Goal: Task Accomplishment & Management: Use online tool/utility

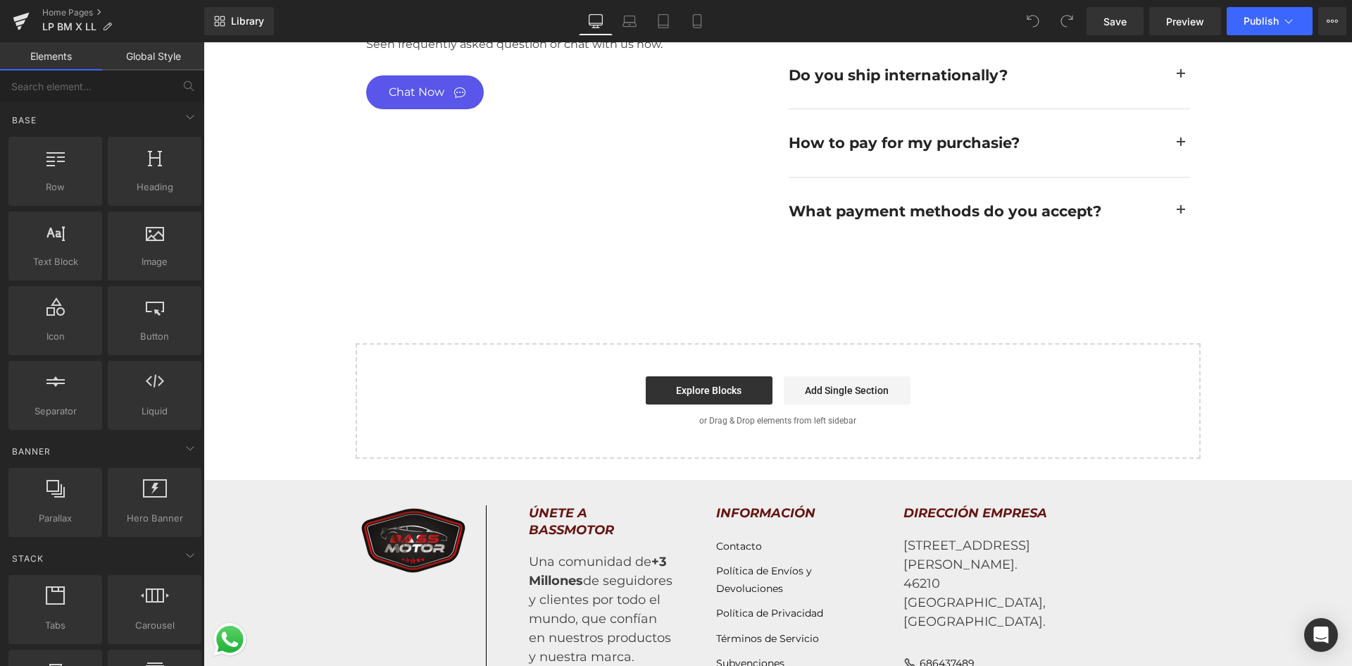
scroll to position [5062, 0]
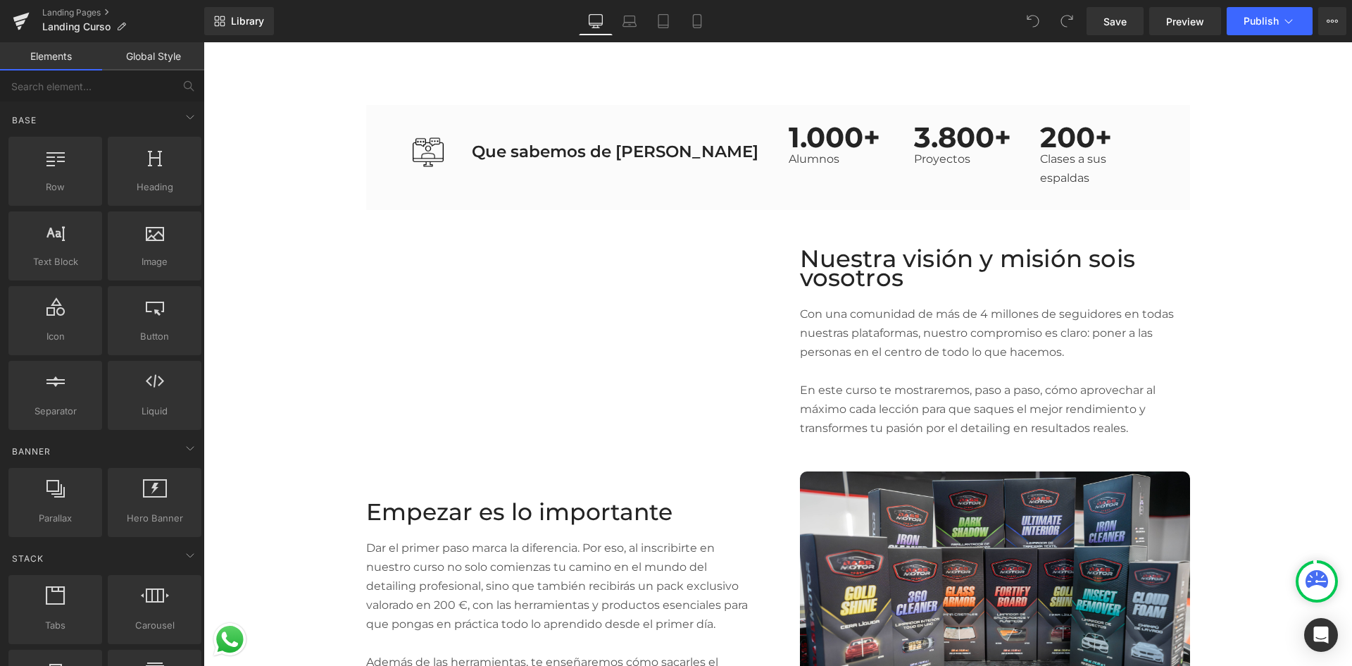
scroll to position [3381, 0]
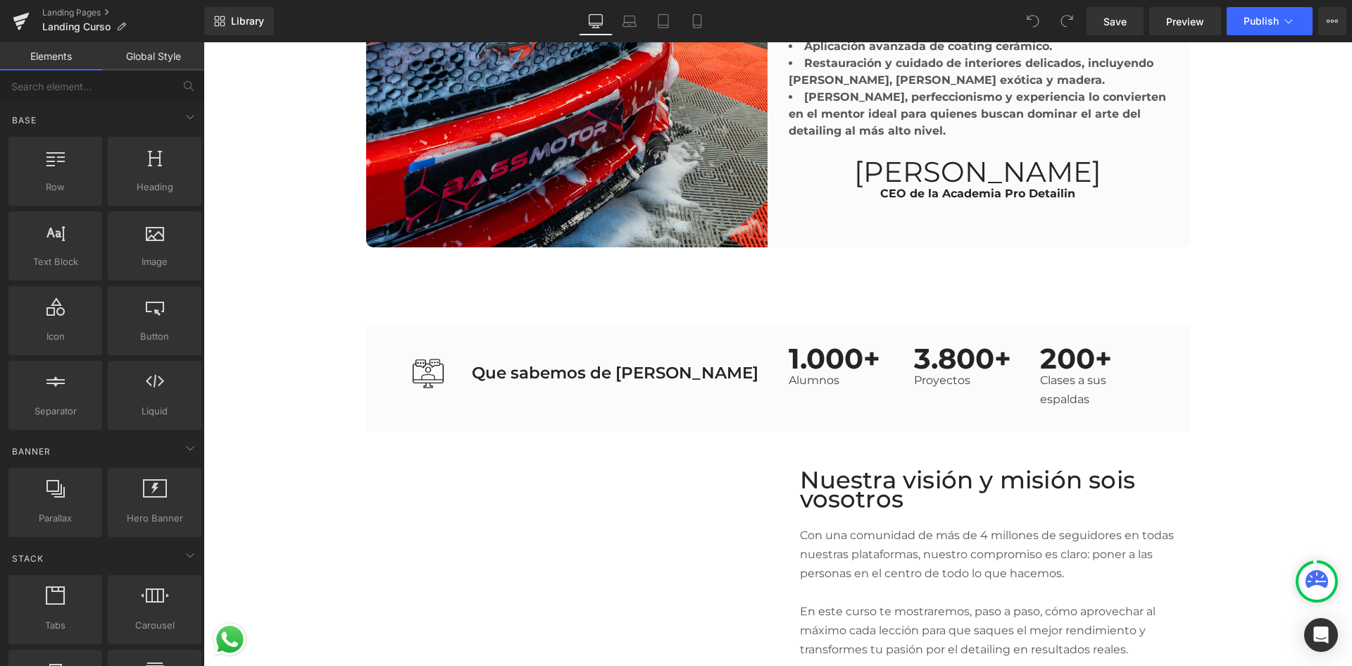
click at [789, 354] on div "1.000+ Text Block Alumnos Text Block 3.800+ Text Block Proyectos Text Block 200…" at bounding box center [967, 379] width 378 height 60
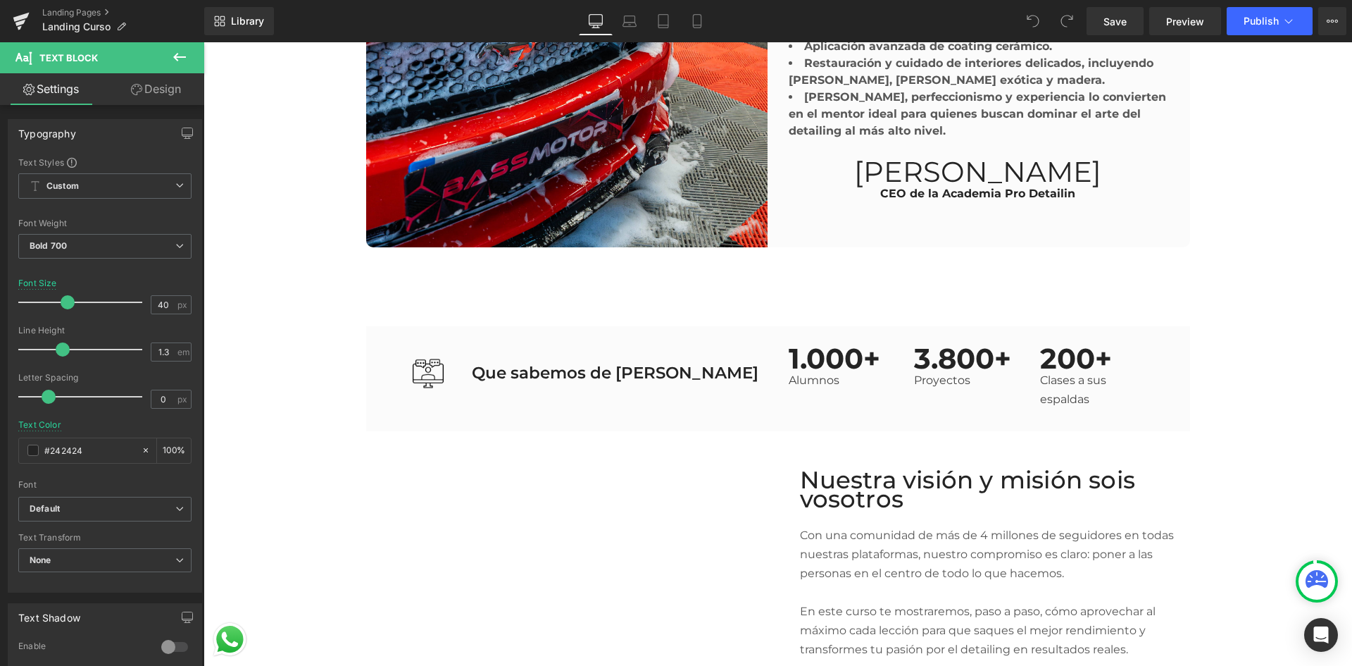
click at [172, 57] on icon at bounding box center [179, 57] width 17 height 17
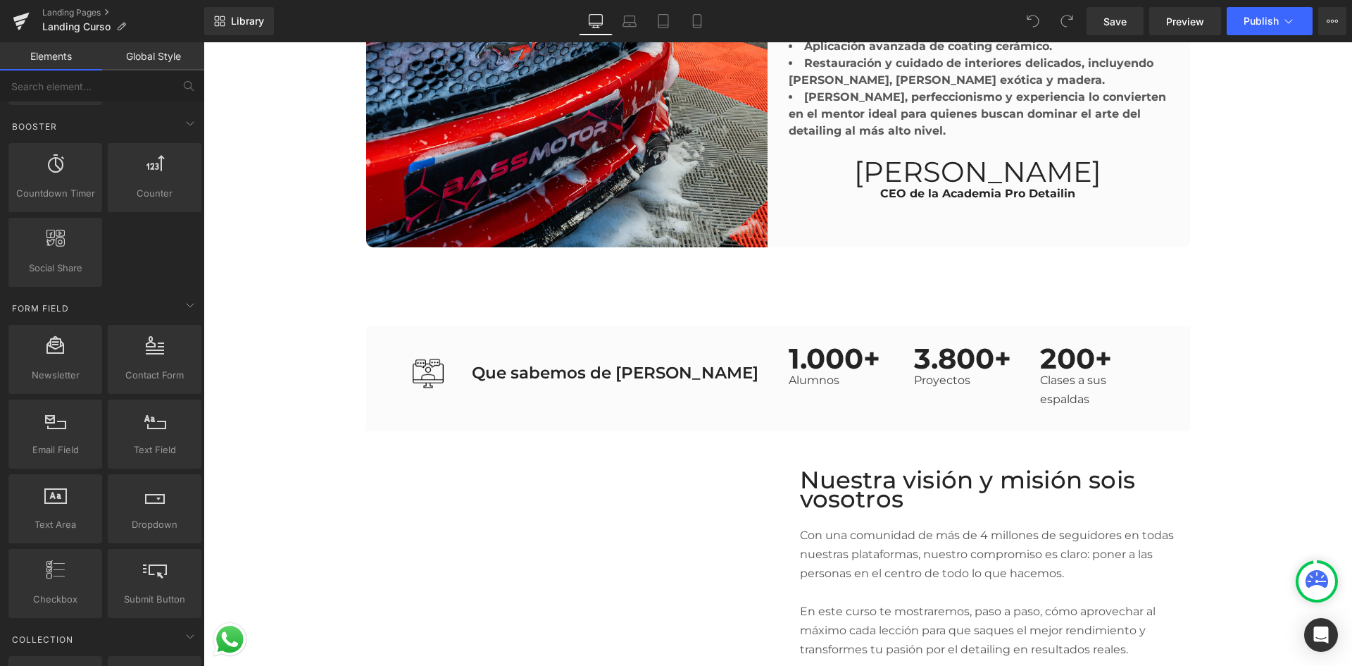
scroll to position [1831, 0]
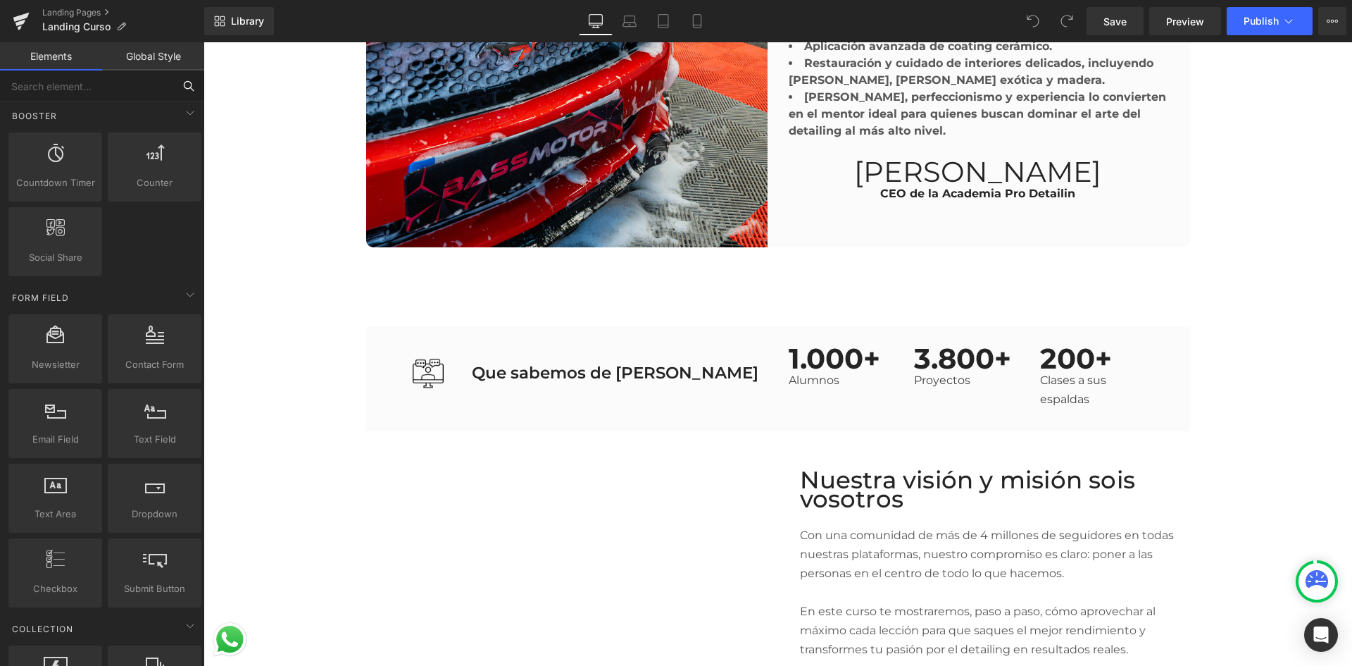
click at [161, 89] on input "text" at bounding box center [86, 85] width 173 height 31
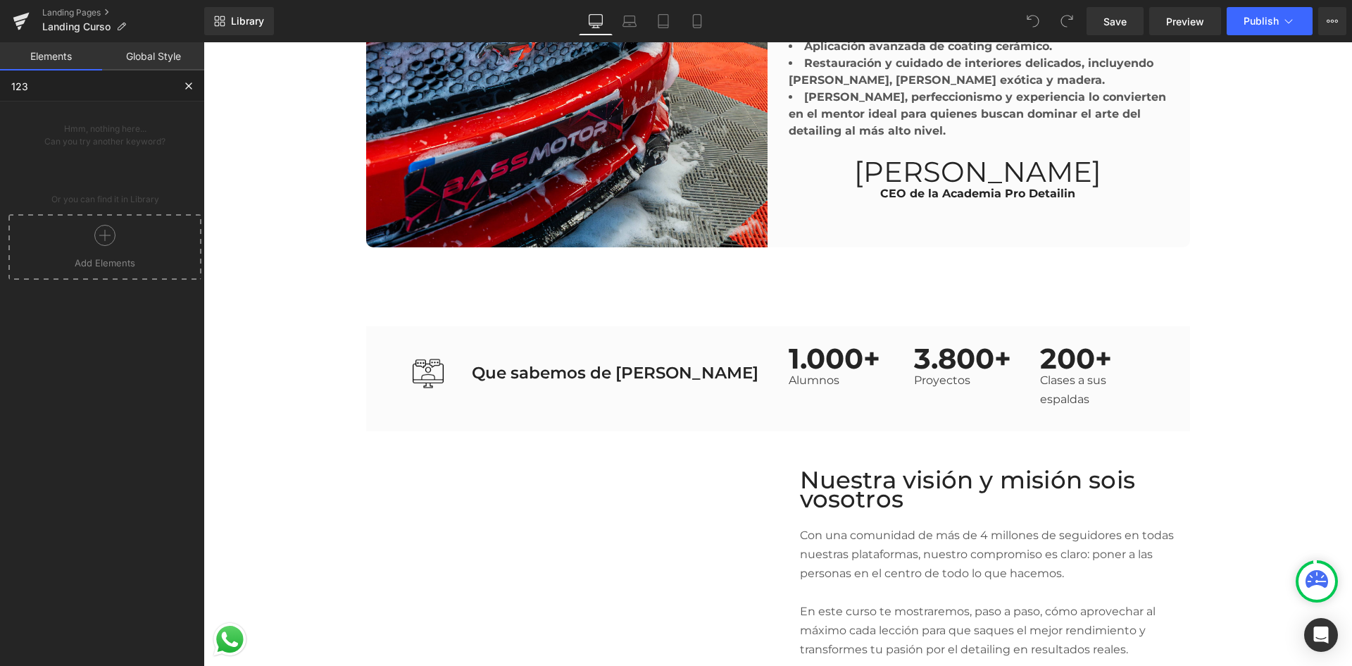
scroll to position [0, 0]
type input "123"
click at [178, 89] on button at bounding box center [188, 85] width 31 height 31
click at [178, 91] on button at bounding box center [188, 85] width 31 height 31
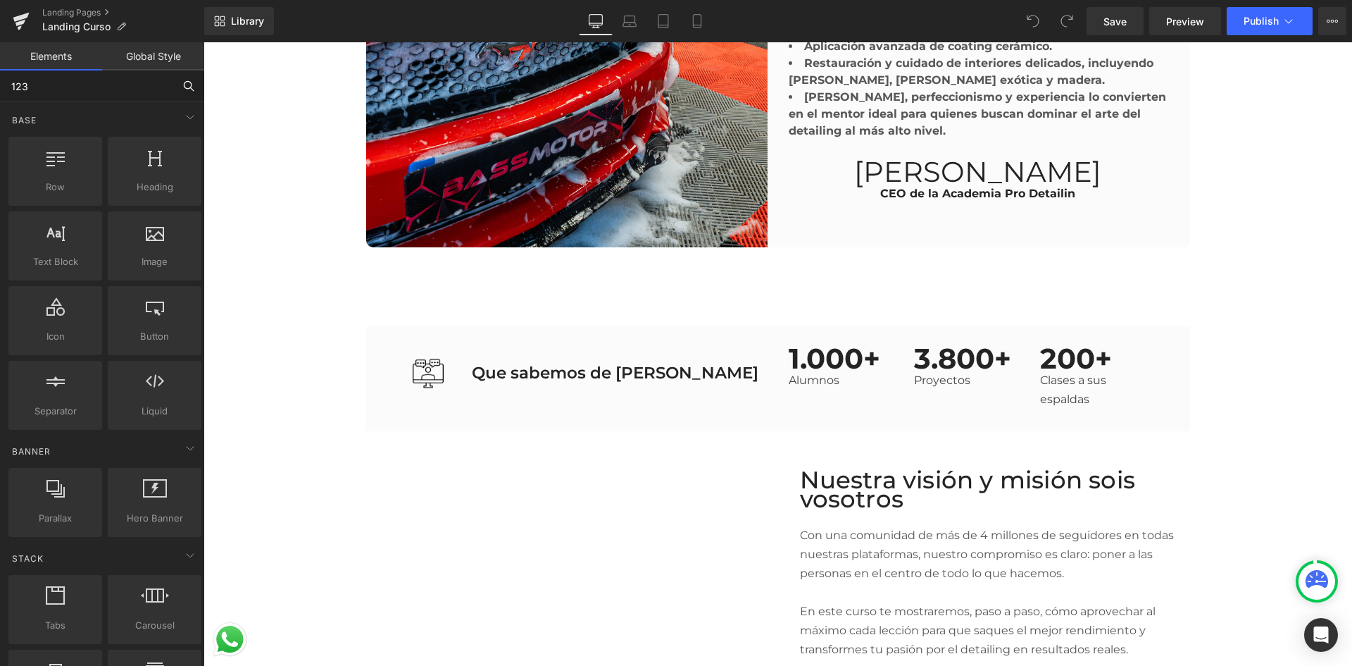
click at [113, 95] on input "123" at bounding box center [86, 85] width 173 height 31
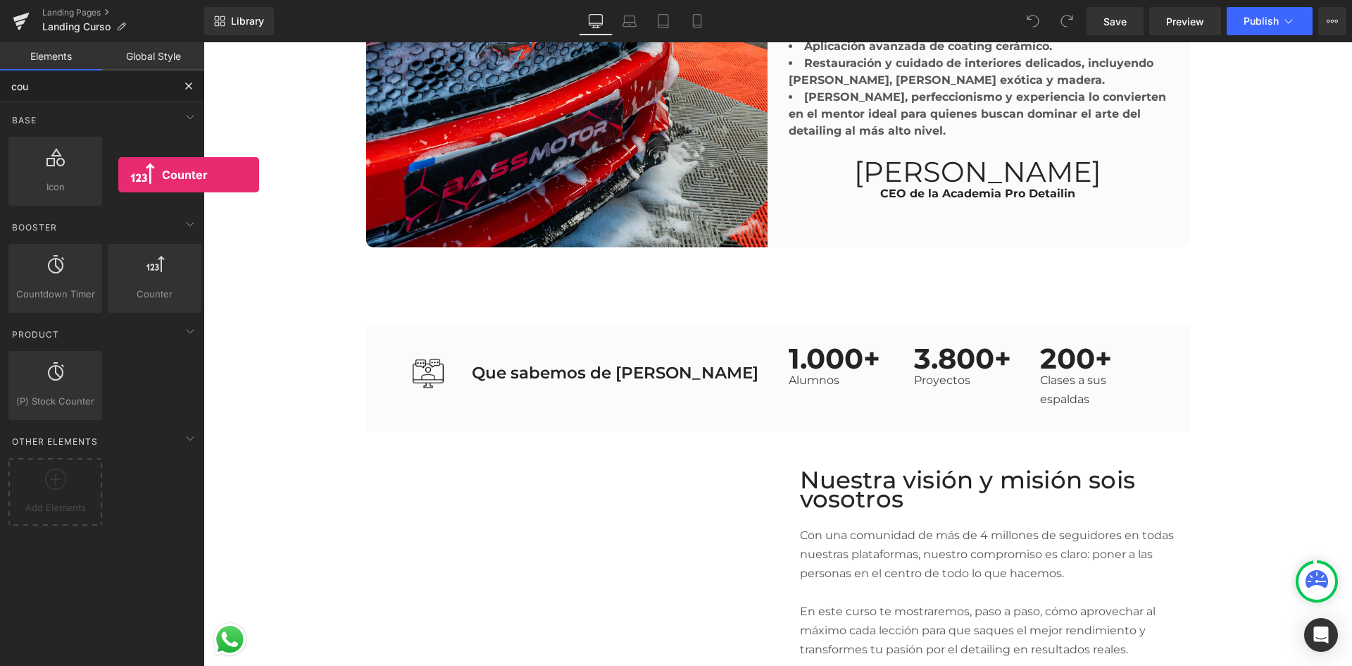
drag, startPoint x: 152, startPoint y: 278, endPoint x: 118, endPoint y: 175, distance: 108.2
click at [118, 175] on div "Base Row rows, columns, layouts, div Heading headings, titles, h1,h2,h3,h4,h5,h…" at bounding box center [105, 349] width 210 height 497
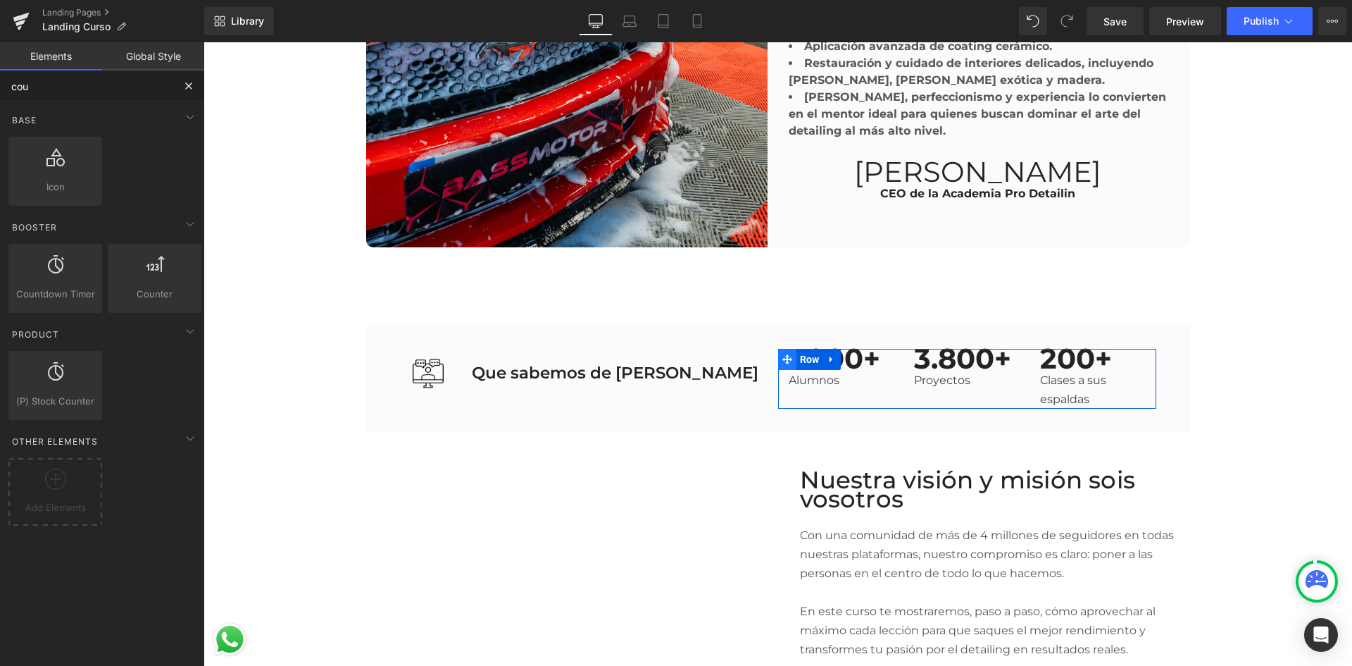
click at [785, 354] on icon at bounding box center [787, 359] width 10 height 11
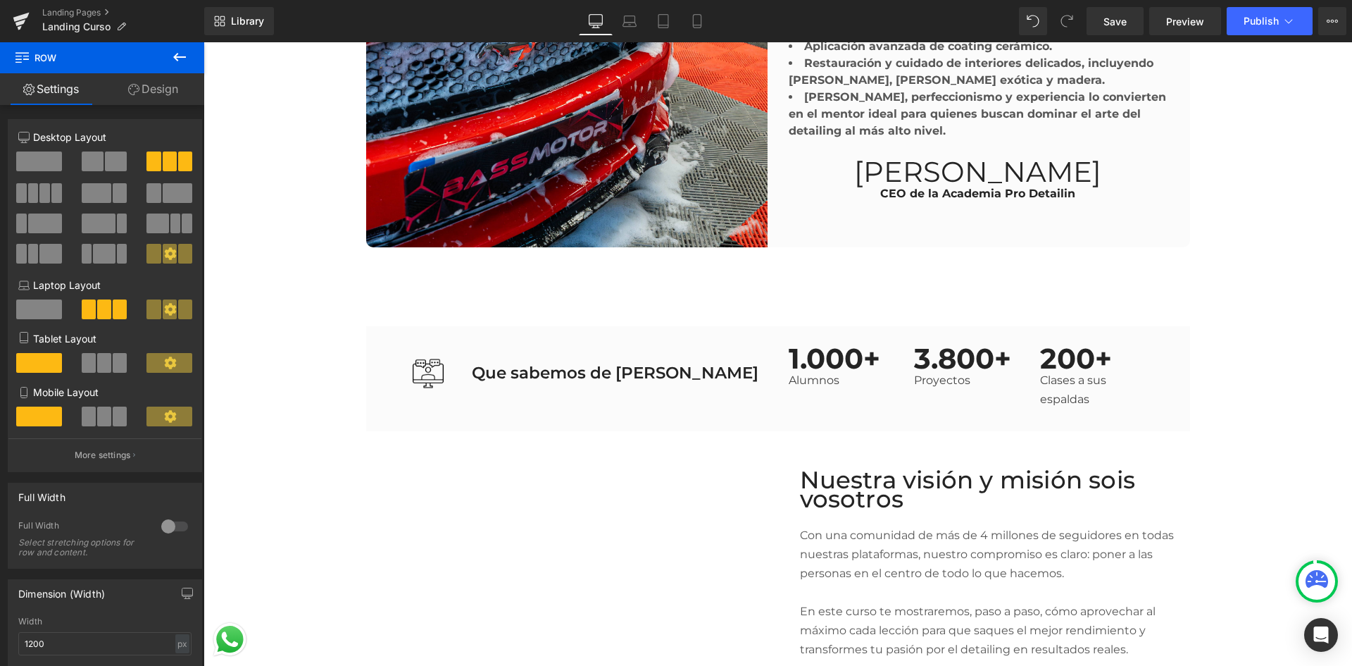
click at [163, 59] on button at bounding box center [179, 57] width 49 height 31
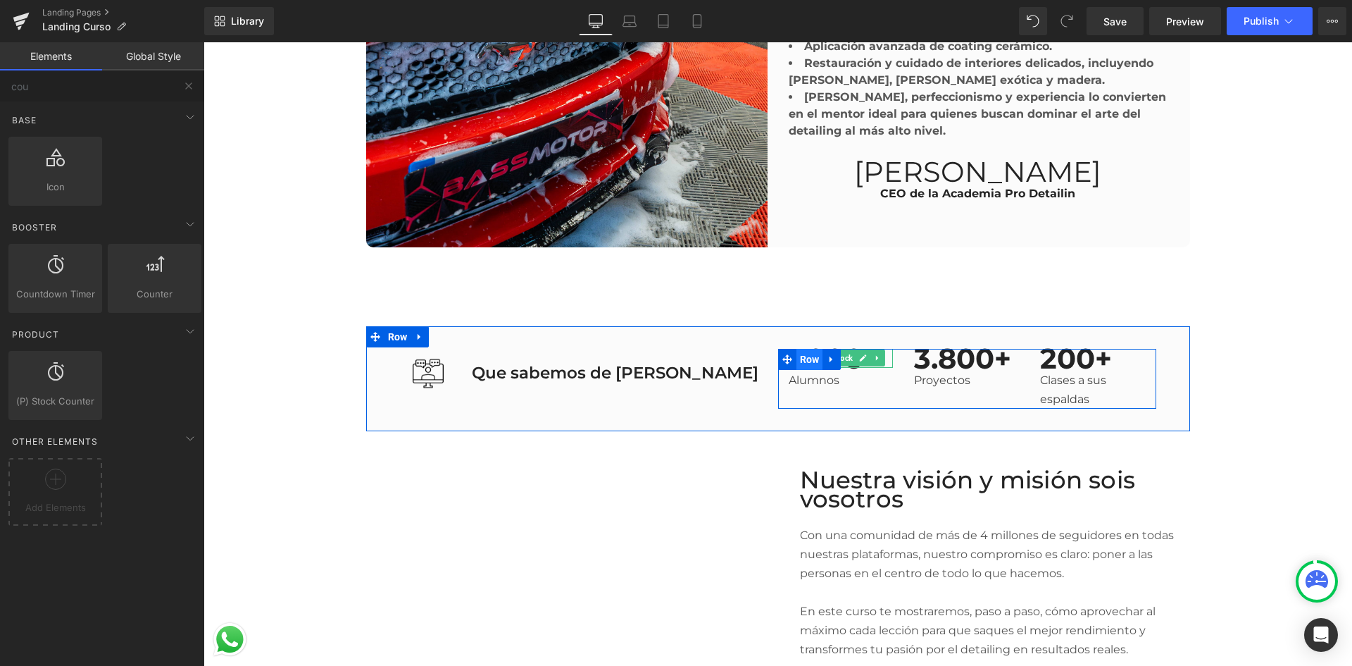
click at [802, 356] on span "Row" at bounding box center [810, 359] width 27 height 21
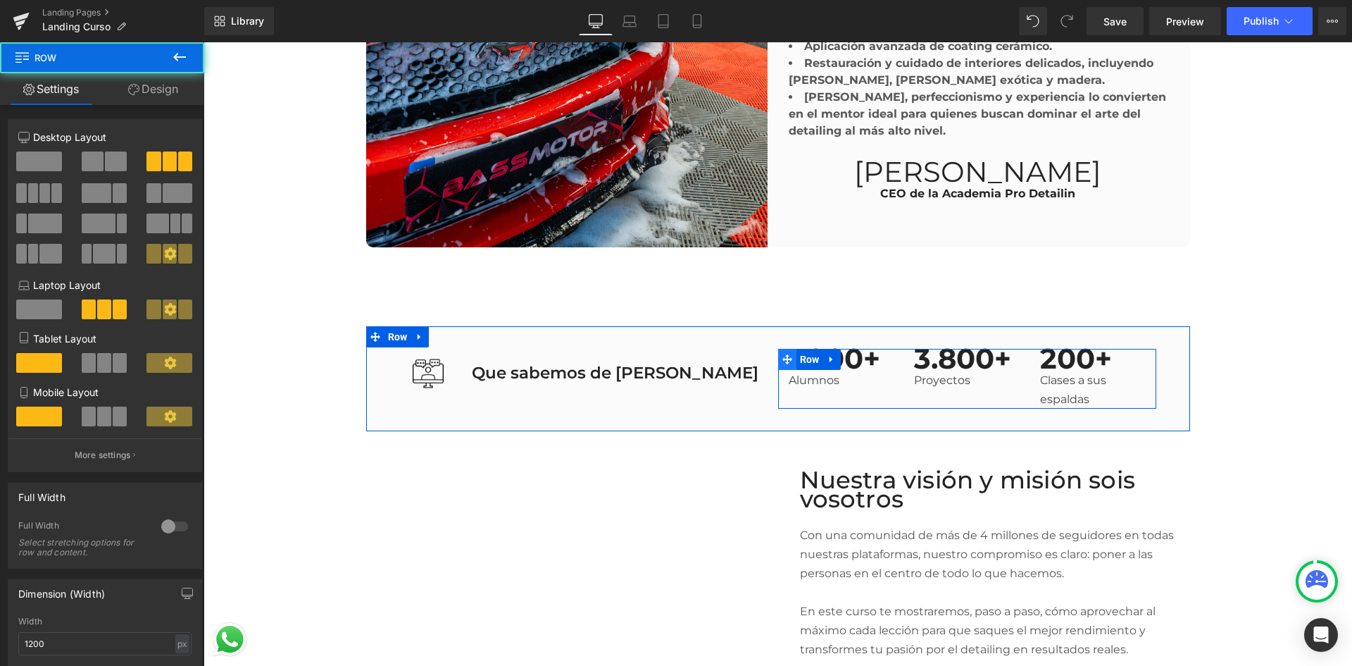
click at [784, 354] on icon at bounding box center [787, 359] width 10 height 11
click at [811, 354] on span "Row" at bounding box center [810, 359] width 27 height 21
click at [204, 42] on div at bounding box center [204, 42] width 0 height 0
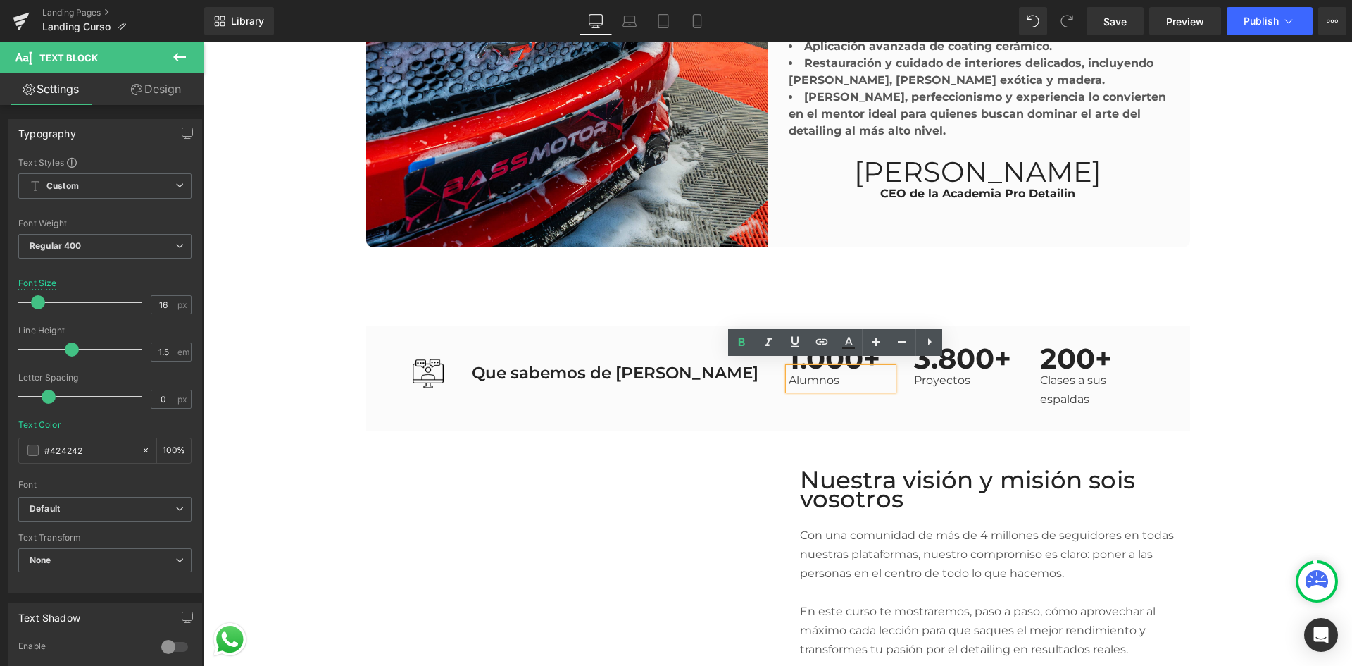
click at [828, 386] on div "Alumnos" at bounding box center [841, 379] width 105 height 22
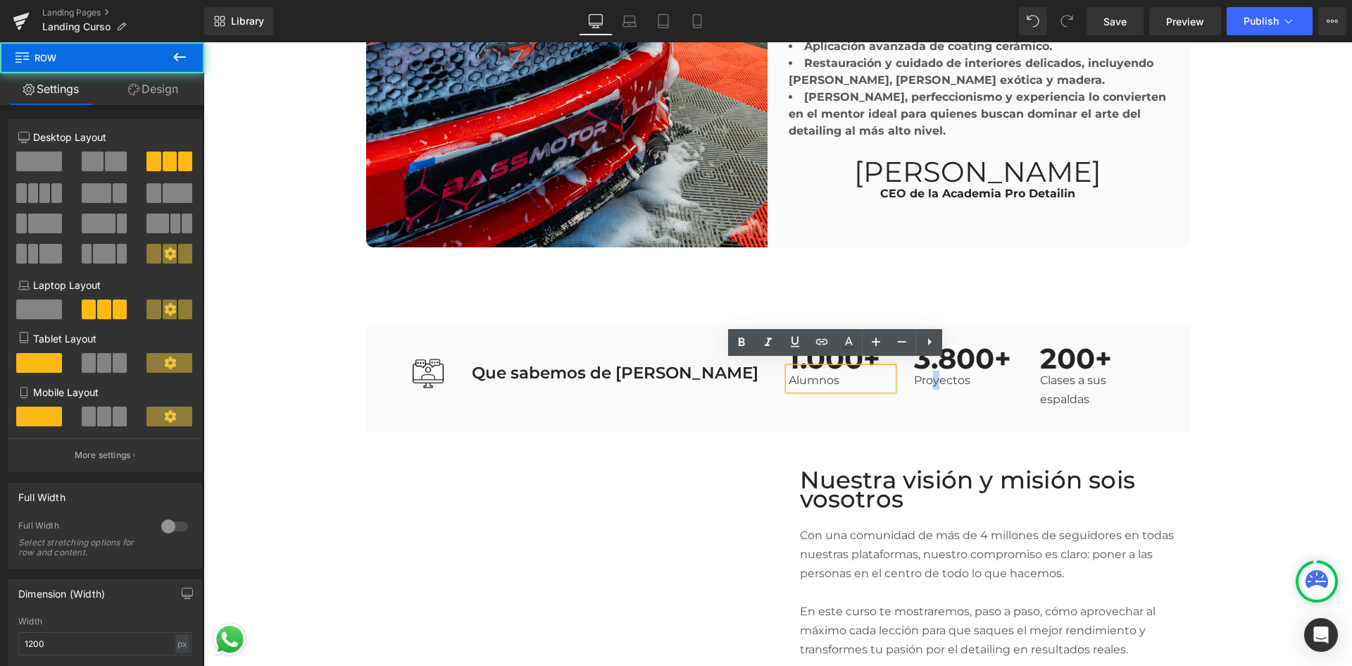
click at [933, 397] on div "1.000+ Text Block Alumnos Text Block 3.800+ Text Block Proyectos Text Block 200…" at bounding box center [967, 379] width 378 height 60
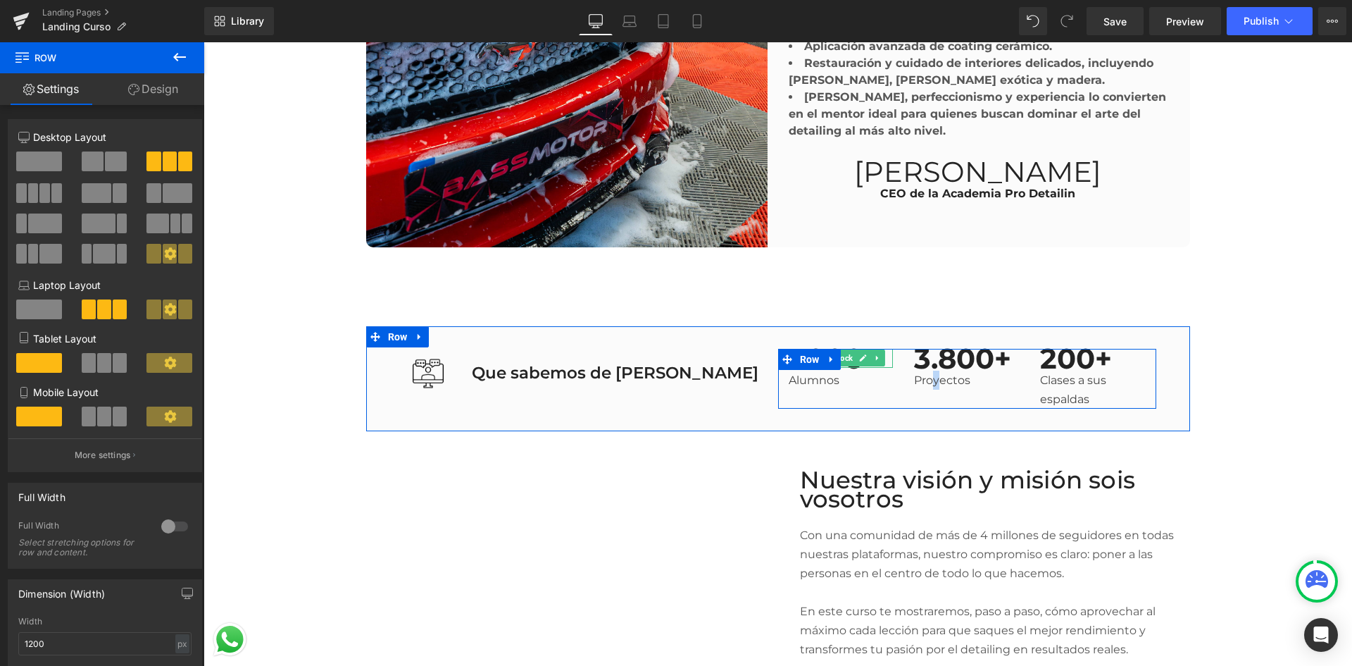
click at [875, 355] on icon at bounding box center [878, 358] width 8 height 8
click at [886, 351] on link at bounding box center [885, 357] width 15 height 17
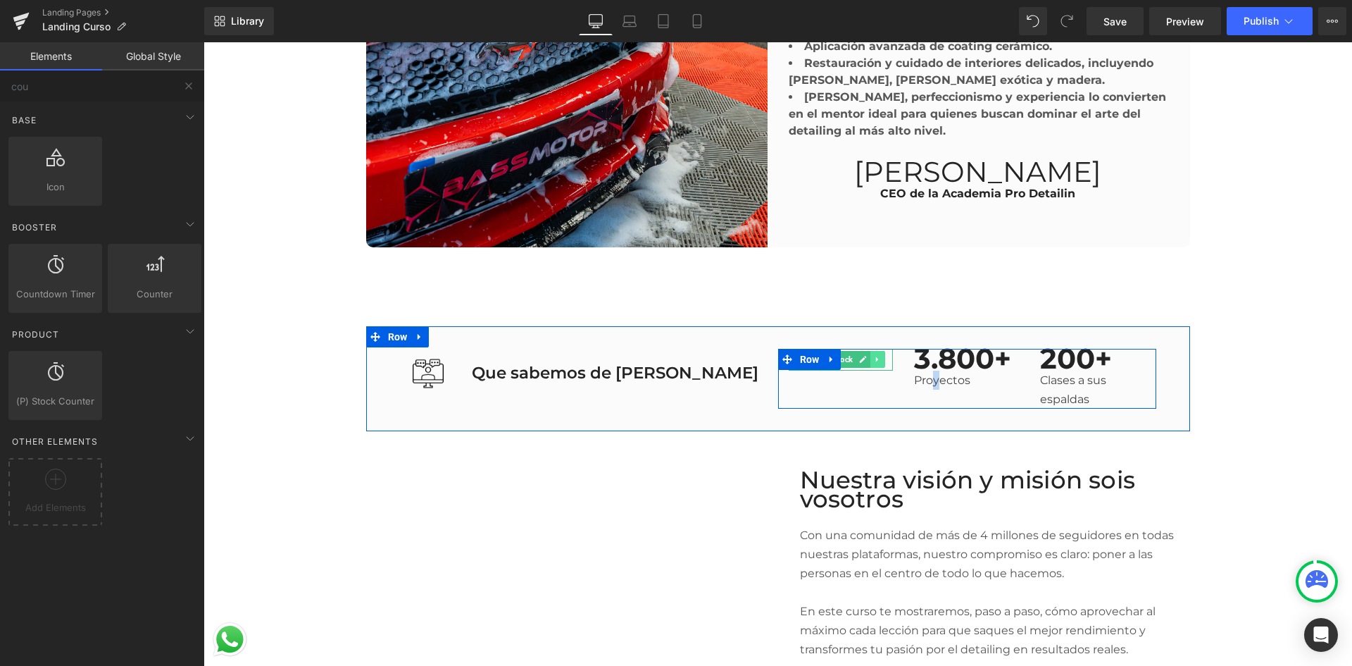
click at [874, 356] on icon at bounding box center [878, 359] width 8 height 8
click at [881, 356] on icon at bounding box center [885, 360] width 8 height 8
click at [999, 356] on link at bounding box center [1004, 357] width 15 height 17
click at [1004, 356] on link at bounding box center [1011, 357] width 15 height 17
click at [1000, 355] on icon at bounding box center [1004, 359] width 8 height 8
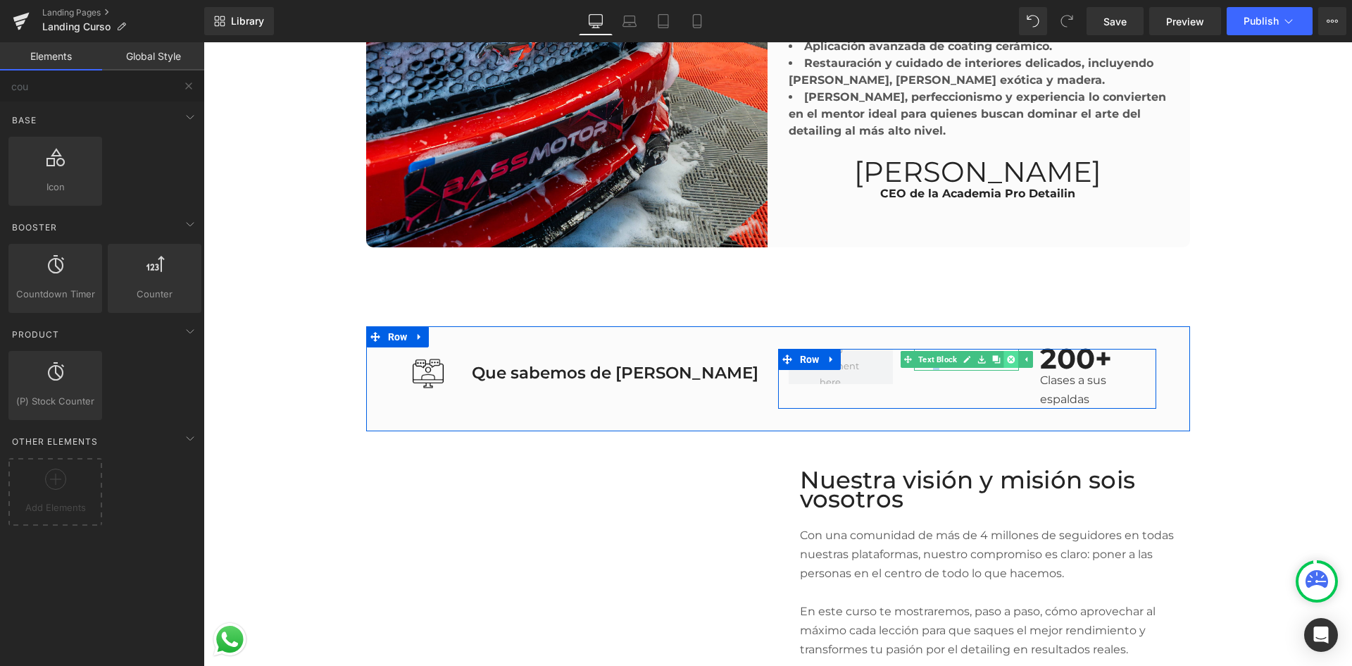
click at [1004, 354] on link at bounding box center [1011, 359] width 15 height 17
click at [1123, 357] on link at bounding box center [1130, 357] width 15 height 17
click at [1130, 354] on link at bounding box center [1137, 357] width 15 height 17
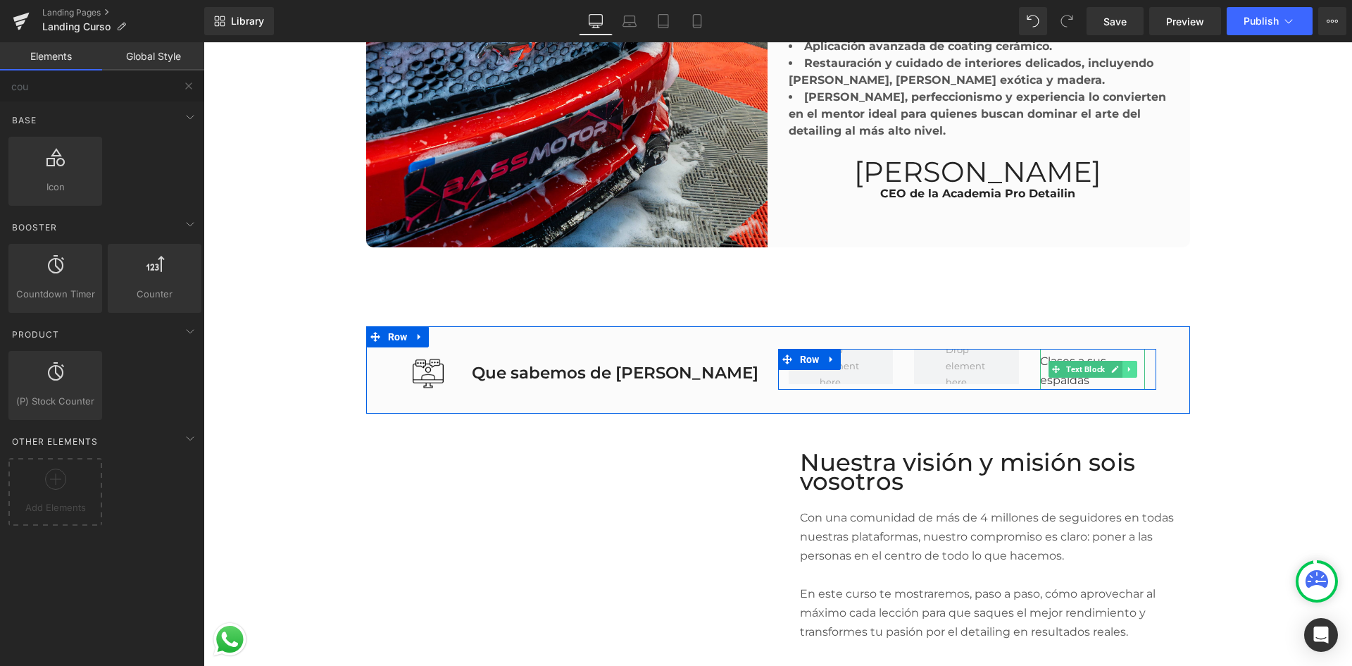
click at [1126, 365] on icon at bounding box center [1130, 369] width 8 height 8
click at [1130, 364] on link at bounding box center [1137, 369] width 15 height 17
click at [801, 351] on span "Row" at bounding box center [810, 359] width 27 height 21
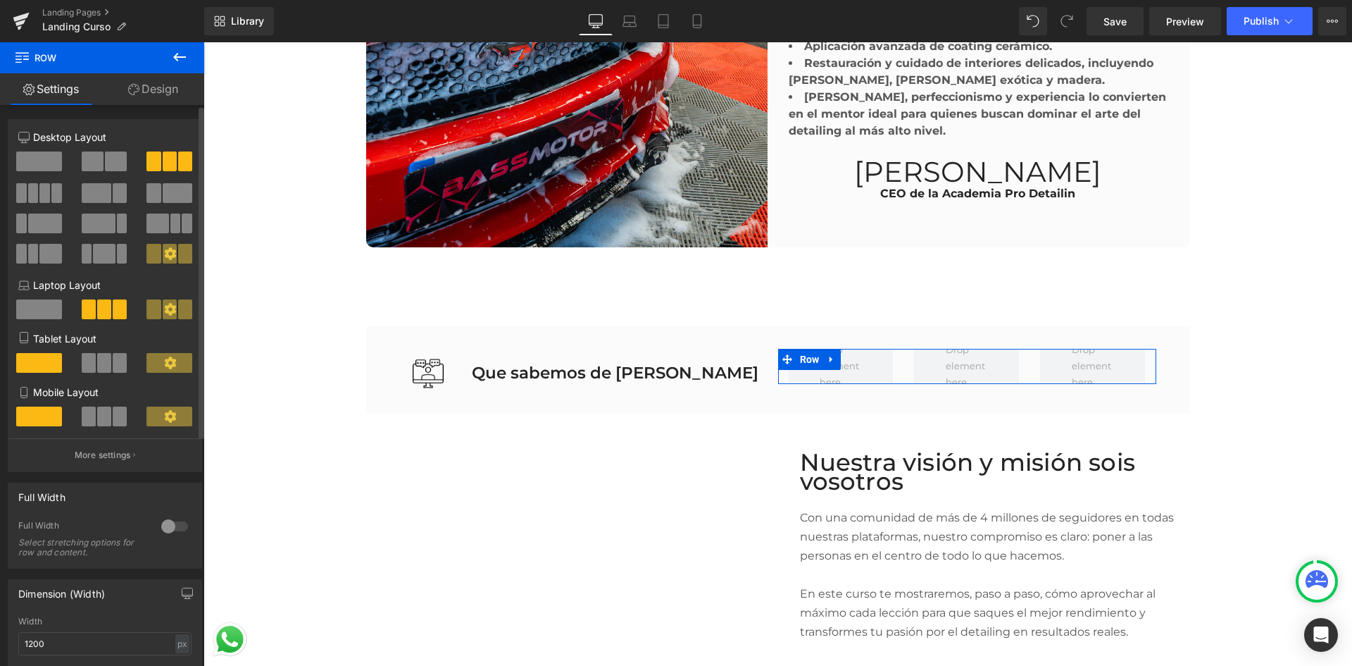
click at [56, 159] on span at bounding box center [39, 161] width 46 height 20
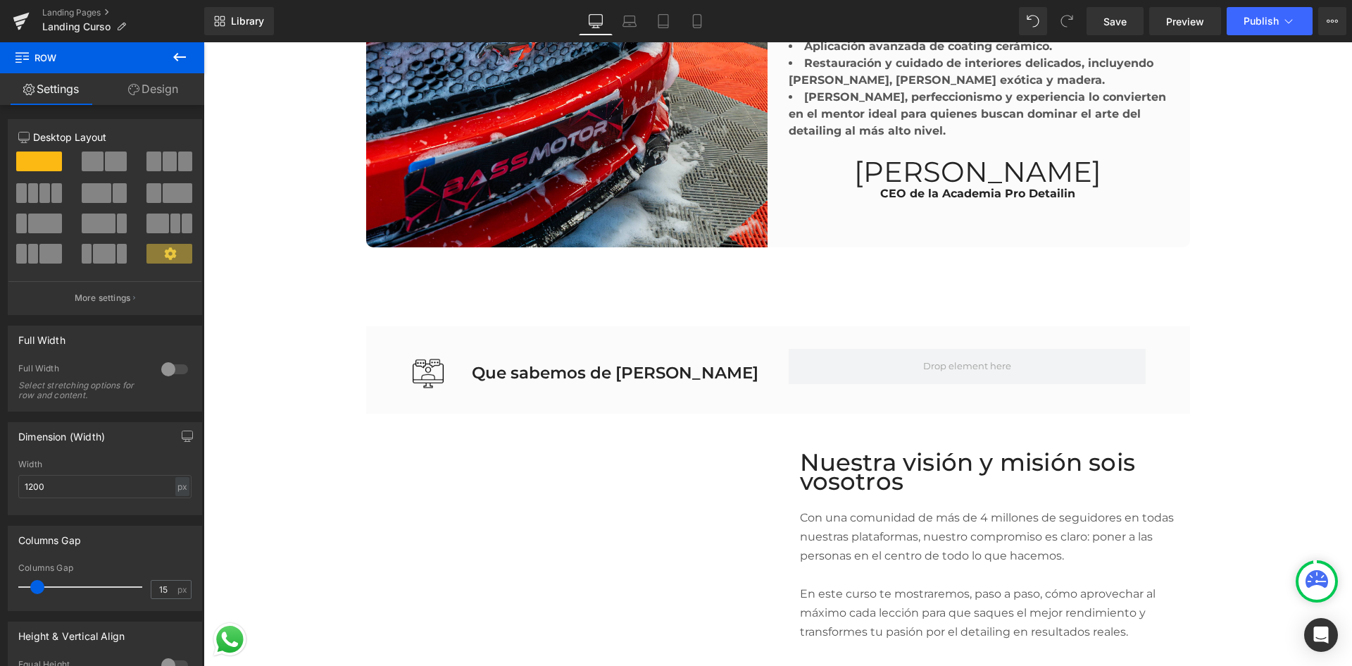
drag, startPoint x: 179, startPoint y: 60, endPoint x: 180, endPoint y: 78, distance: 18.3
click at [179, 60] on icon at bounding box center [179, 57] width 17 height 17
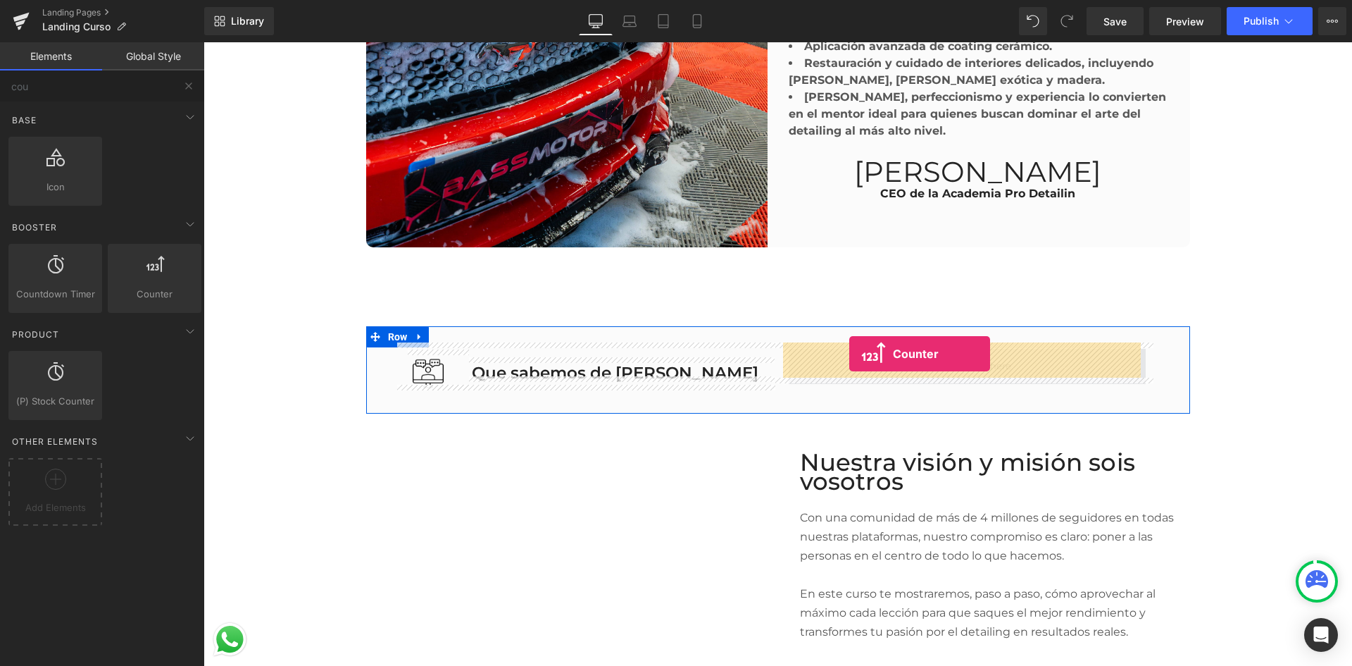
drag, startPoint x: 362, startPoint y: 316, endPoint x: 849, endPoint y: 354, distance: 488.8
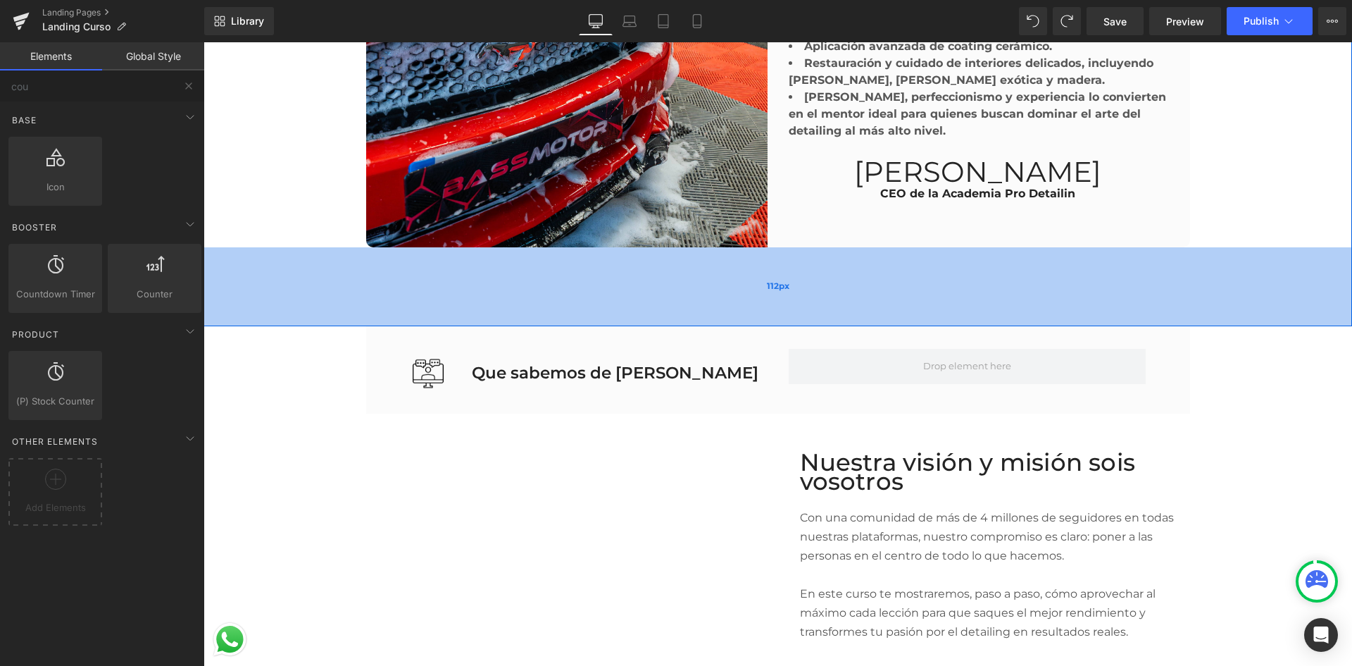
type input "cu"
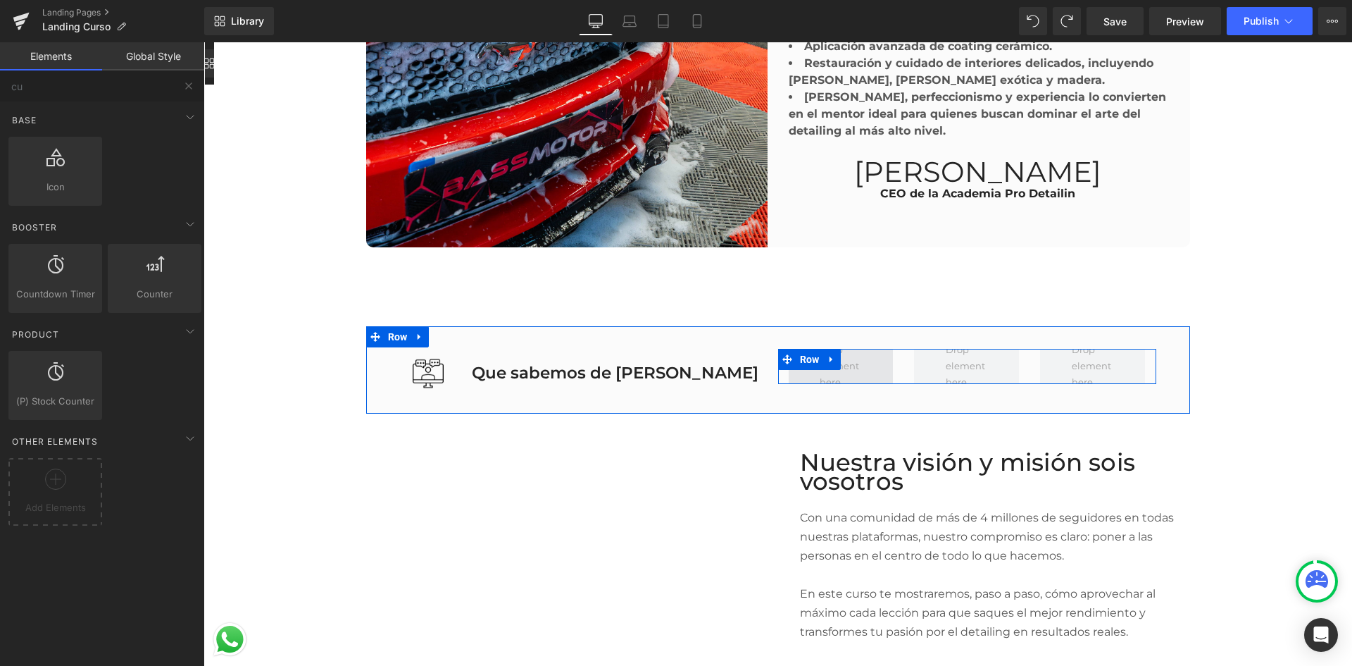
click at [847, 359] on span at bounding box center [841, 366] width 53 height 56
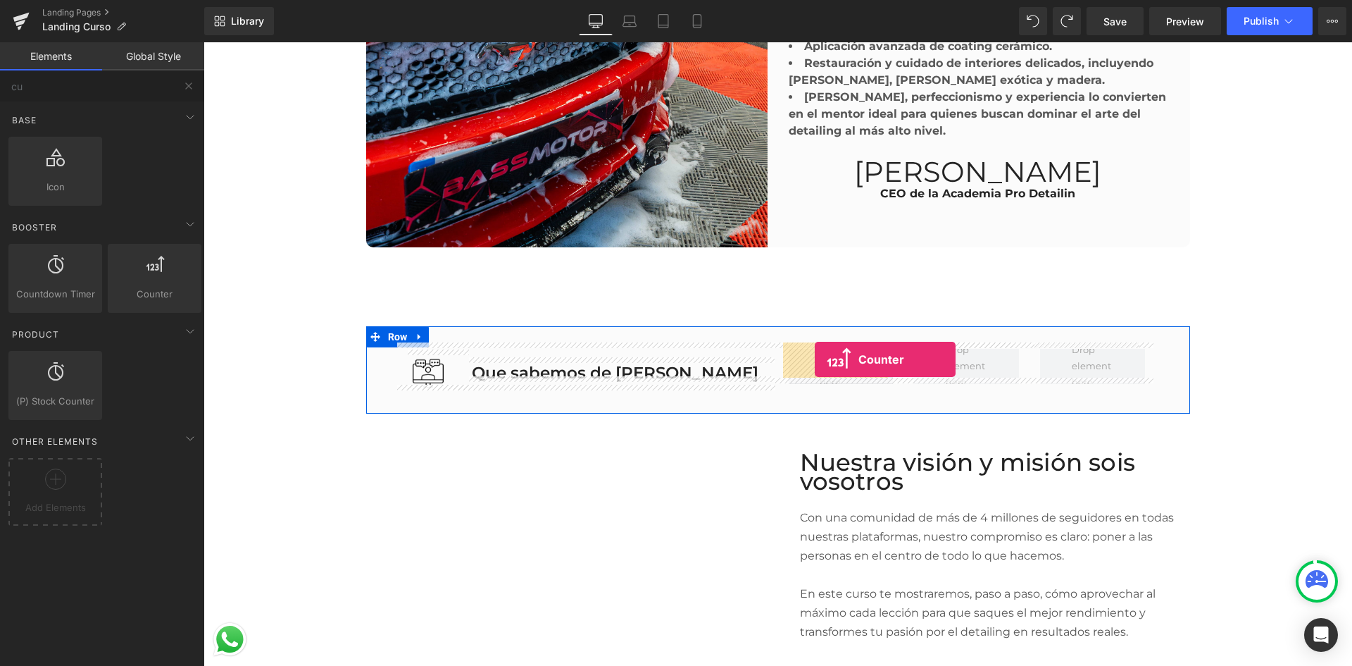
drag, startPoint x: 372, startPoint y: 325, endPoint x: 815, endPoint y: 359, distance: 444.3
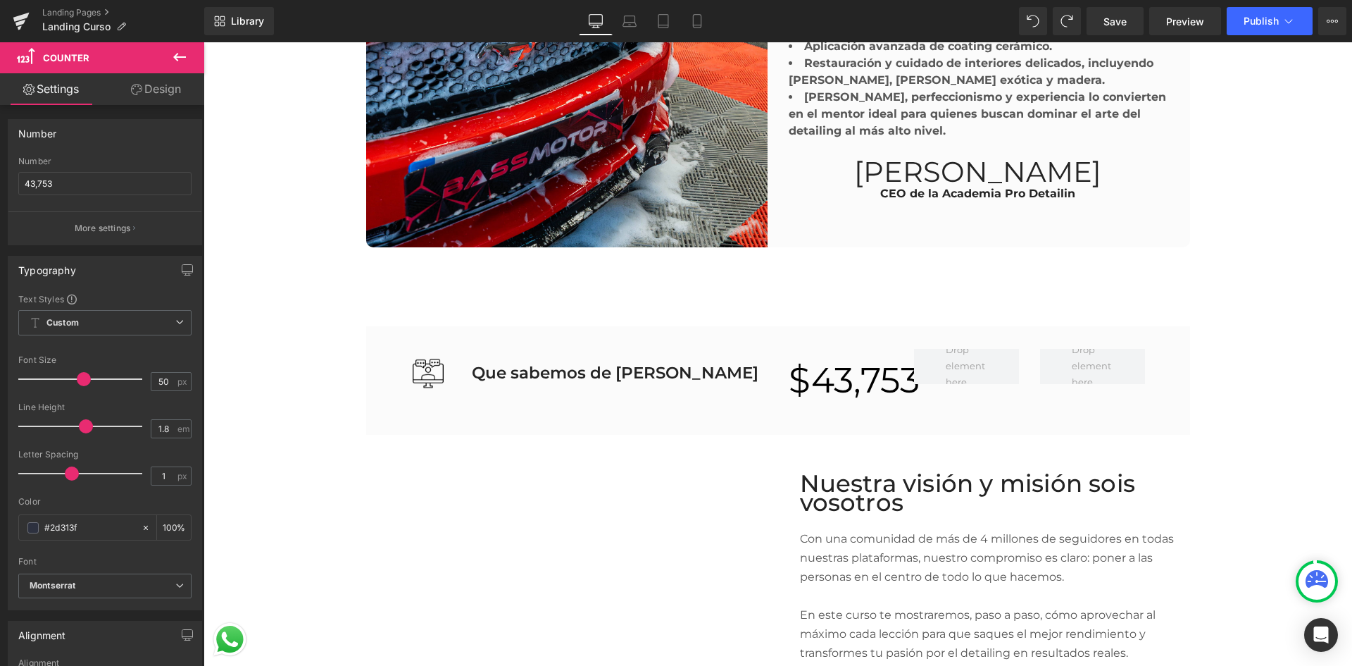
click at [185, 63] on icon at bounding box center [179, 57] width 17 height 17
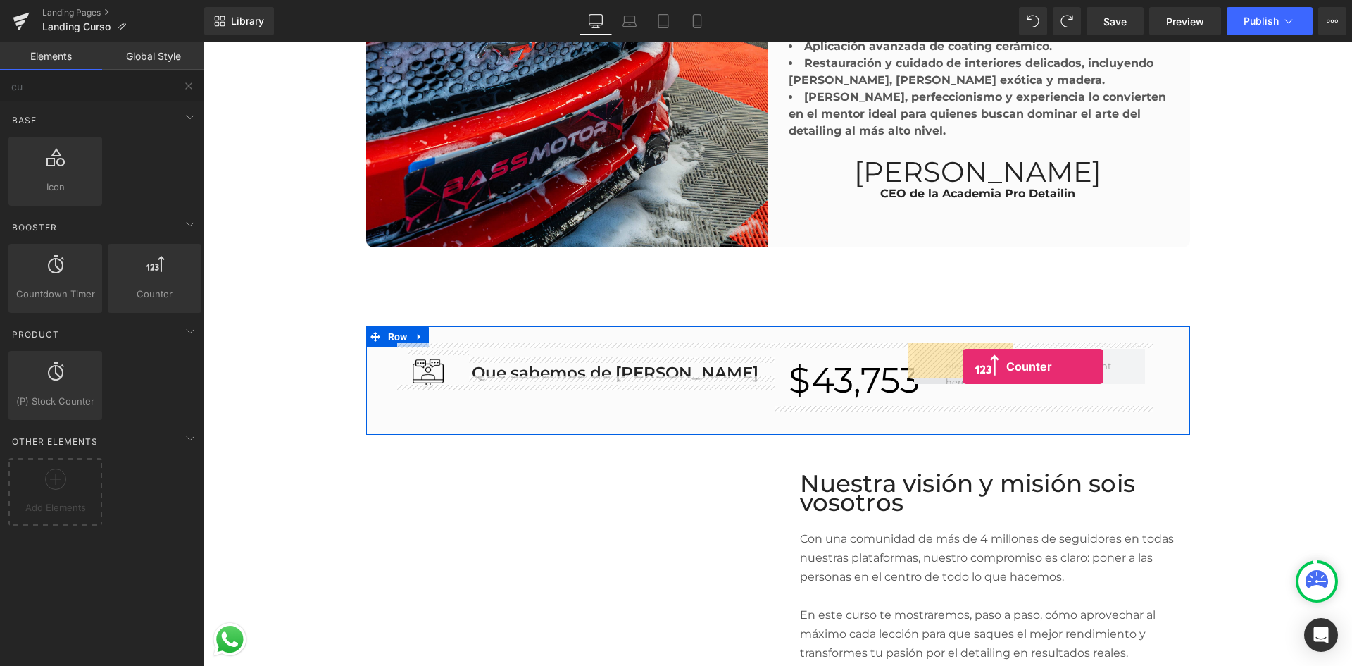
drag, startPoint x: 369, startPoint y: 330, endPoint x: 963, endPoint y: 366, distance: 594.8
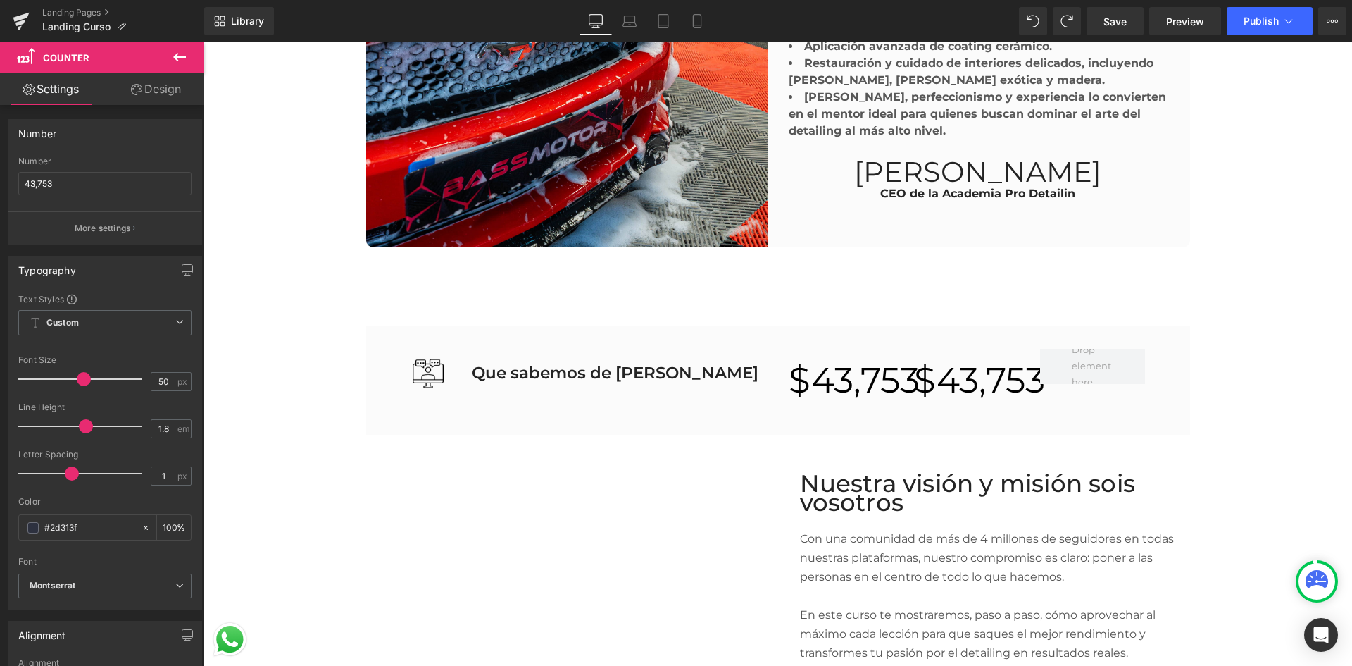
click at [178, 63] on icon at bounding box center [179, 57] width 17 height 17
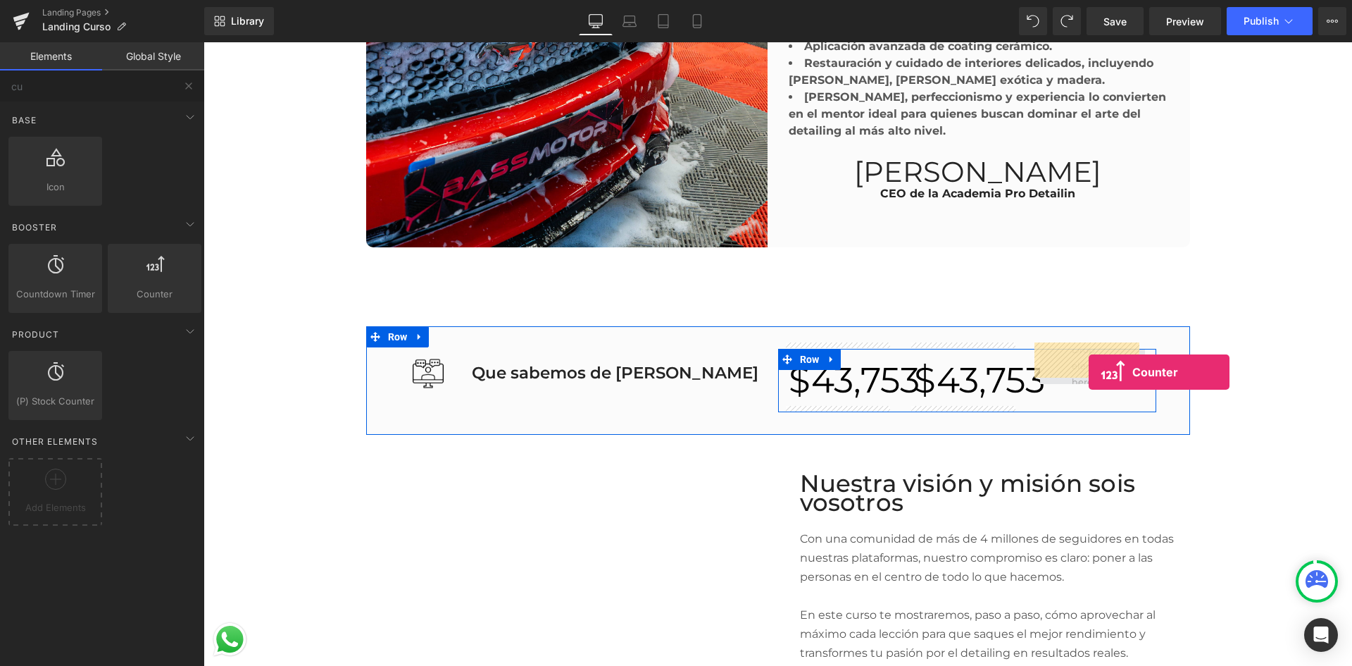
drag, startPoint x: 275, startPoint y: 293, endPoint x: 1089, endPoint y: 372, distance: 818.0
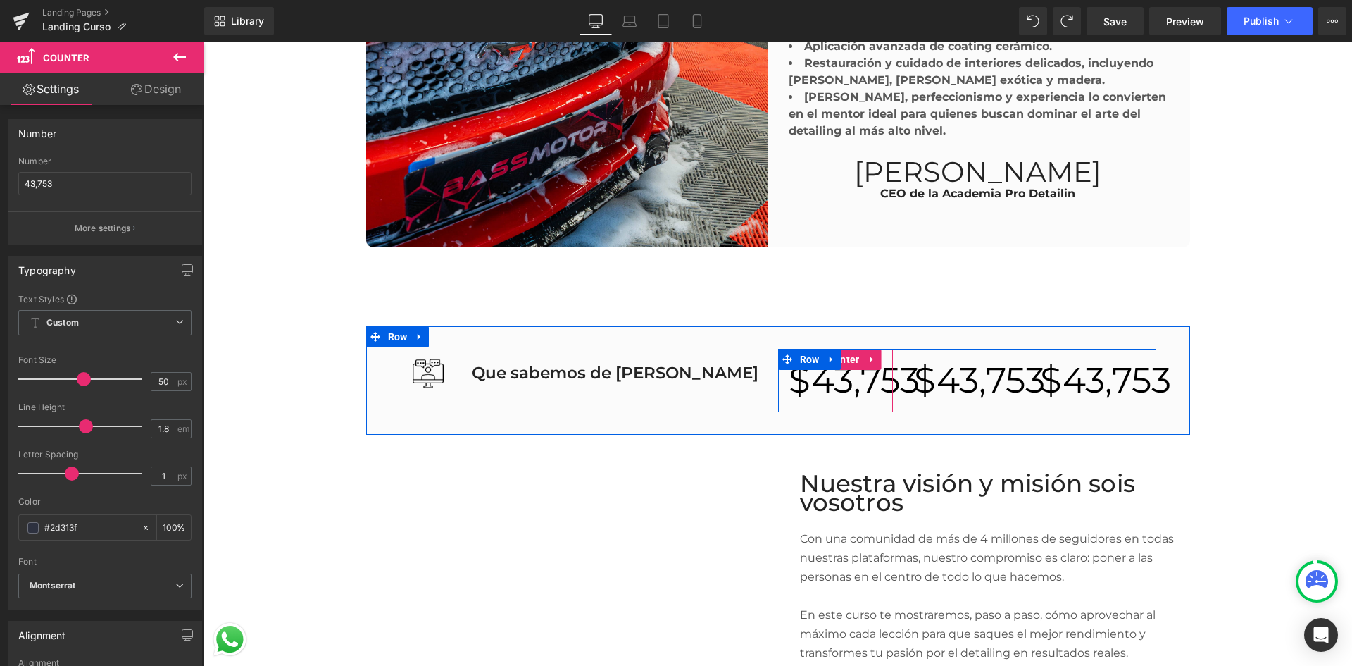
click at [824, 370] on span "43,753" at bounding box center [865, 379] width 108 height 43
click at [828, 373] on span "43,753" at bounding box center [865, 379] width 108 height 43
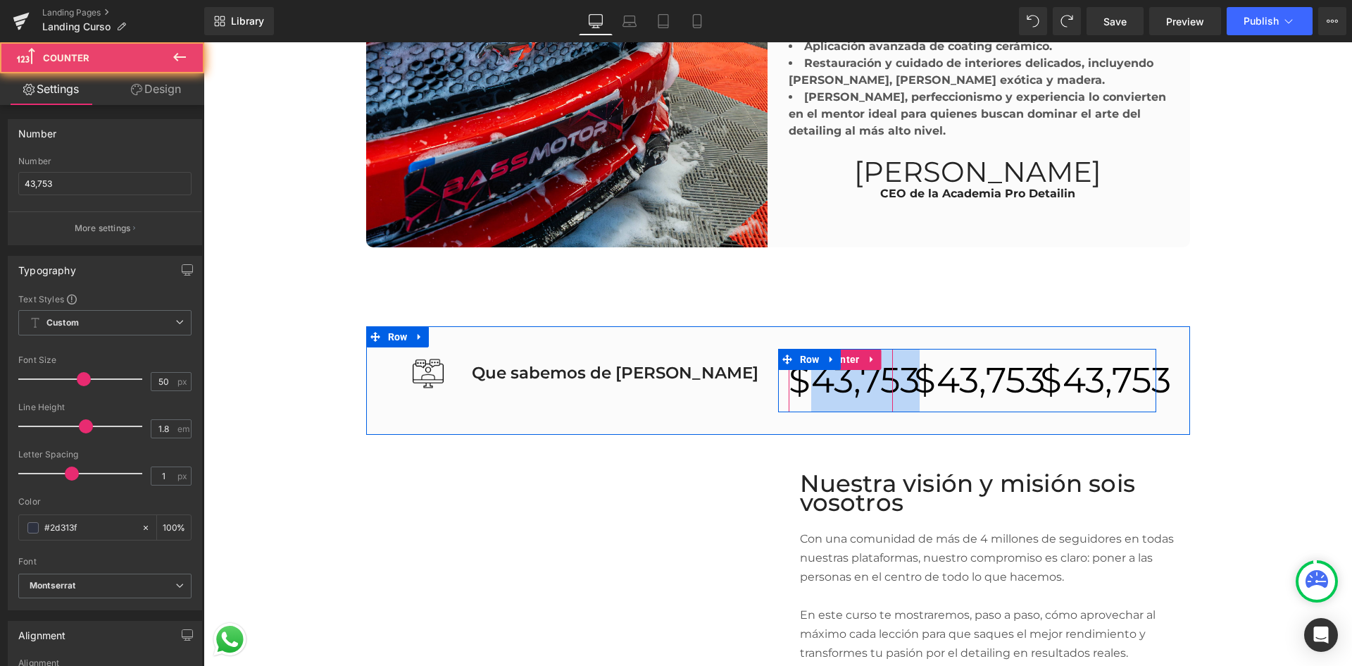
click at [828, 373] on span "43,753" at bounding box center [865, 379] width 108 height 43
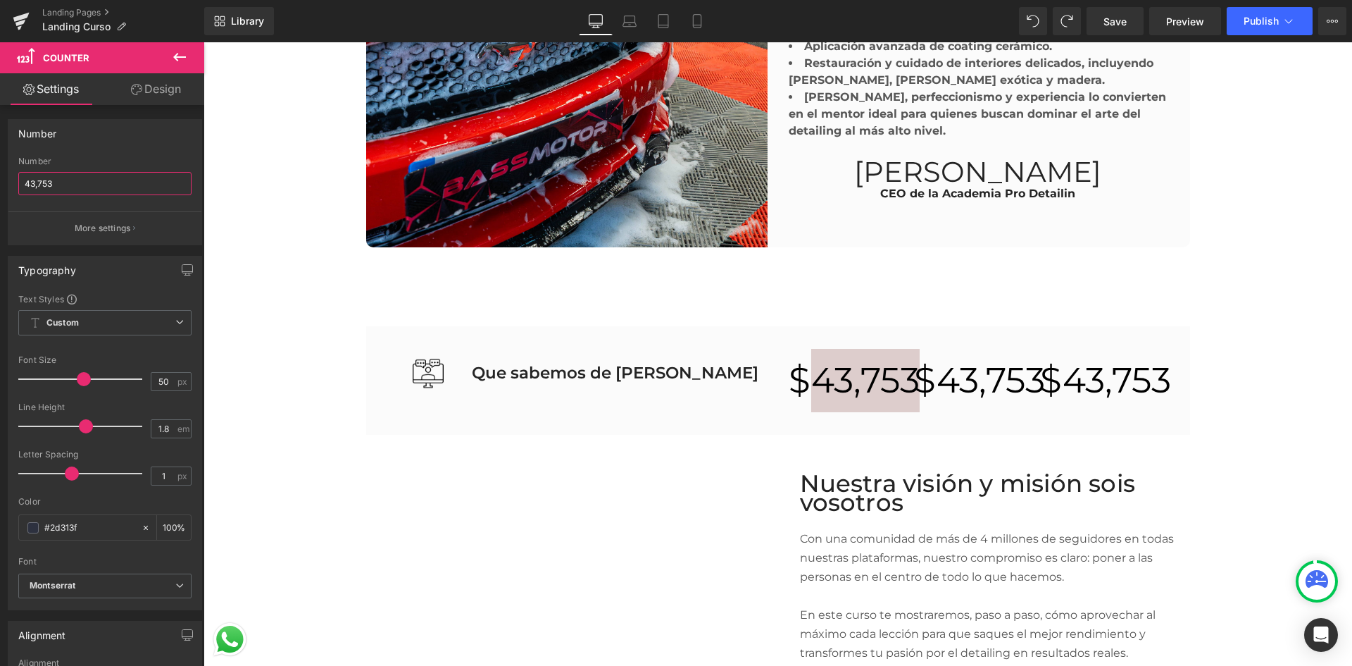
drag, startPoint x: 84, startPoint y: 182, endPoint x: -29, endPoint y: 172, distance: 113.2
click at [0, 172] on html "Counter You are previewing how the will restyle your page. You can not edit Ele…" at bounding box center [676, 333] width 1352 height 666
type input "1.000"
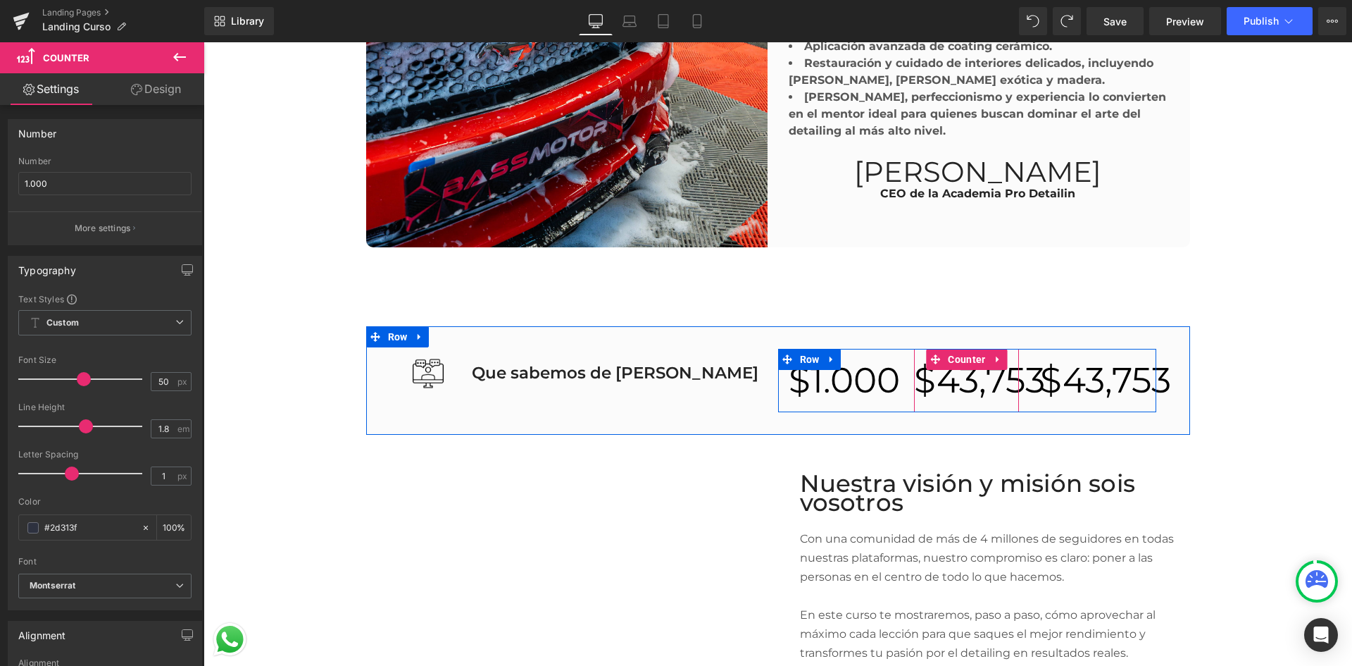
click at [946, 368] on span "43,753" at bounding box center [991, 379] width 108 height 43
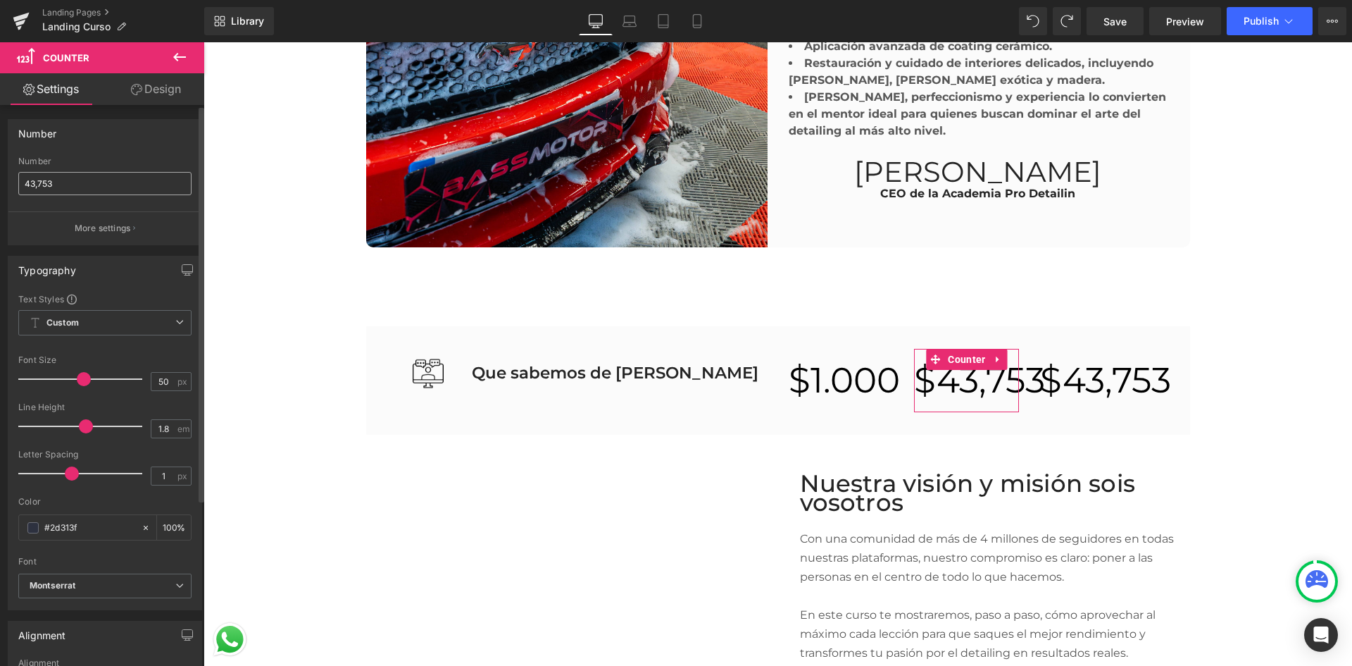
click at [98, 189] on input "43,753" at bounding box center [104, 183] width 173 height 23
type input "3.800"
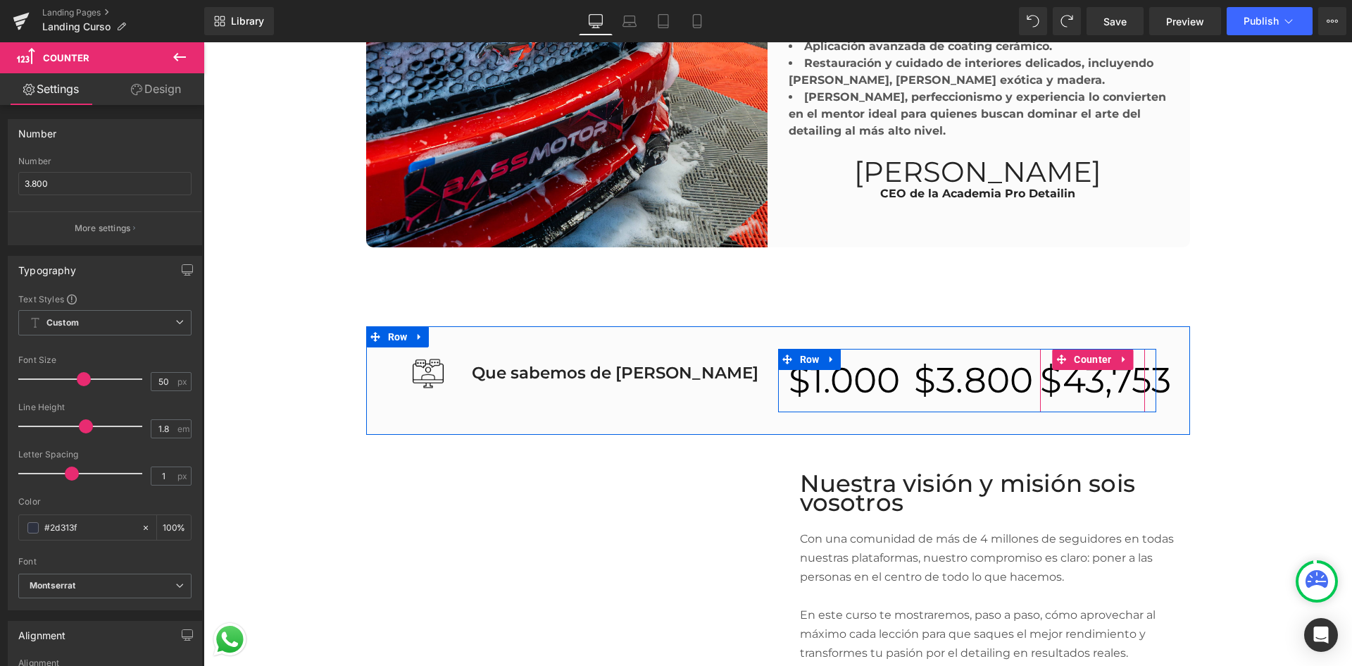
click at [1099, 370] on span "43,753" at bounding box center [1117, 379] width 108 height 43
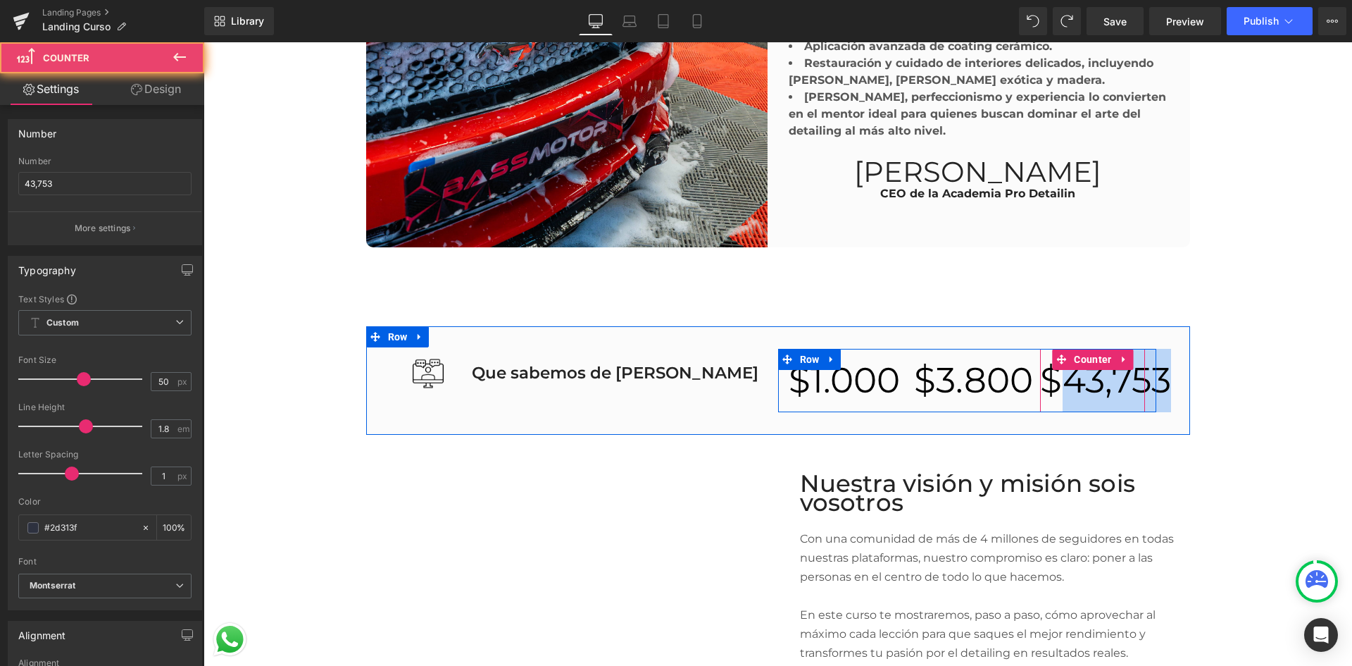
click at [1099, 370] on span "43,753" at bounding box center [1117, 379] width 108 height 43
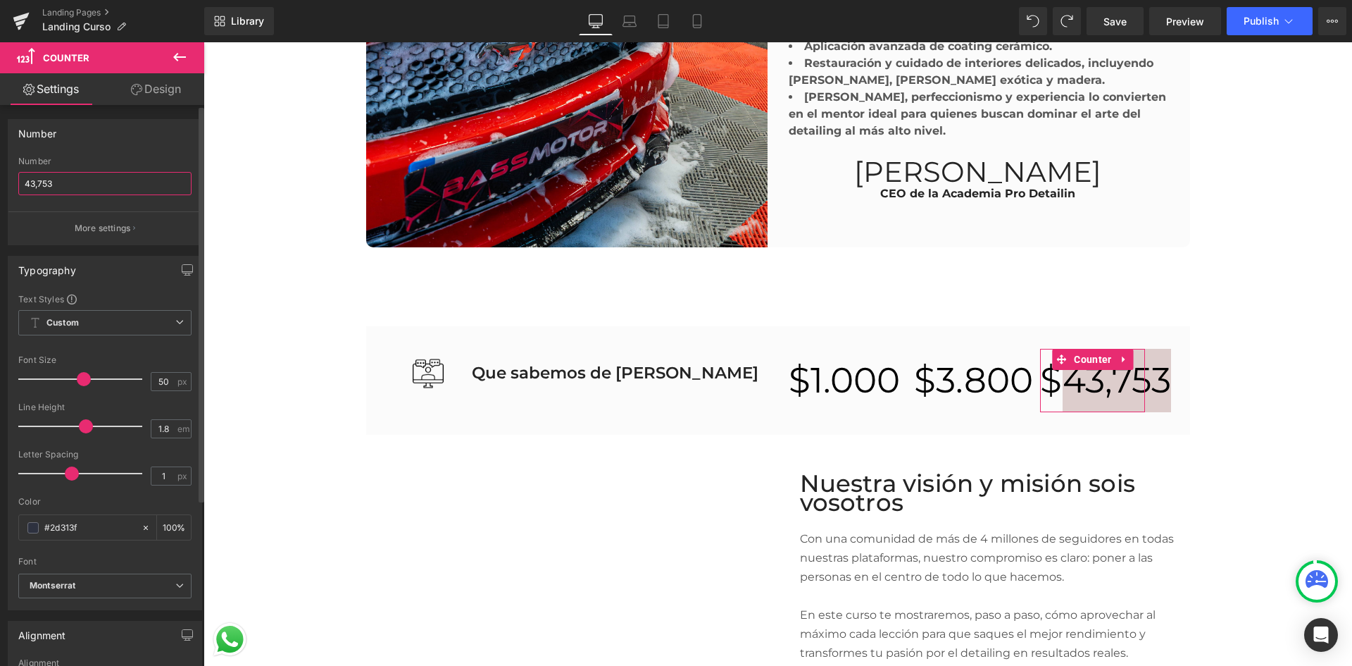
click at [80, 186] on input "43,753" at bounding box center [104, 183] width 173 height 23
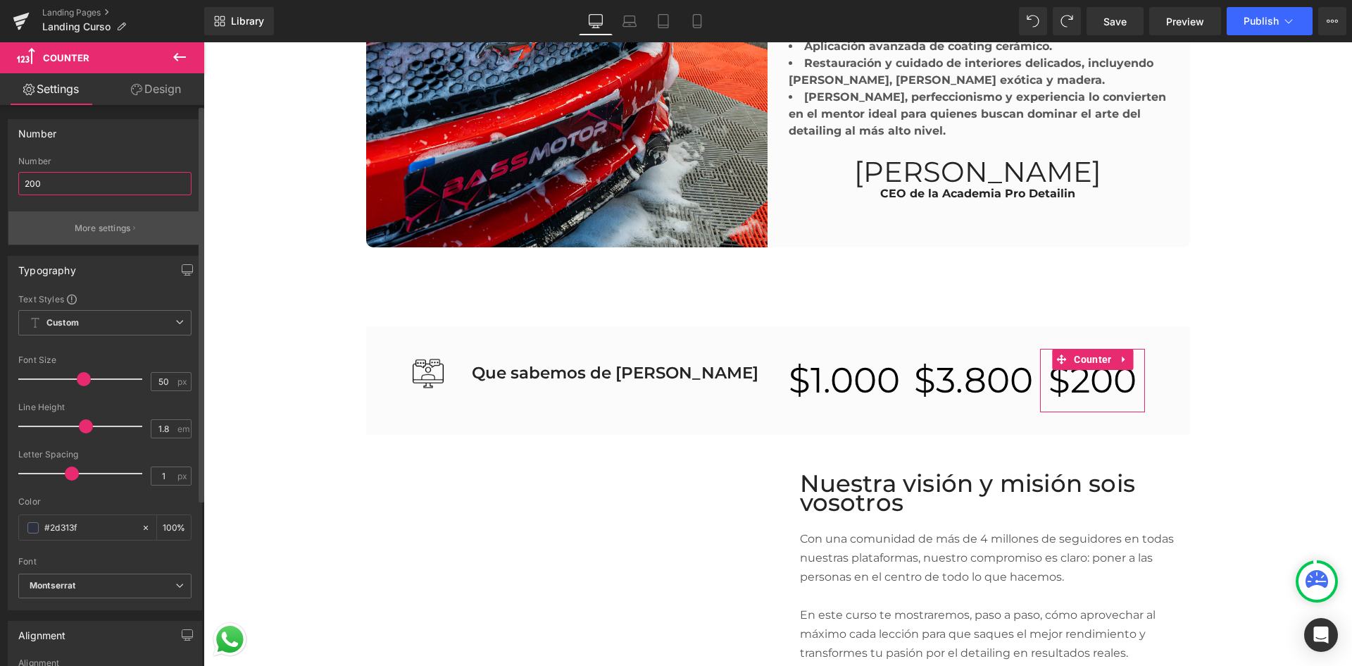
type input "200"
click at [58, 237] on button "More settings" at bounding box center [104, 227] width 193 height 33
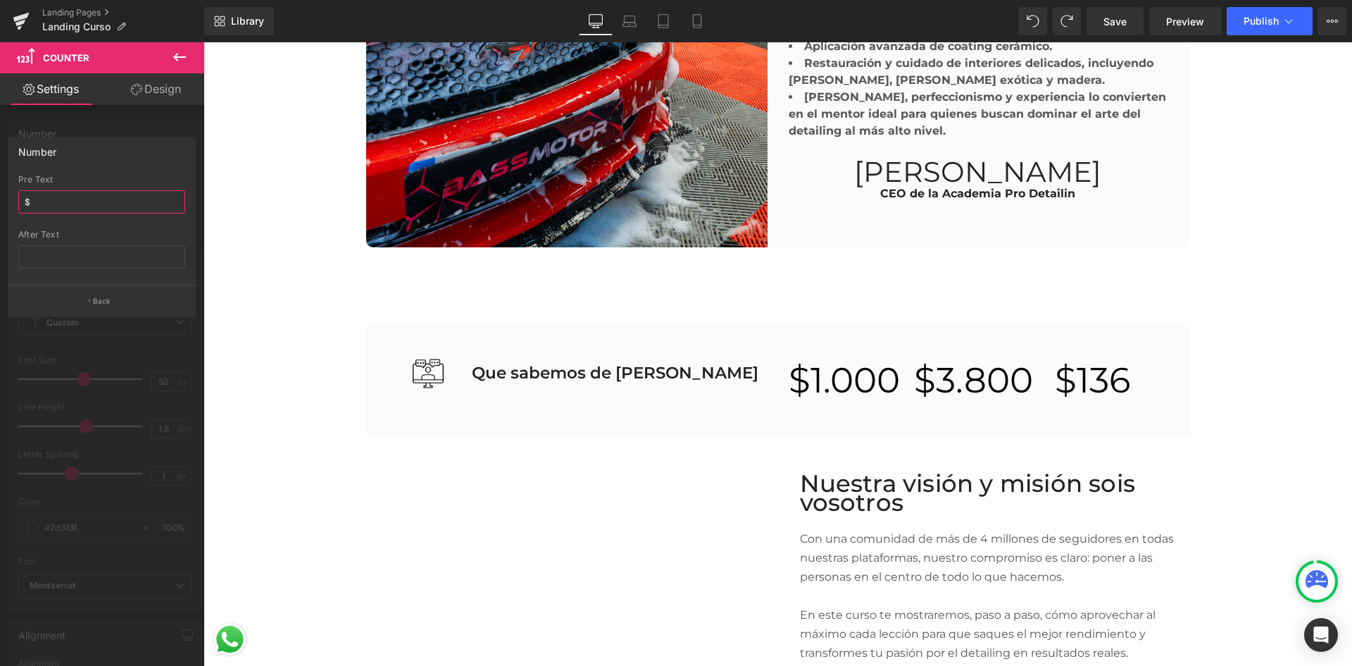
click at [56, 200] on input "$" at bounding box center [101, 201] width 167 height 23
click at [119, 295] on button "Back" at bounding box center [102, 301] width 188 height 32
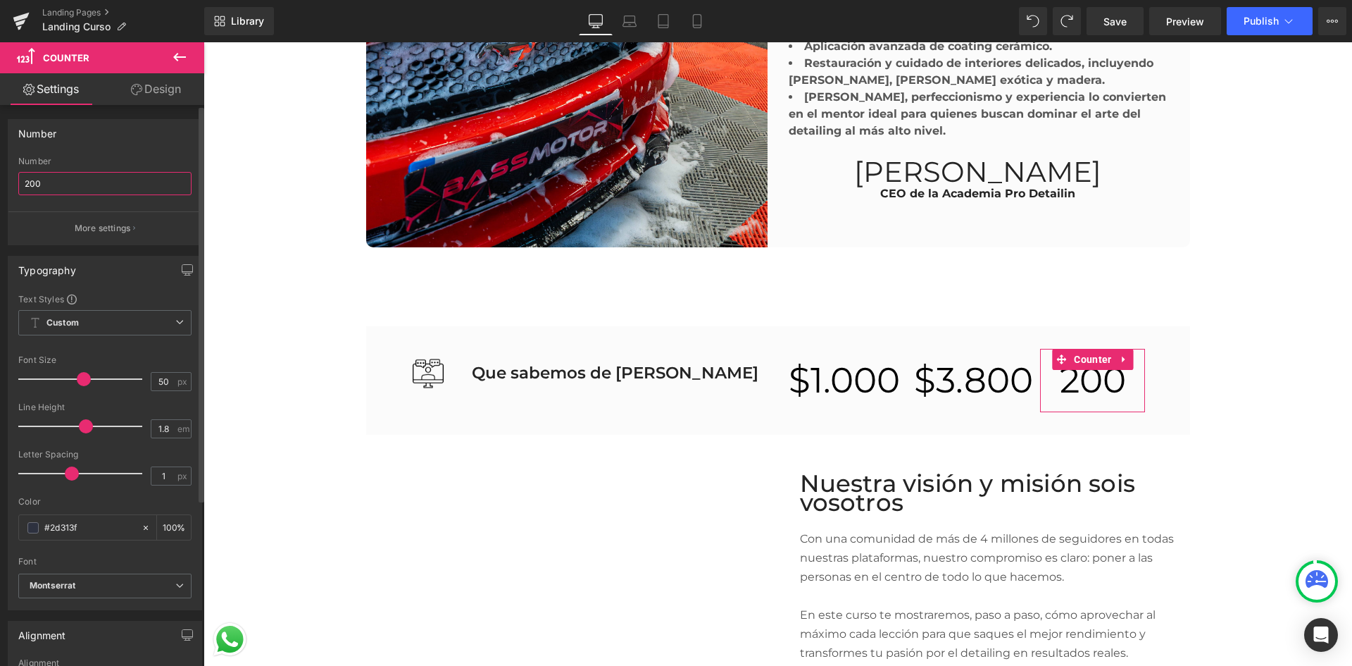
click at [81, 191] on input "200" at bounding box center [104, 183] width 173 height 23
click at [18, 178] on input "200" at bounding box center [104, 183] width 173 height 23
type input "200"
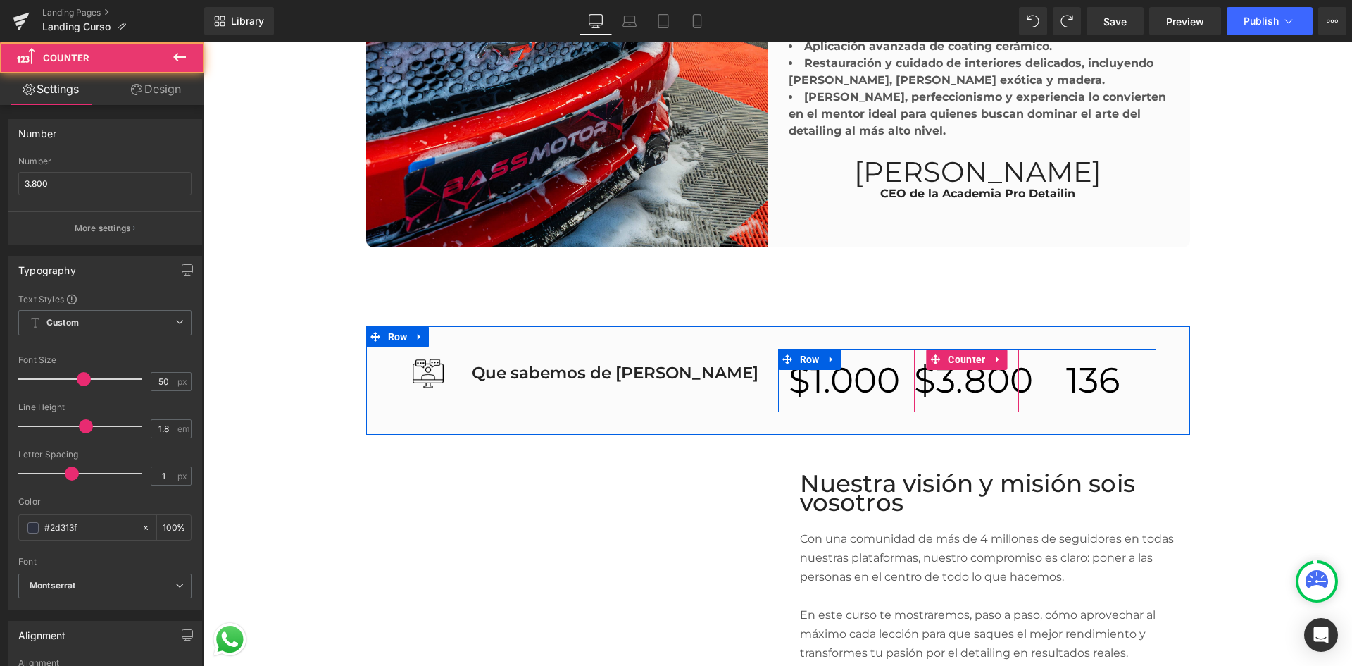
click at [955, 374] on span "3.800" at bounding box center [984, 379] width 97 height 43
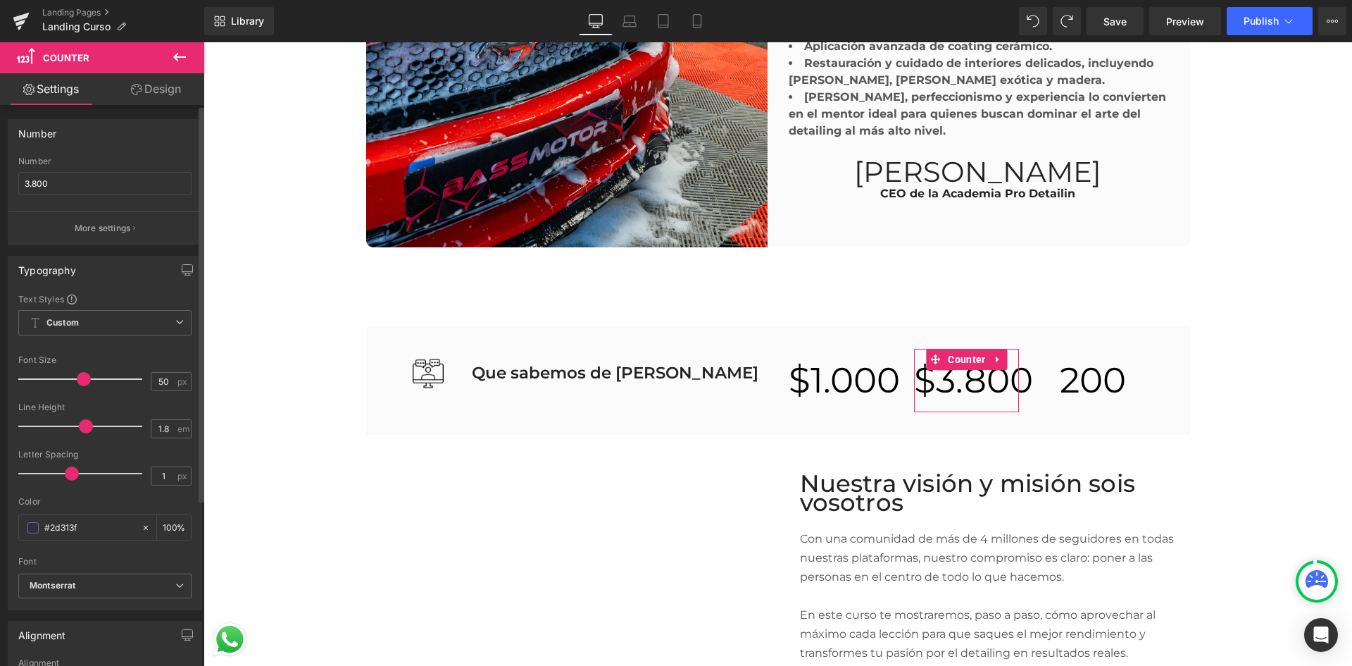
click at [93, 221] on button "More settings" at bounding box center [104, 227] width 193 height 33
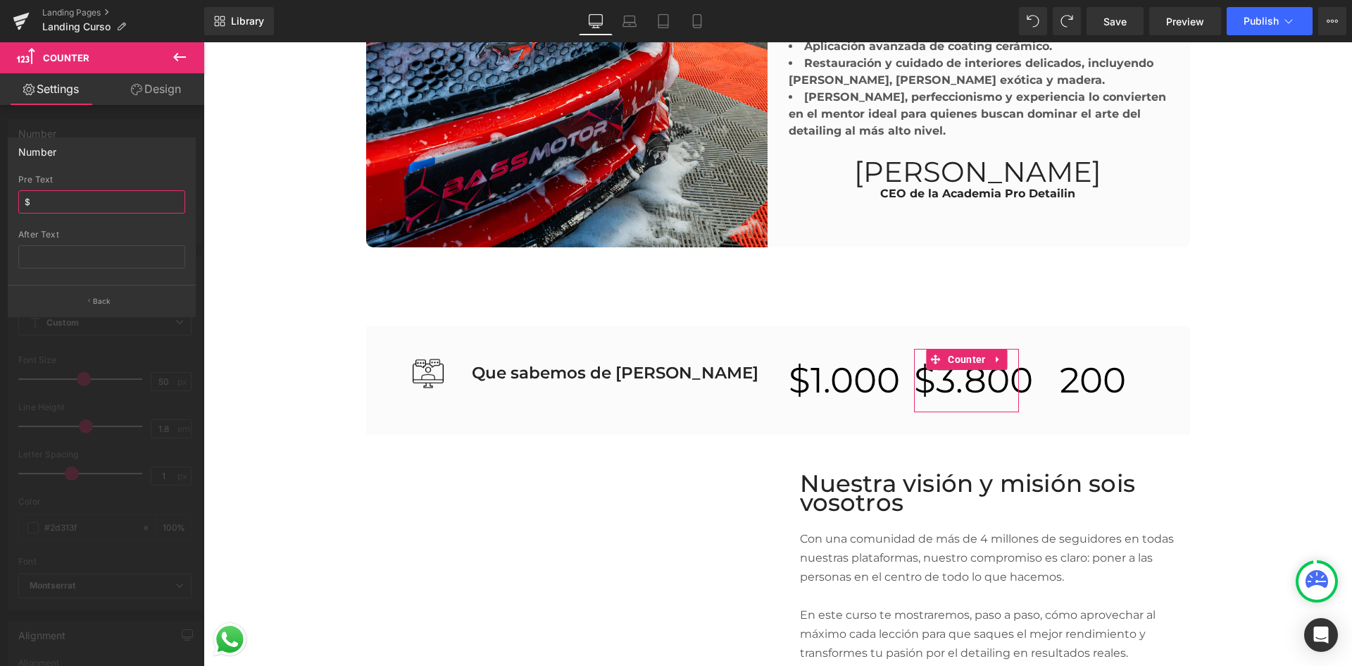
click at [63, 196] on input "$" at bounding box center [101, 201] width 167 height 23
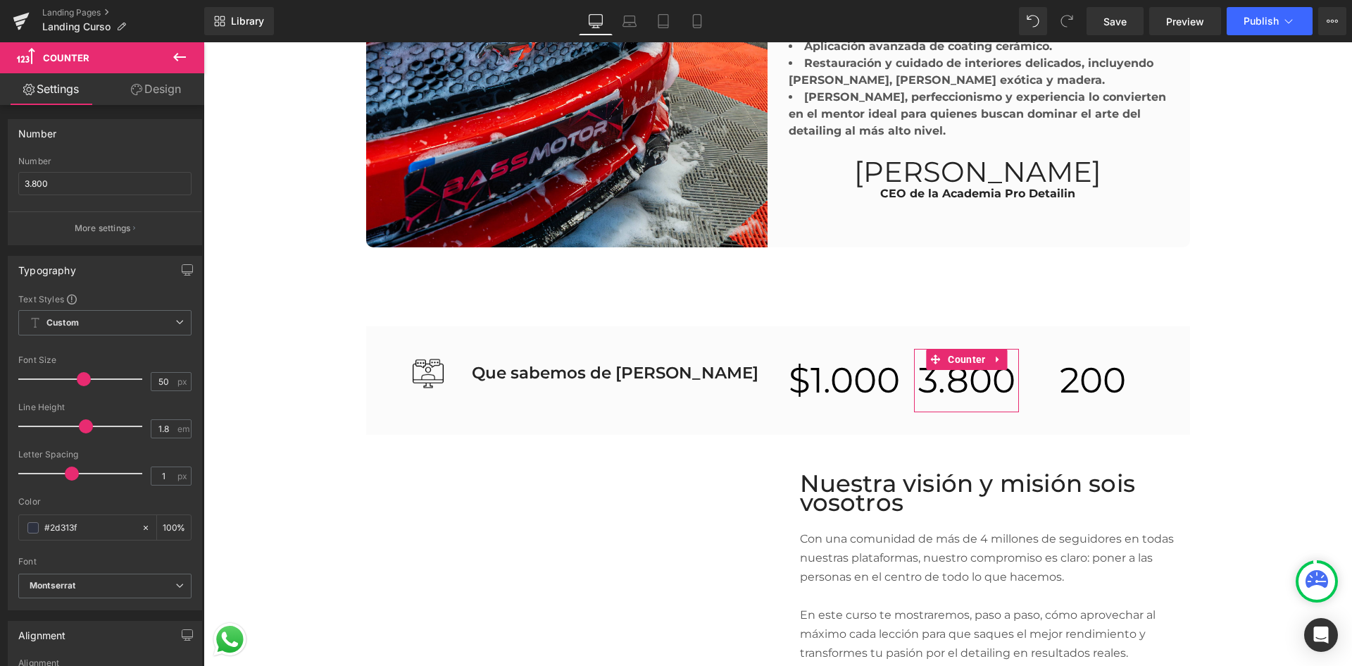
click at [150, 89] on link "Design" at bounding box center [156, 89] width 102 height 32
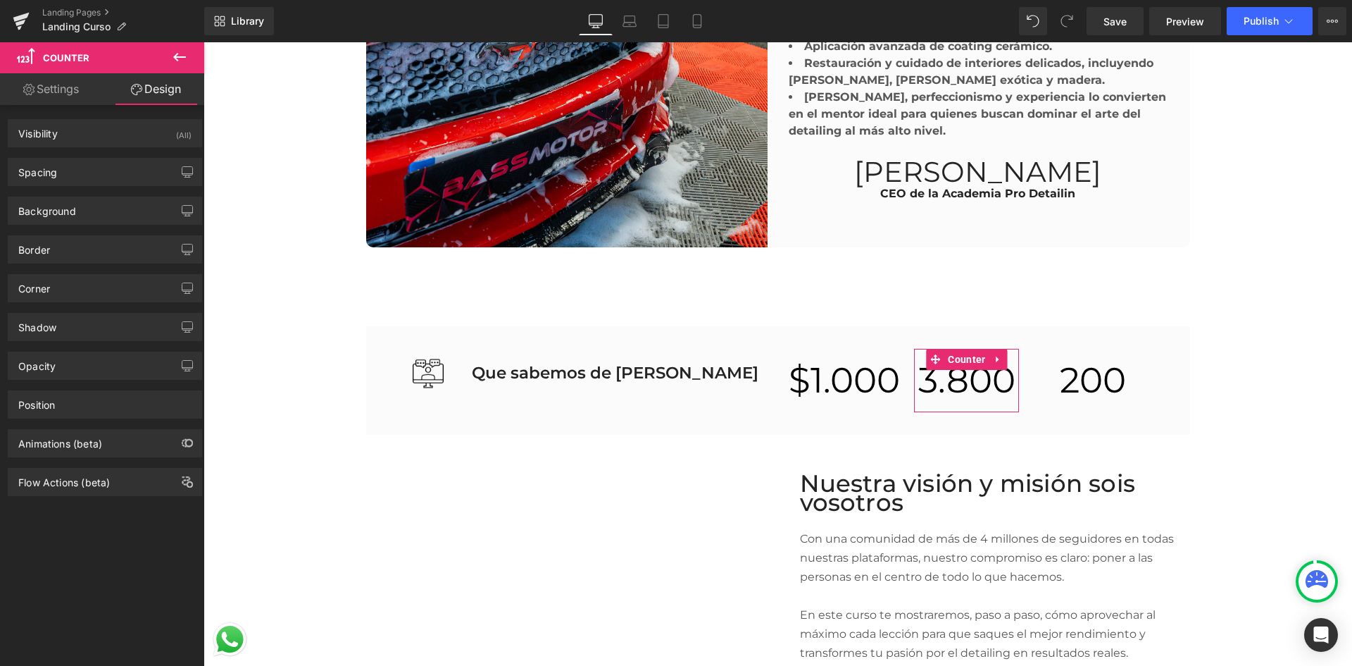
click at [96, 87] on link "Settings" at bounding box center [51, 89] width 102 height 32
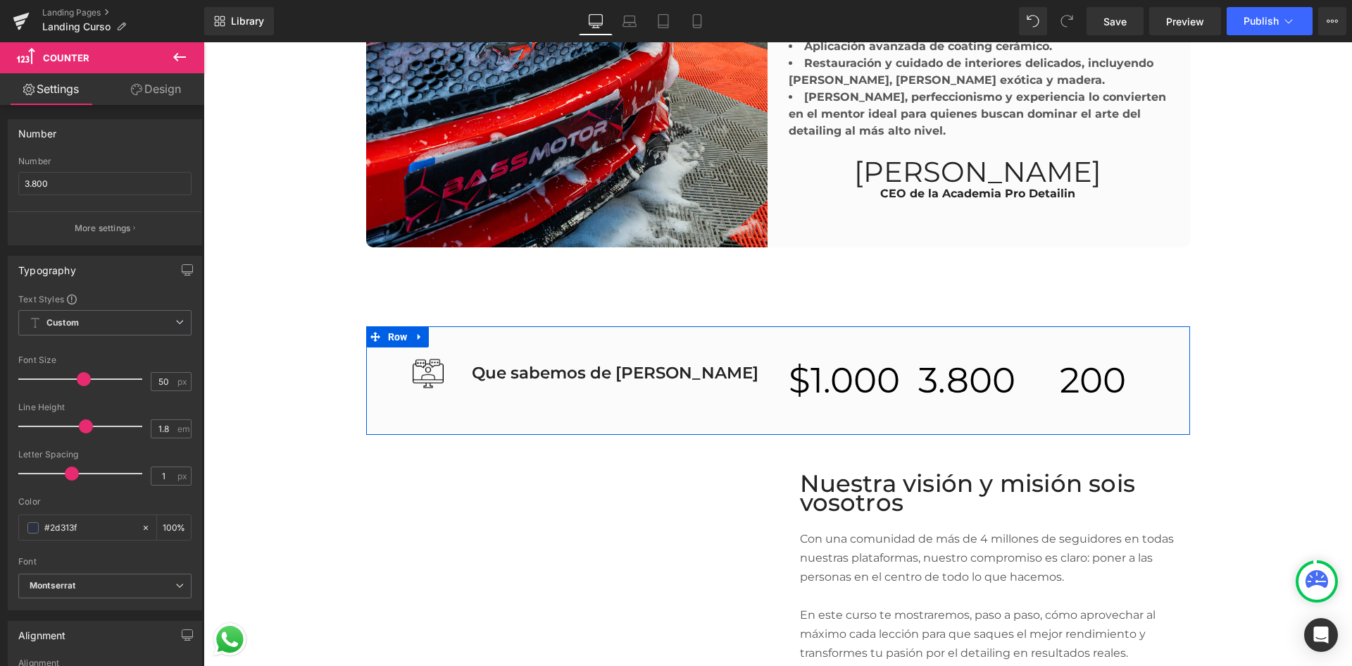
click at [838, 390] on span "1.000" at bounding box center [855, 379] width 89 height 43
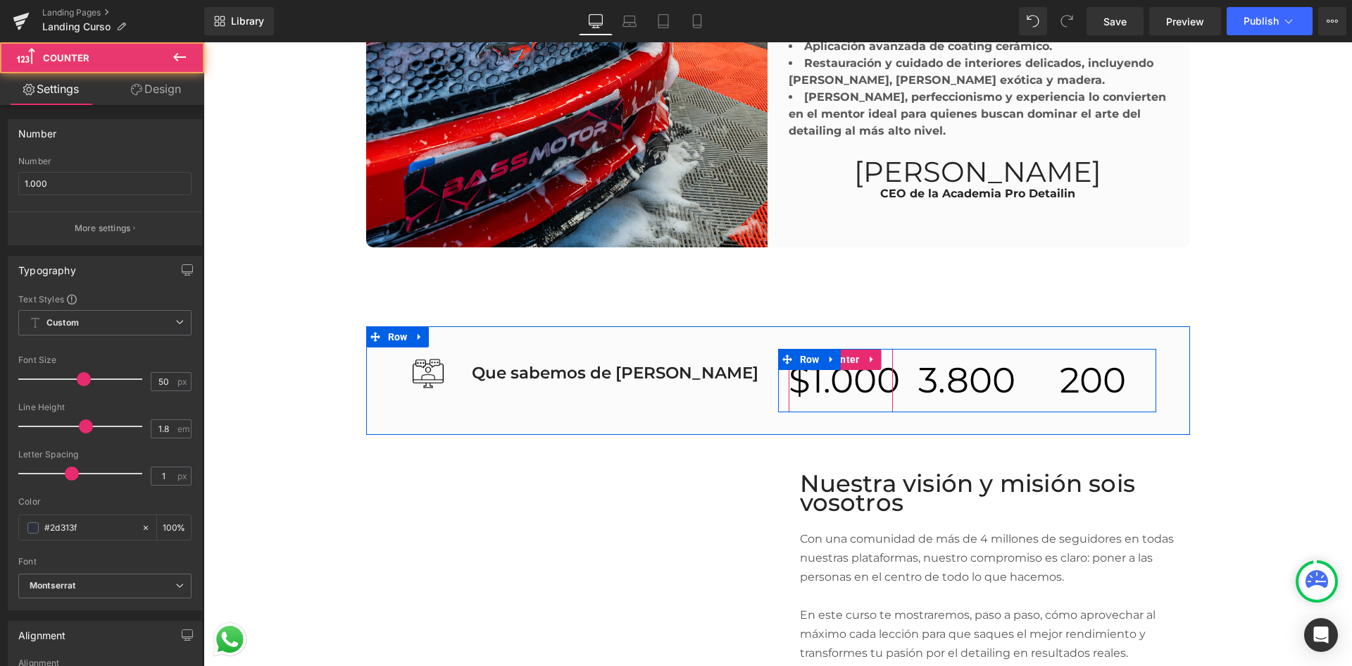
click at [833, 385] on span "1.000" at bounding box center [855, 379] width 89 height 43
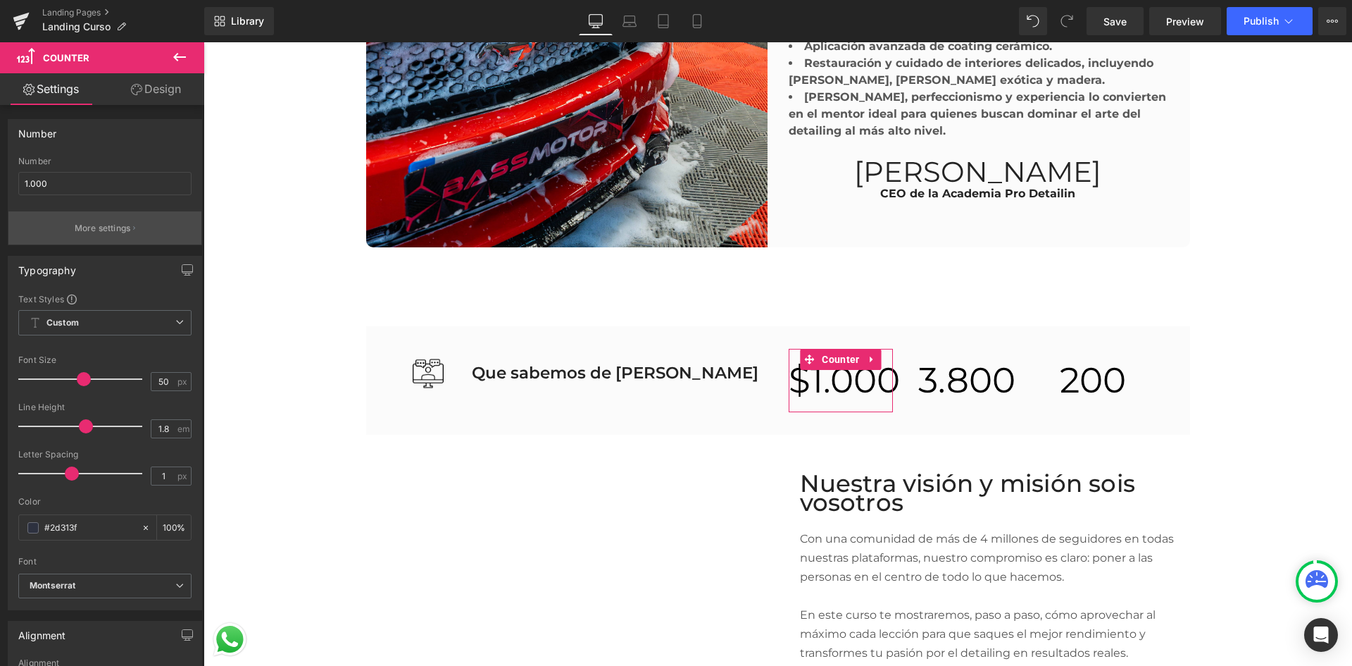
click at [105, 227] on p "More settings" at bounding box center [103, 228] width 56 height 13
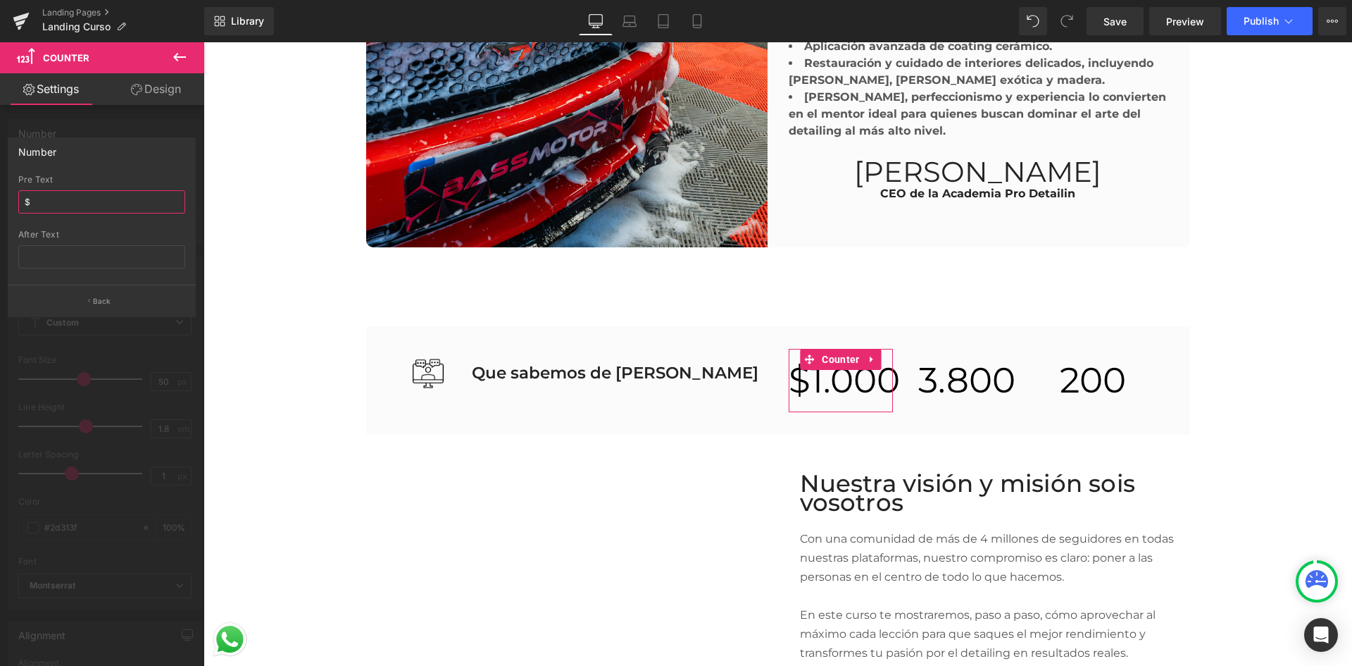
click at [93, 199] on input "$" at bounding box center [101, 201] width 167 height 23
click at [96, 255] on input "text" at bounding box center [101, 256] width 167 height 23
type input "u"
type input "+"
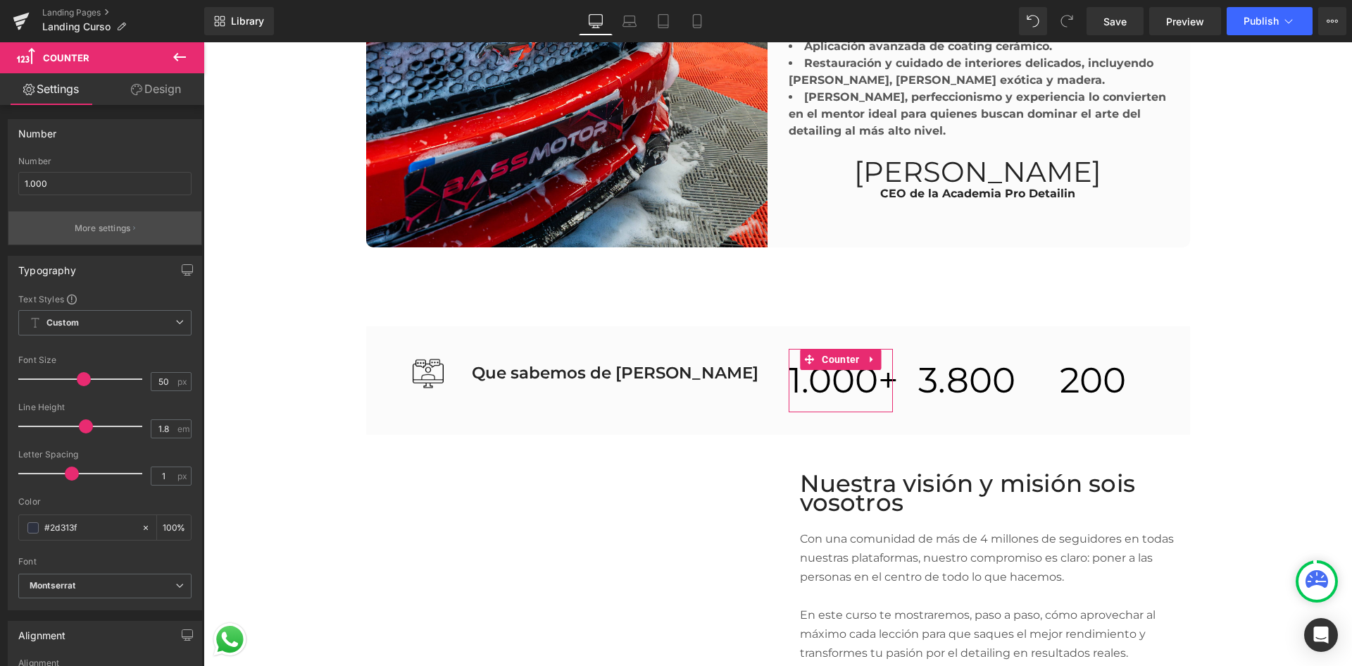
click at [85, 223] on p "More settings" at bounding box center [103, 228] width 56 height 13
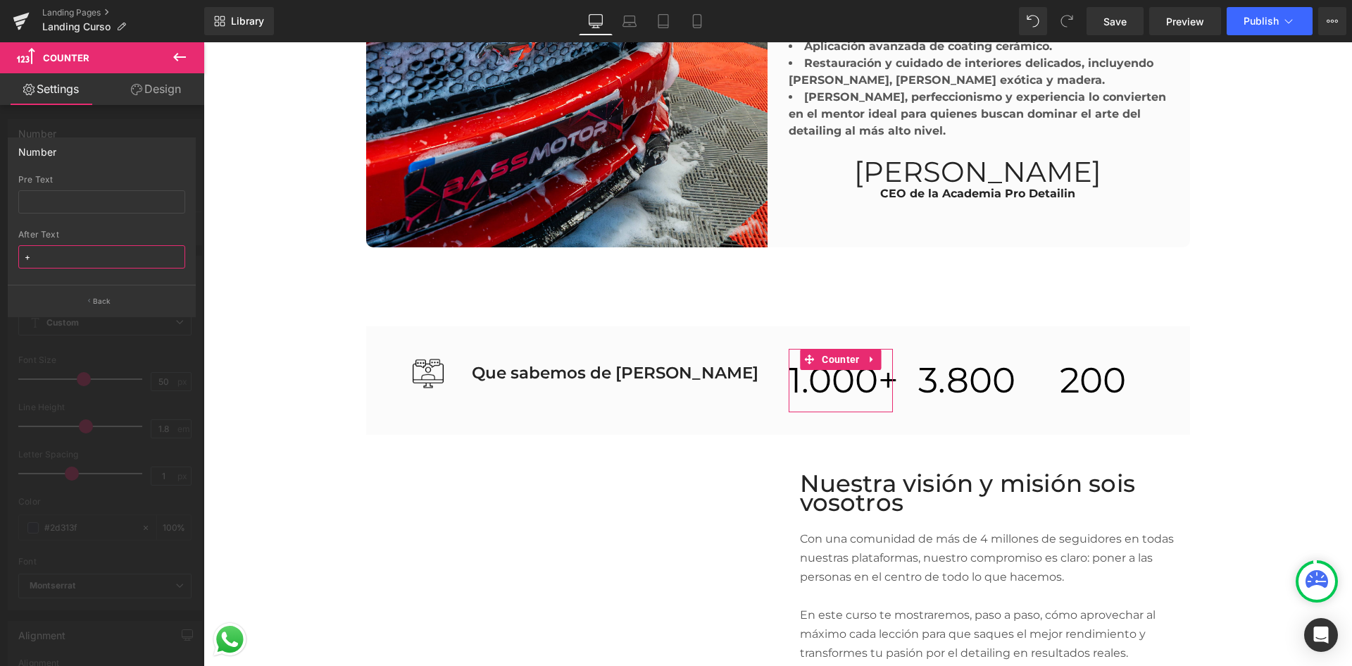
click at [96, 253] on input "+" at bounding box center [101, 256] width 167 height 23
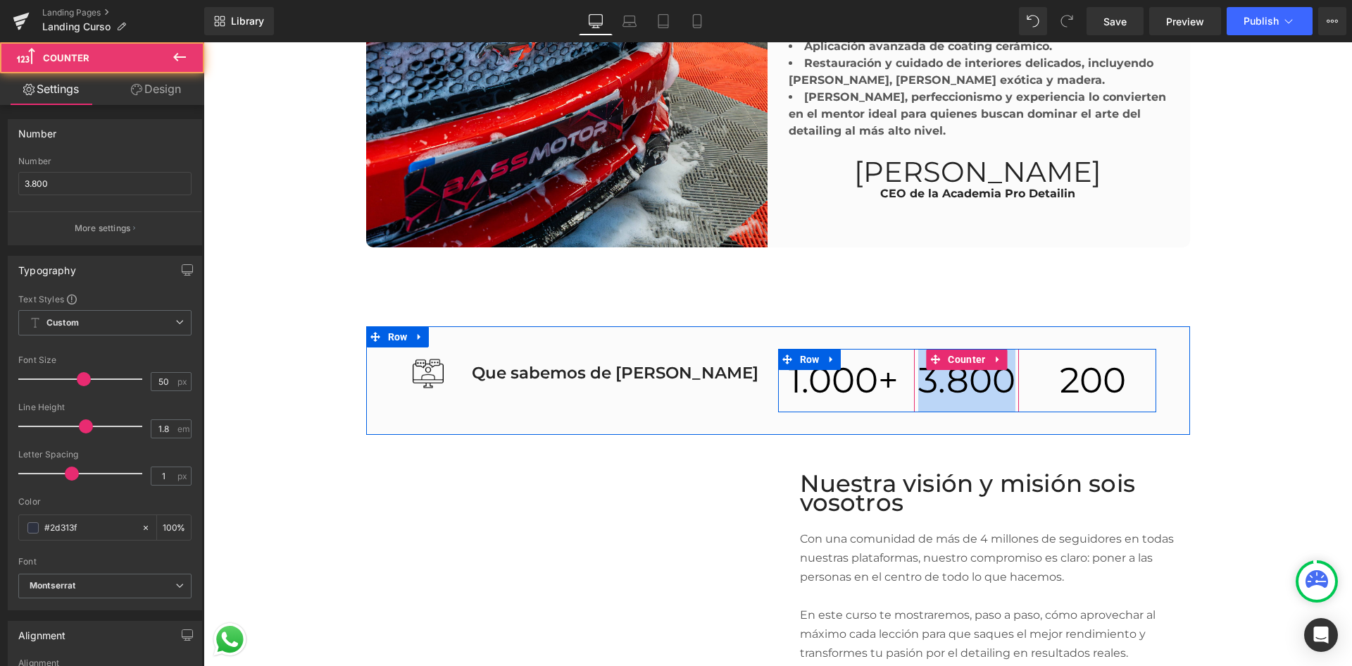
click at [947, 380] on span "3.800" at bounding box center [966, 379] width 97 height 43
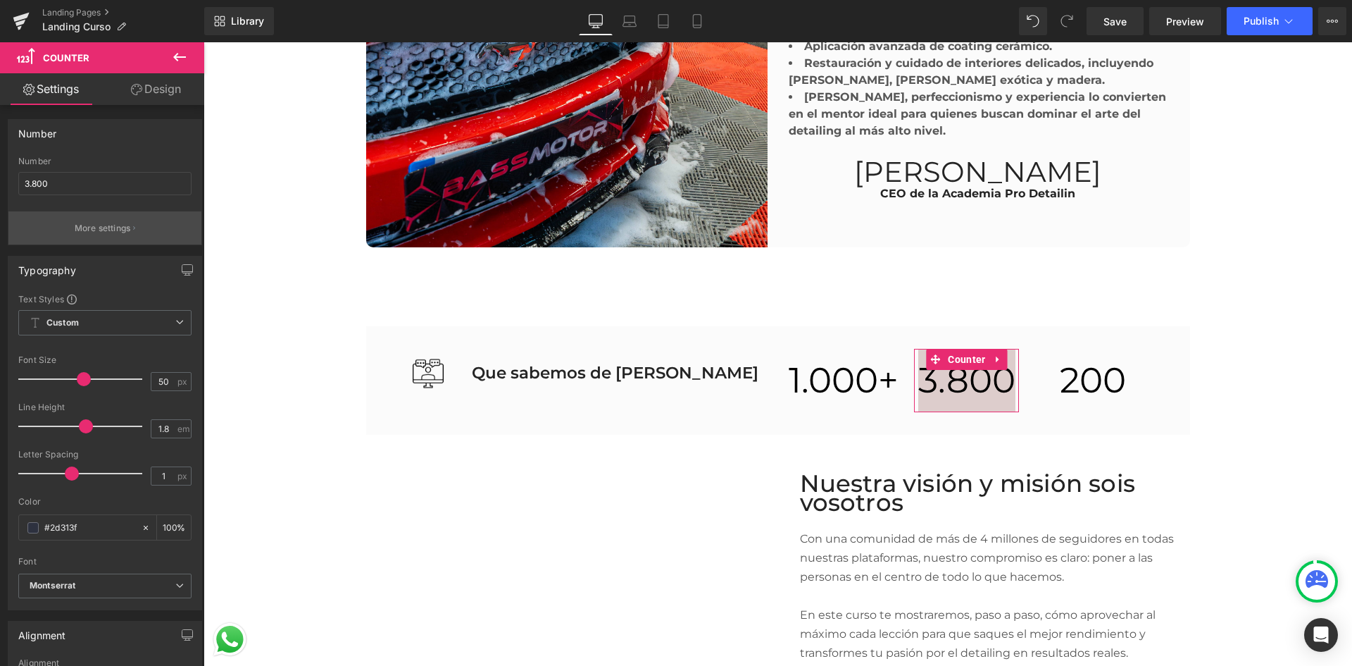
click at [118, 234] on p "More settings" at bounding box center [103, 228] width 56 height 13
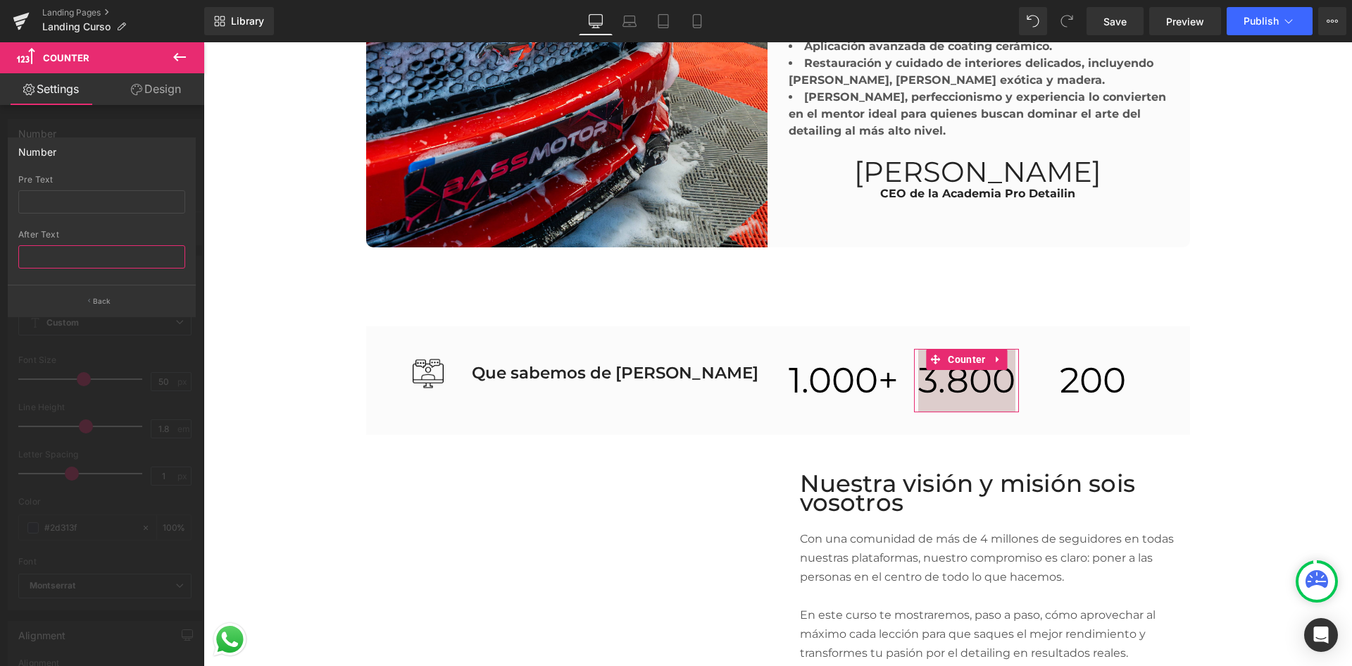
click at [106, 258] on input "text" at bounding box center [101, 256] width 167 height 23
type input "+"
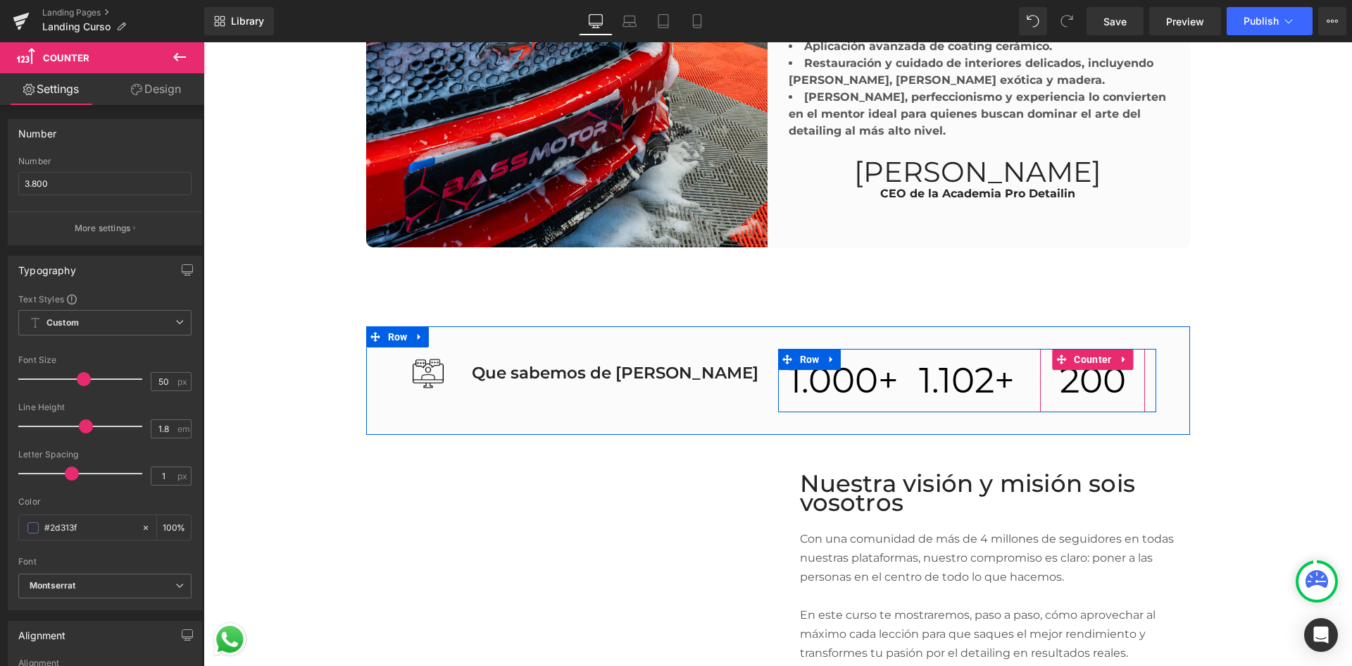
click at [1102, 368] on span "200" at bounding box center [1093, 379] width 66 height 43
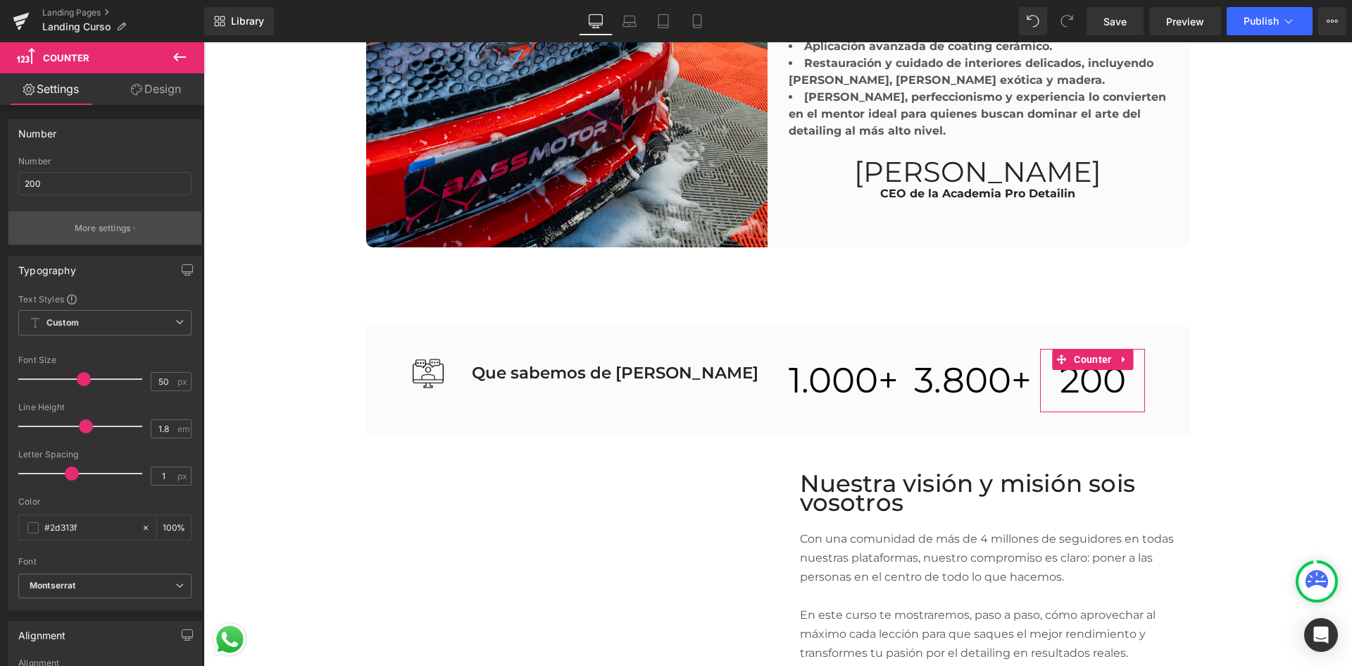
click at [116, 228] on p "More settings" at bounding box center [103, 228] width 56 height 13
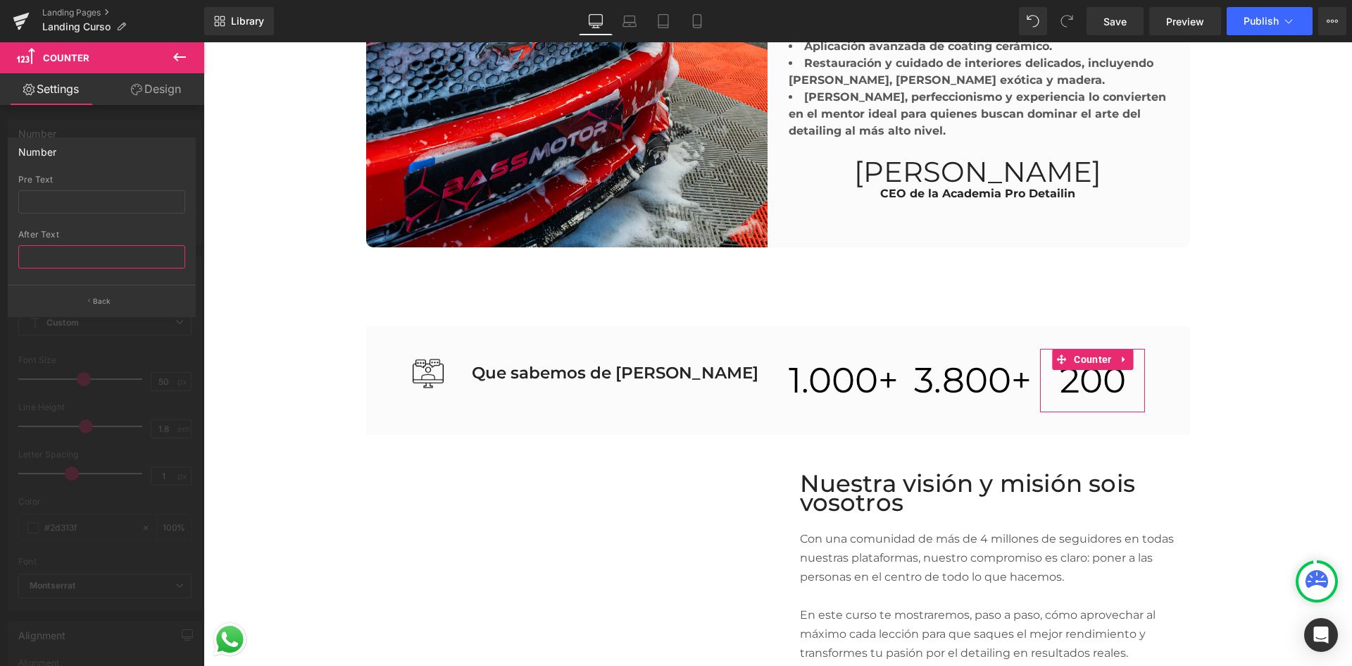
click at [102, 261] on input "text" at bounding box center [101, 256] width 167 height 23
type input "+"
click at [143, 302] on button "Back" at bounding box center [102, 301] width 188 height 32
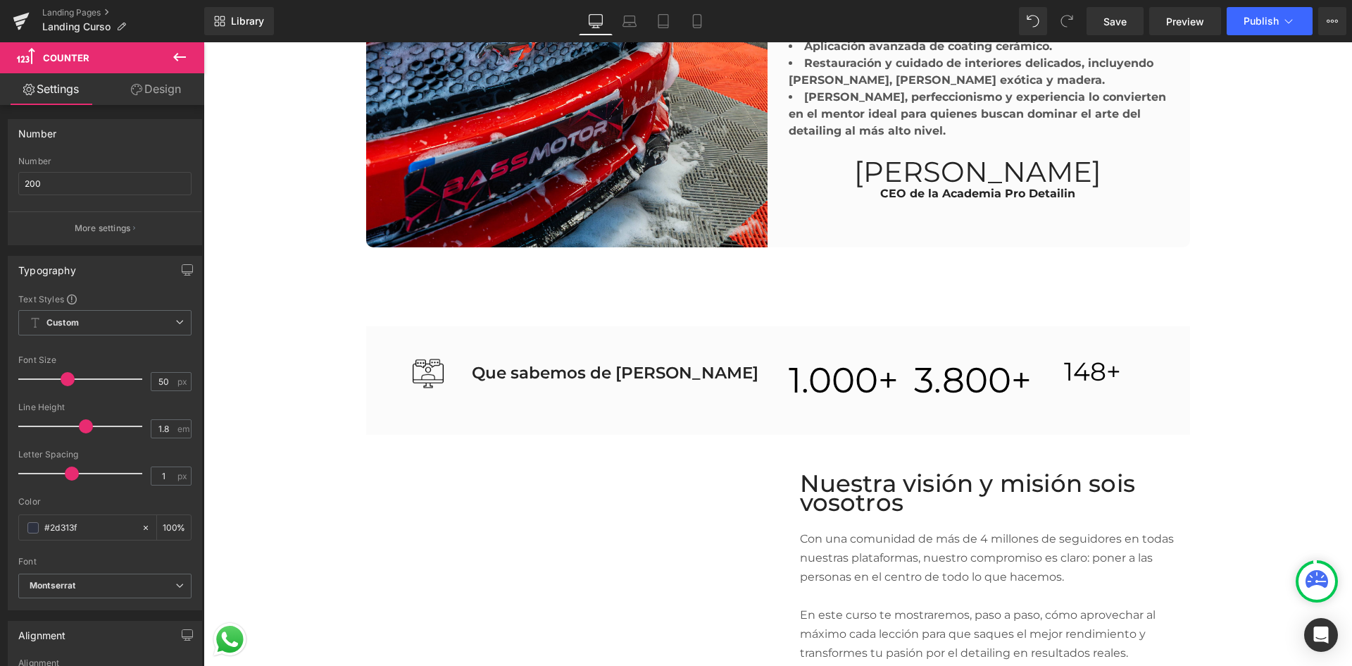
drag, startPoint x: 77, startPoint y: 379, endPoint x: 61, endPoint y: 379, distance: 15.5
click at [61, 379] on span at bounding box center [68, 379] width 14 height 14
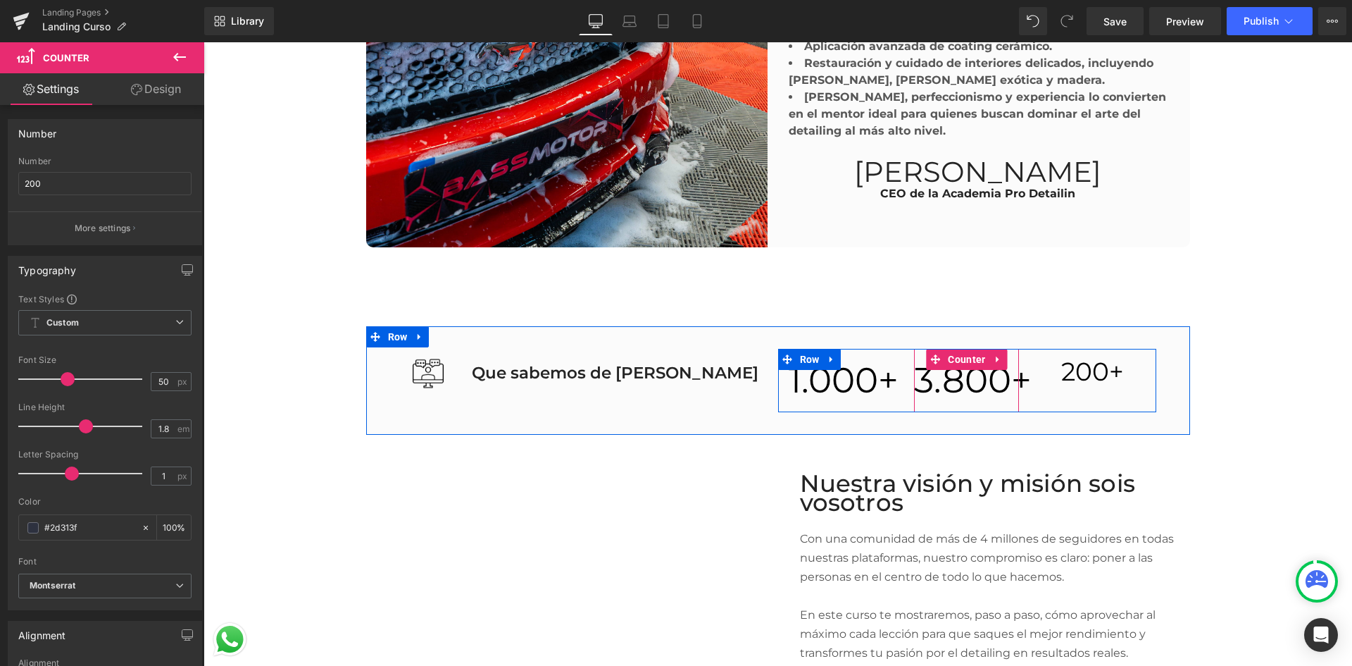
click at [994, 367] on span "3.800" at bounding box center [962, 379] width 97 height 43
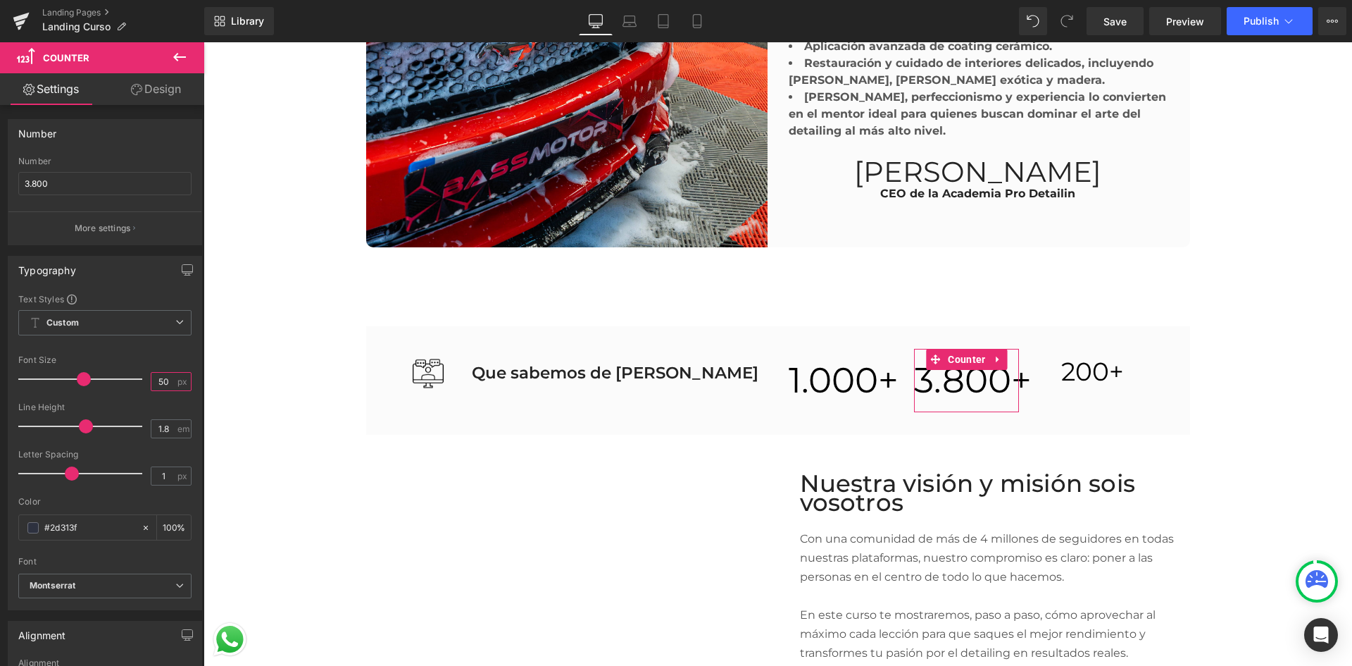
click at [155, 384] on input "50" at bounding box center [163, 382] width 25 height 18
click at [161, 381] on input "3" at bounding box center [163, 382] width 25 height 18
type input "36"
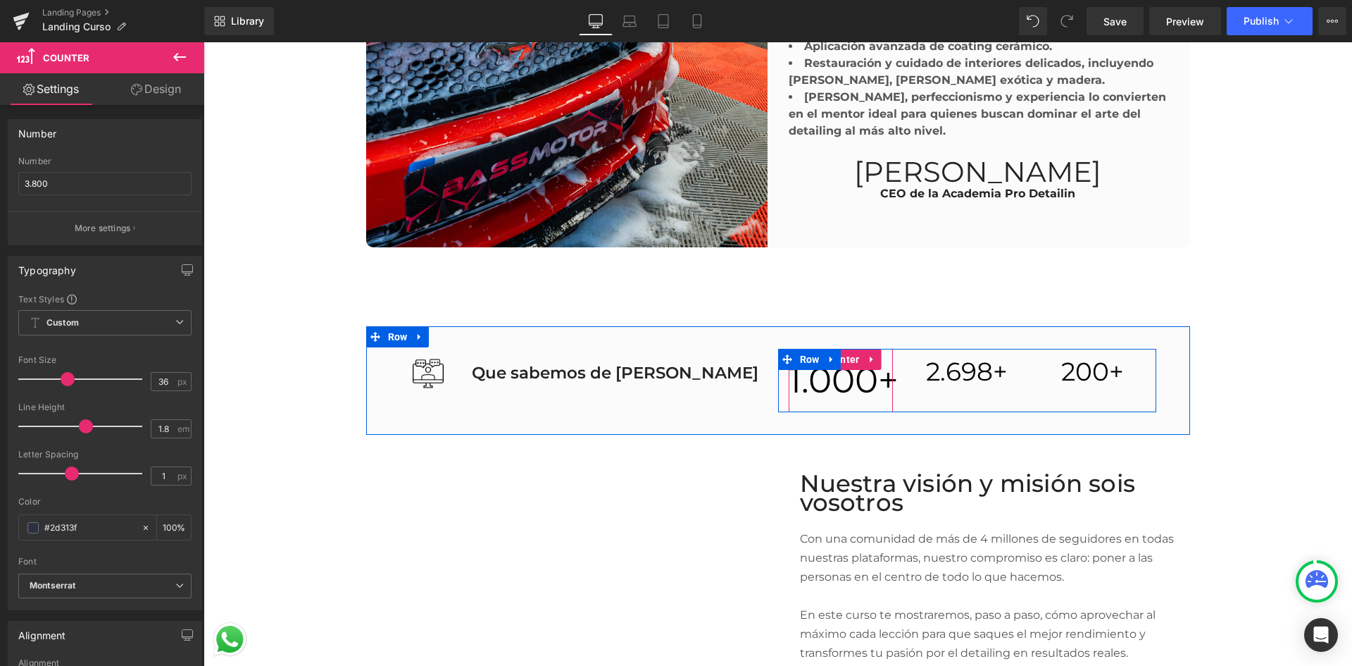
click at [859, 387] on span "1.000" at bounding box center [833, 379] width 89 height 43
click at [855, 385] on span "1.000" at bounding box center [833, 379] width 89 height 43
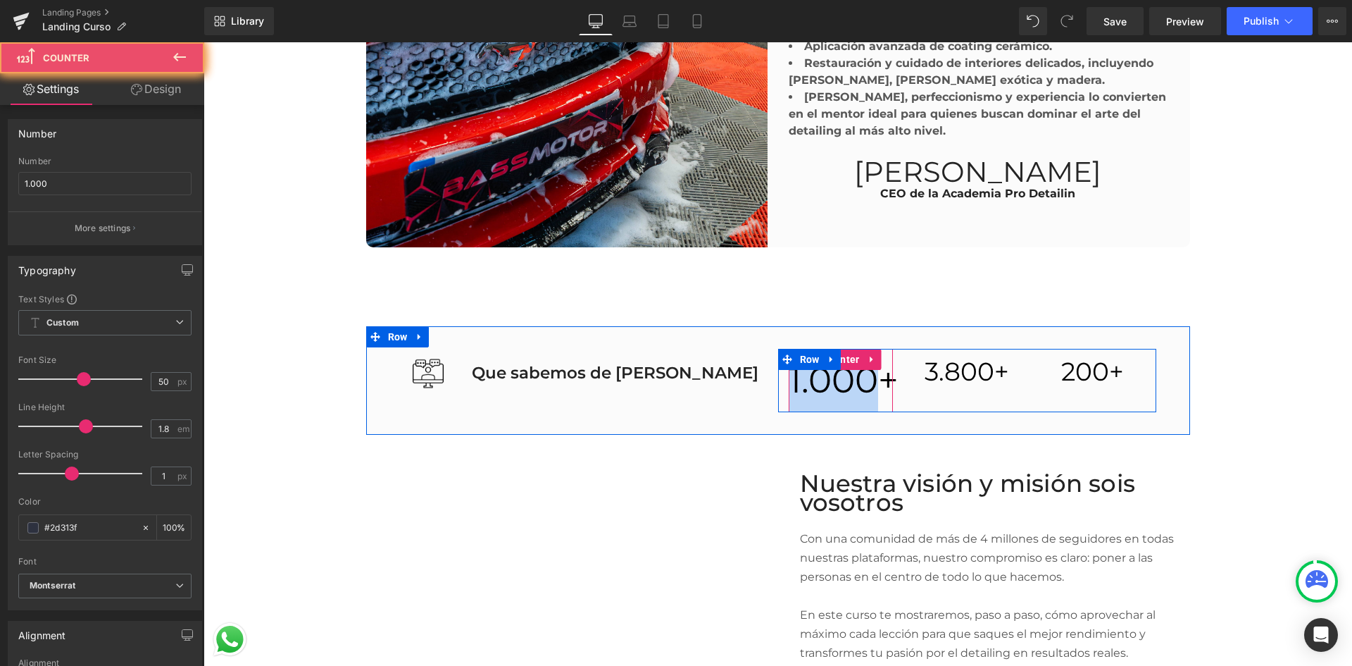
click at [855, 385] on span "1.000" at bounding box center [833, 379] width 89 height 43
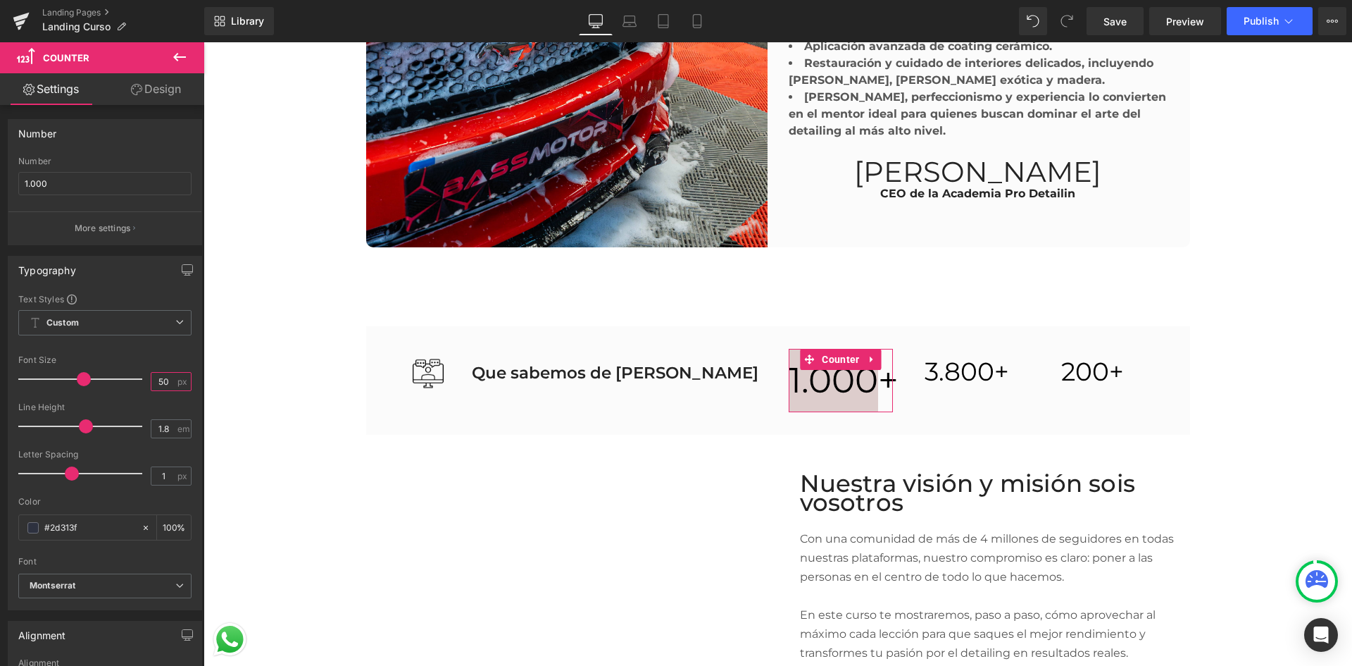
click at [166, 386] on input "50" at bounding box center [163, 382] width 25 height 18
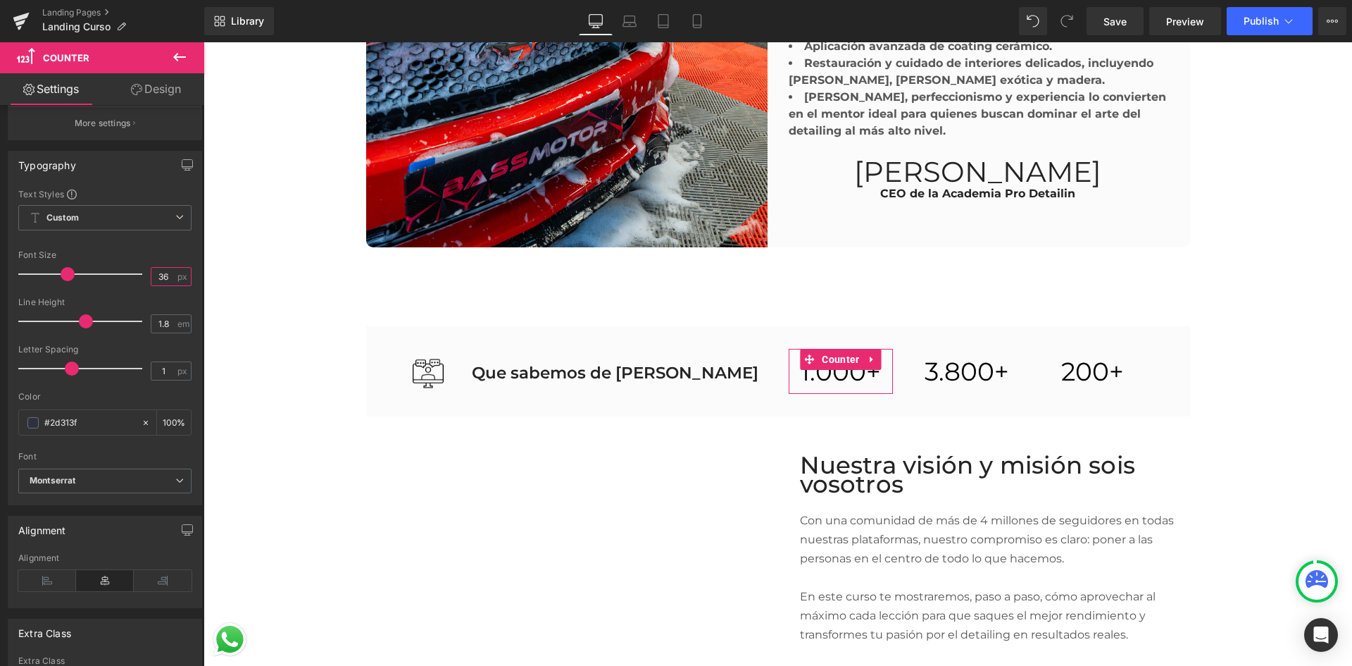
scroll to position [141, 0]
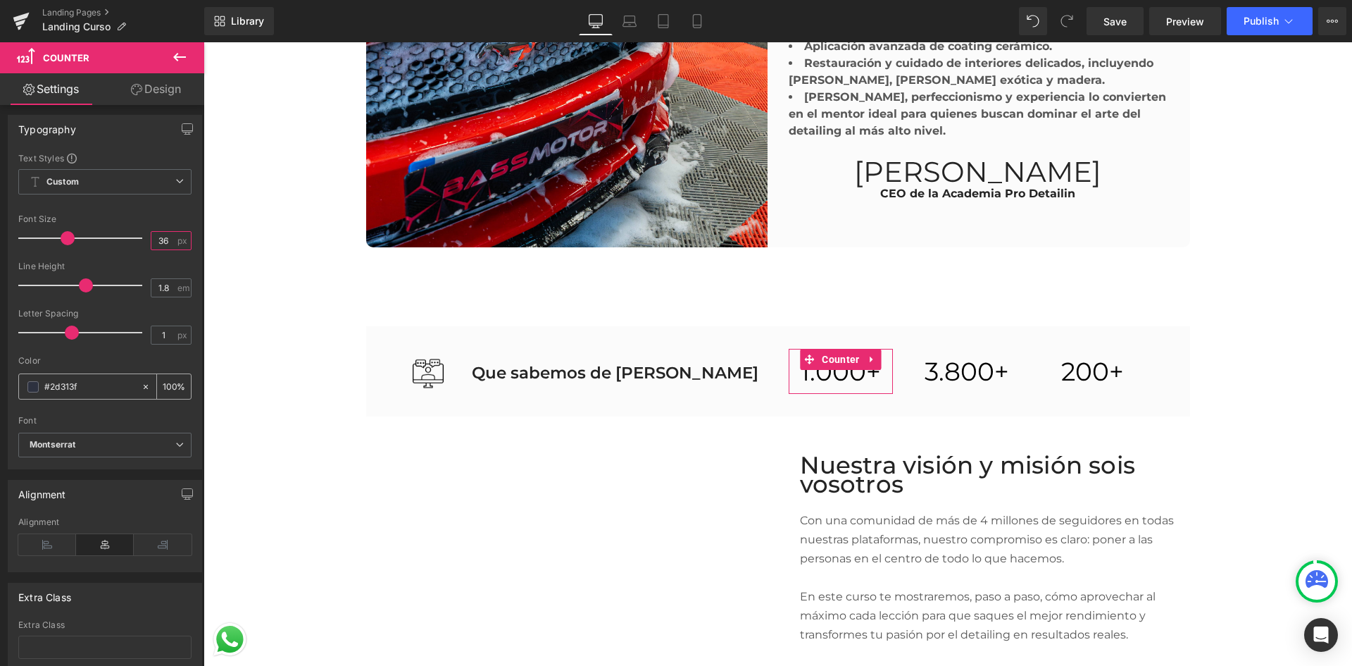
type input "36"
click at [77, 389] on input "#2d313f" at bounding box center [89, 386] width 90 height 15
click at [31, 385] on span at bounding box center [32, 386] width 11 height 11
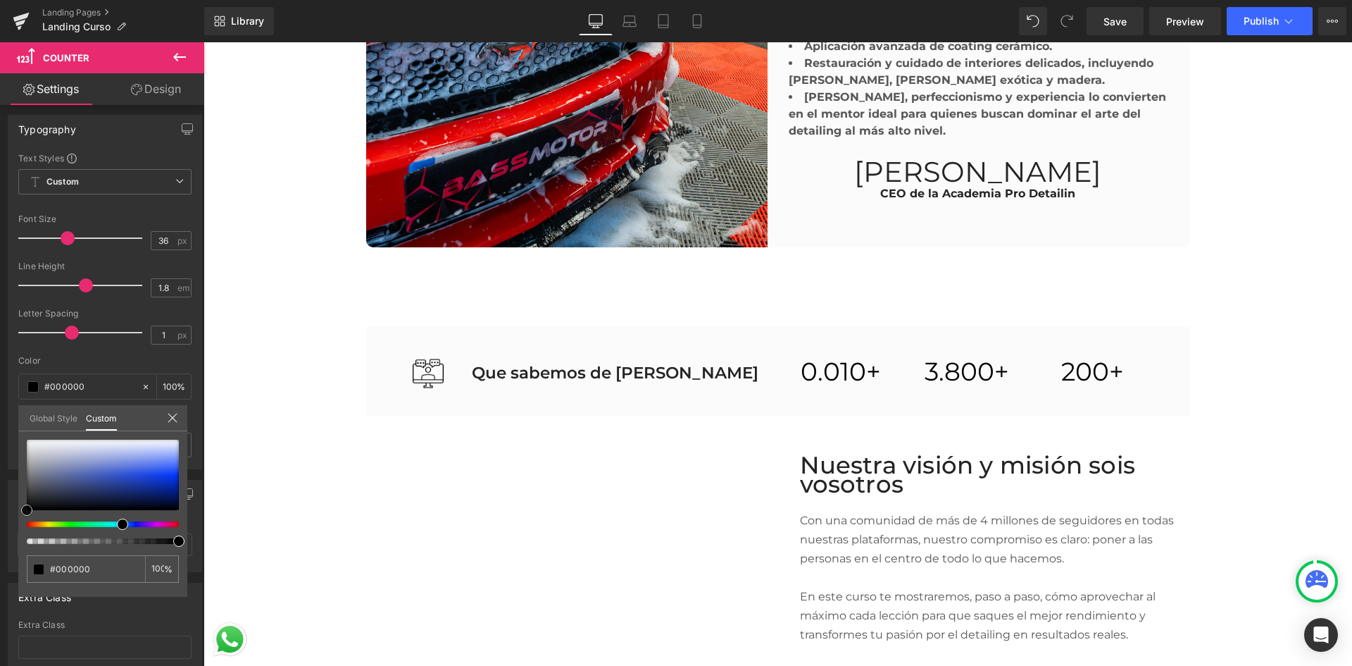
drag, startPoint x: 51, startPoint y: 496, endPoint x: -8, endPoint y: 528, distance: 67.5
click at [0, 528] on html "Counter You are previewing how the will restyle your page. You can not edit Ele…" at bounding box center [676, 333] width 1352 height 666
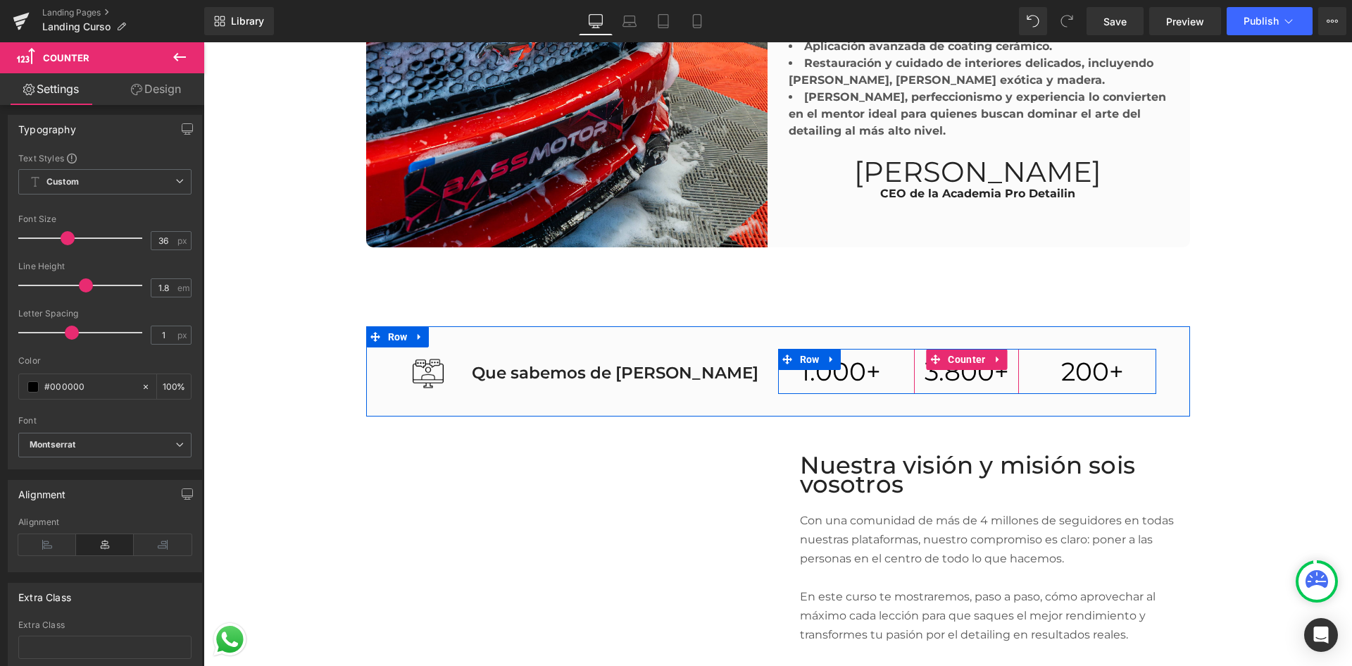
click at [945, 381] on div "3.800 +" at bounding box center [966, 372] width 105 height 46
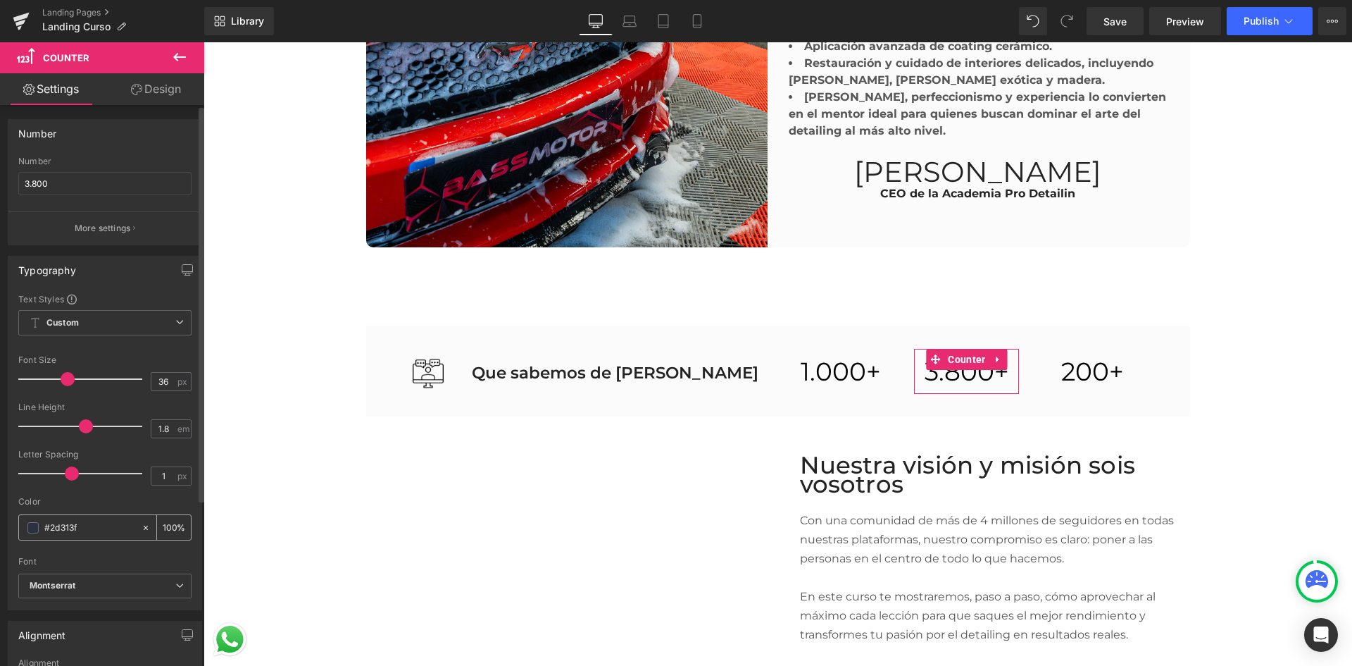
click at [117, 528] on input "#2d313f" at bounding box center [89, 527] width 90 height 15
click at [87, 523] on input "#2d313f" at bounding box center [89, 527] width 90 height 15
click at [32, 526] on span at bounding box center [32, 527] width 11 height 11
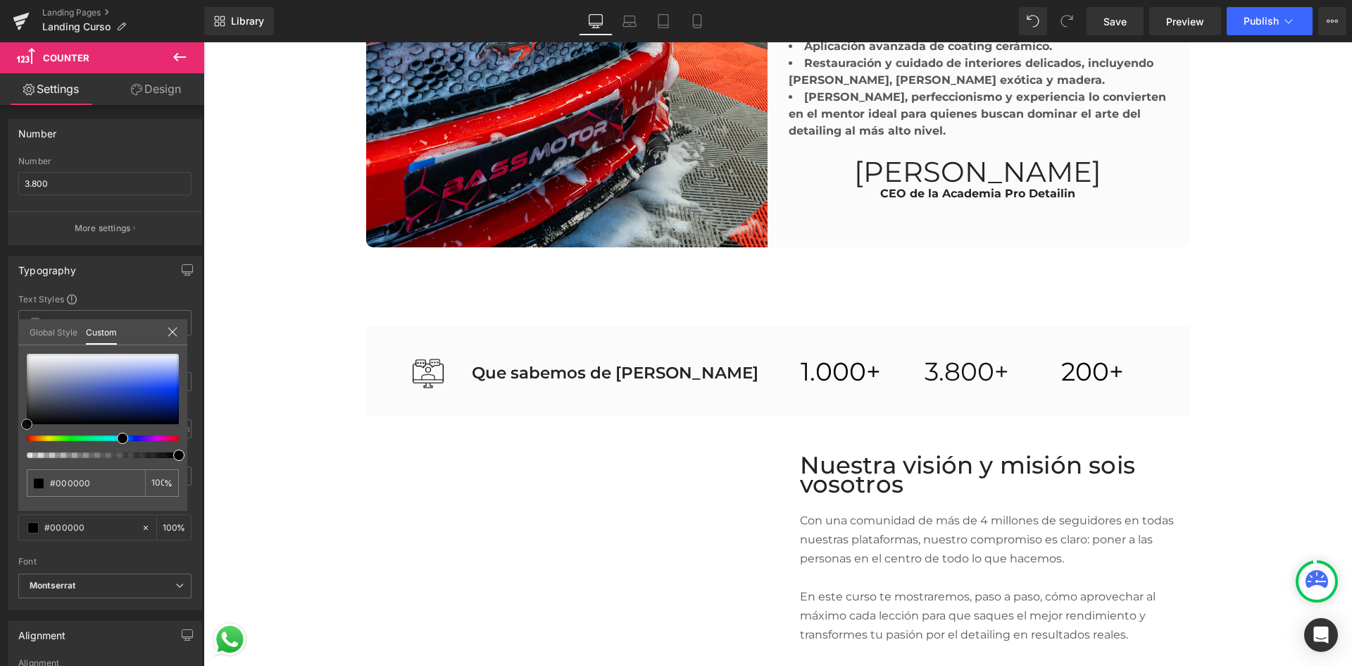
drag, startPoint x: 47, startPoint y: 414, endPoint x: -2, endPoint y: 430, distance: 51.7
click at [0, 430] on html "Counter You are previewing how the will restyle your page. You can not edit Ele…" at bounding box center [676, 333] width 1352 height 666
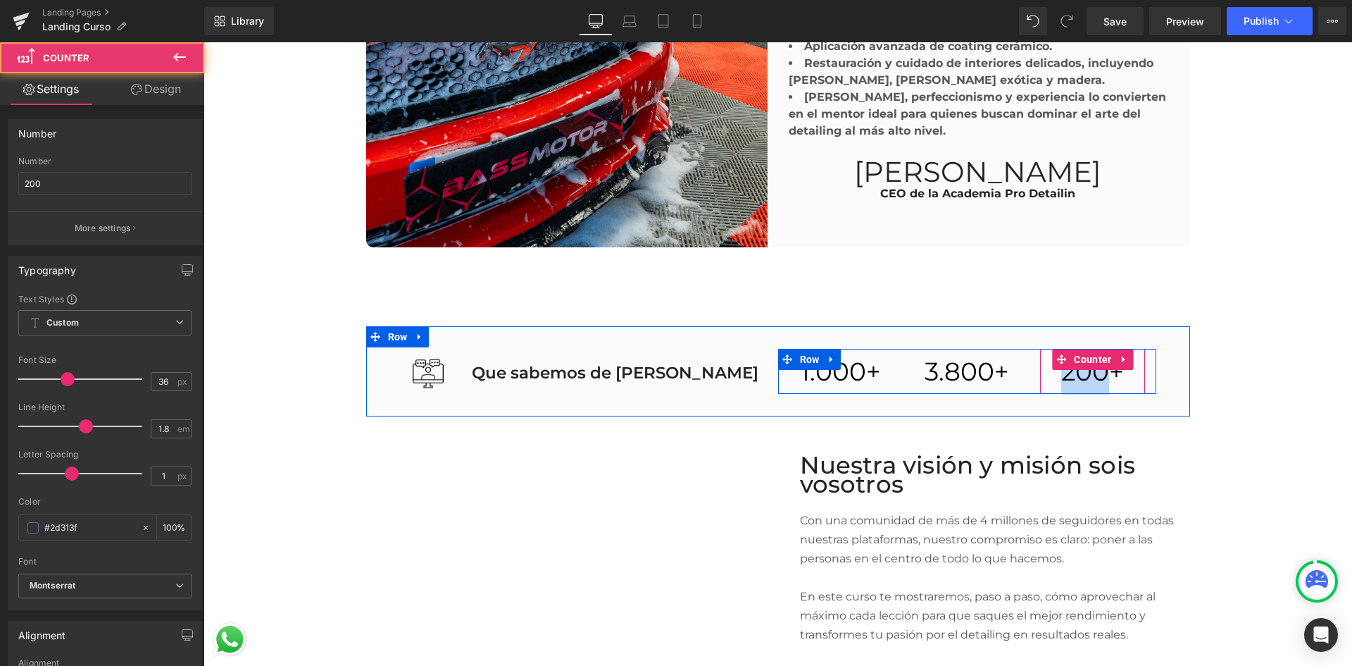
click at [1081, 369] on span "200" at bounding box center [1085, 371] width 48 height 31
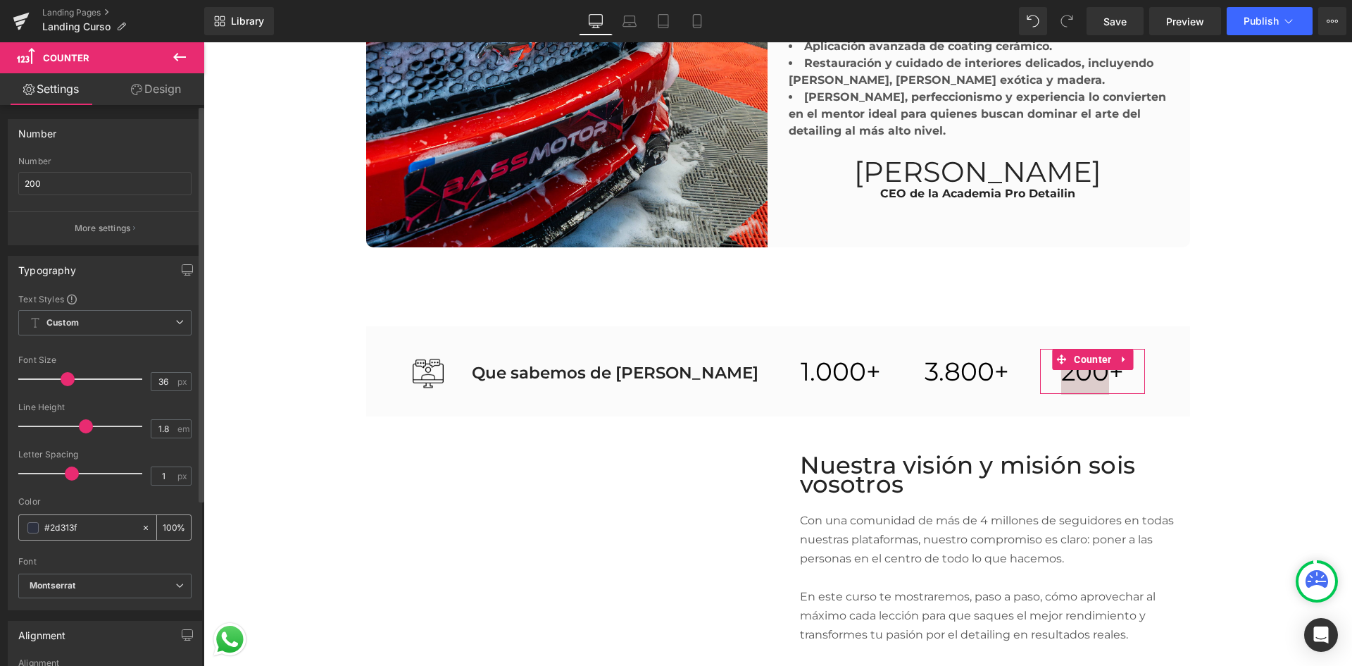
click at [31, 526] on span at bounding box center [32, 527] width 11 height 11
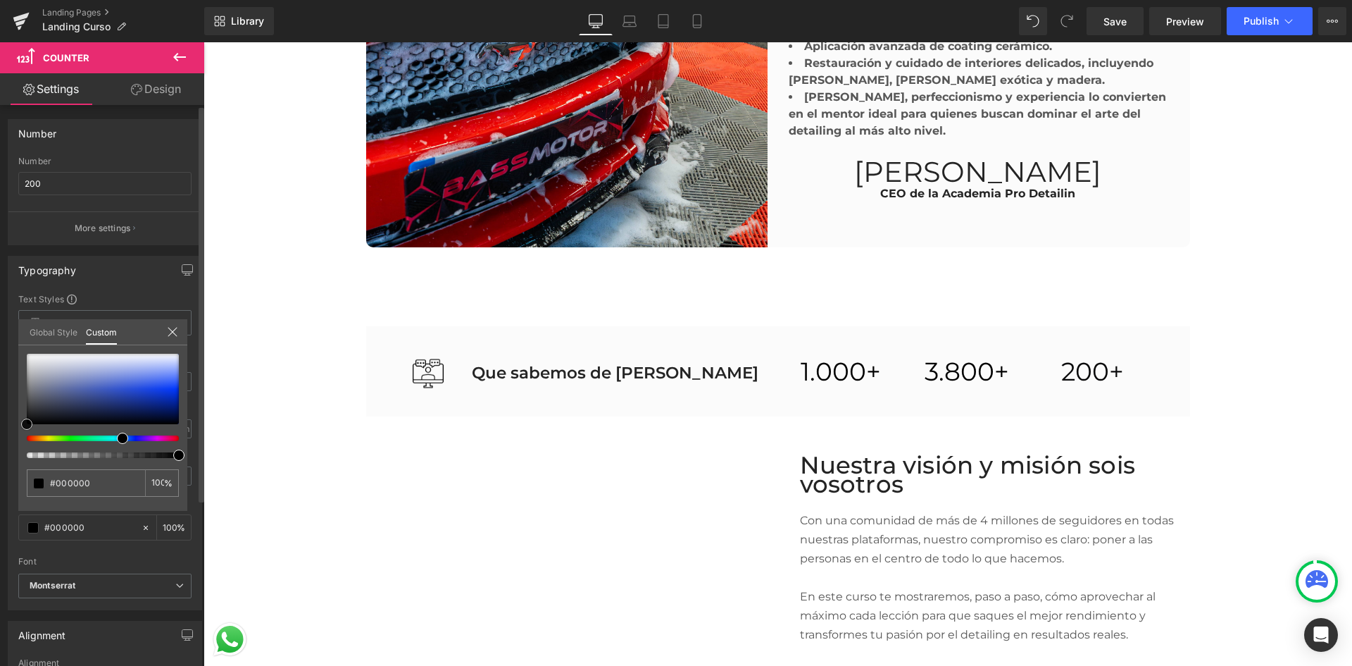
drag, startPoint x: 49, startPoint y: 414, endPoint x: 0, endPoint y: 435, distance: 53.0
click at [0, 435] on div "Typography Text Styles Custom Custom Setup Global Style Custom Setup Global Sty…" at bounding box center [105, 427] width 211 height 365
click at [172, 329] on icon at bounding box center [172, 331] width 11 height 11
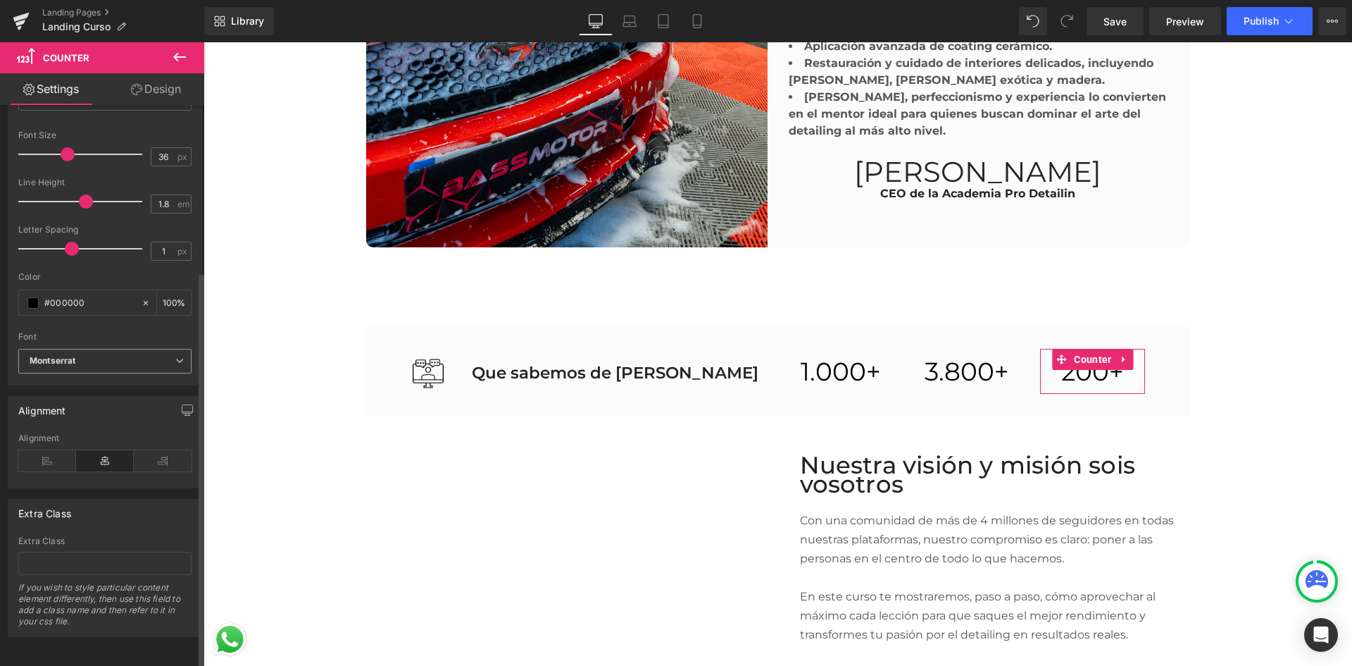
scroll to position [235, 0]
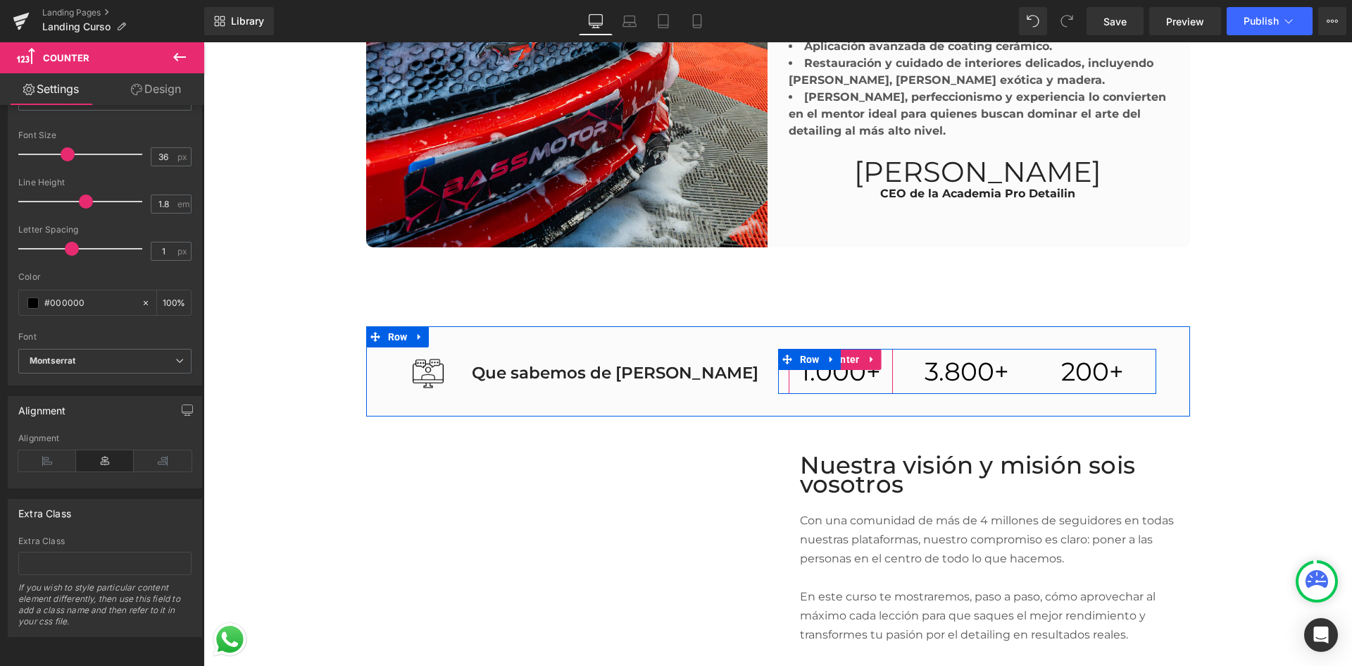
click at [853, 375] on span "1.000" at bounding box center [834, 371] width 66 height 31
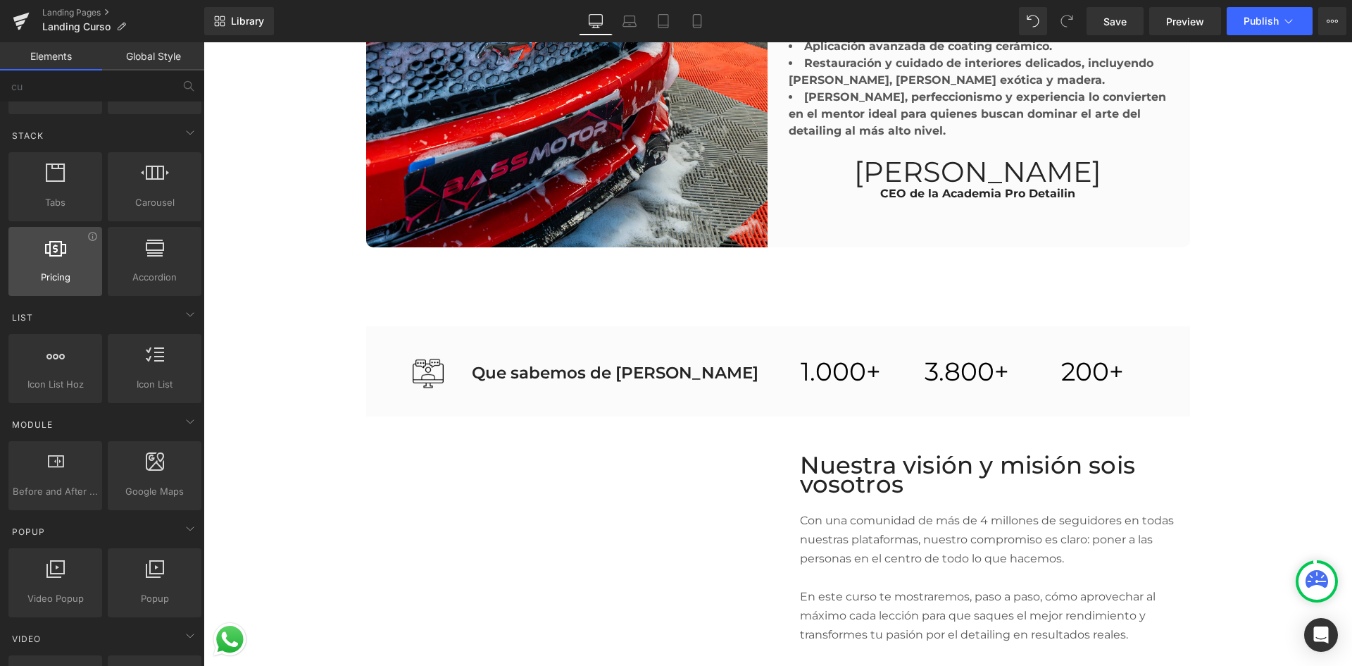
scroll to position [0, 0]
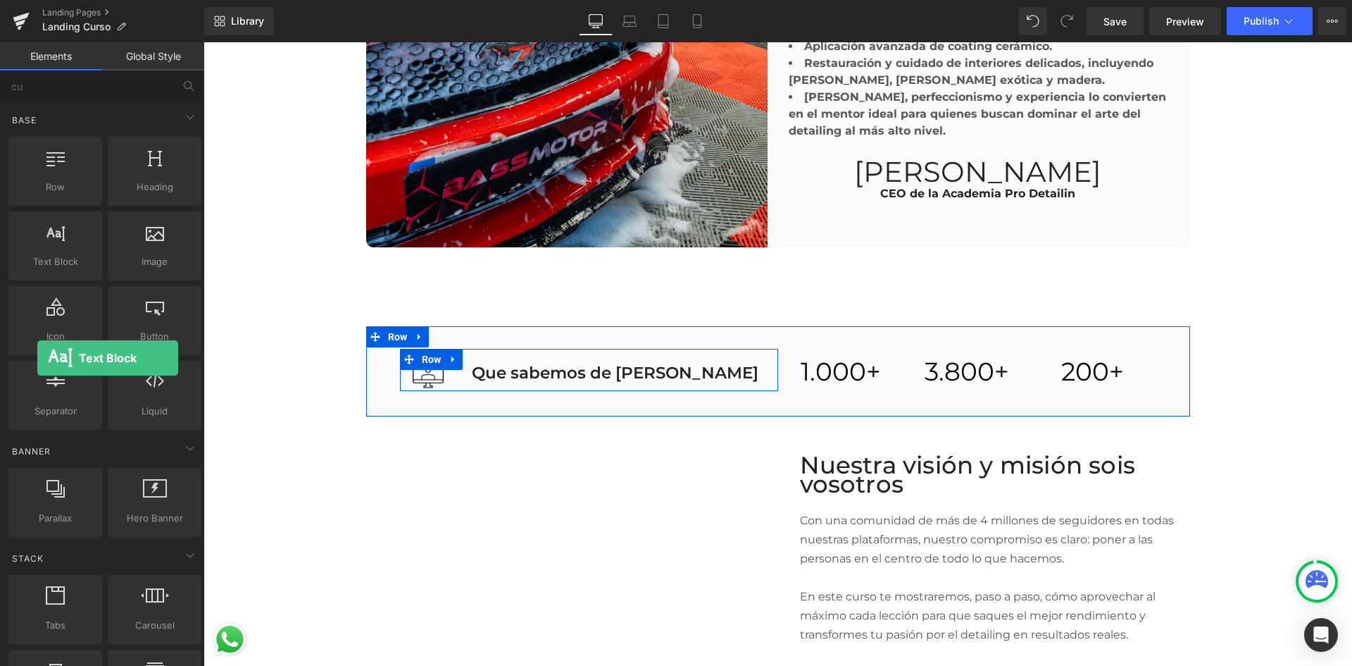
drag, startPoint x: 48, startPoint y: 256, endPoint x: -382, endPoint y: 288, distance: 430.8
click at [0, 288] on html "Text Block You are previewing how the will restyle your page. You can not edit …" at bounding box center [676, 333] width 1352 height 666
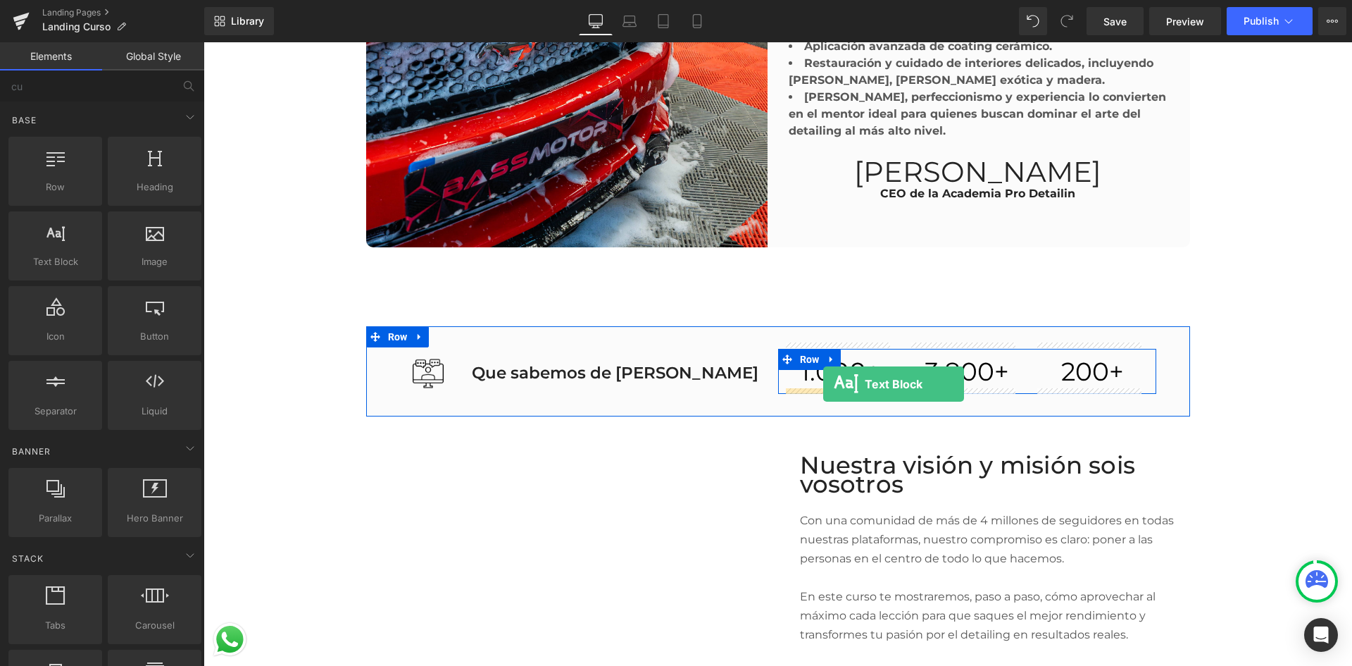
click at [823, 384] on div "1.000 +" at bounding box center [841, 372] width 105 height 46
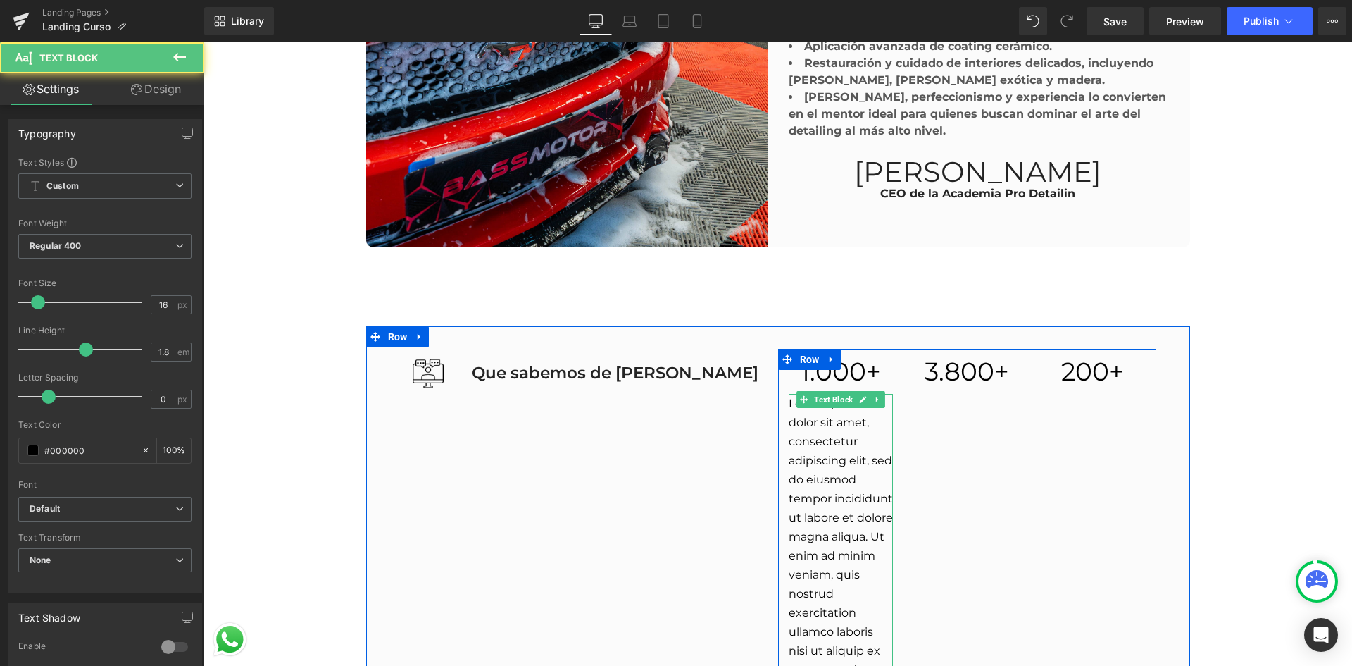
click at [859, 483] on p "Lorem ipsum dolor sit amet, consectetur adipiscing elit, sed do eiusmod tempor …" at bounding box center [841, 679] width 105 height 570
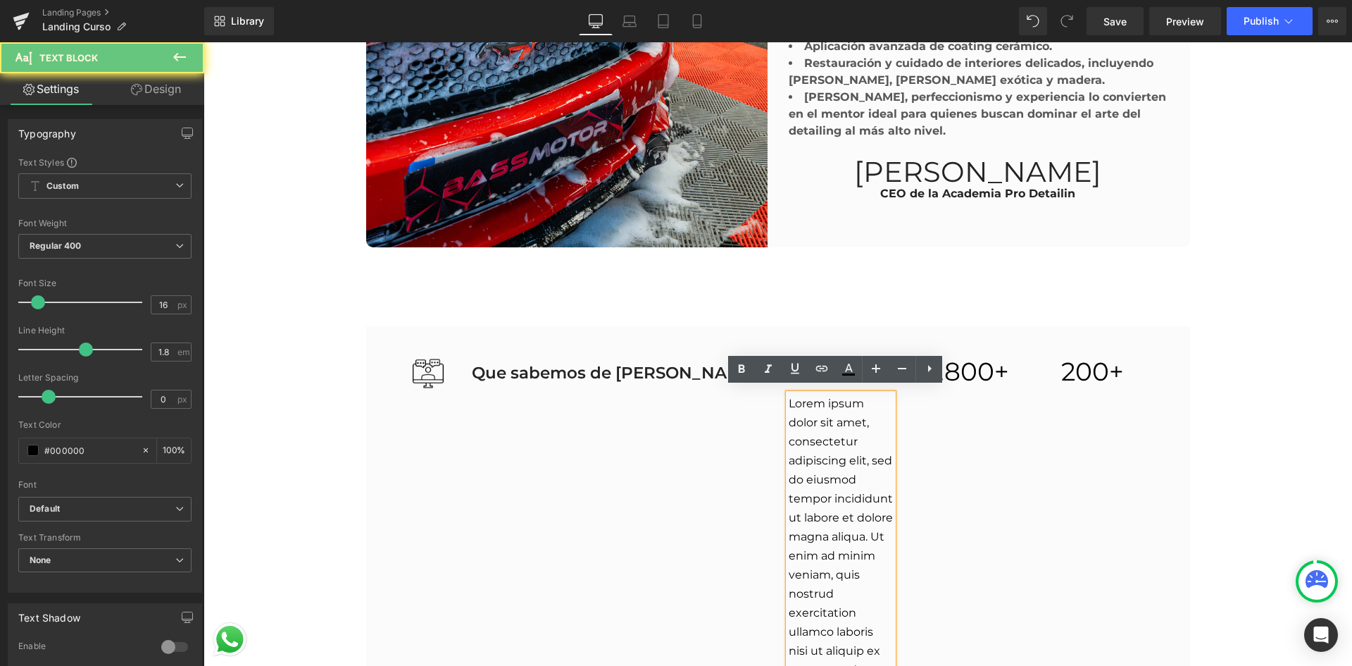
click at [859, 483] on p "Lorem ipsum dolor sit amet, consectetur adipiscing elit, sed do eiusmod tempor …" at bounding box center [841, 679] width 105 height 570
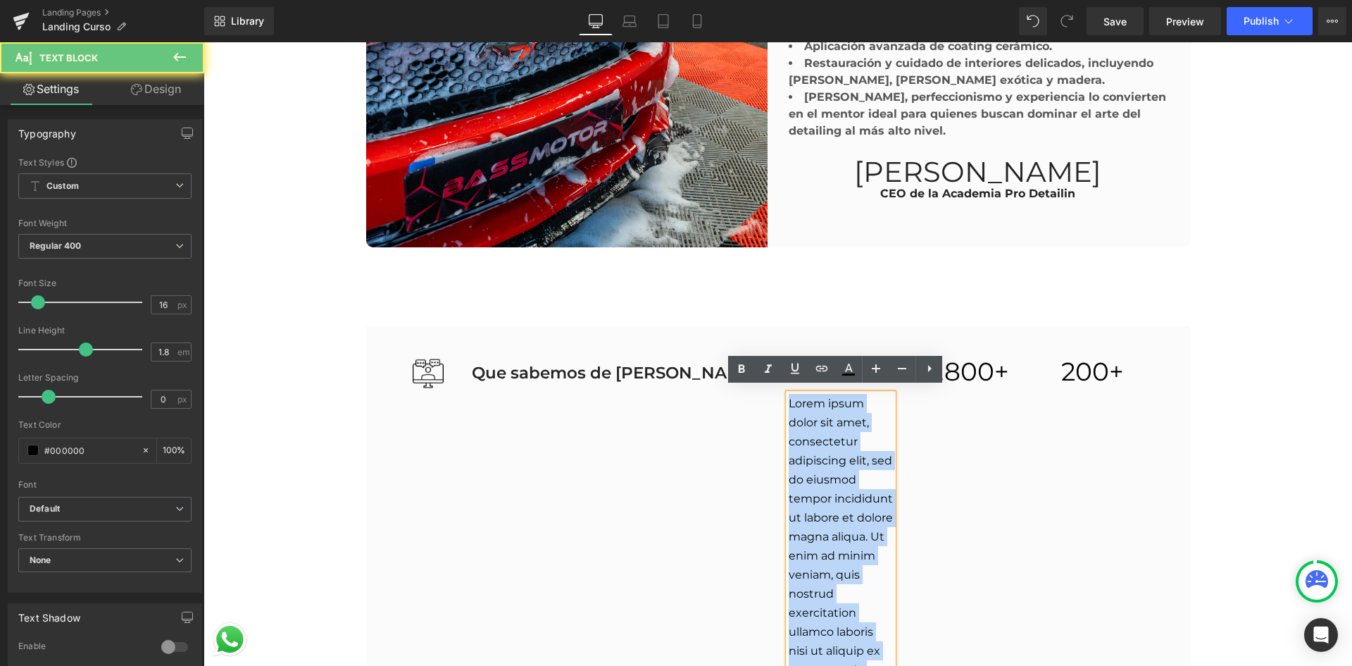
click at [859, 483] on p "Lorem ipsum dolor sit amet, consectetur adipiscing elit, sed do eiusmod tempor …" at bounding box center [841, 679] width 105 height 570
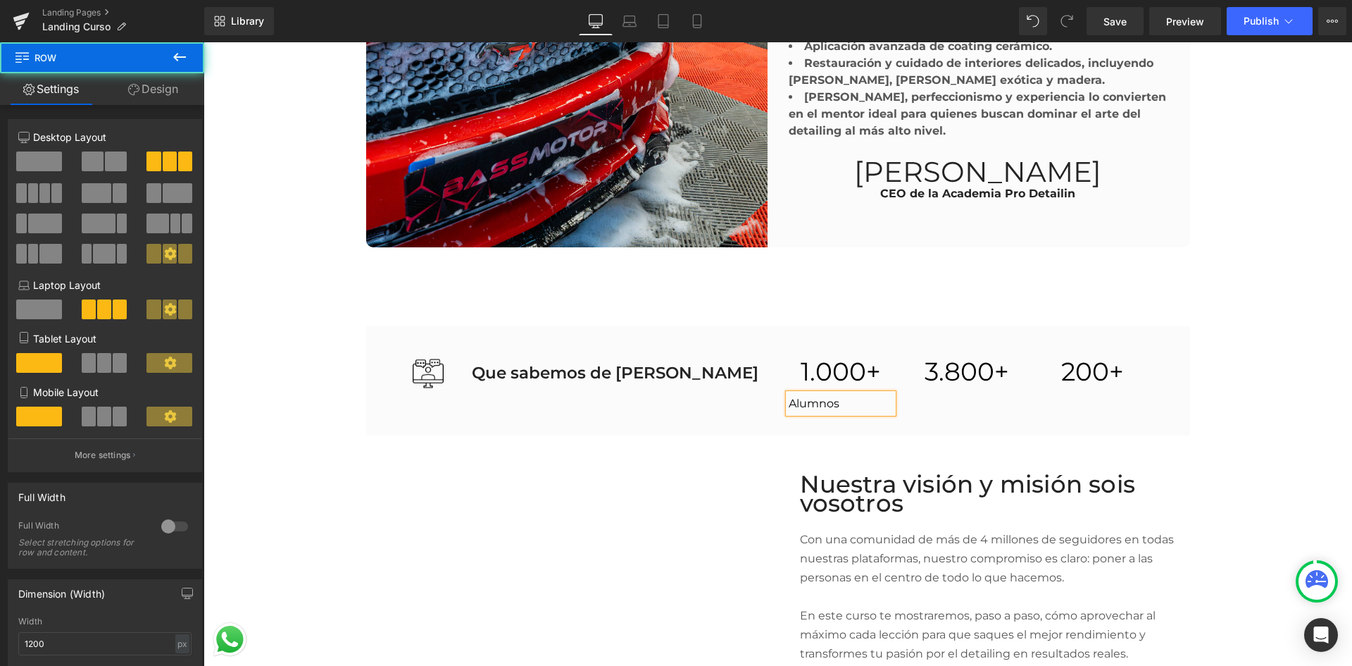
click at [936, 403] on div "1.000 + Counter Alumnos Text Block 3.800 + Counter 200 + Counter Row" at bounding box center [967, 381] width 378 height 65
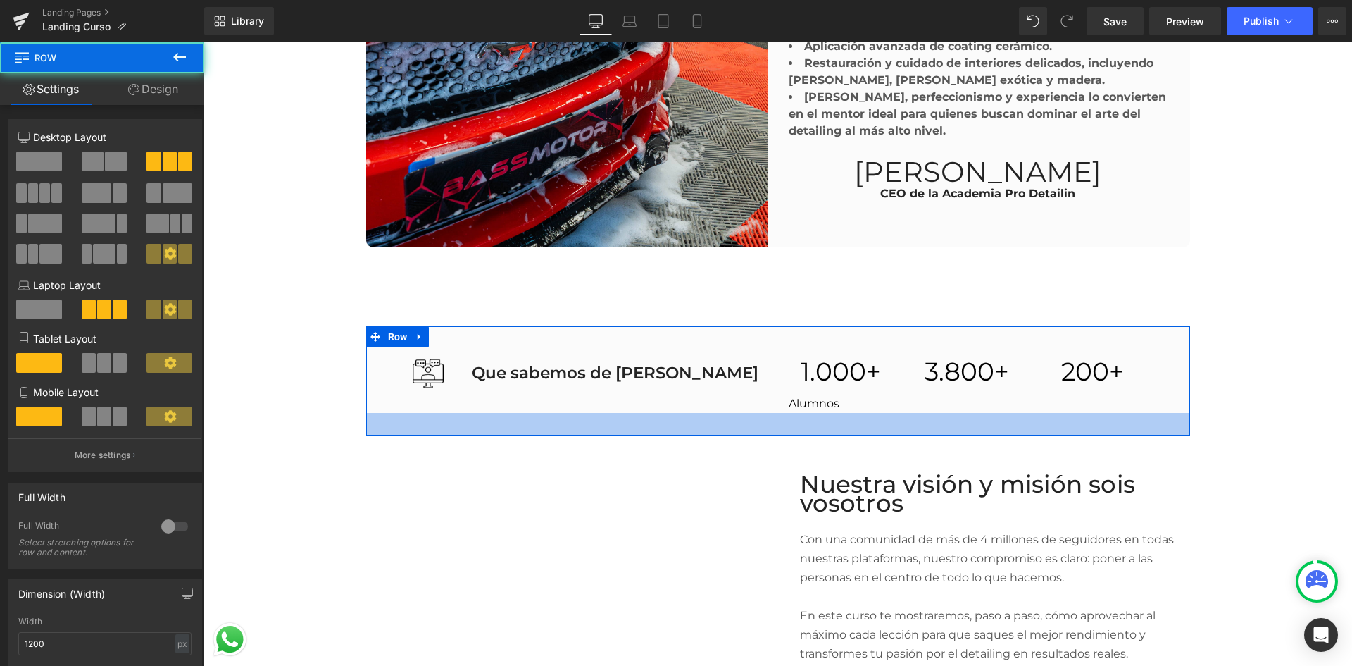
click at [204, 42] on div at bounding box center [204, 42] width 0 height 0
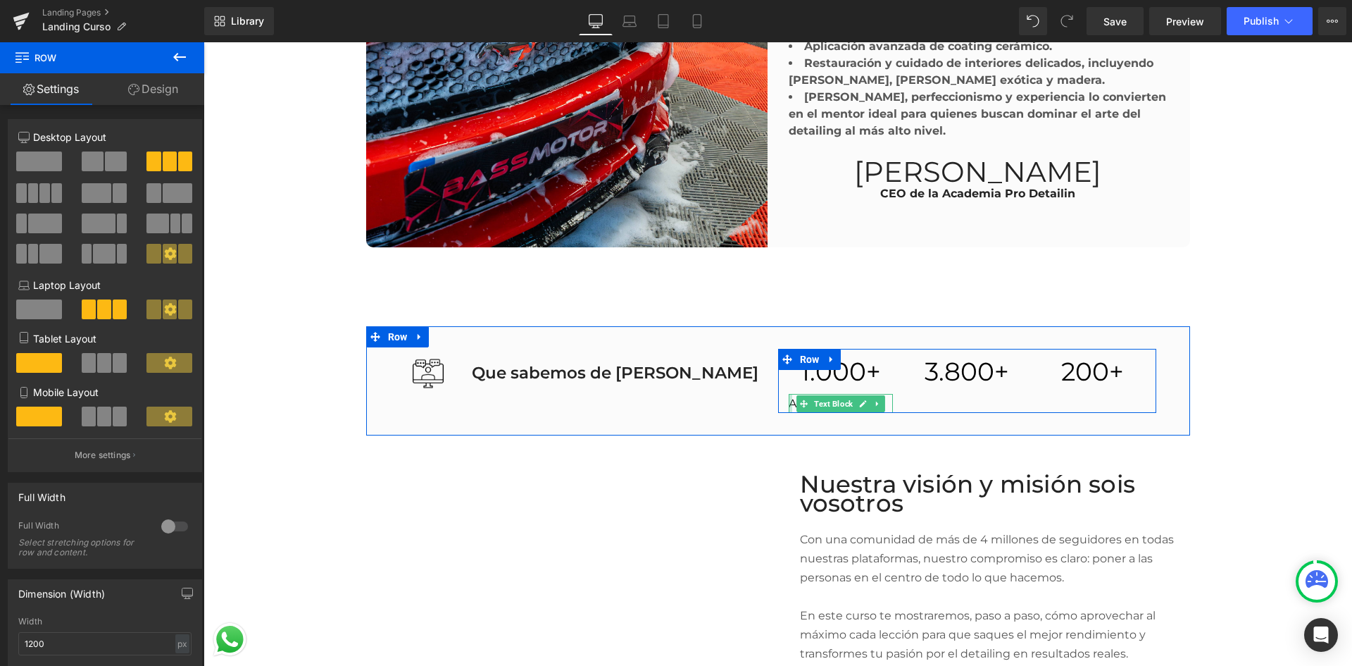
click at [789, 394] on div at bounding box center [791, 403] width 4 height 19
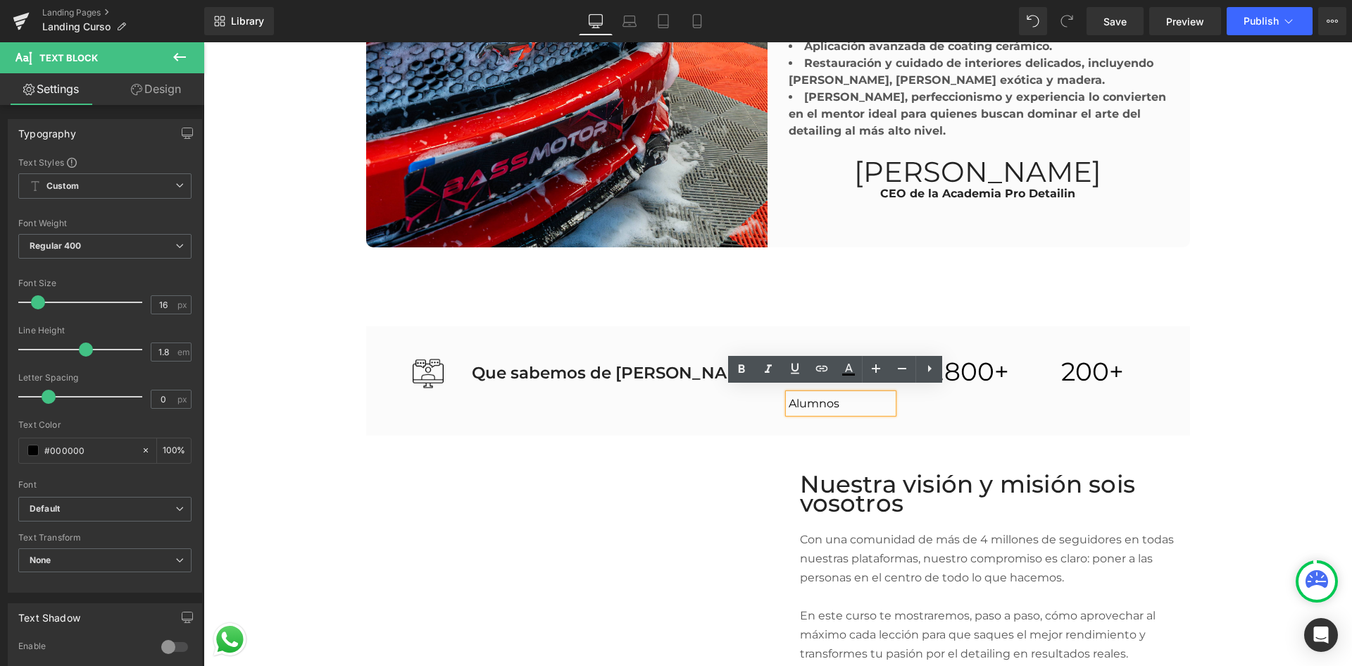
click at [880, 397] on p "Alumnos" at bounding box center [841, 403] width 105 height 19
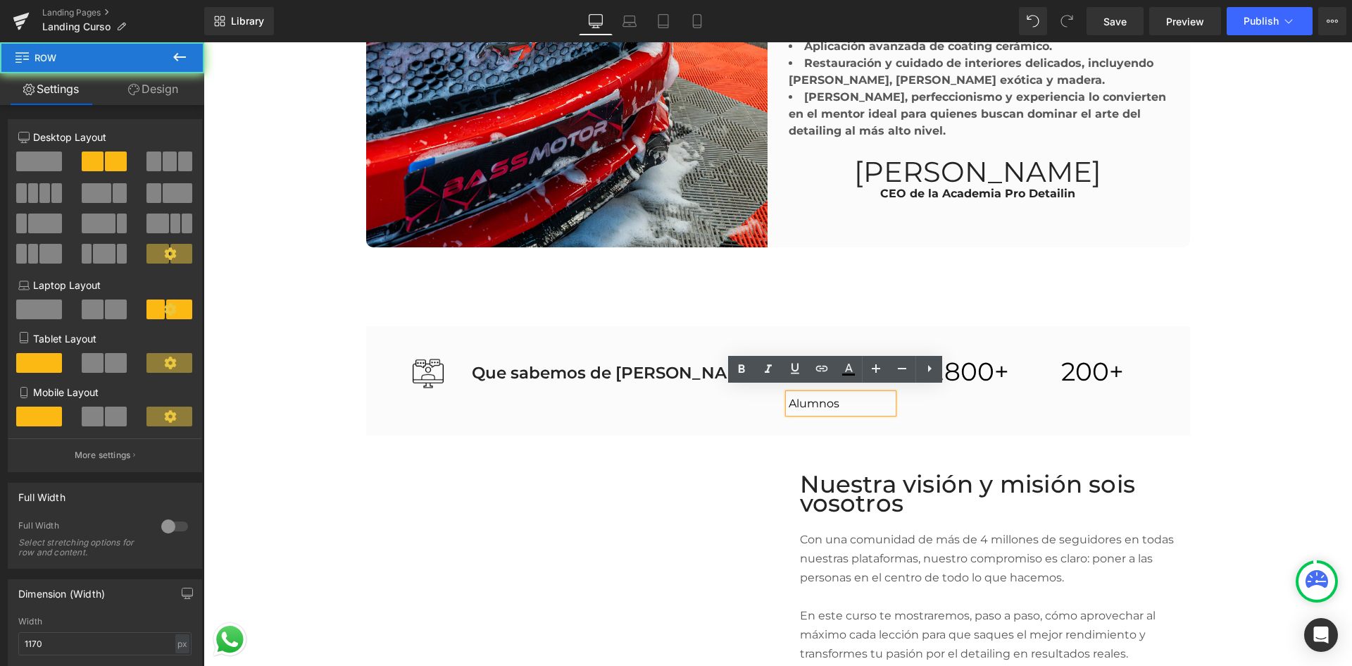
click at [894, 416] on div "Image Que sabemos de Leandro Text Block Row 1.000 + Counter Alumnos Text Block …" at bounding box center [778, 381] width 824 height 110
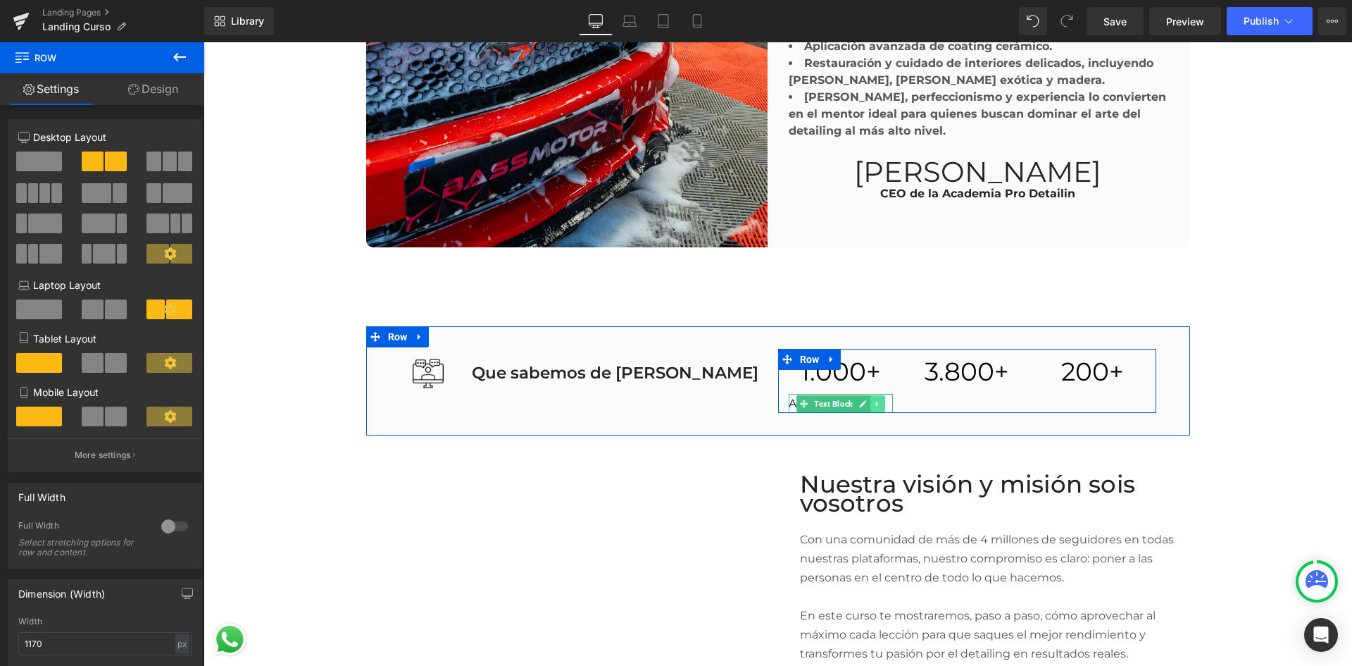
click at [876, 399] on icon at bounding box center [878, 403] width 8 height 8
click at [866, 399] on icon at bounding box center [870, 403] width 8 height 8
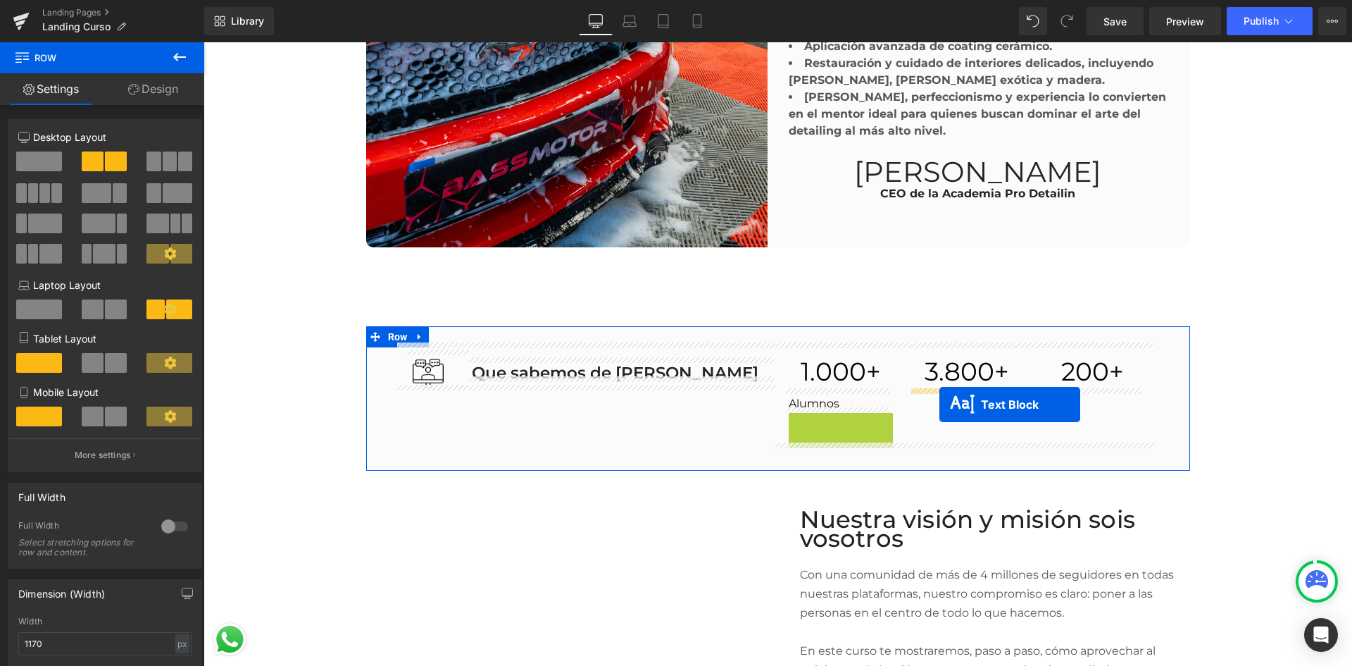
drag, startPoint x: 793, startPoint y: 419, endPoint x: 940, endPoint y: 404, distance: 147.2
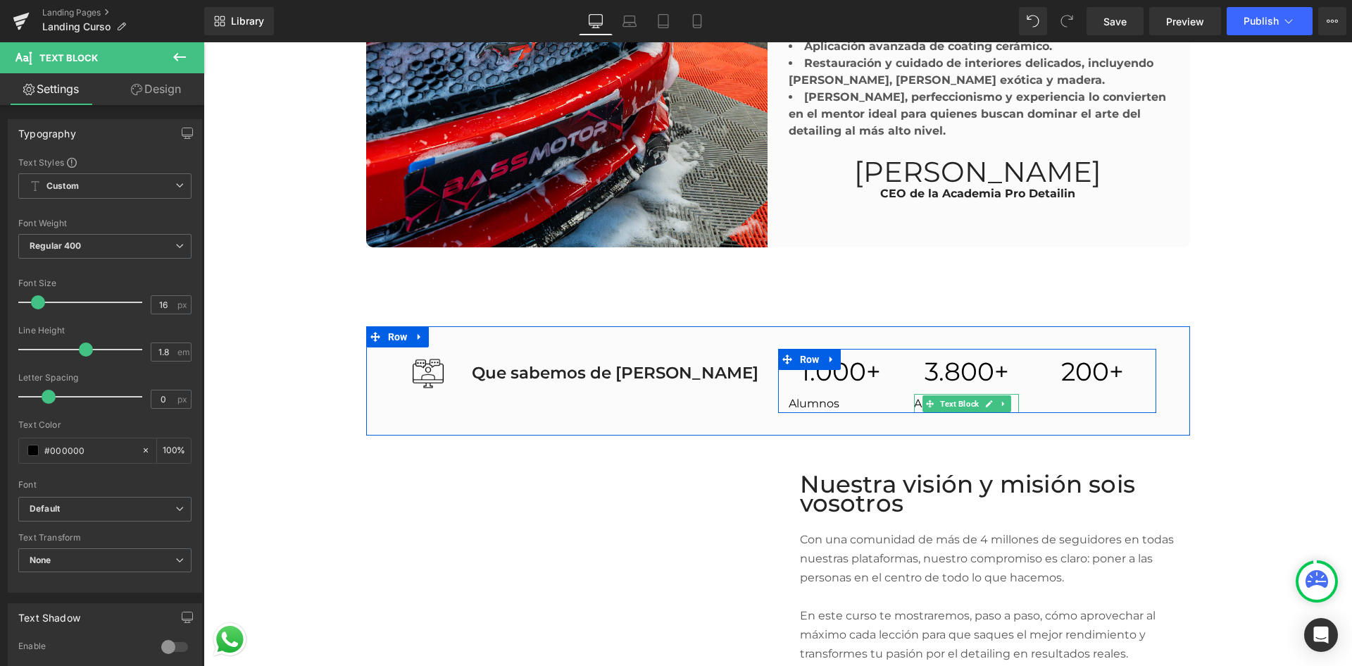
click at [916, 394] on p "Alumnos" at bounding box center [966, 403] width 105 height 19
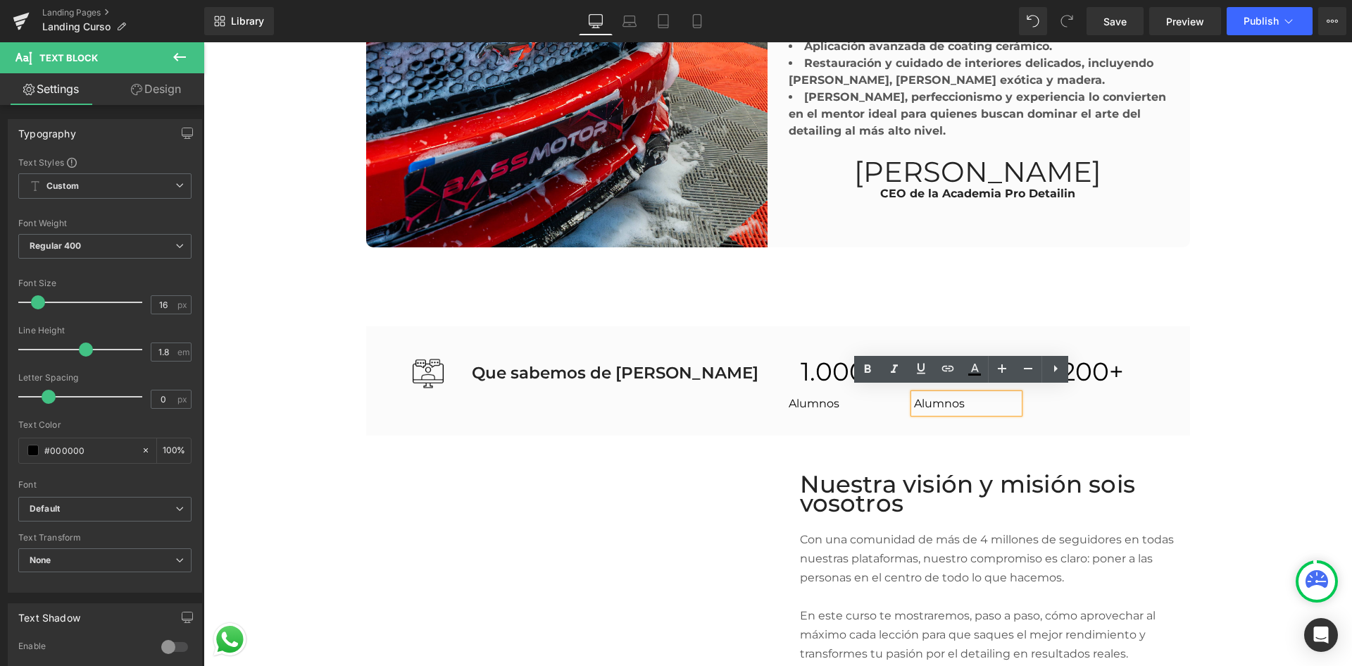
click at [924, 399] on p "Alumnos" at bounding box center [966, 403] width 105 height 19
click at [1054, 412] on div "Image Que sabemos de Leandro Text Block Row 1.000 + Counter Alumnos Text Block …" at bounding box center [778, 381] width 824 height 110
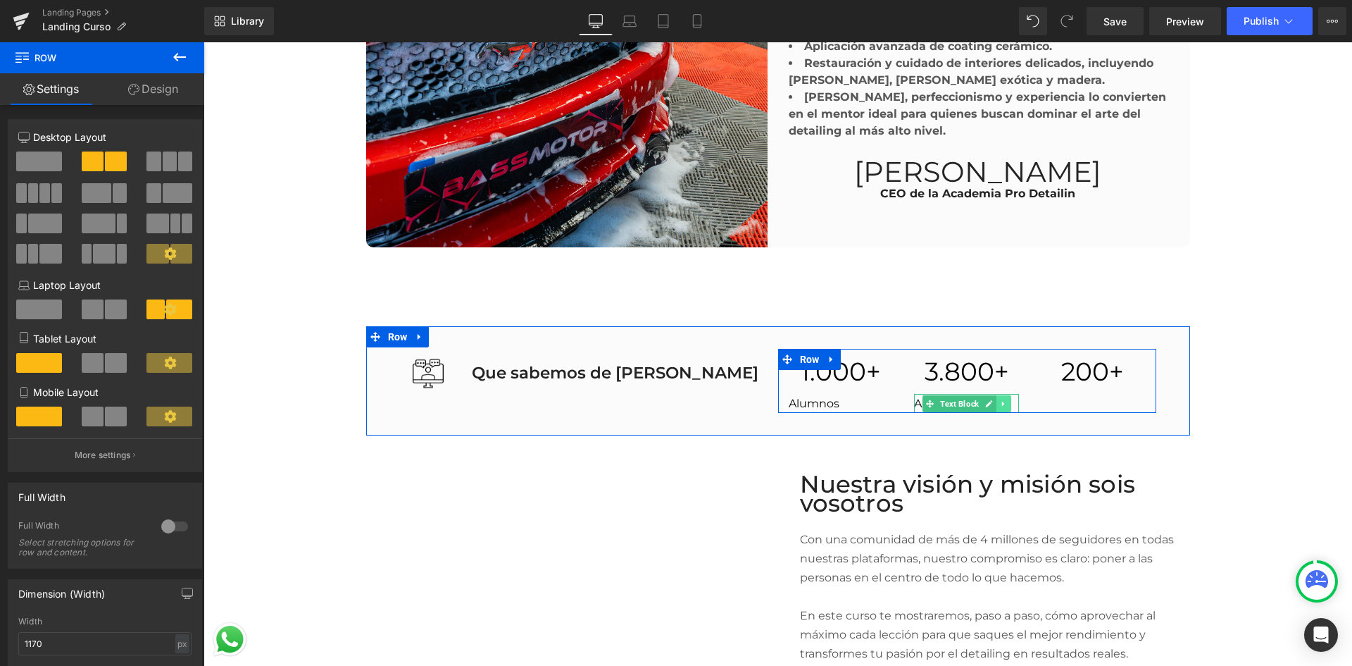
click at [1002, 399] on icon at bounding box center [1004, 403] width 8 height 8
click at [993, 399] on icon at bounding box center [996, 403] width 8 height 8
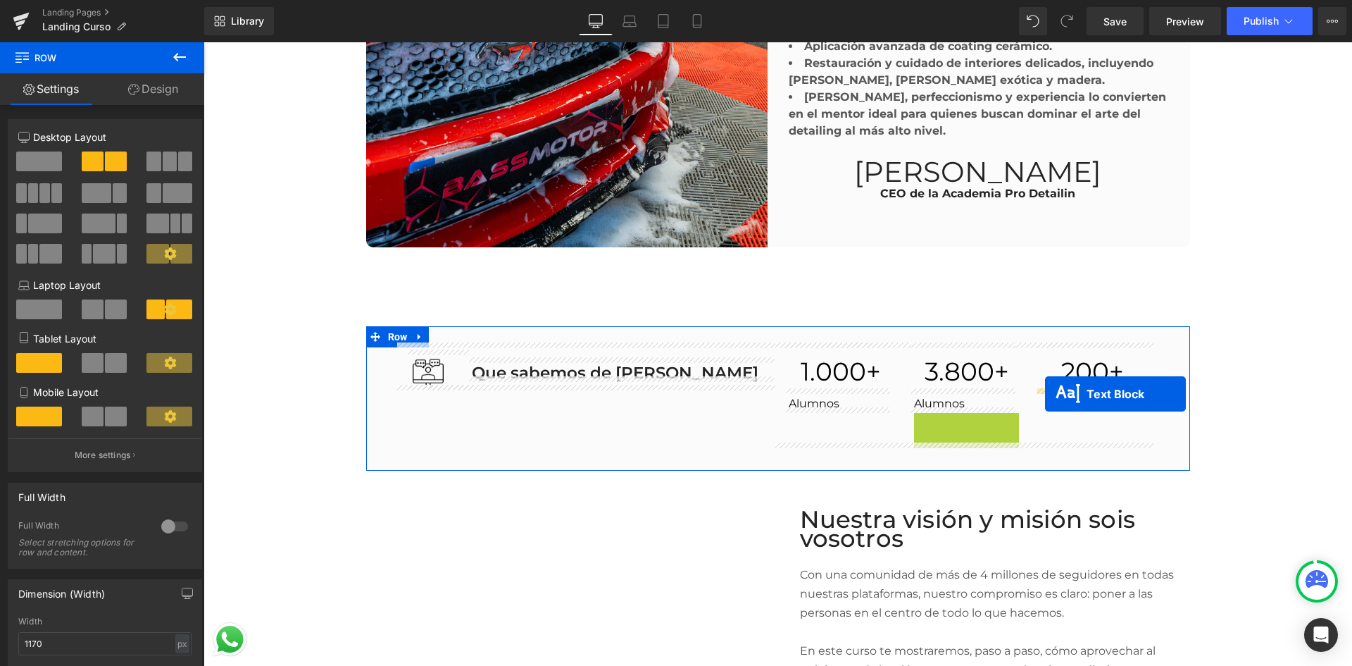
drag, startPoint x: 923, startPoint y: 418, endPoint x: 1045, endPoint y: 394, distance: 124.2
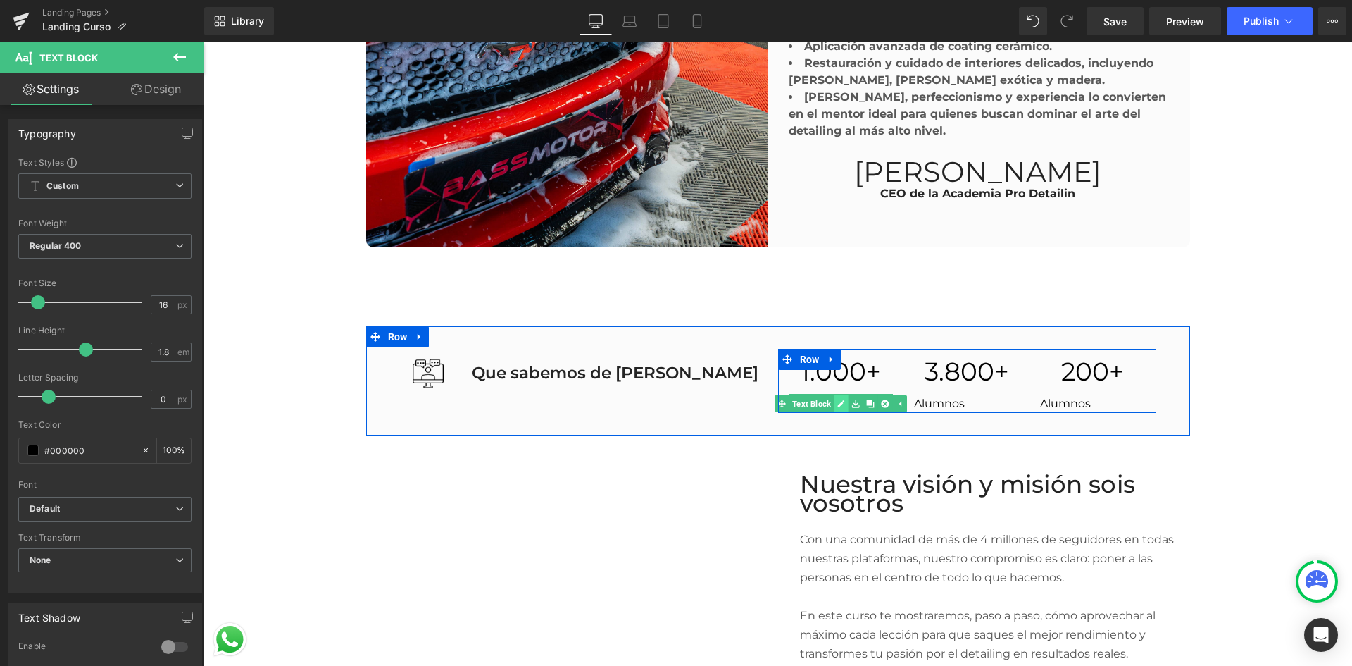
click at [837, 399] on icon at bounding box center [841, 403] width 8 height 8
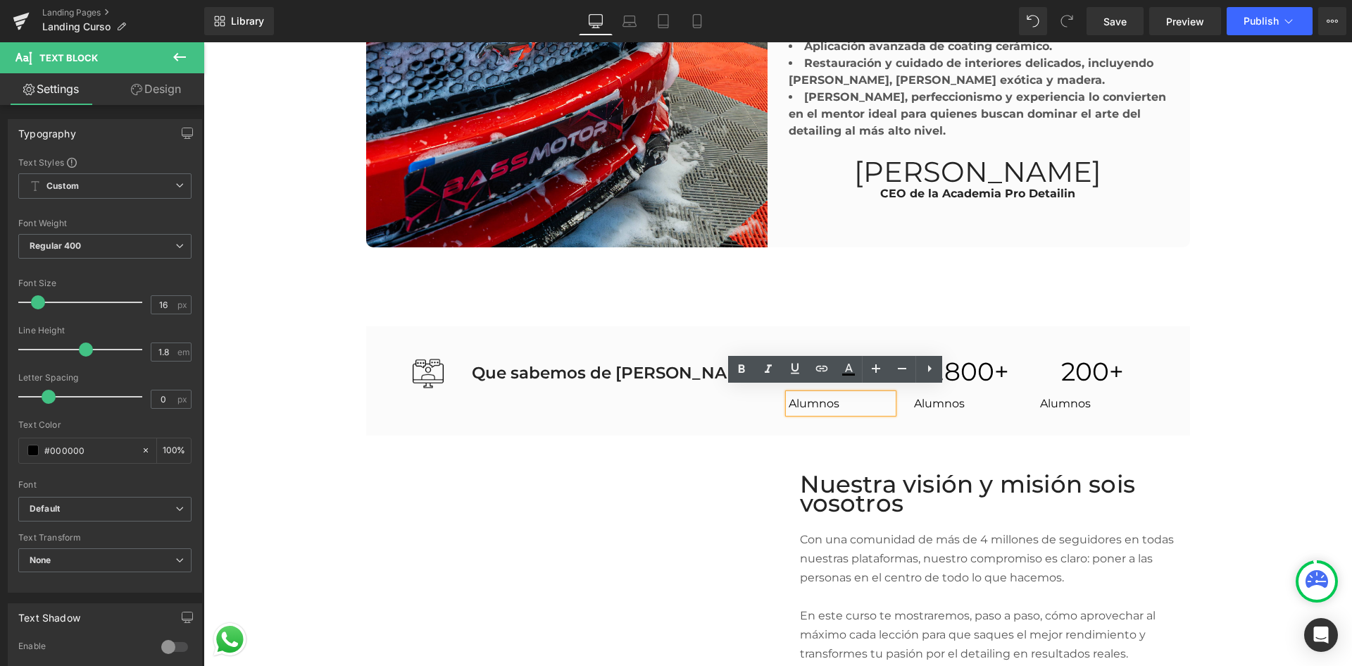
click at [834, 397] on p "Alumnos" at bounding box center [841, 403] width 105 height 19
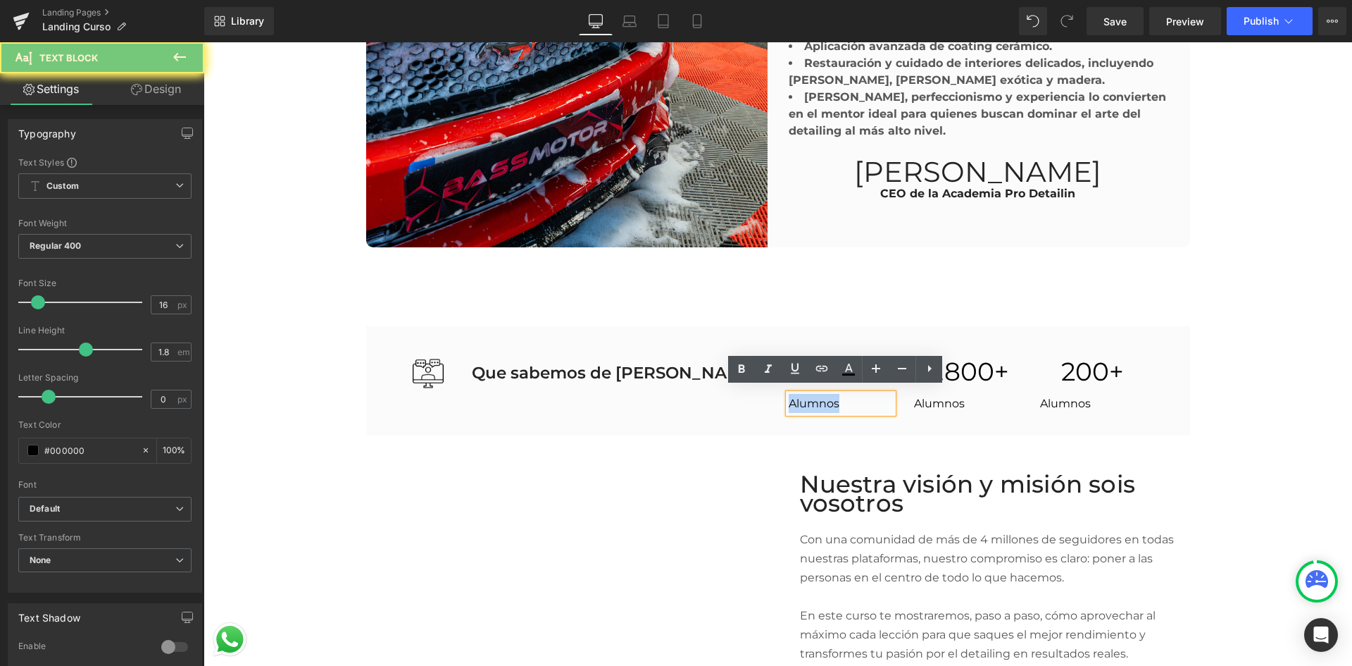
click at [834, 397] on p "Alumnos" at bounding box center [841, 403] width 105 height 19
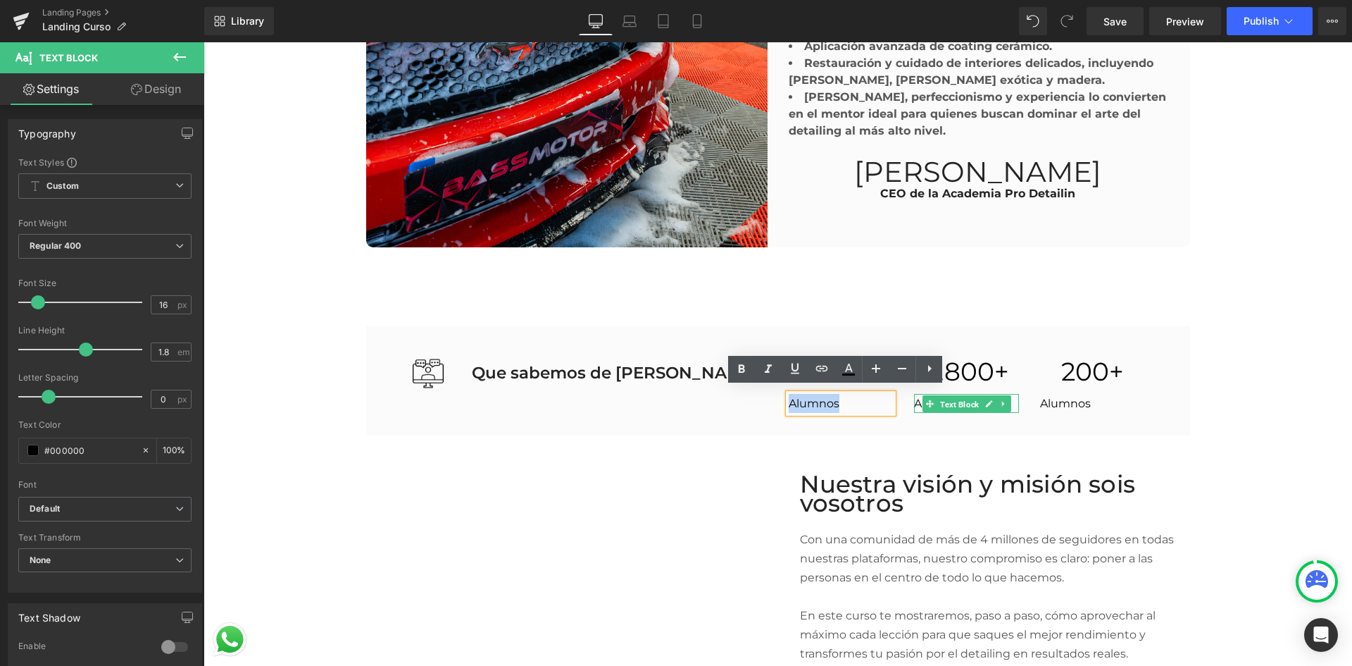
click at [939, 401] on span "Text Block" at bounding box center [959, 404] width 44 height 17
click at [914, 399] on div at bounding box center [916, 403] width 4 height 19
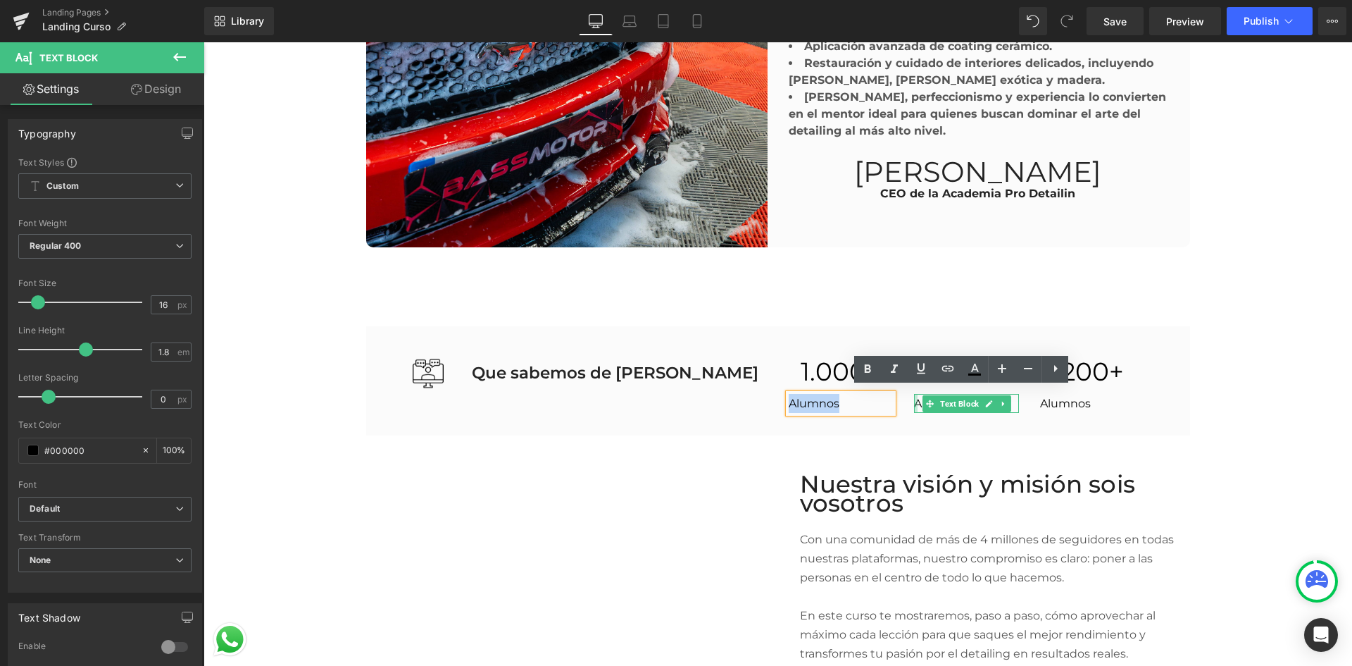
click at [914, 399] on p "Alumnos" at bounding box center [966, 403] width 105 height 19
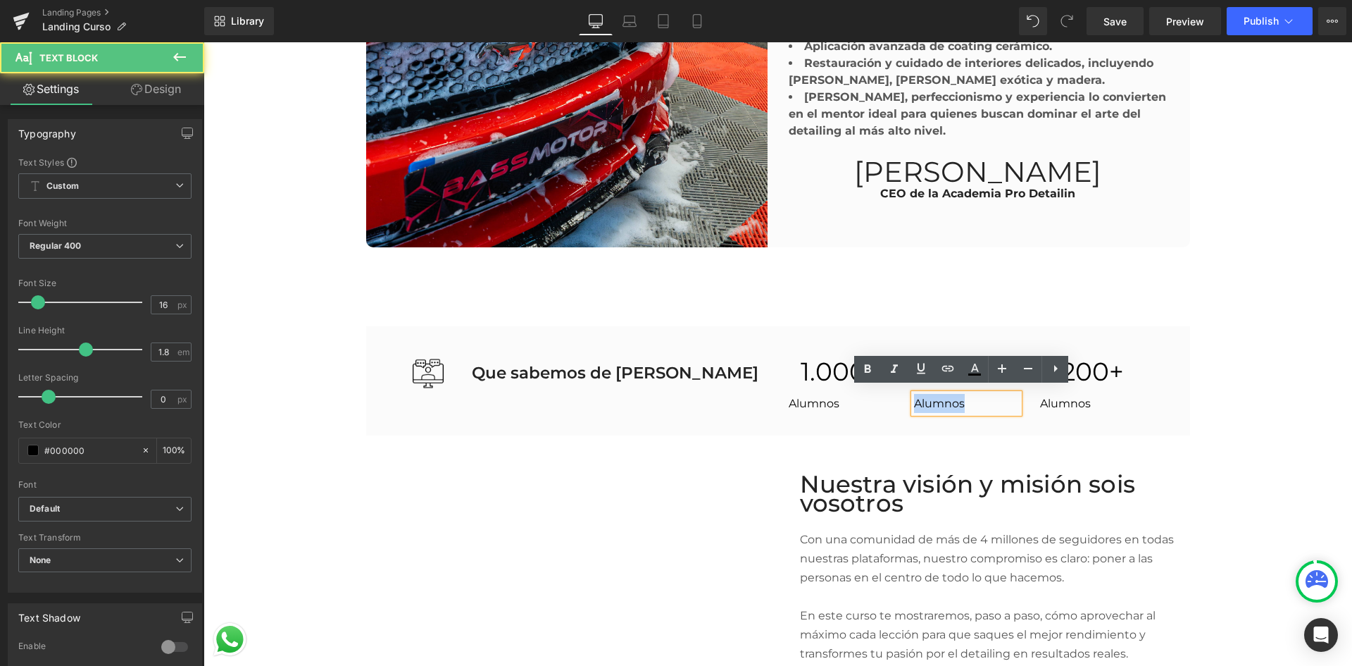
click at [914, 399] on p "Alumnos" at bounding box center [966, 403] width 105 height 19
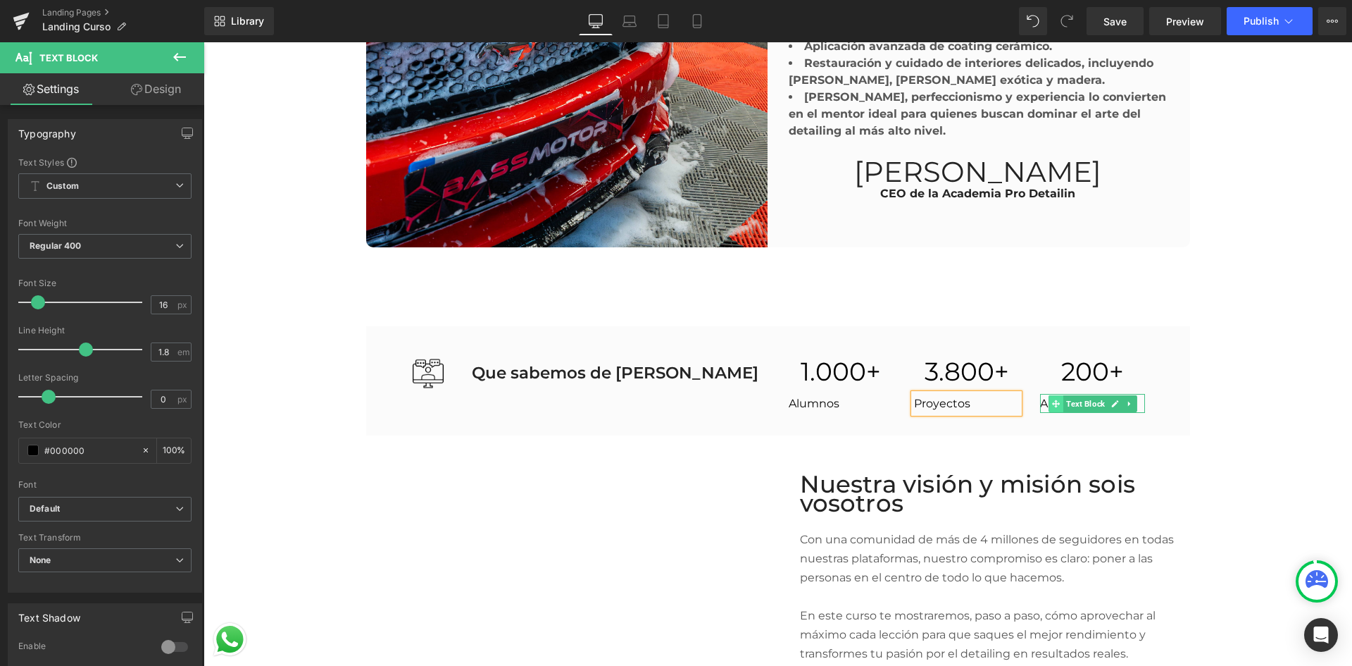
click at [1053, 399] on icon at bounding box center [1056, 403] width 8 height 8
click at [1040, 399] on p "Alumnos" at bounding box center [1092, 403] width 105 height 19
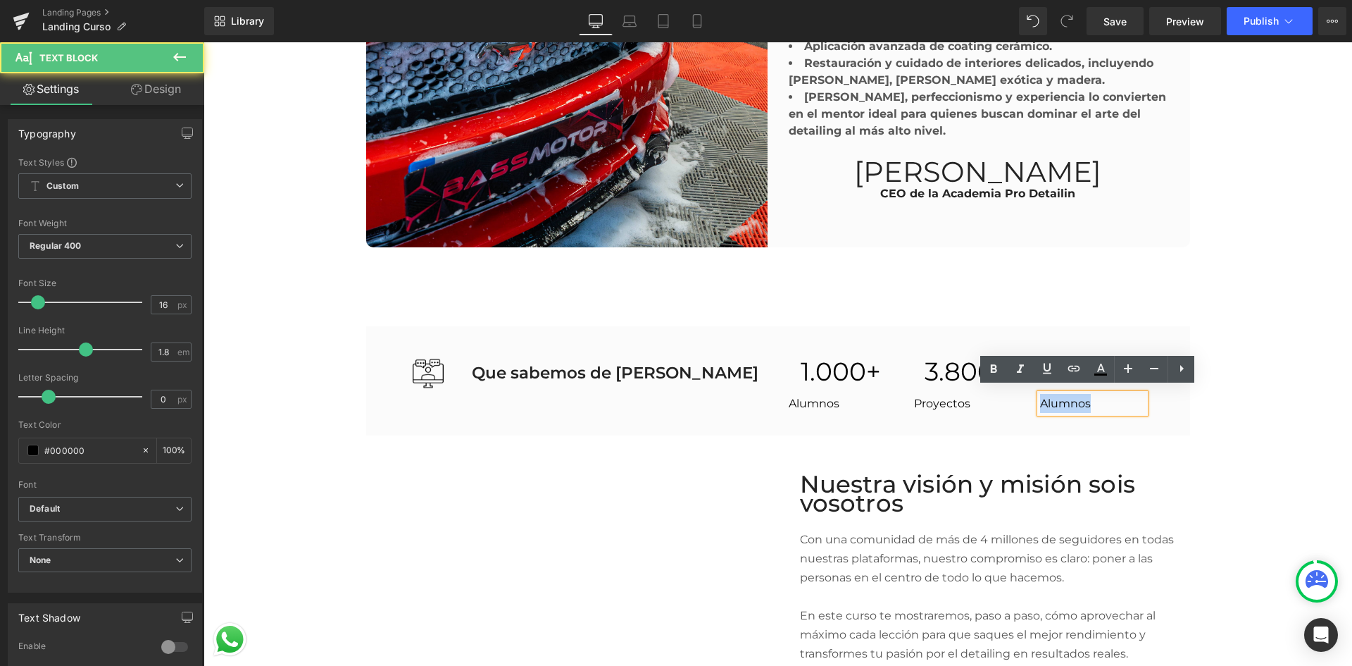
click at [1040, 399] on p "Alumnos" at bounding box center [1092, 403] width 105 height 19
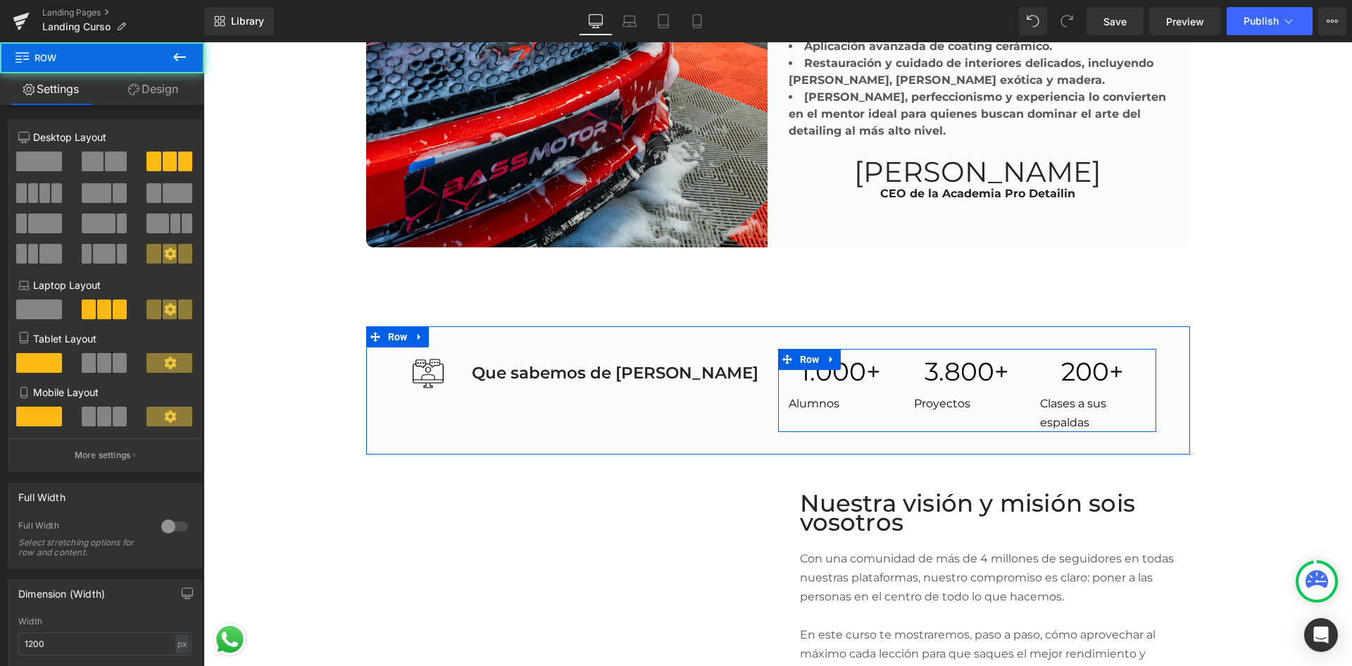
click at [780, 398] on div "1.000 + Counter Alumnos Text Block" at bounding box center [841, 381] width 126 height 65
click at [789, 397] on div "Alumnos Text Block" at bounding box center [841, 403] width 105 height 19
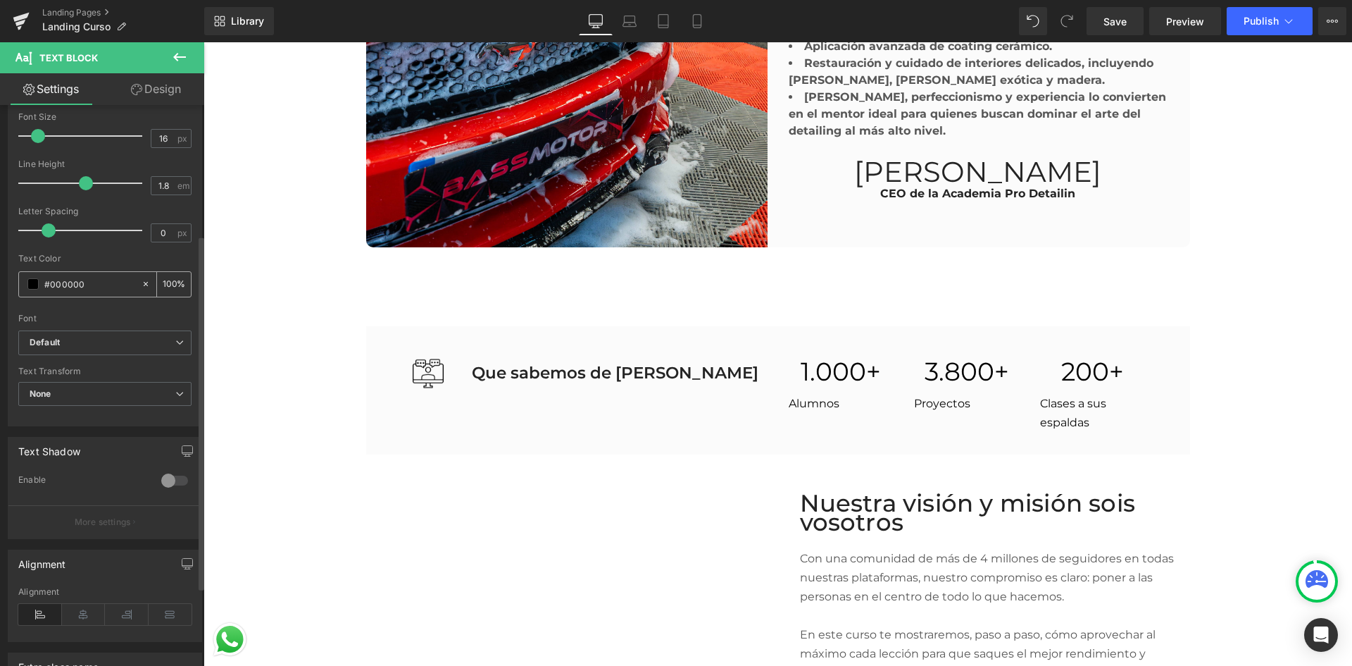
scroll to position [211, 0]
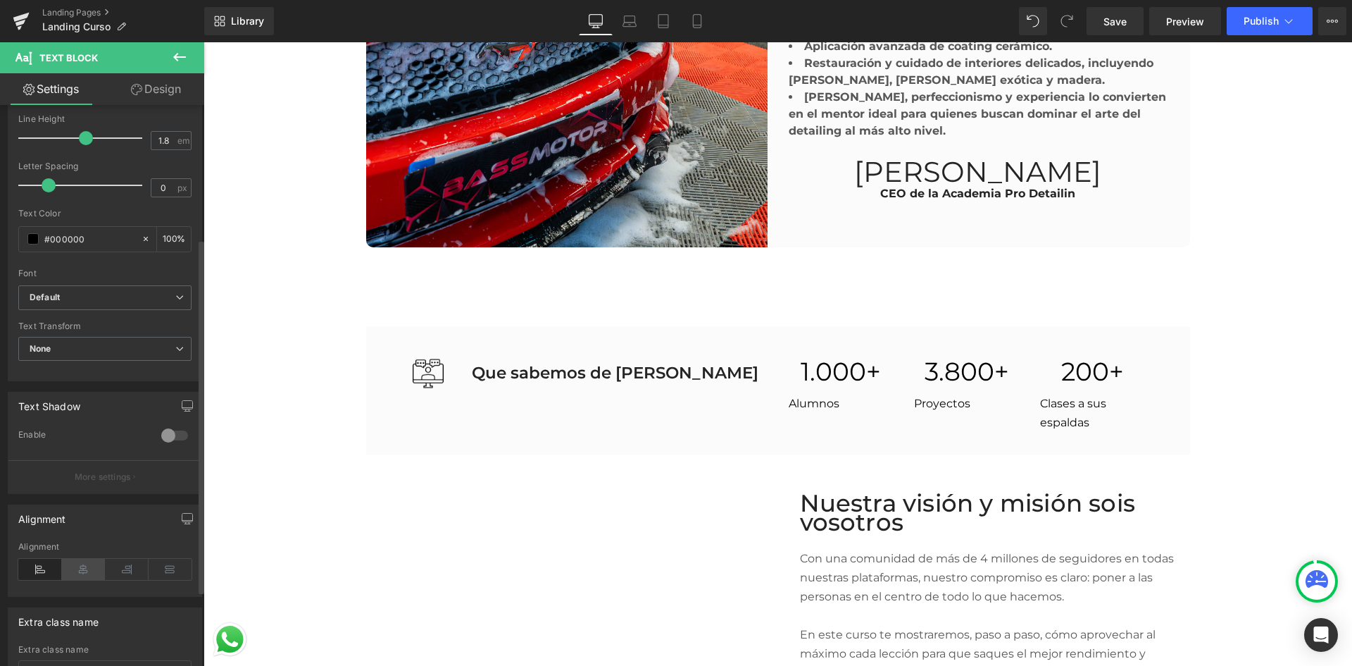
click at [89, 566] on icon at bounding box center [84, 569] width 44 height 21
click at [43, 568] on icon at bounding box center [40, 569] width 44 height 21
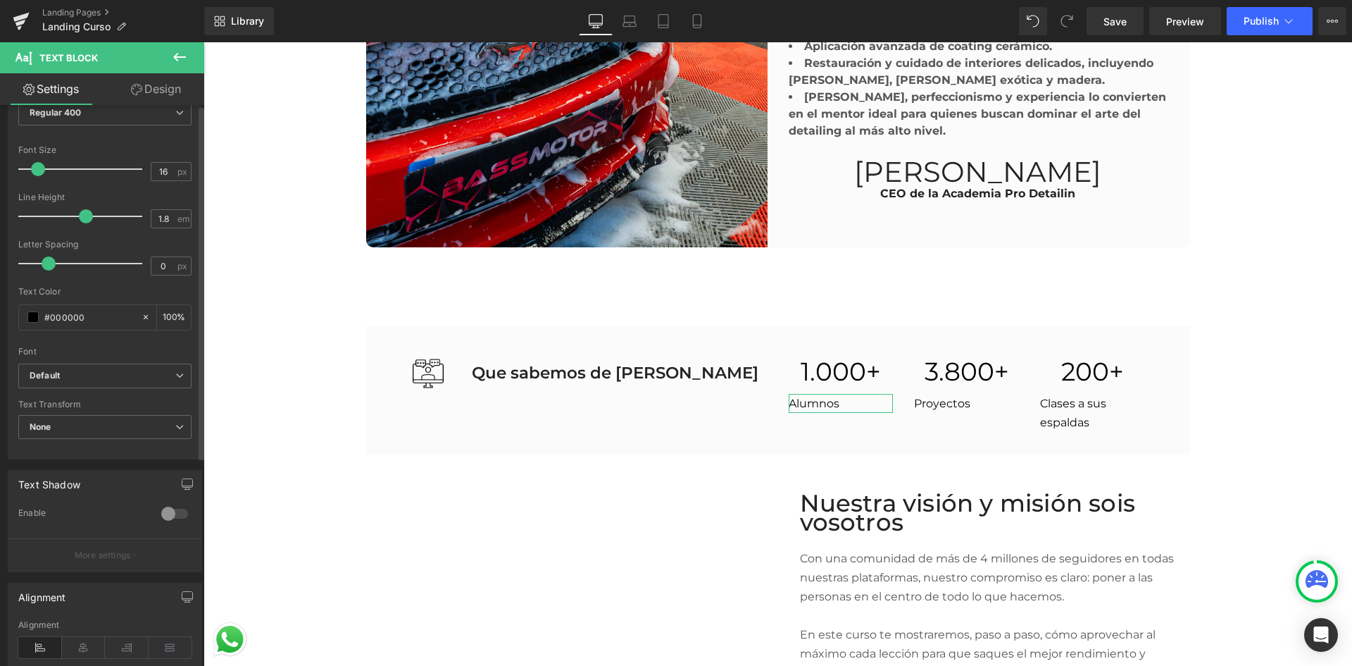
scroll to position [0, 0]
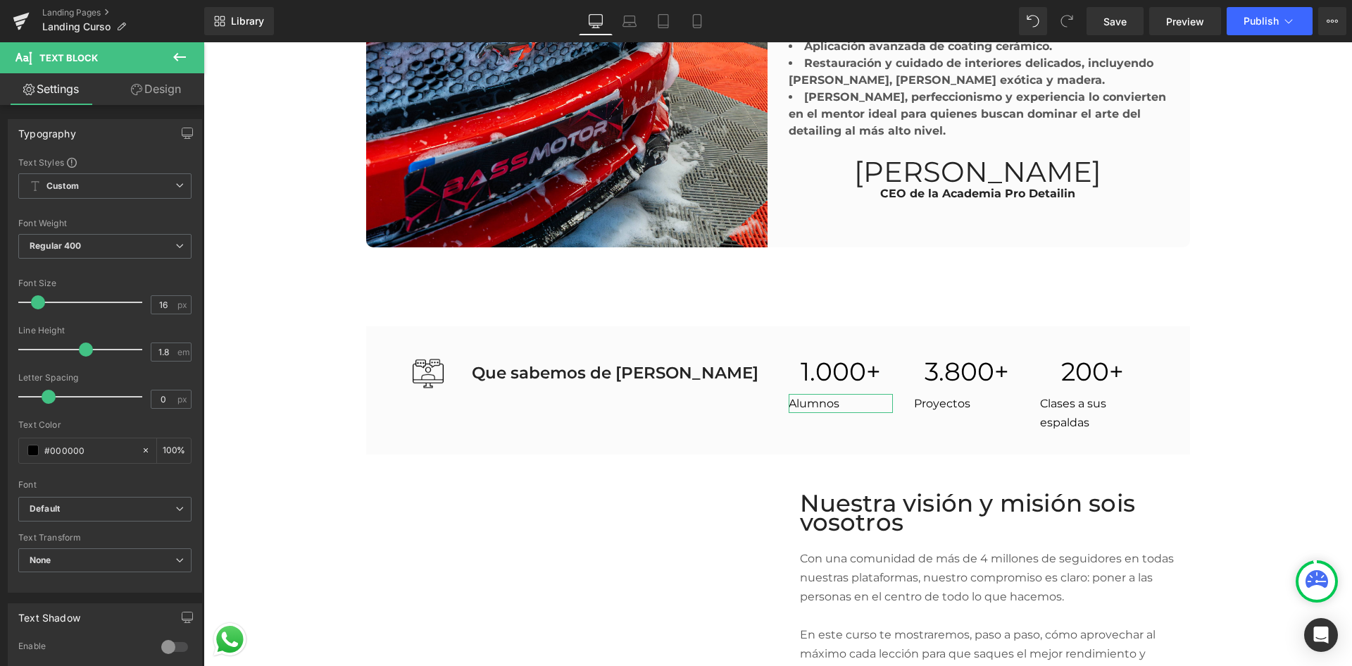
click at [153, 82] on link "Design" at bounding box center [156, 89] width 102 height 32
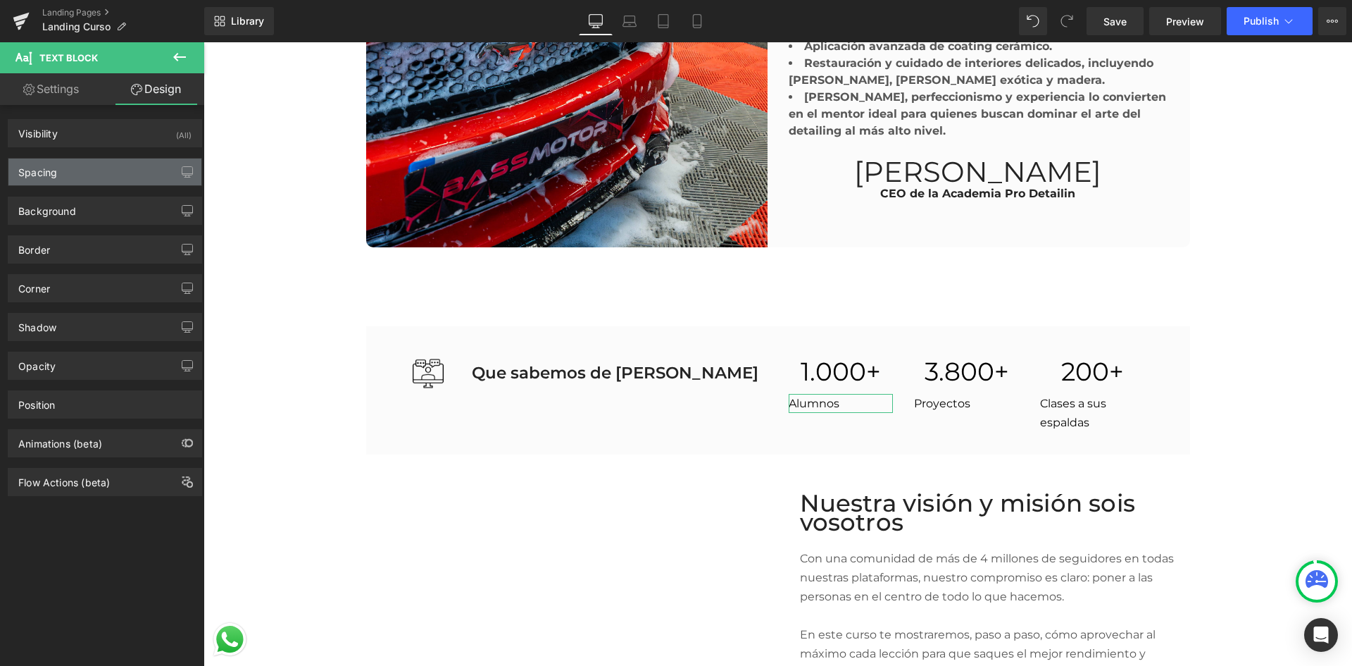
click at [122, 166] on div "Spacing" at bounding box center [104, 171] width 193 height 27
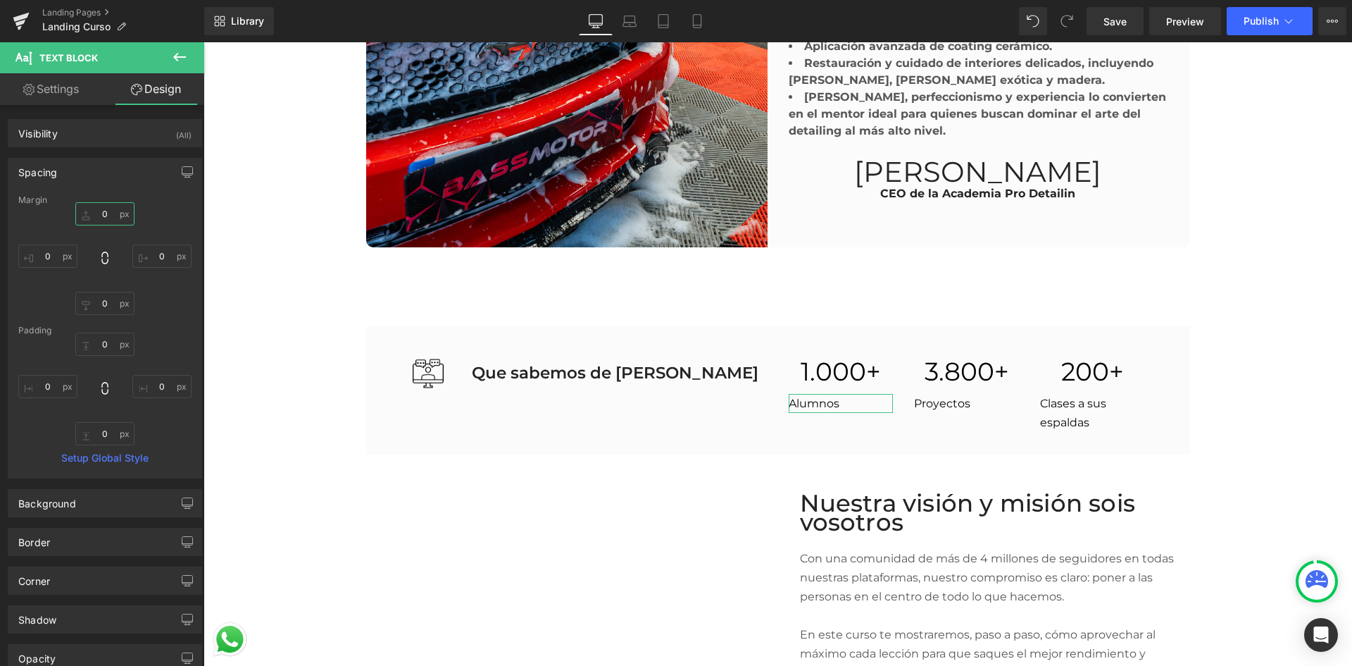
click at [101, 218] on input "0" at bounding box center [104, 213] width 59 height 23
drag, startPoint x: 101, startPoint y: 218, endPoint x: 109, endPoint y: 225, distance: 11.5
click at [109, 225] on div "0 0 0 0" at bounding box center [104, 258] width 173 height 113
click at [104, 213] on input "0" at bounding box center [104, 213] width 59 height 23
click at [108, 216] on input "0" at bounding box center [104, 213] width 59 height 23
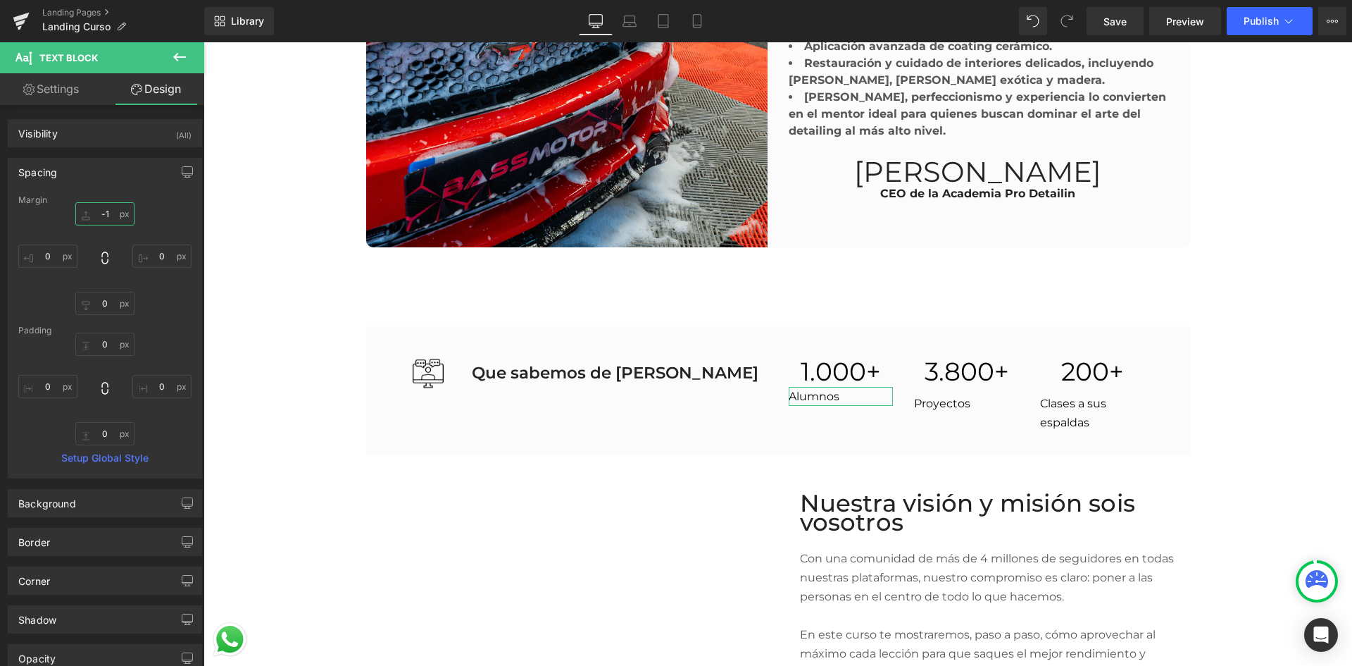
type input "-15"
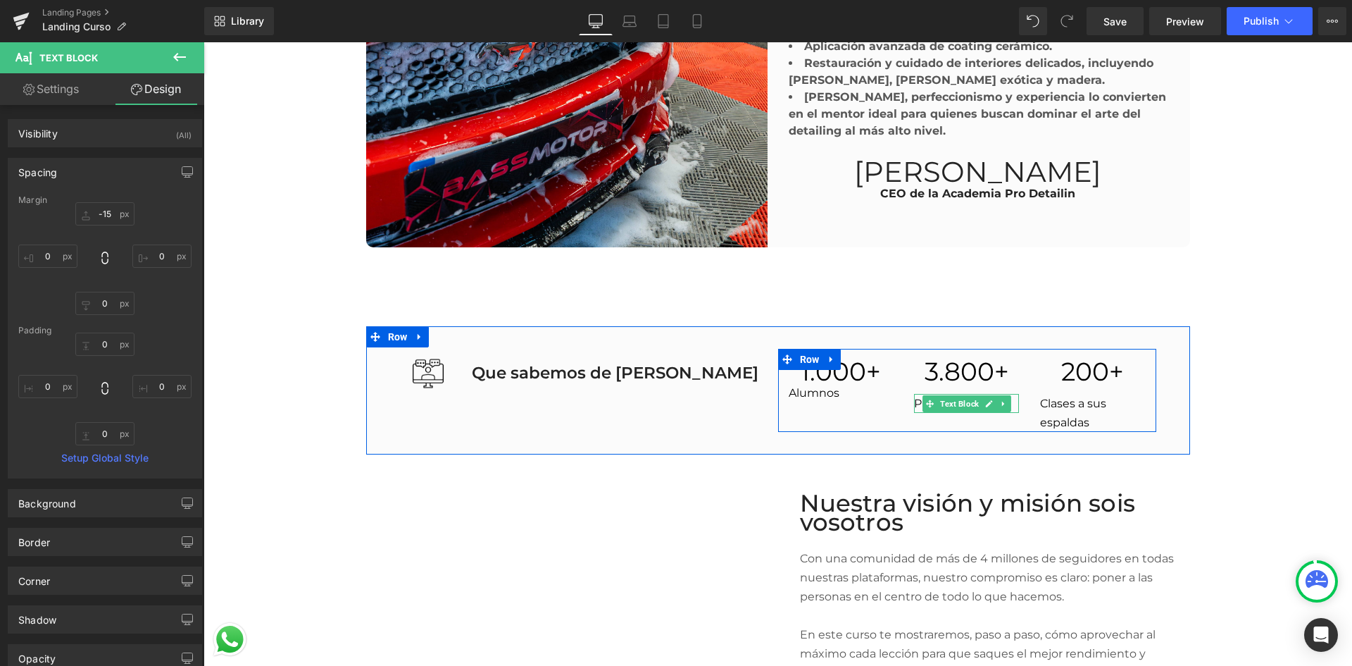
click at [914, 394] on p "Proyectos" at bounding box center [966, 403] width 105 height 19
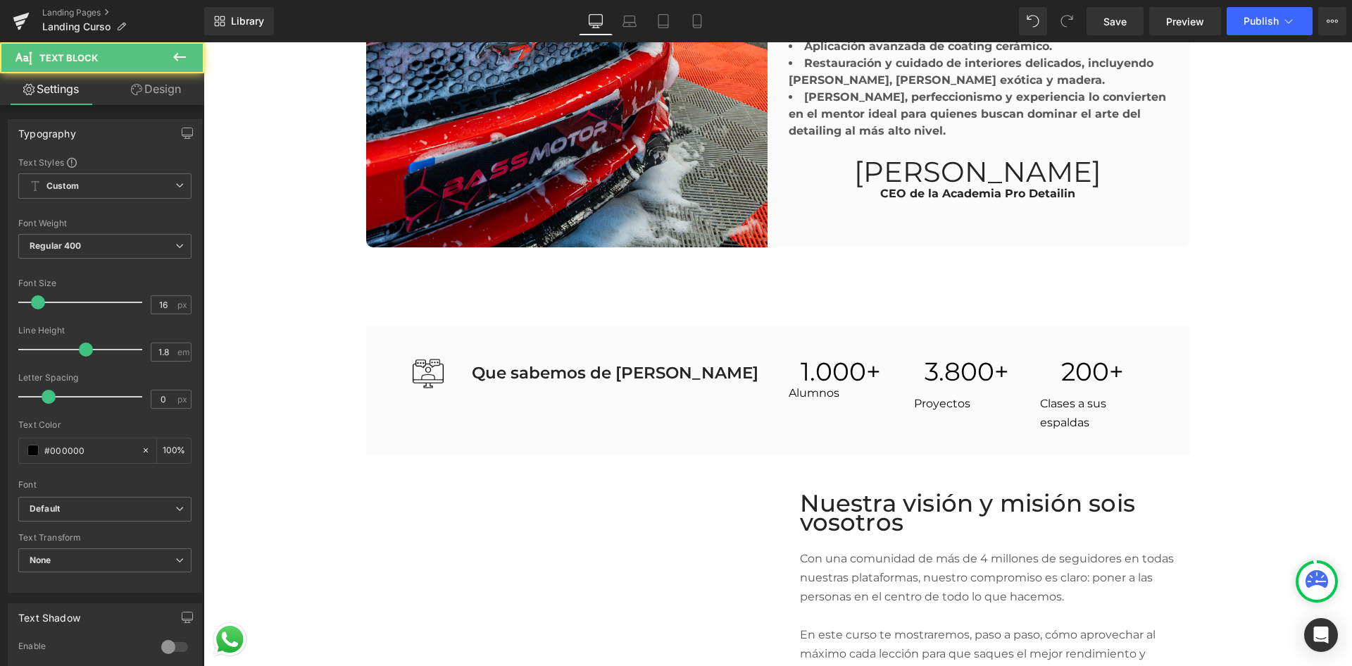
click at [139, 98] on link "Design" at bounding box center [156, 89] width 102 height 32
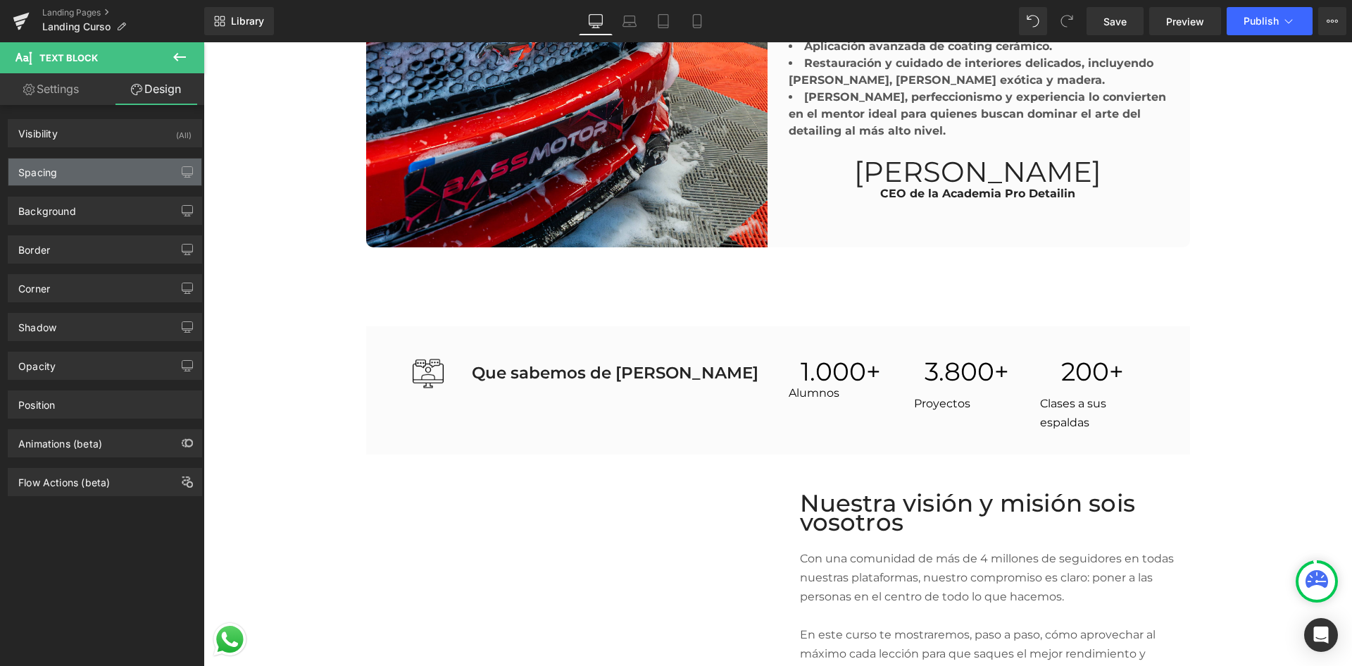
click at [113, 162] on div "Spacing" at bounding box center [104, 171] width 193 height 27
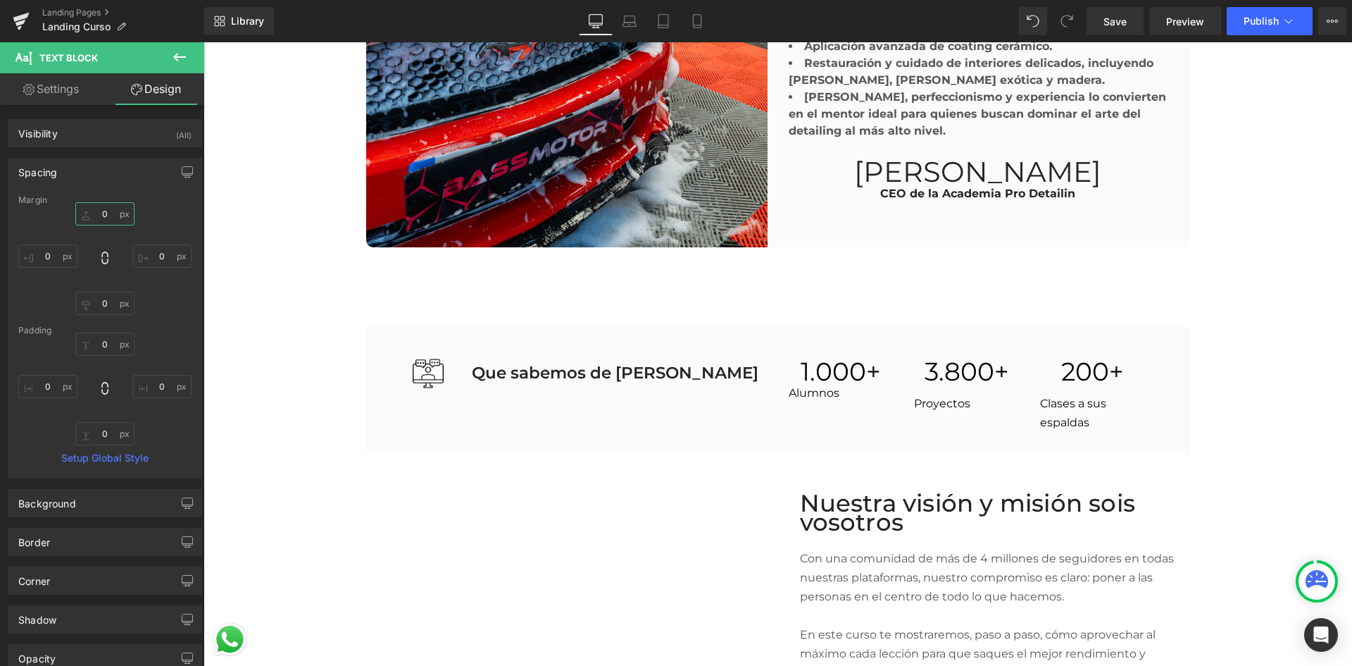
click at [99, 211] on input "0" at bounding box center [104, 213] width 59 height 23
click at [106, 220] on input "0" at bounding box center [104, 213] width 59 height 23
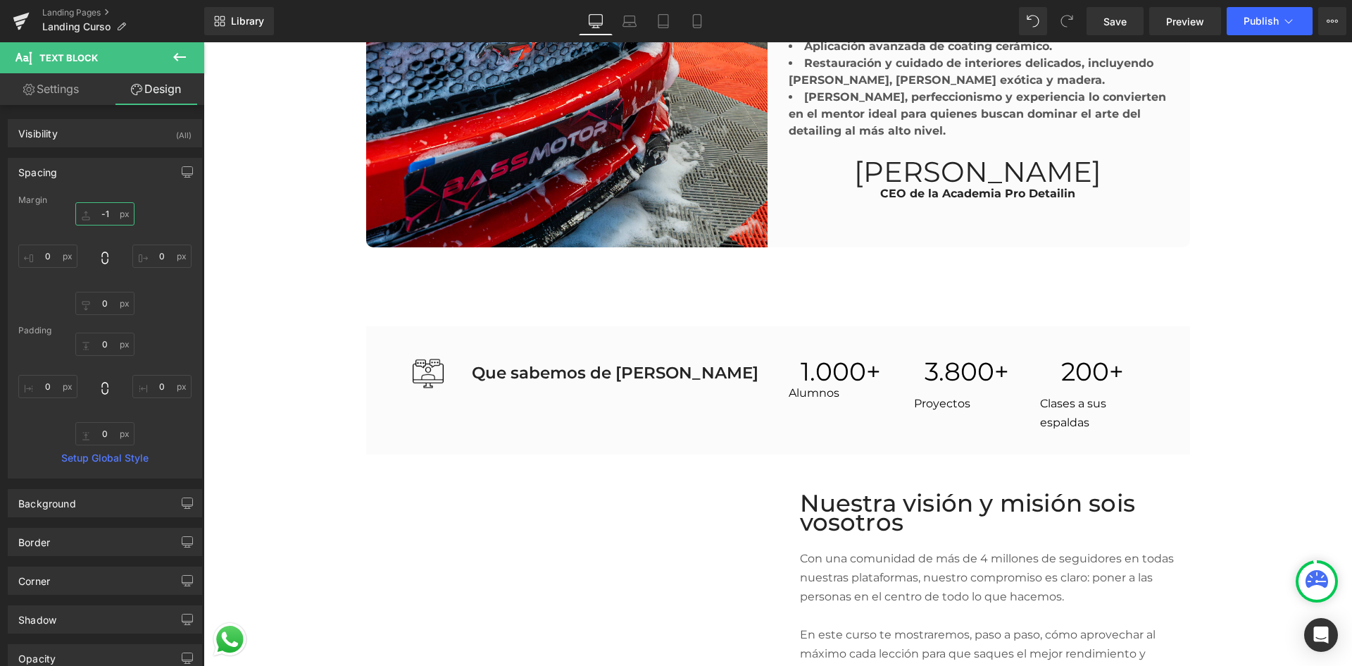
type input "-15"
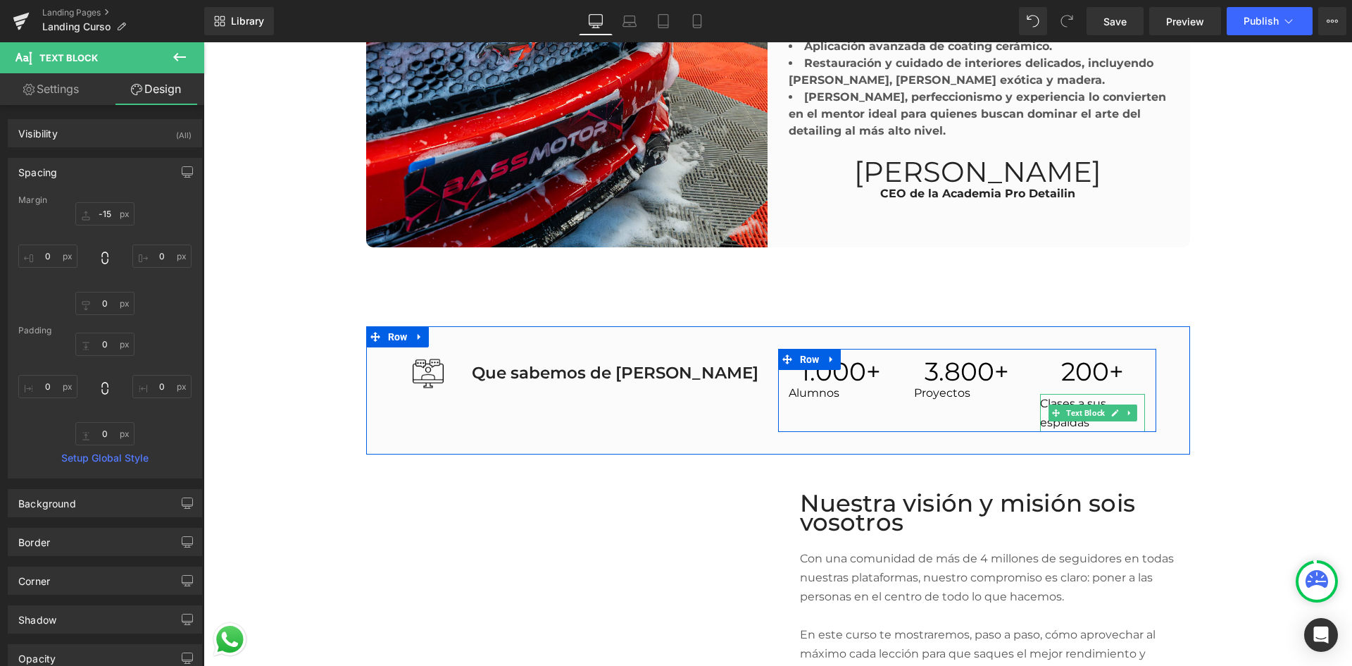
click at [1040, 408] on p "Clases a sus espaldas" at bounding box center [1092, 413] width 105 height 38
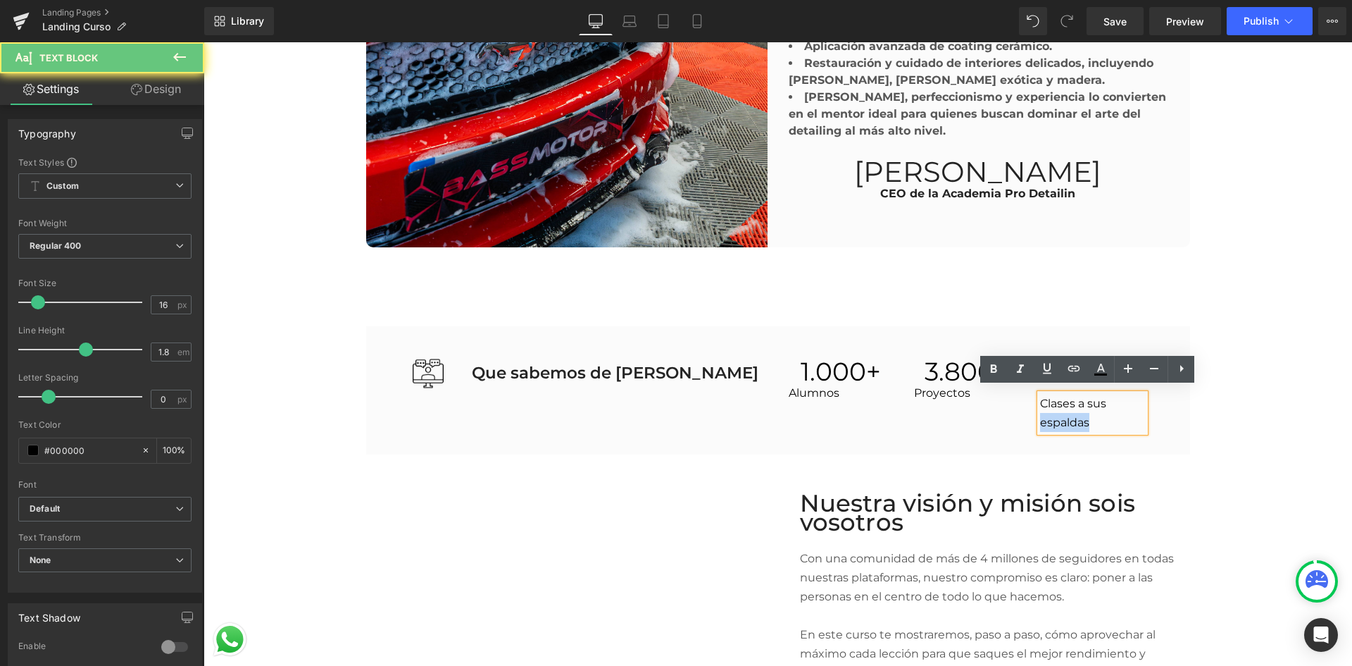
click at [1040, 408] on p "Clases a sus espaldas" at bounding box center [1092, 413] width 105 height 38
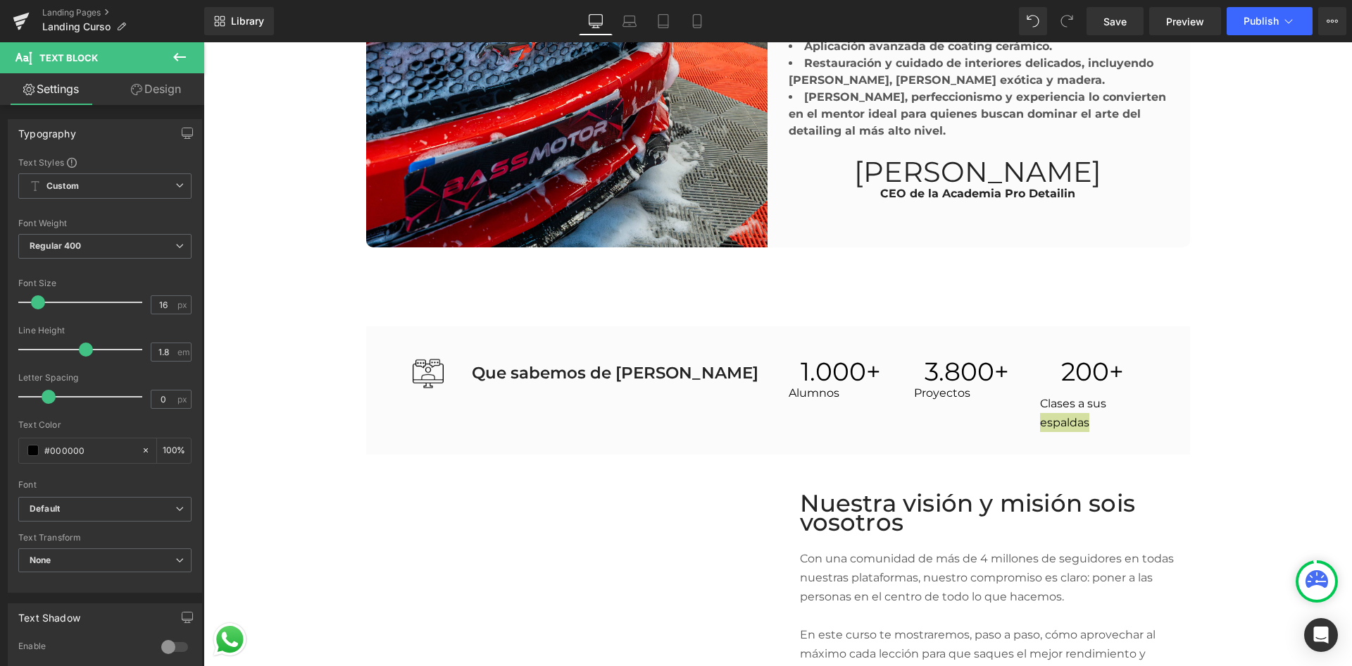
click at [168, 90] on link "Design" at bounding box center [156, 89] width 102 height 32
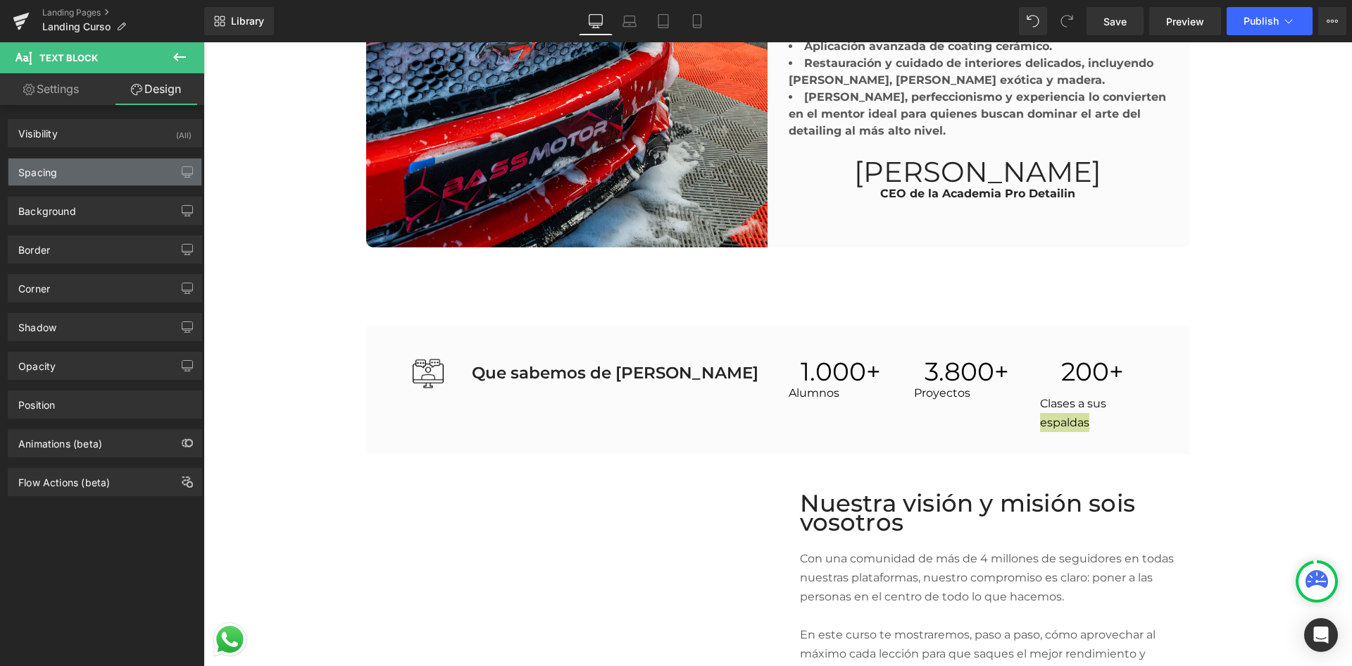
click at [105, 178] on div "Spacing" at bounding box center [104, 171] width 193 height 27
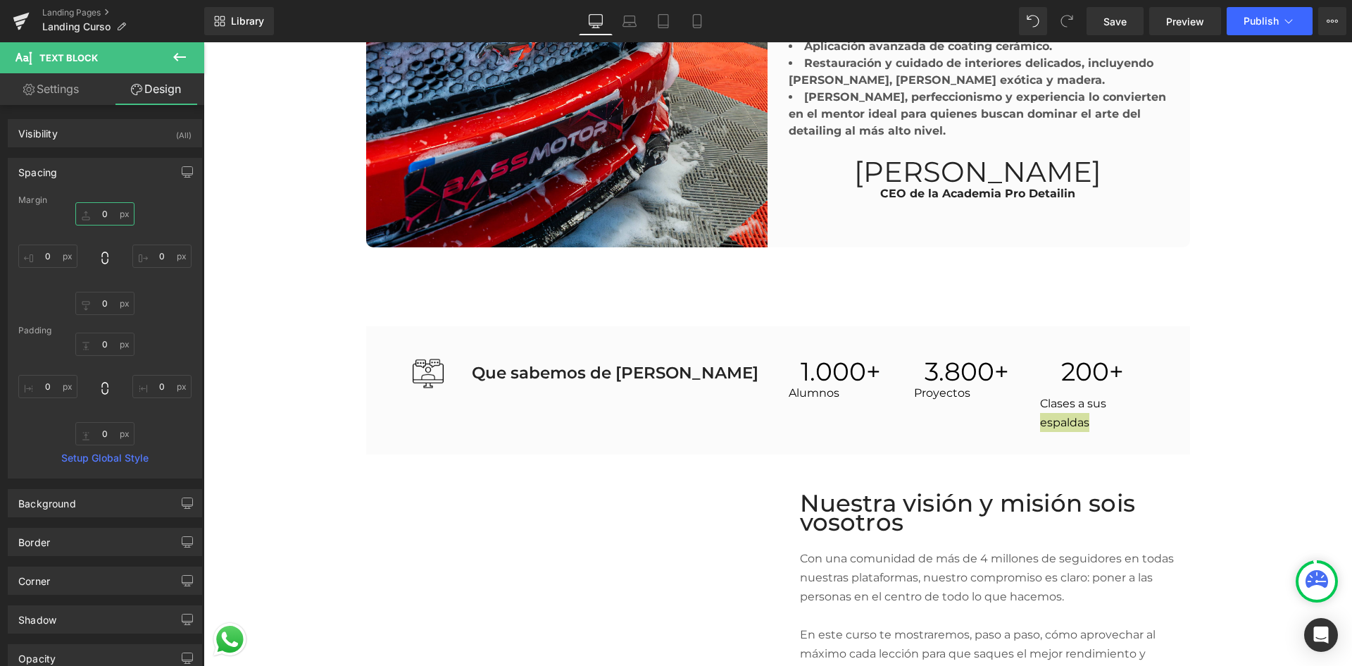
click at [106, 208] on input "text" at bounding box center [104, 213] width 59 height 23
type input "-15"
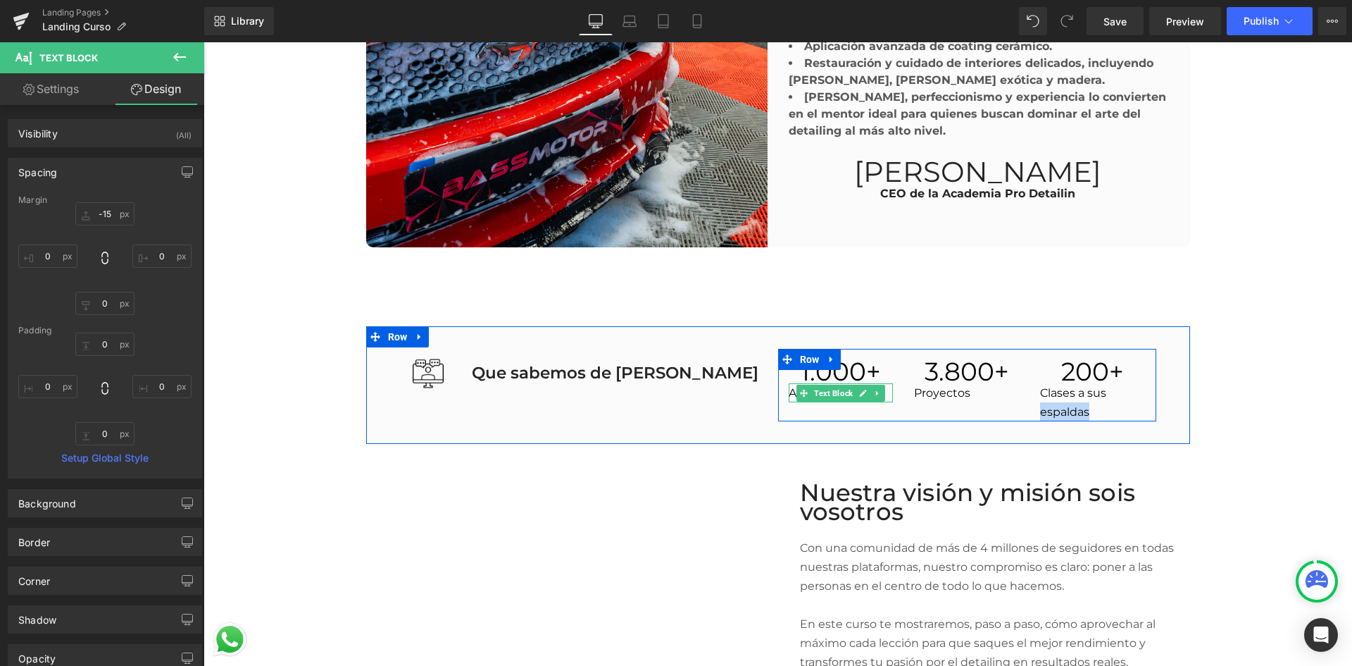
click at [789, 385] on p "Alumnos" at bounding box center [841, 392] width 105 height 19
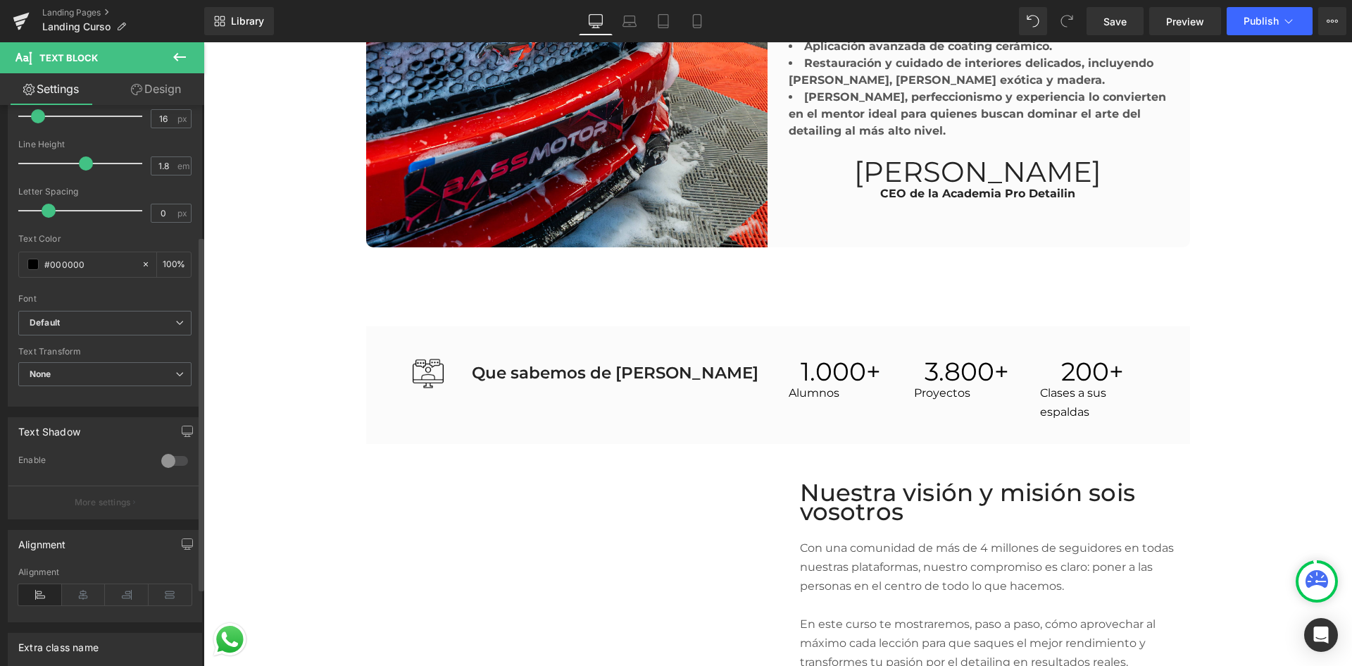
scroll to position [211, 0]
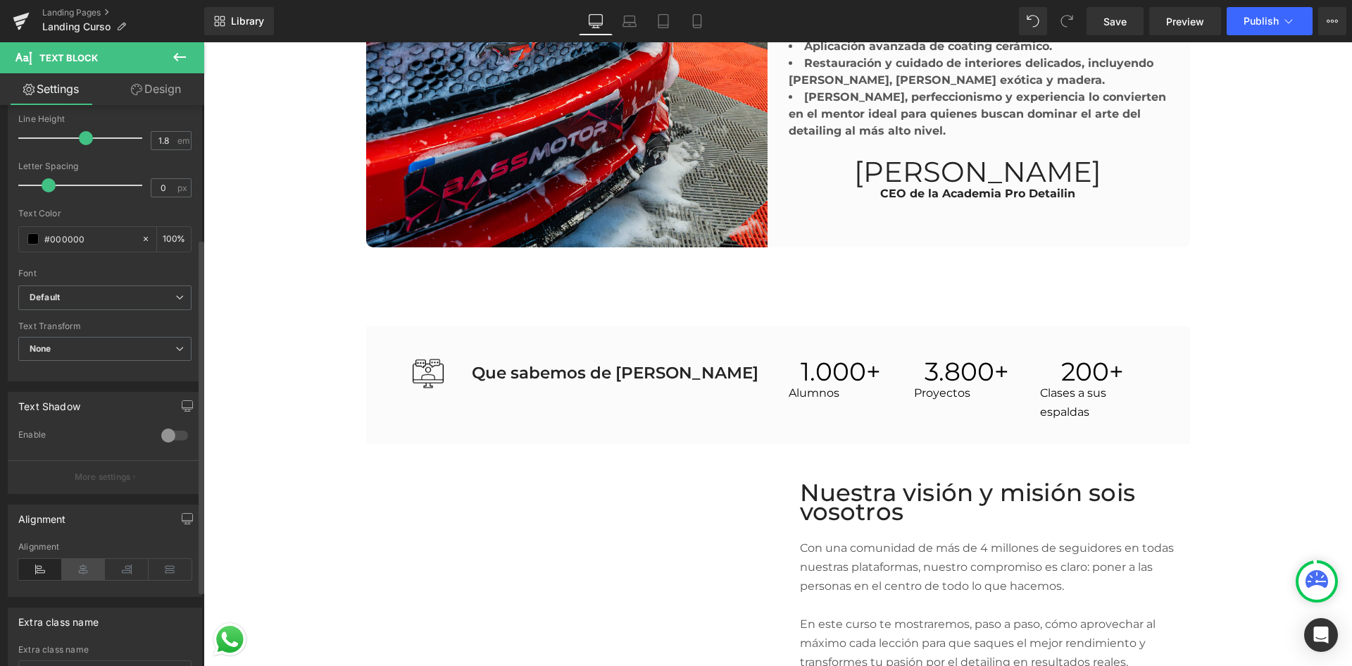
click at [80, 564] on icon at bounding box center [84, 569] width 44 height 21
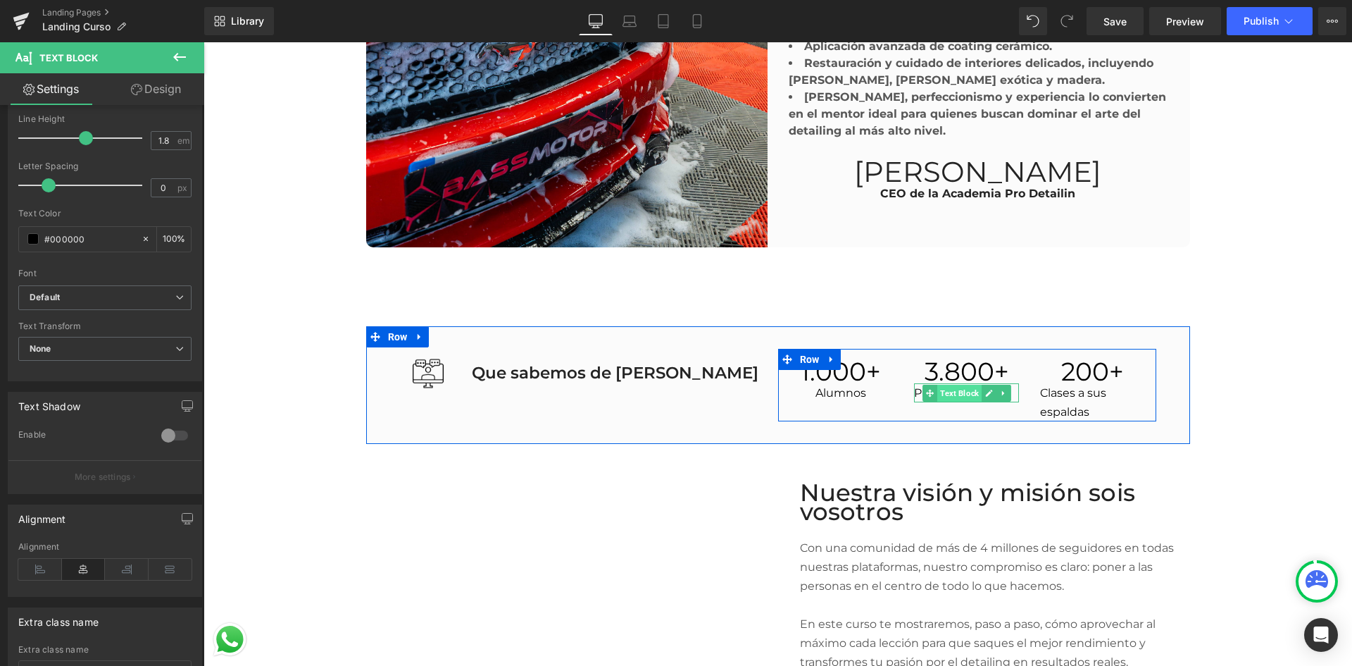
click at [974, 392] on span "Text Block" at bounding box center [959, 393] width 44 height 17
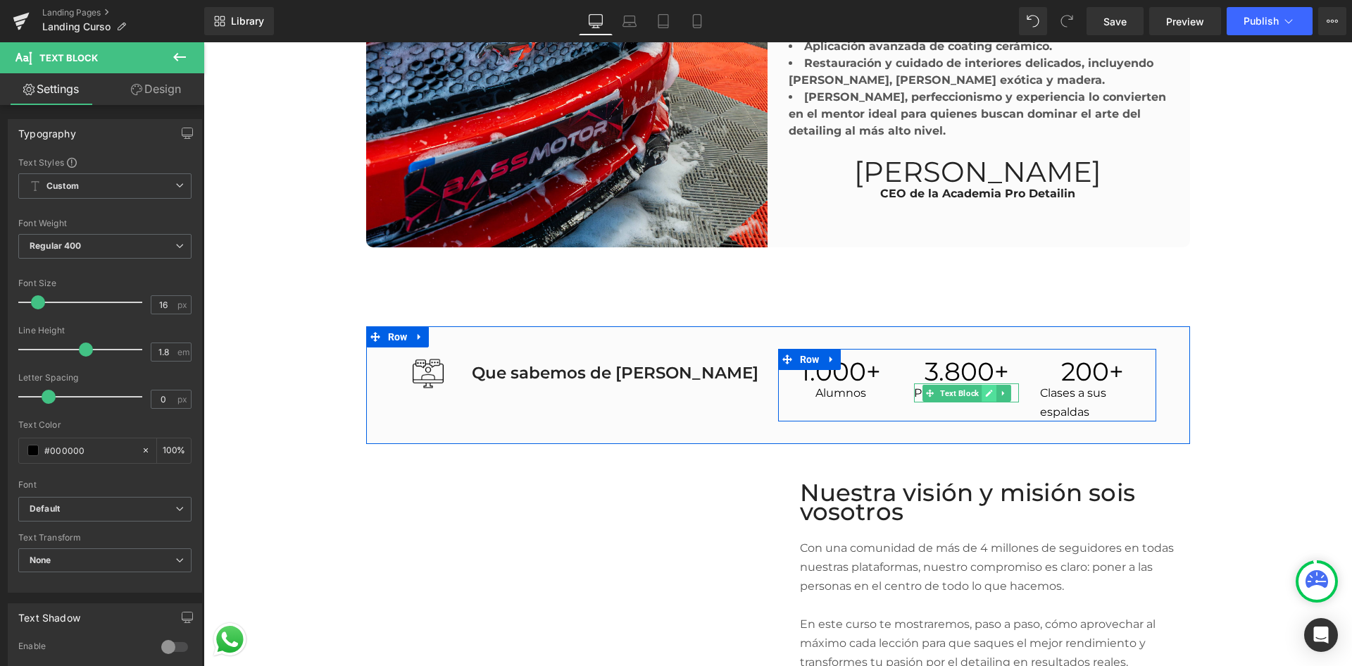
click at [985, 390] on icon at bounding box center [989, 393] width 8 height 8
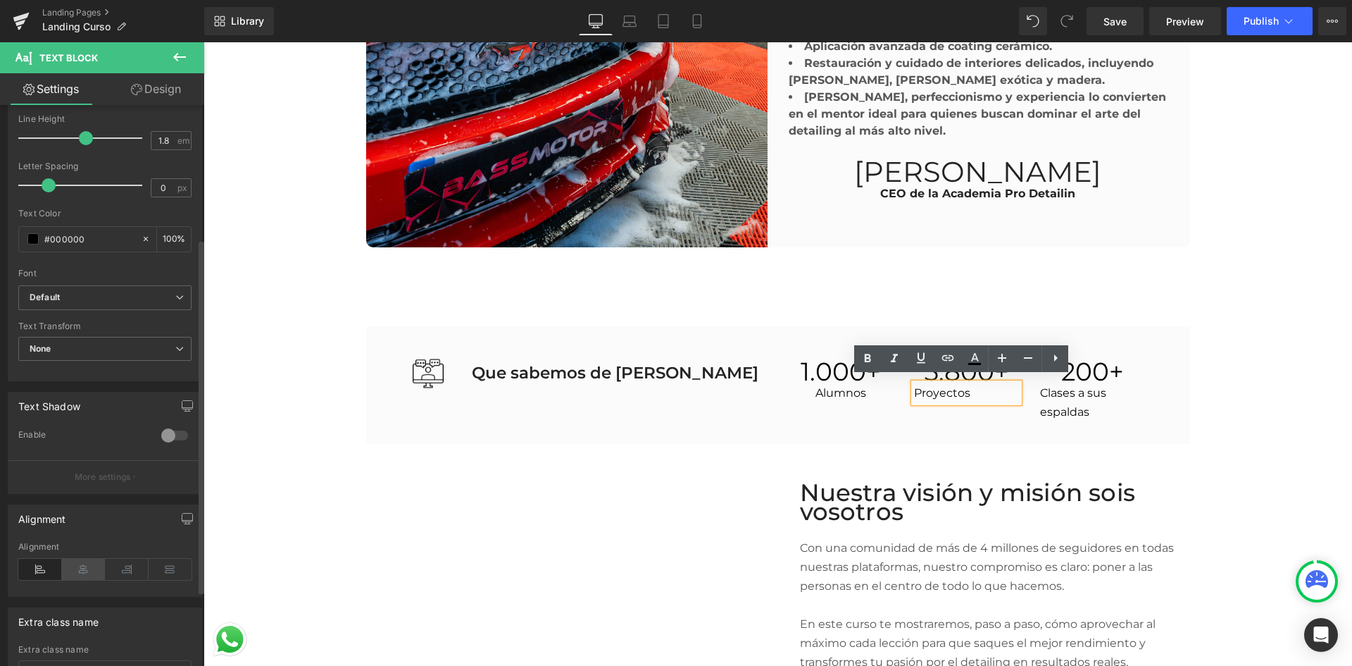
click at [84, 568] on icon at bounding box center [84, 569] width 44 height 21
click at [1058, 386] on p "Clases a sus espaldas" at bounding box center [1092, 402] width 105 height 38
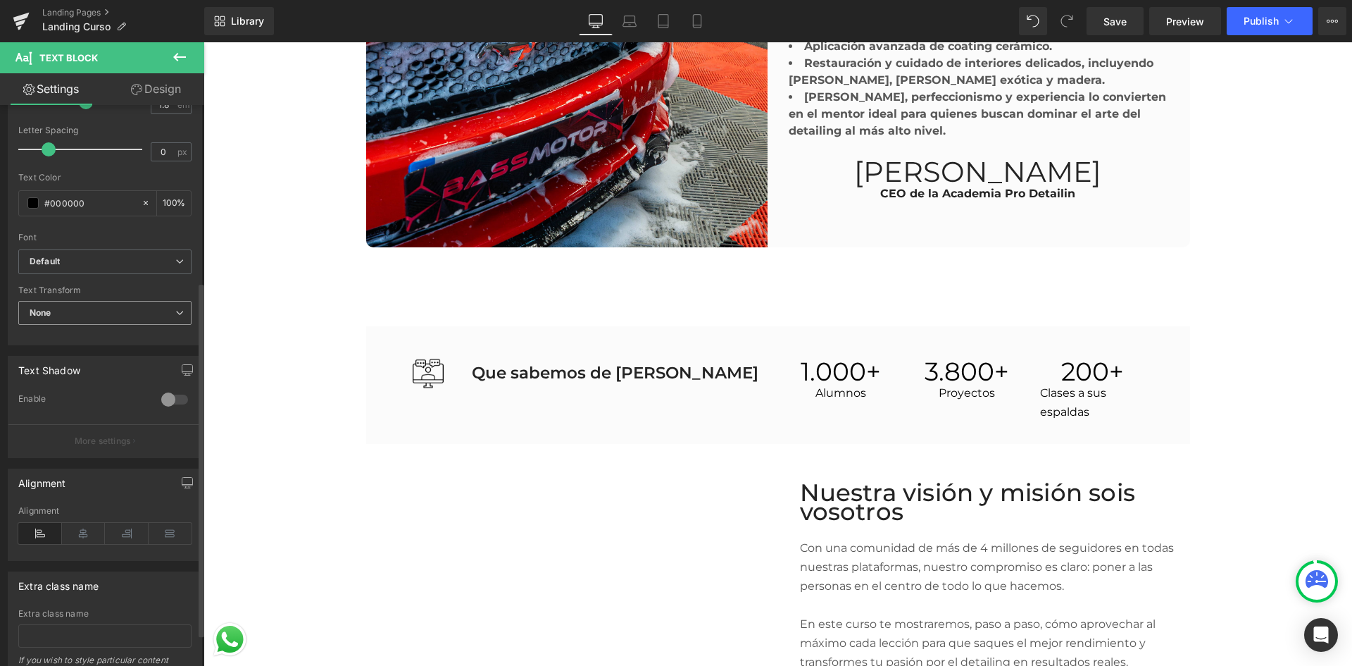
scroll to position [282, 0]
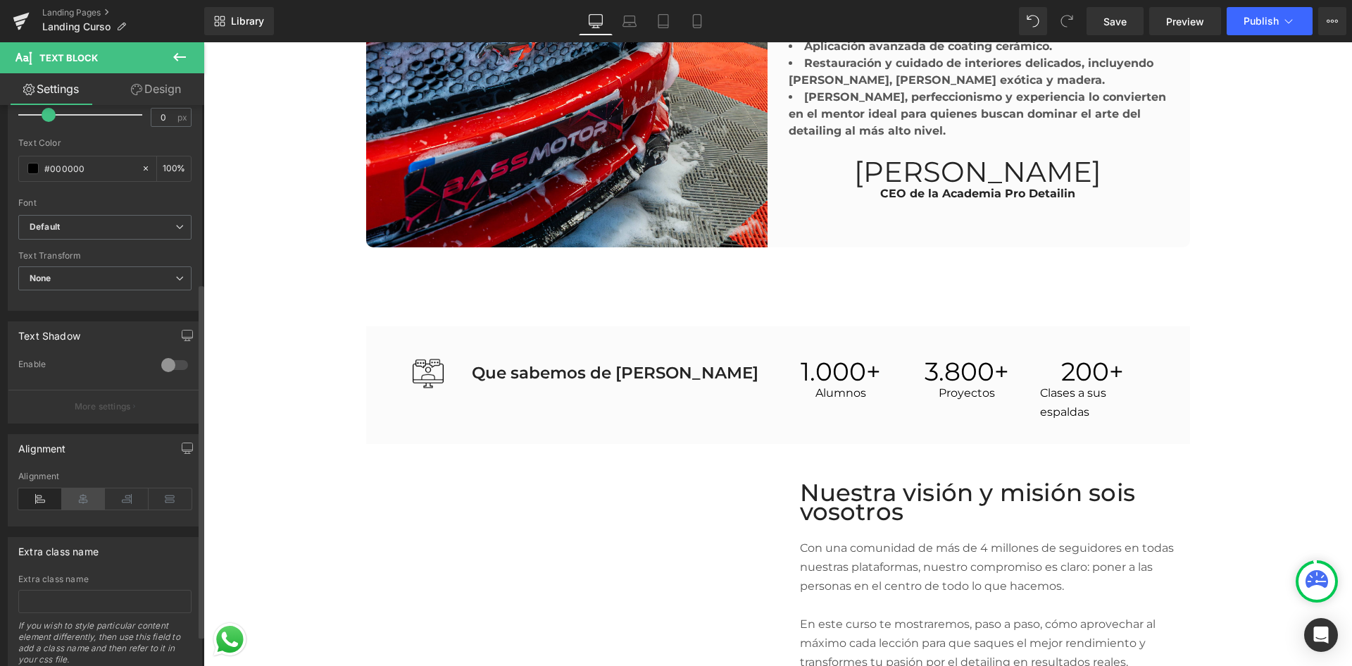
click at [89, 505] on icon at bounding box center [84, 498] width 44 height 21
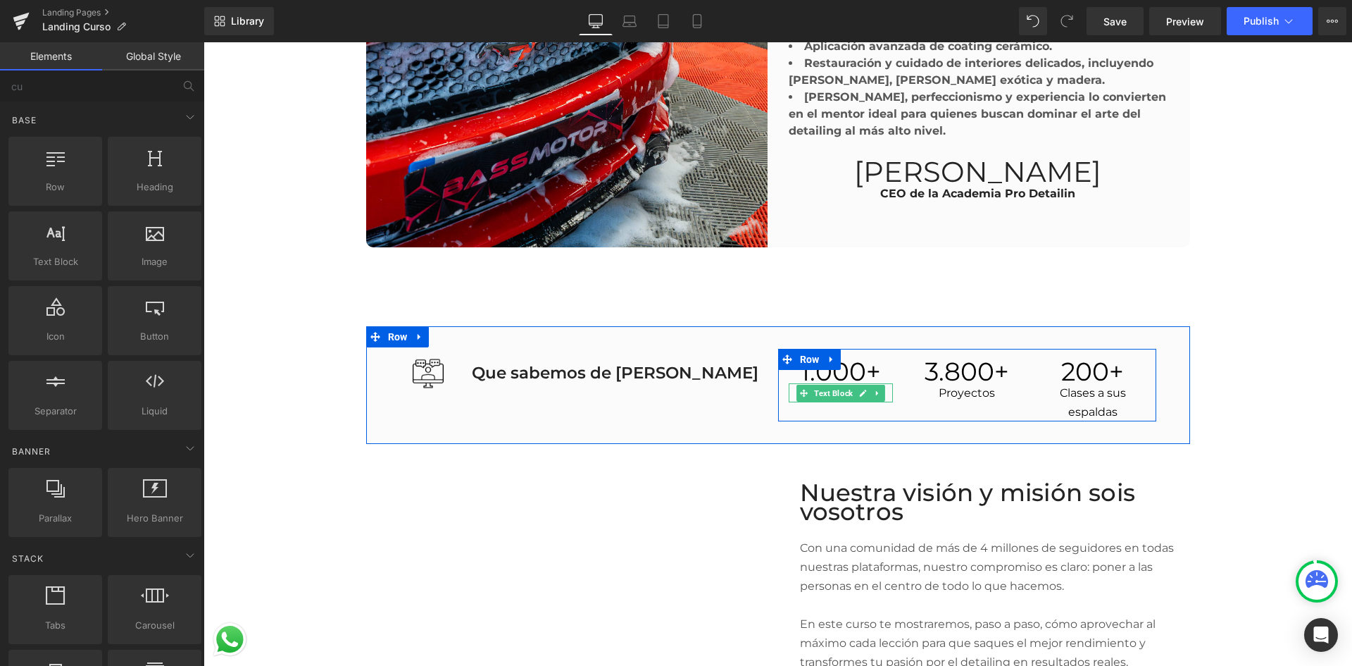
click at [823, 394] on span "Text Block" at bounding box center [833, 393] width 44 height 17
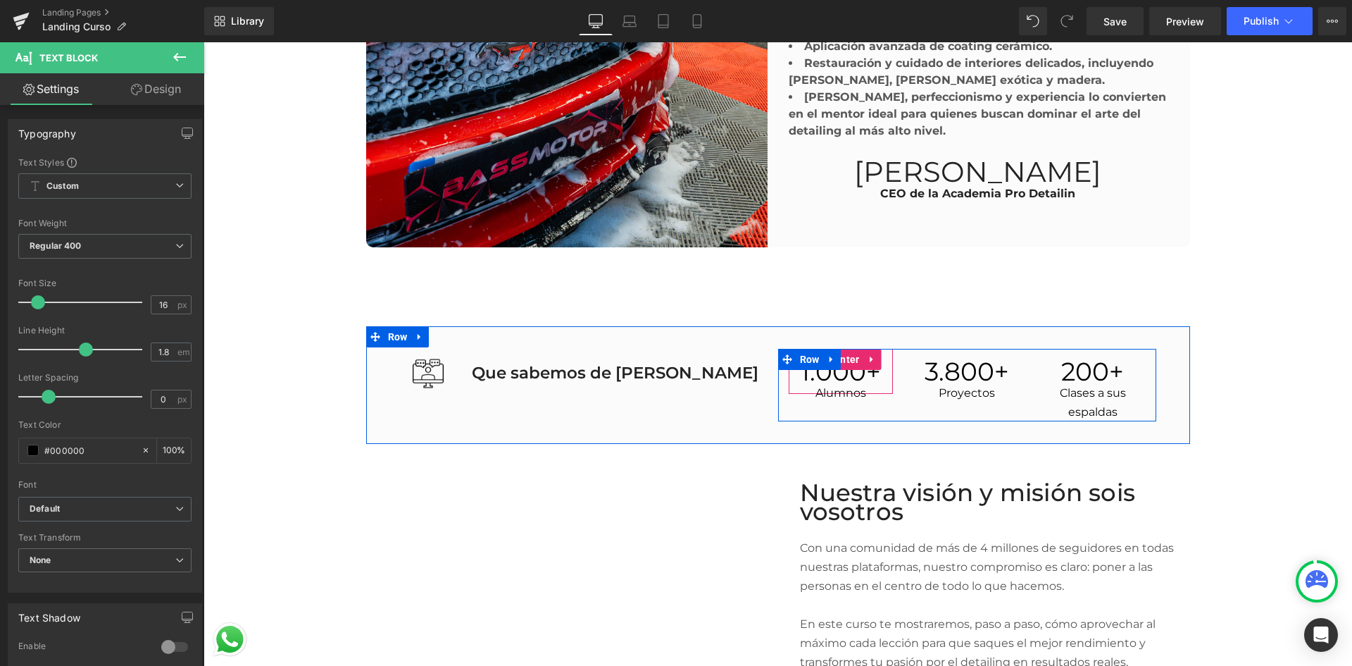
click at [801, 373] on span "1.000" at bounding box center [834, 371] width 66 height 31
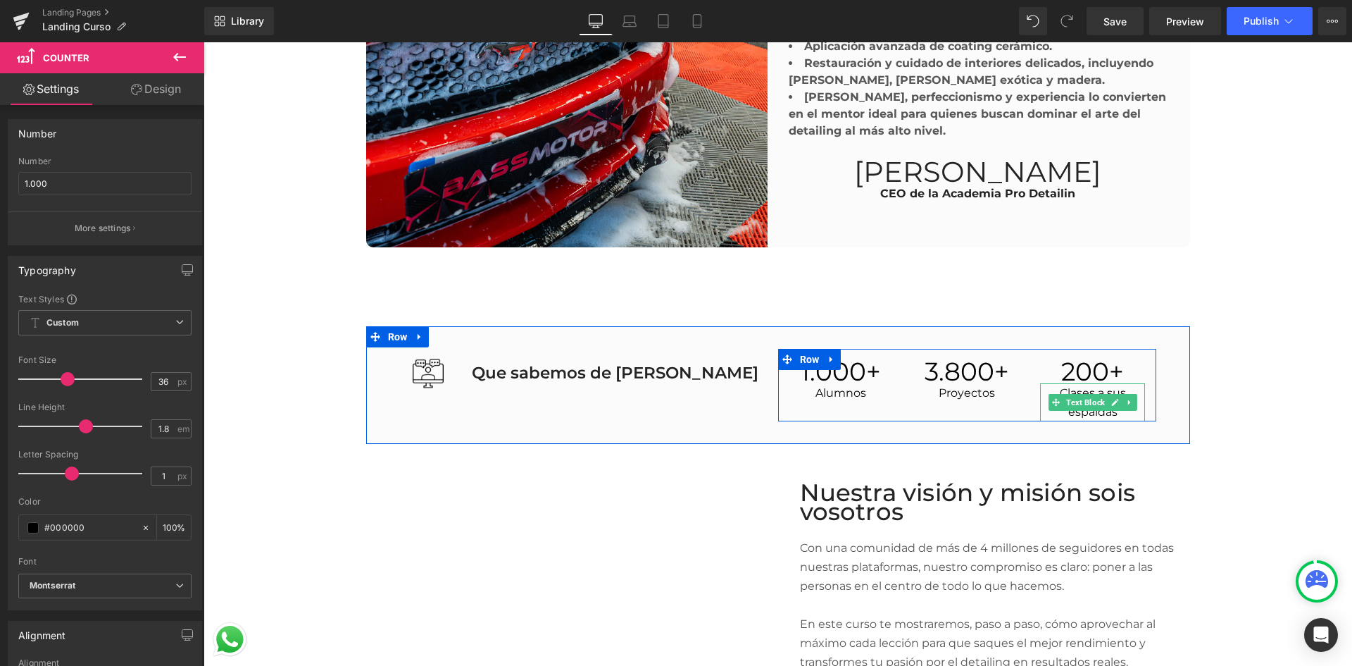
click at [1098, 409] on p "Clases a sus espaldas" at bounding box center [1092, 402] width 105 height 38
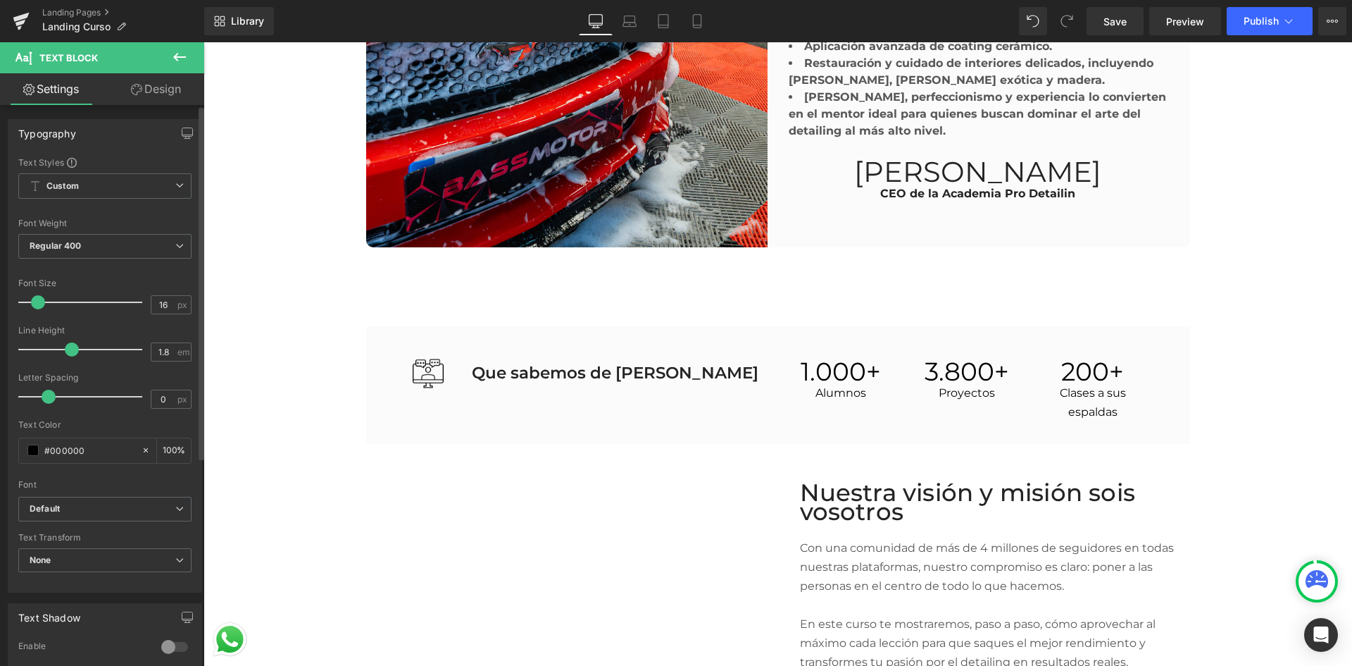
drag, startPoint x: 84, startPoint y: 352, endPoint x: 63, endPoint y: 353, distance: 21.1
click at [65, 353] on span at bounding box center [72, 349] width 14 height 14
drag, startPoint x: 63, startPoint y: 353, endPoint x: 90, endPoint y: 356, distance: 27.6
click at [84, 356] on span at bounding box center [77, 349] width 14 height 14
drag, startPoint x: 91, startPoint y: 356, endPoint x: 54, endPoint y: 354, distance: 37.4
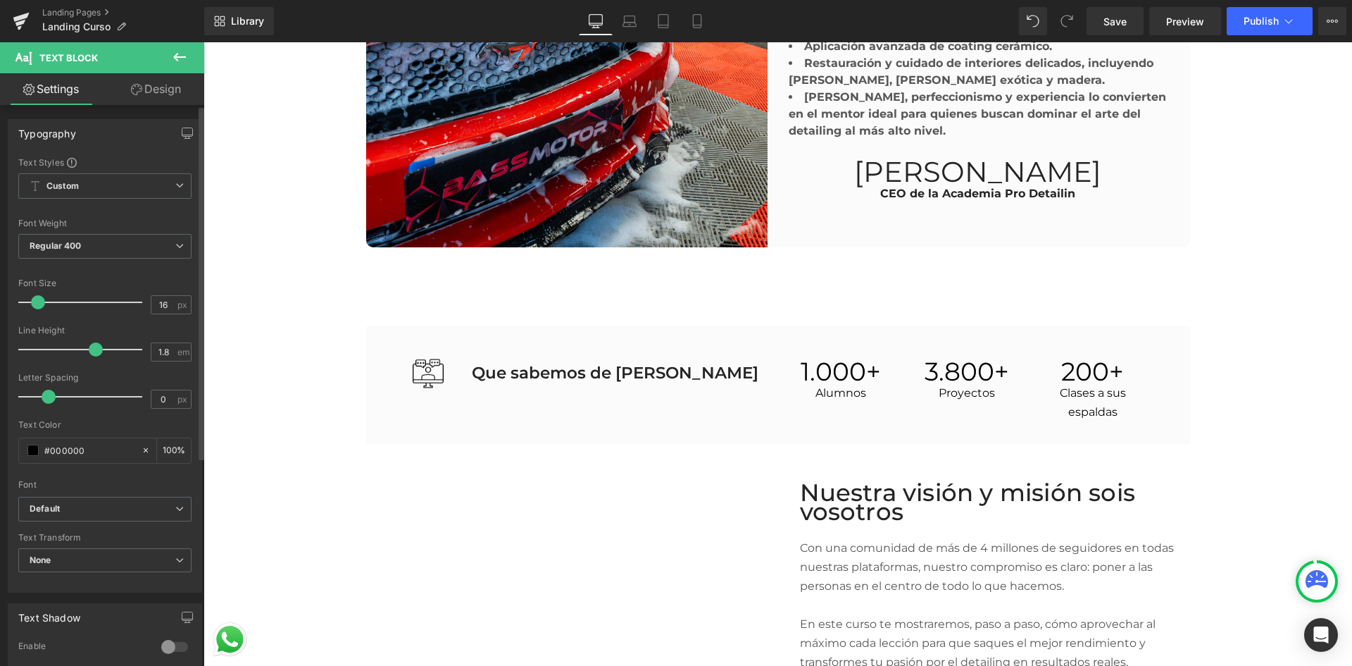
click at [54, 354] on div at bounding box center [83, 349] width 117 height 28
click at [76, 360] on div at bounding box center [83, 349] width 117 height 28
click at [77, 356] on span at bounding box center [77, 349] width 14 height 14
drag, startPoint x: 53, startPoint y: 393, endPoint x: 39, endPoint y: 395, distance: 13.5
click at [39, 395] on span at bounding box center [39, 396] width 14 height 14
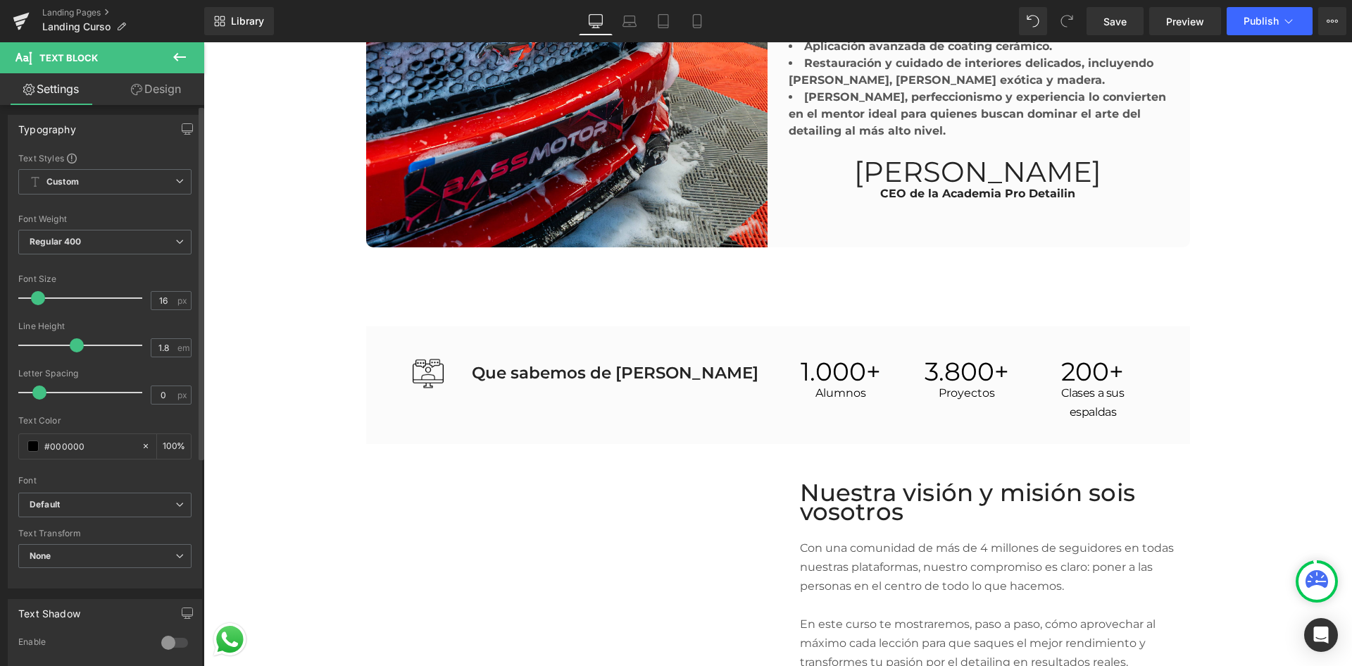
scroll to position [0, 0]
click at [144, 99] on link "Design" at bounding box center [156, 89] width 102 height 32
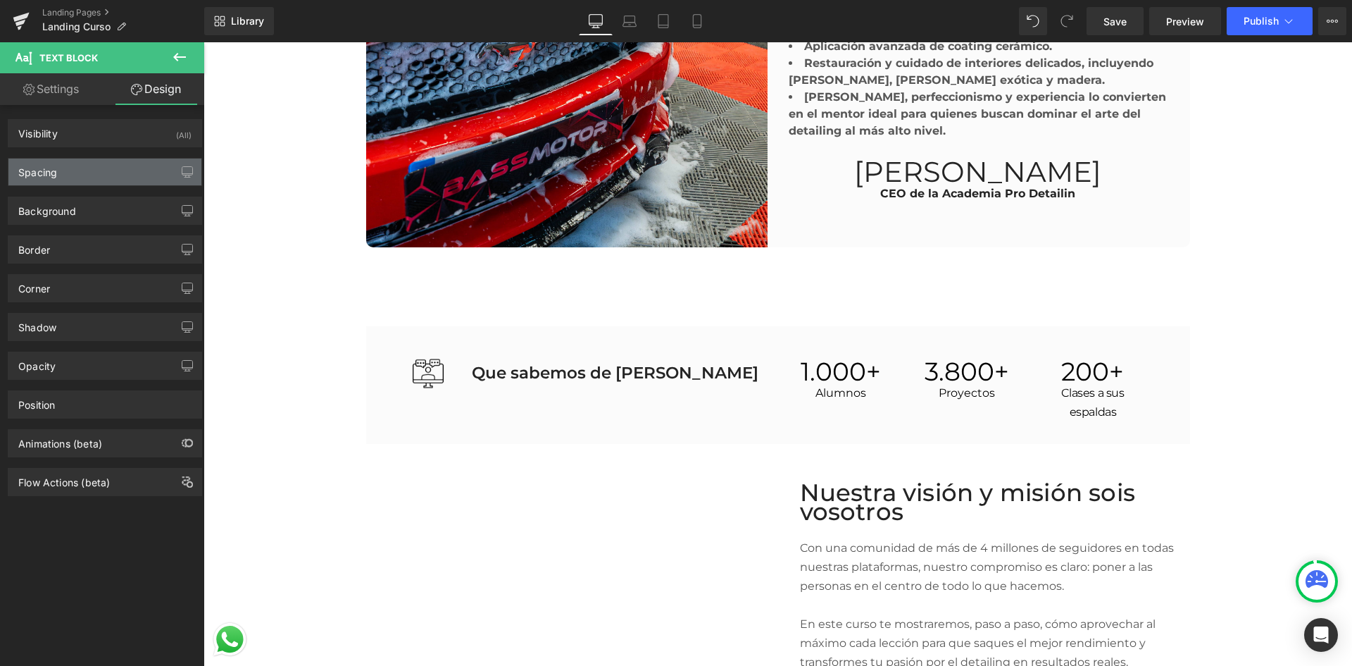
click at [67, 168] on div "Spacing" at bounding box center [104, 171] width 193 height 27
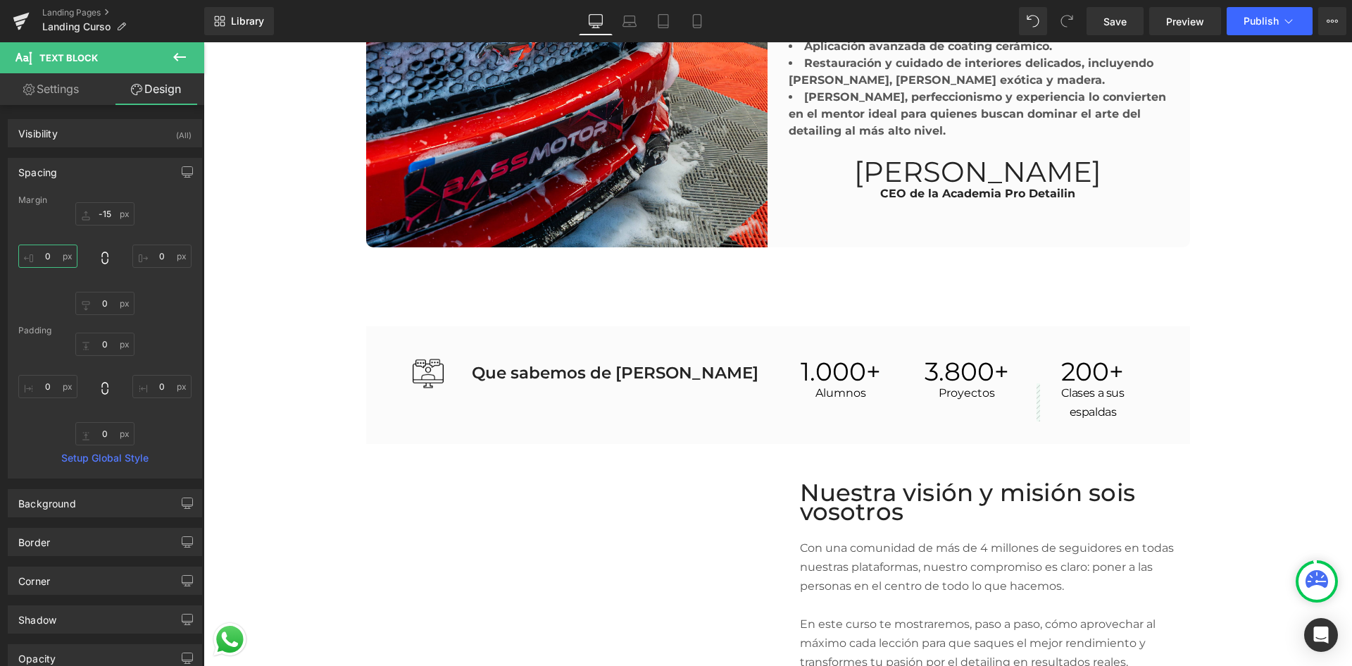
click at [52, 264] on input "0" at bounding box center [47, 255] width 59 height 23
type input "2"
type input "4"
type input "3"
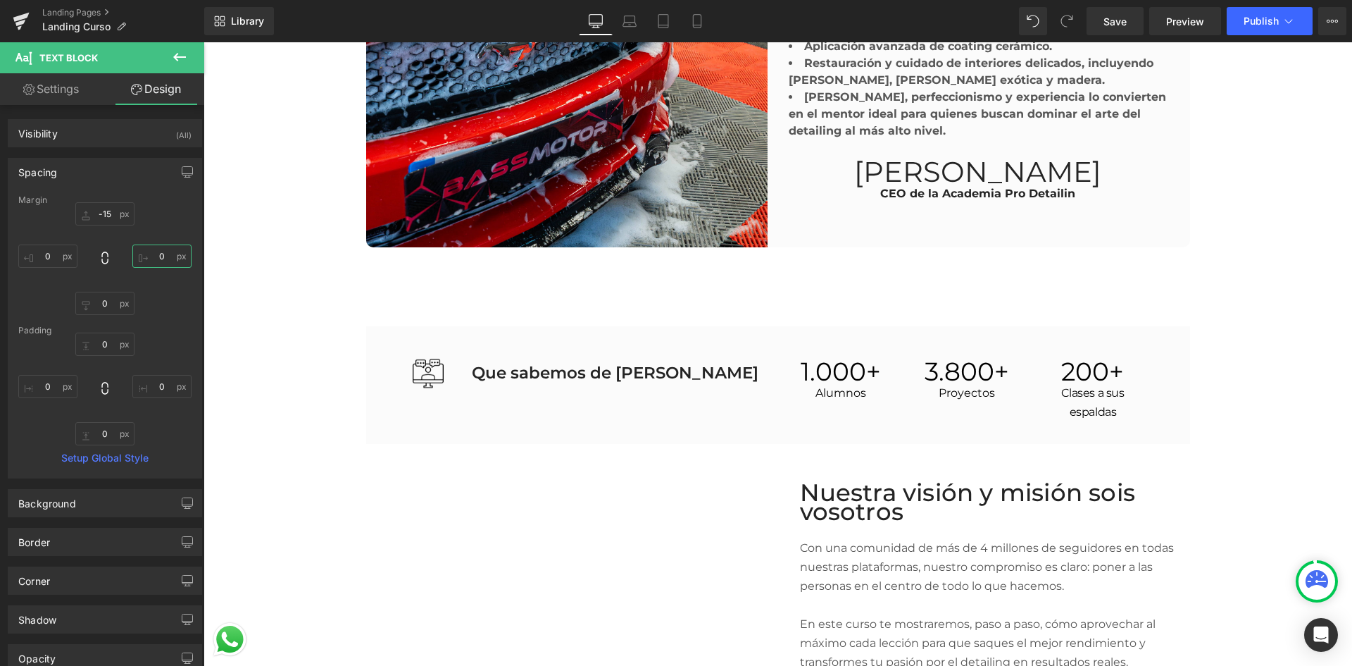
click at [162, 257] on input "0" at bounding box center [161, 255] width 59 height 23
type input "2"
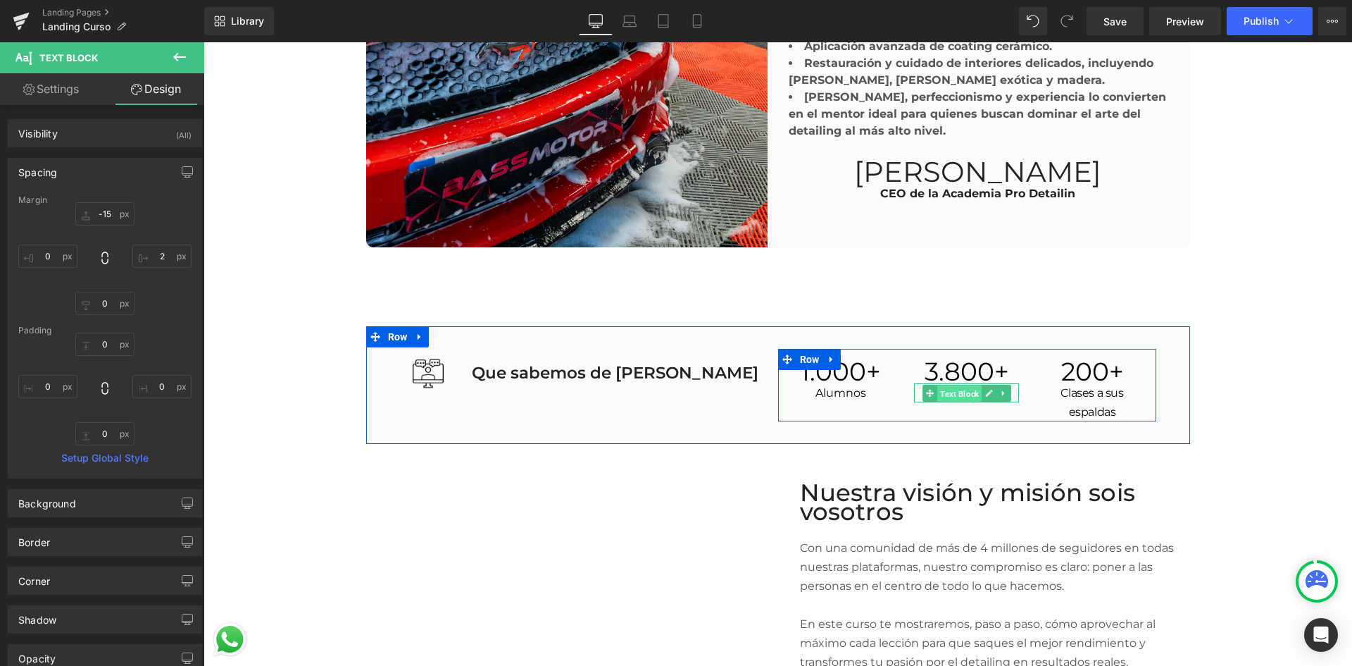
click at [952, 387] on span "Text Block" at bounding box center [959, 393] width 44 height 17
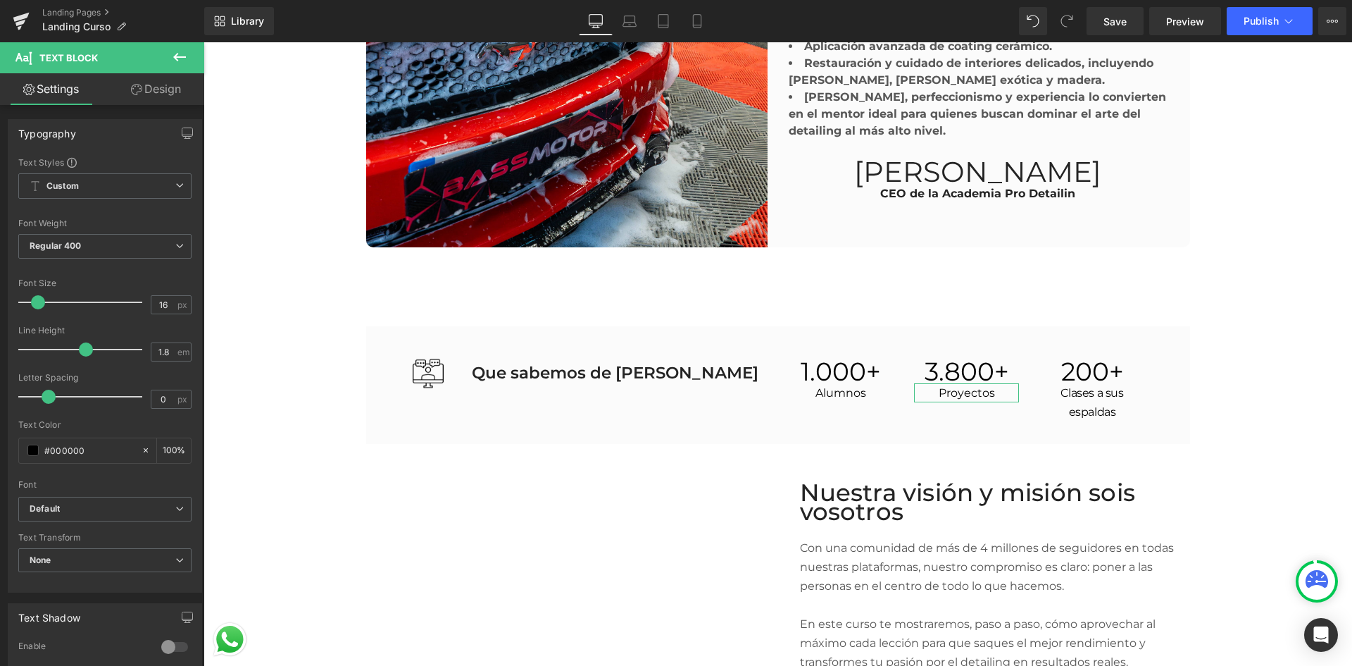
drag, startPoint x: 166, startPoint y: 99, endPoint x: 157, endPoint y: 116, distance: 19.8
click at [166, 99] on link "Design" at bounding box center [156, 89] width 102 height 32
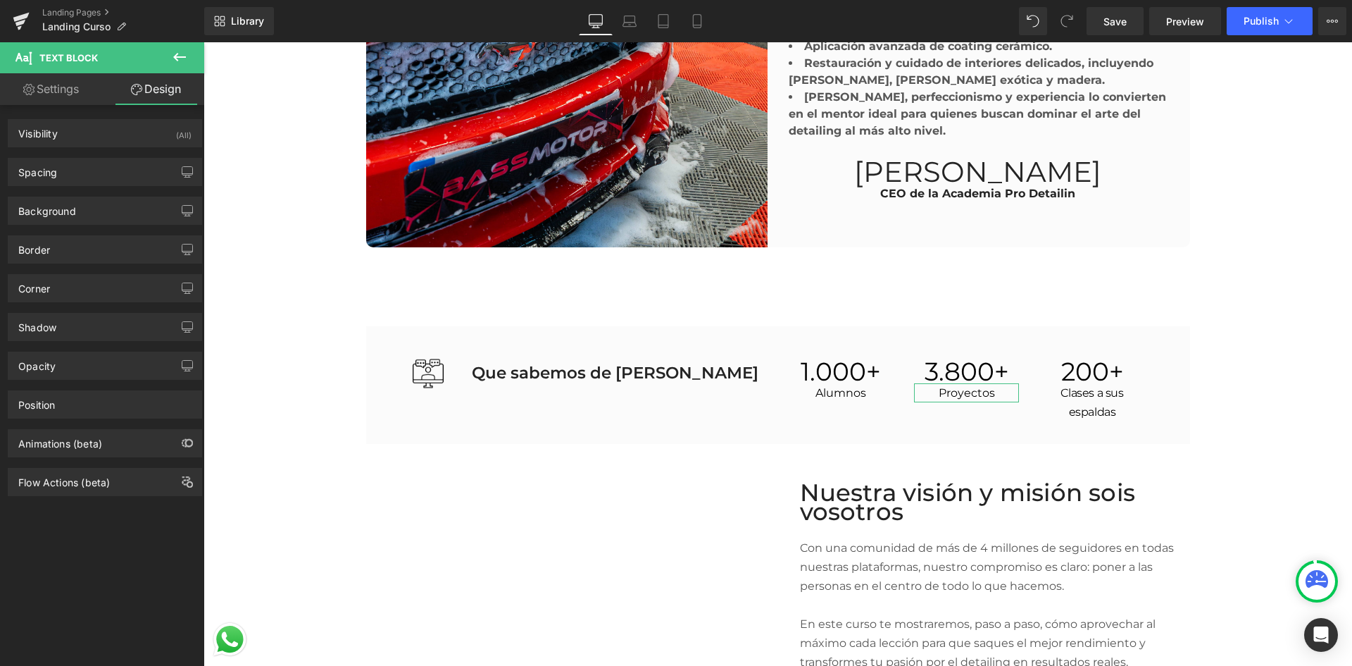
drag, startPoint x: 125, startPoint y: 170, endPoint x: 153, endPoint y: 220, distance: 58.0
click at [125, 170] on div "Spacing" at bounding box center [104, 171] width 193 height 27
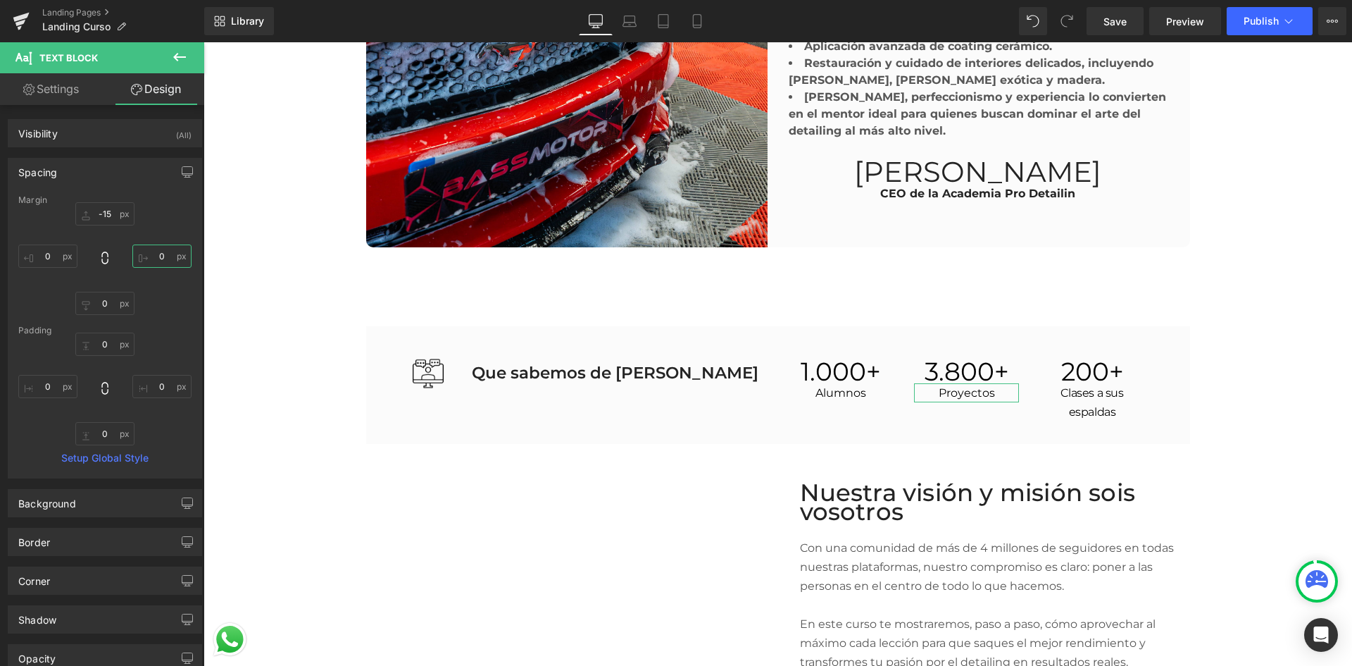
click at [158, 254] on input "0" at bounding box center [161, 255] width 59 height 23
type input "5"
type input "6"
type input "5"
type input "4"
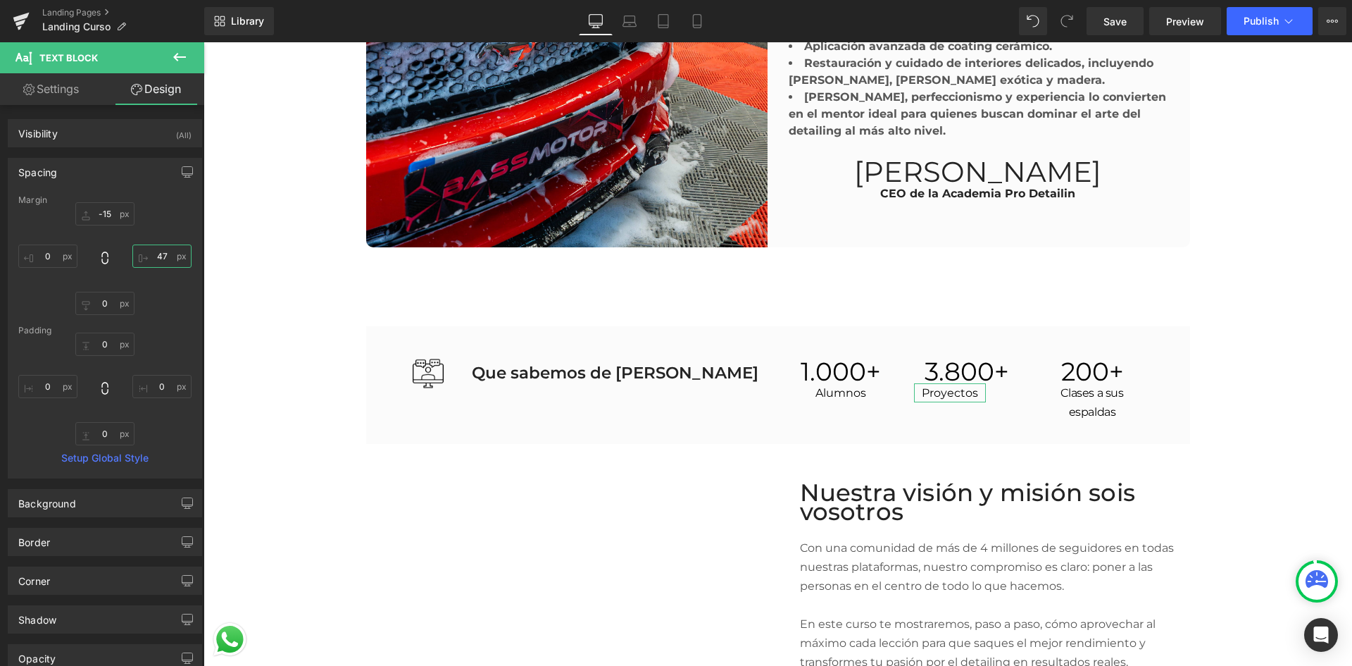
type input "4"
type input "46"
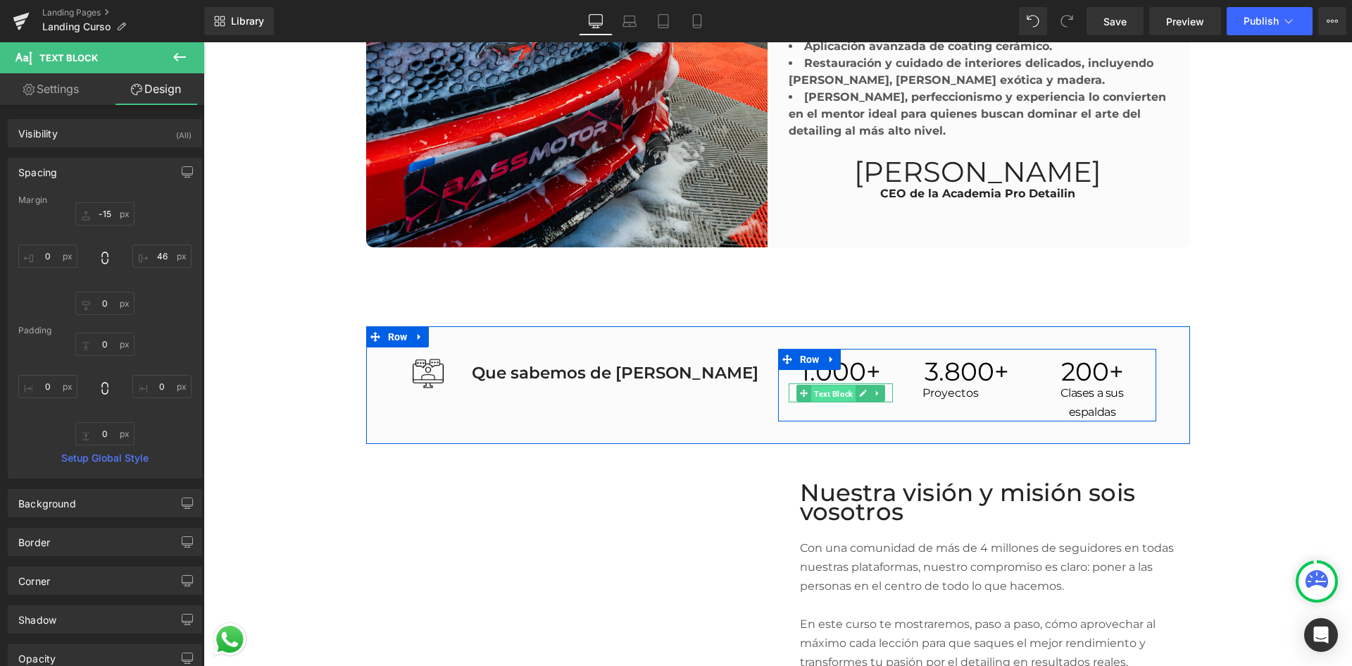
click at [818, 387] on span "Text Block" at bounding box center [833, 393] width 44 height 17
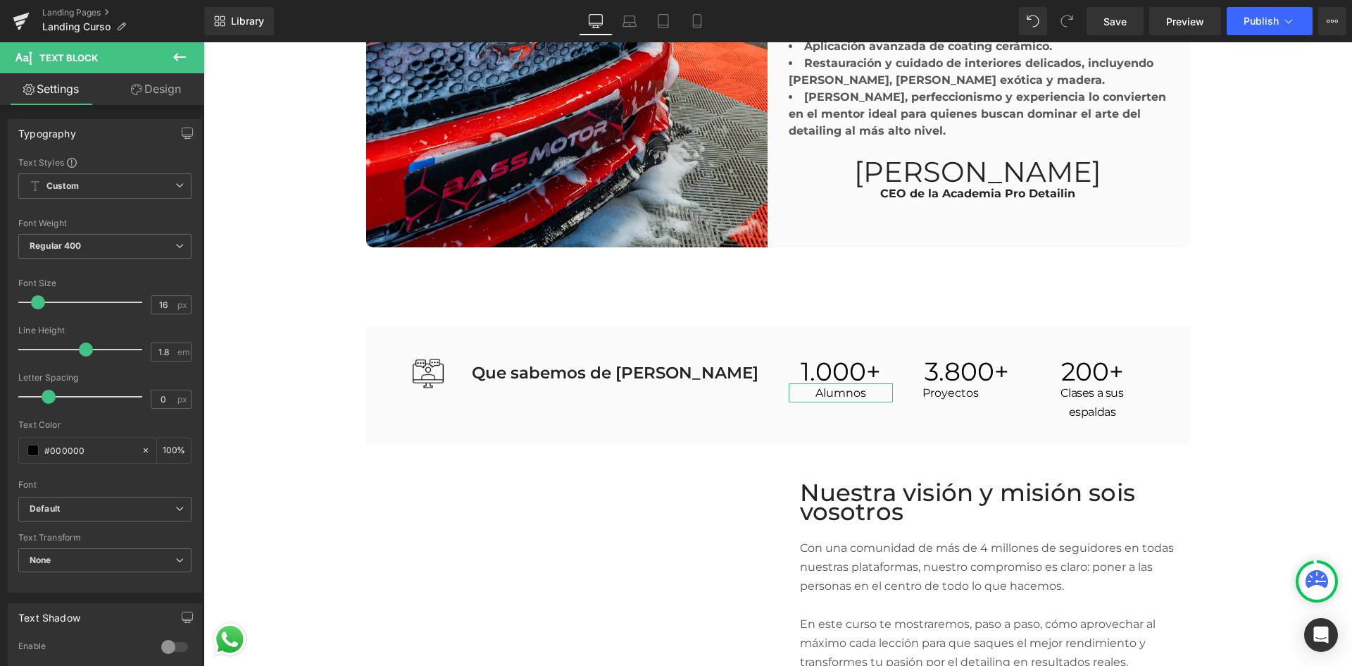
click at [168, 86] on link "Design" at bounding box center [156, 89] width 102 height 32
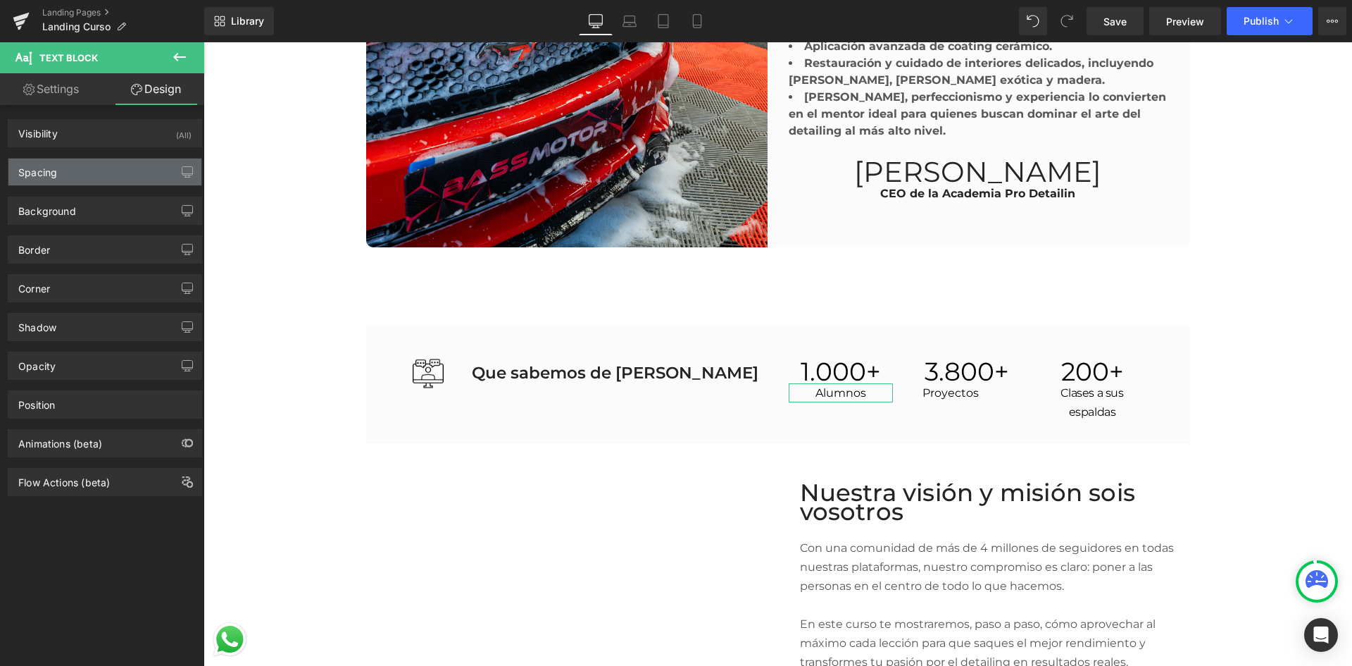
click at [118, 170] on div "Spacing" at bounding box center [104, 171] width 193 height 27
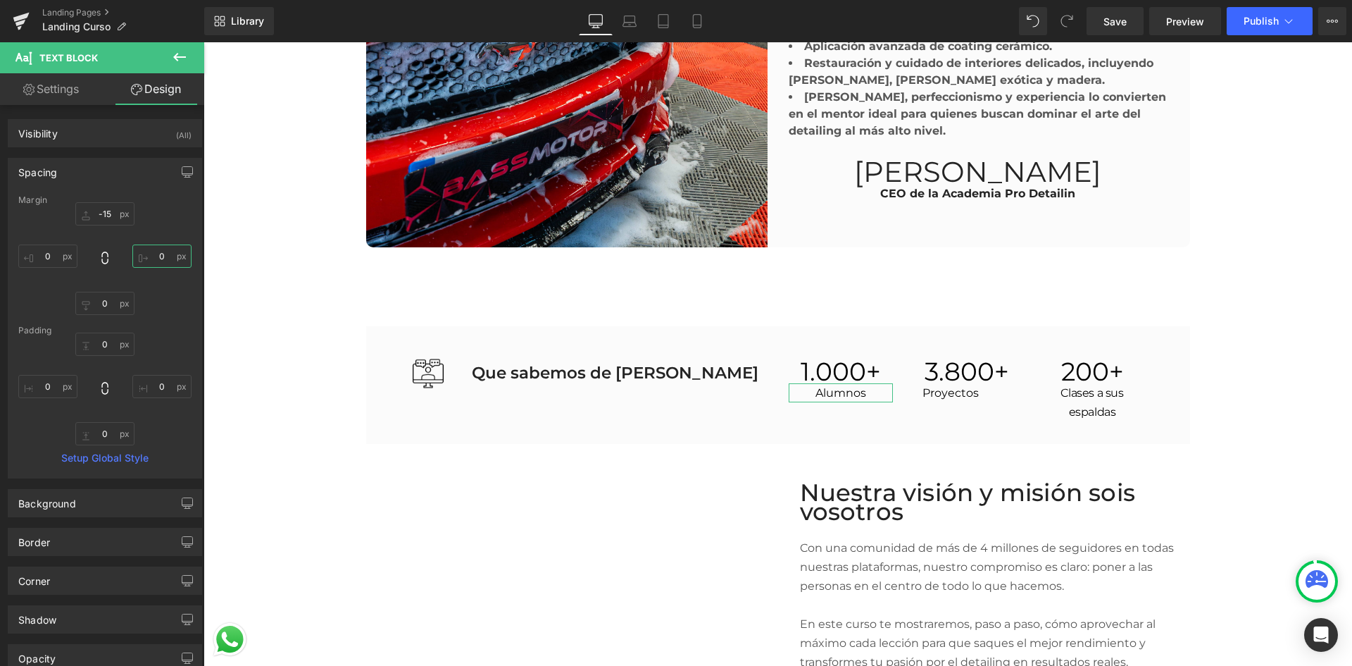
click at [147, 252] on input "0" at bounding box center [161, 255] width 59 height 23
click at [156, 259] on input "0" at bounding box center [161, 255] width 59 height 23
type input "4"
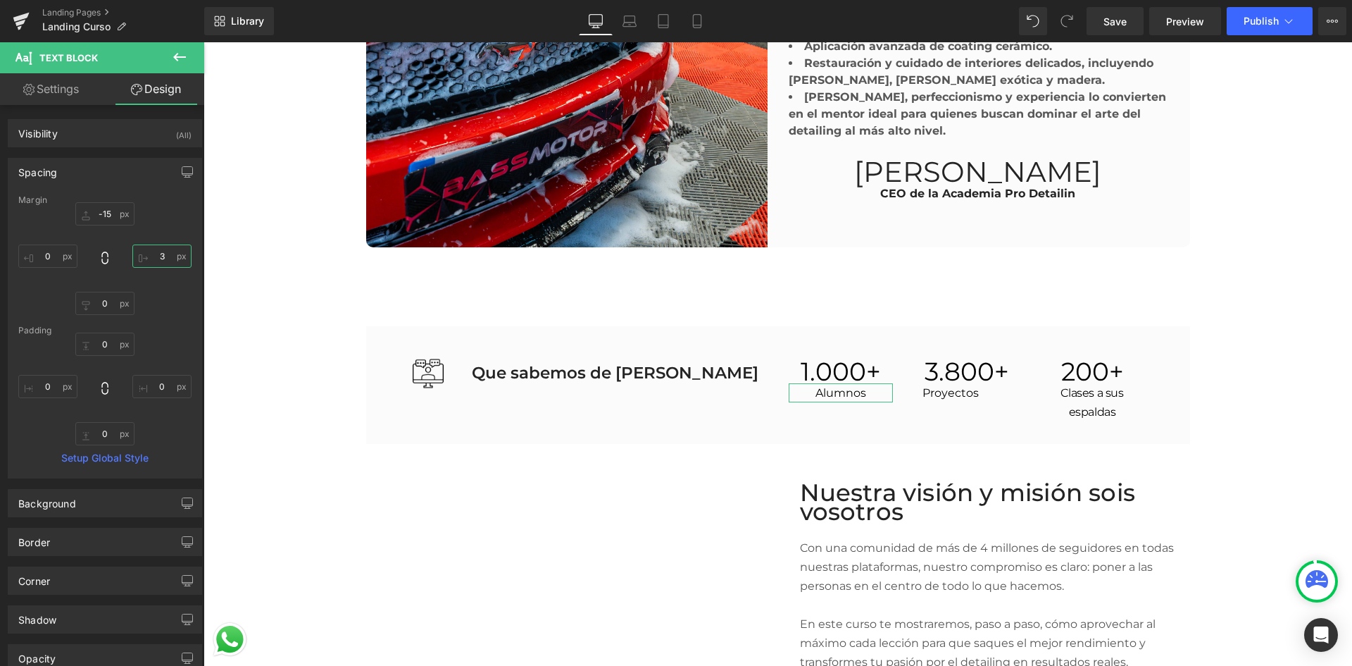
type input "38"
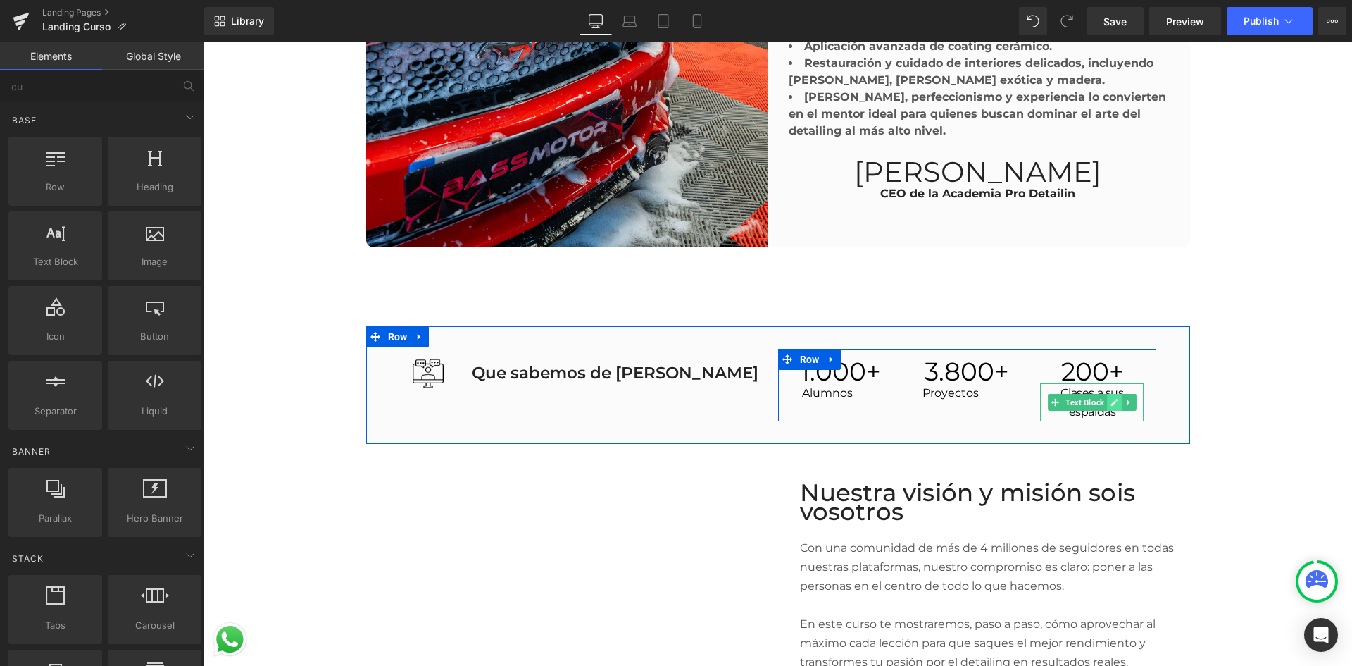
click at [1107, 399] on link at bounding box center [1114, 402] width 15 height 17
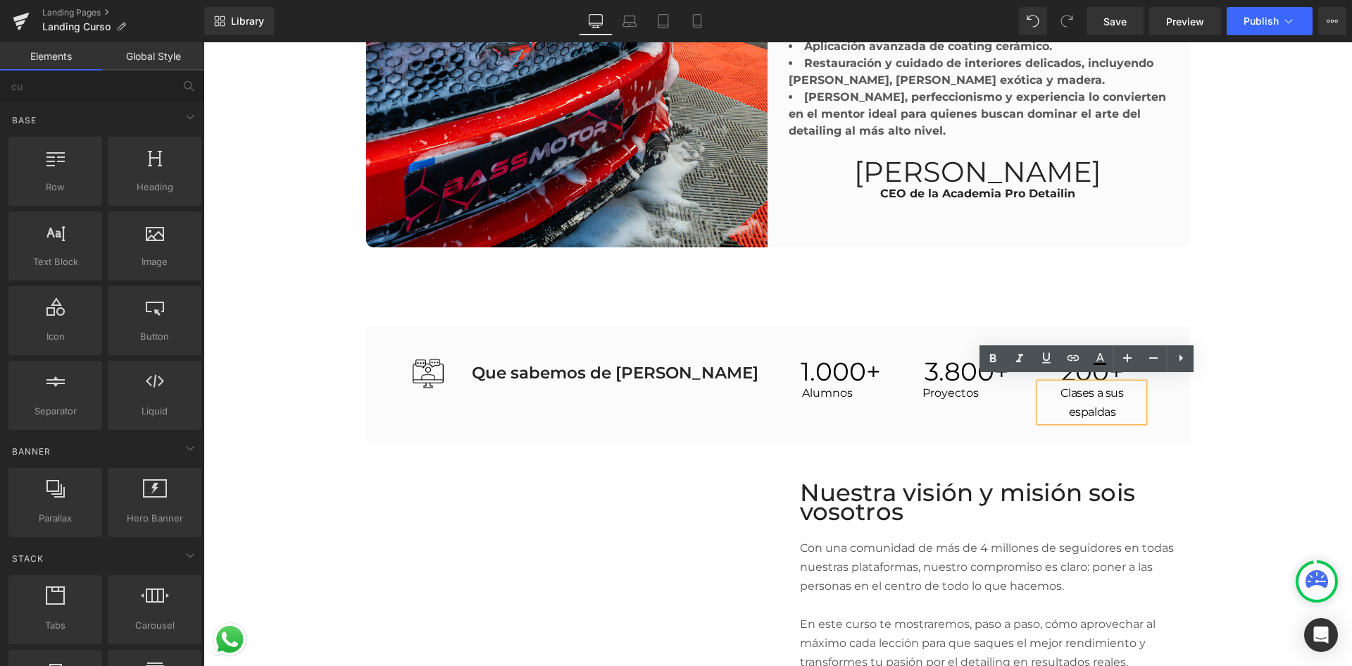
click at [1141, 395] on div "Clases a sus espaldas" at bounding box center [1092, 402] width 104 height 38
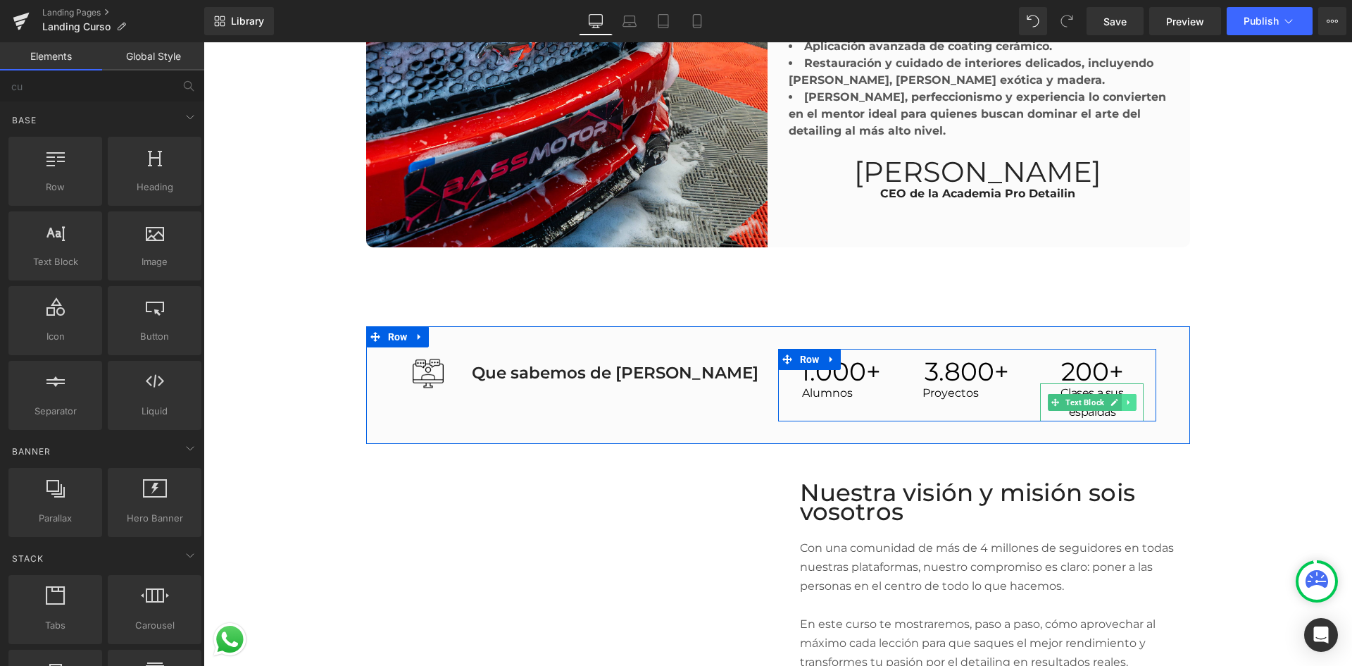
click at [1125, 398] on icon at bounding box center [1129, 402] width 8 height 8
click at [1086, 402] on link at bounding box center [1092, 402] width 15 height 17
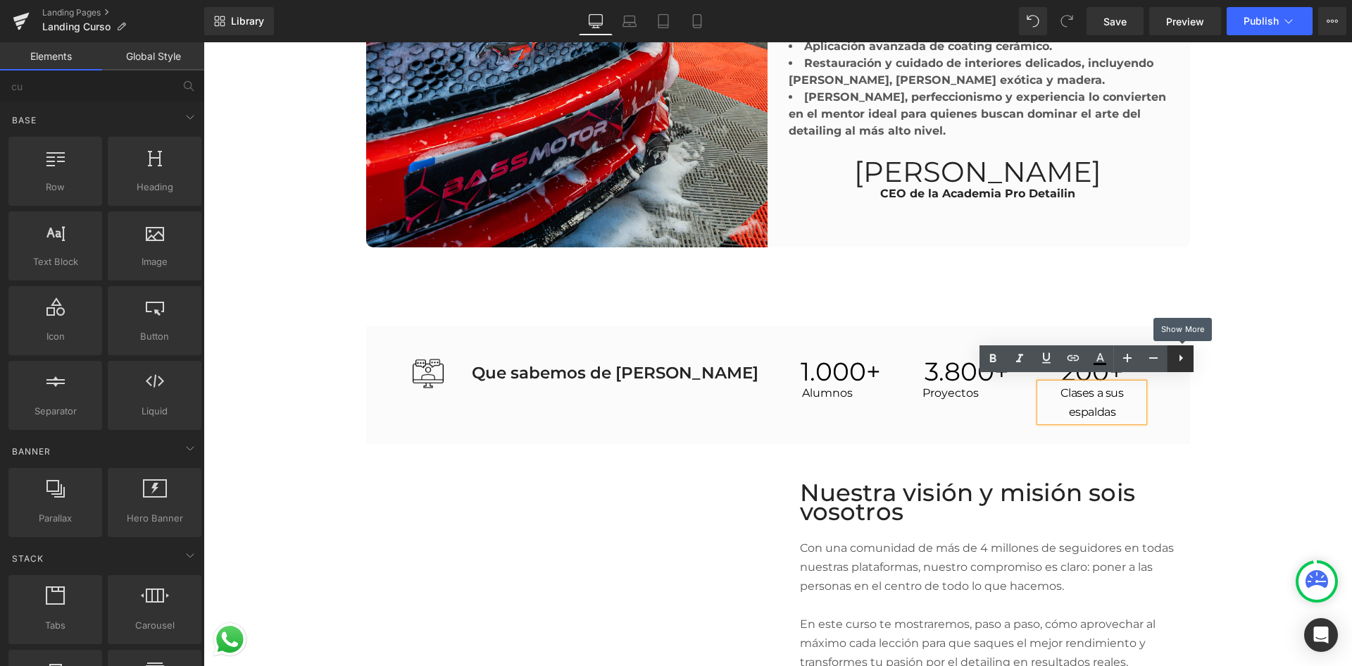
click at [1189, 360] on icon at bounding box center [1181, 357] width 17 height 17
click at [1212, 365] on icon at bounding box center [1207, 357] width 17 height 17
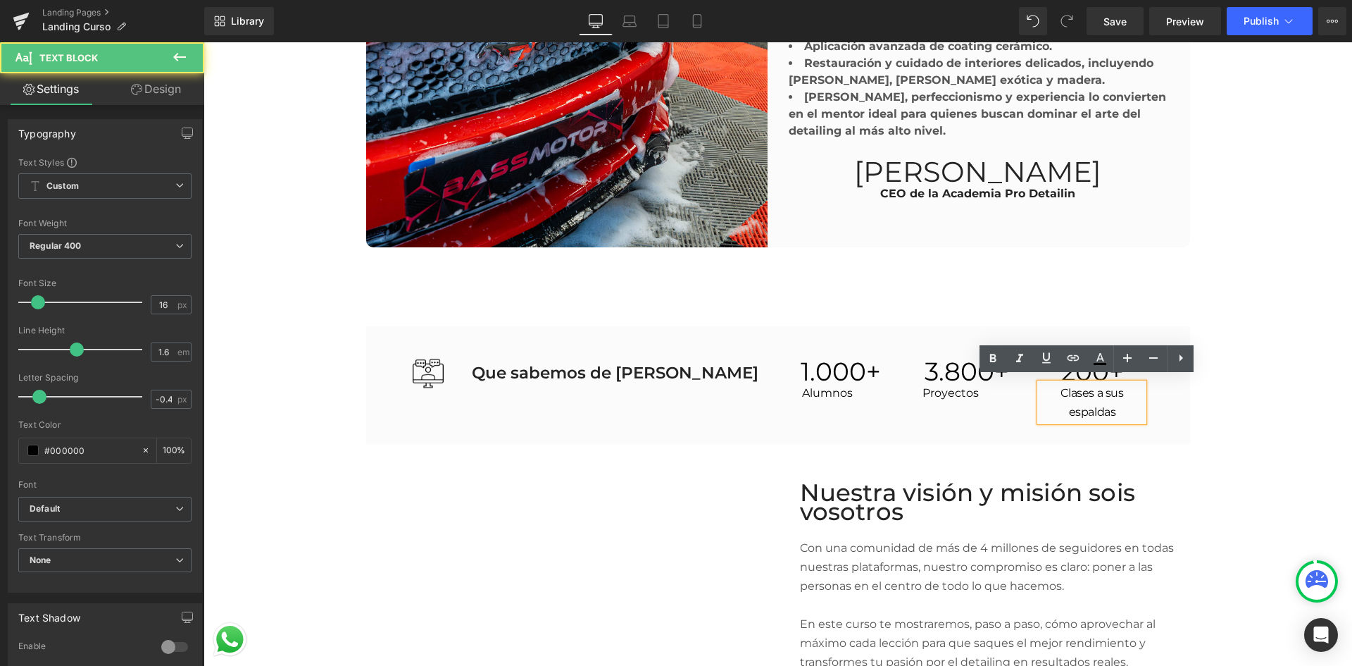
click at [1140, 397] on div "Clases a sus espaldas" at bounding box center [1092, 402] width 104 height 38
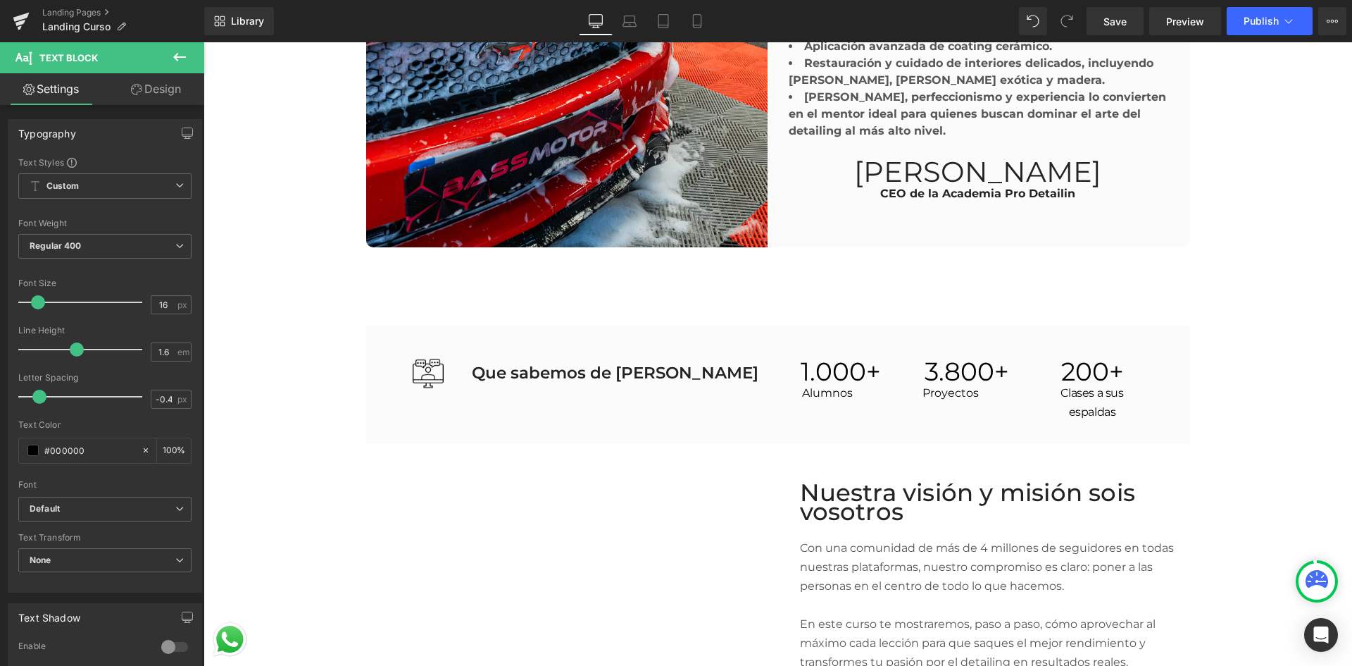
click at [145, 88] on link "Design" at bounding box center [156, 89] width 102 height 32
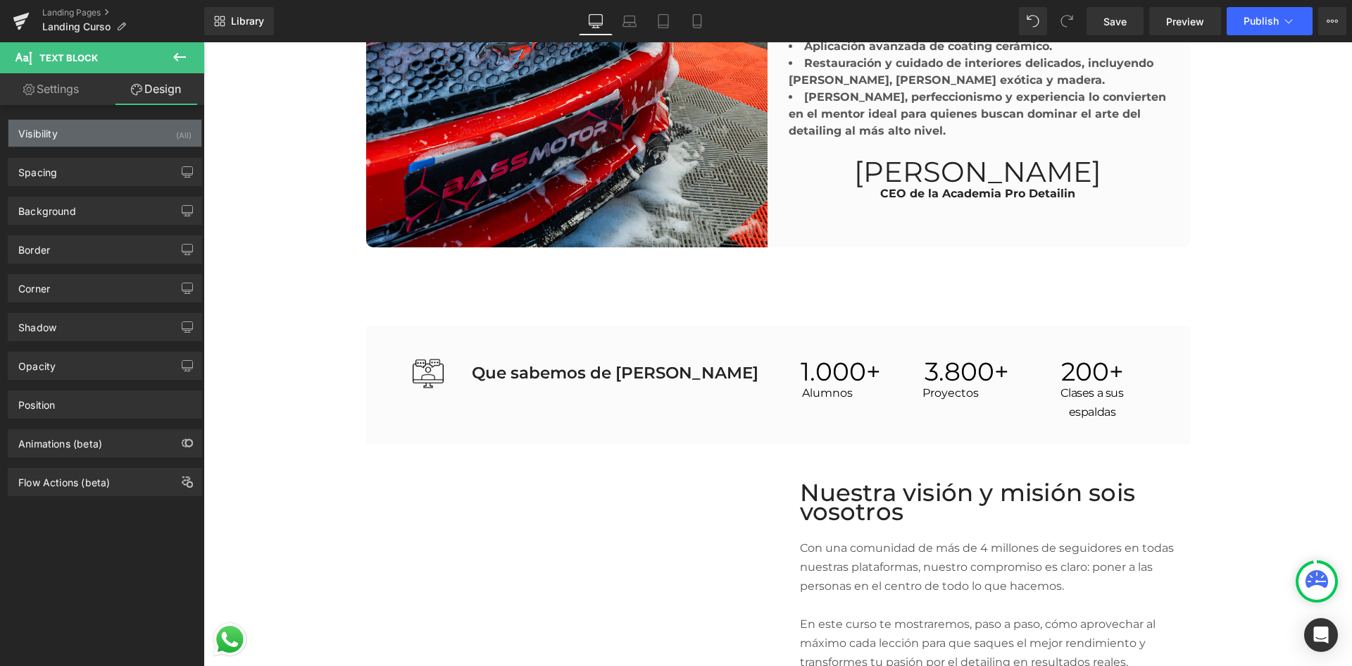
click at [133, 143] on div "Visibility (All)" at bounding box center [104, 133] width 193 height 27
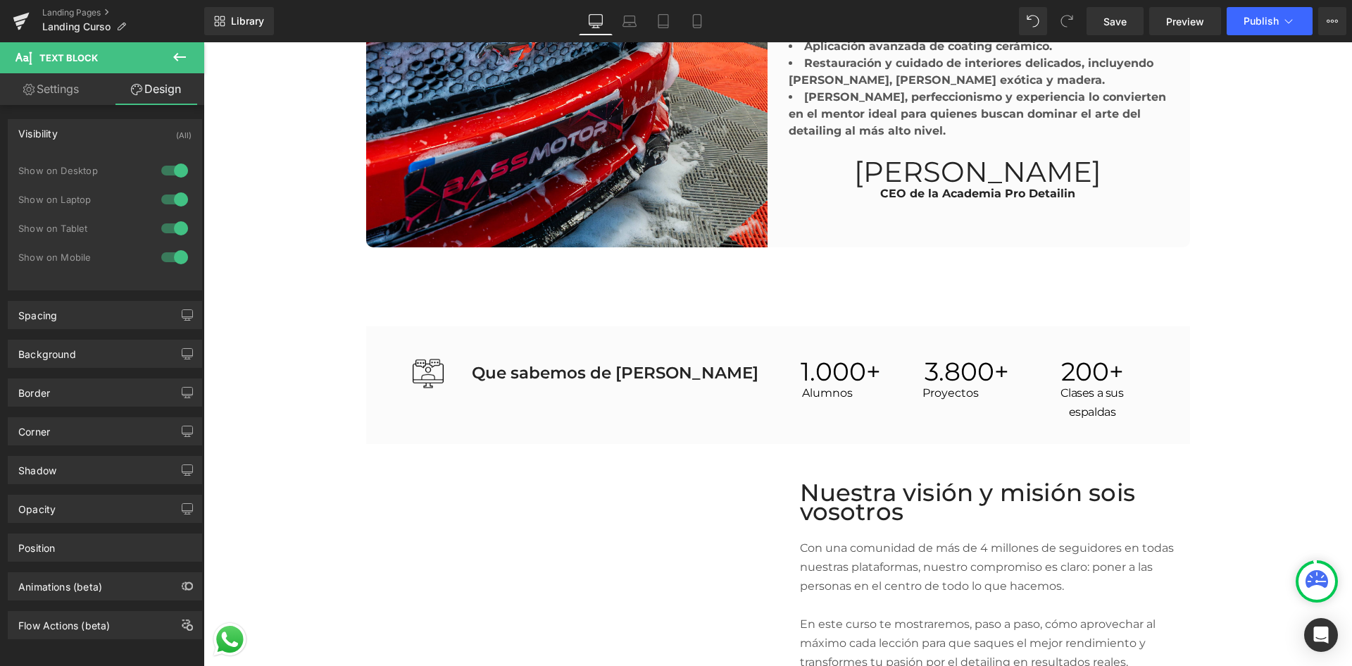
click at [133, 143] on div "Visibility (All)" at bounding box center [104, 133] width 193 height 27
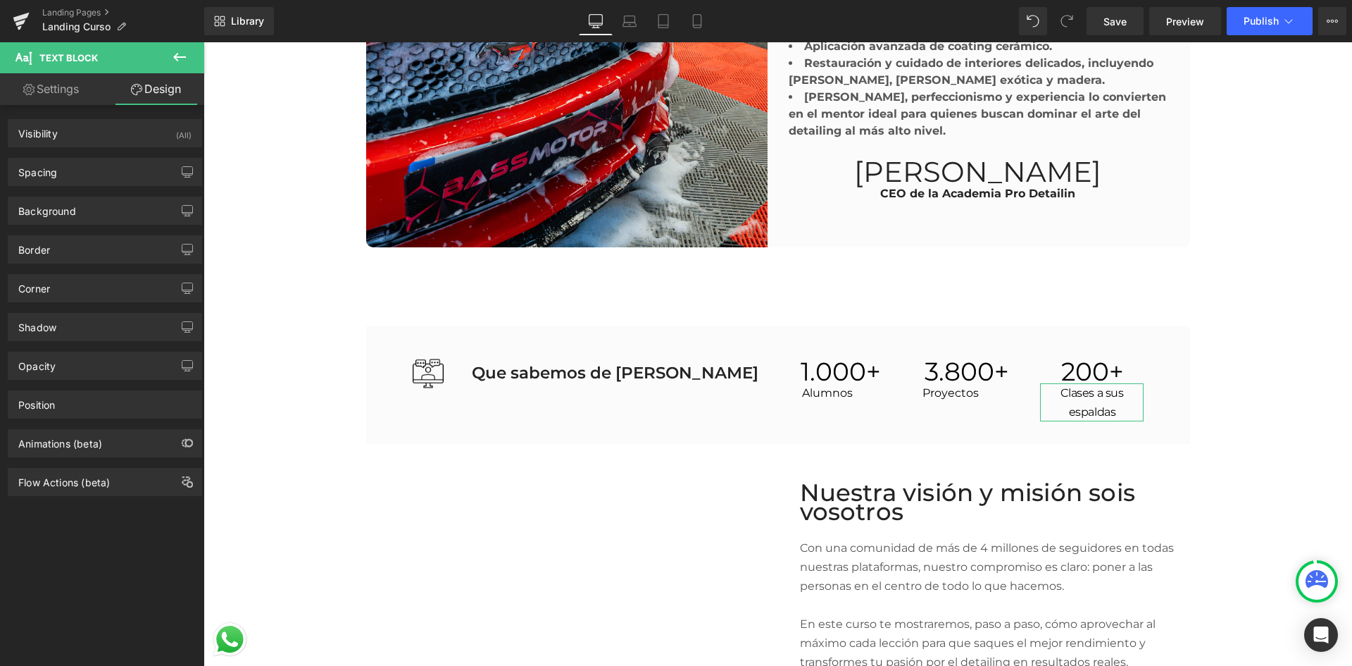
click at [114, 419] on div "Animations (beta)" at bounding box center [105, 437] width 211 height 39
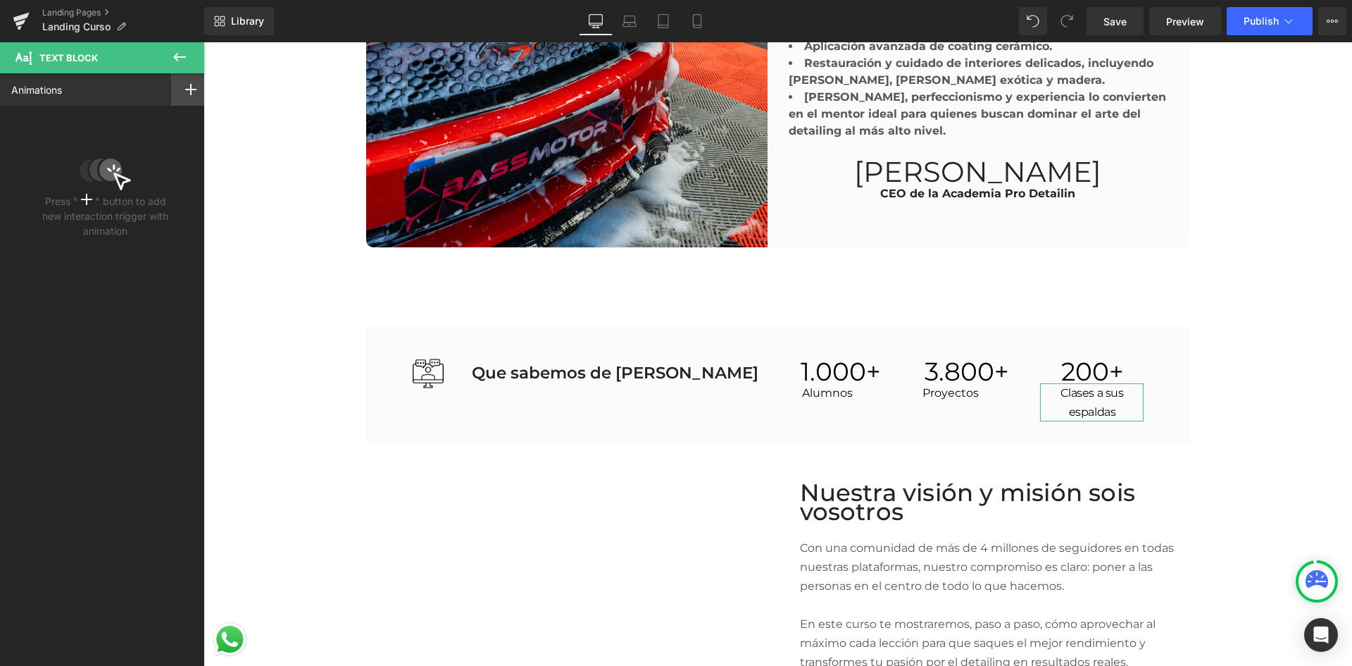
click at [185, 92] on icon at bounding box center [190, 89] width 11 height 11
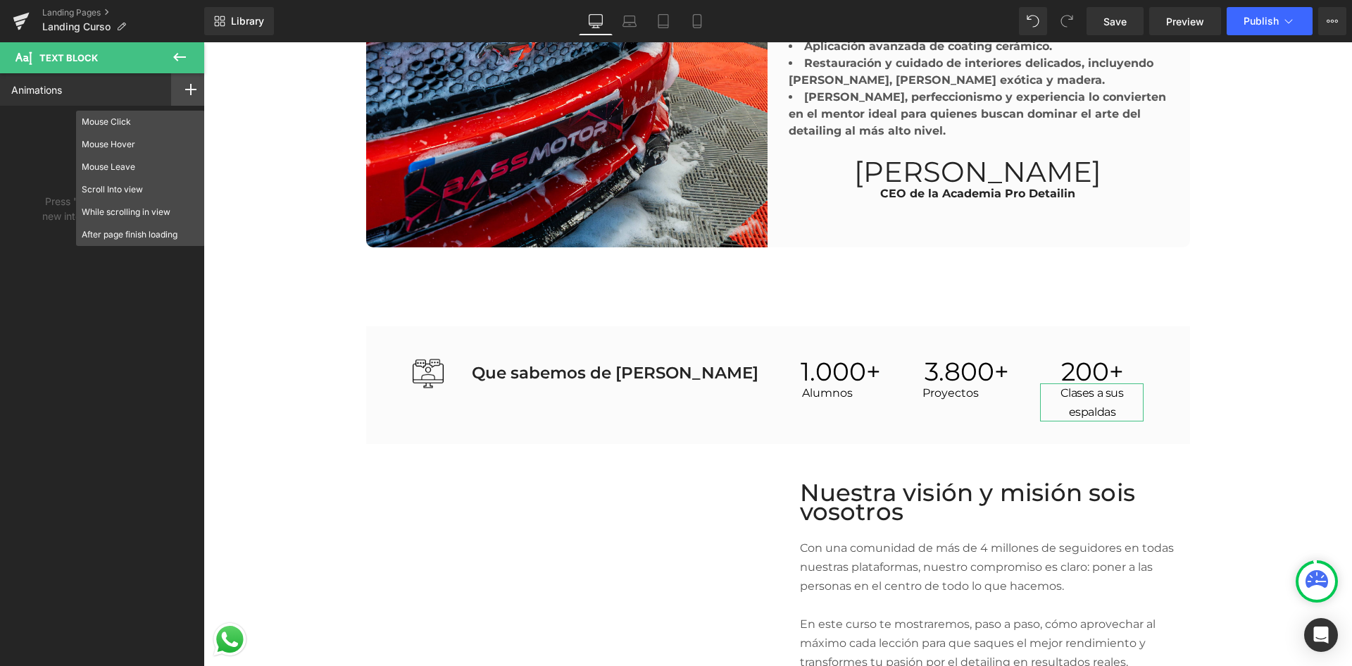
click at [144, 91] on div "Animations Mouse Click Mouse Hover Mouse Leave Scroll Into view While scrolling…" at bounding box center [105, 89] width 211 height 32
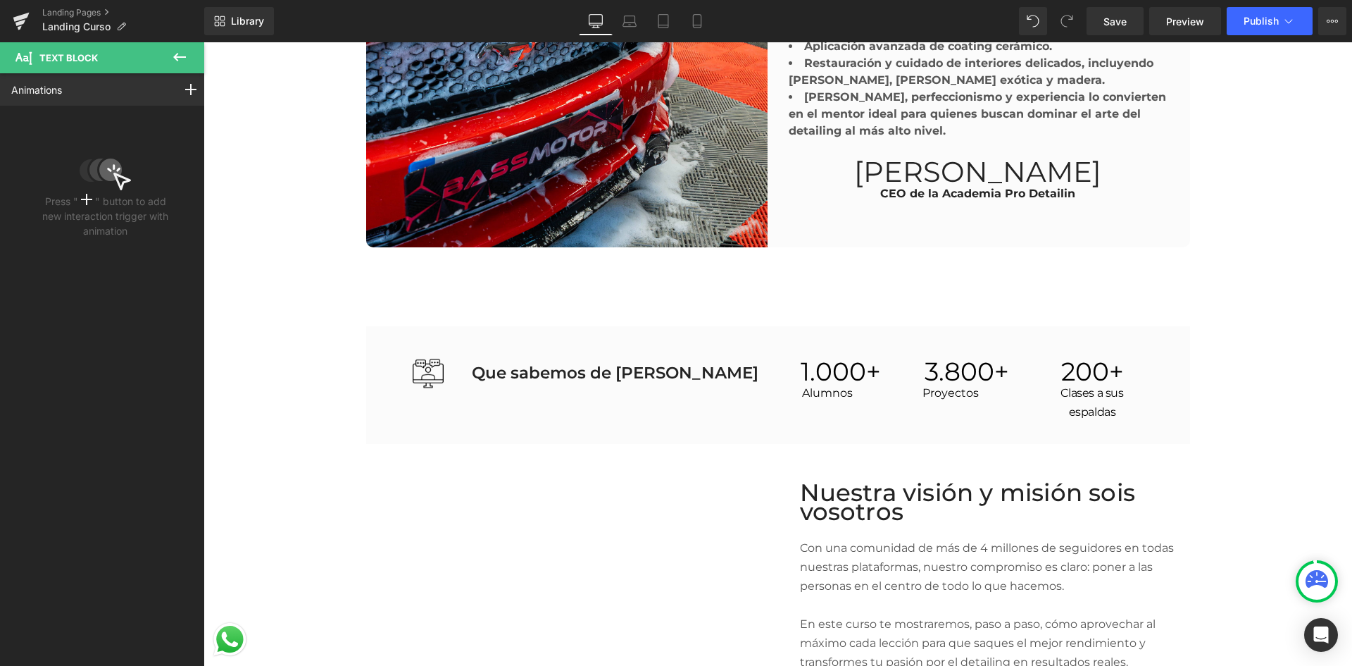
click at [176, 61] on icon at bounding box center [179, 57] width 17 height 17
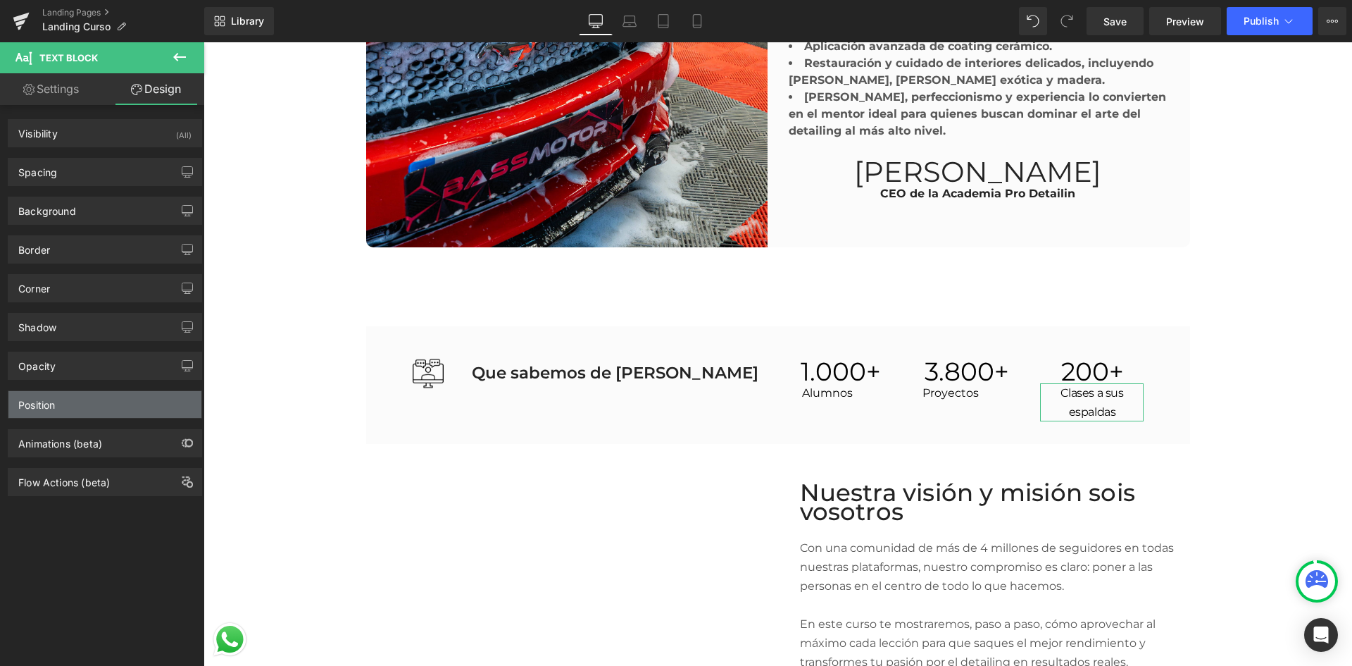
click at [90, 411] on div "Position" at bounding box center [104, 404] width 193 height 27
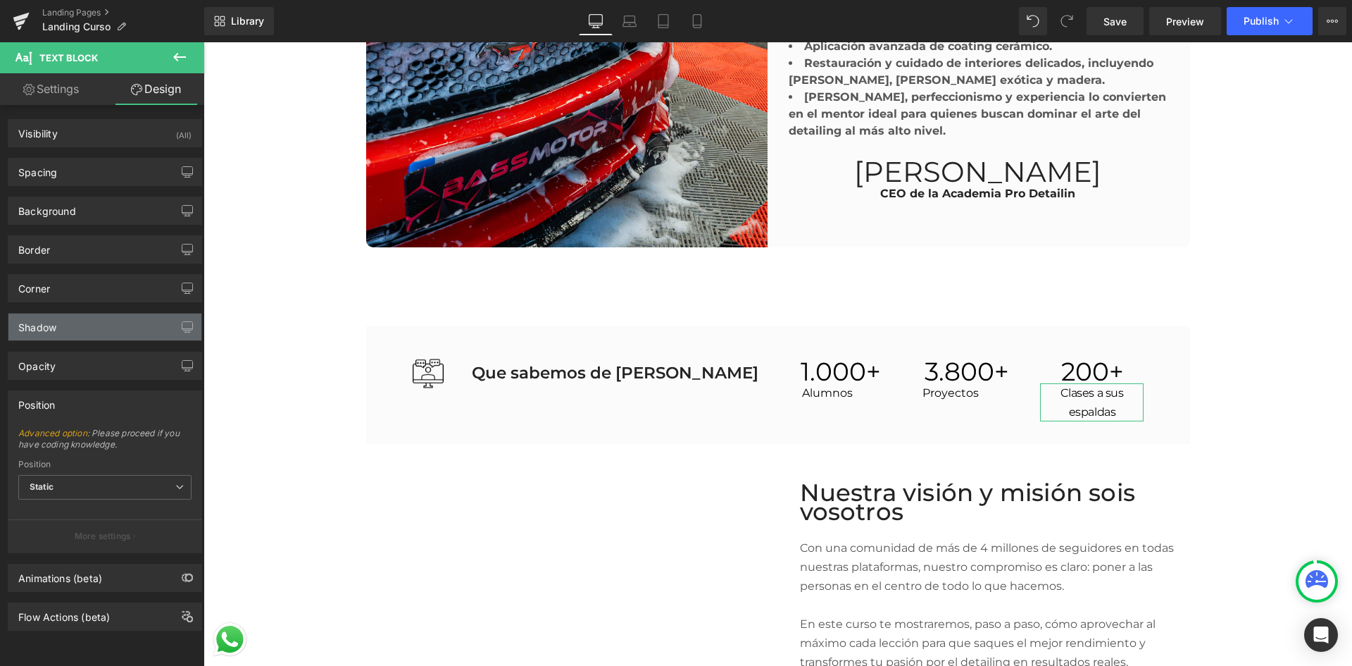
click at [119, 324] on div "Shadow" at bounding box center [104, 326] width 193 height 27
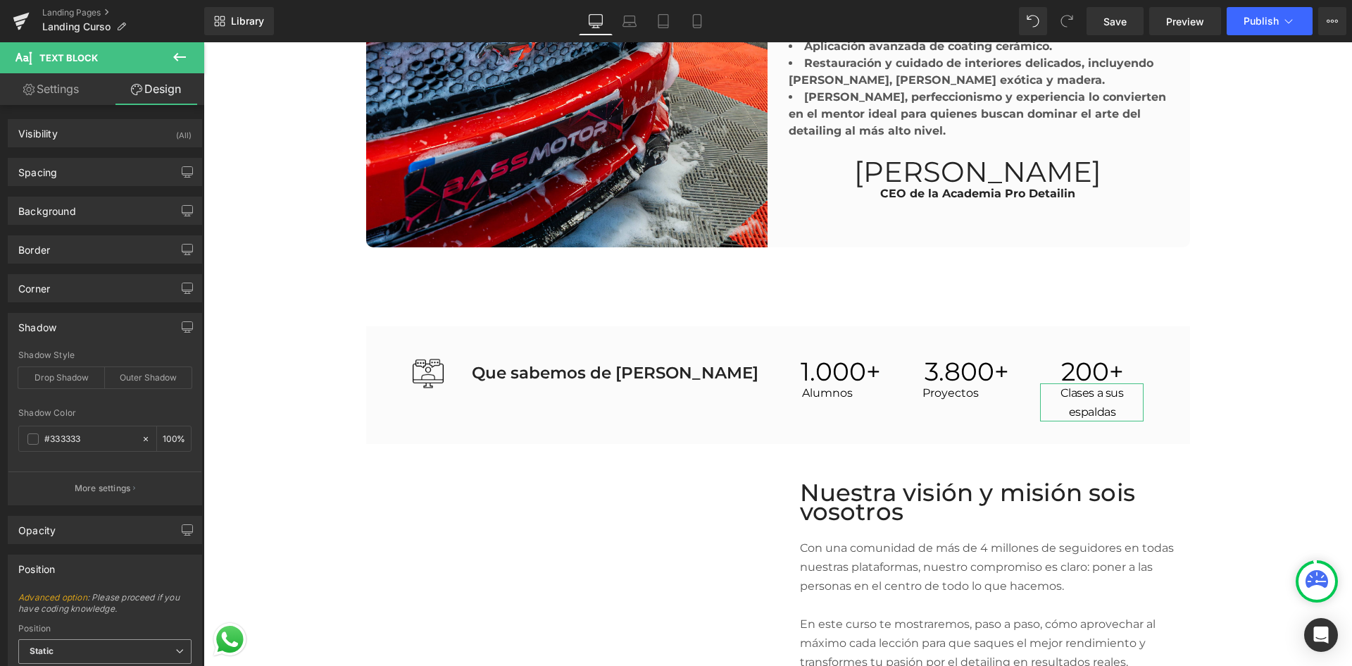
click at [113, 649] on span "Static" at bounding box center [104, 651] width 173 height 25
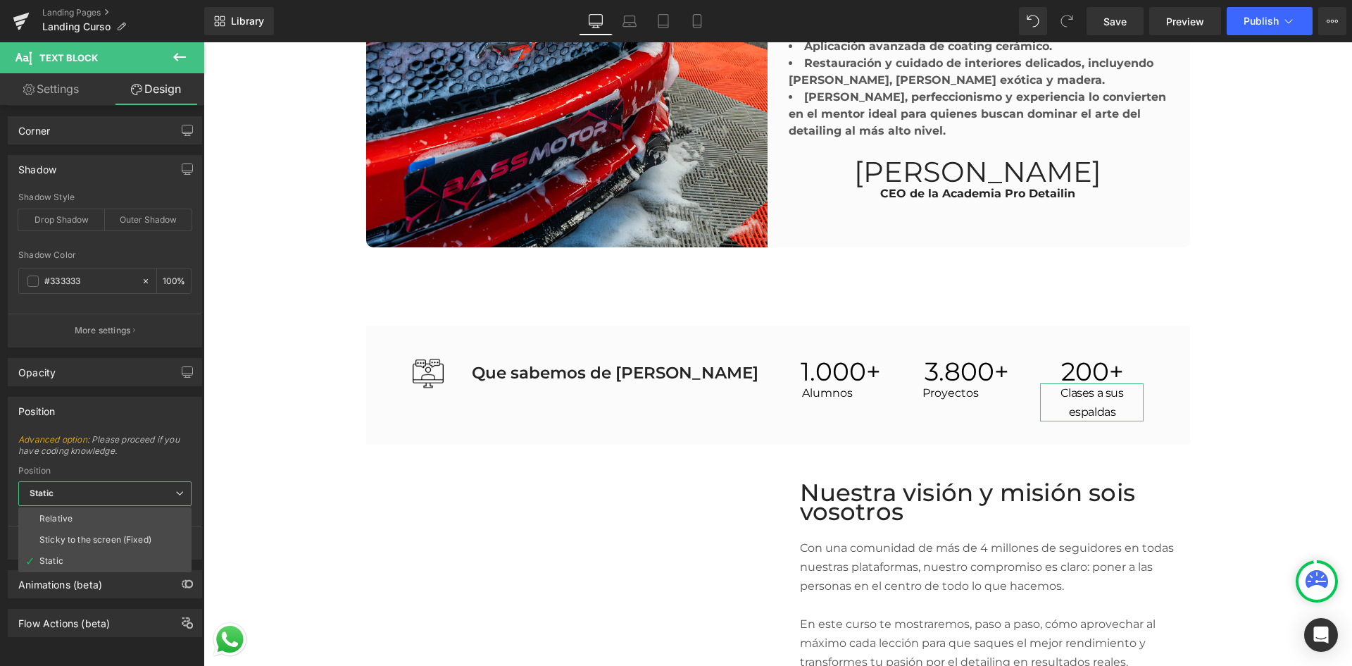
scroll to position [168, 0]
click at [171, 481] on span "Static" at bounding box center [104, 493] width 173 height 25
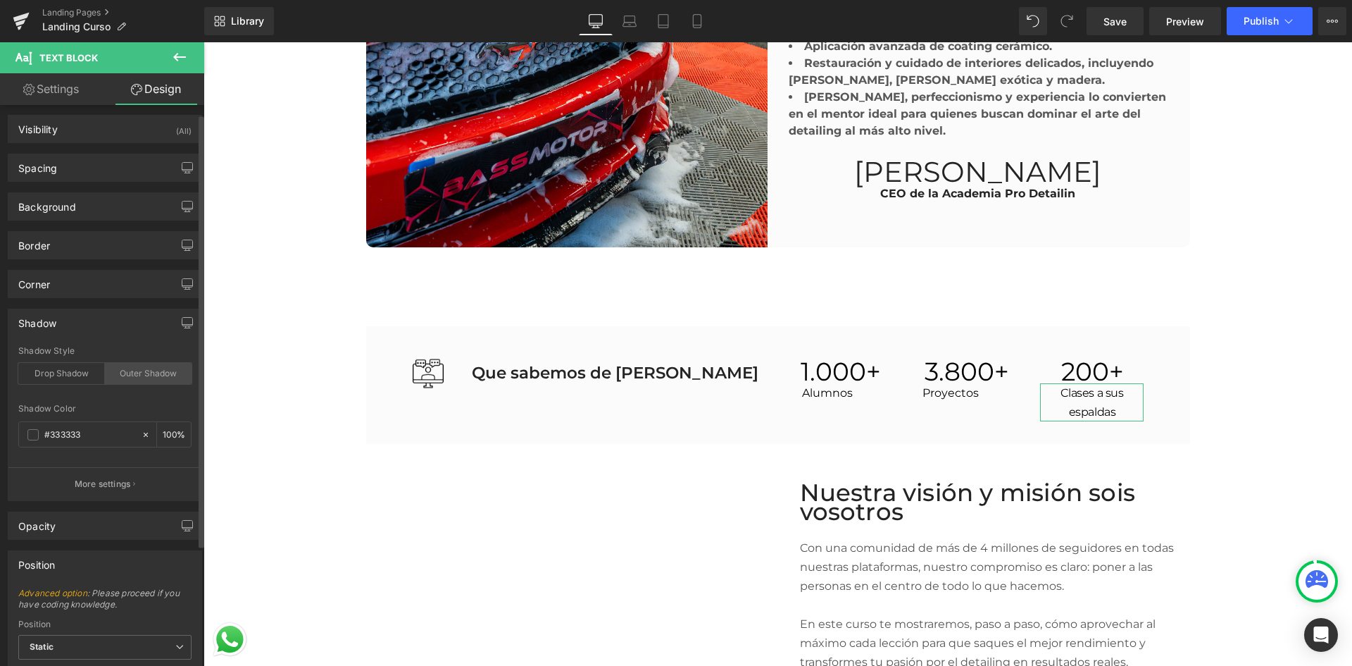
scroll to position [0, 0]
click at [73, 81] on link "Settings" at bounding box center [51, 89] width 102 height 32
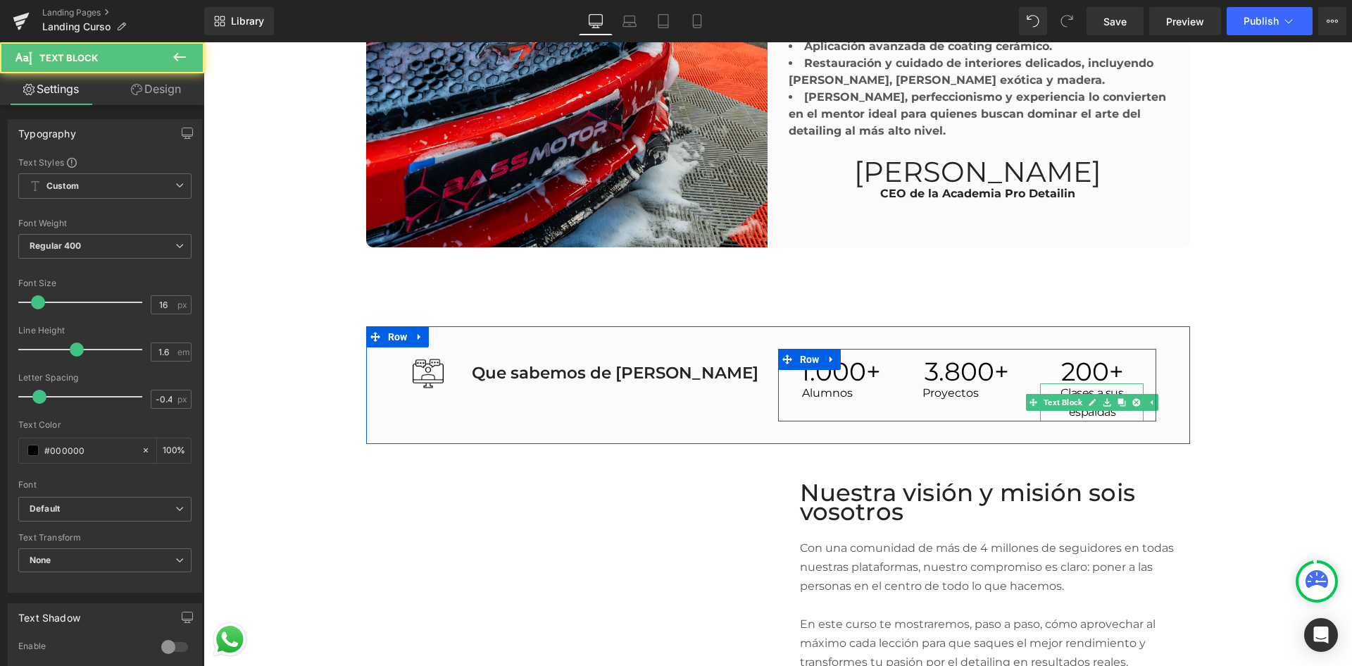
click at [1046, 384] on p "Clases a sus espaldas" at bounding box center [1092, 402] width 104 height 38
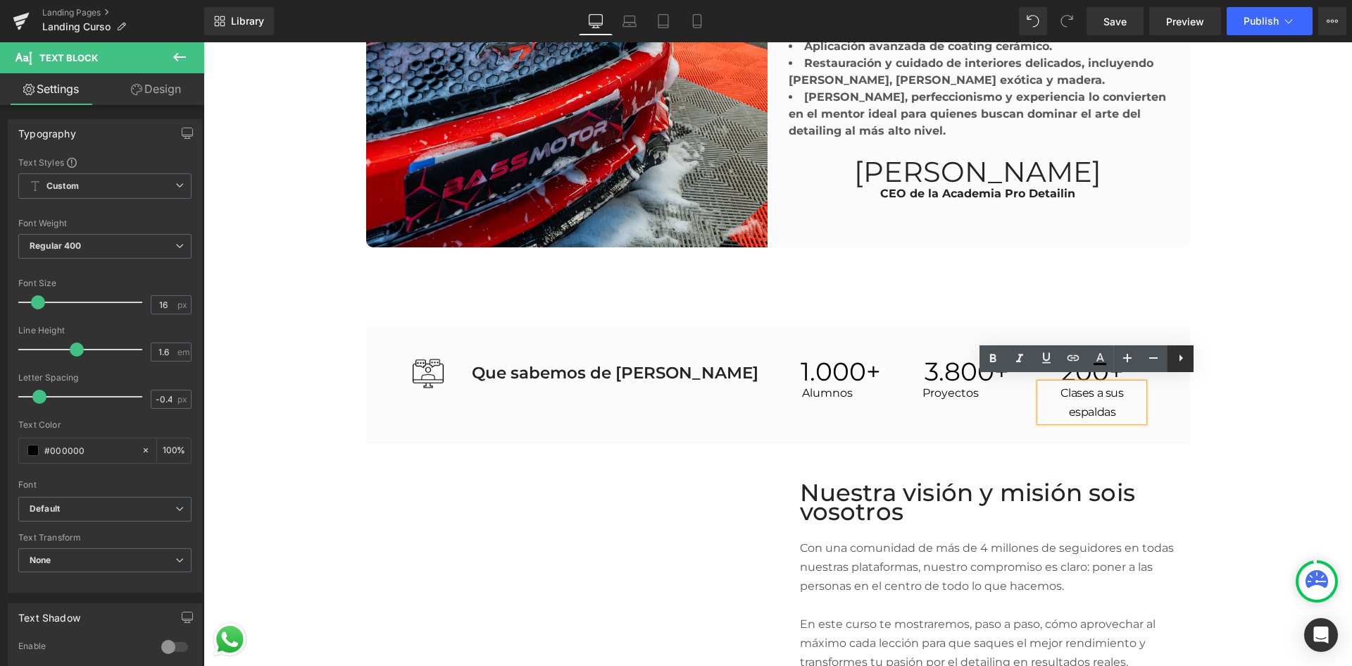
click at [1186, 366] on icon at bounding box center [1181, 357] width 17 height 17
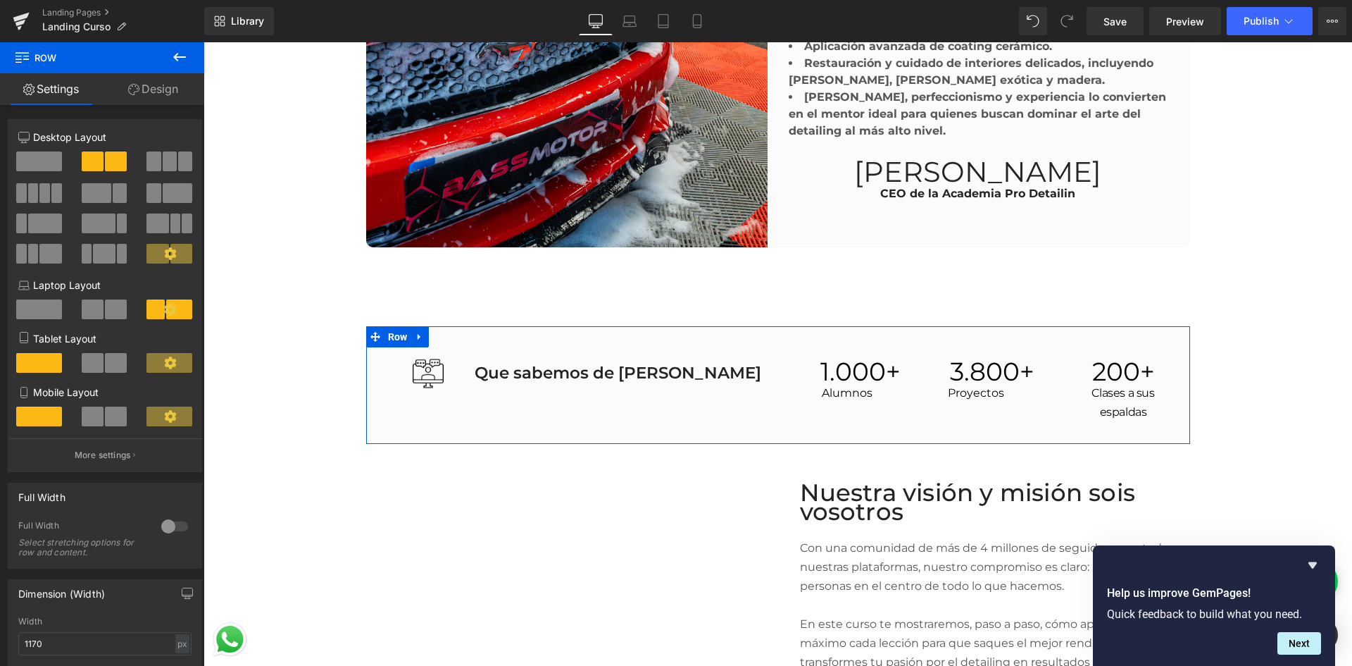
drag, startPoint x: 1177, startPoint y: 361, endPoint x: 1214, endPoint y: 361, distance: 37.3
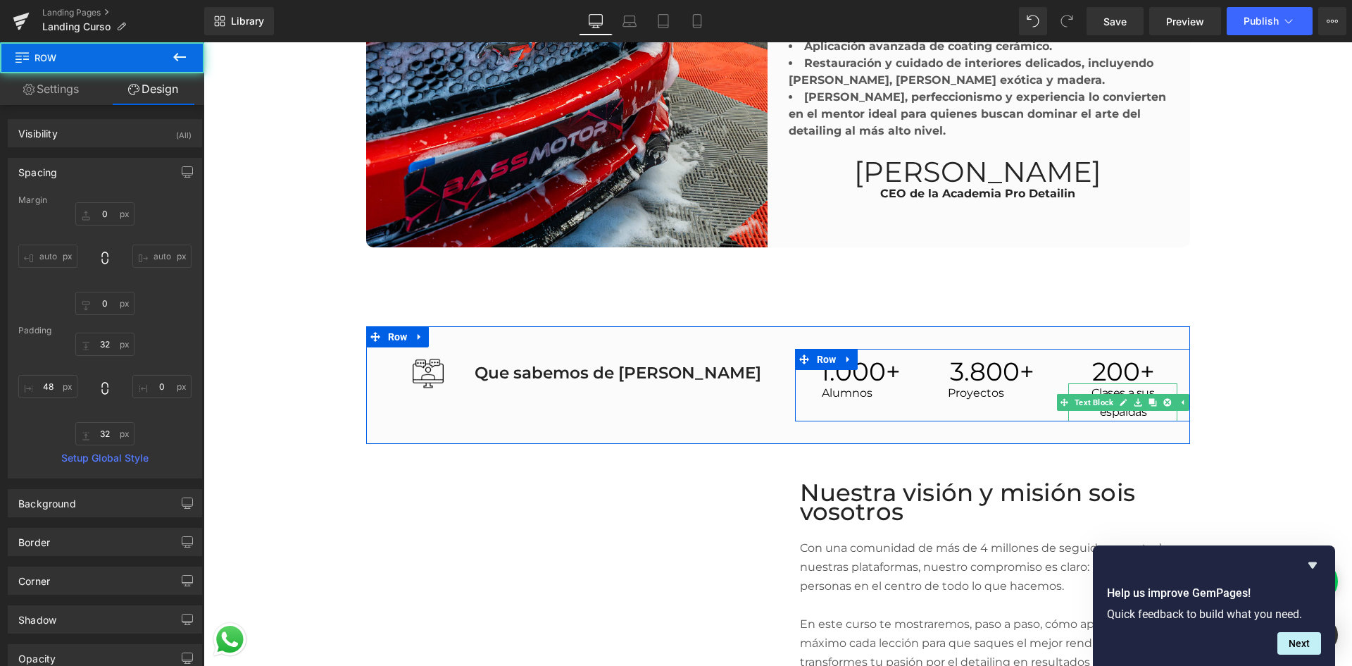
click at [1123, 394] on link at bounding box center [1123, 402] width 15 height 17
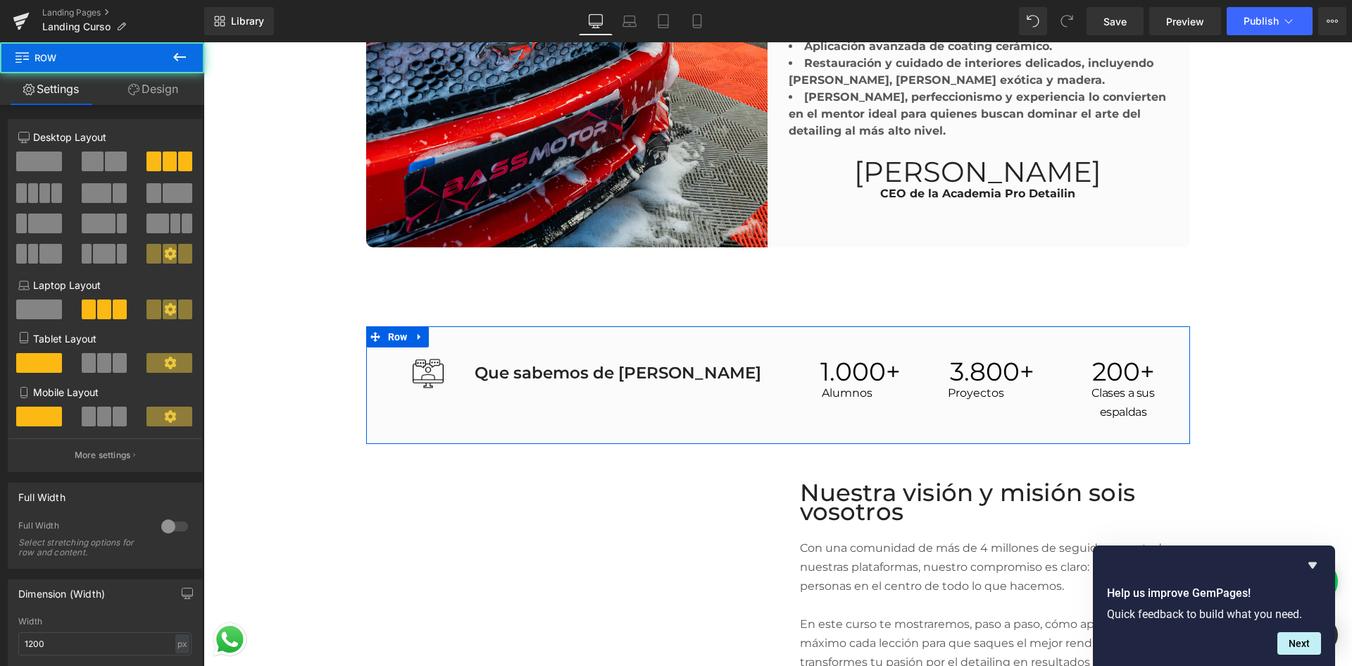
click at [1179, 378] on div "200 + Counter Clases a sus espaldas Text Block" at bounding box center [1124, 385] width 132 height 73
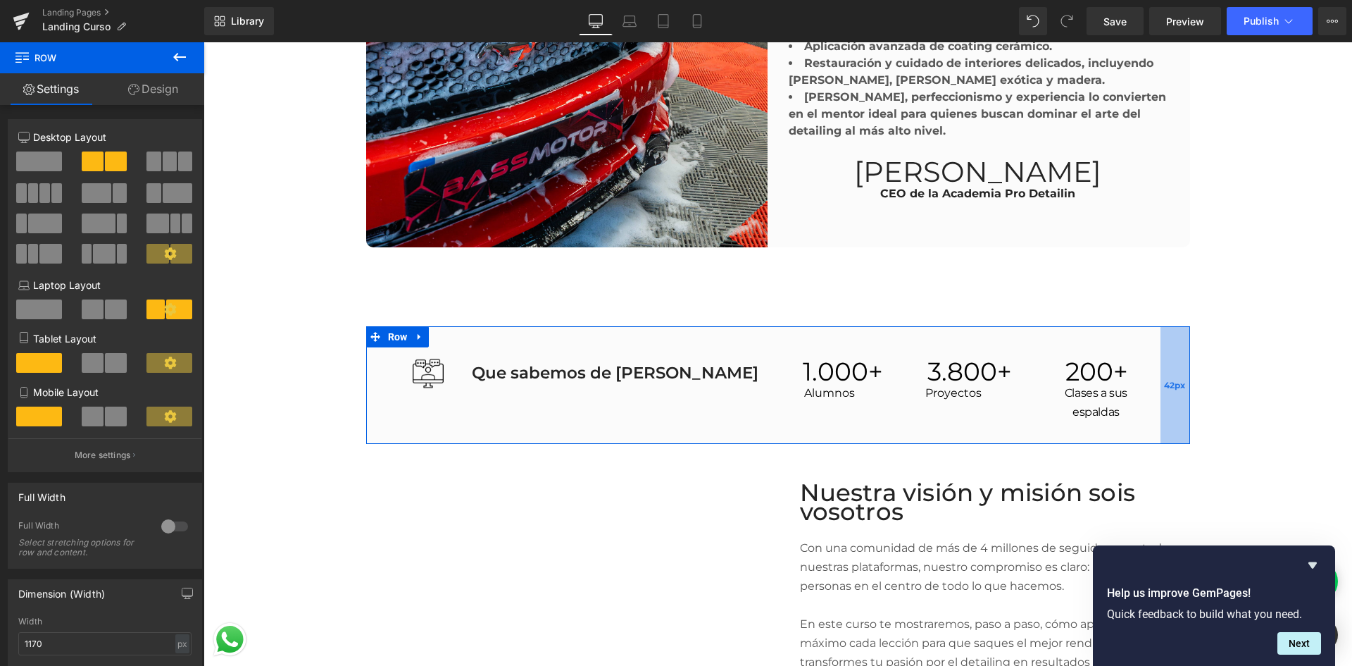
drag, startPoint x: 1183, startPoint y: 372, endPoint x: 1154, endPoint y: 379, distance: 30.4
click at [1154, 379] on div "Image Que sabemos de Leandro Text Block Row 1.000 + Counter Alumnos Text Block …" at bounding box center [778, 385] width 824 height 118
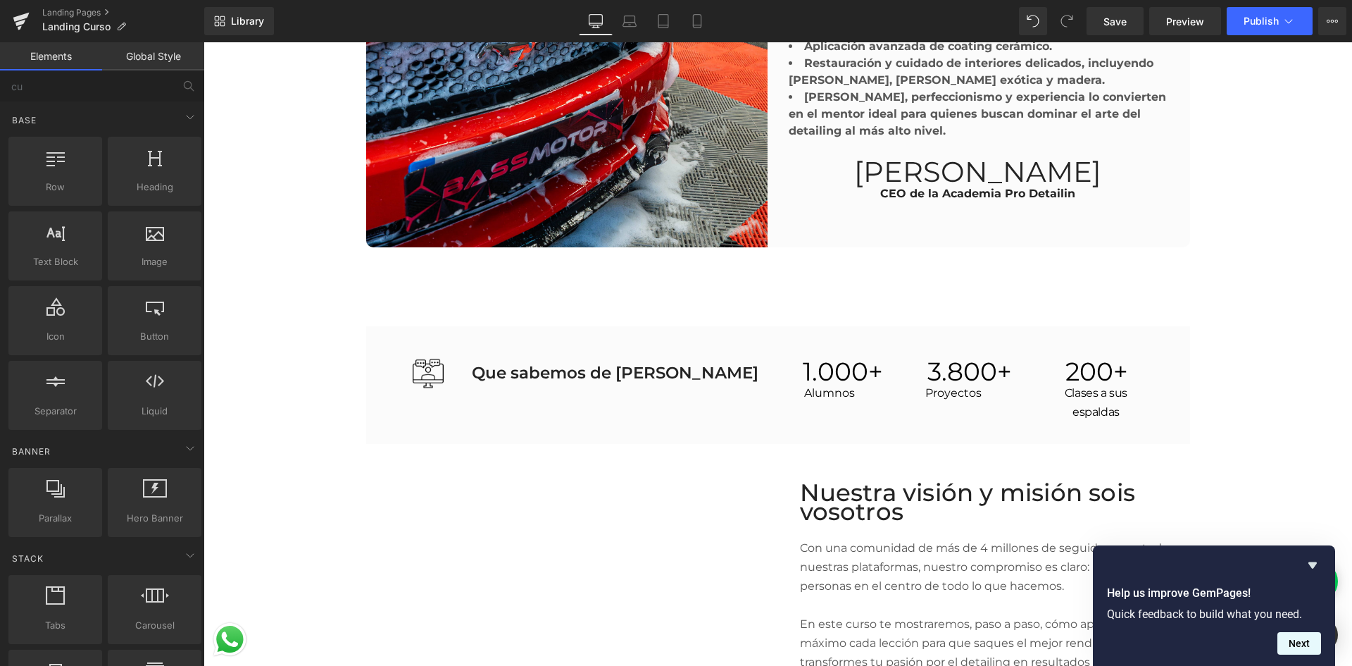
click at [1316, 635] on button "Next" at bounding box center [1300, 643] width 44 height 23
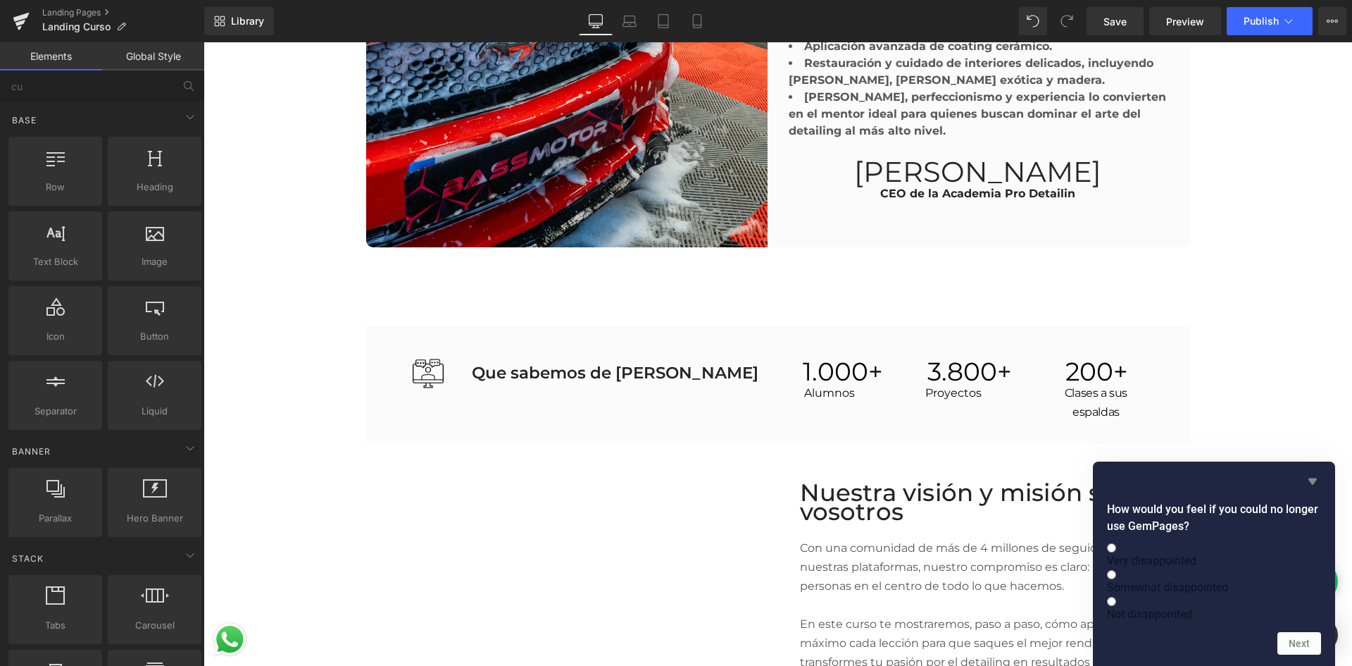
click at [1314, 473] on icon "Hide survey" at bounding box center [1312, 481] width 17 height 17
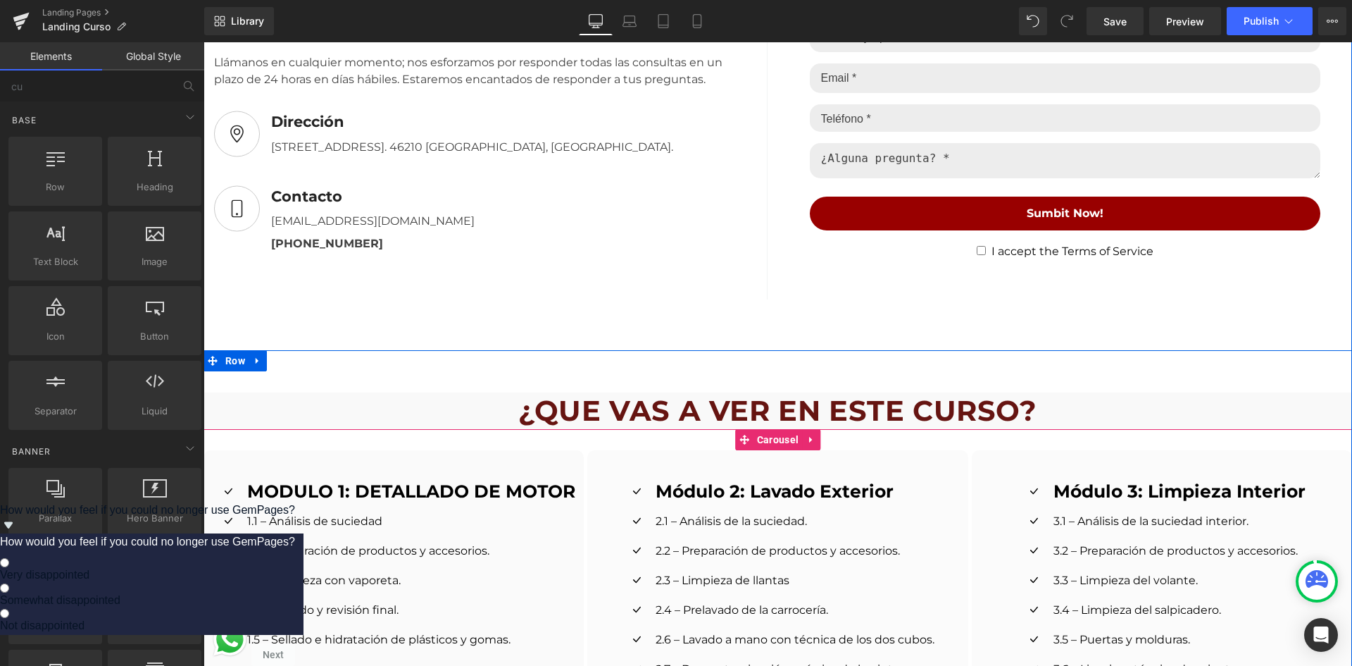
scroll to position [1409, 0]
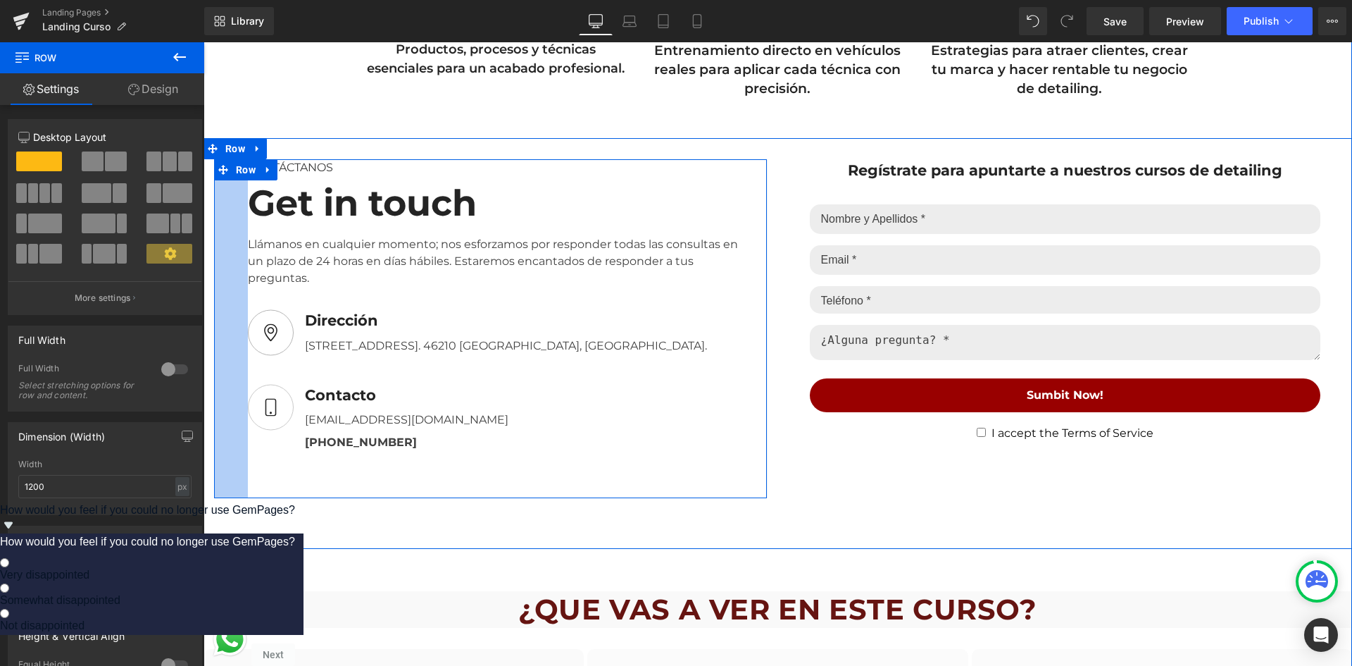
drag, startPoint x: 210, startPoint y: 330, endPoint x: 244, endPoint y: 332, distance: 33.8
click at [244, 332] on div "CONTÁCTANOS Text Block Get in touch Heading Llámanos en cualquier momento; nos …" at bounding box center [491, 328] width 554 height 339
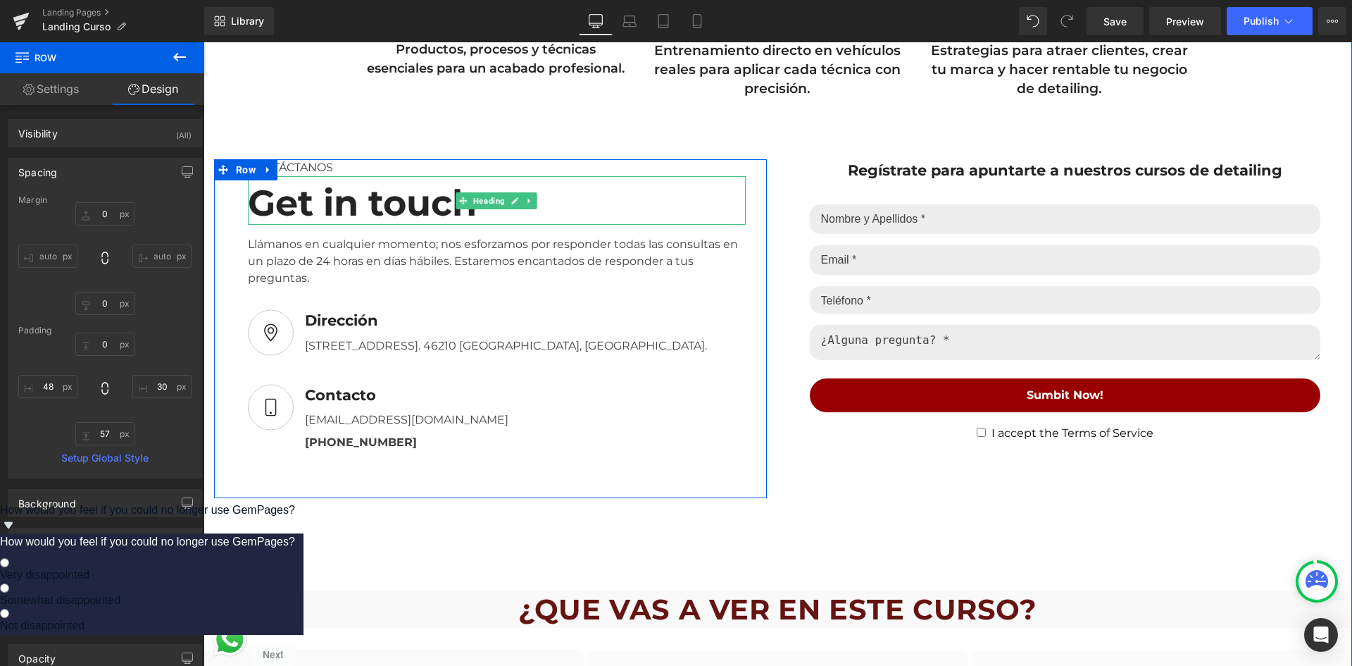
click at [395, 207] on div "Get in touch" at bounding box center [497, 200] width 498 height 49
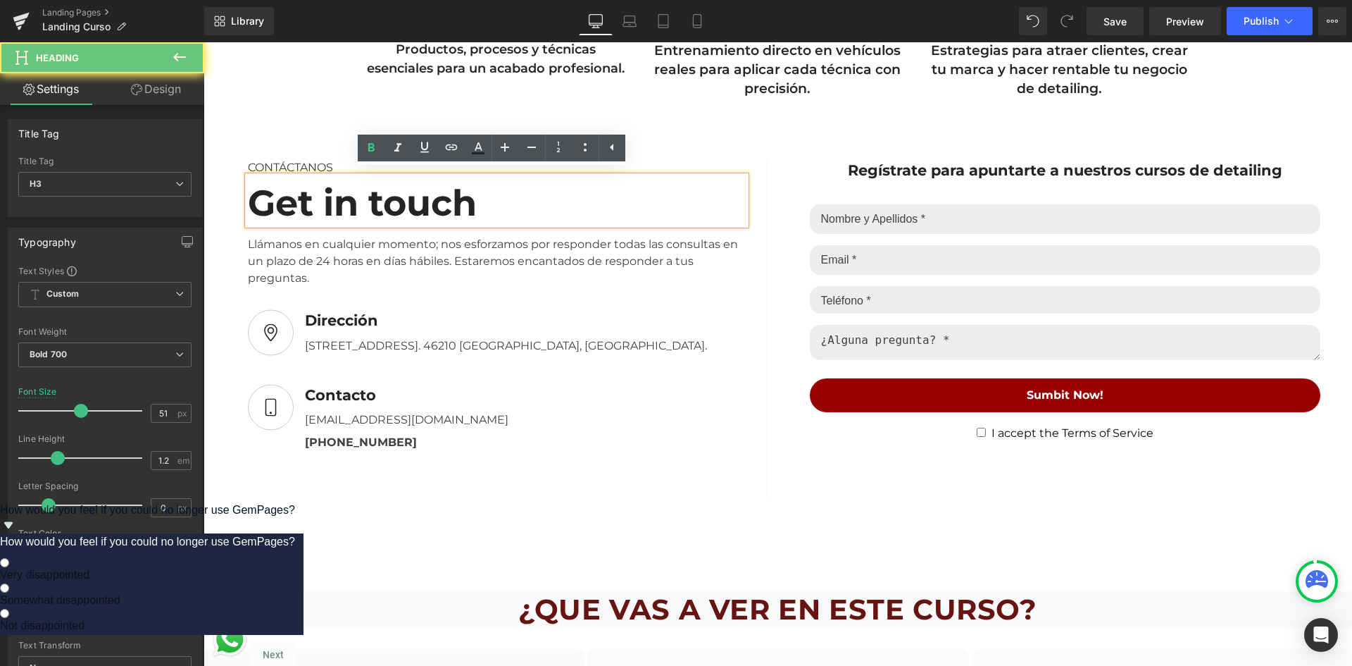
click at [395, 207] on div "Get in touch" at bounding box center [497, 200] width 498 height 49
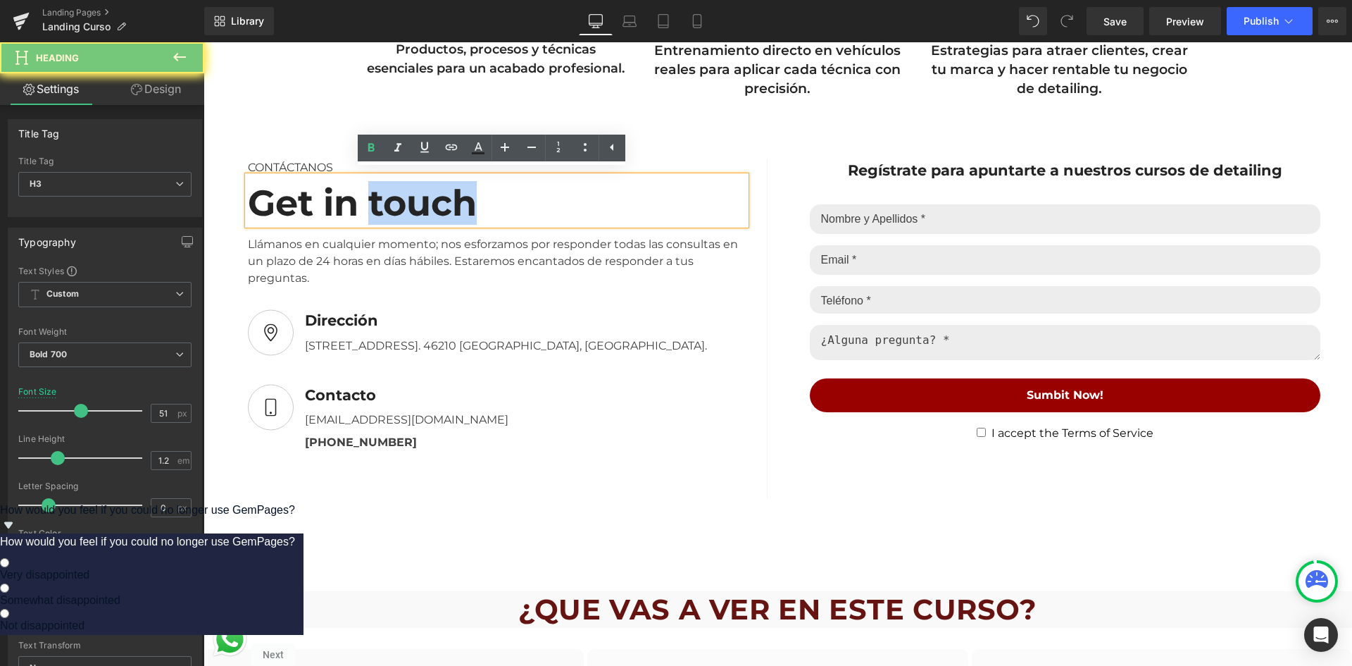
click at [395, 207] on div "Get in touch" at bounding box center [497, 200] width 498 height 49
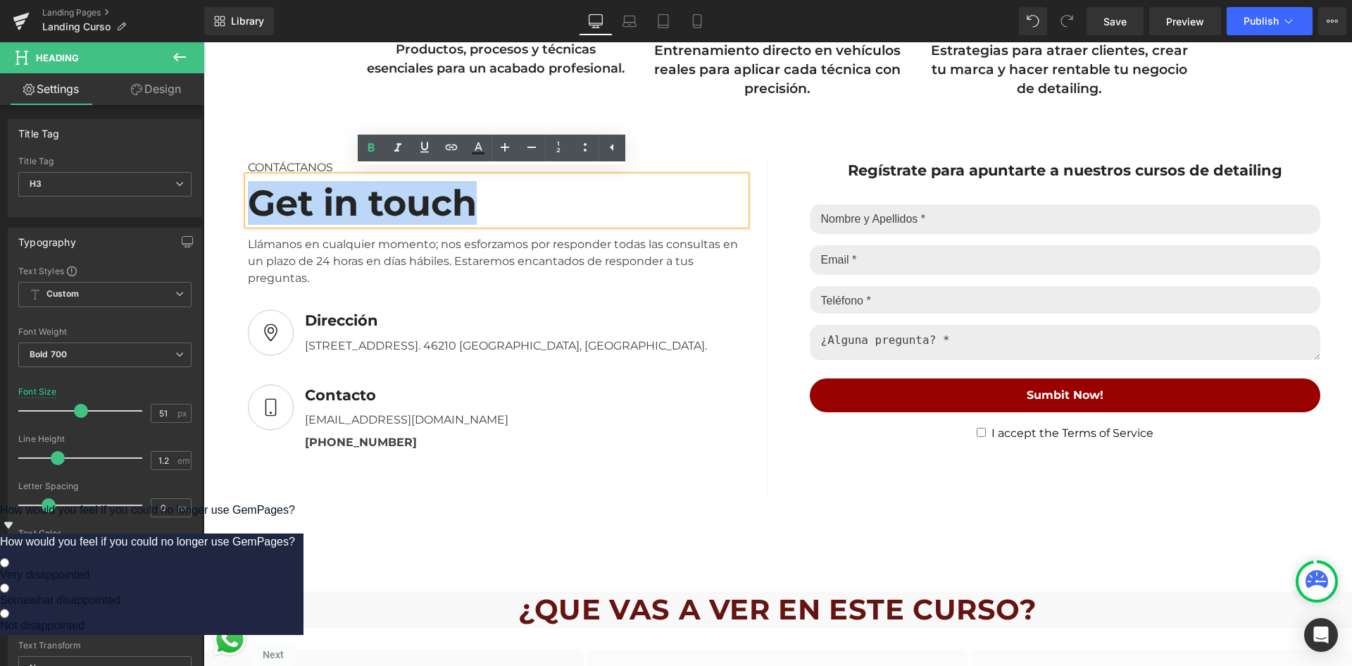
click at [395, 207] on div "Get in touch" at bounding box center [497, 200] width 498 height 49
click at [596, 199] on div "Get in touch" at bounding box center [497, 200] width 498 height 49
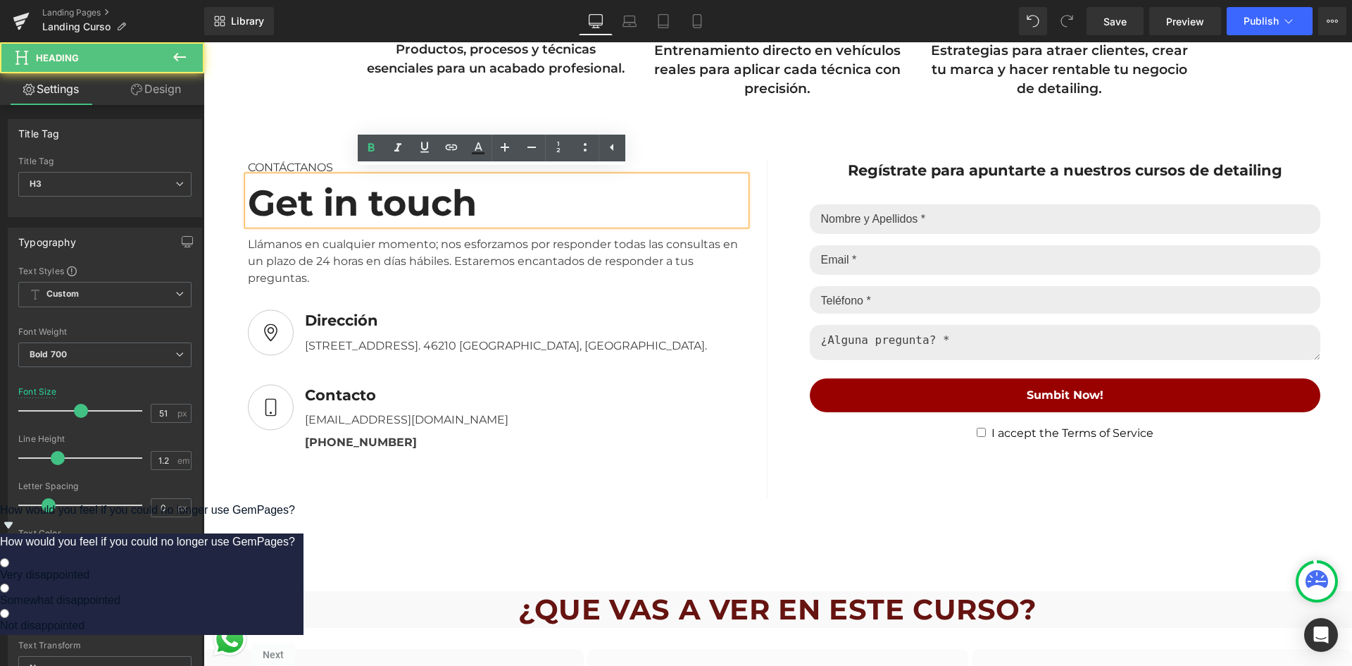
click at [613, 211] on div "Get in touch" at bounding box center [497, 200] width 498 height 49
click at [717, 138] on div "CONTÁCTANOS Text Block Get in touch Heading Llámanos en cualquier momento; nos …" at bounding box center [778, 343] width 1149 height 411
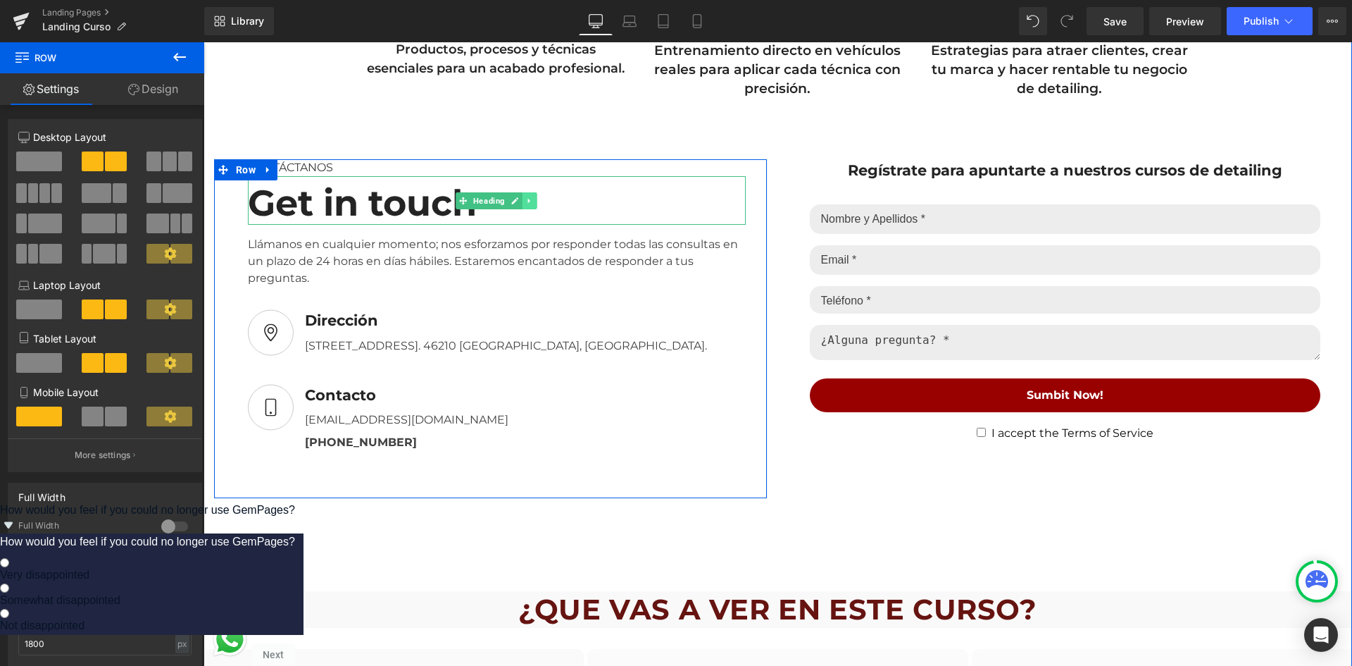
click at [526, 197] on icon at bounding box center [530, 201] width 8 height 8
click at [533, 197] on icon at bounding box center [537, 201] width 8 height 8
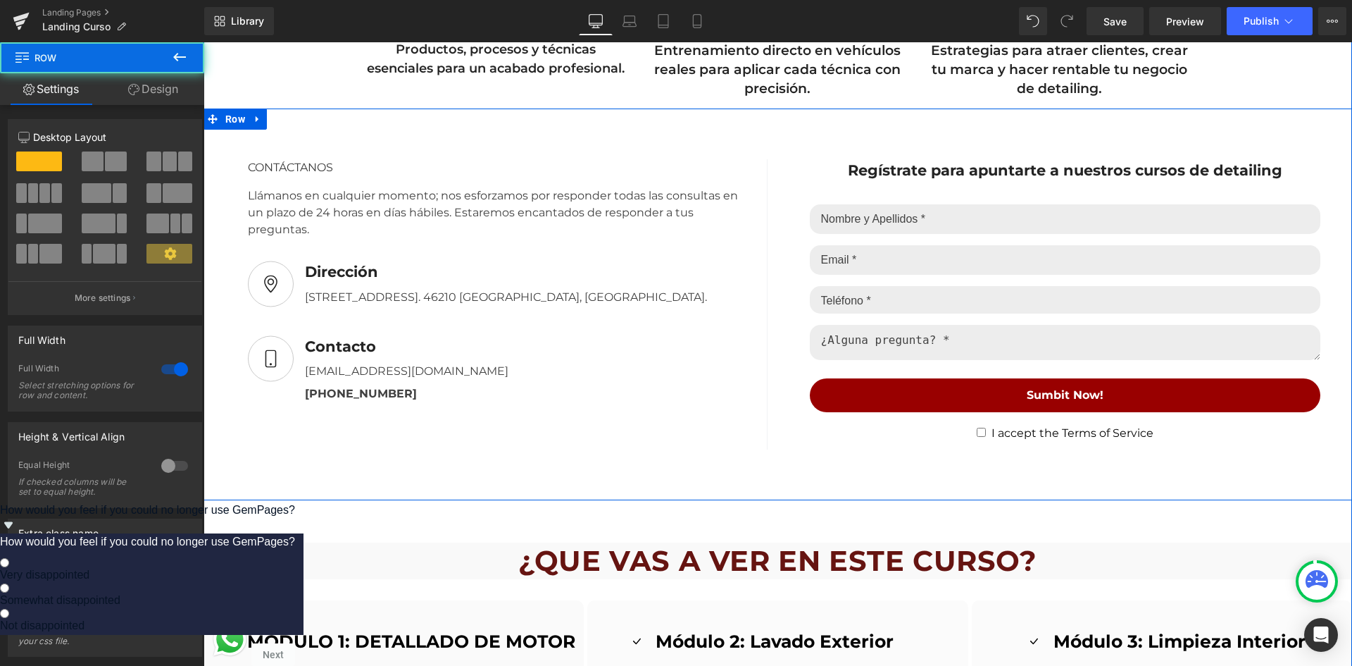
click at [564, 130] on div "CONTÁCTANOS Text Block Llámanos en cualquier momento; nos esforzamos por respon…" at bounding box center [778, 304] width 1149 height 392
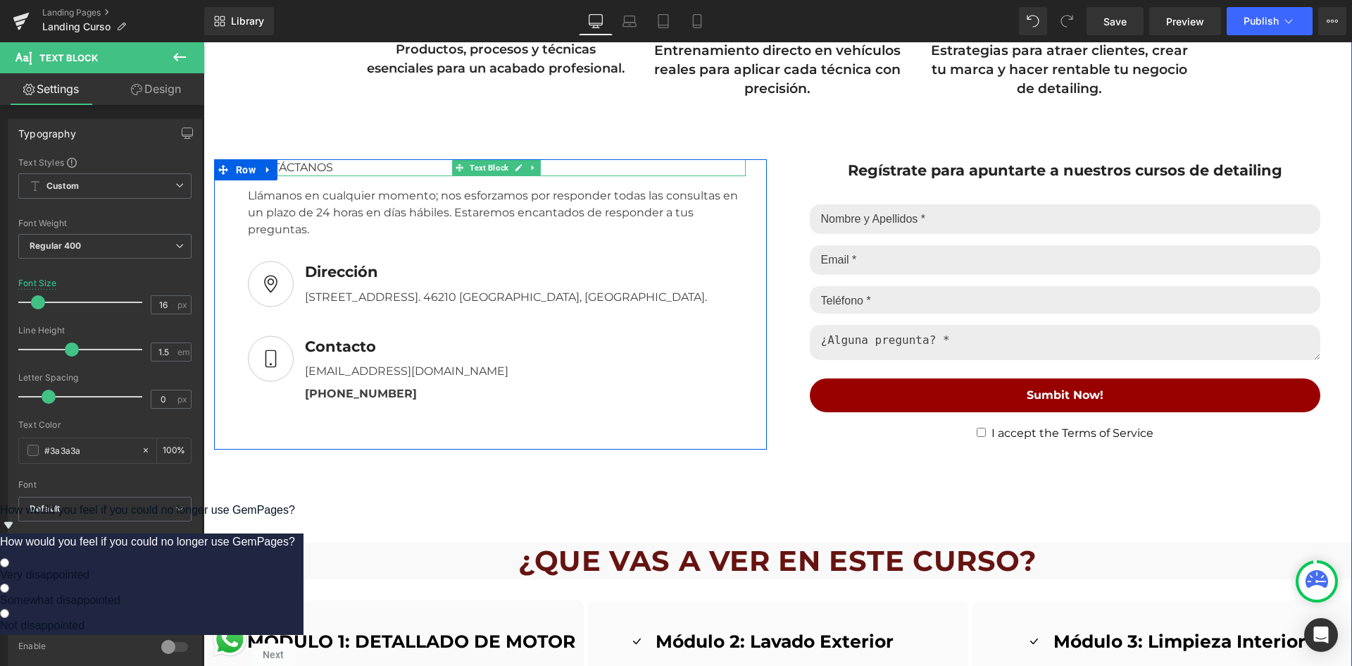
click at [293, 163] on div "CONTÁCTANOS" at bounding box center [497, 167] width 498 height 17
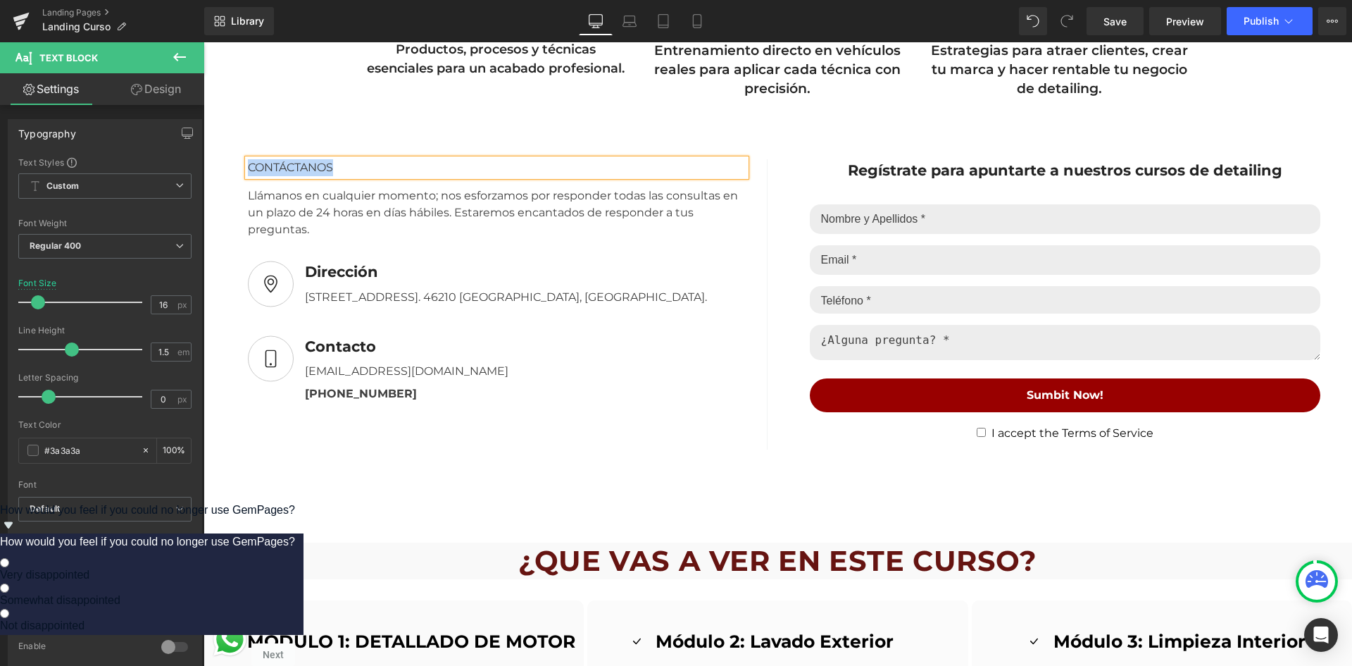
click at [293, 163] on div "CONTÁCTANOS" at bounding box center [497, 167] width 498 height 17
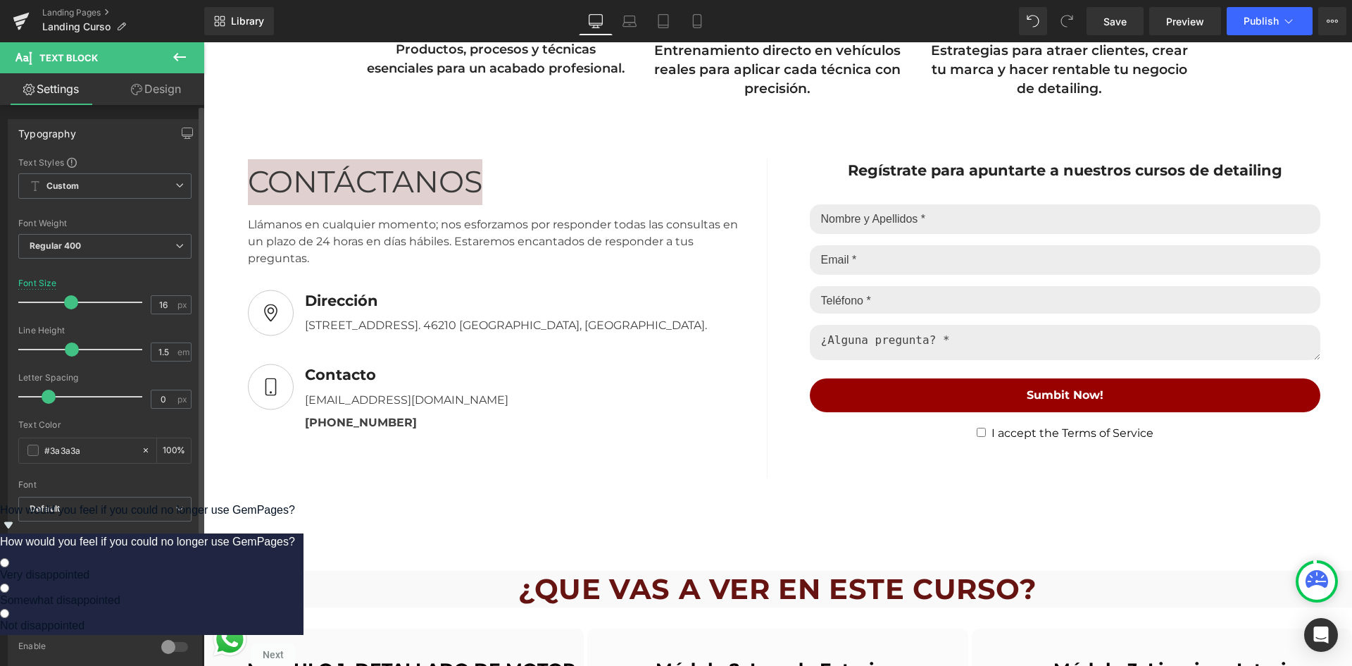
drag, startPoint x: 40, startPoint y: 301, endPoint x: 73, endPoint y: 305, distance: 32.7
click at [73, 305] on span at bounding box center [71, 302] width 14 height 14
click at [113, 247] on span "Regular 400" at bounding box center [104, 246] width 173 height 25
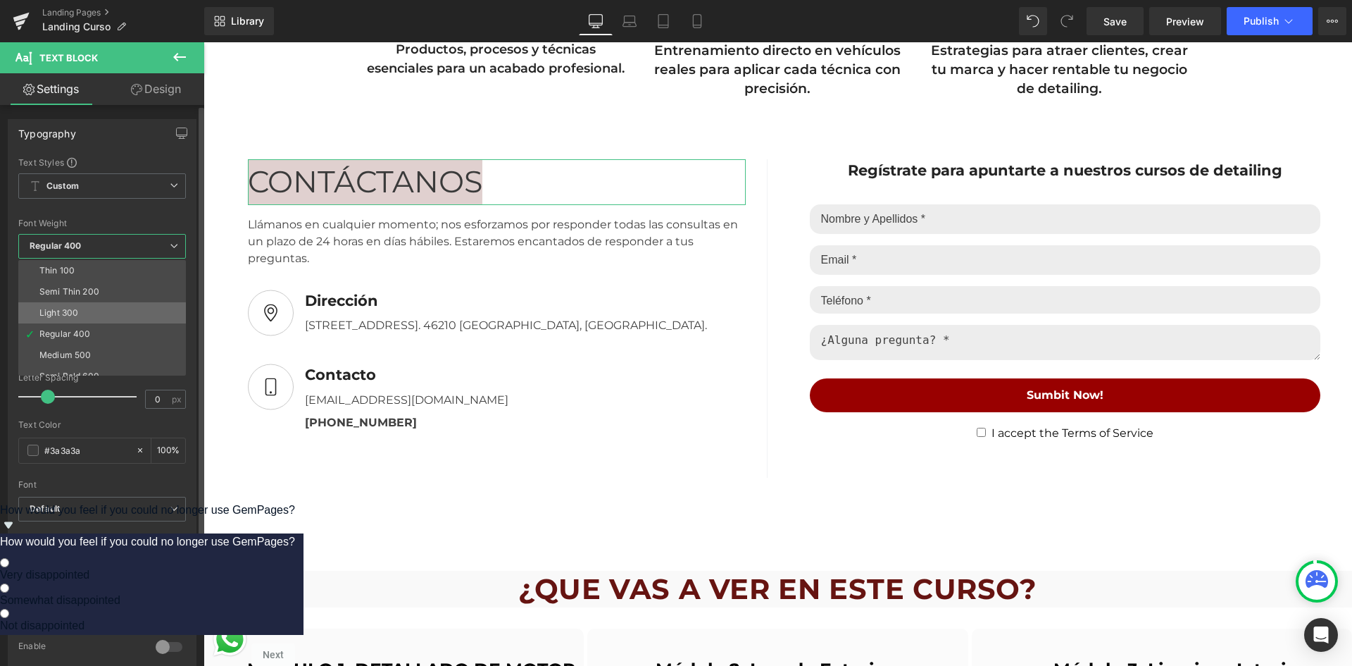
scroll to position [70, 0]
click at [101, 304] on li "Semi Bold 600" at bounding box center [105, 305] width 174 height 21
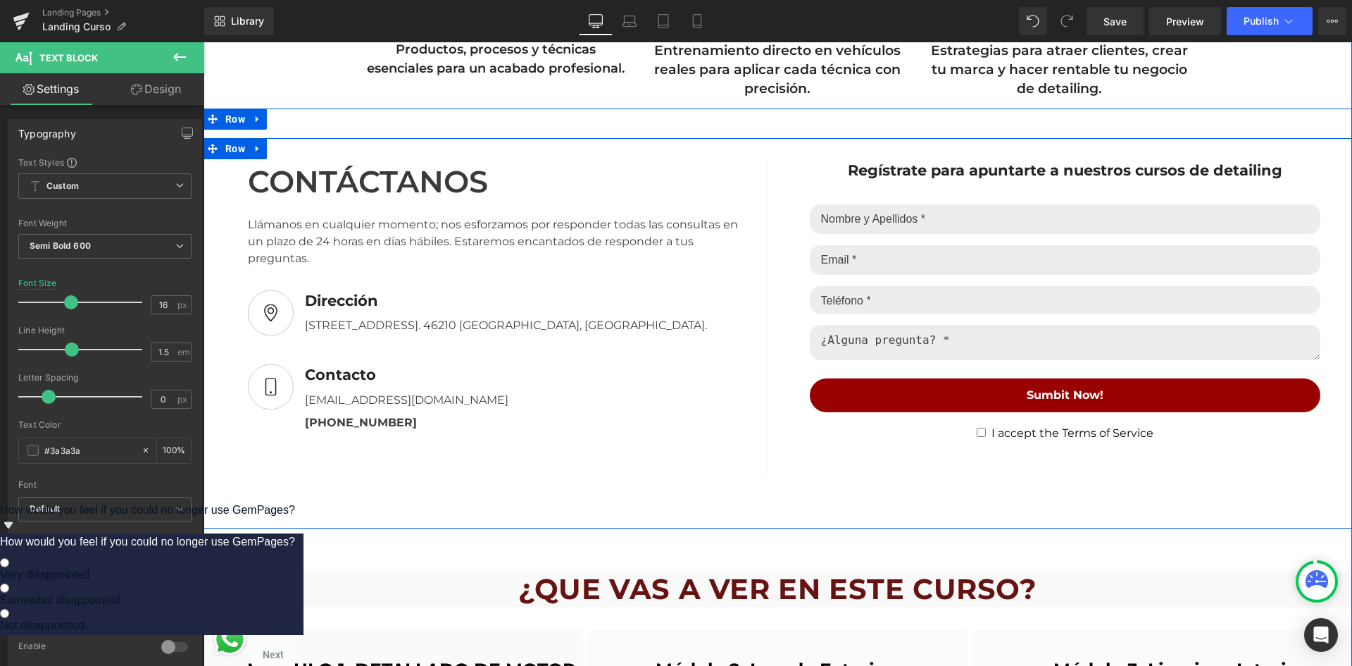
click at [567, 496] on div "CONTÁCTANOS Text Block Llámanos en cualquier momento; nos esforzamos por respon…" at bounding box center [778, 333] width 1149 height 390
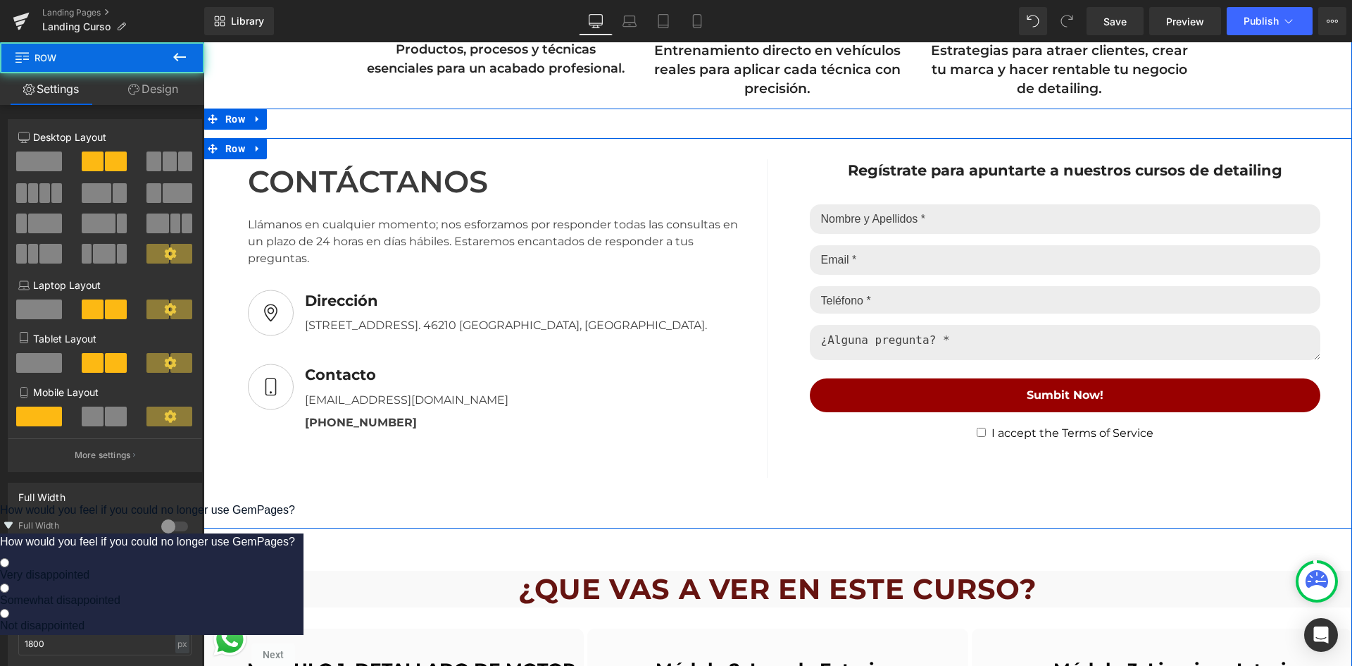
click at [676, 149] on div "CONTÁCTANOS Text Block Llámanos en cualquier momento; nos esforzamos por respon…" at bounding box center [778, 333] width 1149 height 390
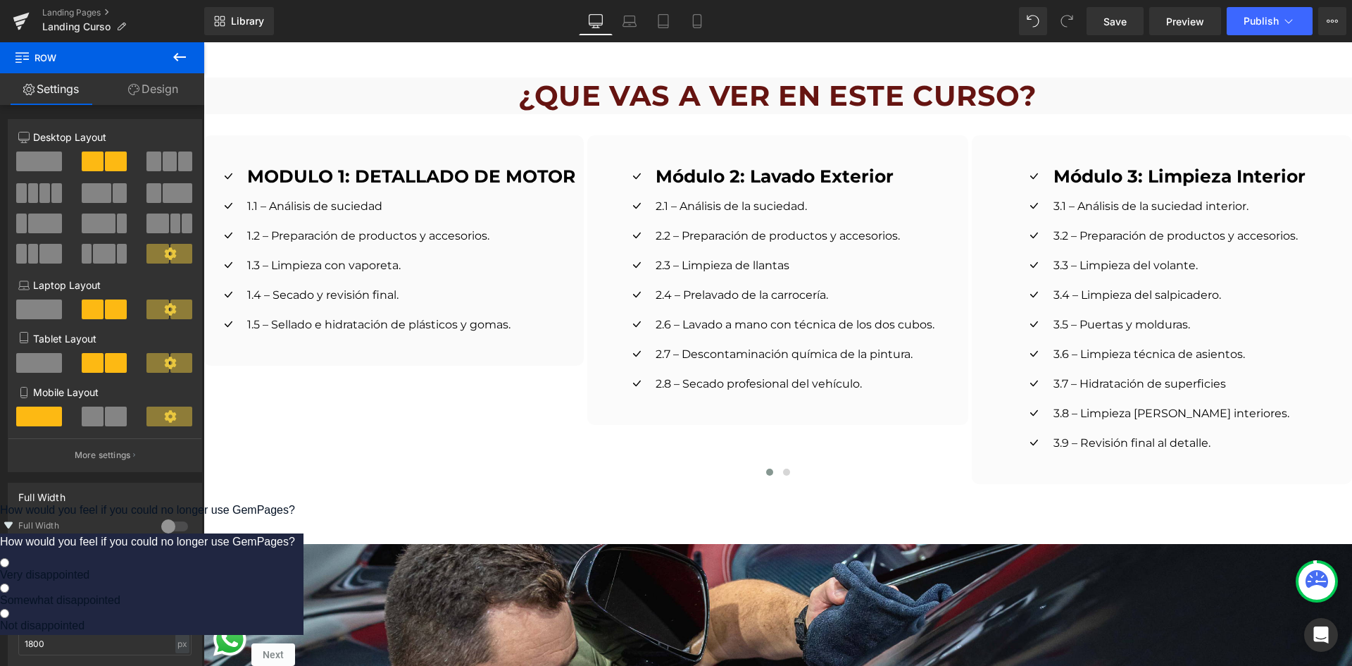
scroll to position [1972, 0]
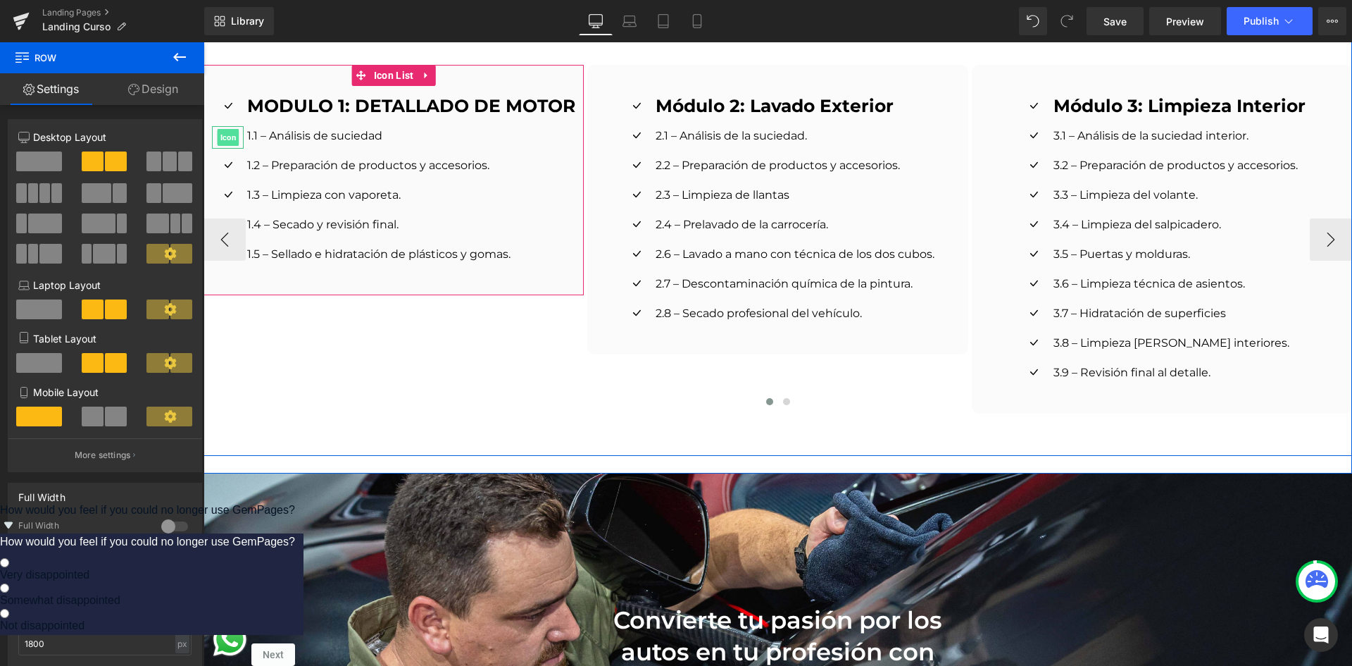
click at [220, 132] on span "Icon" at bounding box center [228, 137] width 22 height 17
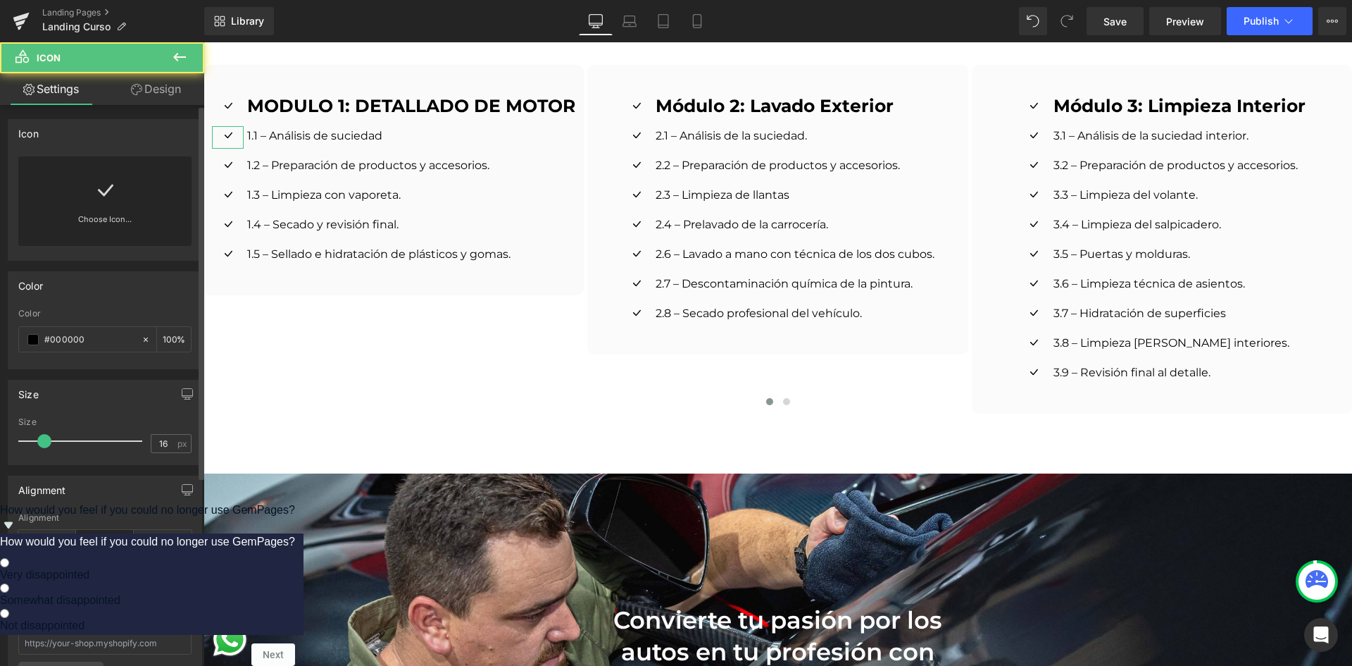
click at [104, 199] on icon at bounding box center [105, 190] width 23 height 23
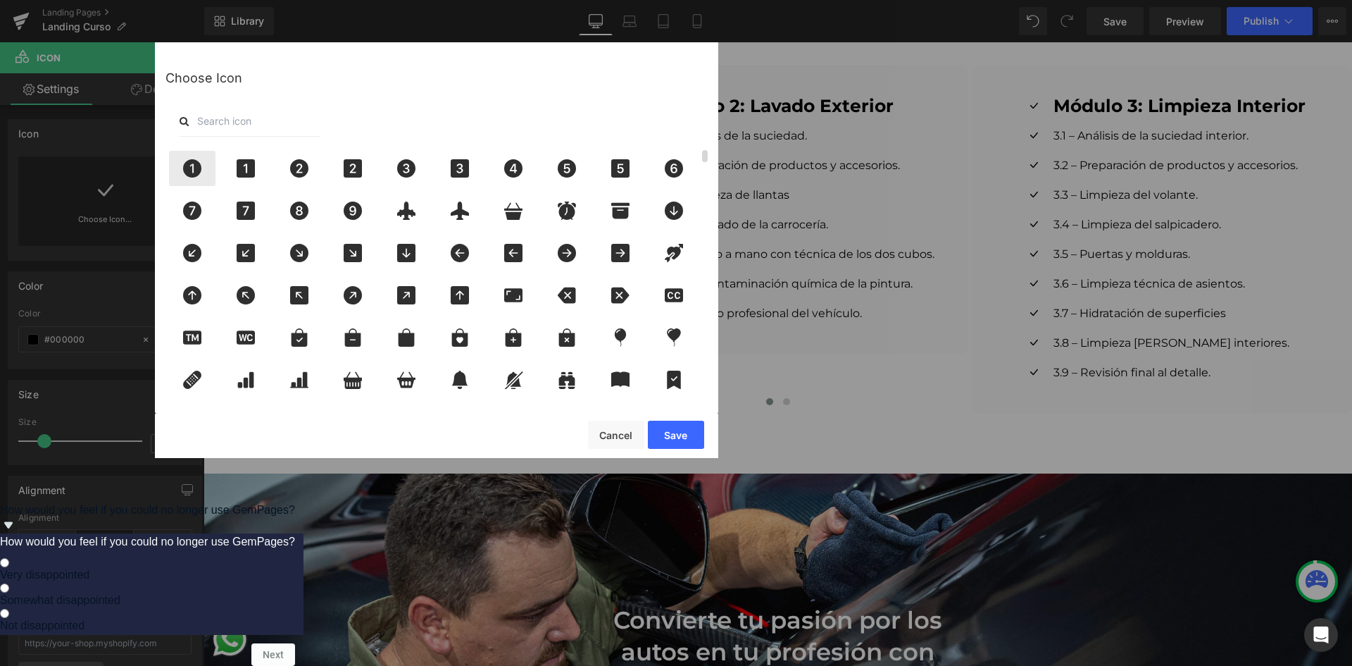
click at [207, 164] on div at bounding box center [192, 168] width 46 height 35
click at [678, 434] on button "Save" at bounding box center [676, 434] width 56 height 28
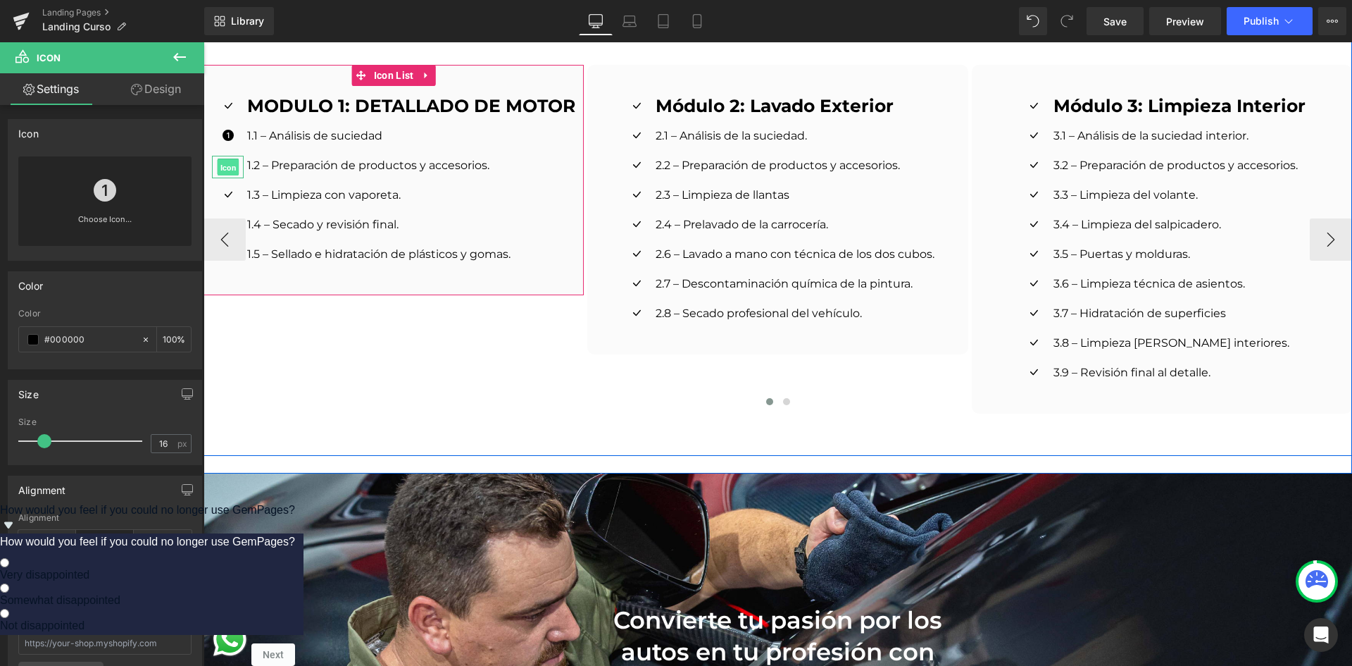
click at [229, 161] on span "Icon" at bounding box center [228, 167] width 22 height 17
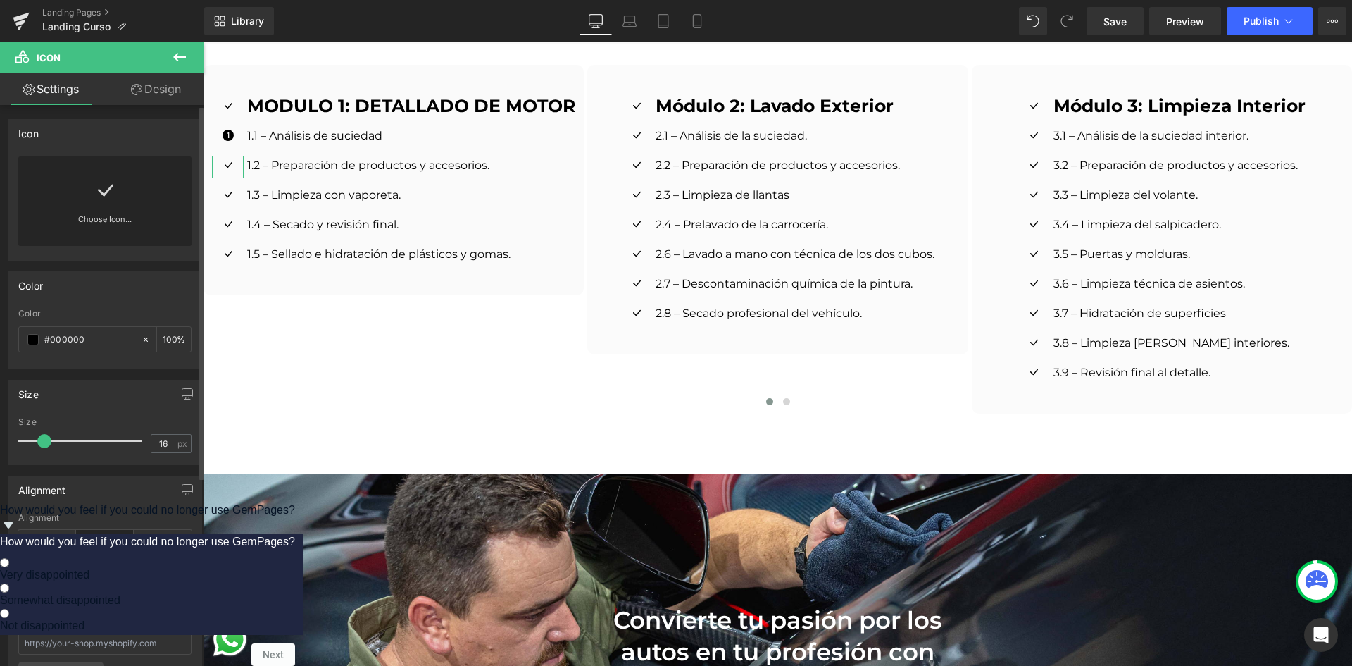
click at [130, 201] on div "Choose Icon..." at bounding box center [104, 200] width 173 height 89
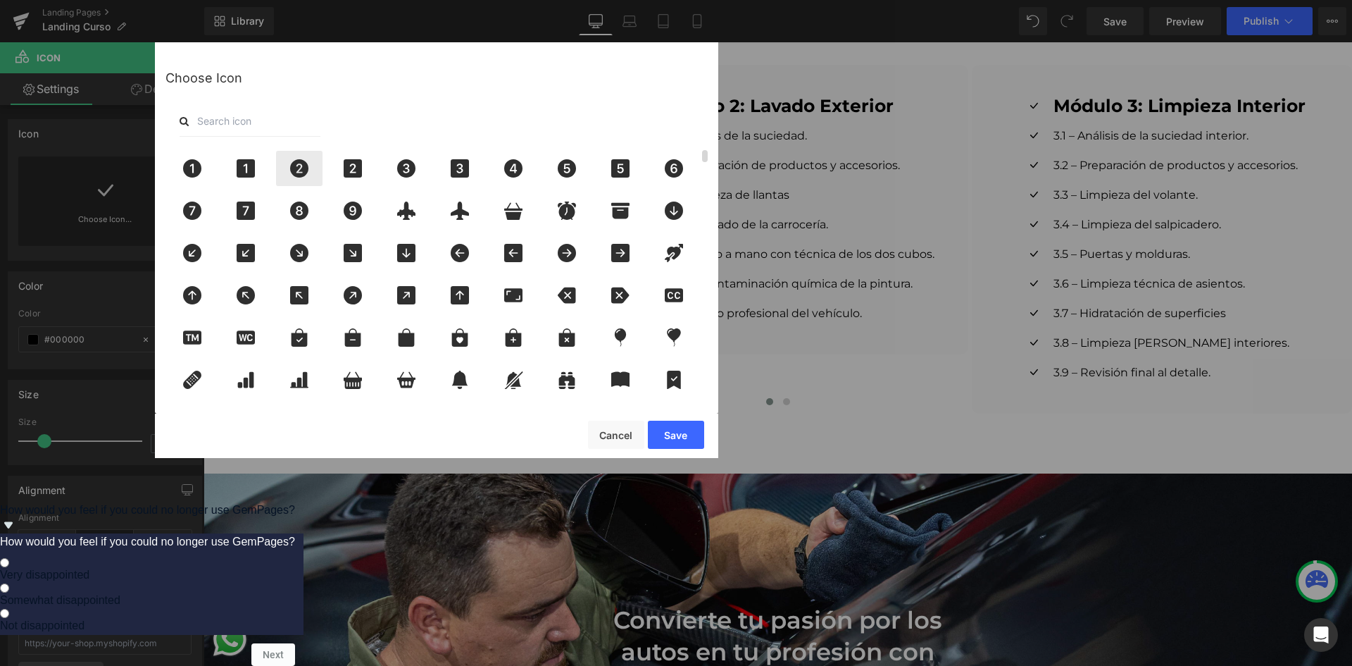
click at [310, 161] on icon at bounding box center [300, 168] width 30 height 18
click at [684, 426] on button "Save" at bounding box center [676, 434] width 56 height 28
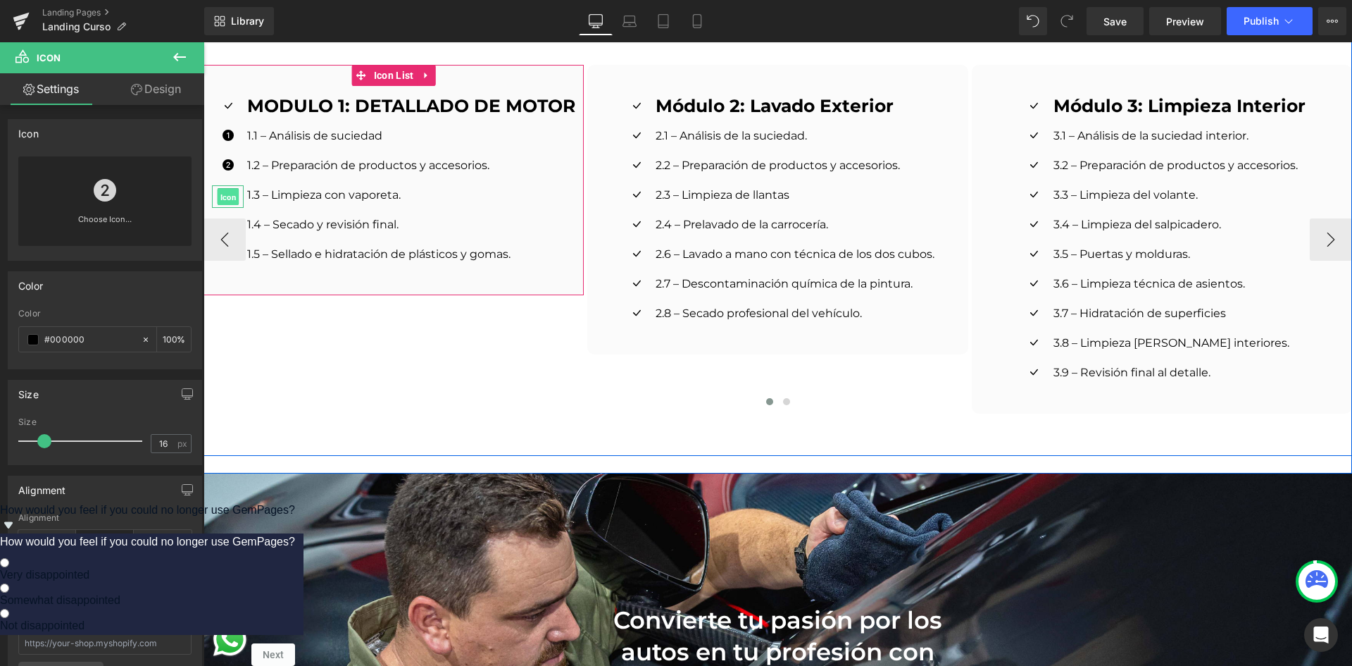
click at [218, 191] on span "Icon" at bounding box center [228, 197] width 22 height 17
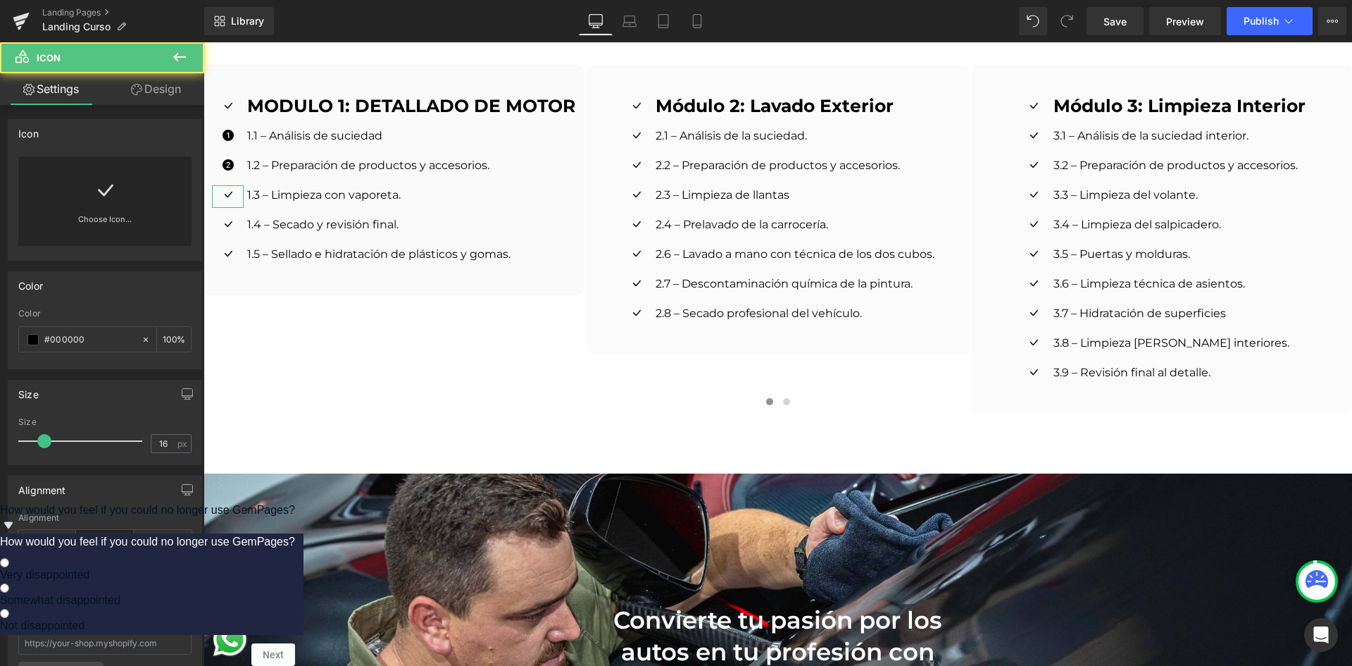
click at [140, 206] on div "Choose Icon..." at bounding box center [104, 200] width 173 height 89
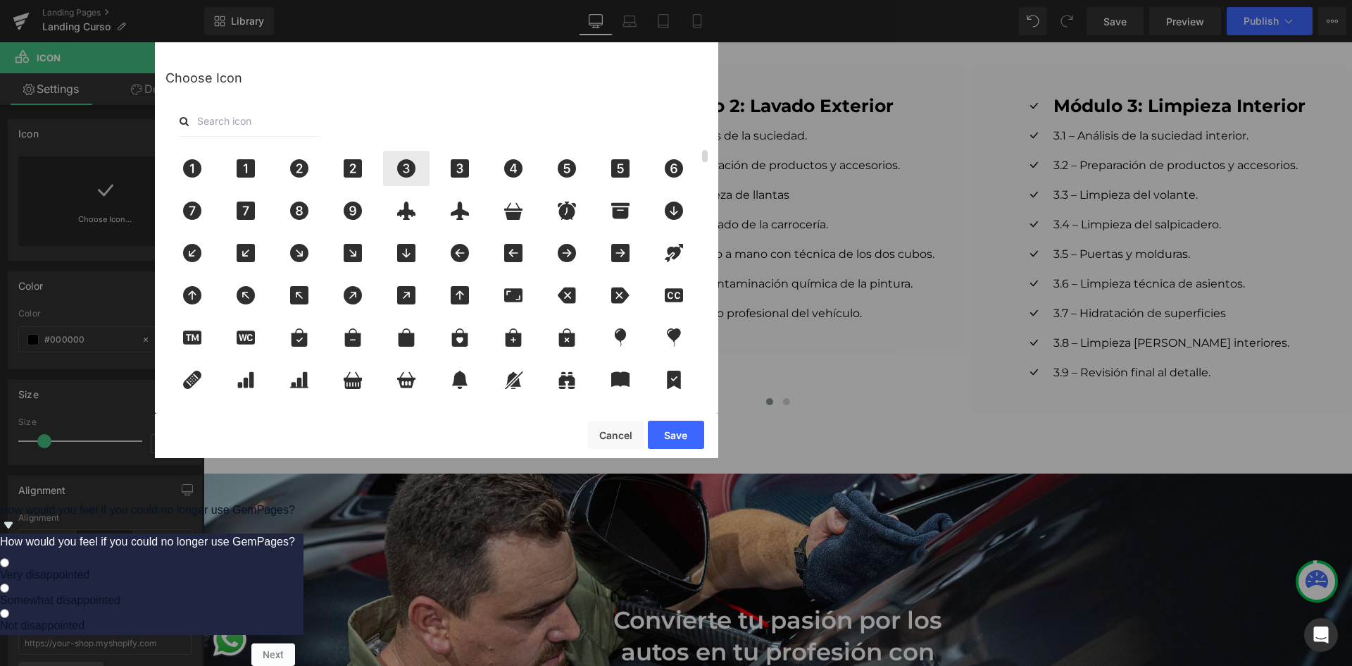
click at [409, 173] on icon at bounding box center [406, 168] width 18 height 18
drag, startPoint x: 663, startPoint y: 426, endPoint x: 297, endPoint y: 294, distance: 389.4
click at [663, 426] on button "Save" at bounding box center [676, 434] width 56 height 28
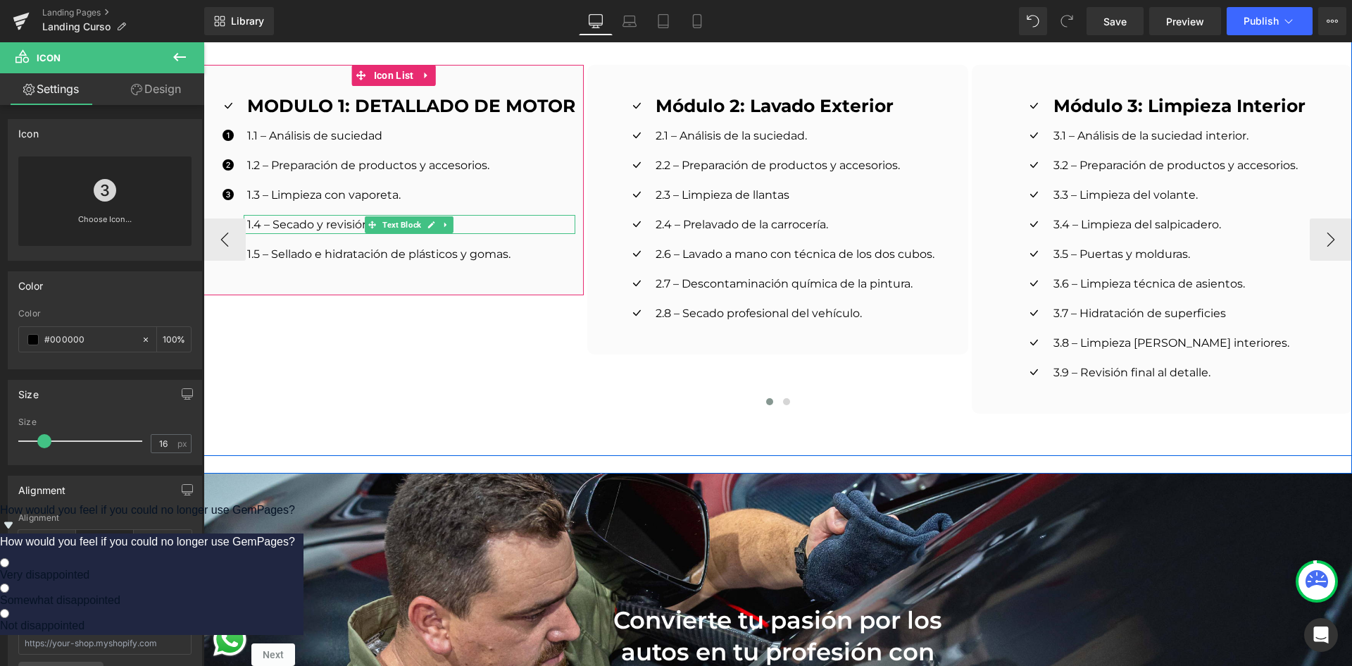
click at [262, 217] on p "1.4 – Secado y revisión final." at bounding box center [411, 224] width 328 height 19
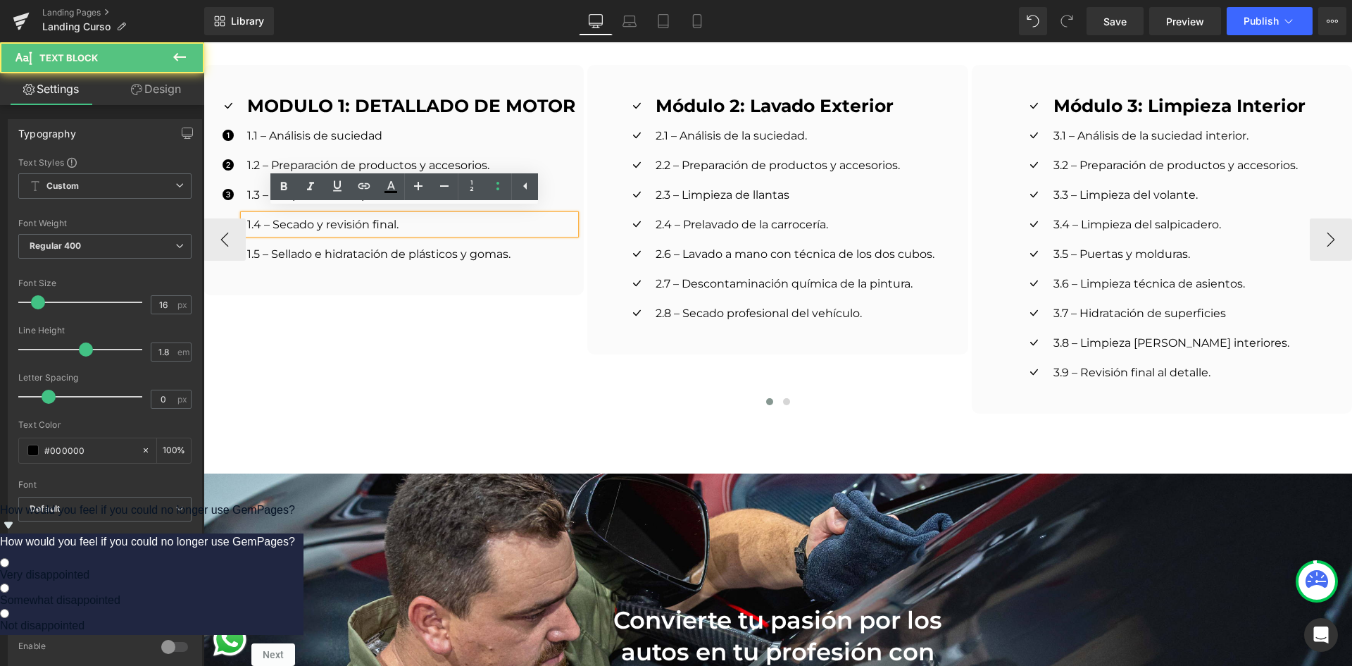
click at [387, 355] on div "Icon MODULO 1: DETALLADO DE MOTOR Text Block Icon 1.1 – Análisis de suciedad Te…" at bounding box center [1356, 239] width 2305 height 349
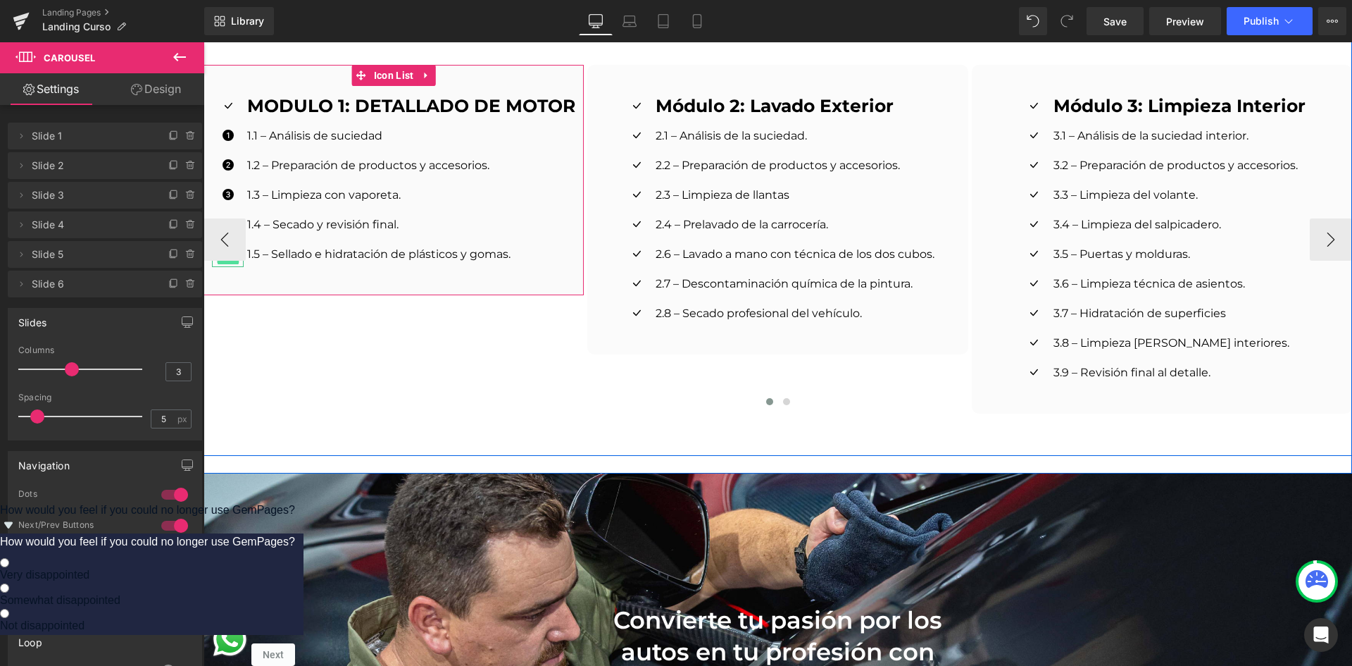
click at [218, 258] on span "Icon" at bounding box center [228, 256] width 22 height 17
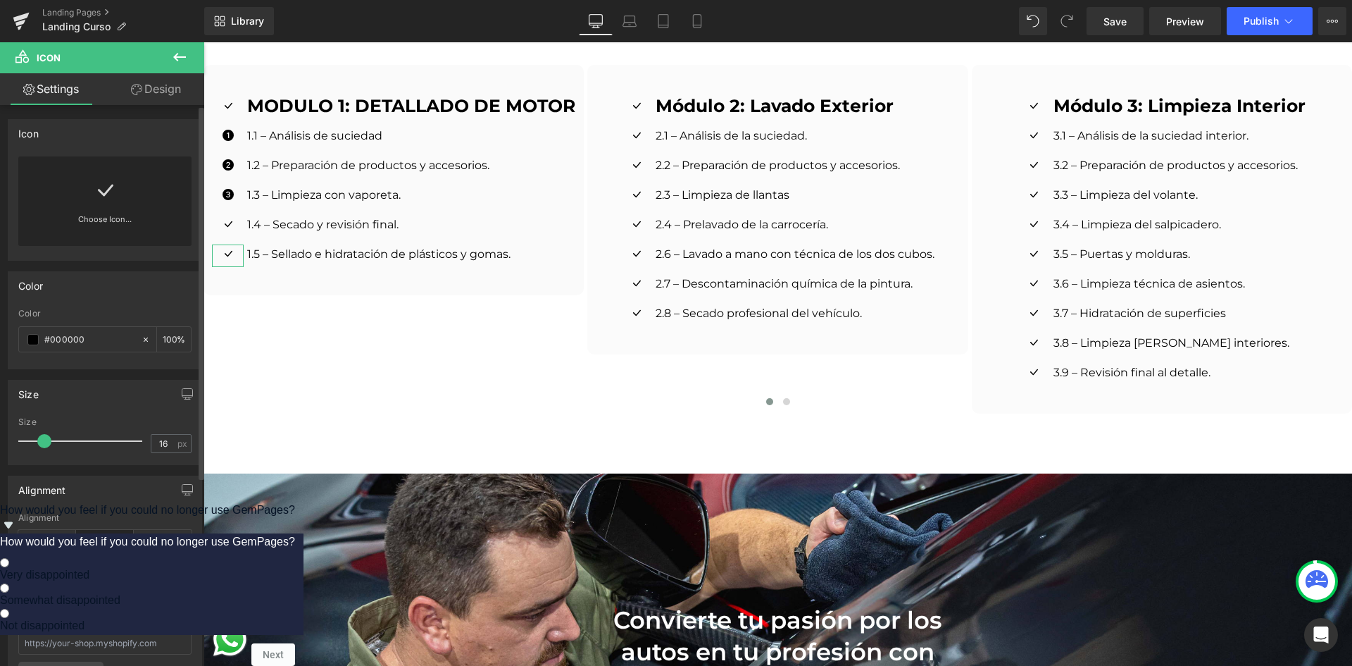
click at [142, 214] on link "Choose Icon..." at bounding box center [104, 229] width 173 height 33
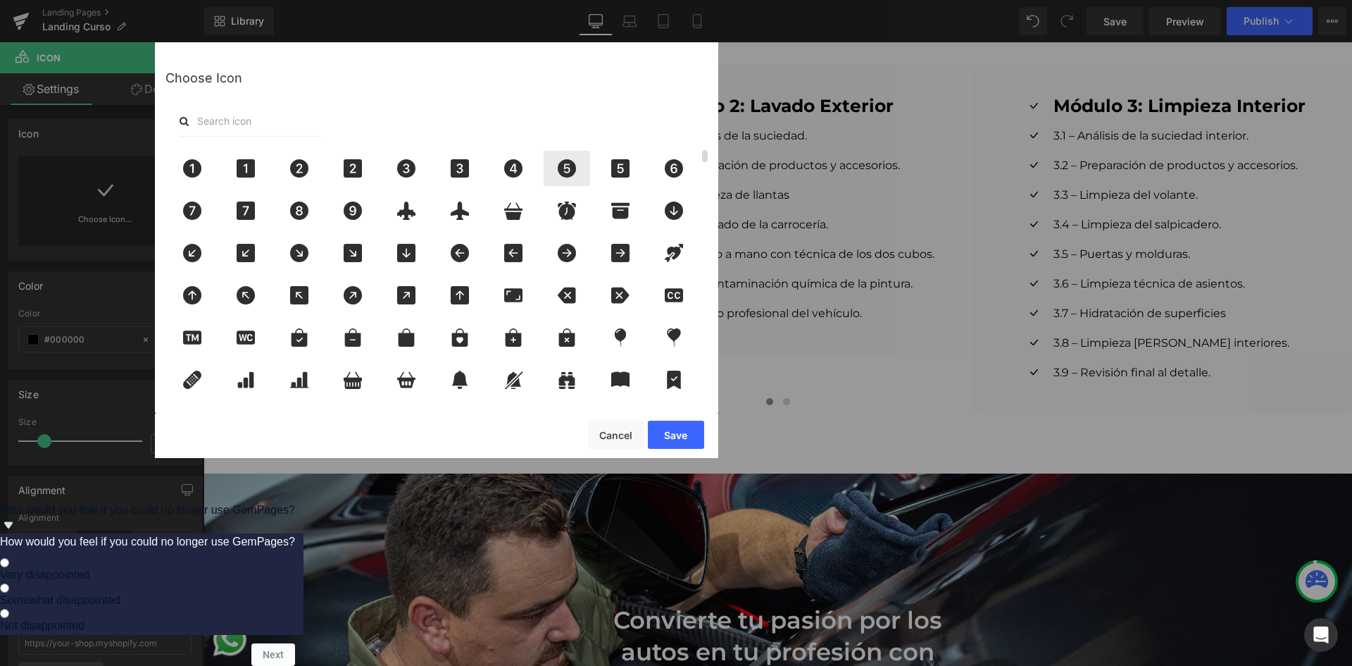
click at [579, 173] on icon at bounding box center [567, 168] width 30 height 18
drag, startPoint x: 664, startPoint y: 437, endPoint x: 454, endPoint y: 392, distance: 215.2
click at [664, 437] on button "Save" at bounding box center [676, 434] width 56 height 28
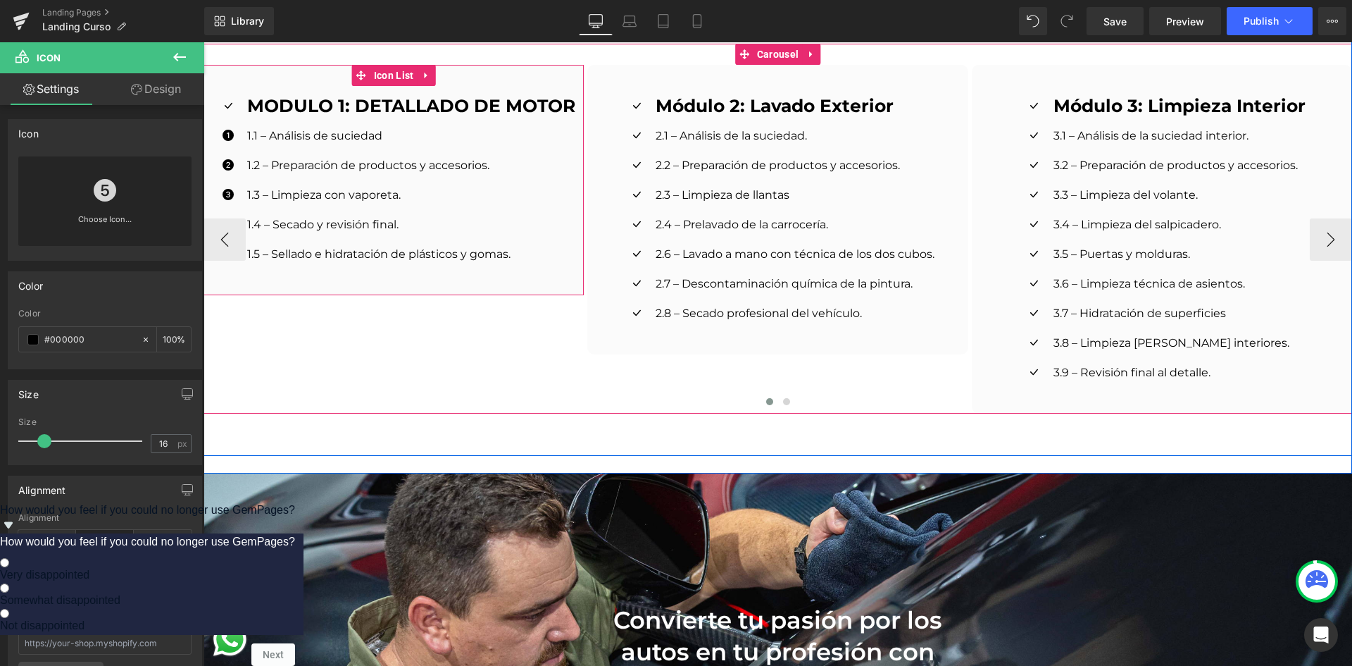
click at [340, 229] on ul "Icon MODULO 1: DETALLADO DE MOTOR Text Block Icon 1.1 – Análisis de suciedad Te…" at bounding box center [393, 184] width 363 height 177
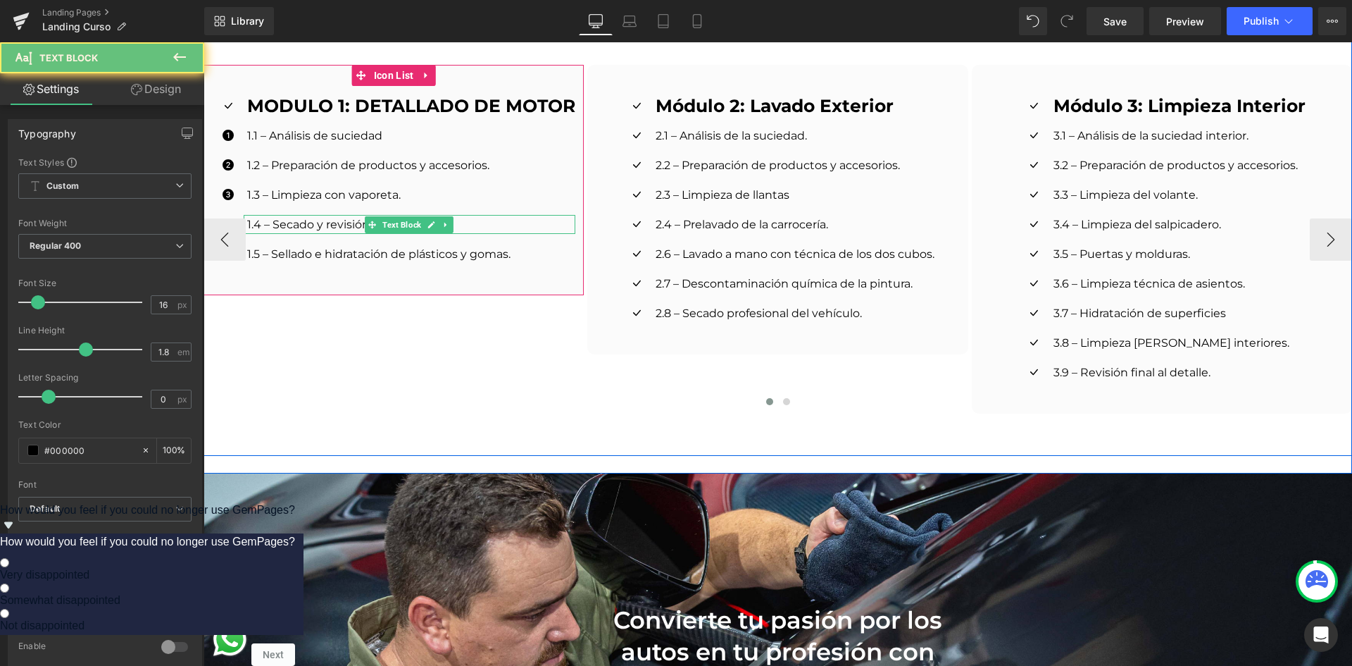
click at [339, 220] on p "1.4 – Secado y revisión final." at bounding box center [411, 224] width 328 height 19
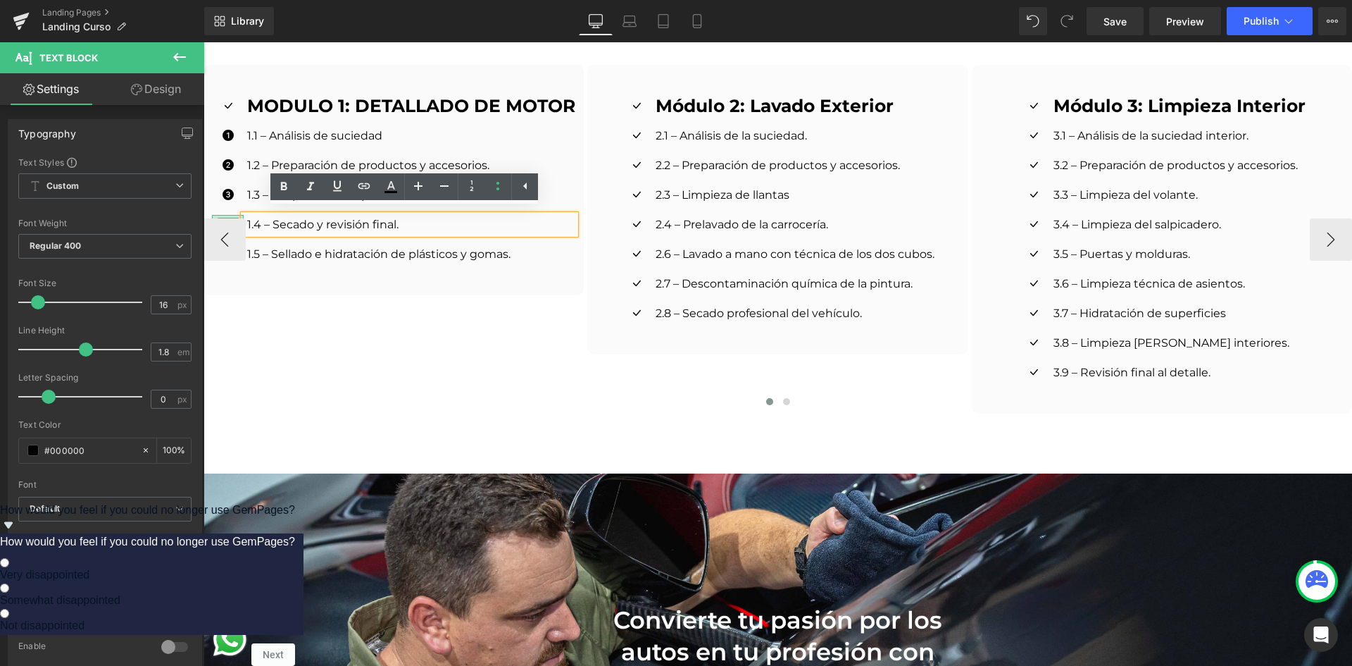
click at [228, 215] on div at bounding box center [228, 217] width 32 height 4
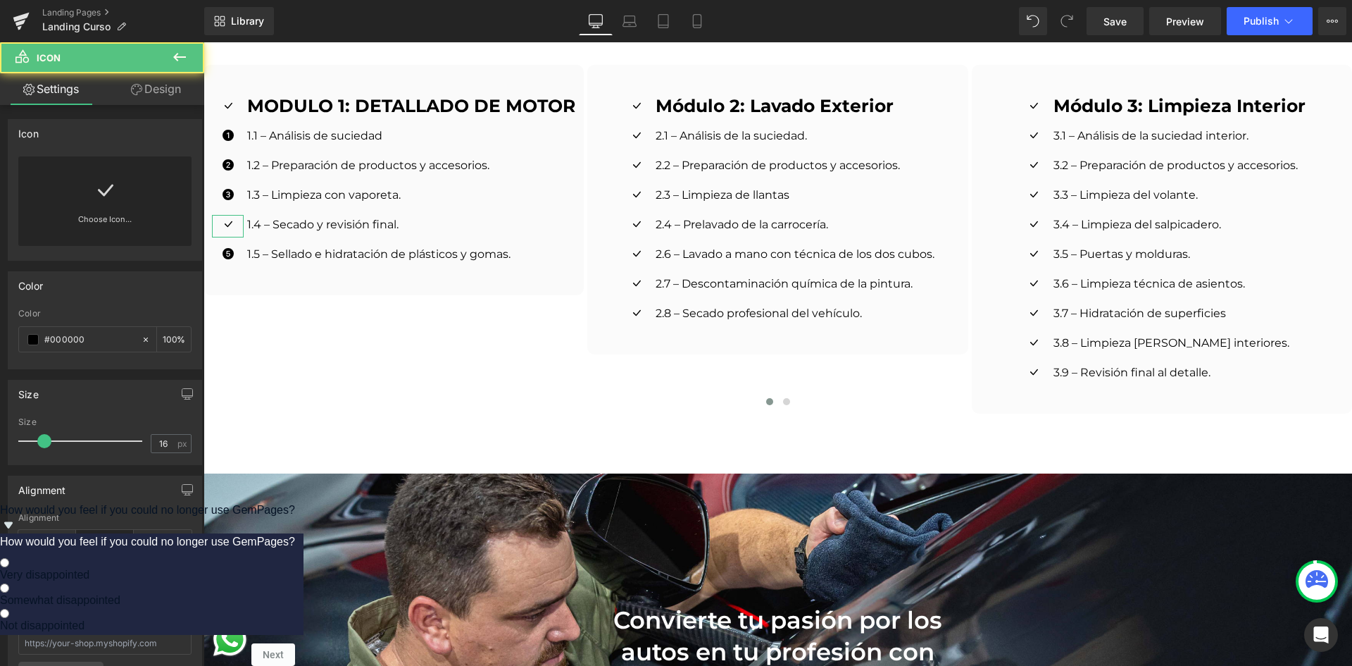
click at [126, 210] on div "Choose Icon..." at bounding box center [104, 200] width 173 height 89
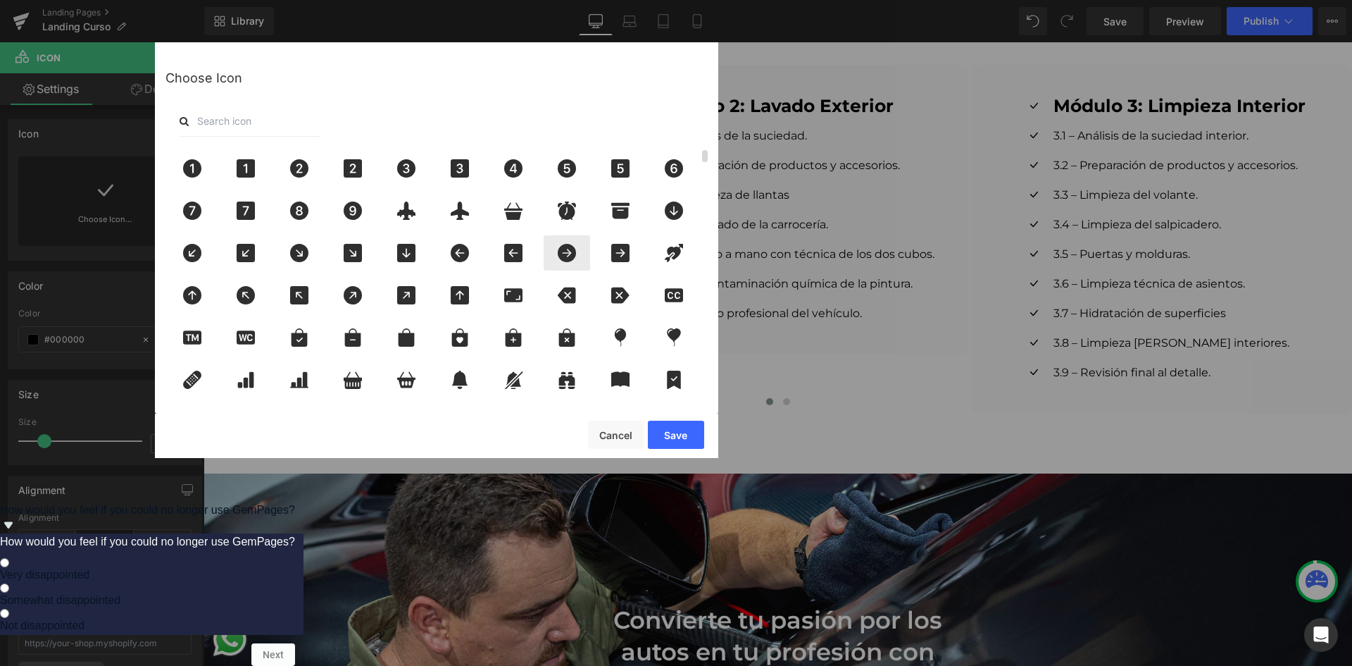
drag, startPoint x: 519, startPoint y: 171, endPoint x: 555, endPoint y: 237, distance: 74.7
click at [520, 171] on icon at bounding box center [513, 168] width 18 height 18
click at [678, 437] on button "Save" at bounding box center [676, 434] width 56 height 28
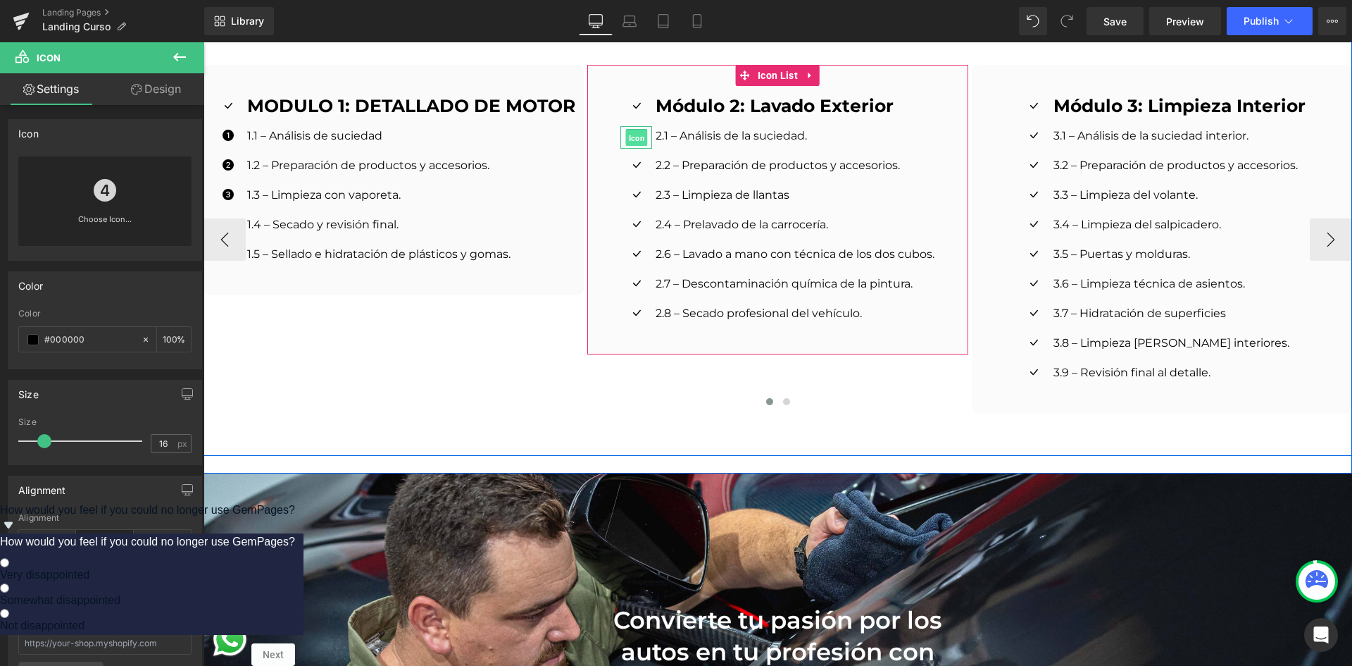
click at [632, 130] on span "Icon" at bounding box center [637, 138] width 22 height 17
click at [632, 129] on span "Icon" at bounding box center [637, 137] width 22 height 17
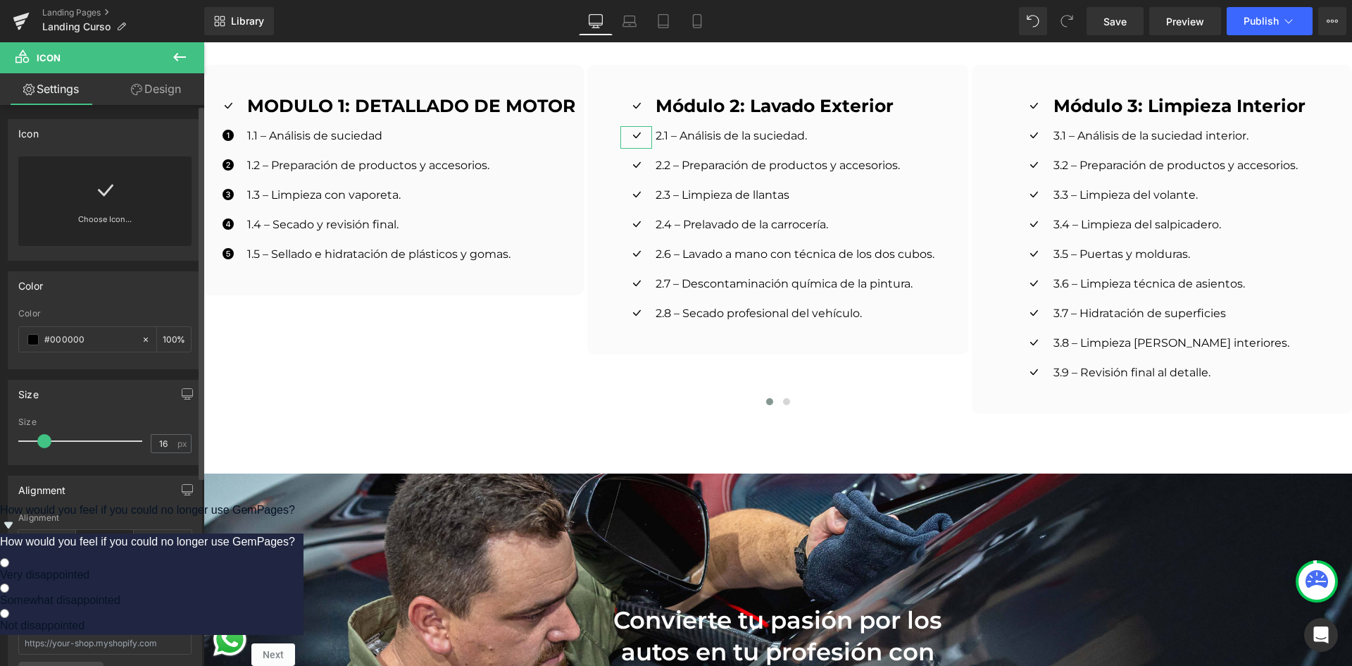
click at [92, 216] on link "Choose Icon..." at bounding box center [104, 229] width 173 height 33
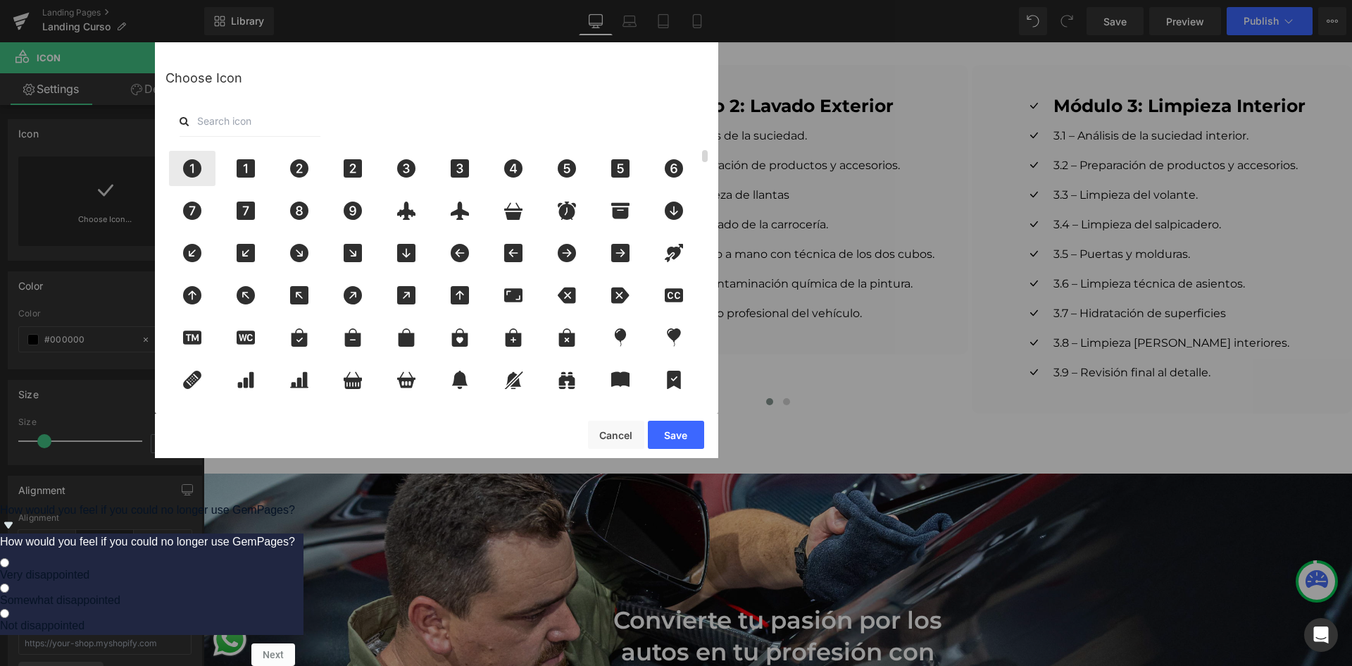
click at [206, 171] on icon at bounding box center [192, 168] width 30 height 18
click at [663, 431] on button "Save" at bounding box center [676, 434] width 56 height 28
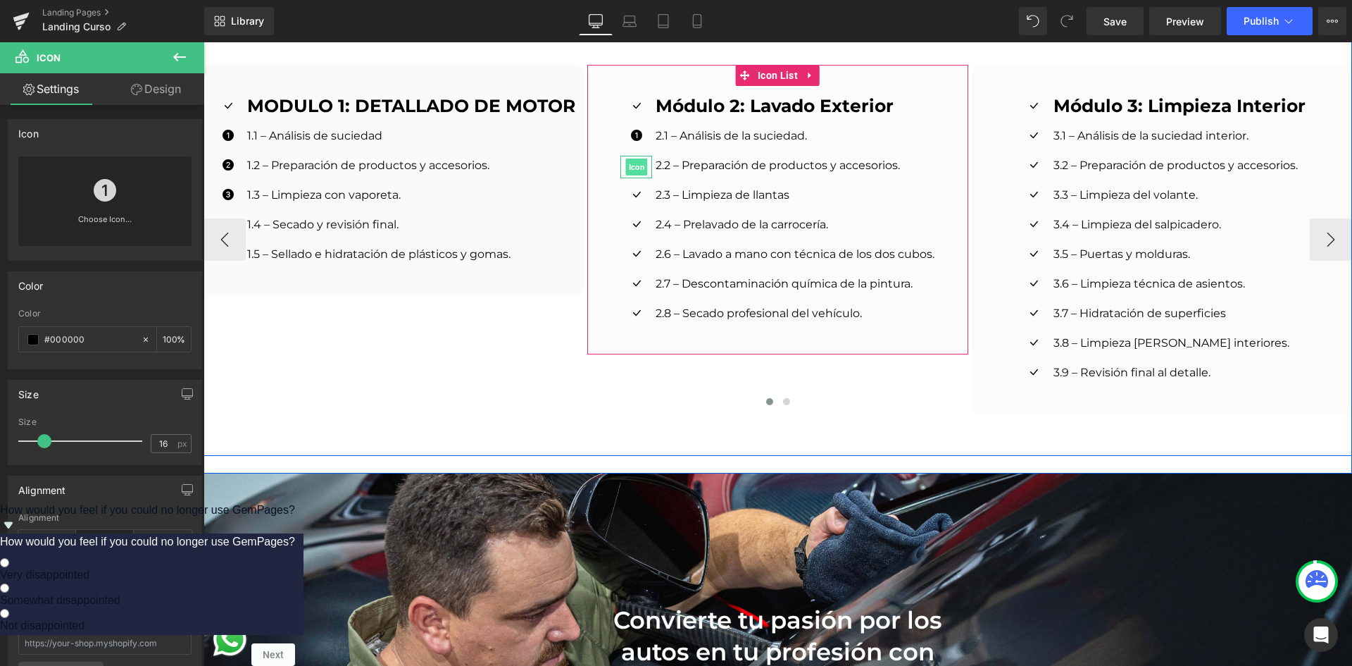
click at [630, 162] on span "Icon" at bounding box center [637, 166] width 22 height 17
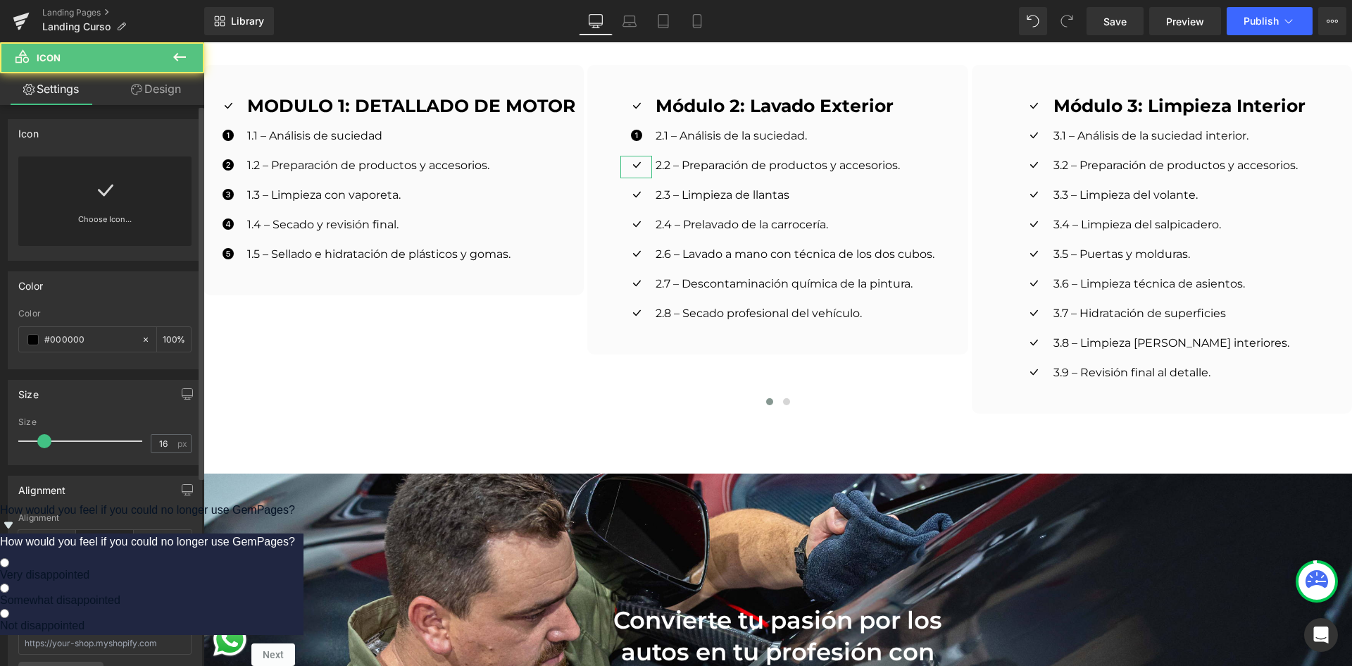
click at [133, 191] on div "Choose Icon..." at bounding box center [104, 200] width 173 height 89
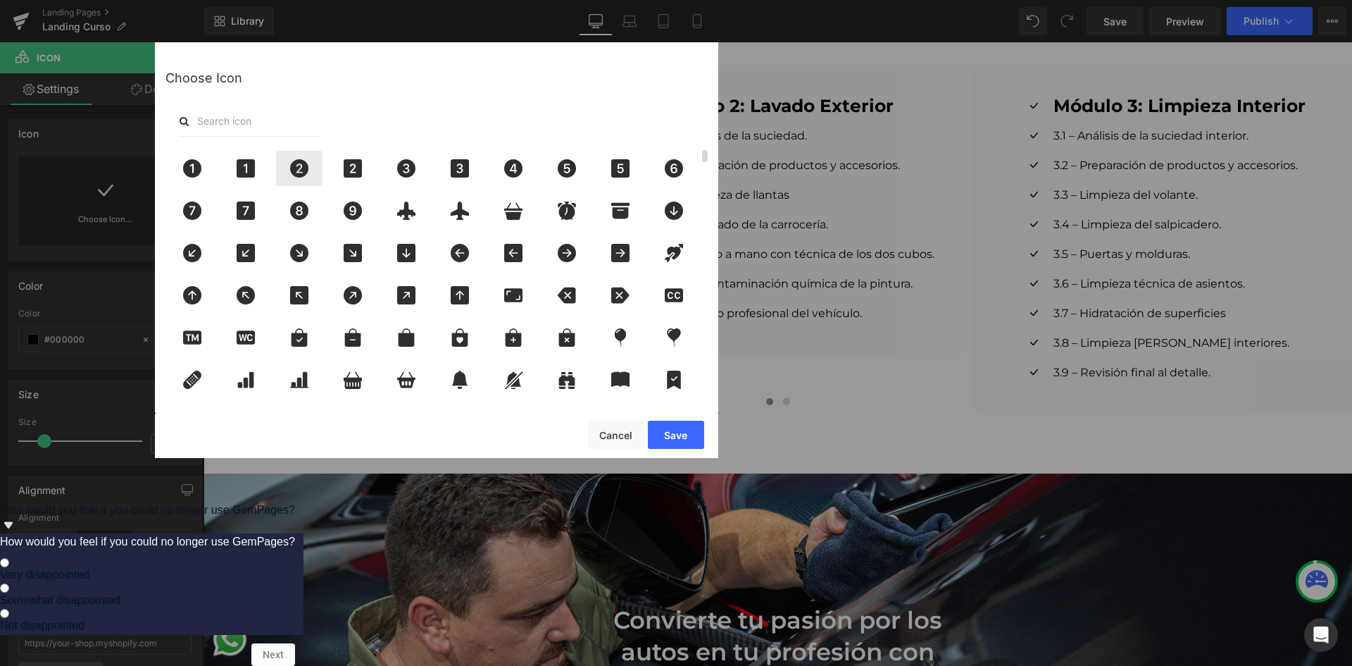
click at [315, 168] on div at bounding box center [299, 168] width 46 height 35
click at [680, 434] on button "Save" at bounding box center [676, 434] width 56 height 28
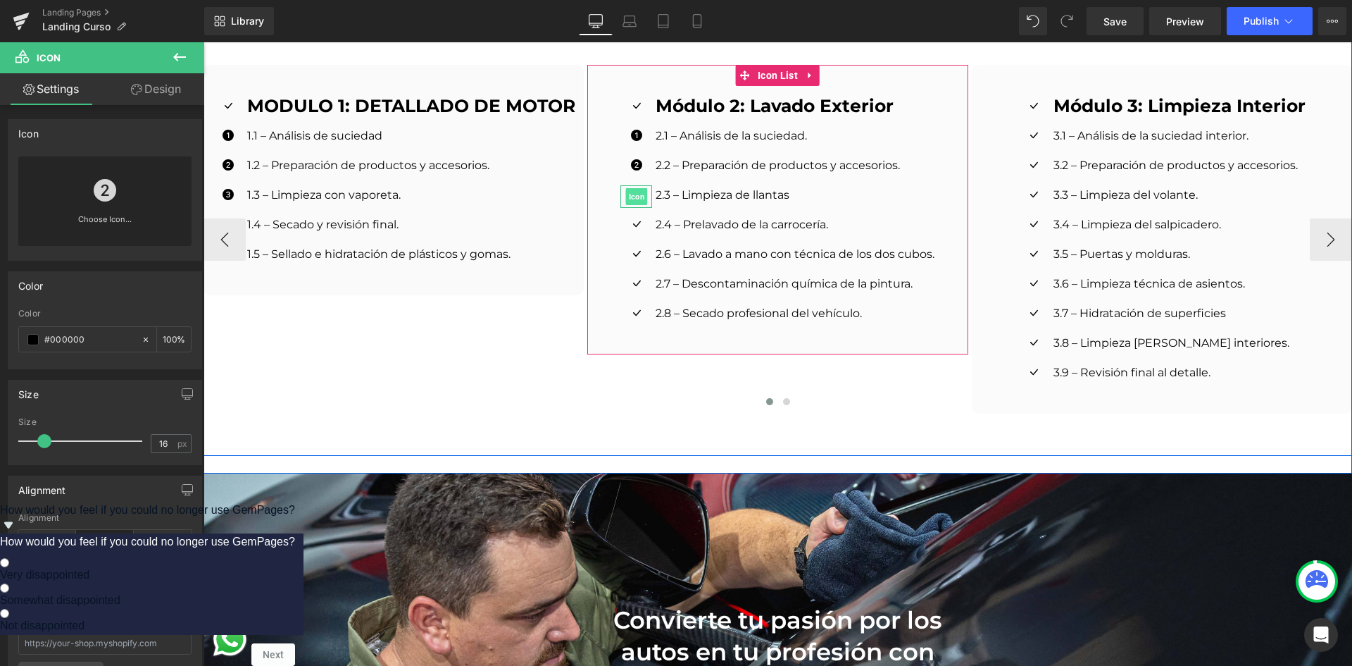
click at [634, 194] on span "Icon" at bounding box center [637, 196] width 22 height 17
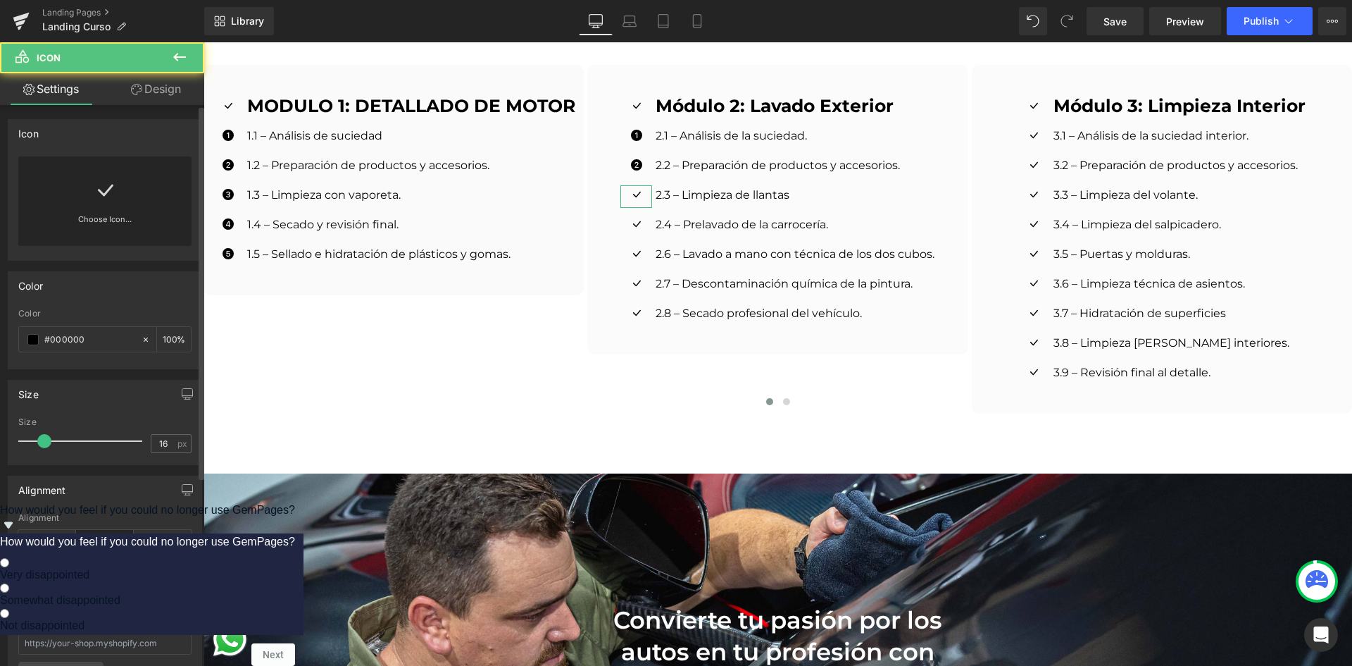
click at [74, 216] on link "Choose Icon..." at bounding box center [104, 229] width 173 height 33
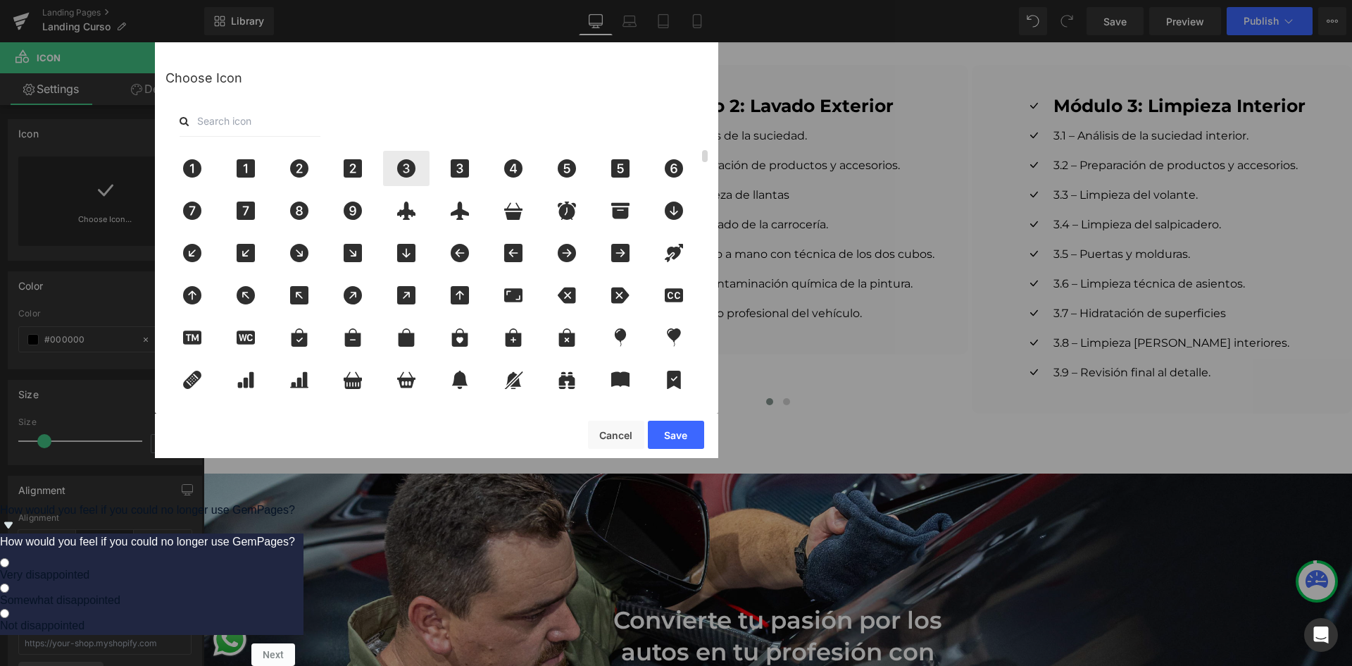
click at [411, 168] on icon at bounding box center [406, 168] width 18 height 18
drag, startPoint x: 681, startPoint y: 437, endPoint x: 459, endPoint y: 328, distance: 247.6
click at [681, 437] on button "Save" at bounding box center [676, 434] width 56 height 28
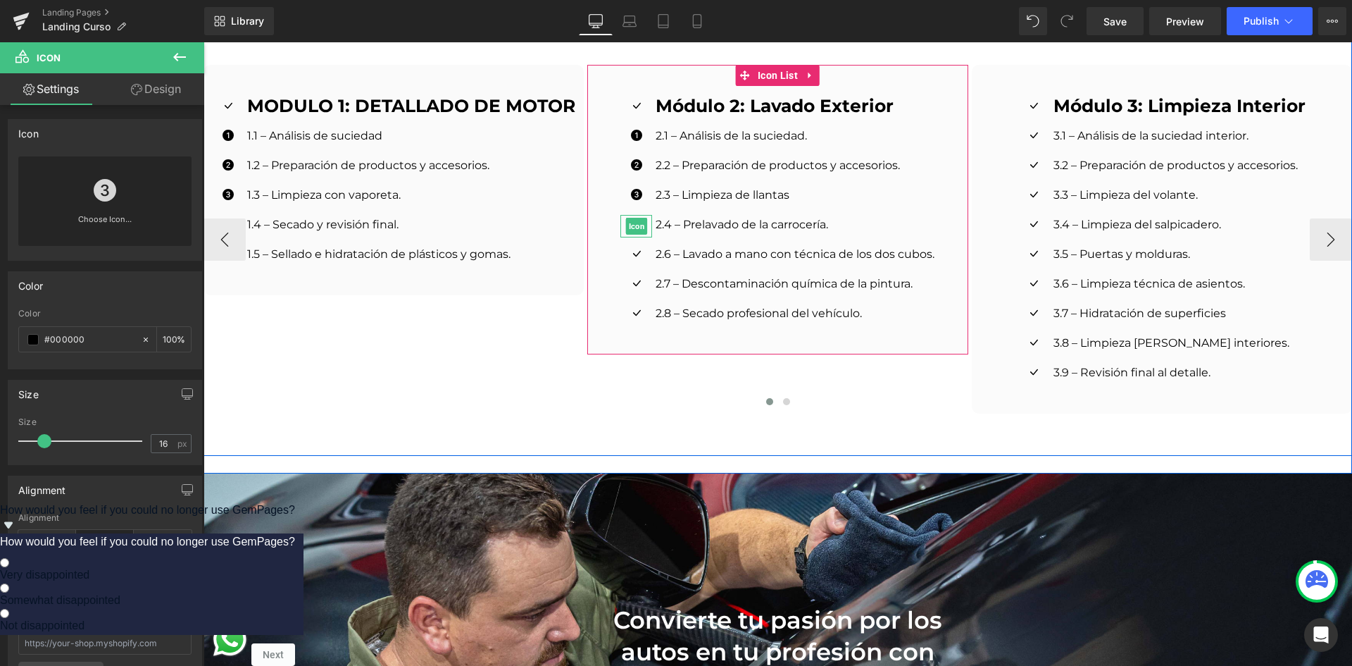
click at [627, 218] on span "Icon" at bounding box center [637, 226] width 22 height 17
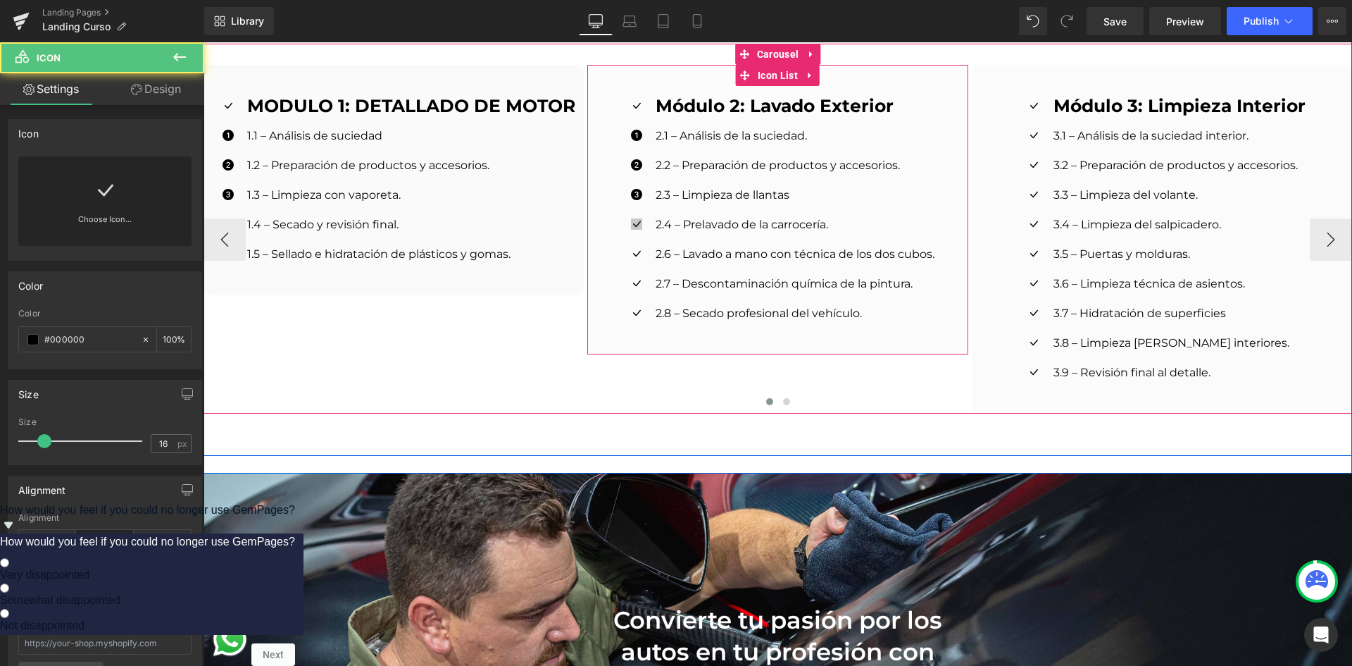
click at [632, 218] on span "Icon" at bounding box center [637, 226] width 22 height 17
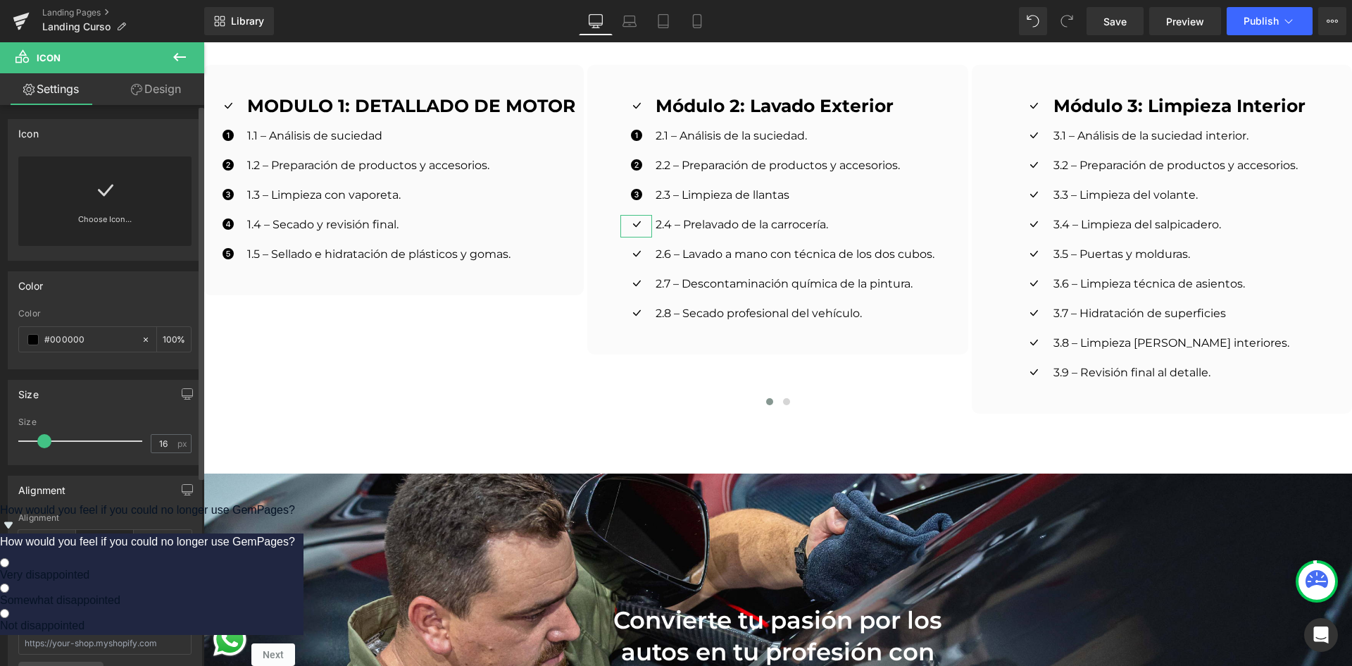
click at [72, 197] on div "Choose Icon..." at bounding box center [104, 200] width 173 height 89
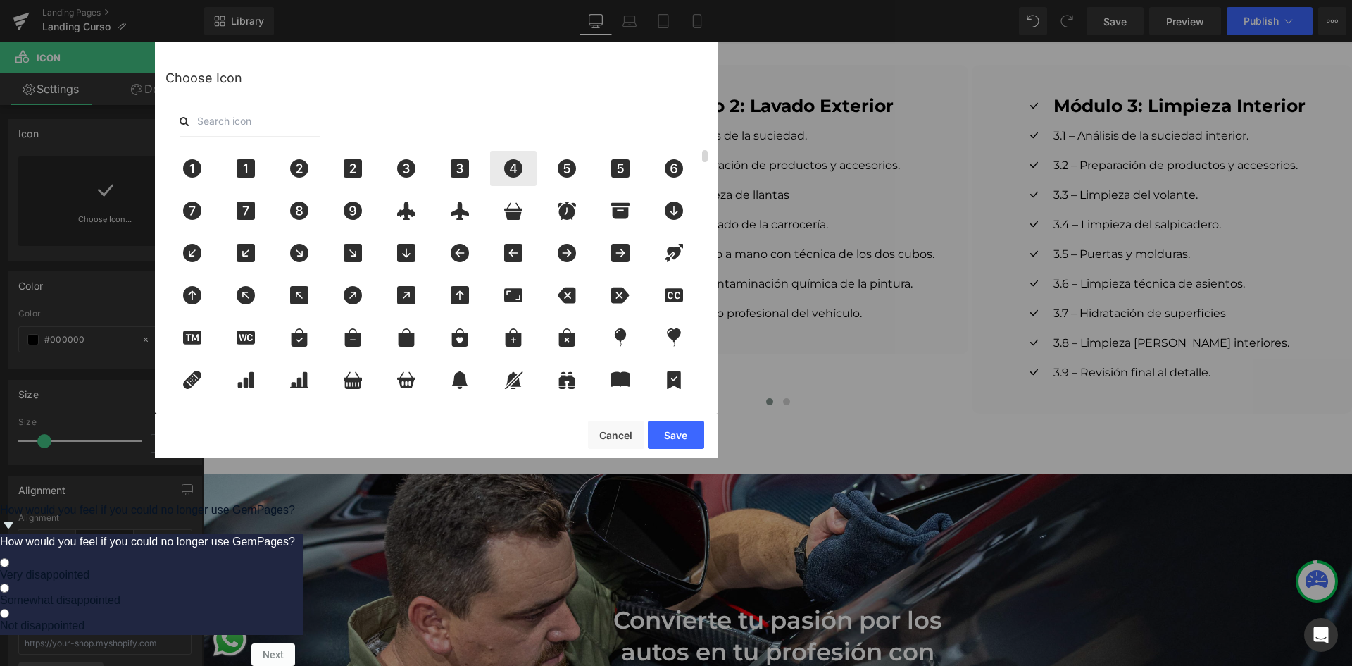
click at [501, 176] on icon at bounding box center [514, 168] width 30 height 18
click at [688, 430] on button "Save" at bounding box center [676, 434] width 56 height 28
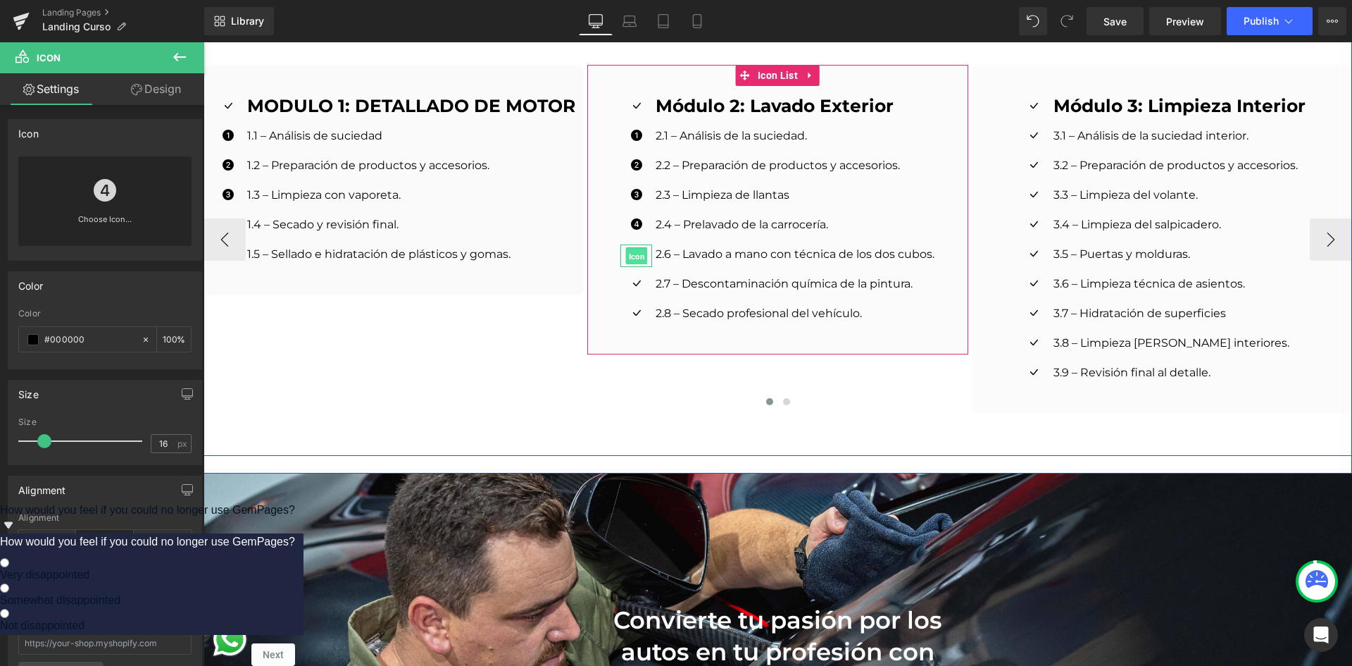
click at [635, 248] on span "Icon" at bounding box center [637, 256] width 22 height 17
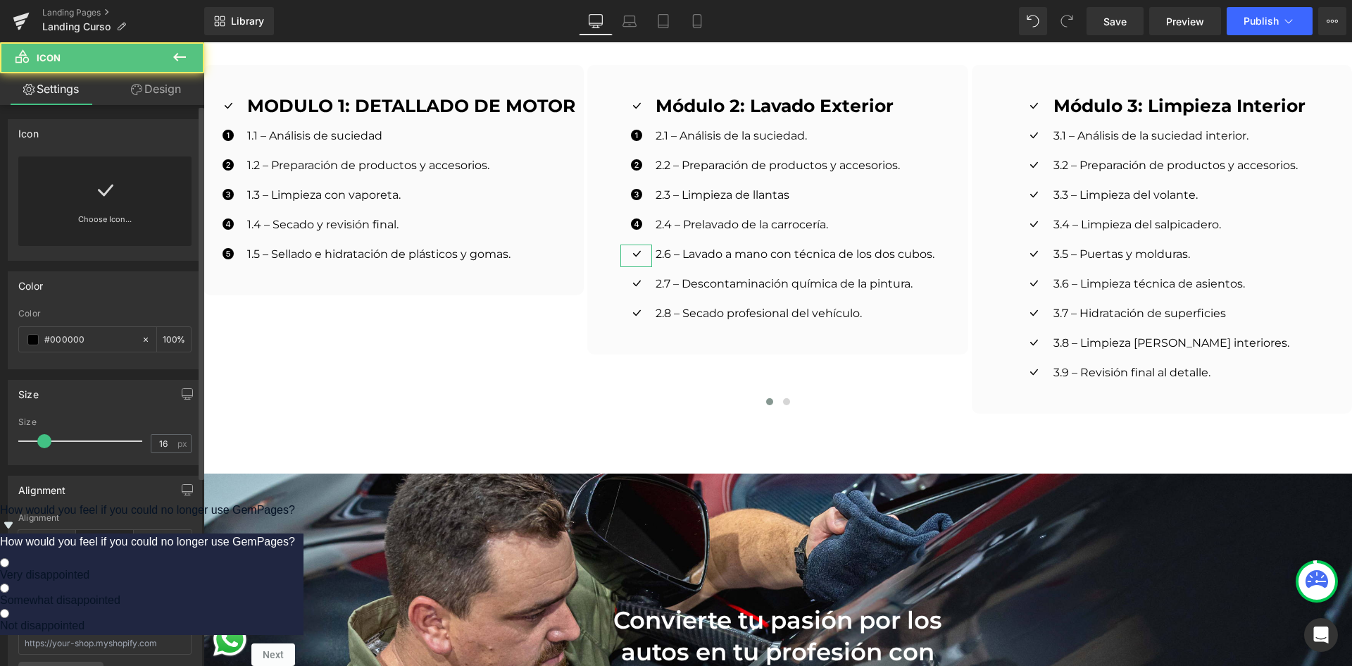
click at [88, 152] on div "Icon PHN2ZyBmaWxsPSJjdXJyZW50Q29sb3IiIGhlaWdodD0iMTAwJSIgY2xhc3M9ImdmX2ljb24iIG…" at bounding box center [105, 190] width 194 height 142
click at [101, 183] on icon at bounding box center [105, 190] width 23 height 23
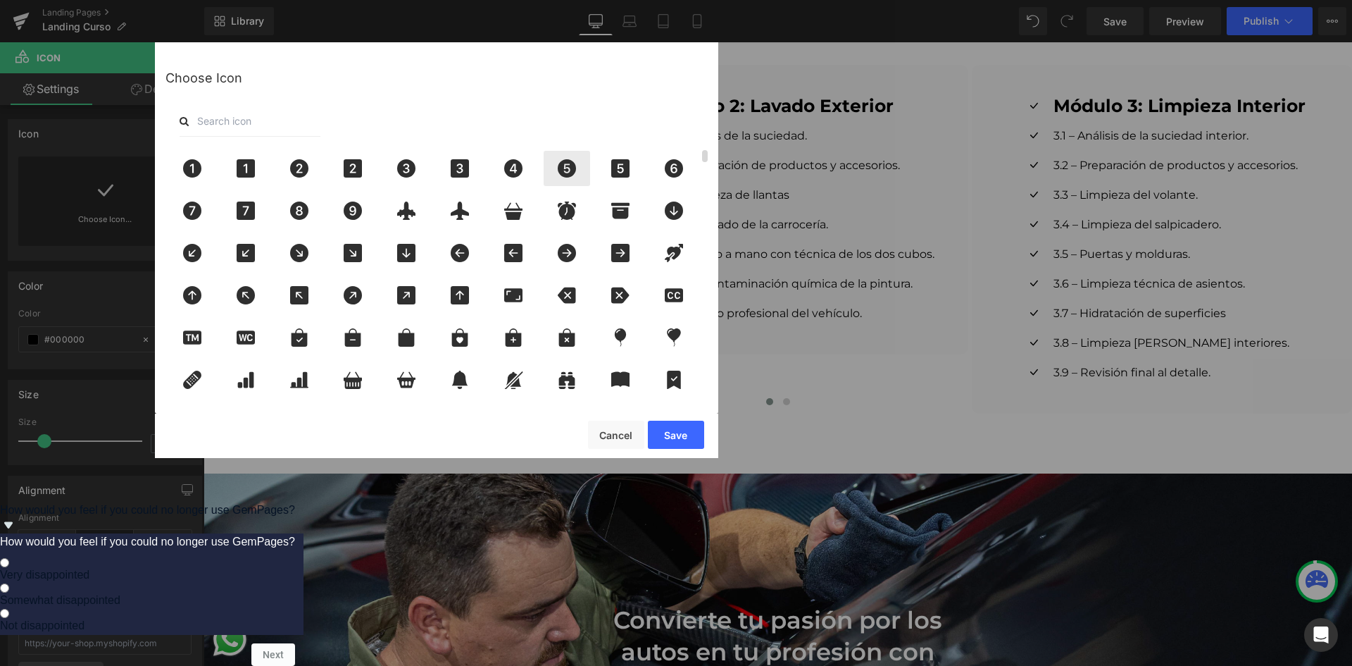
click at [560, 175] on icon at bounding box center [567, 168] width 30 height 18
click at [678, 423] on button "Save" at bounding box center [676, 434] width 56 height 28
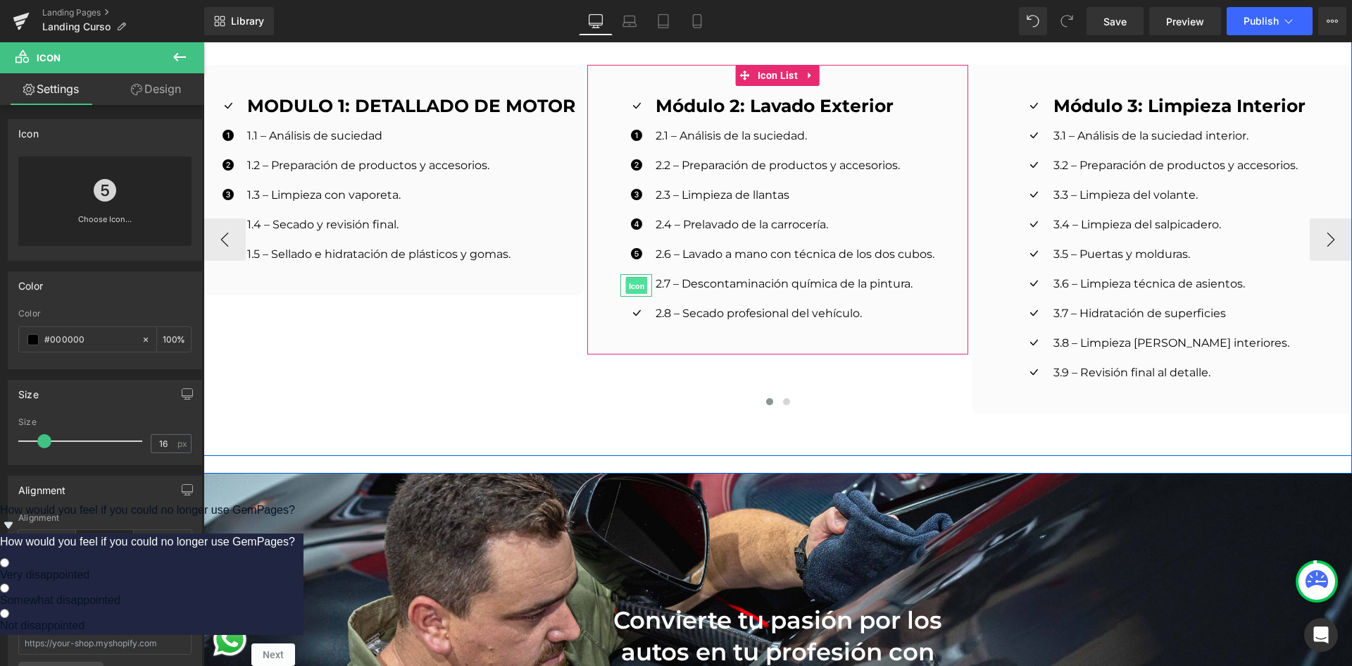
click at [631, 278] on span "Icon" at bounding box center [637, 286] width 22 height 17
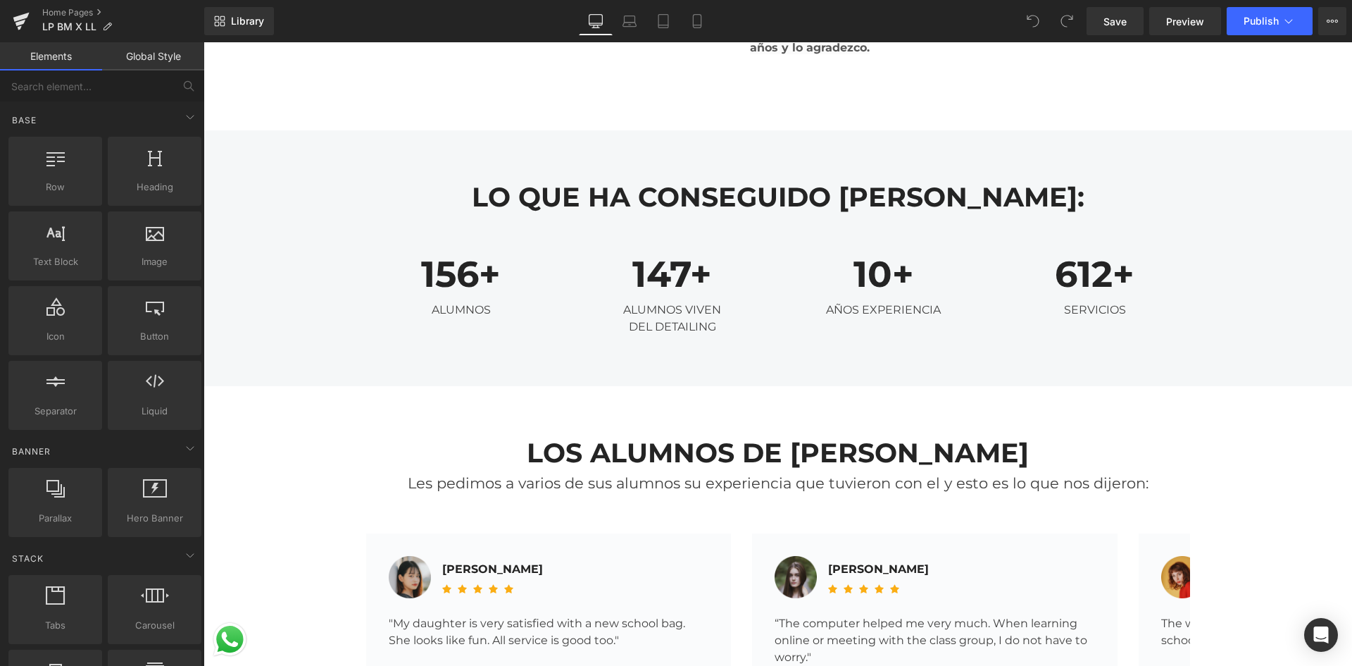
scroll to position [4296, 0]
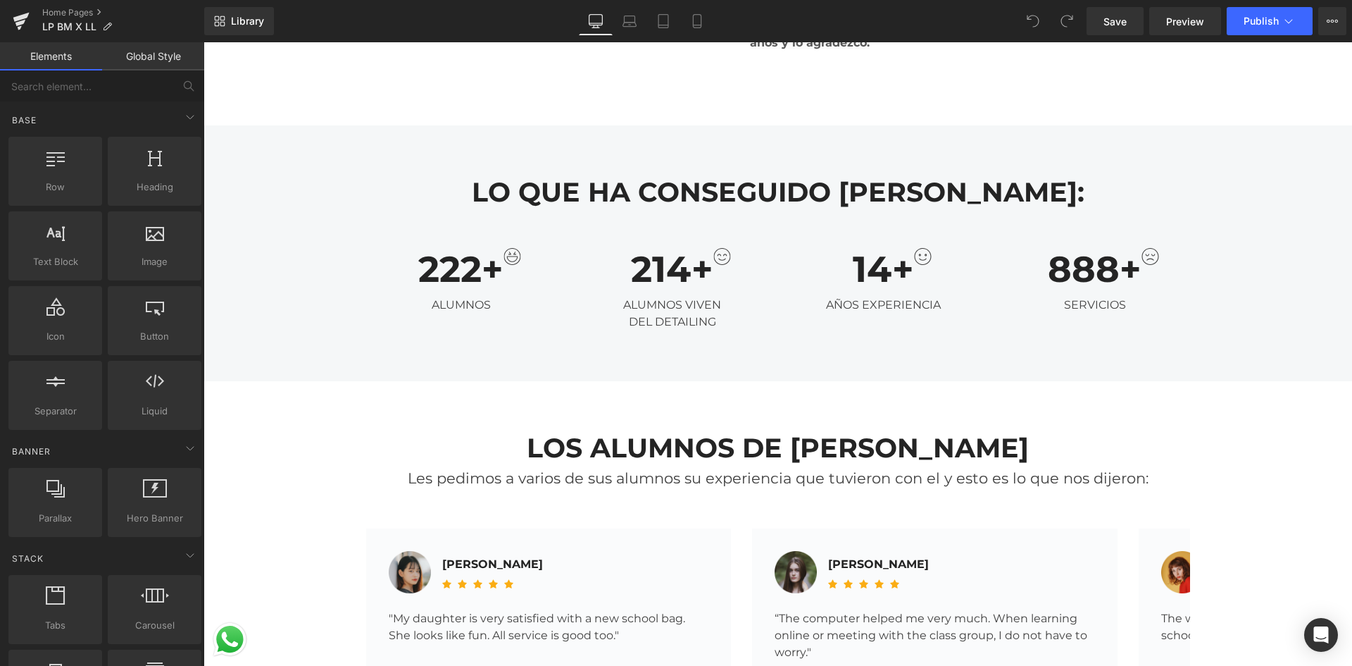
click at [551, 261] on div "222 + Counter ALUMNOS Text Block" at bounding box center [461, 281] width 211 height 66
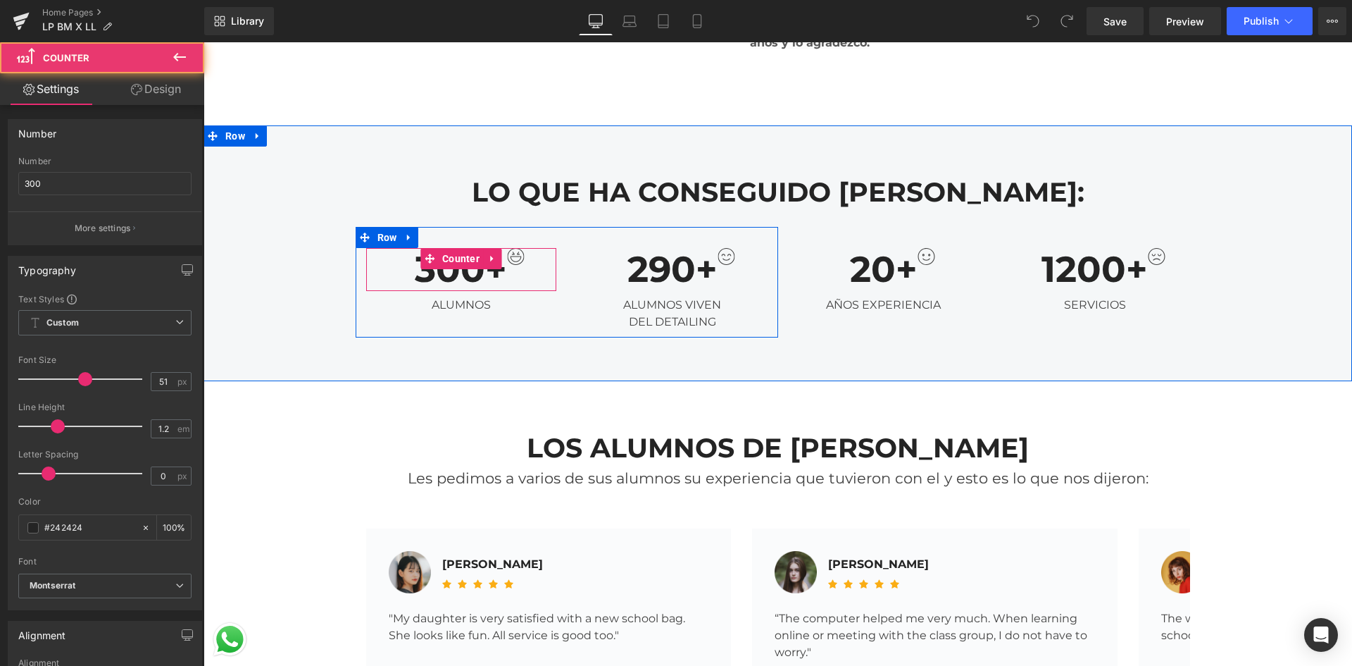
click at [540, 254] on div "300 +" at bounding box center [461, 269] width 190 height 43
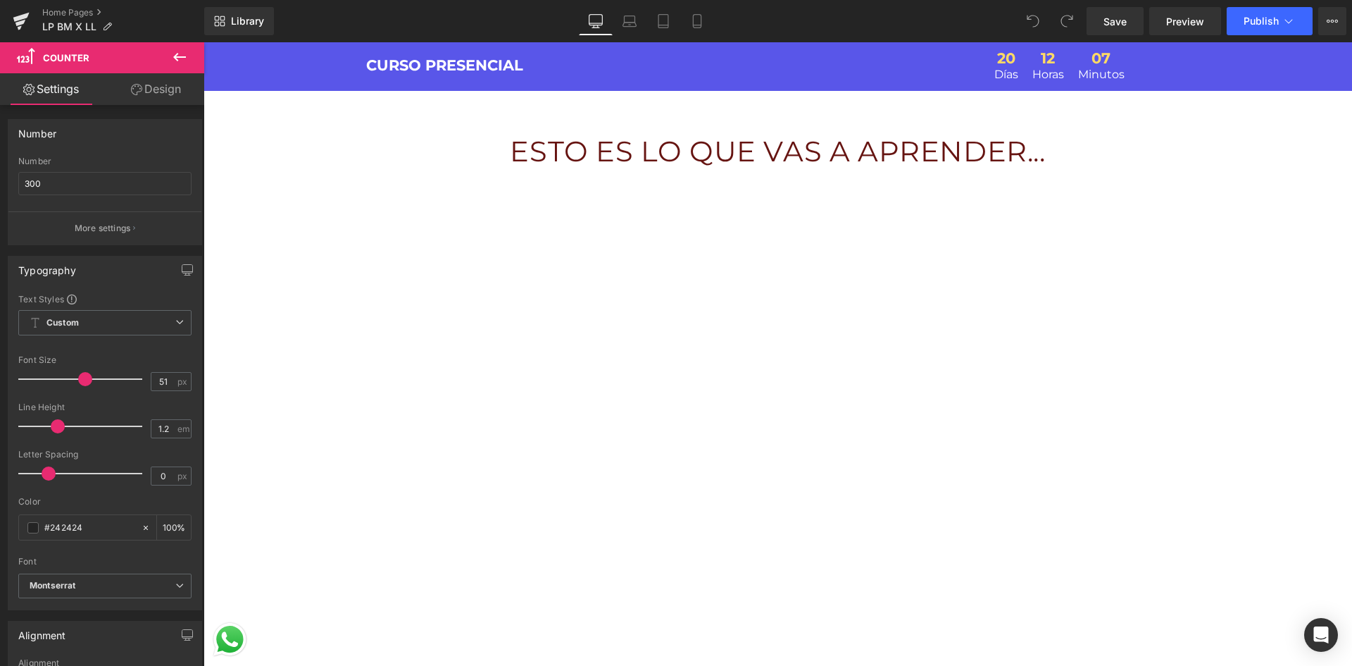
scroll to position [141, 0]
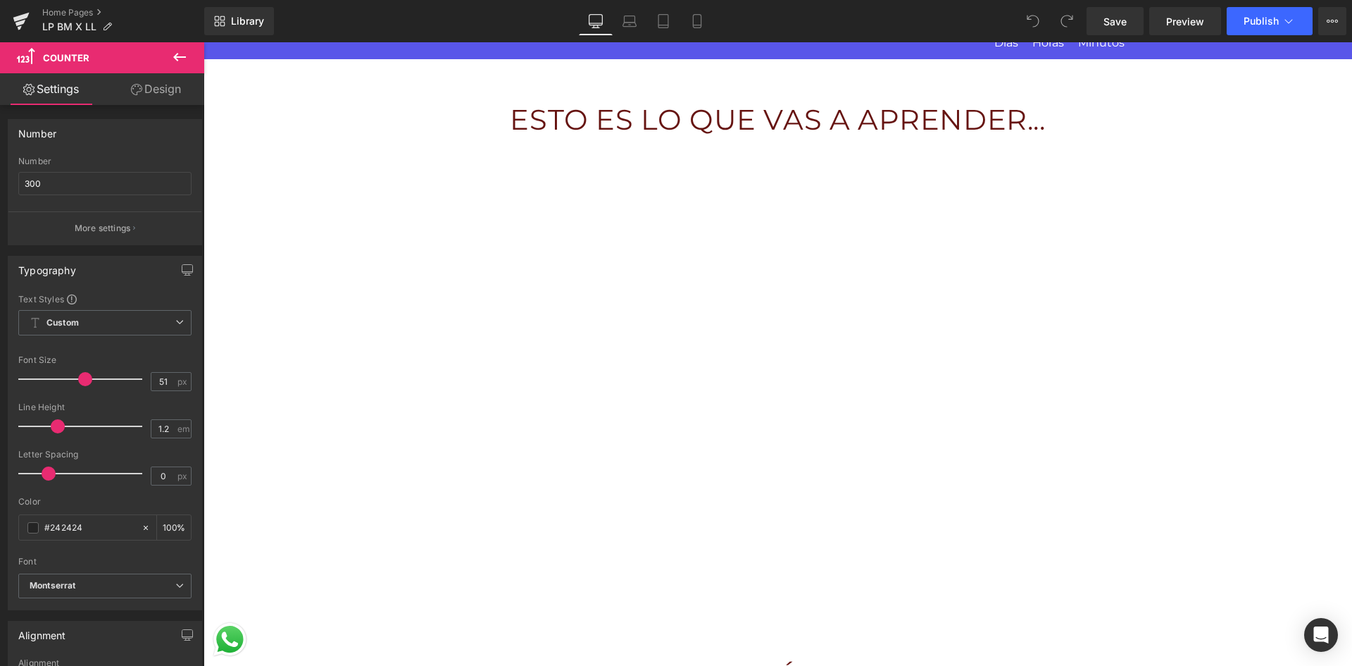
click at [427, 92] on div "ESTO ES LO QUE VAS A APRENDER... Heading Row" at bounding box center [778, 112] width 824 height 65
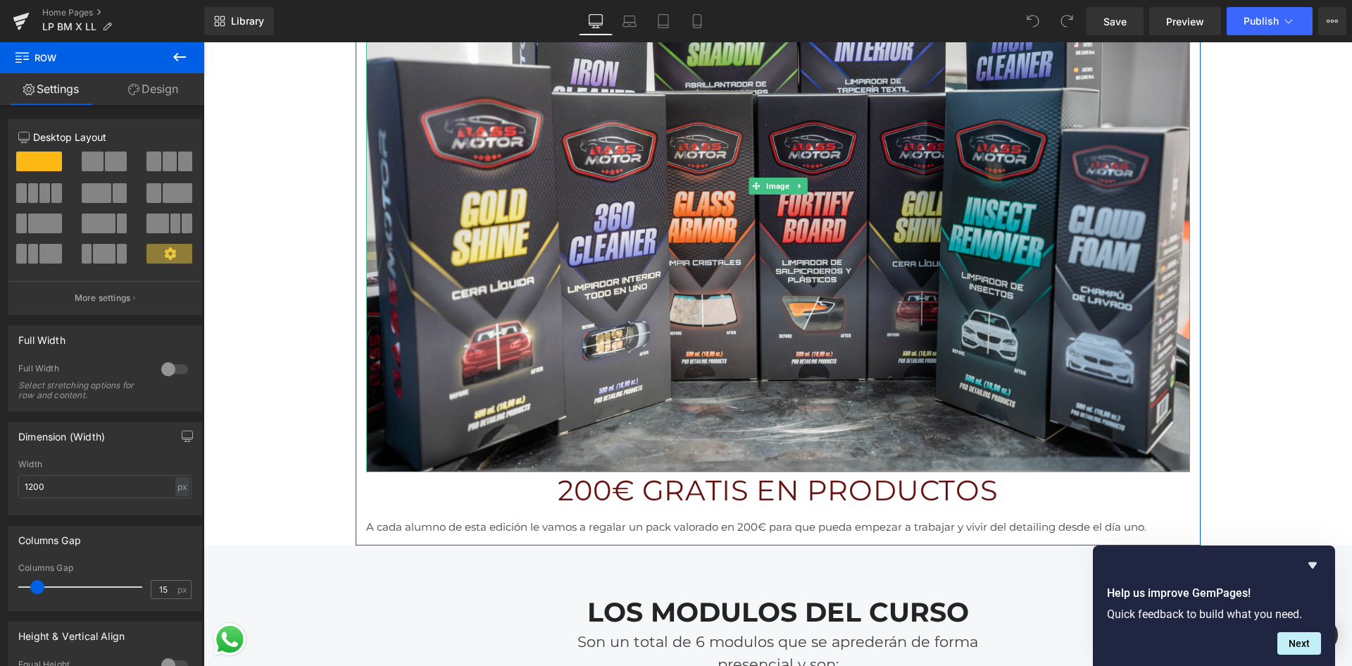
scroll to position [1892, 0]
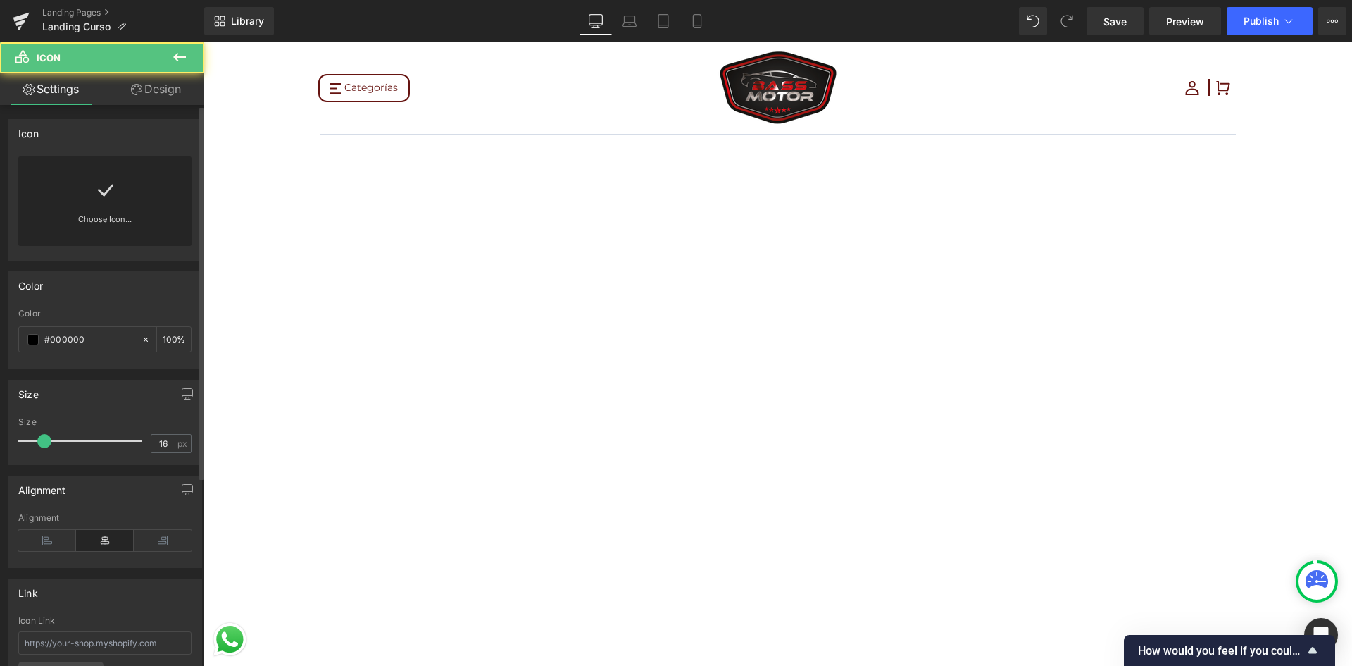
scroll to position [1972, 0]
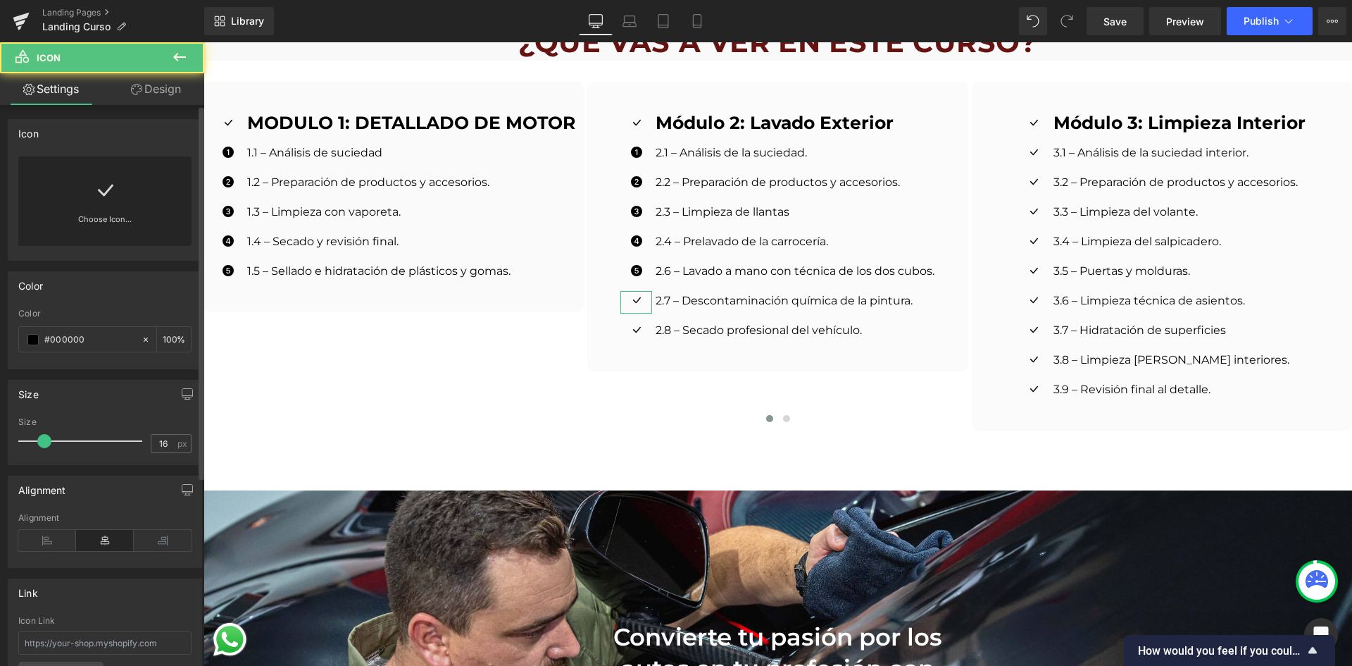
click at [106, 204] on link at bounding box center [105, 184] width 23 height 56
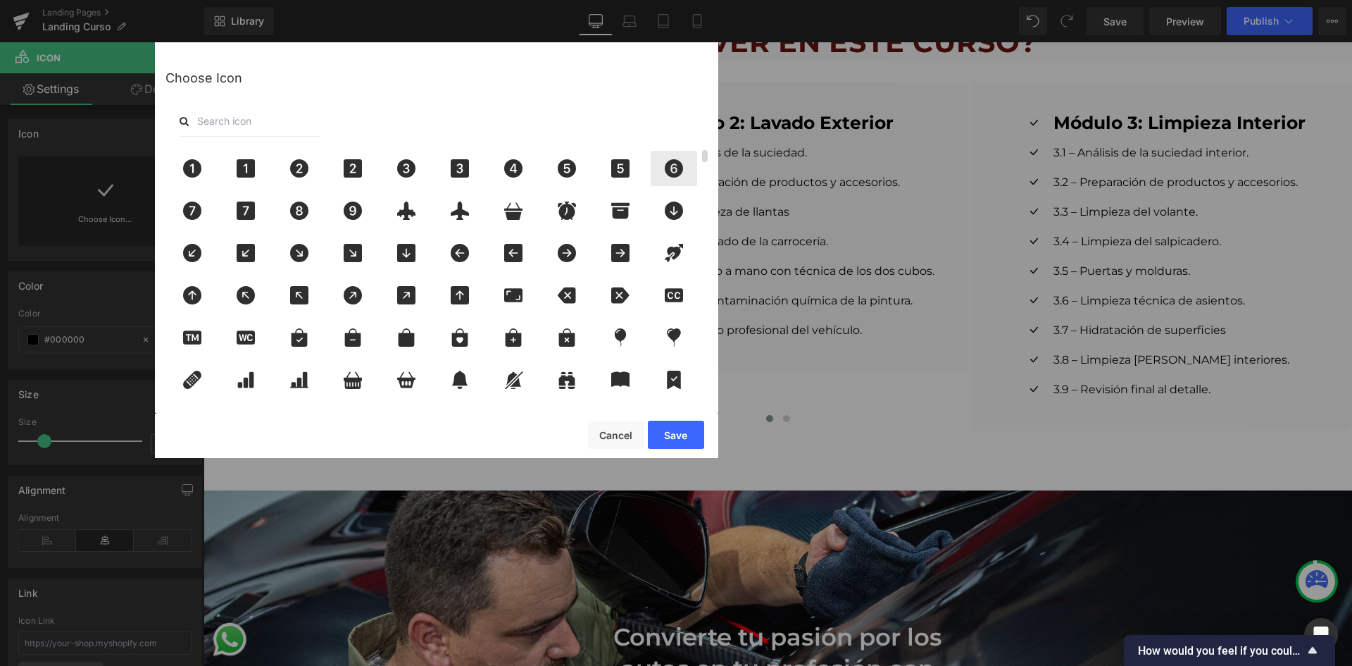
click at [665, 182] on div at bounding box center [674, 168] width 46 height 35
drag, startPoint x: 677, startPoint y: 426, endPoint x: 473, endPoint y: 382, distance: 208.9
click at [677, 426] on button "Save" at bounding box center [676, 434] width 56 height 28
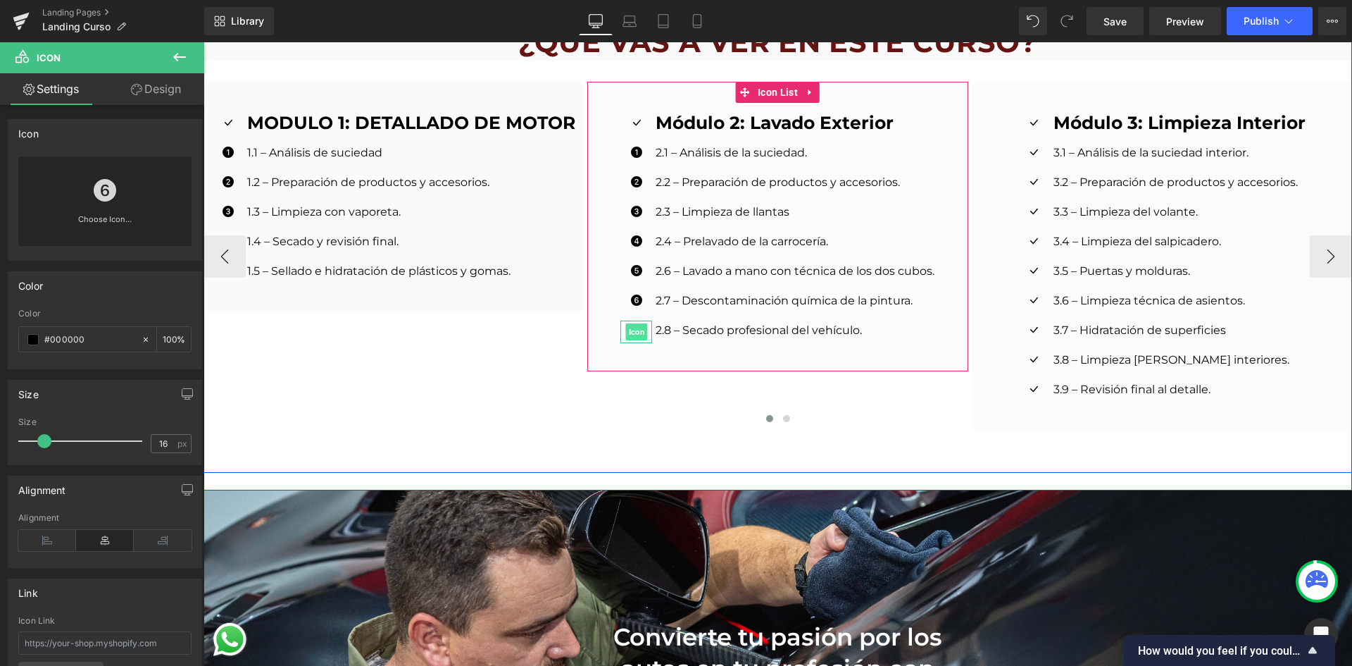
click at [631, 323] on span "Icon" at bounding box center [637, 331] width 22 height 17
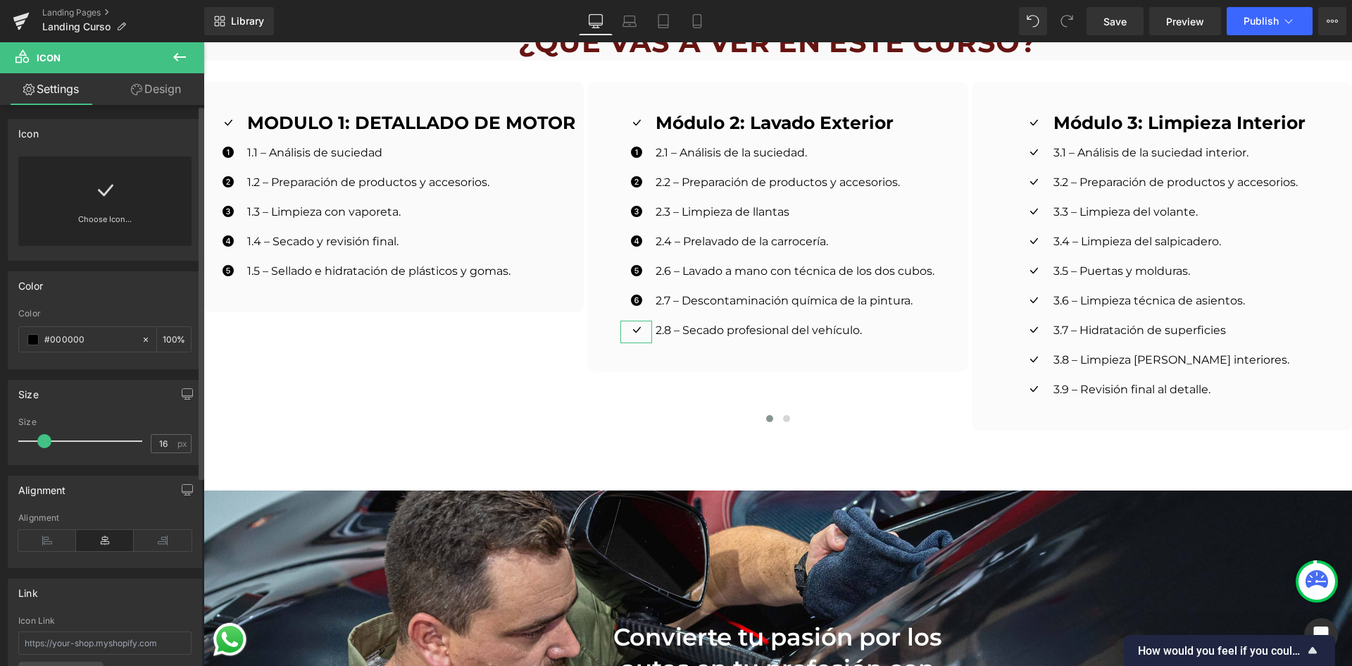
click at [54, 189] on div "Choose Icon..." at bounding box center [104, 200] width 173 height 89
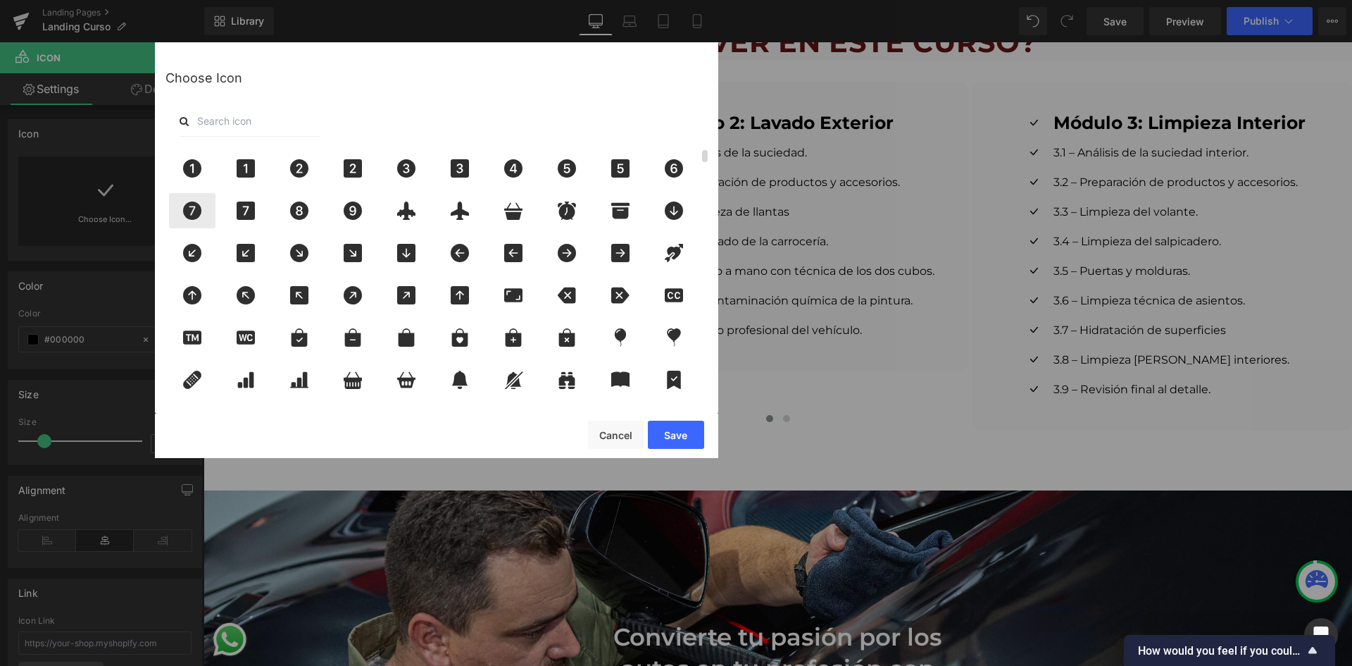
click at [205, 212] on icon at bounding box center [192, 210] width 30 height 18
click at [671, 437] on button "Save" at bounding box center [676, 434] width 56 height 28
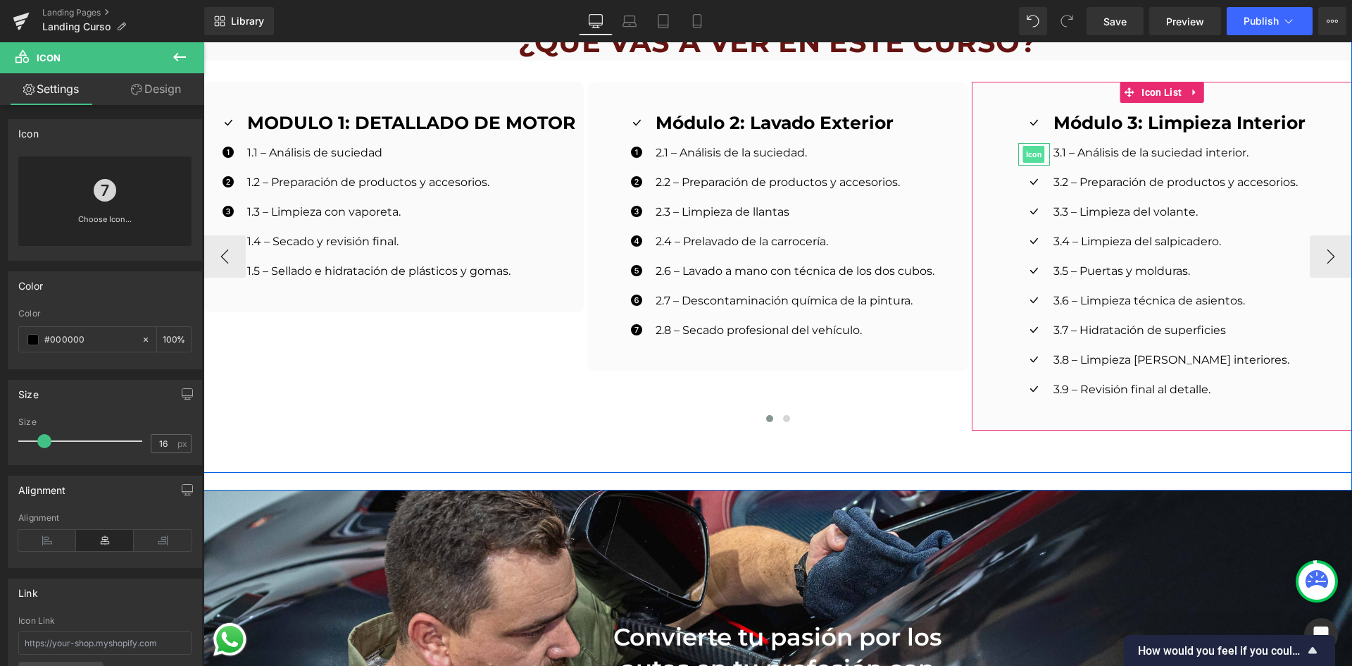
click at [1026, 146] on span "Icon" at bounding box center [1034, 154] width 22 height 17
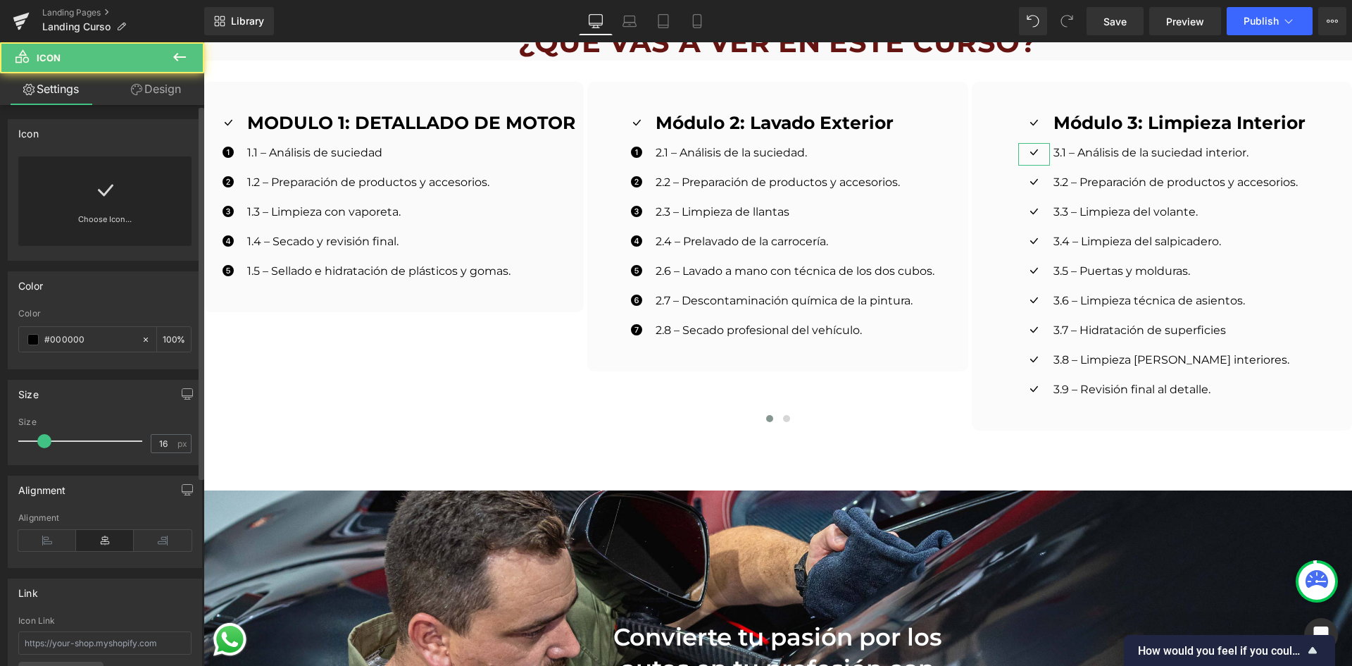
click at [48, 212] on div "Choose Icon..." at bounding box center [104, 200] width 173 height 89
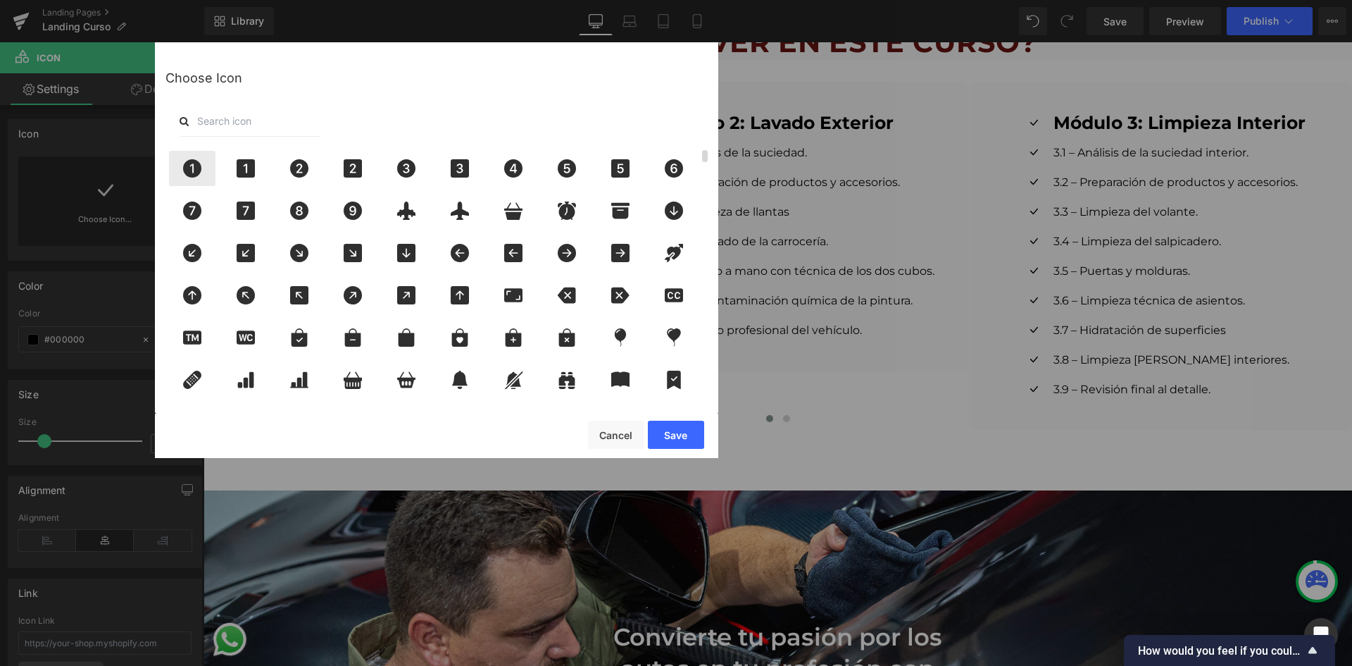
click at [189, 168] on icon at bounding box center [192, 168] width 18 height 18
click at [675, 434] on button "Save" at bounding box center [676, 434] width 56 height 28
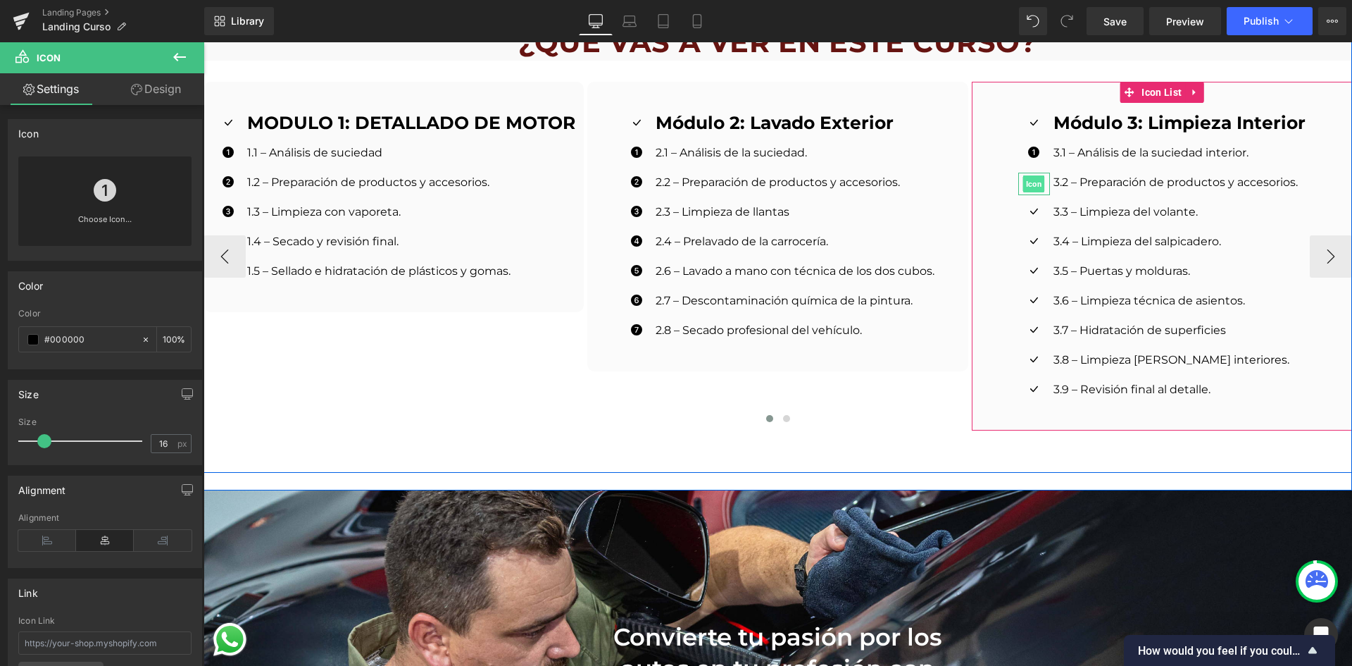
click at [1037, 175] on span "Icon" at bounding box center [1034, 183] width 22 height 17
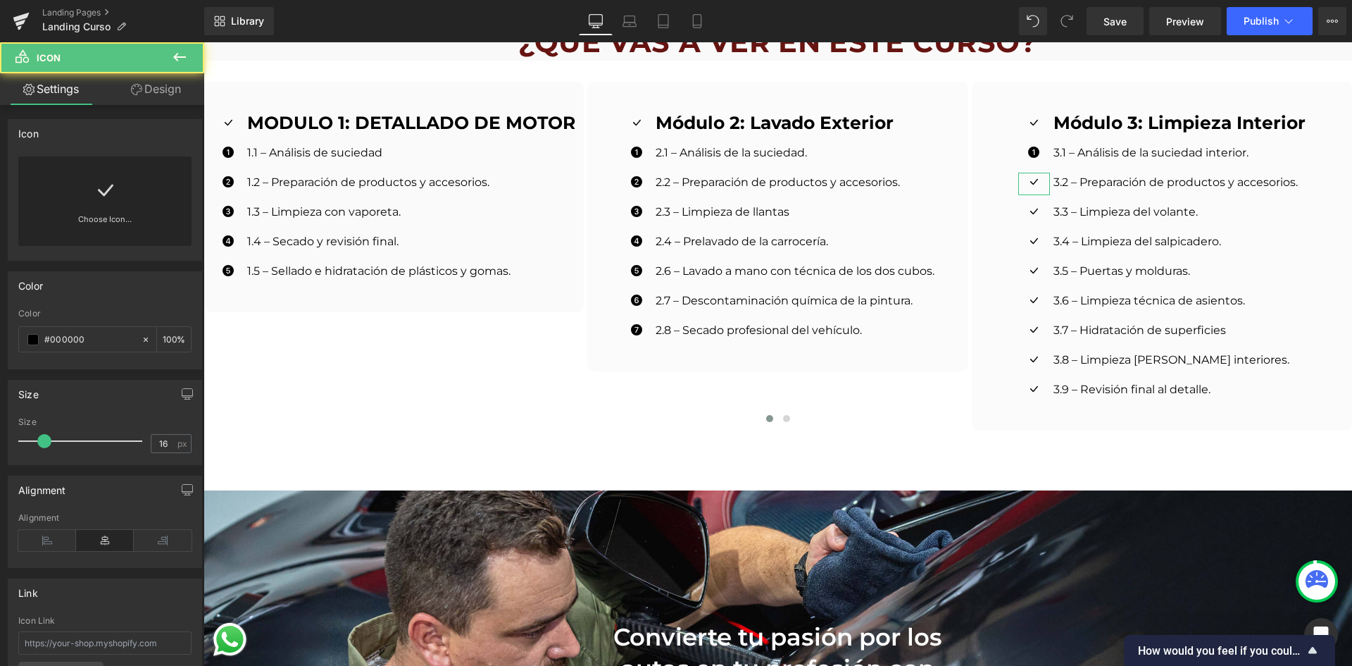
click at [125, 190] on div "Choose Icon..." at bounding box center [104, 200] width 173 height 89
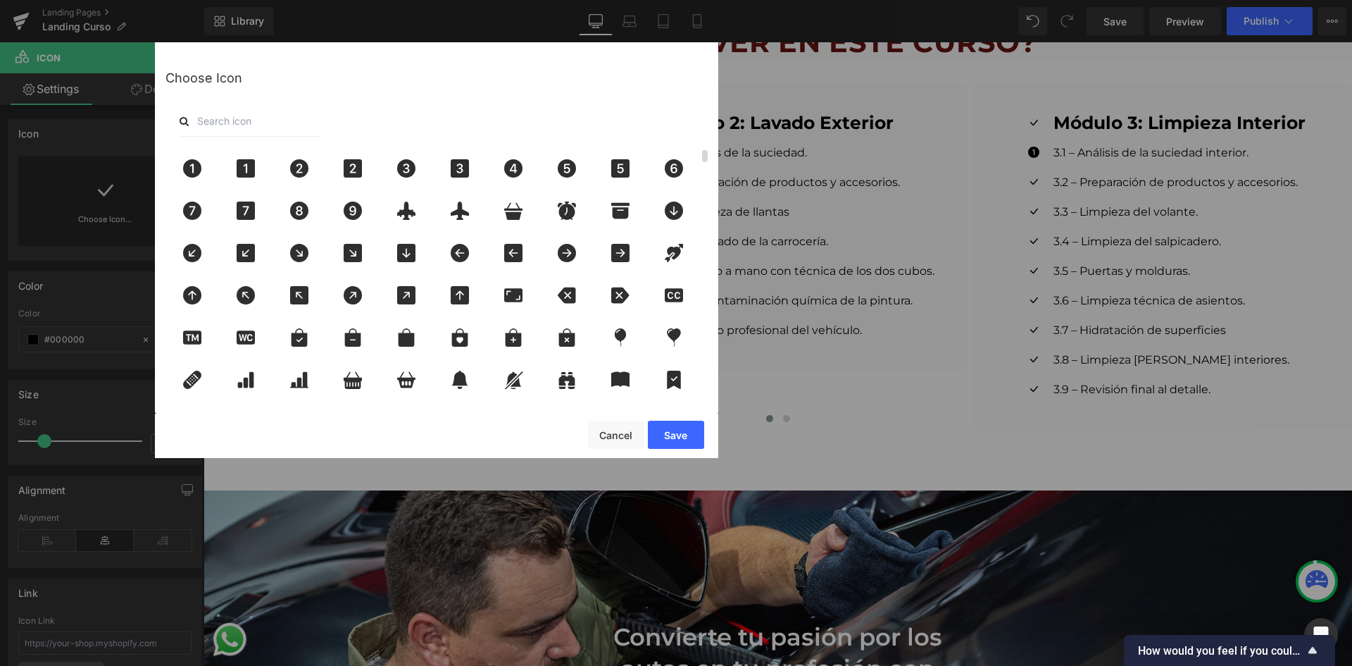
drag, startPoint x: 297, startPoint y: 176, endPoint x: 410, endPoint y: 234, distance: 126.6
click at [299, 176] on icon at bounding box center [299, 168] width 18 height 18
click at [685, 435] on button "Save" at bounding box center [676, 434] width 56 height 28
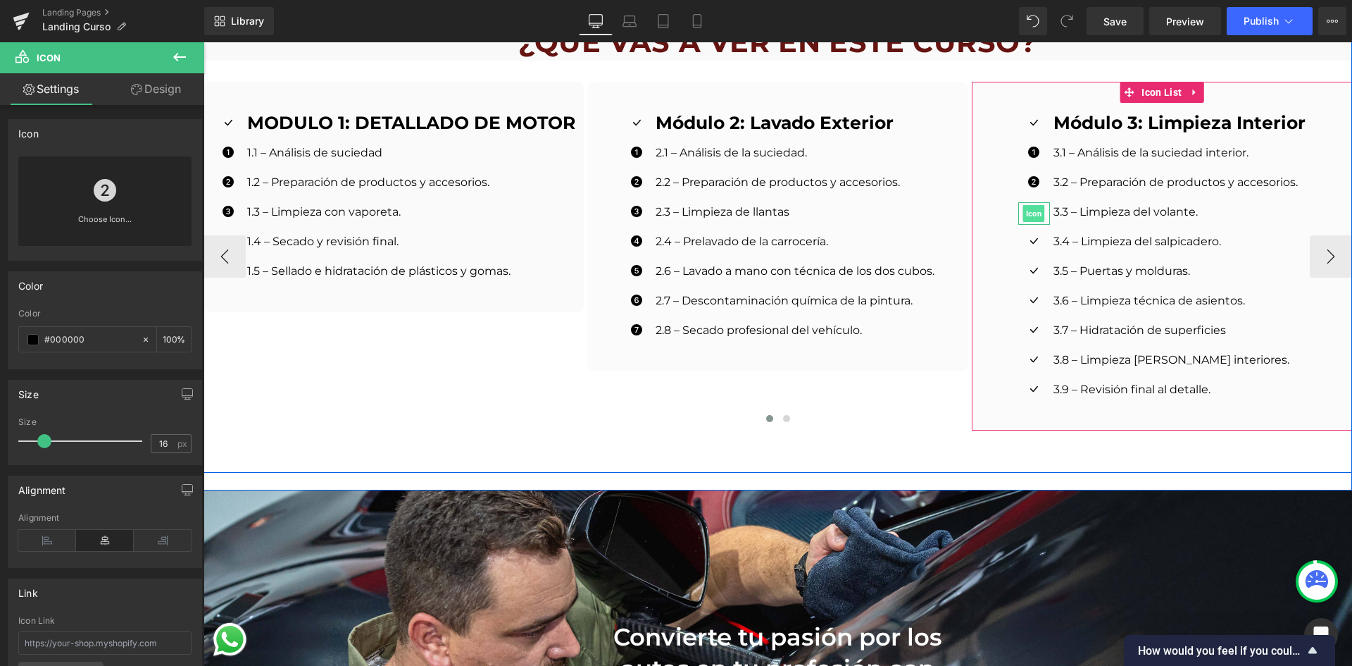
click at [1032, 205] on span "Icon" at bounding box center [1034, 213] width 22 height 17
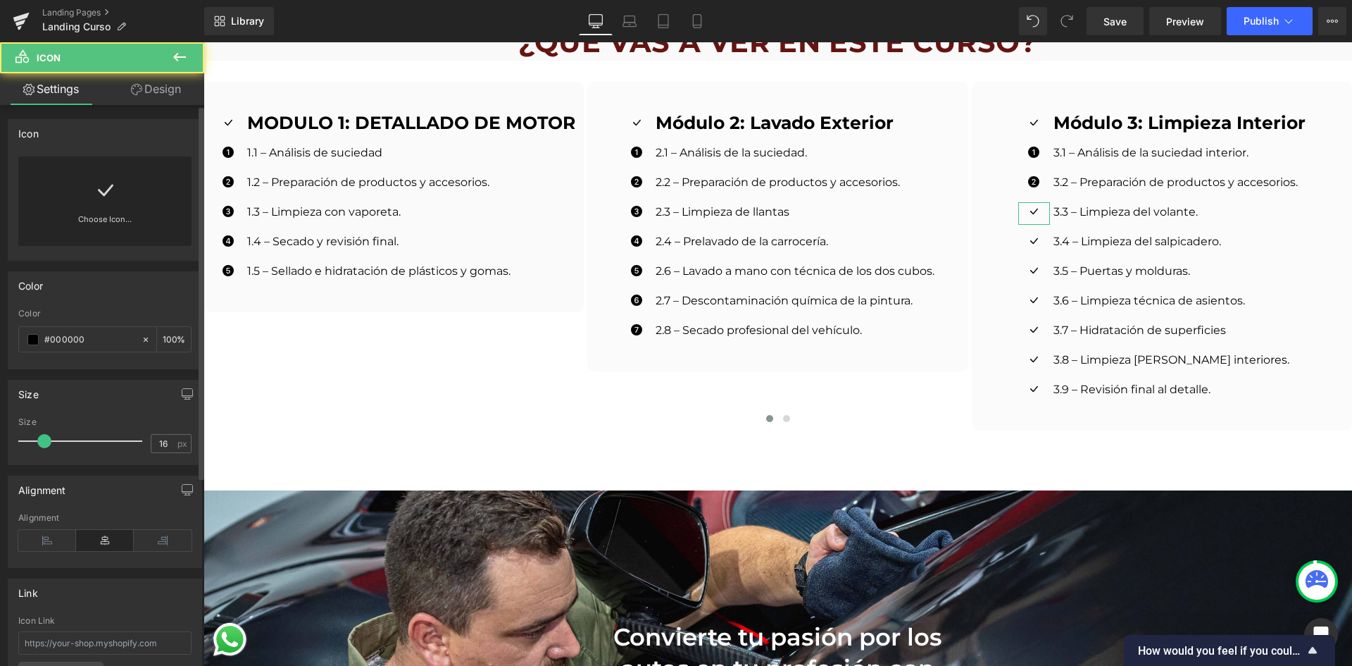
click at [43, 204] on div "Choose Icon..." at bounding box center [104, 200] width 173 height 89
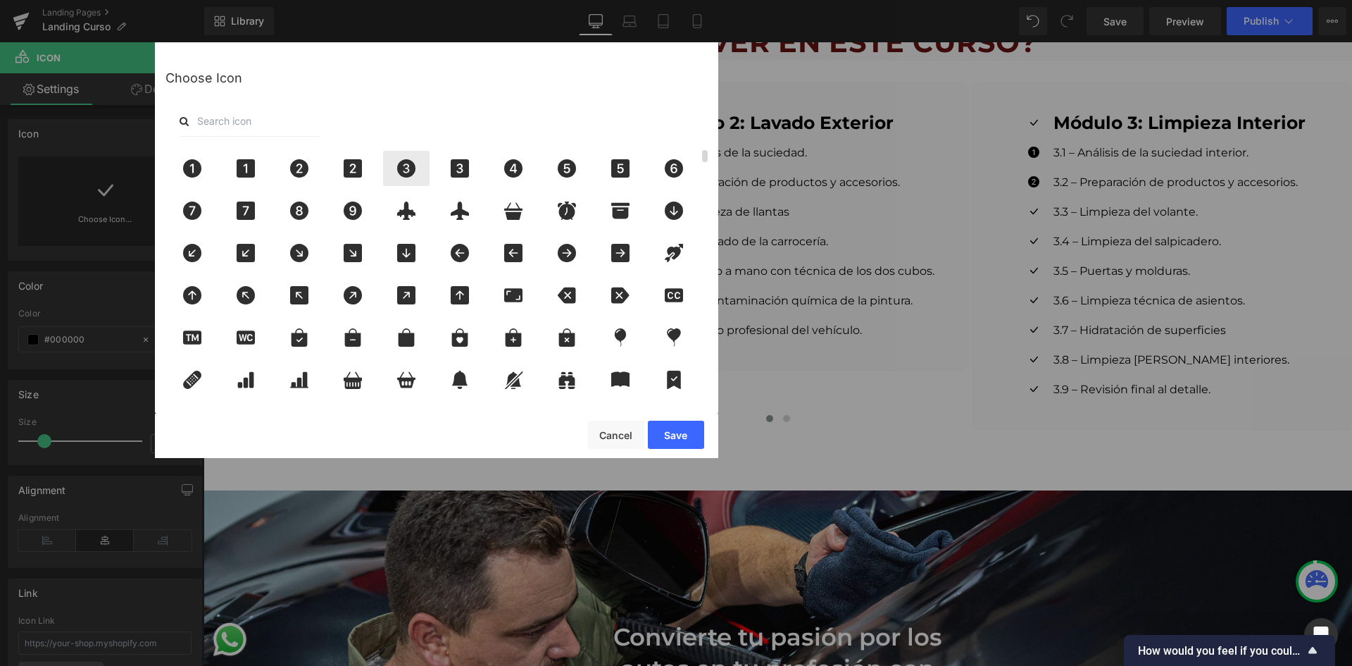
click at [401, 163] on icon at bounding box center [406, 168] width 18 height 18
drag, startPoint x: 683, startPoint y: 430, endPoint x: 664, endPoint y: 253, distance: 177.8
click at [683, 430] on button "Save" at bounding box center [676, 434] width 56 height 28
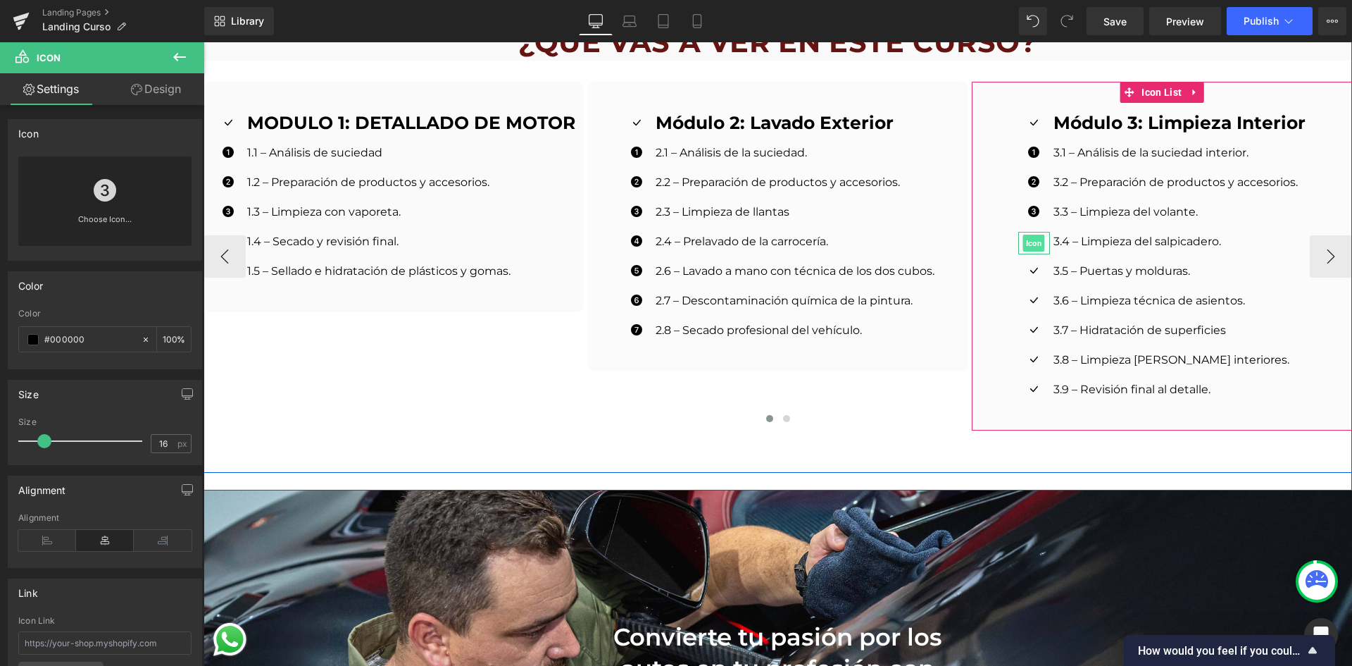
click at [1027, 235] on span "Icon" at bounding box center [1034, 243] width 22 height 17
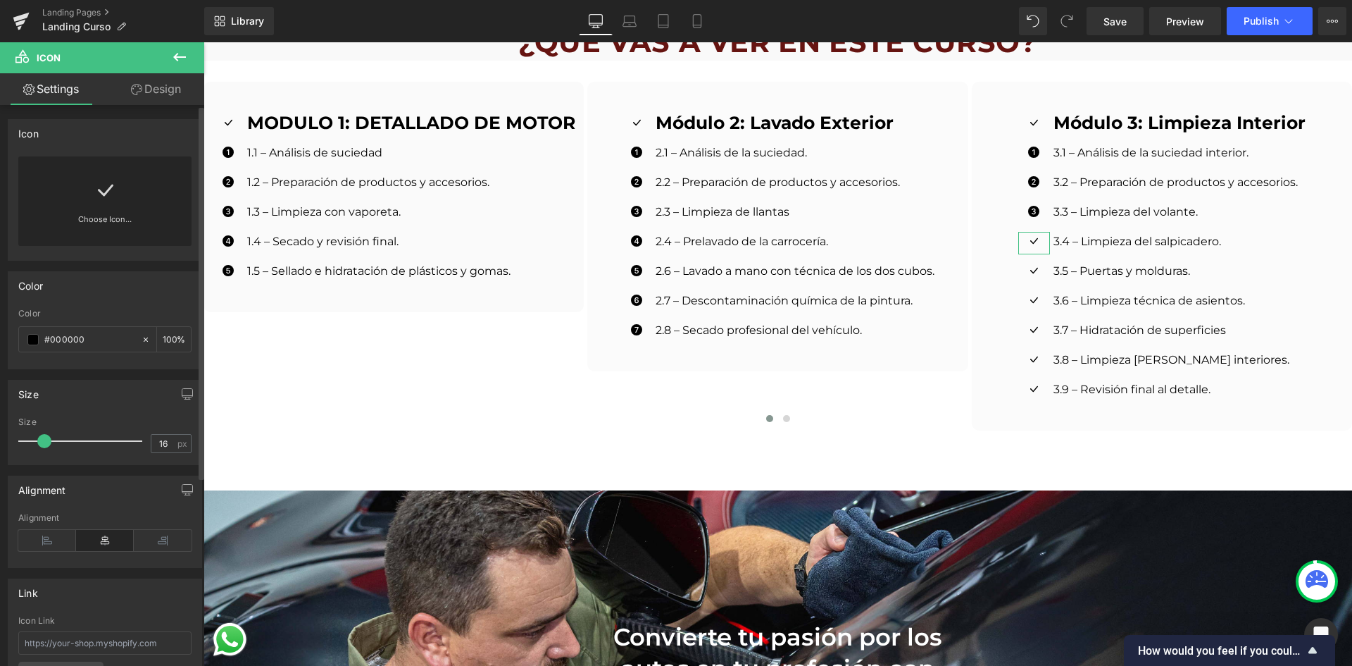
click at [168, 201] on div "Choose Icon..." at bounding box center [104, 200] width 173 height 89
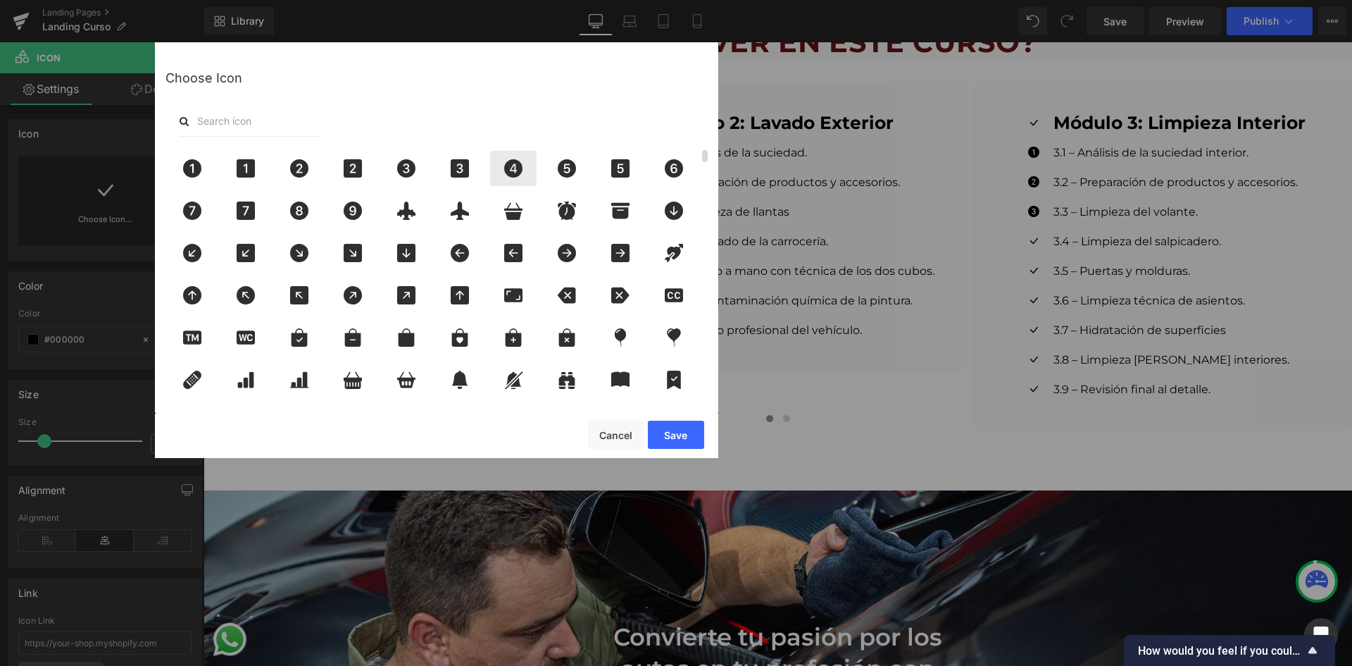
click at [513, 168] on icon at bounding box center [513, 168] width 18 height 18
click at [688, 438] on button "Save" at bounding box center [676, 434] width 56 height 28
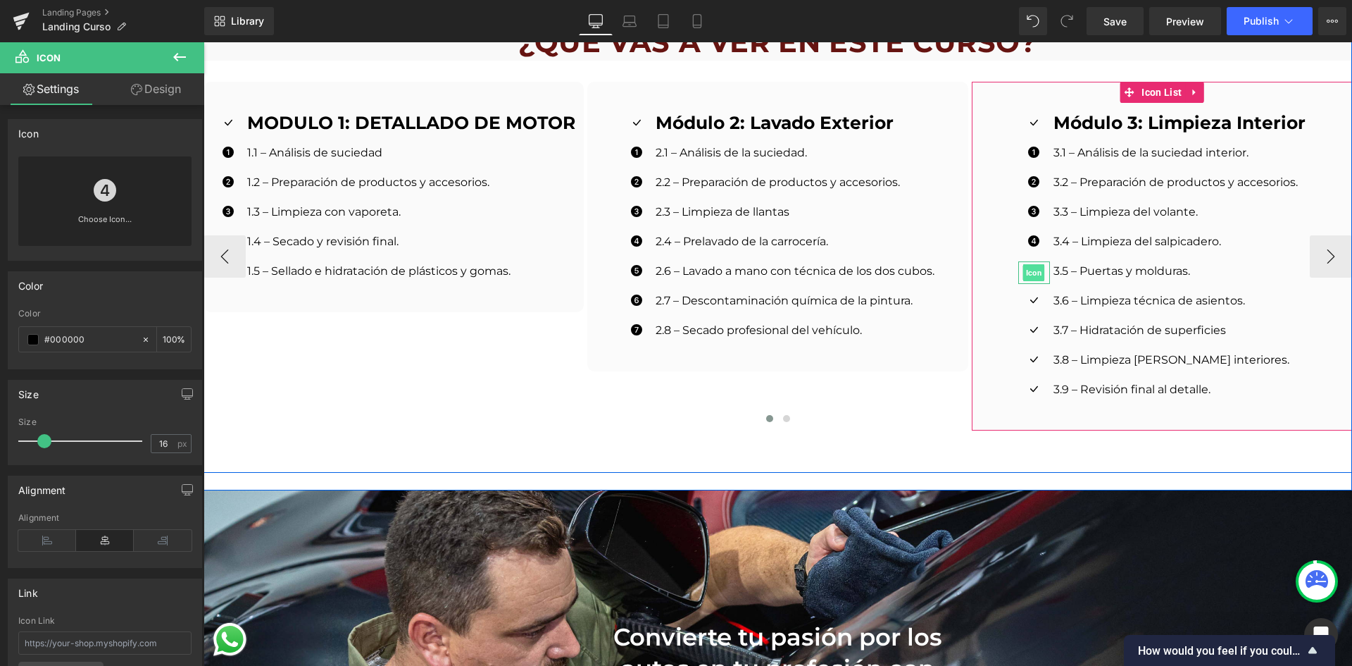
click at [1023, 264] on span "Icon" at bounding box center [1034, 272] width 22 height 17
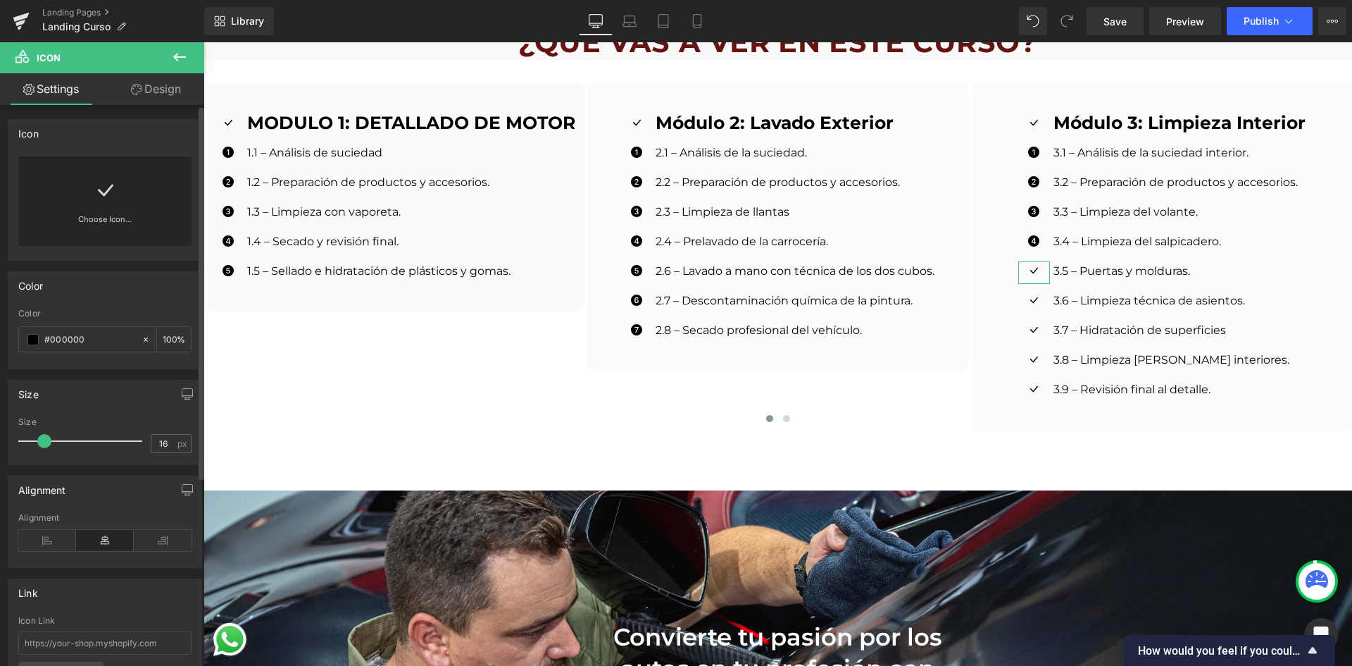
click at [75, 189] on div "Choose Icon..." at bounding box center [104, 200] width 173 height 89
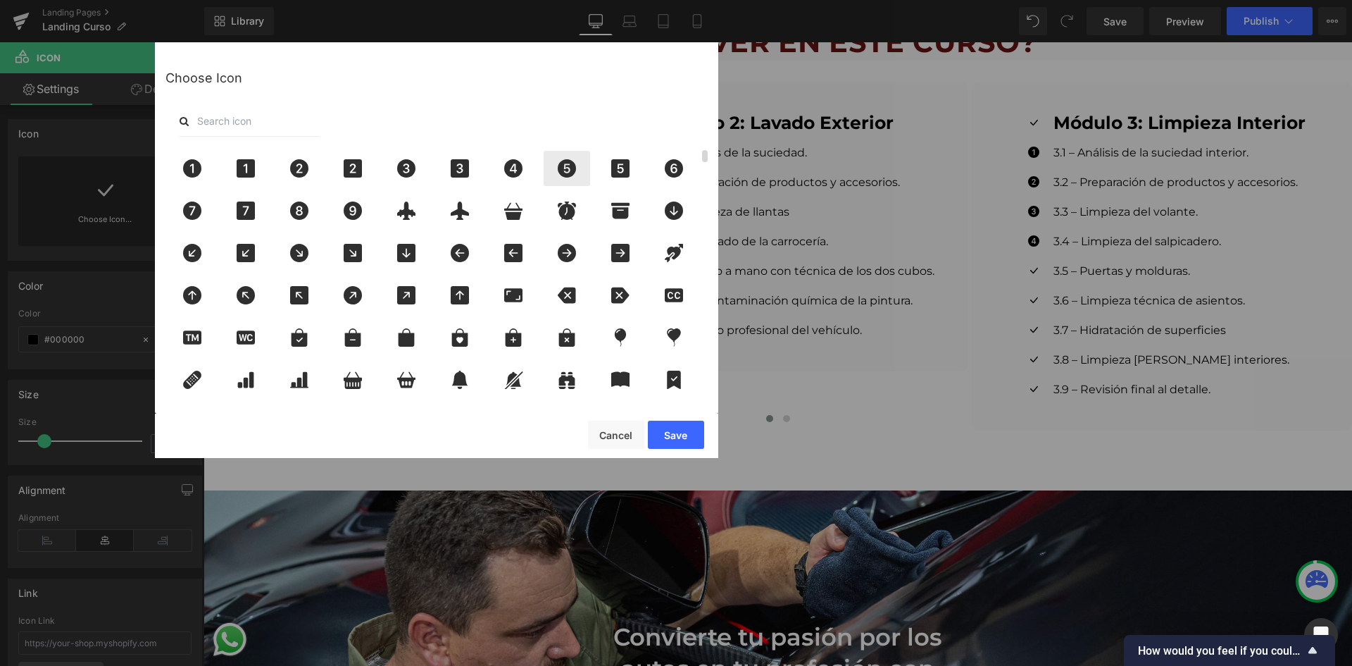
click at [566, 158] on div at bounding box center [567, 168] width 46 height 35
drag, startPoint x: 686, startPoint y: 432, endPoint x: 759, endPoint y: 261, distance: 185.5
click at [686, 432] on button "Save" at bounding box center [676, 434] width 56 height 28
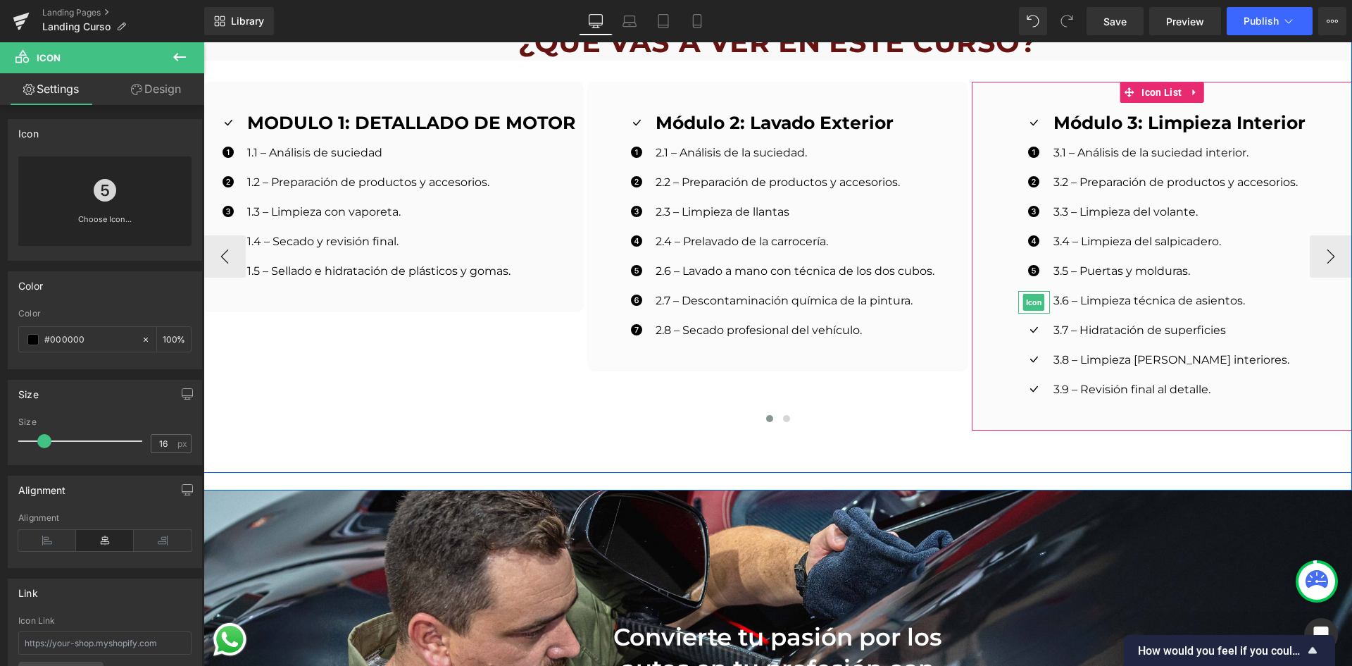
click at [1028, 294] on span "Icon" at bounding box center [1034, 302] width 22 height 17
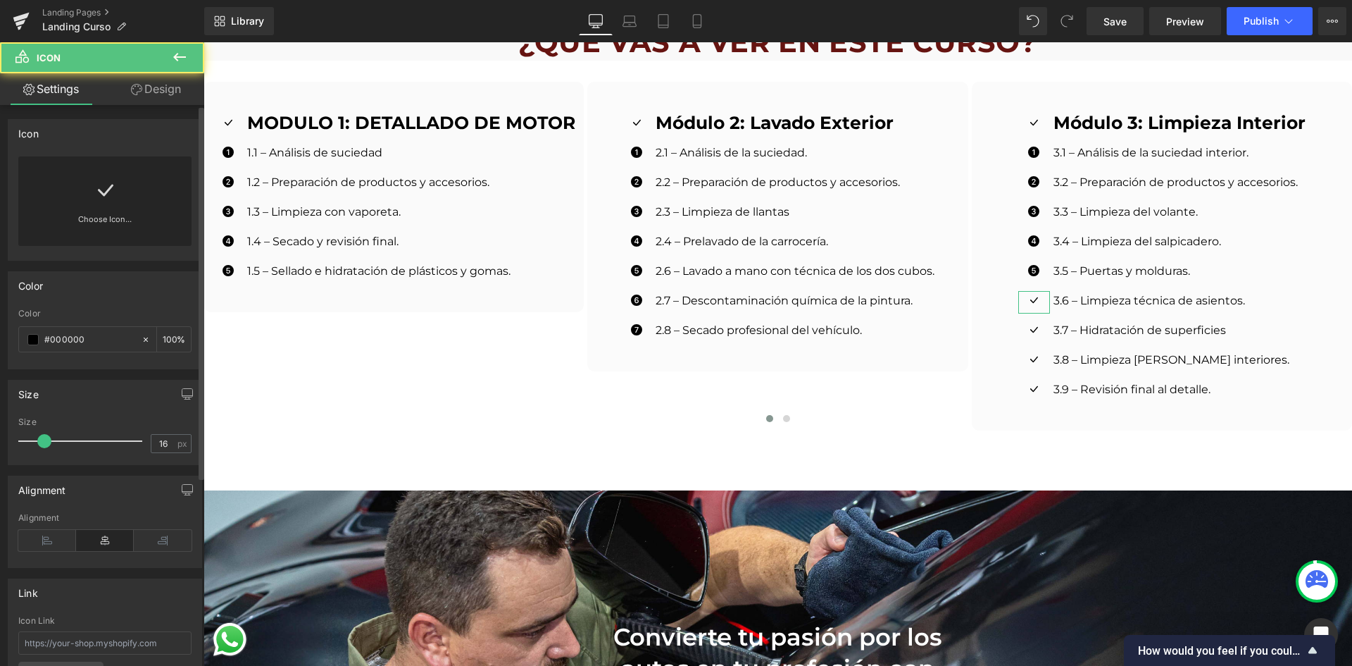
click at [183, 202] on div "Choose Icon..." at bounding box center [104, 200] width 173 height 89
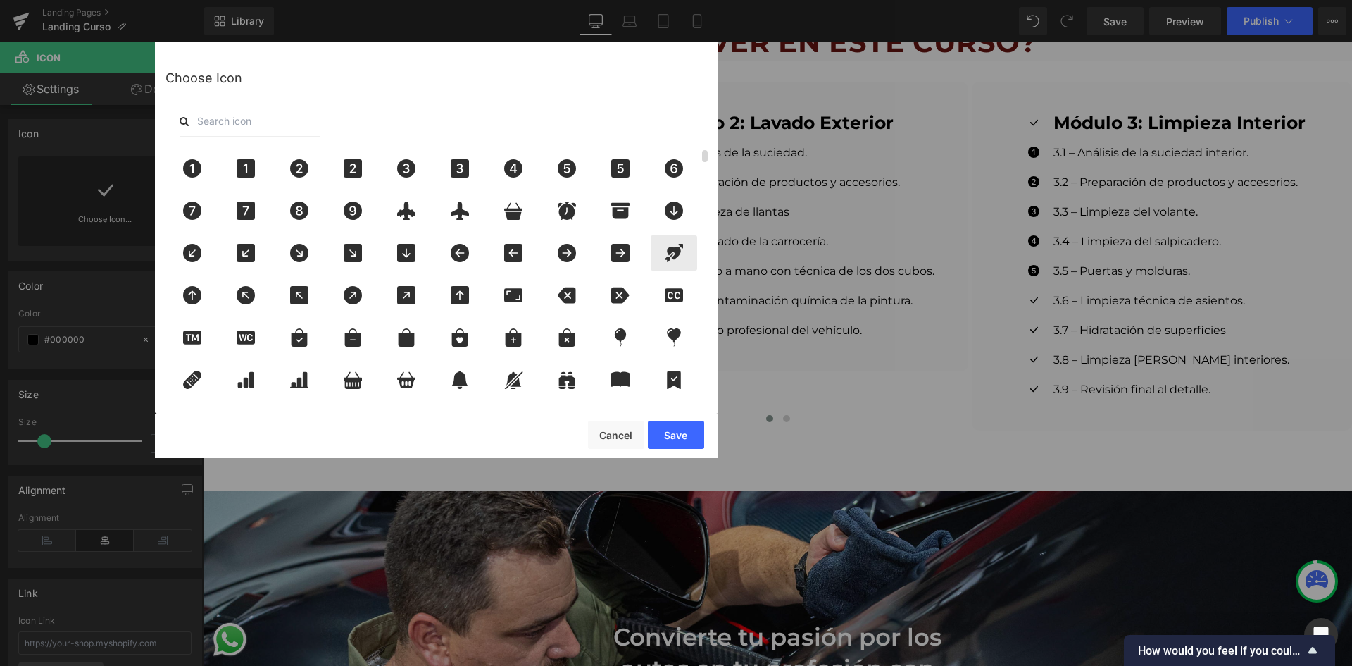
drag, startPoint x: 688, startPoint y: 171, endPoint x: 690, endPoint y: 239, distance: 67.6
click at [690, 171] on div at bounding box center [674, 168] width 46 height 35
click at [678, 434] on button "Save" at bounding box center [676, 434] width 56 height 28
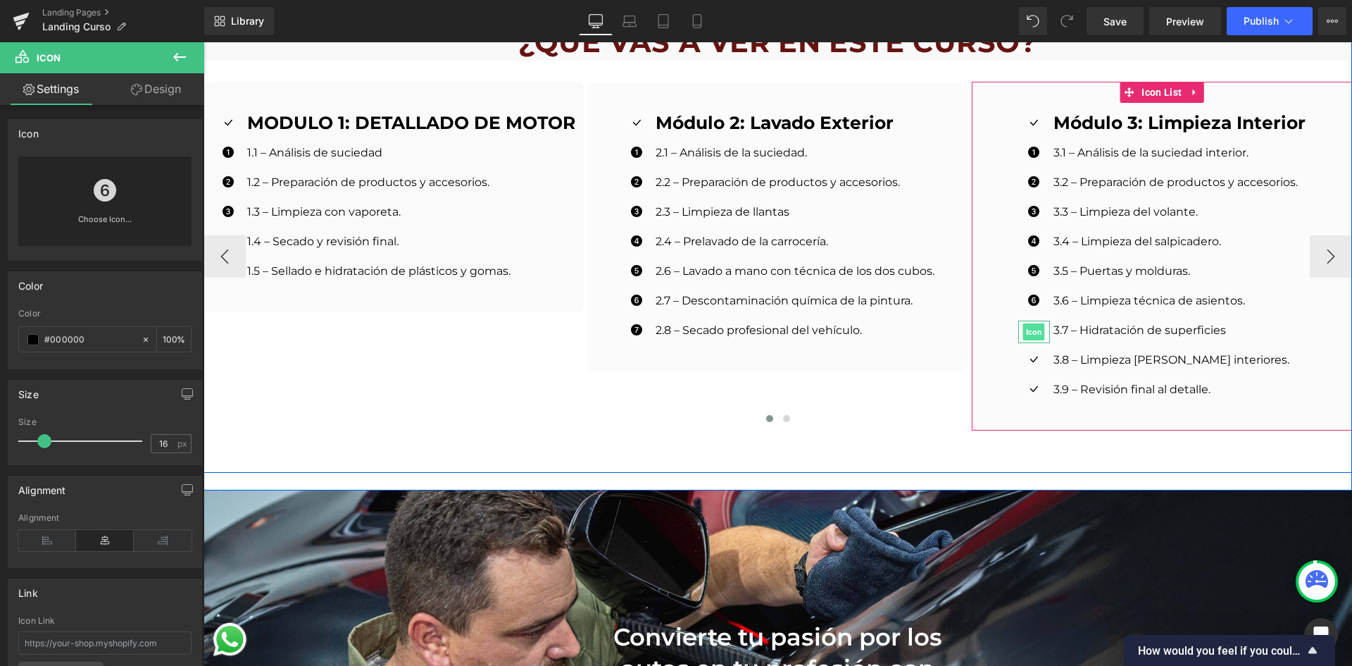
click at [1026, 323] on span "Icon" at bounding box center [1034, 331] width 22 height 17
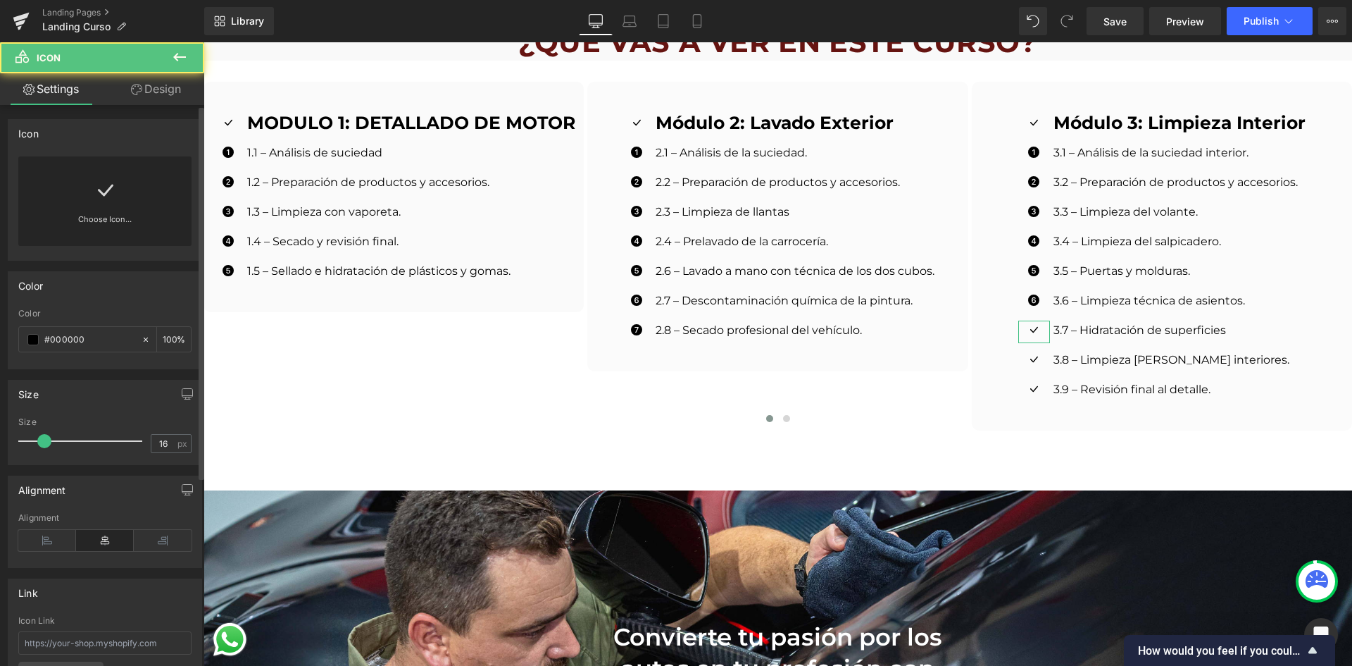
click at [146, 212] on div "Choose Icon..." at bounding box center [104, 200] width 173 height 89
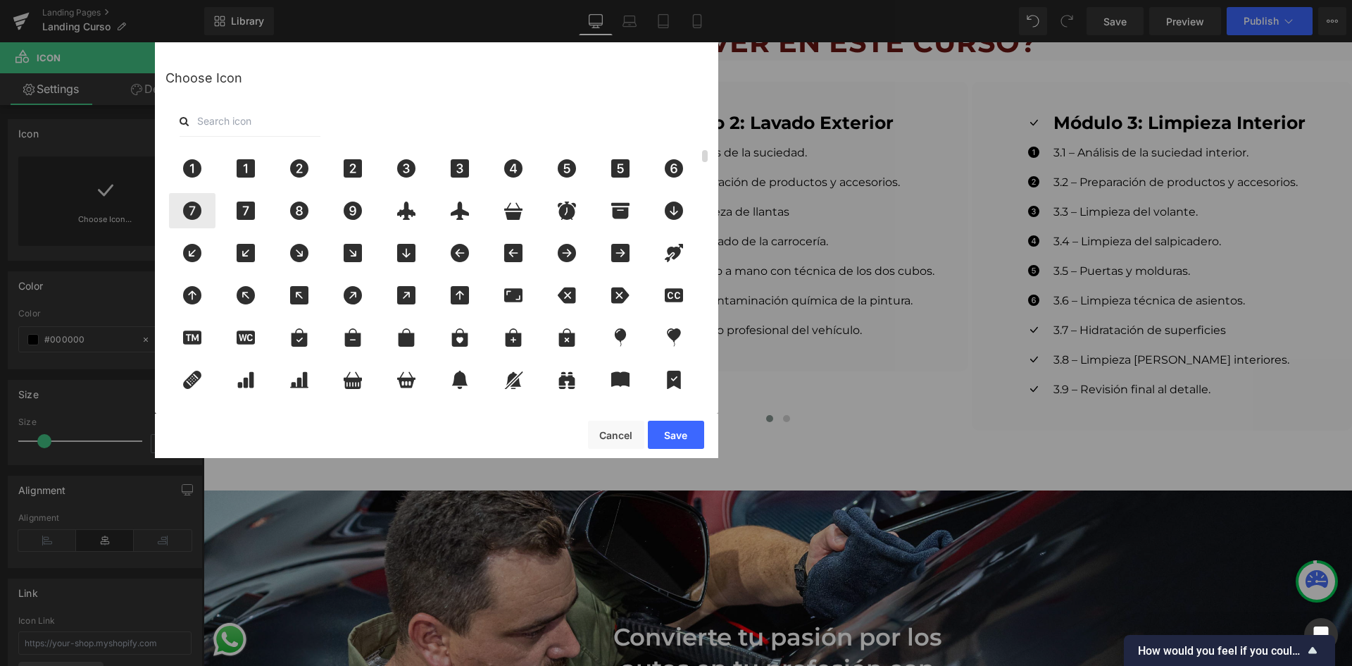
click at [201, 217] on icon at bounding box center [192, 210] width 30 height 18
click at [673, 430] on button "Save" at bounding box center [676, 434] width 56 height 28
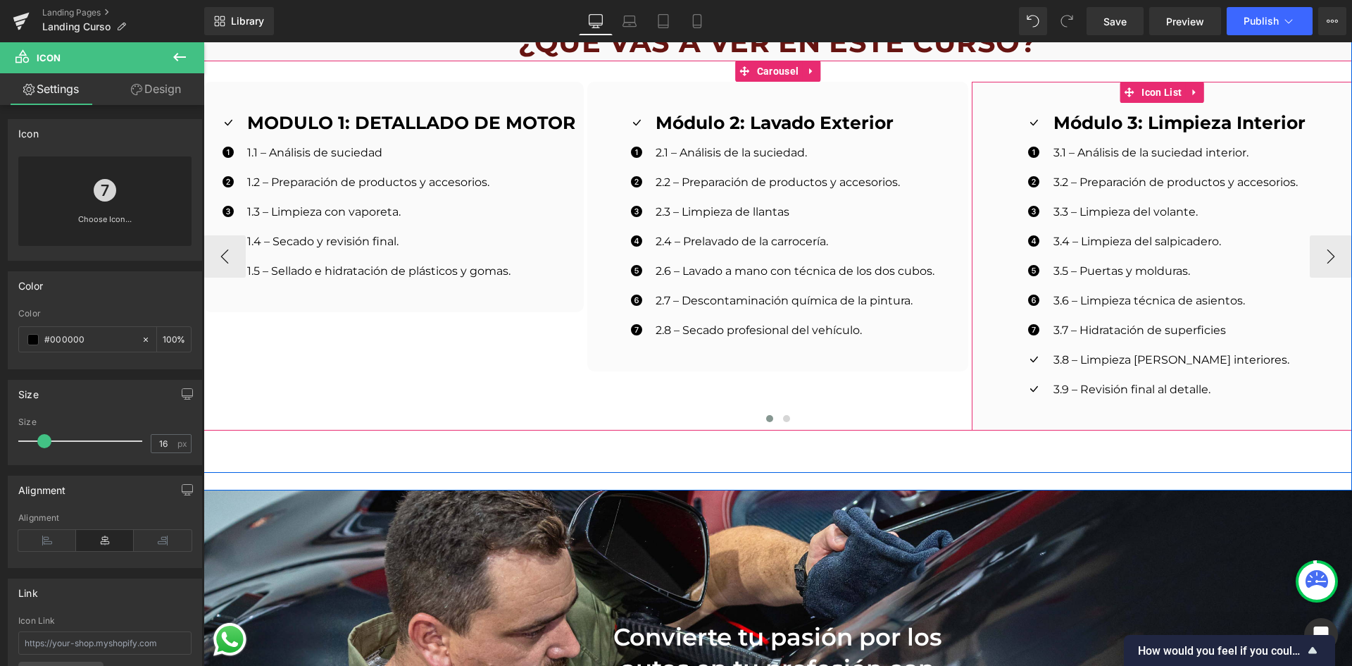
click at [1030, 353] on span "Icon" at bounding box center [1034, 361] width 22 height 17
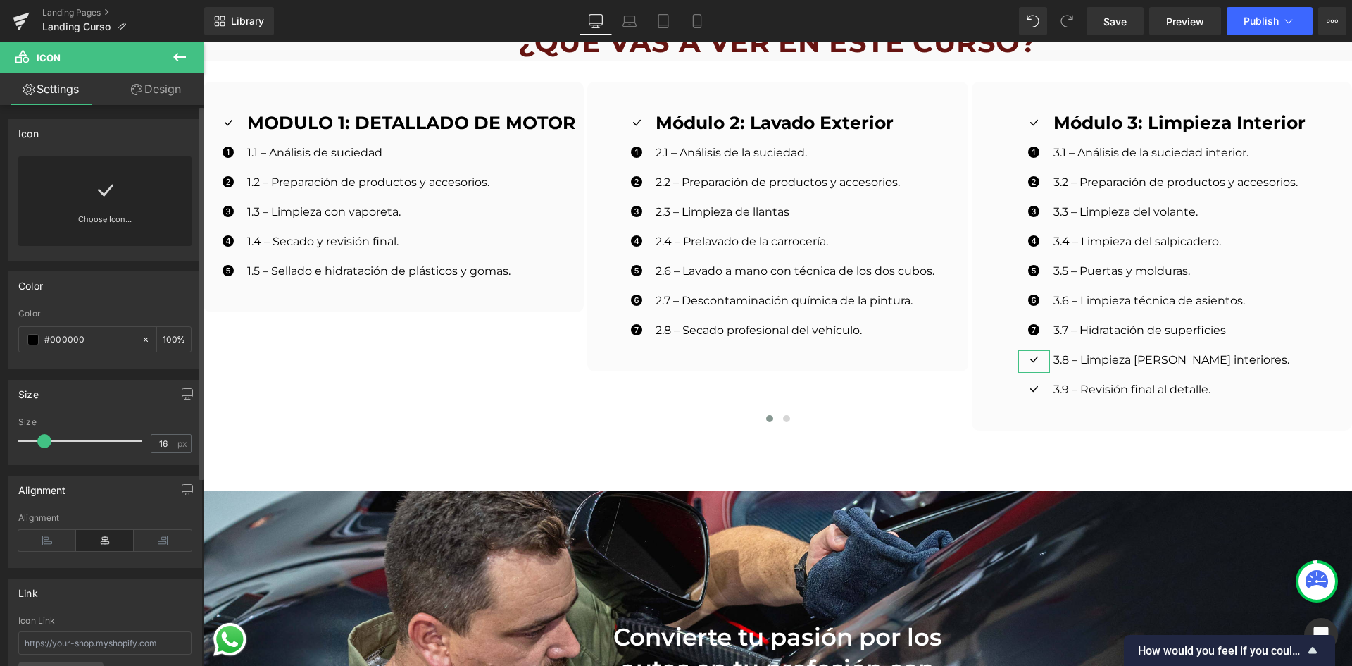
click at [57, 188] on div "Choose Icon..." at bounding box center [104, 200] width 173 height 89
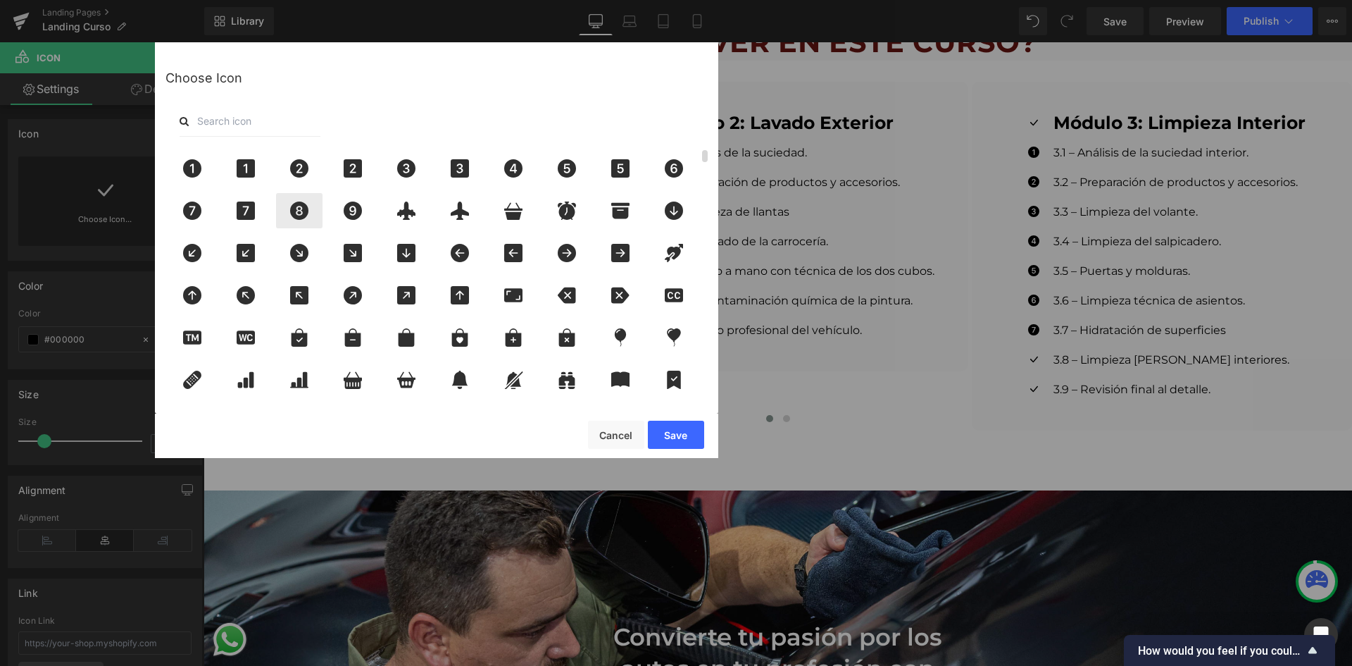
click at [294, 210] on icon at bounding box center [299, 210] width 18 height 18
click at [692, 424] on button "Save" at bounding box center [676, 434] width 56 height 28
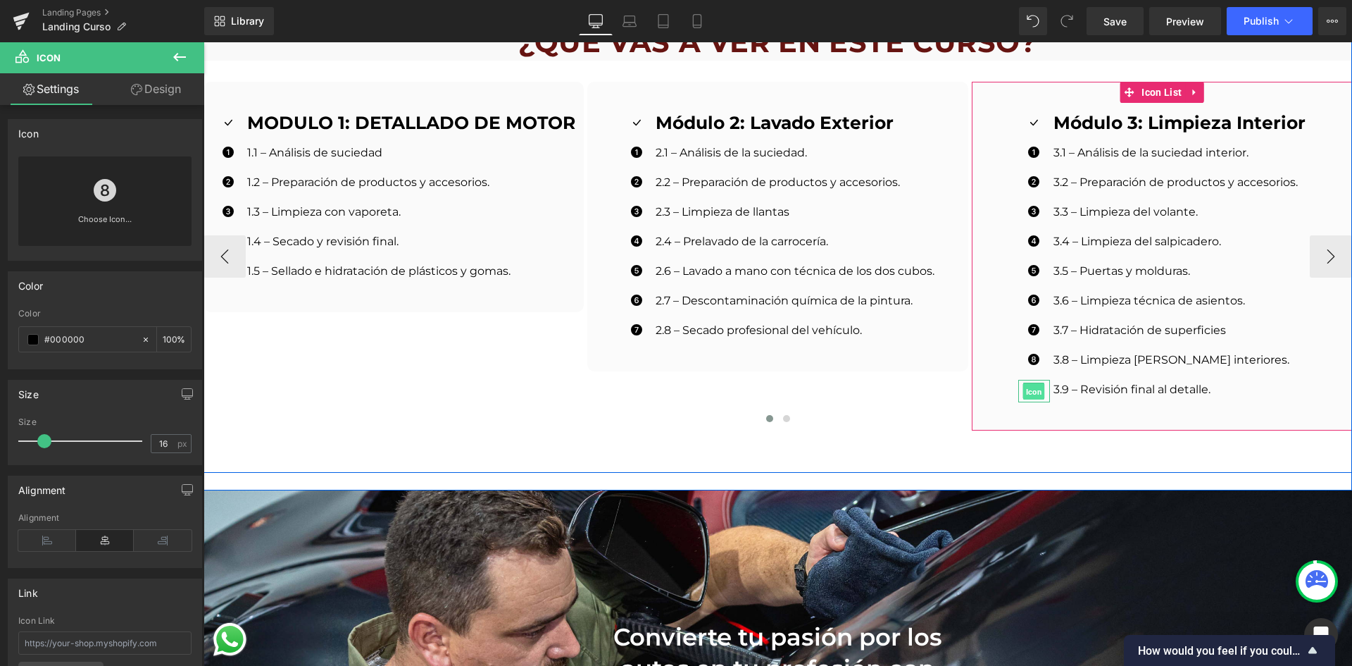
click at [1025, 383] on span "Icon" at bounding box center [1034, 391] width 22 height 17
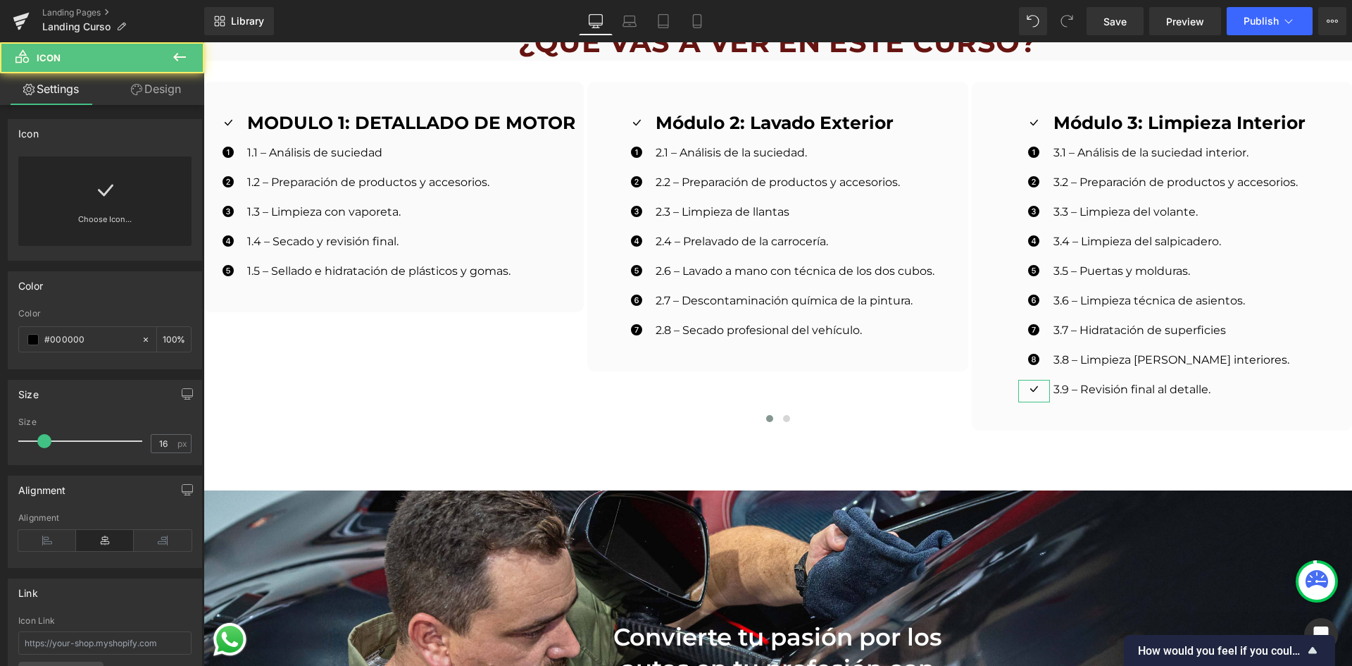
click at [148, 208] on div "Choose Icon..." at bounding box center [104, 200] width 173 height 89
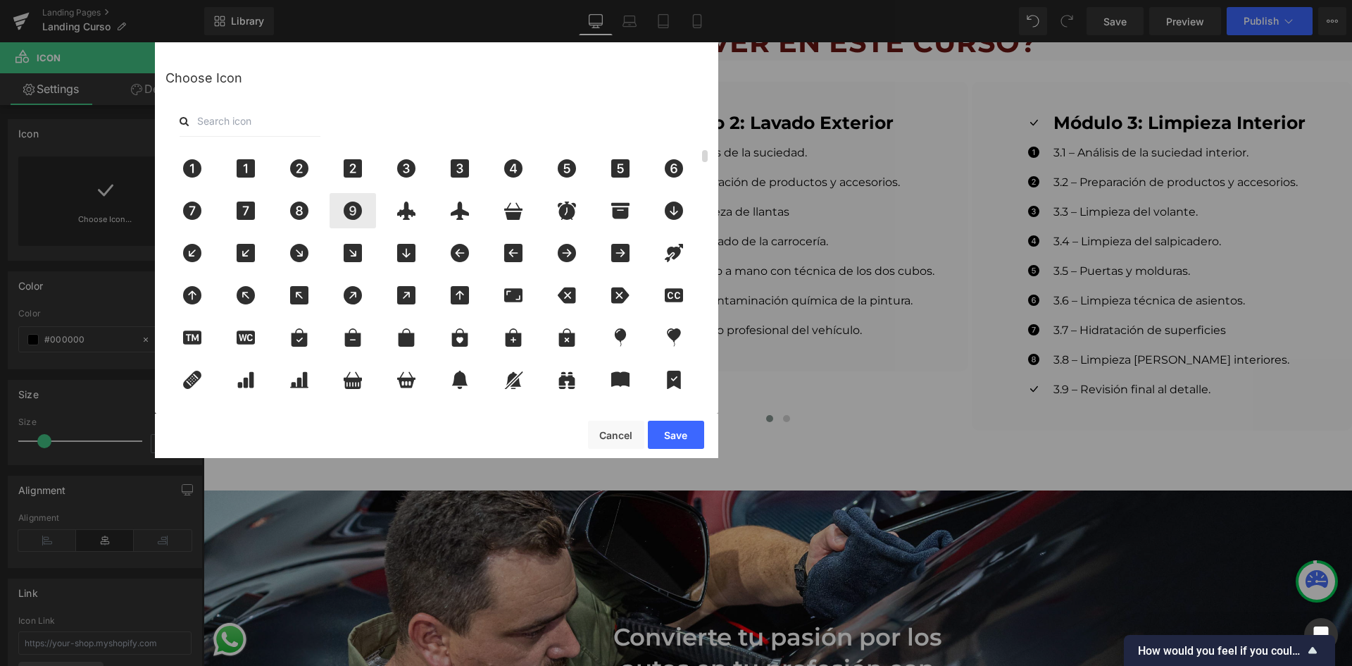
click at [347, 207] on icon at bounding box center [353, 210] width 18 height 18
click at [682, 431] on button "Save" at bounding box center [676, 434] width 56 height 28
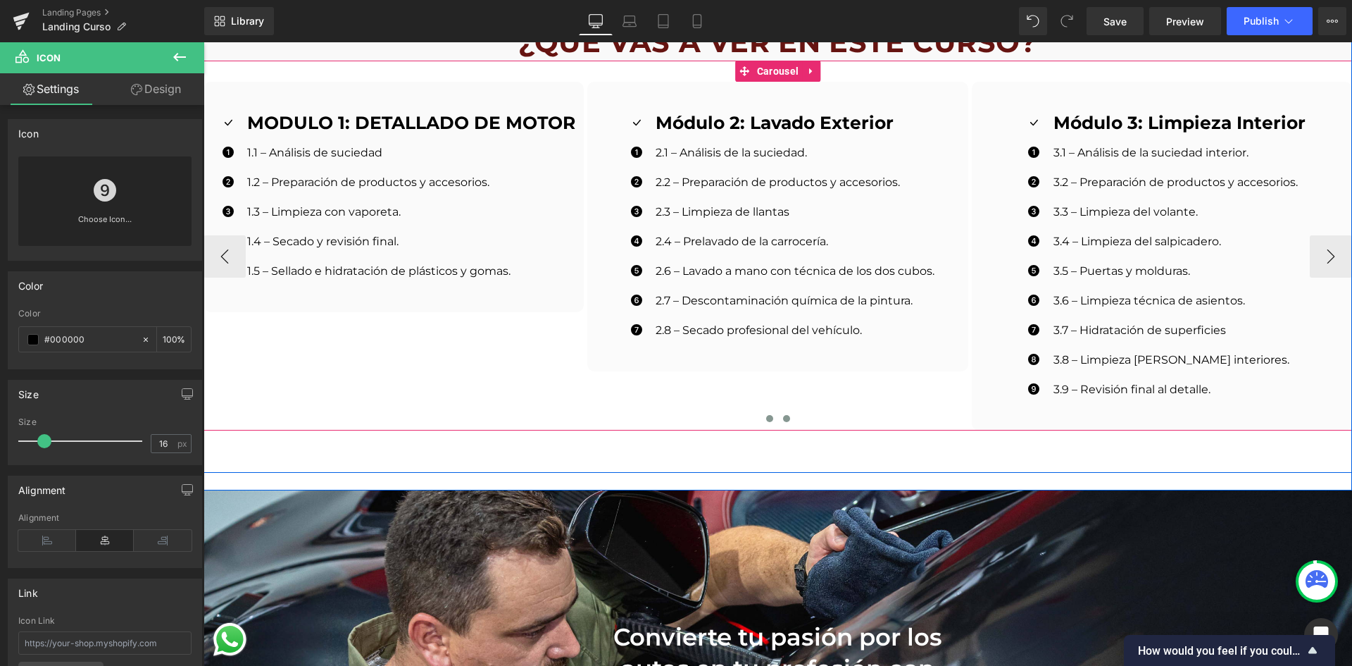
click at [785, 411] on button at bounding box center [786, 418] width 17 height 14
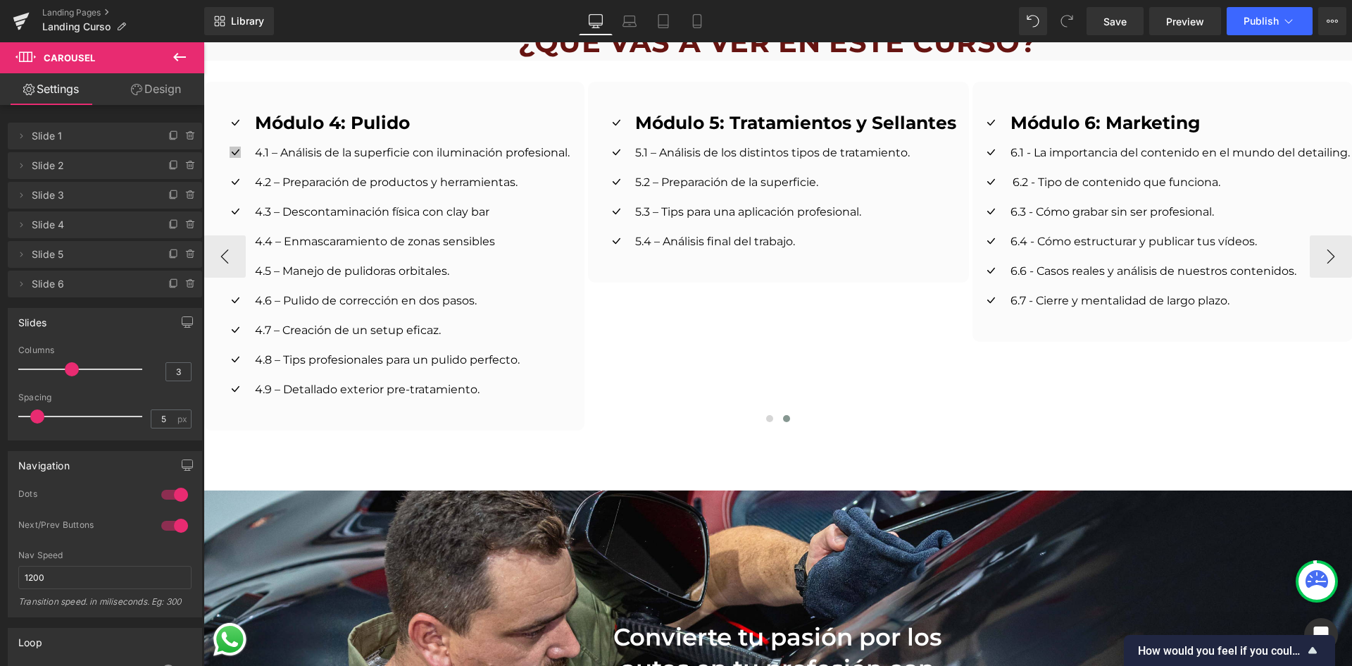
click at [227, 146] on span "Icon" at bounding box center [236, 154] width 22 height 17
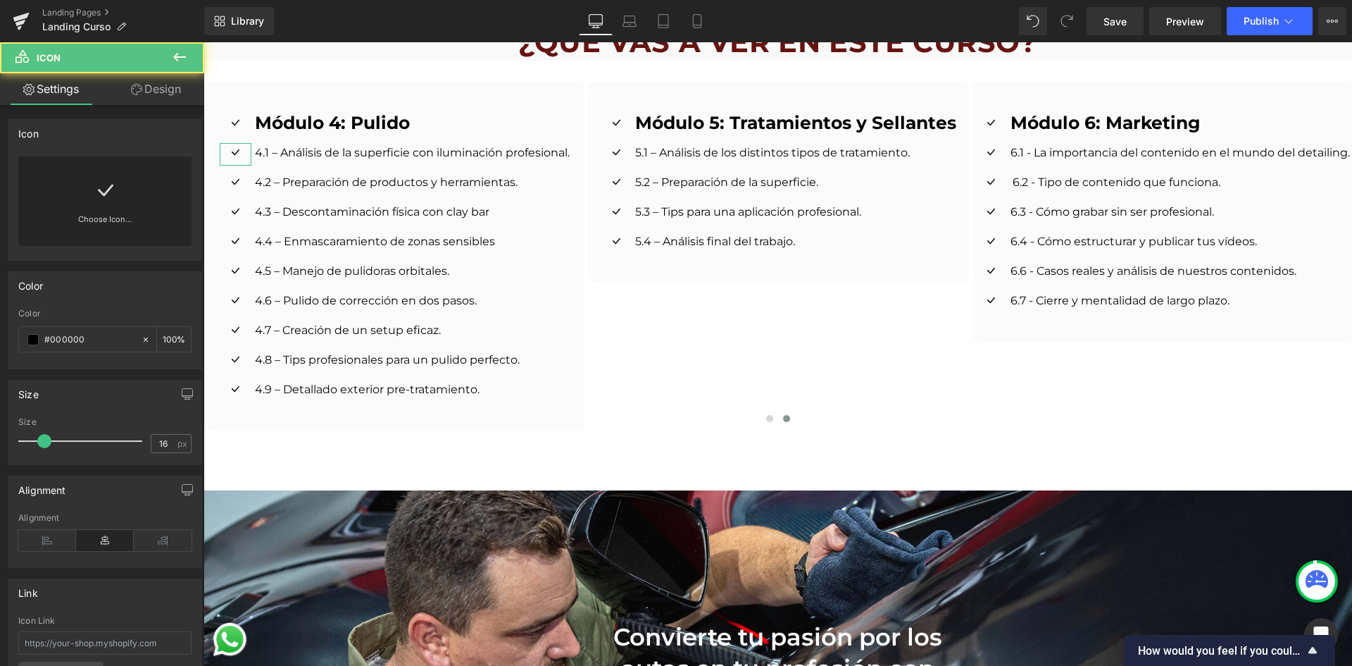
click at [119, 174] on div "Choose Icon..." at bounding box center [104, 200] width 173 height 89
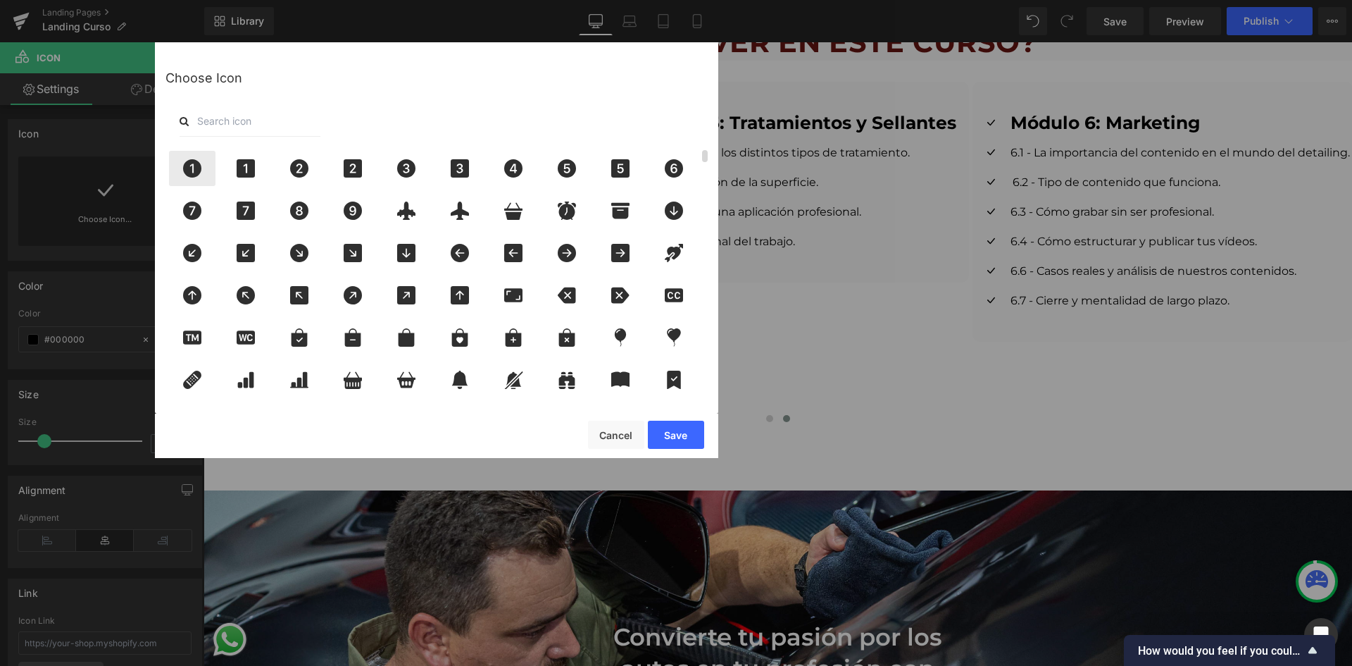
click at [203, 170] on icon at bounding box center [192, 168] width 30 height 18
click at [693, 430] on button "Save" at bounding box center [676, 434] width 56 height 28
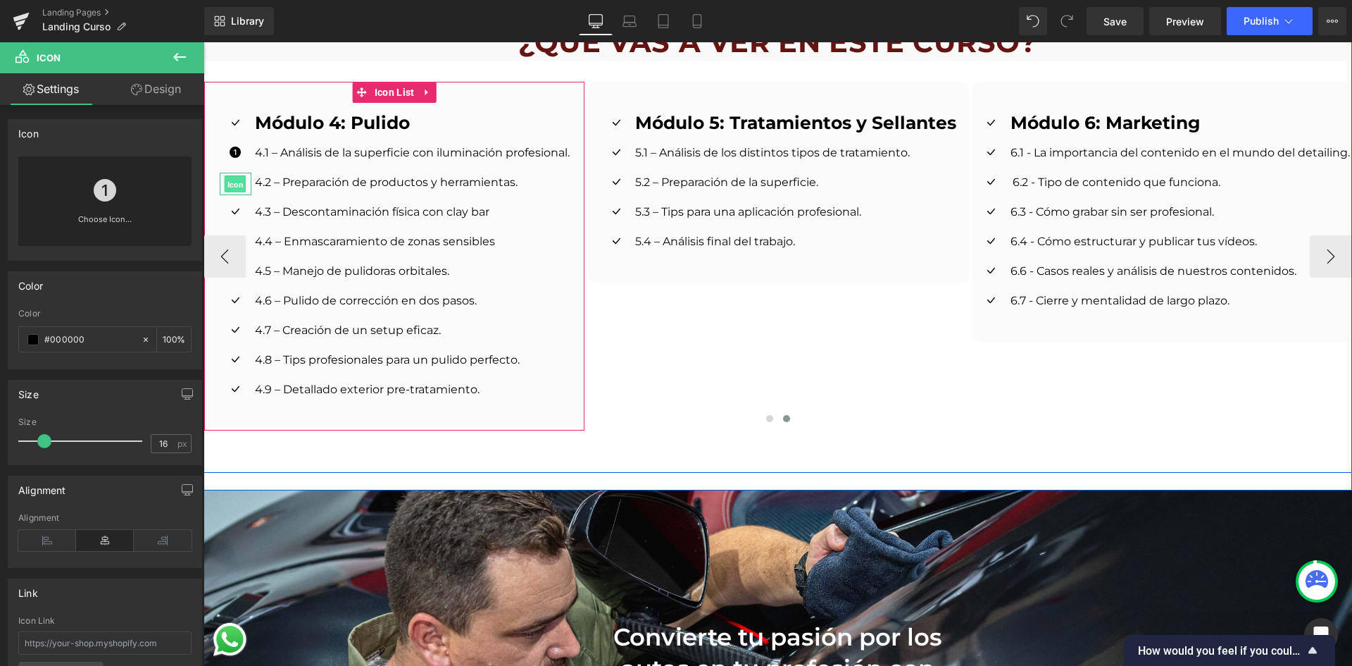
click at [226, 176] on span "Icon" at bounding box center [236, 184] width 22 height 17
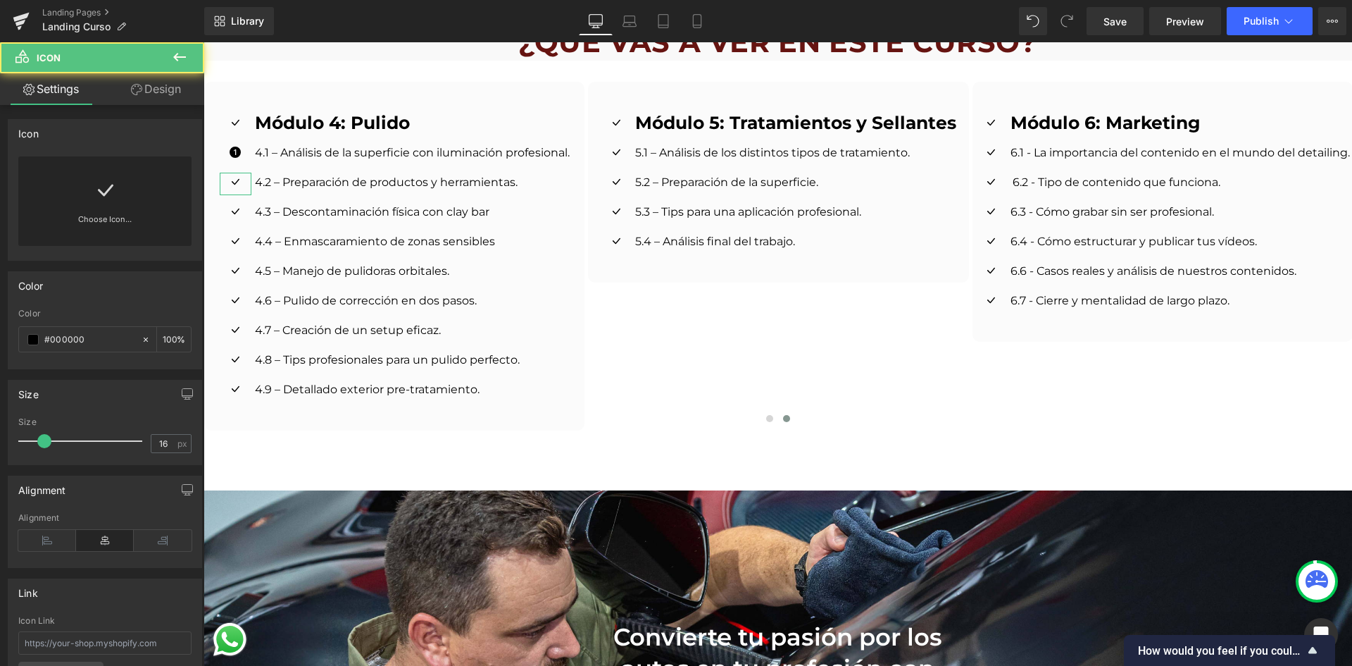
click at [90, 214] on link "Choose Icon..." at bounding box center [104, 229] width 173 height 33
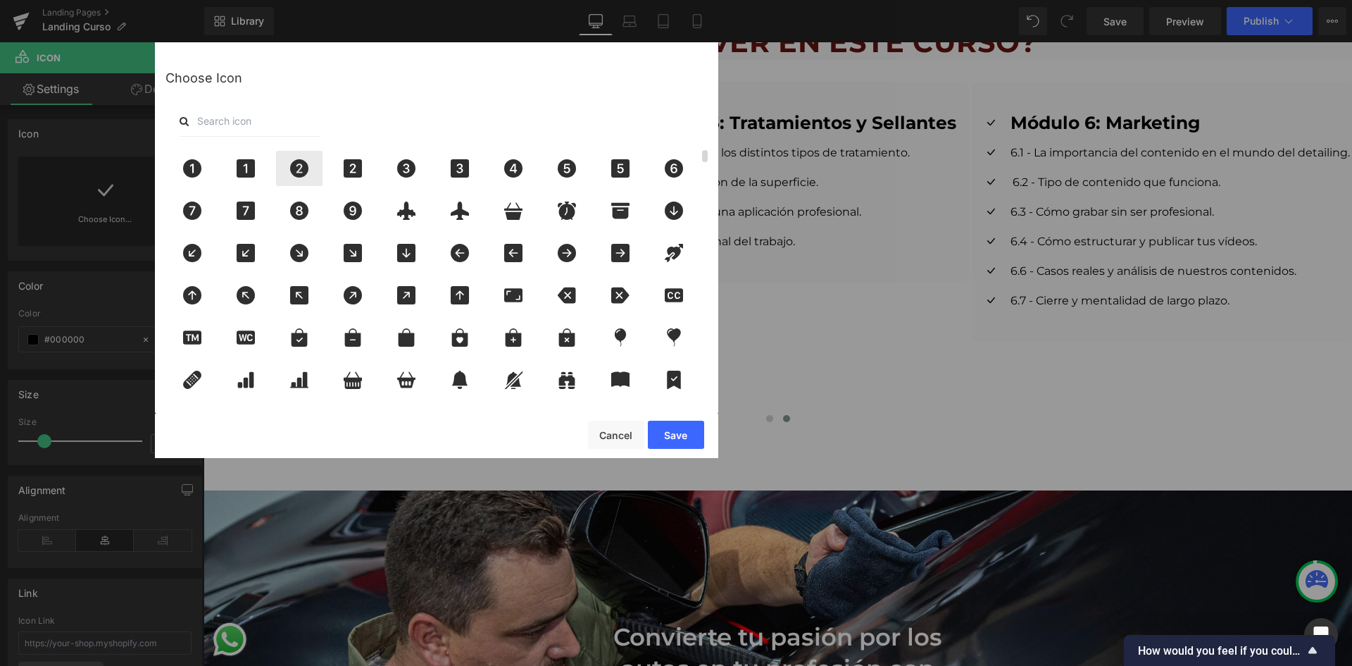
click at [294, 177] on div at bounding box center [299, 168] width 46 height 35
click at [678, 436] on button "Save" at bounding box center [676, 434] width 56 height 28
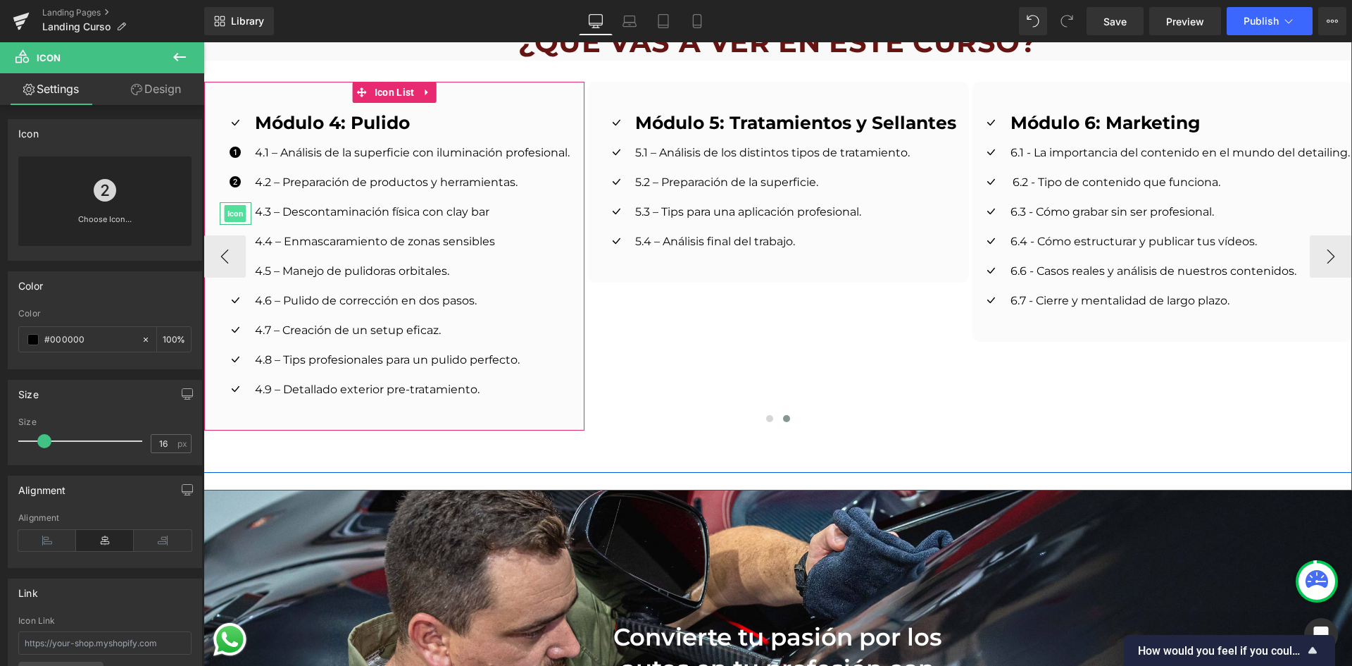
click at [232, 205] on span "Icon" at bounding box center [236, 213] width 22 height 17
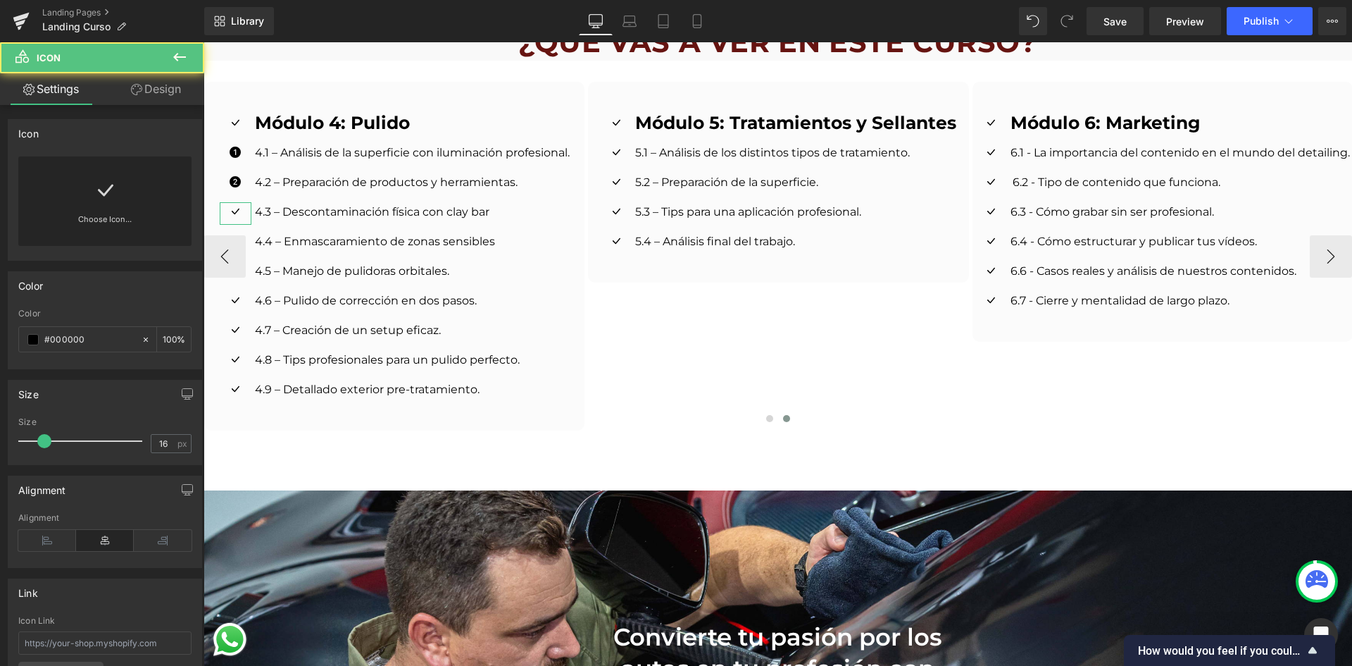
click at [122, 204] on div "Choose Icon..." at bounding box center [104, 200] width 173 height 89
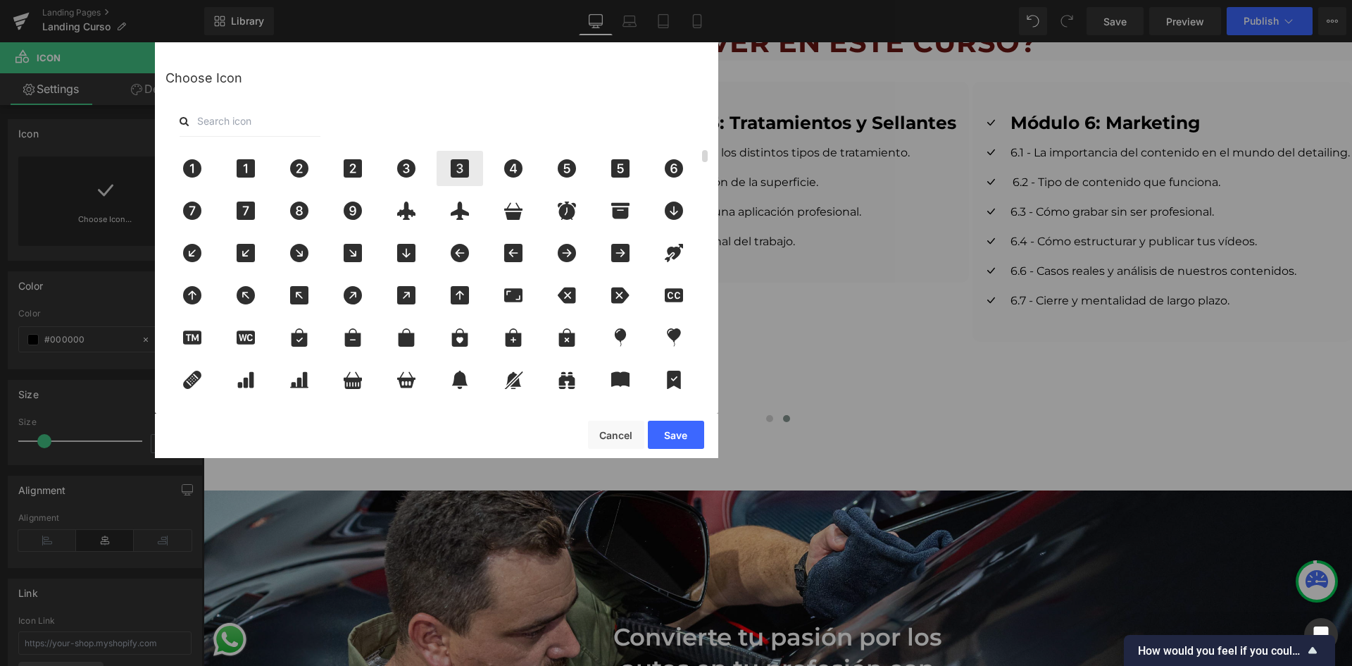
click at [474, 175] on icon at bounding box center [460, 168] width 30 height 18
click at [681, 430] on button "Save" at bounding box center [676, 434] width 56 height 28
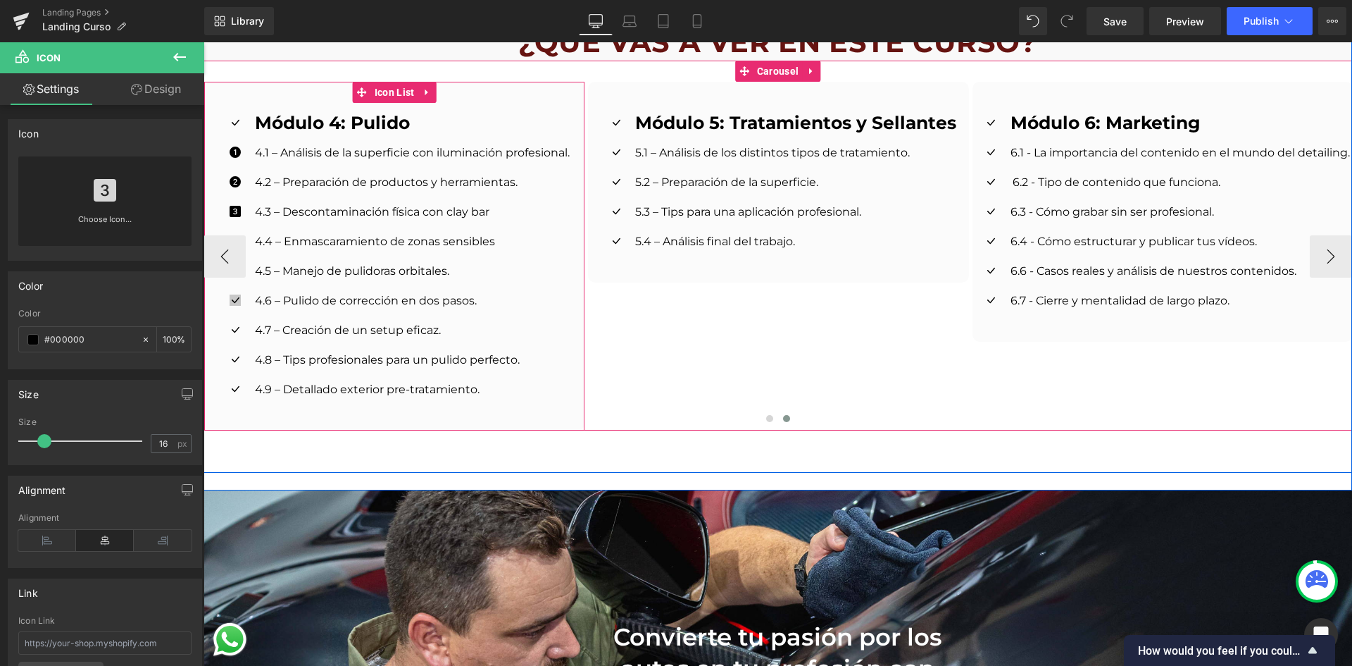
click at [232, 294] on span "Icon" at bounding box center [236, 302] width 22 height 17
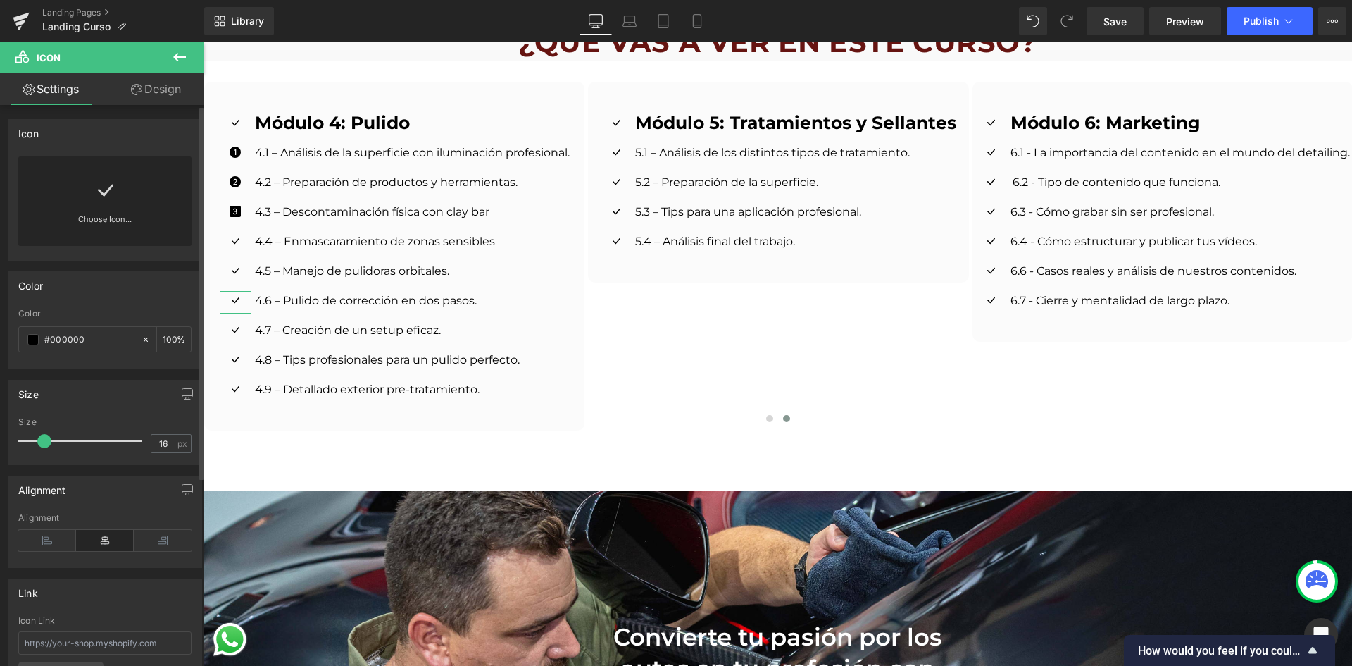
click at [126, 219] on link "Choose Icon..." at bounding box center [104, 229] width 173 height 33
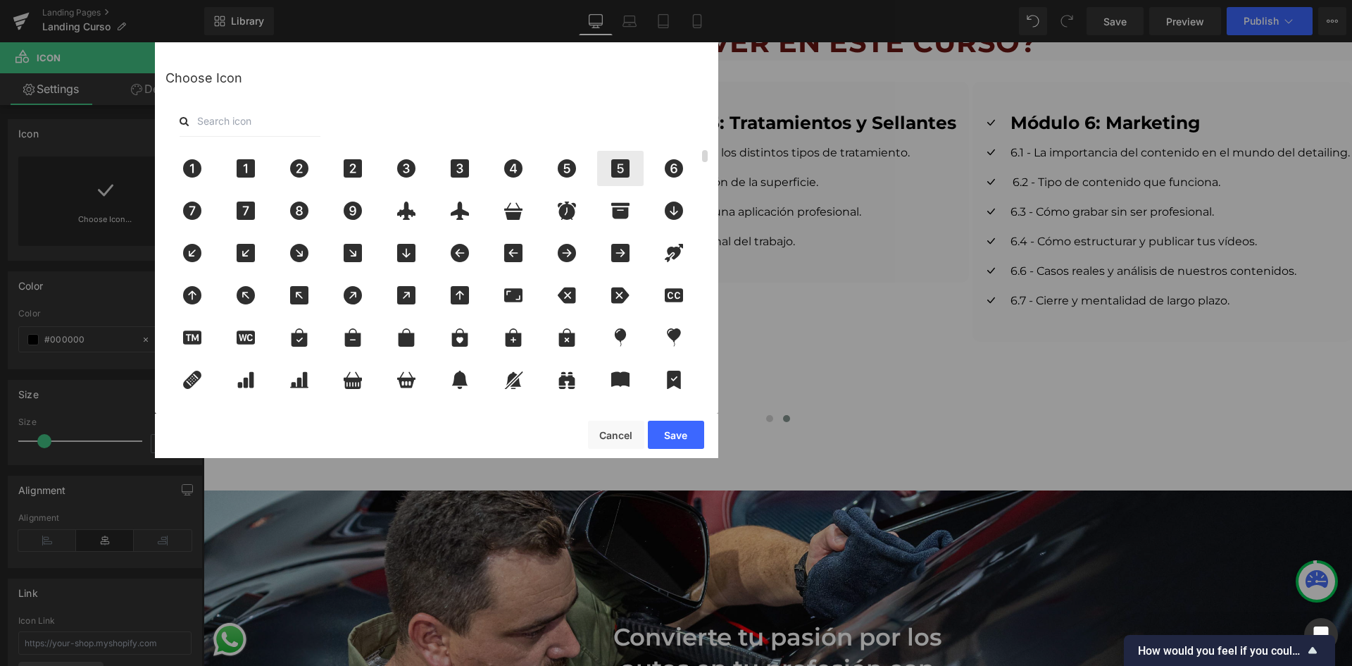
click at [613, 173] on icon at bounding box center [620, 168] width 18 height 18
click at [690, 424] on button "Save" at bounding box center [676, 434] width 56 height 28
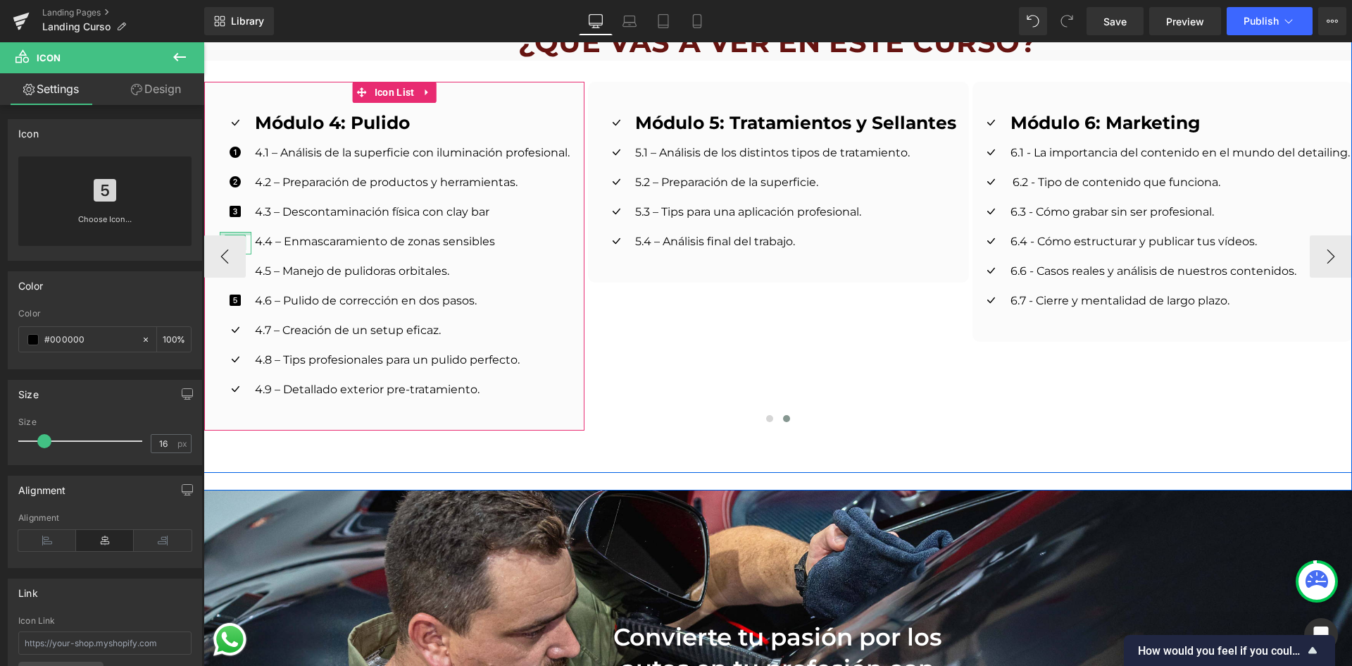
click at [228, 232] on div at bounding box center [236, 234] width 32 height 4
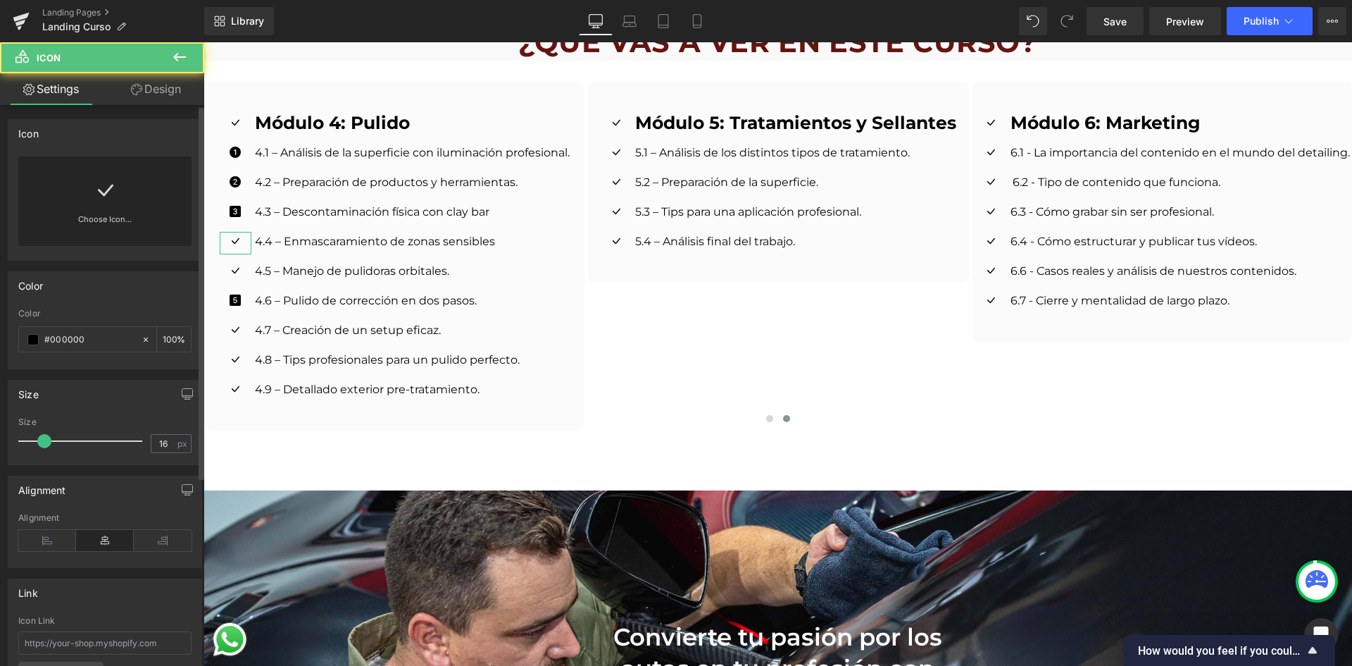
click at [154, 208] on div "Choose Icon..." at bounding box center [104, 200] width 173 height 89
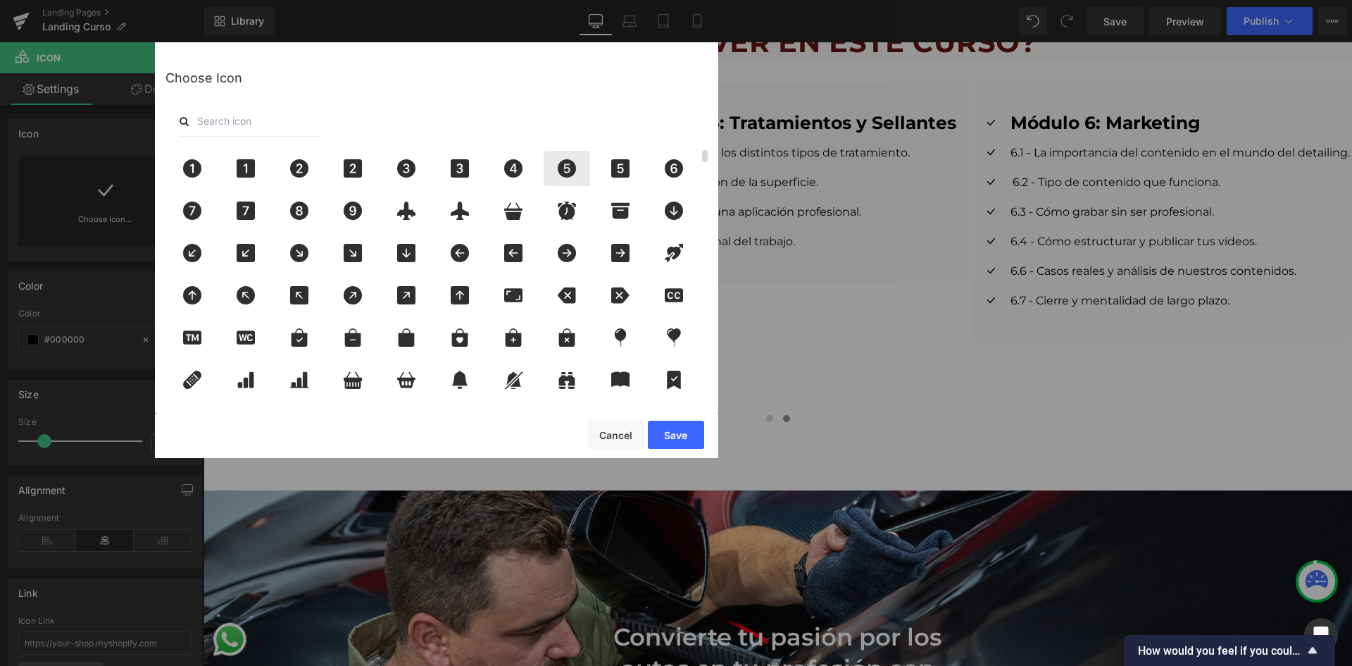
click at [563, 168] on icon at bounding box center [567, 168] width 18 height 18
click at [690, 432] on button "Save" at bounding box center [676, 434] width 56 height 28
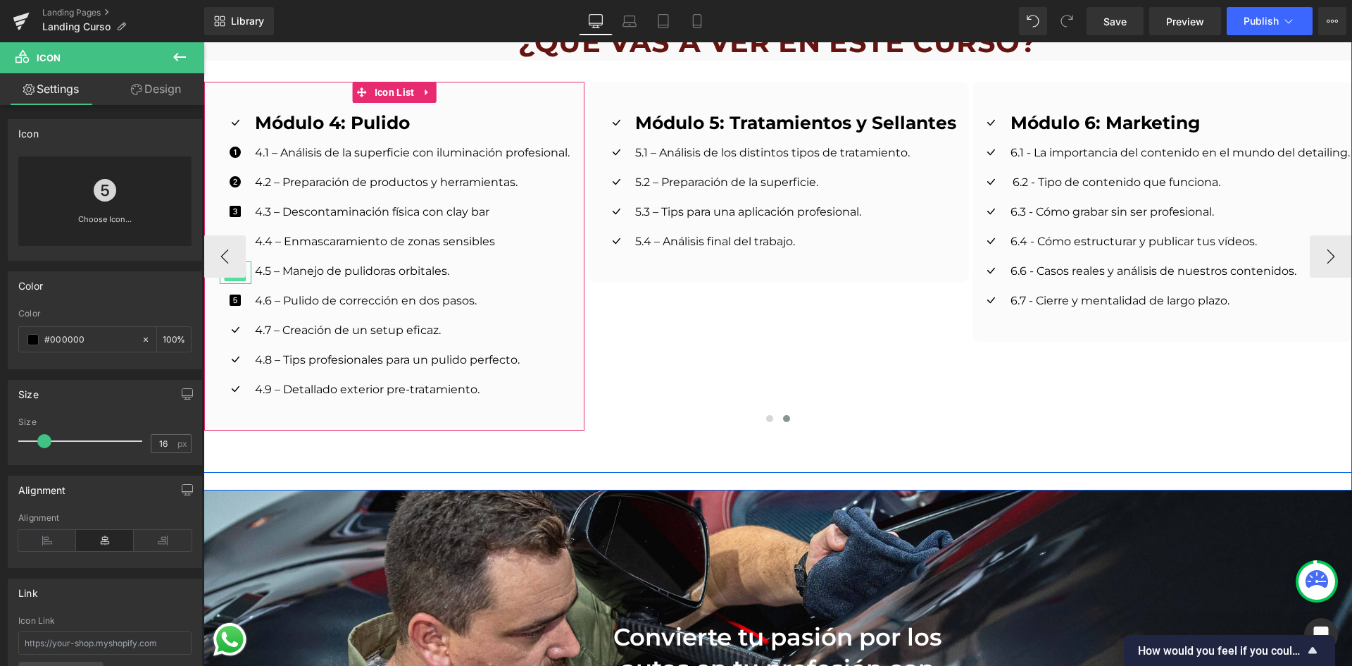
click at [229, 264] on span "Icon" at bounding box center [236, 272] width 22 height 17
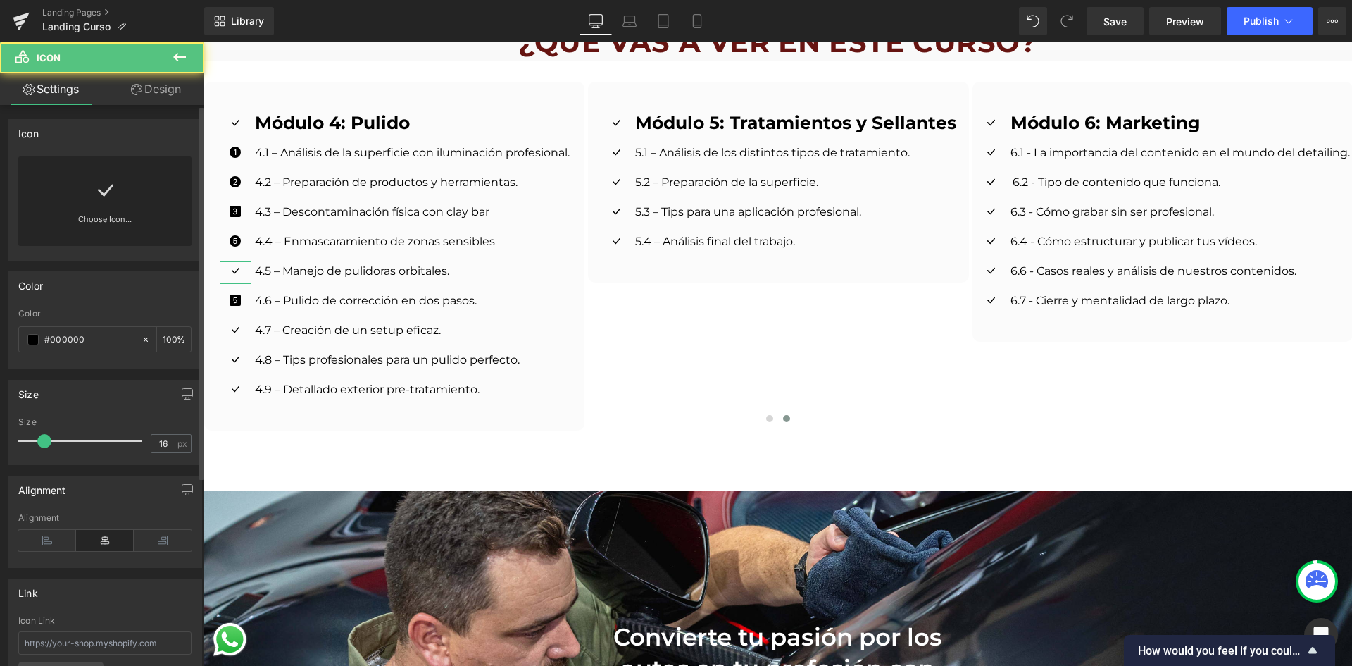
click at [135, 218] on link "Choose Icon..." at bounding box center [104, 229] width 173 height 33
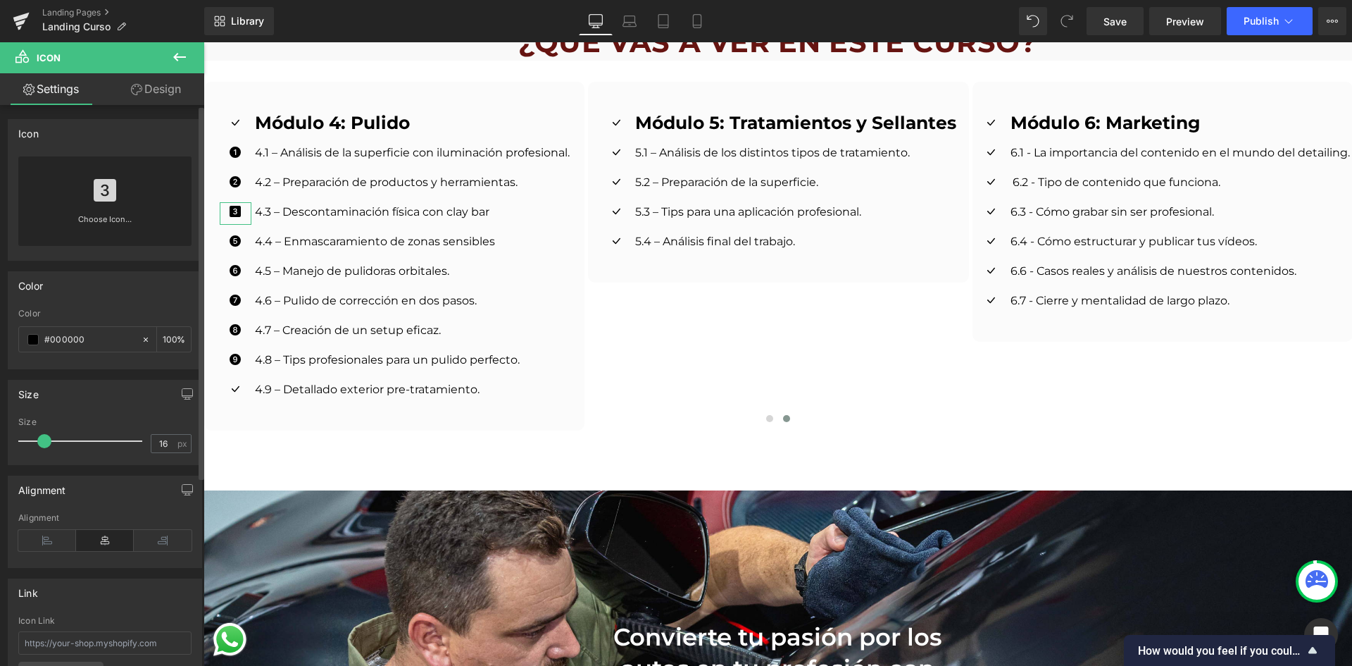
click at [117, 196] on div "Choose Icon..." at bounding box center [104, 200] width 173 height 89
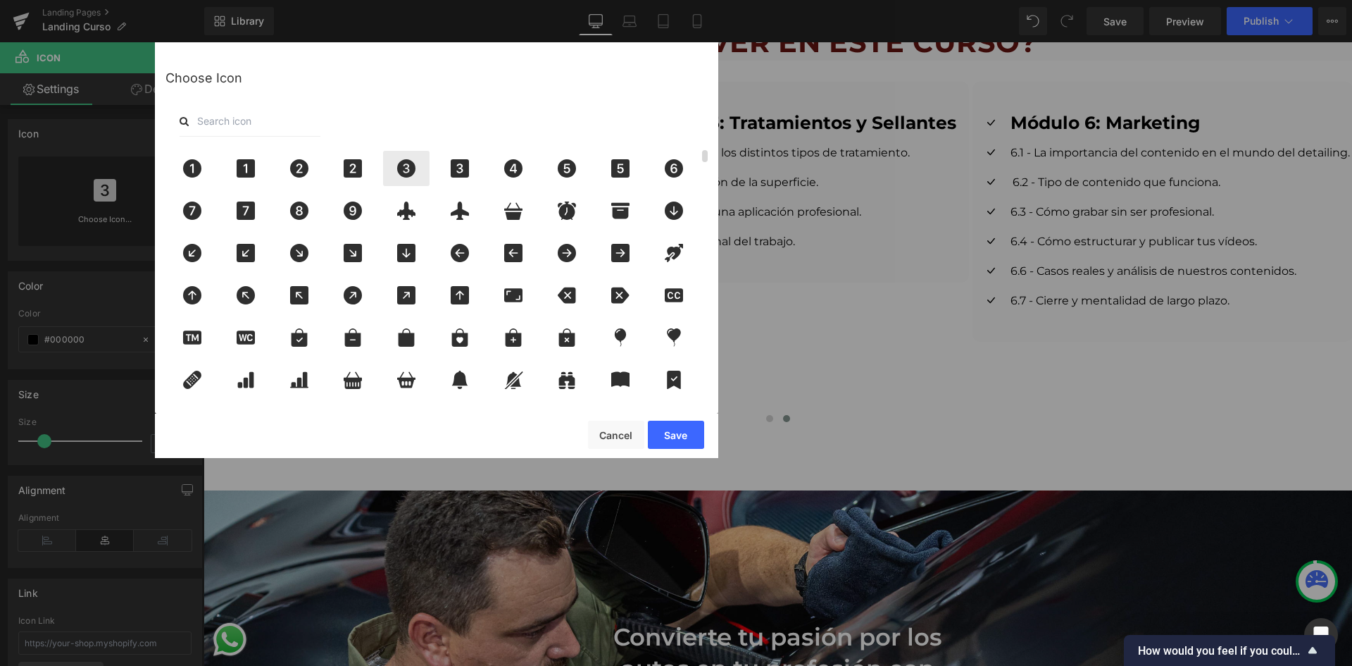
click at [418, 172] on icon at bounding box center [407, 168] width 30 height 18
click at [680, 434] on button "Save" at bounding box center [676, 434] width 56 height 28
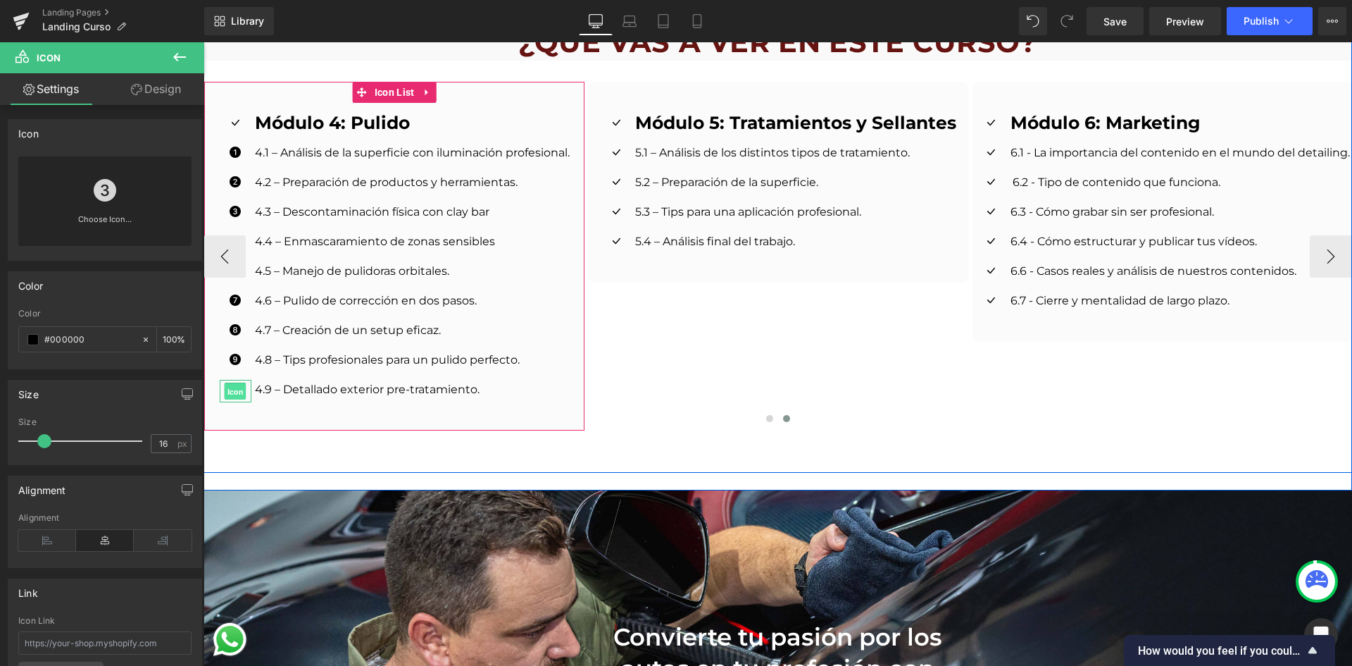
click at [225, 383] on span "Icon" at bounding box center [236, 391] width 22 height 17
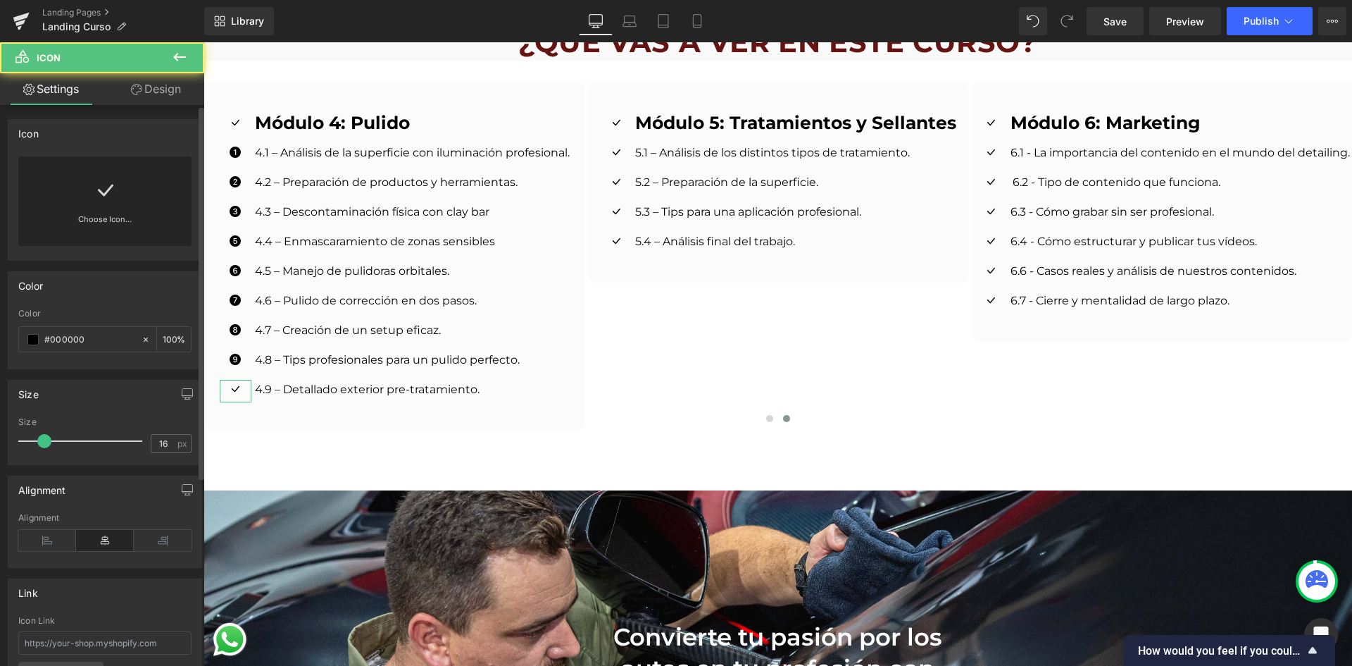
click at [139, 225] on link "Choose Icon..." at bounding box center [104, 229] width 173 height 33
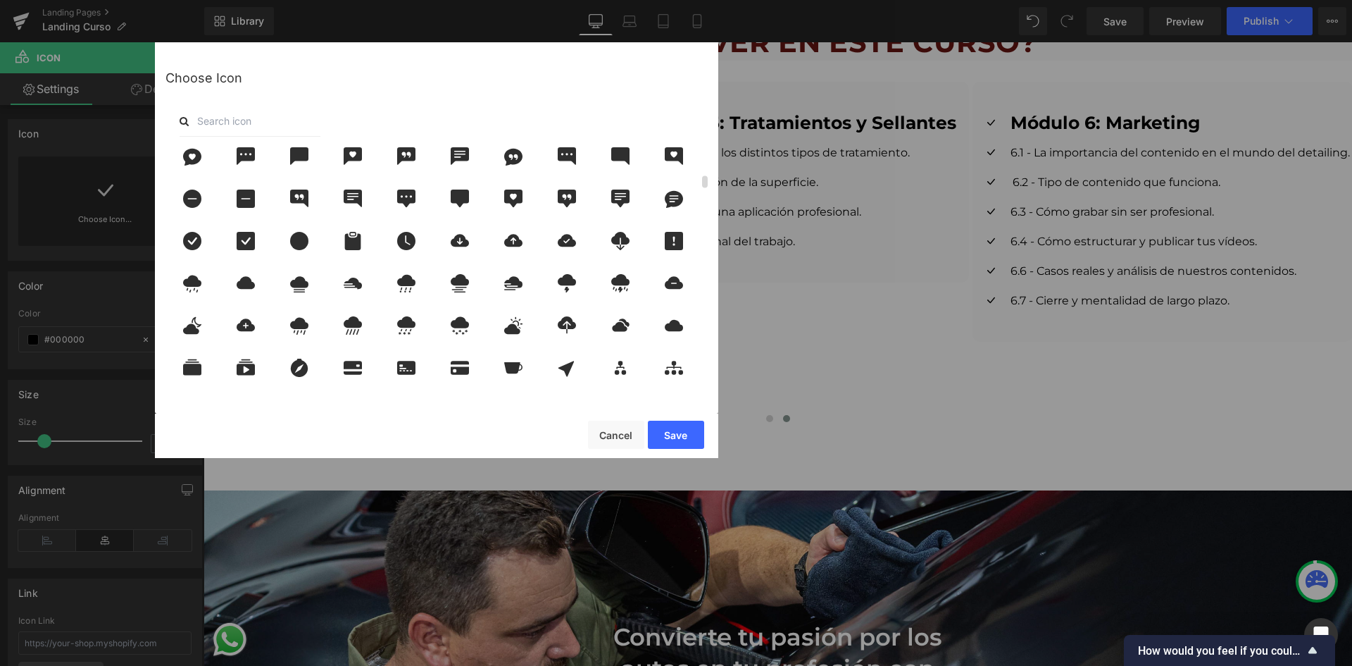
scroll to position [563, 0]
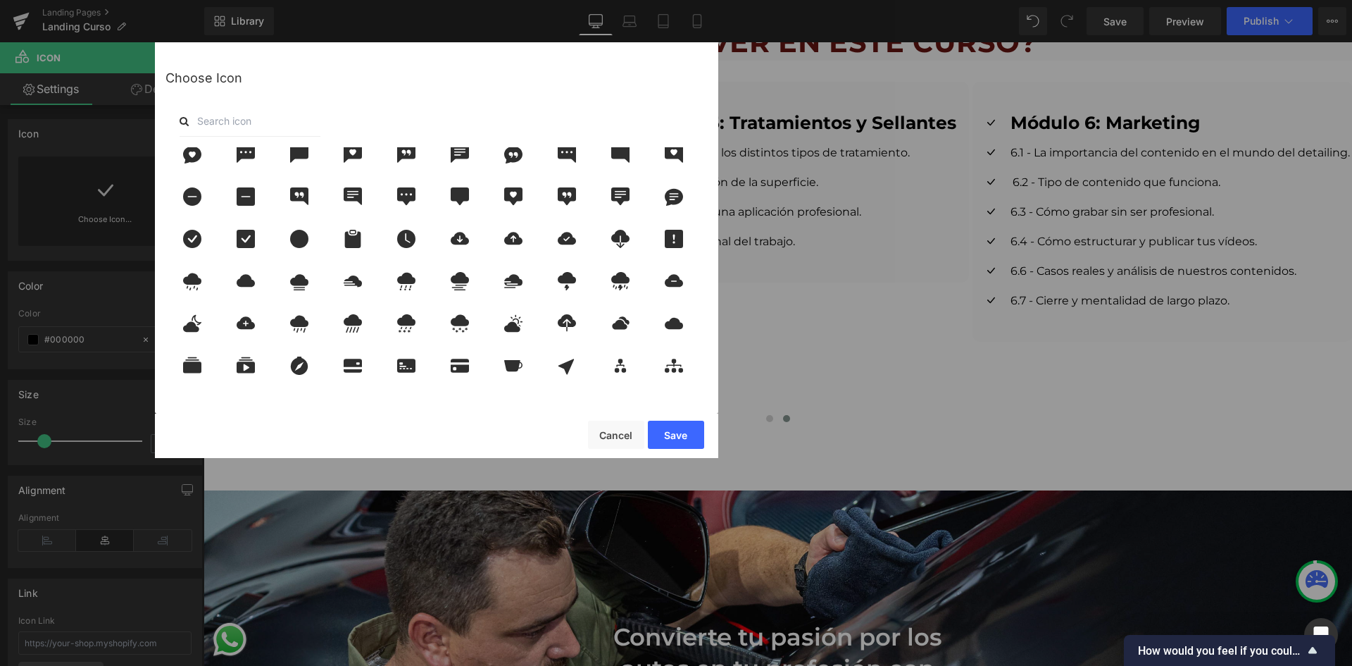
click at [265, 125] on input "text" at bounding box center [250, 121] width 141 height 31
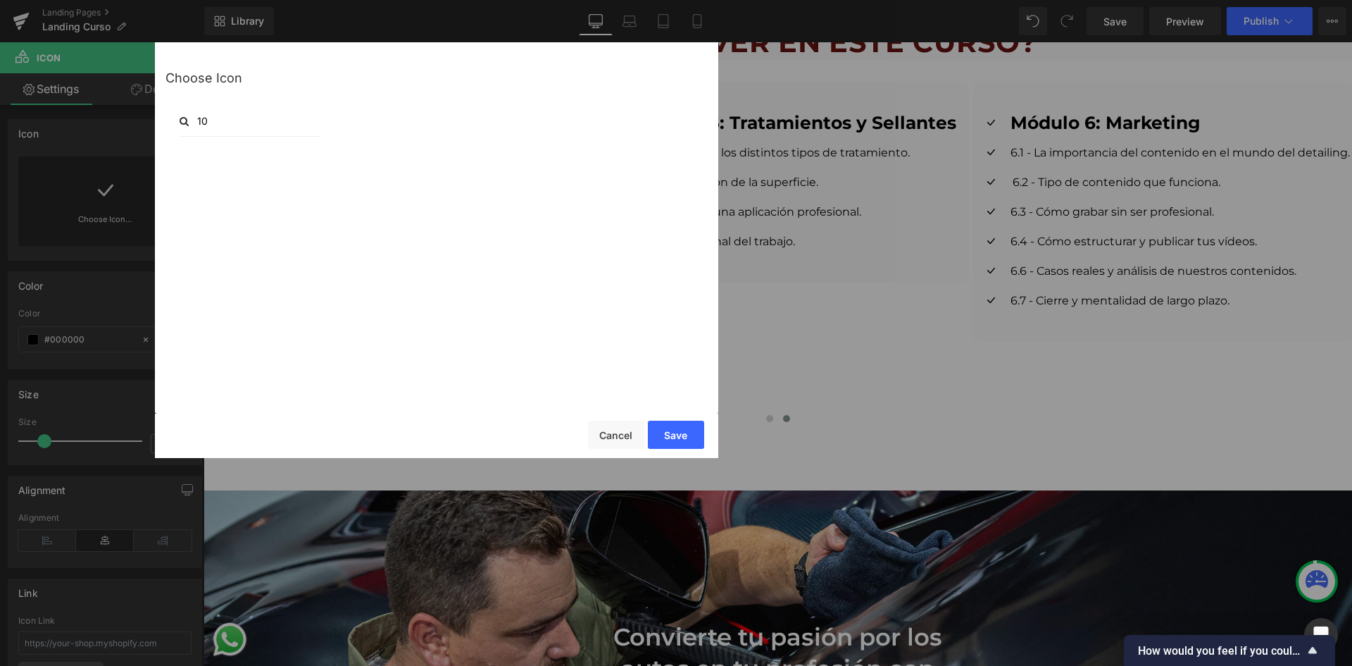
type input "1"
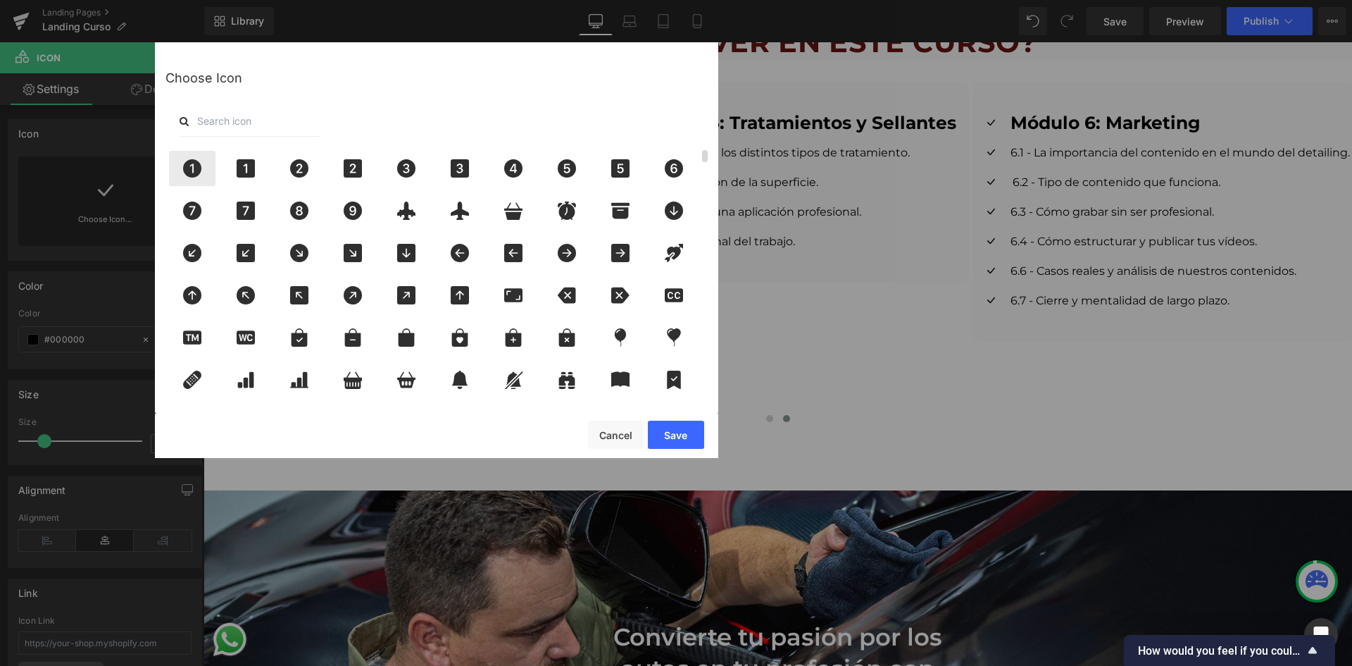
drag, startPoint x: 184, startPoint y: 170, endPoint x: 194, endPoint y: 176, distance: 12.0
click at [194, 176] on icon at bounding box center [192, 168] width 18 height 18
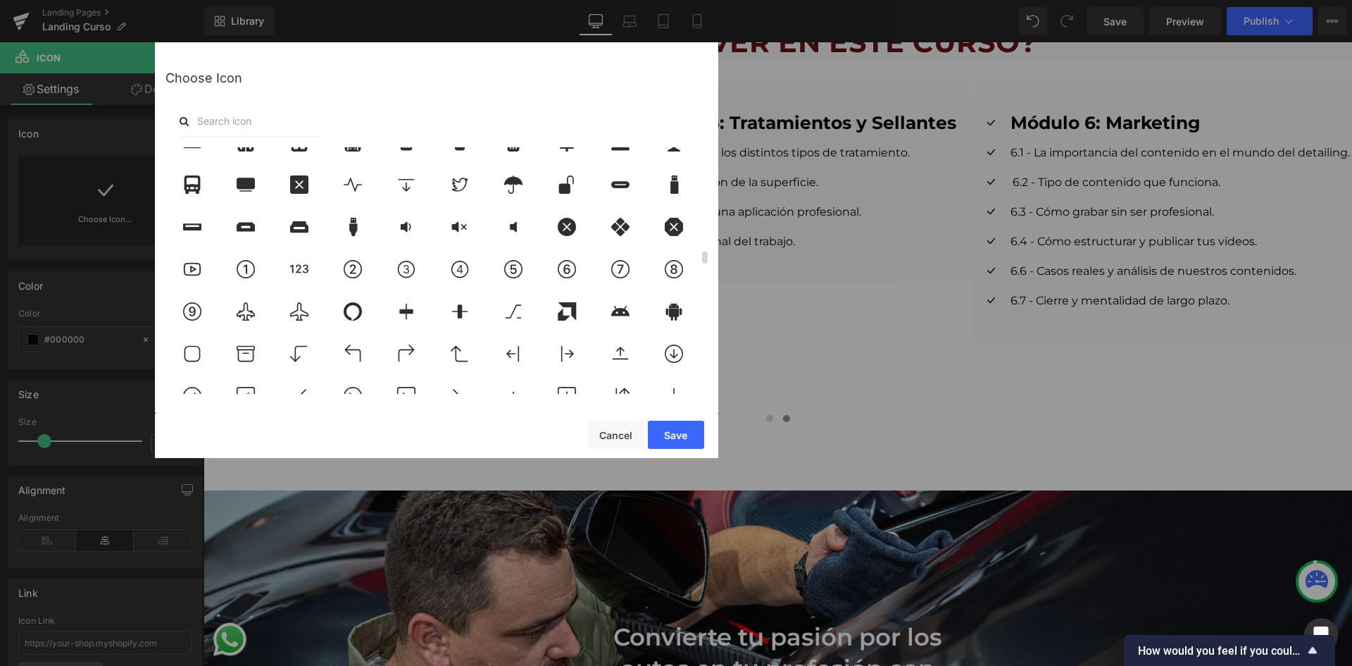
scroll to position [2183, 0]
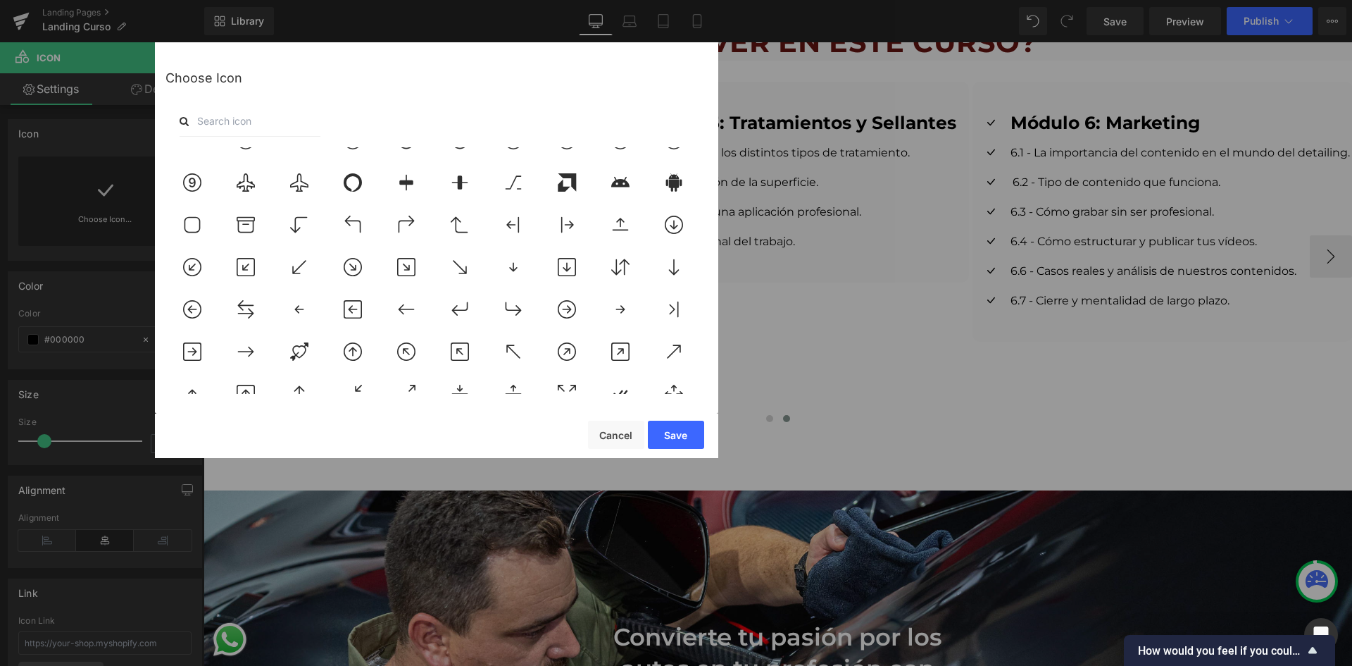
drag, startPoint x: 1047, startPoint y: 325, endPoint x: 802, endPoint y: 280, distance: 249.2
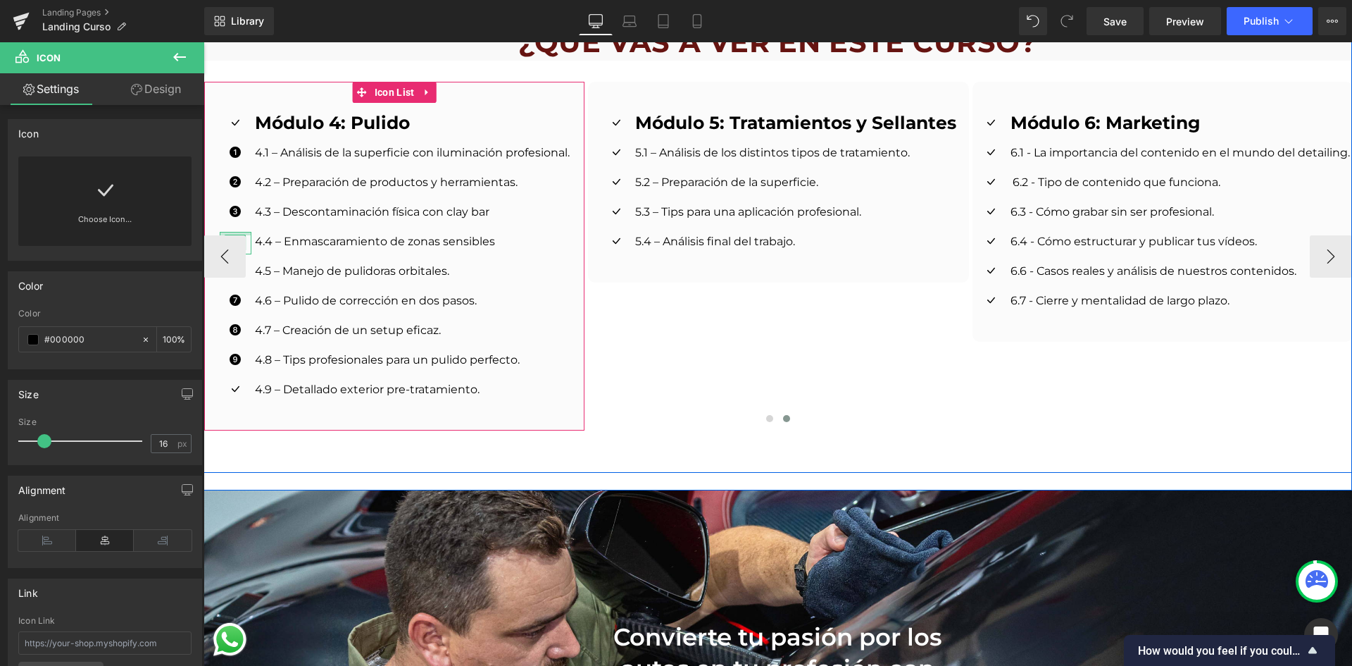
click at [239, 232] on div at bounding box center [236, 234] width 32 height 4
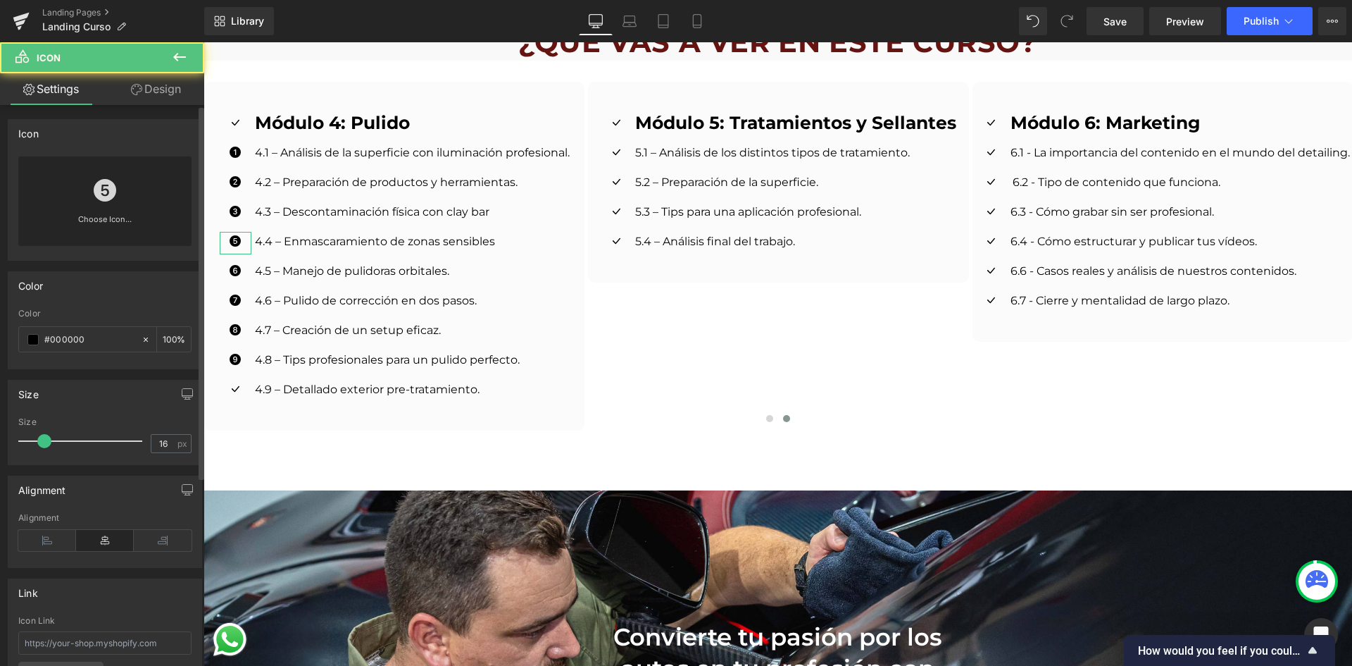
click at [98, 182] on icon at bounding box center [105, 190] width 23 height 23
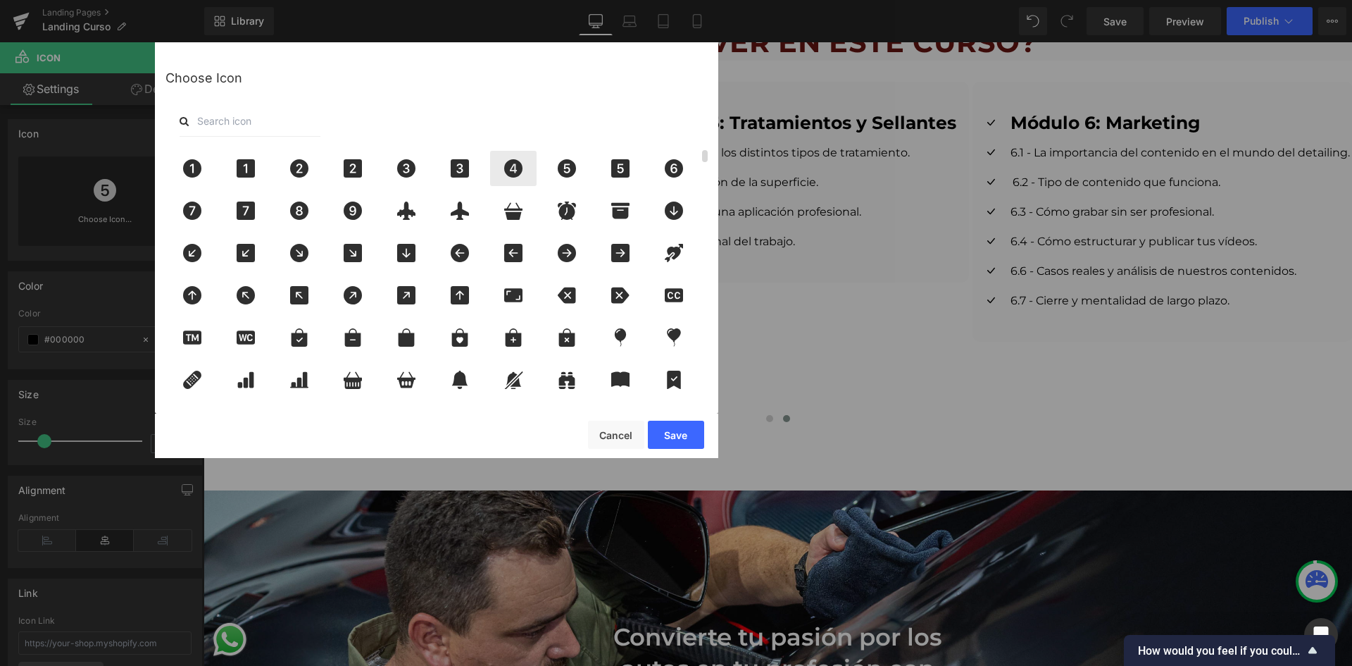
click at [509, 166] on icon at bounding box center [513, 168] width 18 height 18
click at [687, 443] on button "Save" at bounding box center [676, 434] width 56 height 28
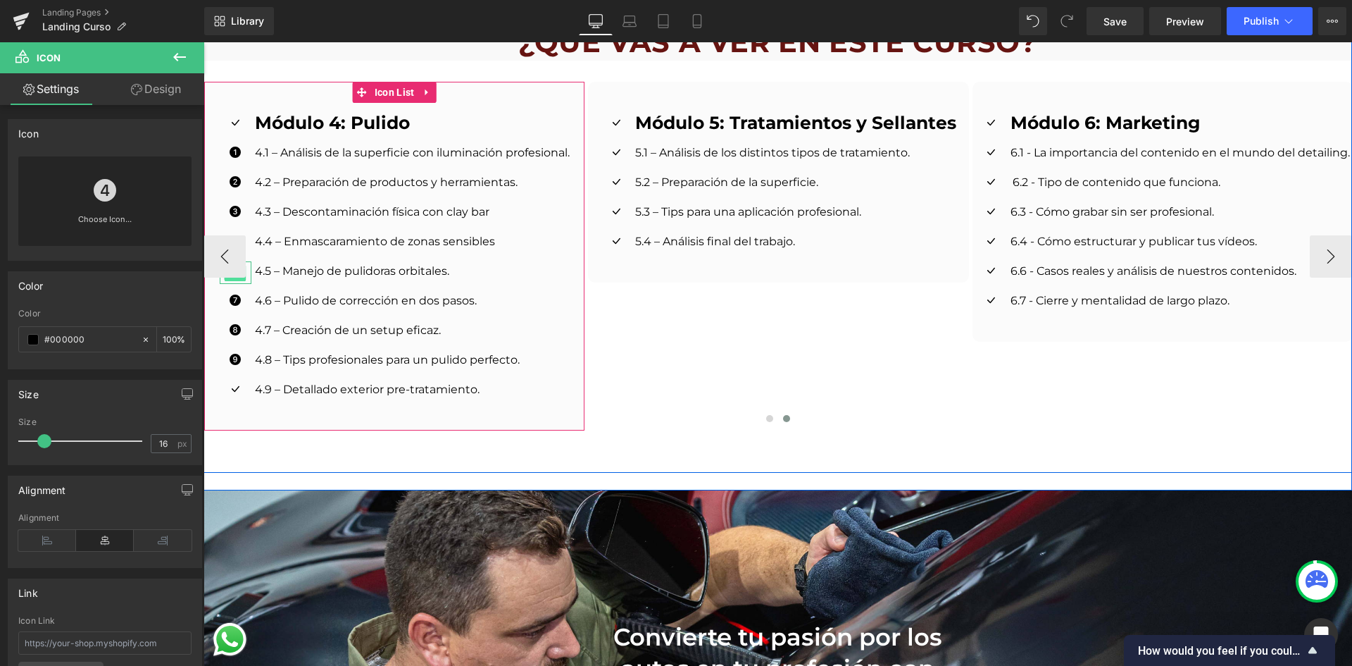
click at [239, 264] on span "Icon" at bounding box center [236, 272] width 22 height 17
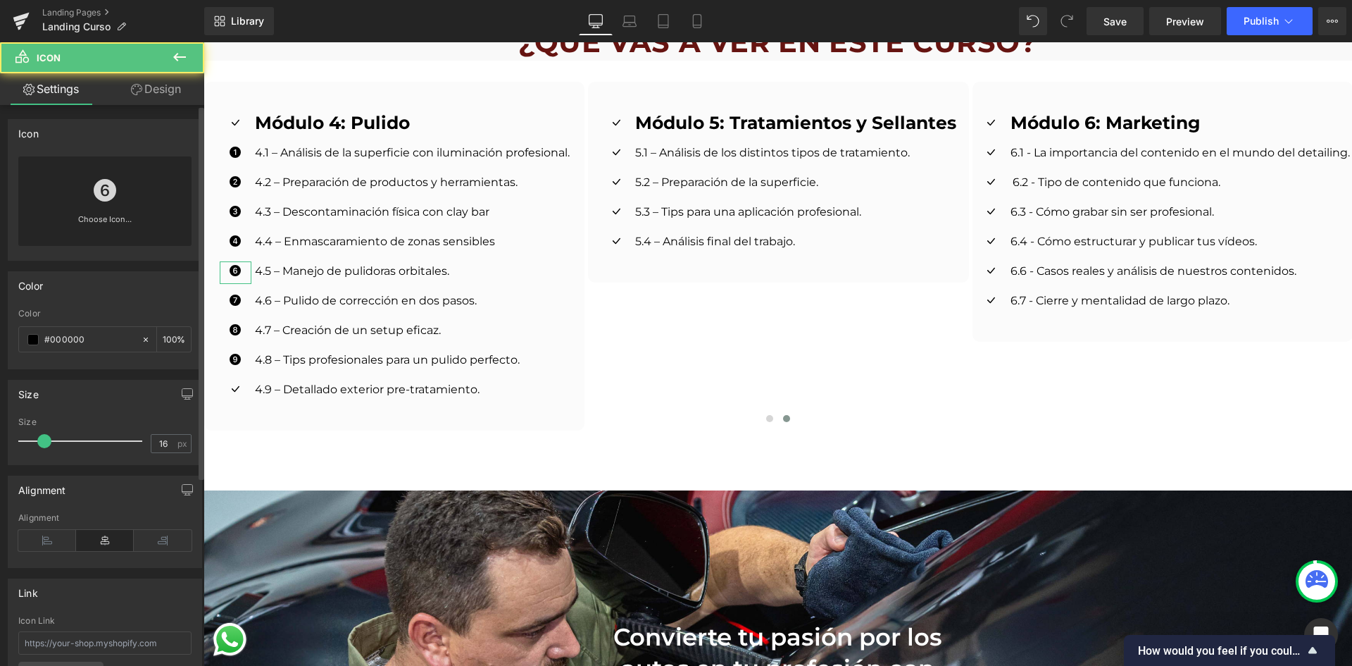
click at [147, 222] on link "Choose Icon..." at bounding box center [104, 229] width 173 height 33
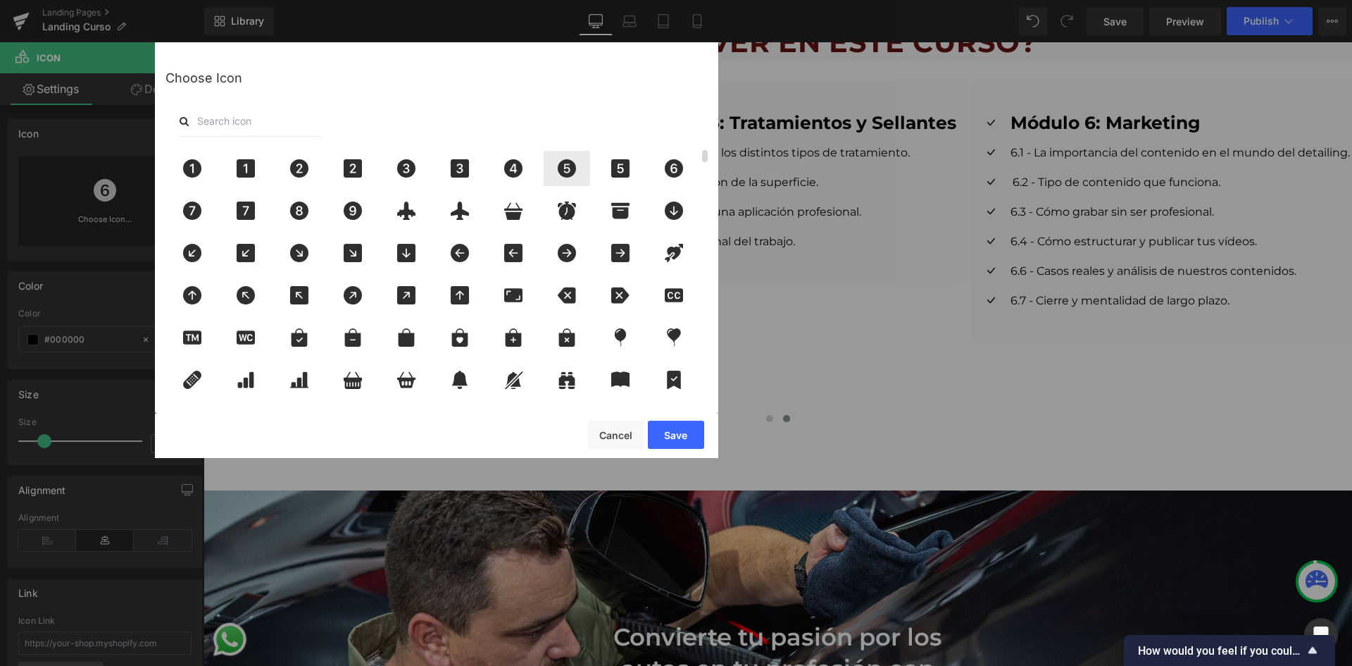
click at [570, 170] on icon at bounding box center [567, 168] width 18 height 18
click at [690, 432] on button "Save" at bounding box center [676, 434] width 56 height 28
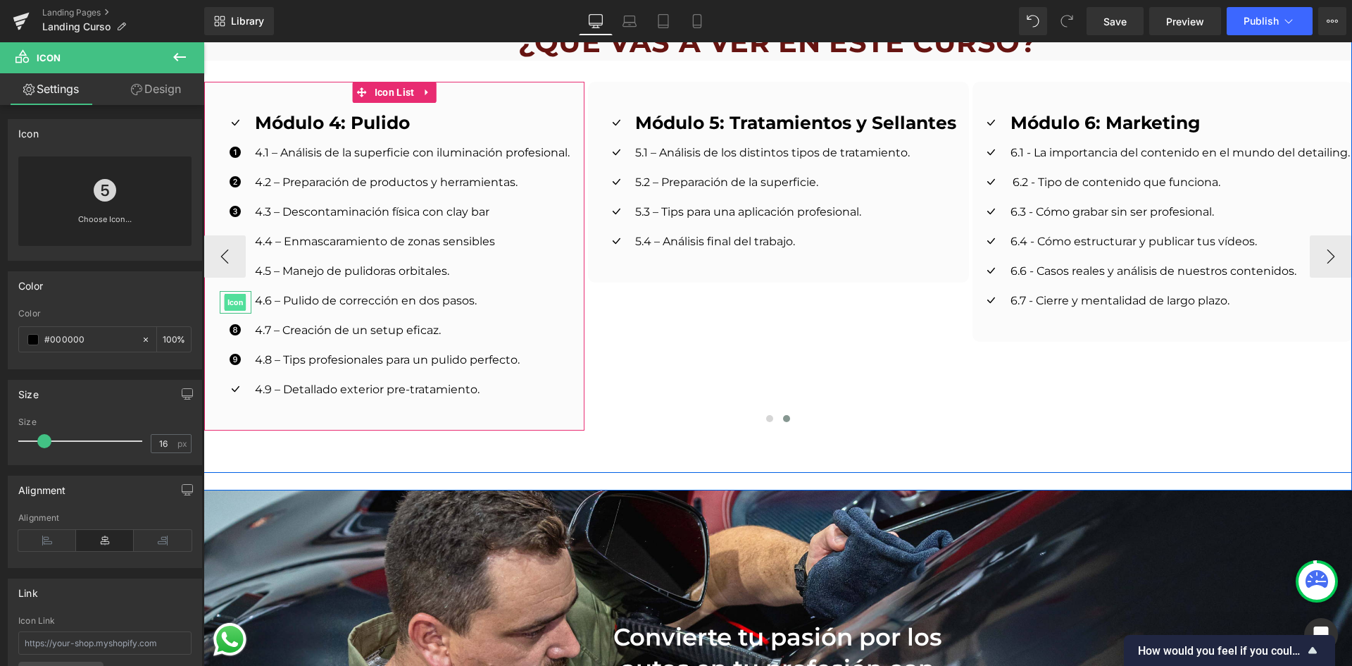
click at [225, 294] on span "Icon" at bounding box center [236, 302] width 22 height 17
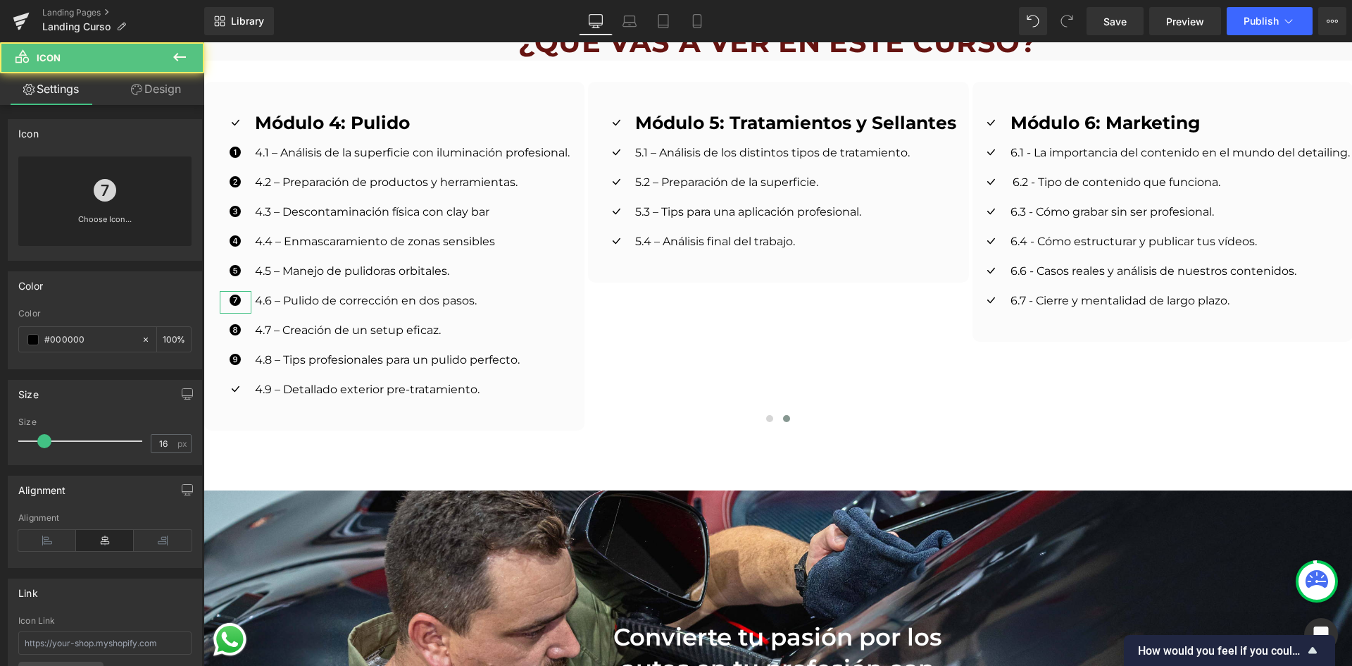
click at [125, 227] on link "Choose Icon..." at bounding box center [104, 229] width 173 height 33
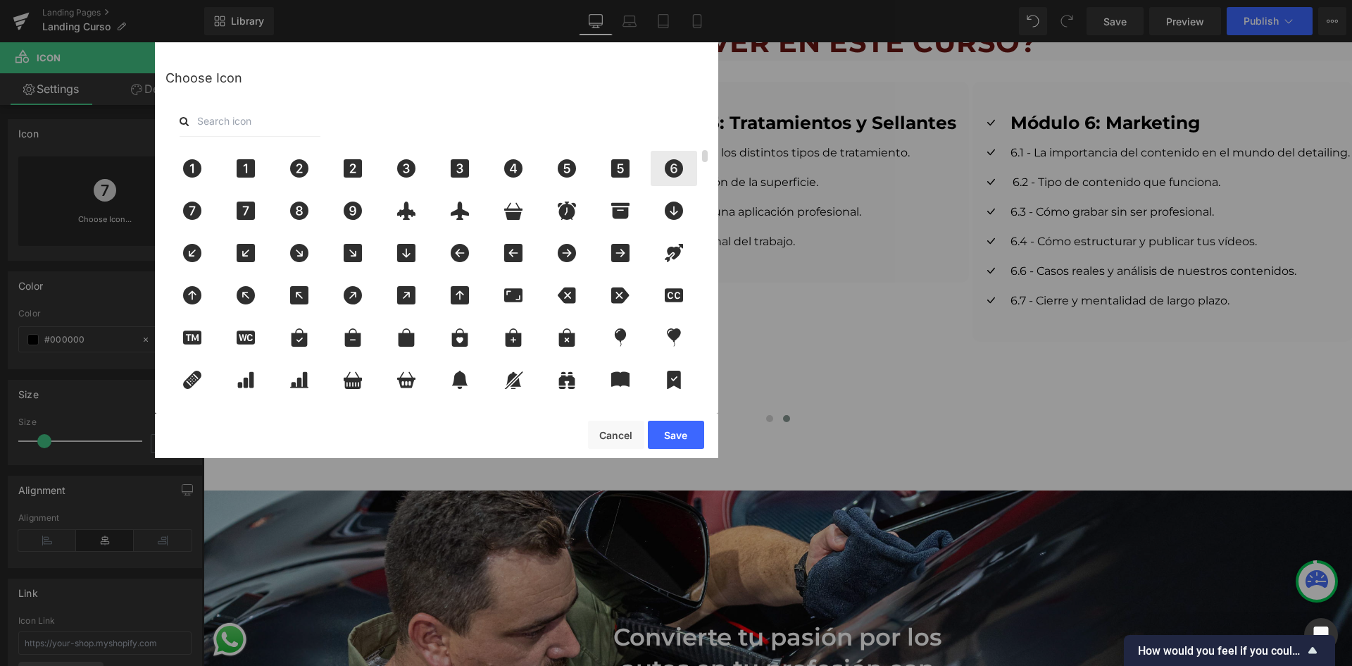
click at [663, 166] on icon at bounding box center [674, 168] width 30 height 18
drag, startPoint x: 690, startPoint y: 428, endPoint x: 323, endPoint y: 317, distance: 383.2
click at [690, 428] on button "Save" at bounding box center [676, 434] width 56 height 28
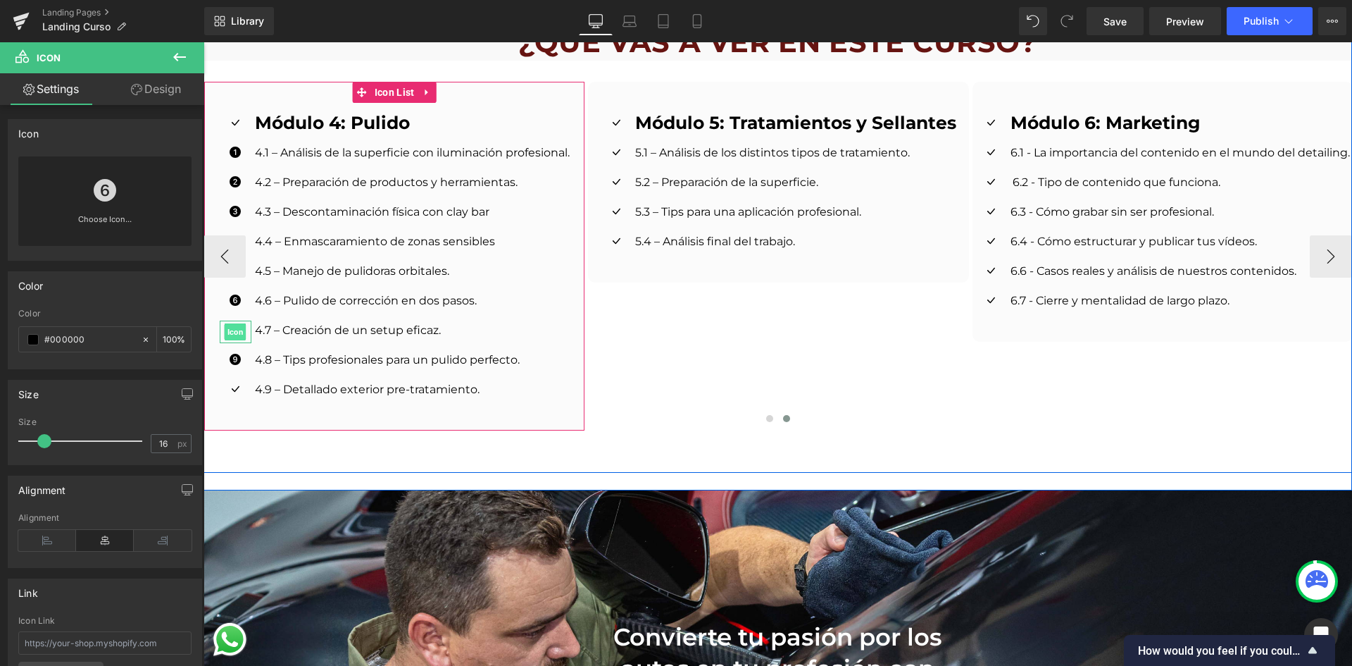
click at [230, 323] on span "Icon" at bounding box center [236, 331] width 22 height 17
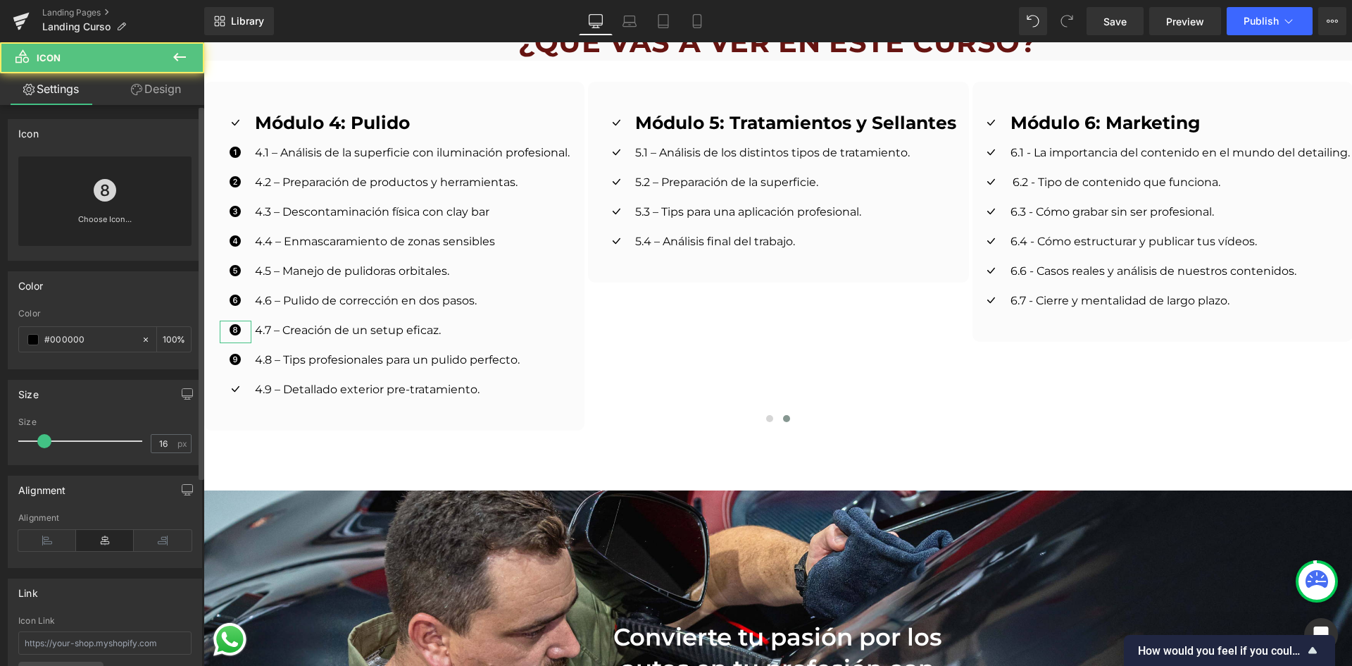
click at [112, 213] on link "Choose Icon..." at bounding box center [104, 229] width 173 height 33
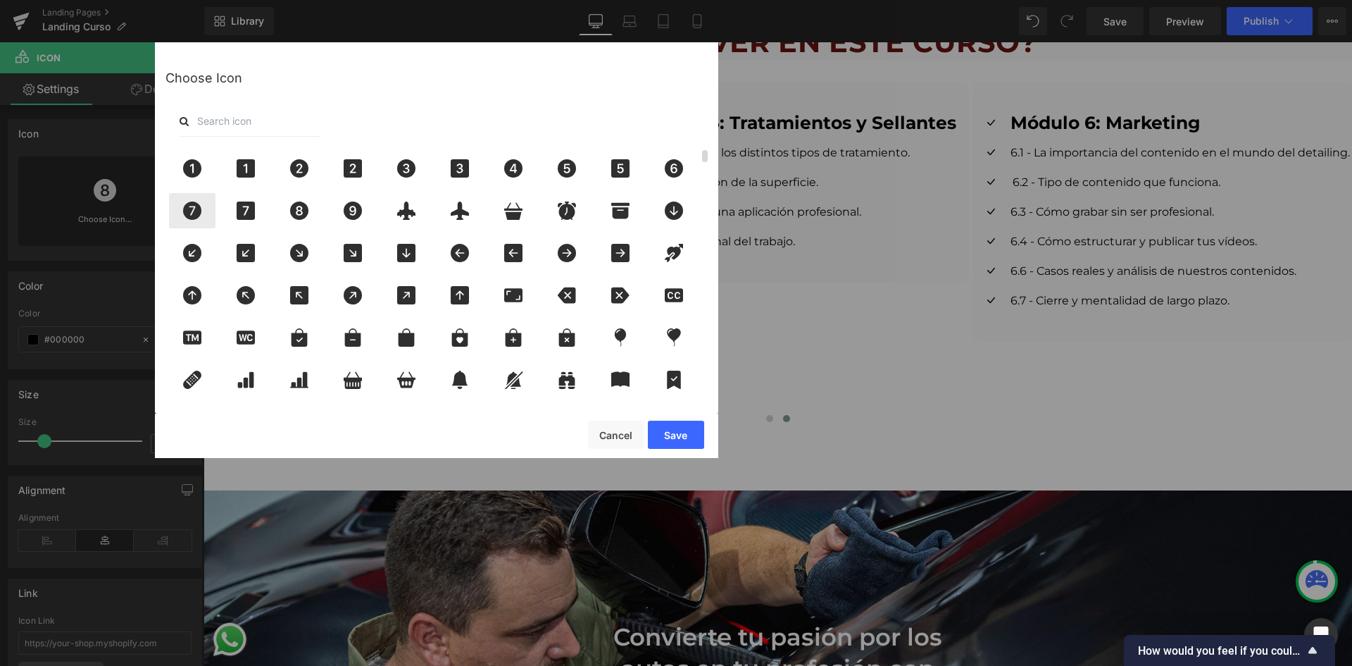
click at [195, 214] on icon at bounding box center [192, 210] width 18 height 18
click at [663, 437] on button "Save" at bounding box center [676, 434] width 56 height 28
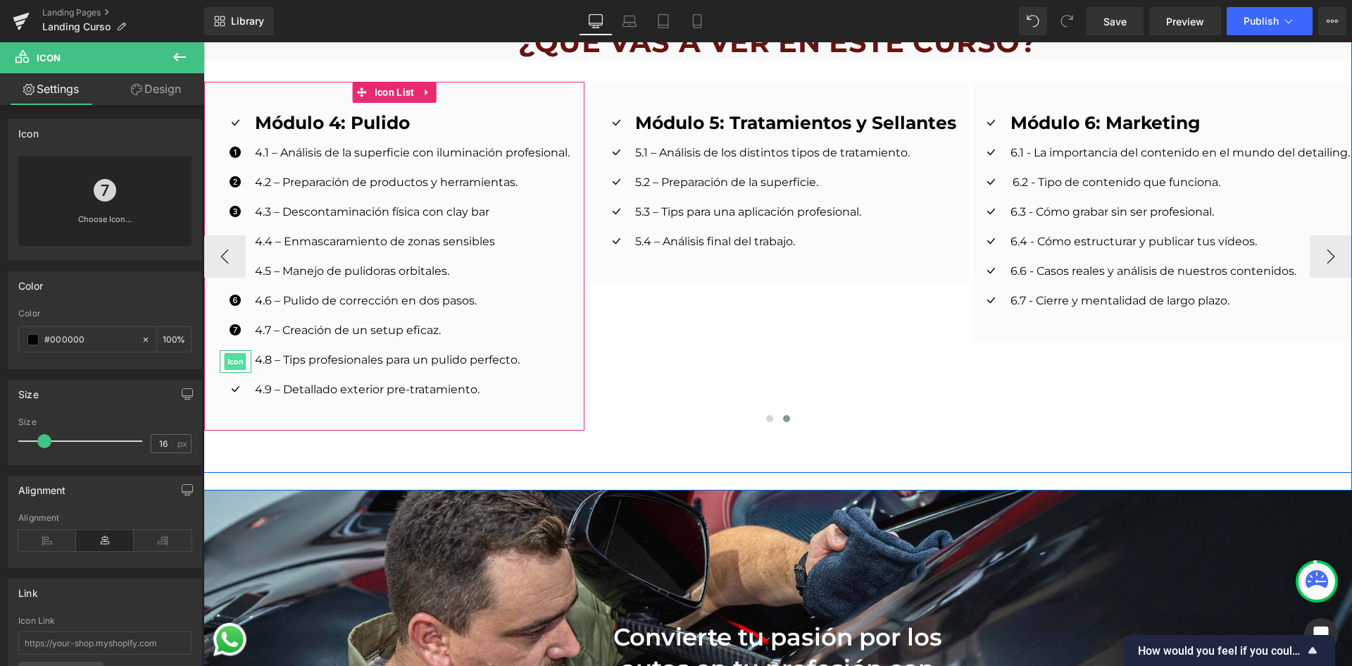
click at [230, 353] on span "Icon" at bounding box center [236, 361] width 22 height 17
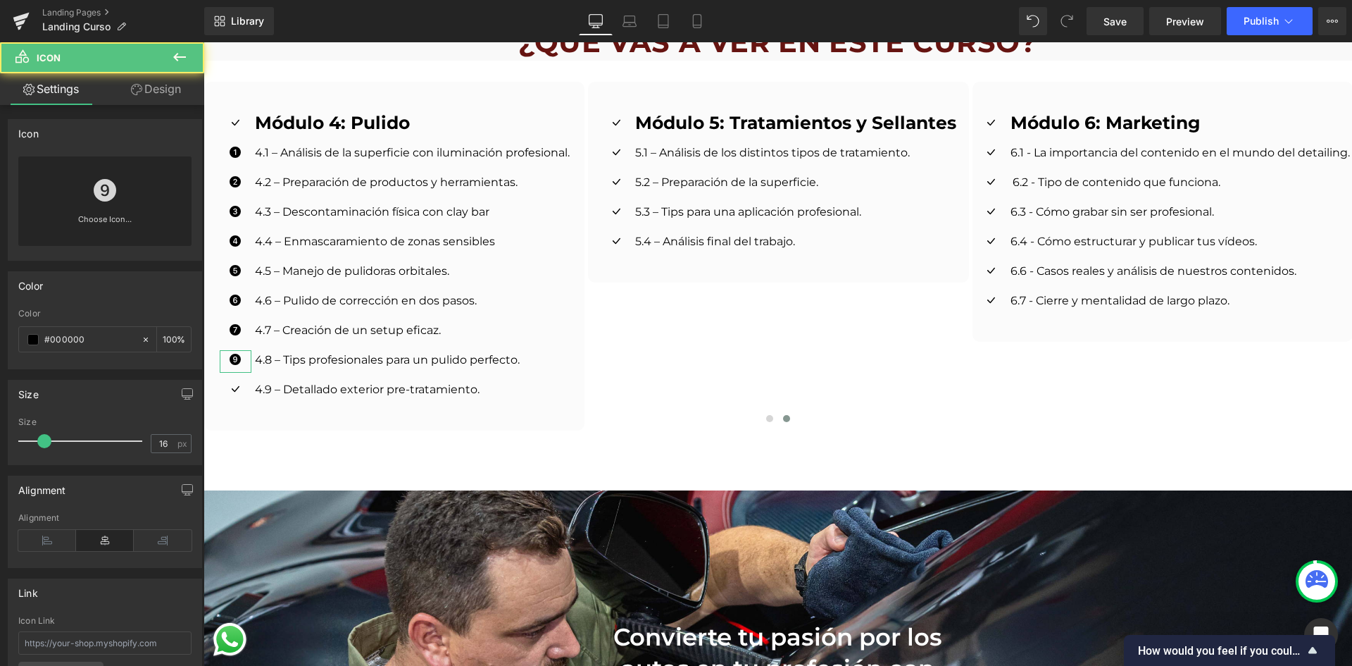
click at [113, 193] on icon at bounding box center [105, 190] width 23 height 23
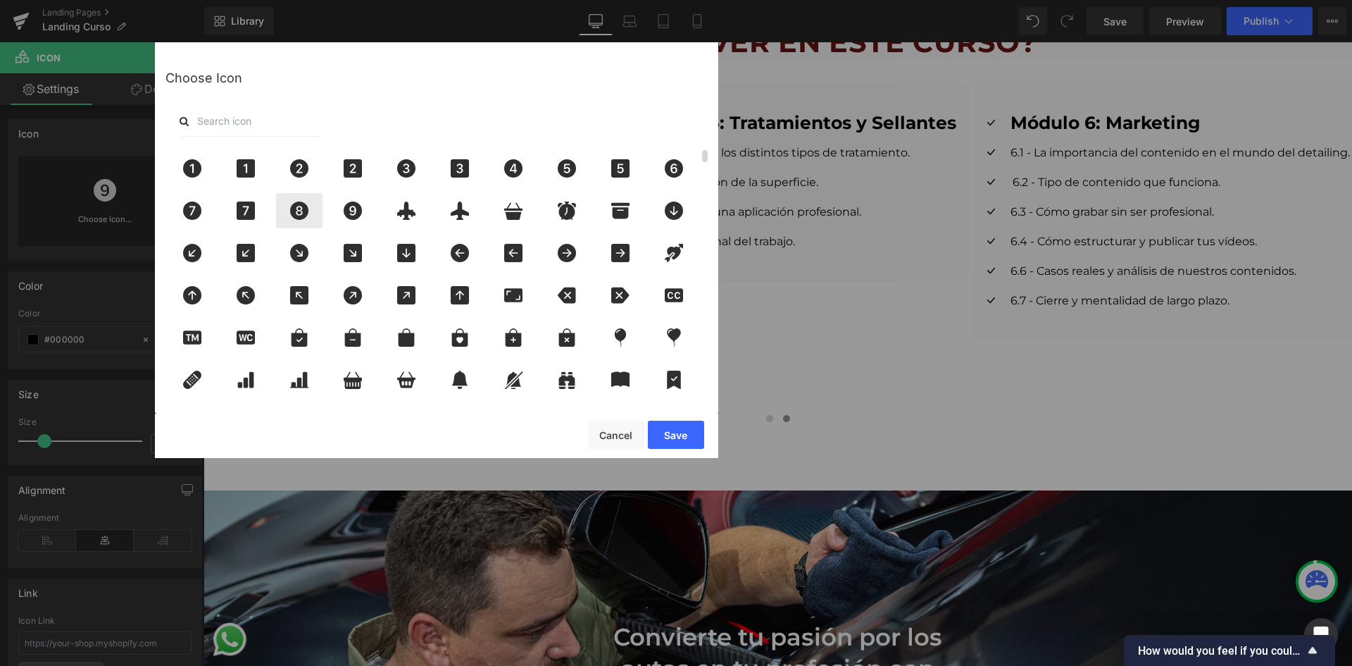
click at [311, 206] on icon at bounding box center [300, 210] width 30 height 18
click at [660, 430] on button "Save" at bounding box center [676, 434] width 56 height 28
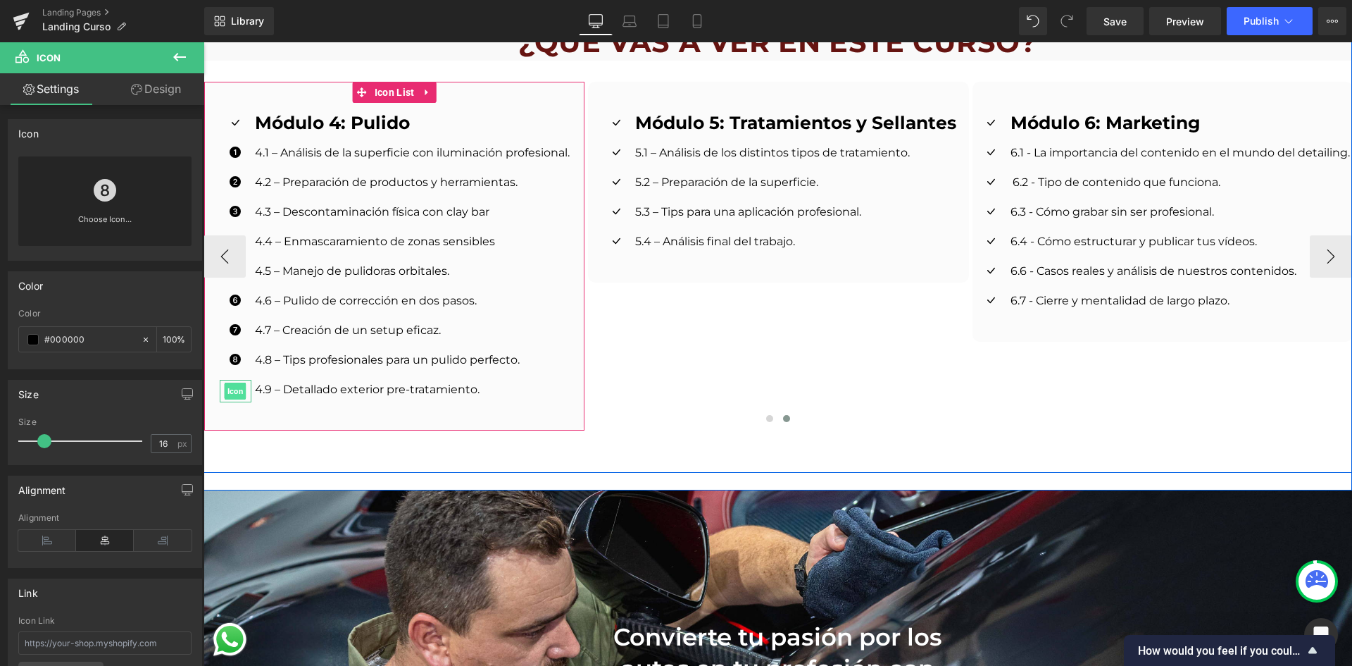
click at [225, 382] on span "Icon" at bounding box center [236, 390] width 22 height 17
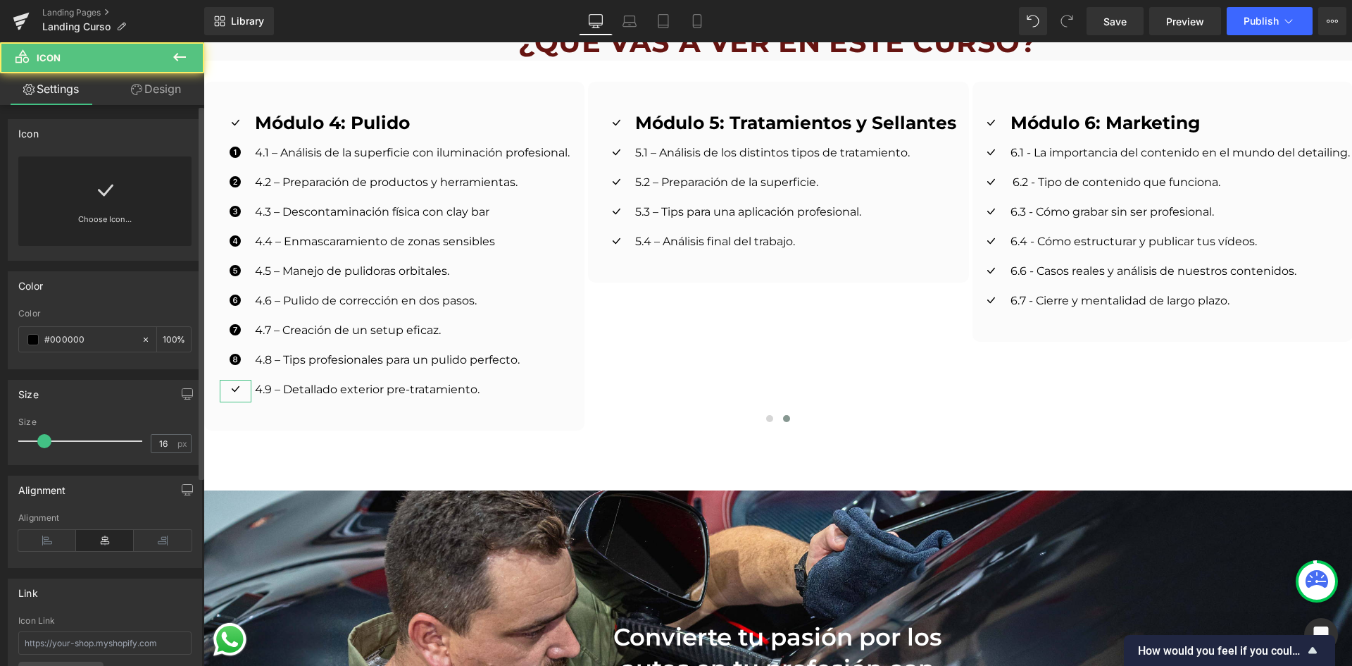
click at [135, 201] on div "Choose Icon..." at bounding box center [104, 200] width 173 height 89
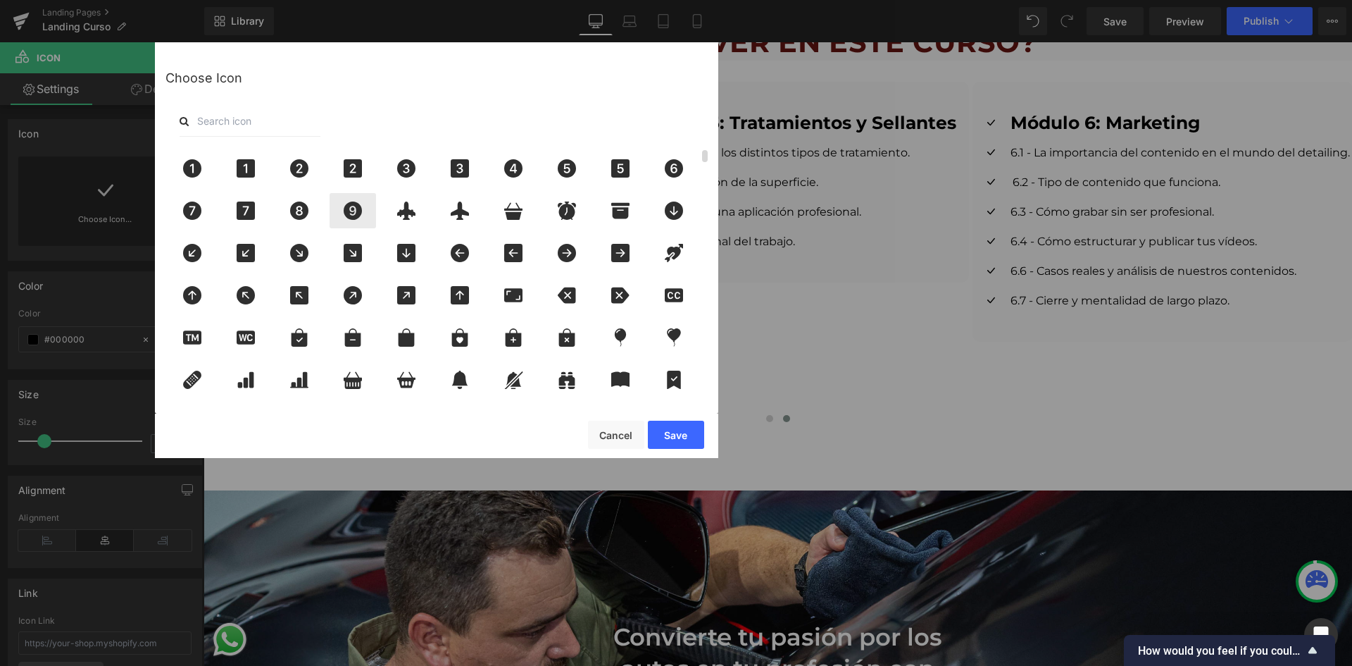
click at [342, 221] on div at bounding box center [353, 210] width 46 height 35
click at [685, 432] on button "Save" at bounding box center [676, 434] width 56 height 28
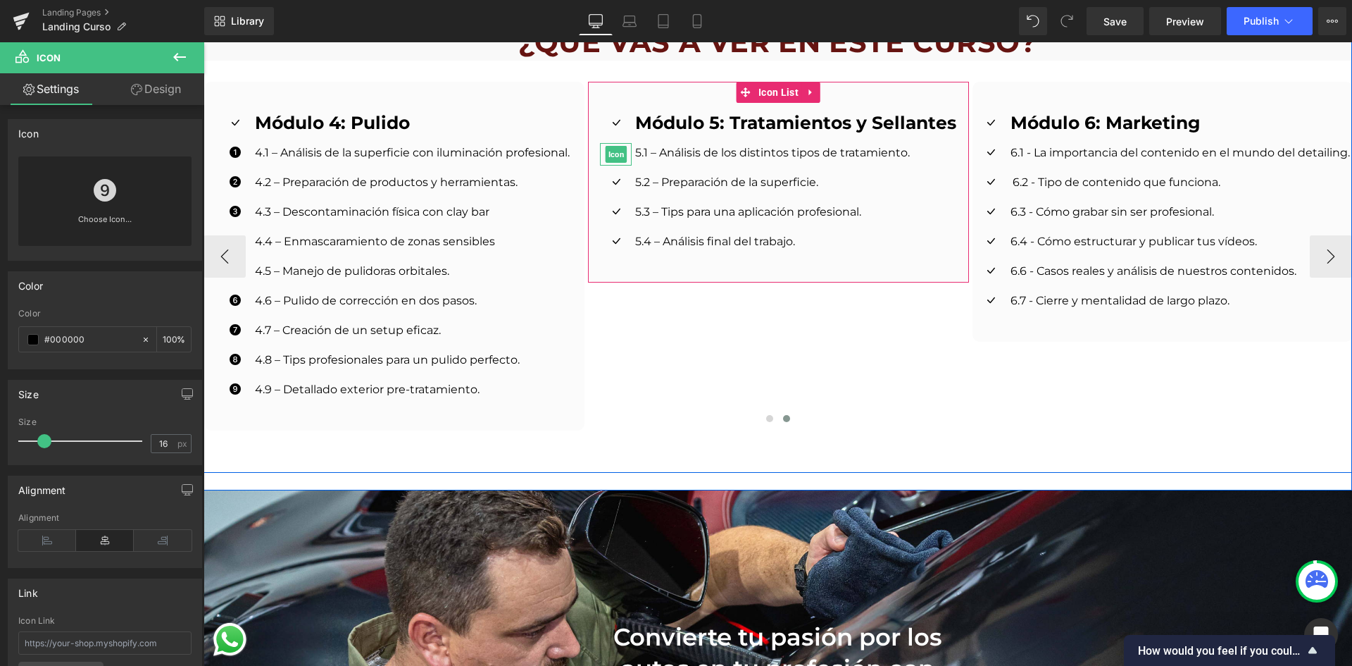
click at [611, 146] on span "Icon" at bounding box center [617, 154] width 22 height 17
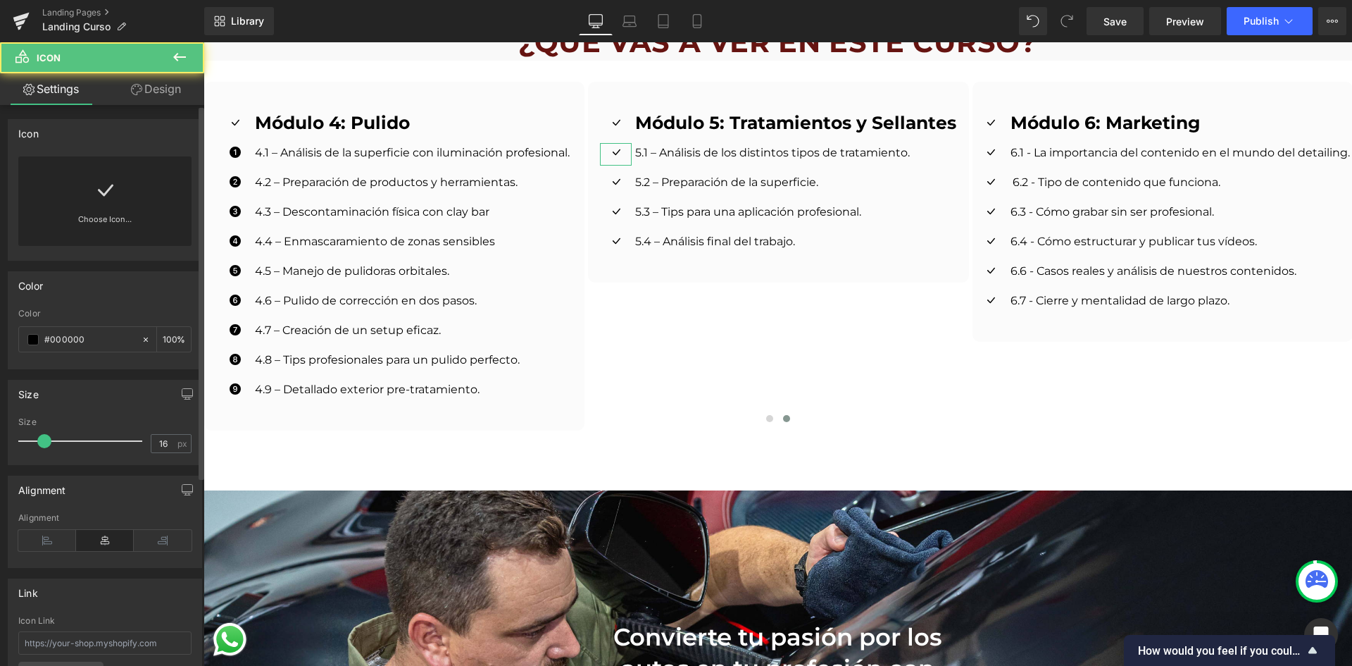
click at [104, 201] on icon at bounding box center [105, 190] width 23 height 23
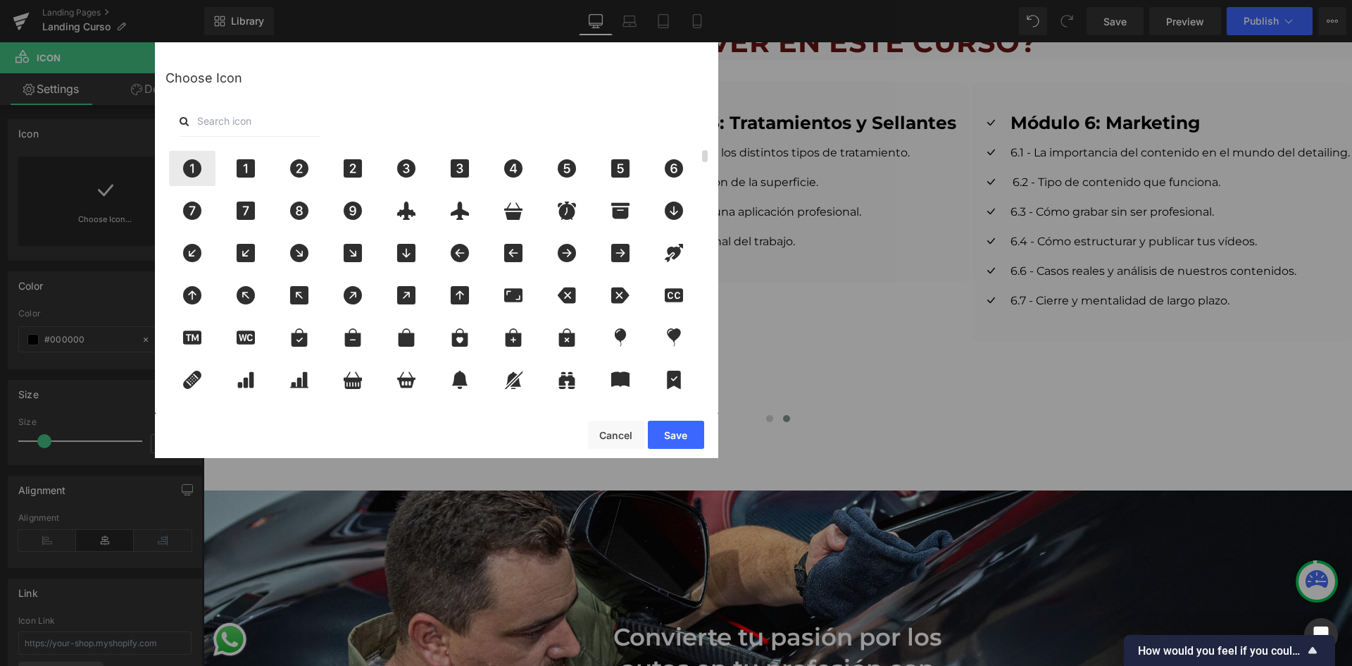
click at [193, 176] on icon at bounding box center [192, 168] width 18 height 18
click at [663, 429] on button "Save" at bounding box center [676, 434] width 56 height 28
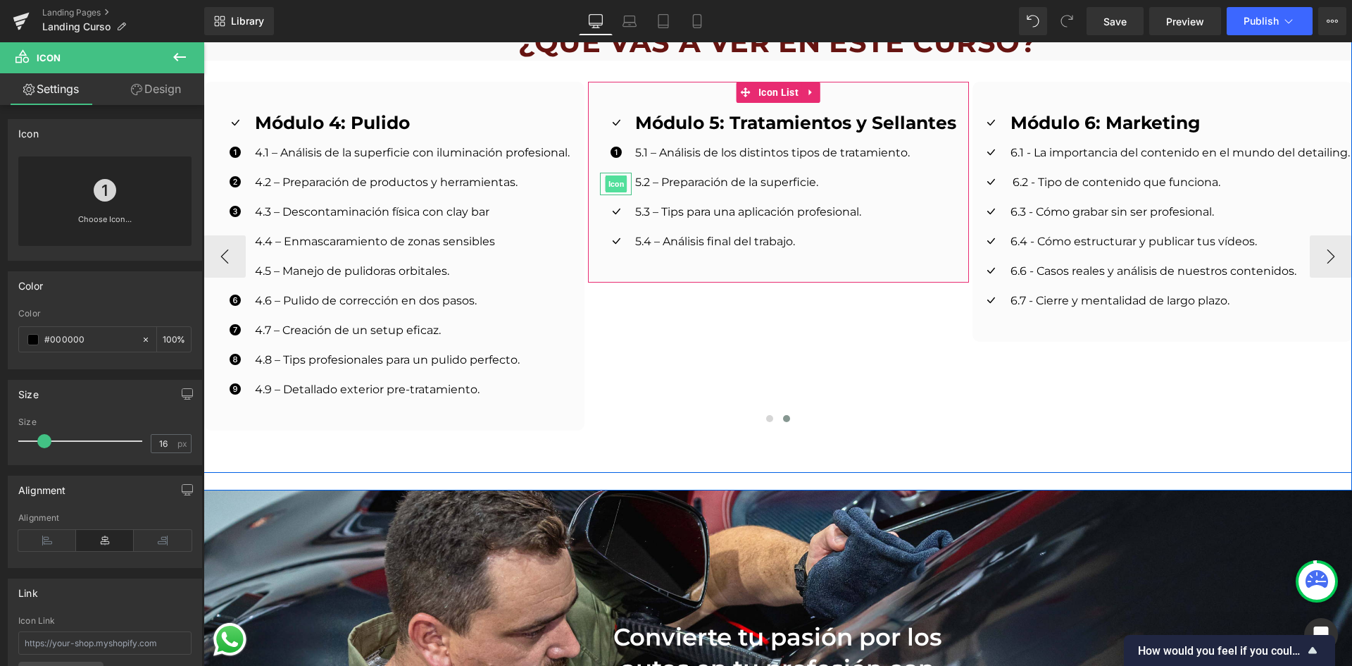
click at [609, 175] on span "Icon" at bounding box center [617, 183] width 22 height 17
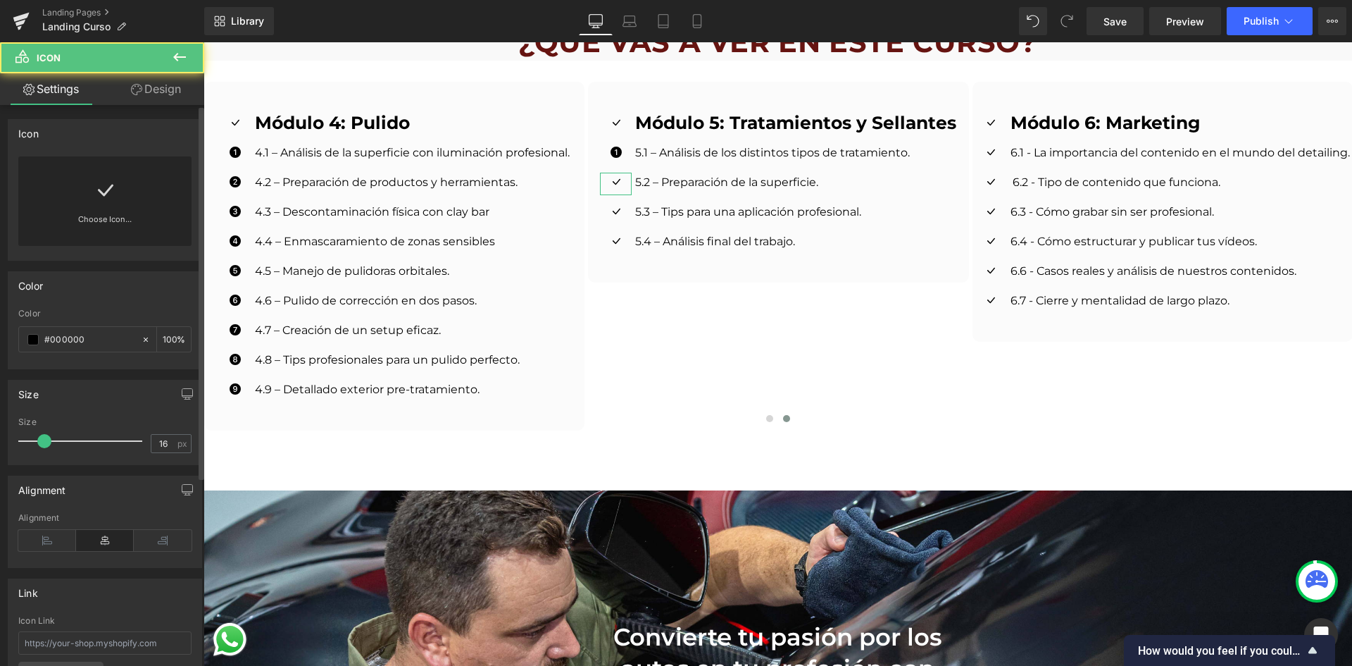
click at [113, 199] on icon at bounding box center [105, 190] width 23 height 23
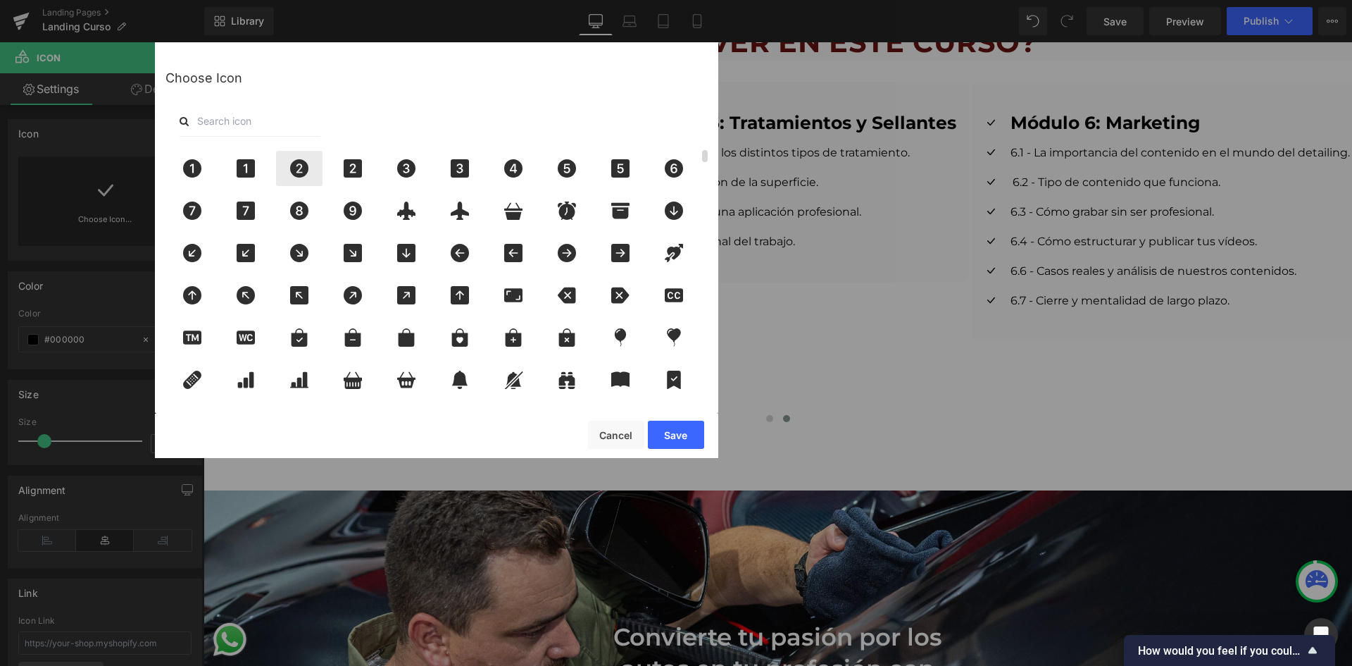
click at [286, 168] on icon at bounding box center [300, 168] width 30 height 18
drag, startPoint x: 453, startPoint y: 391, endPoint x: 665, endPoint y: 437, distance: 217.0
click at [665, 437] on button "Save" at bounding box center [676, 434] width 56 height 28
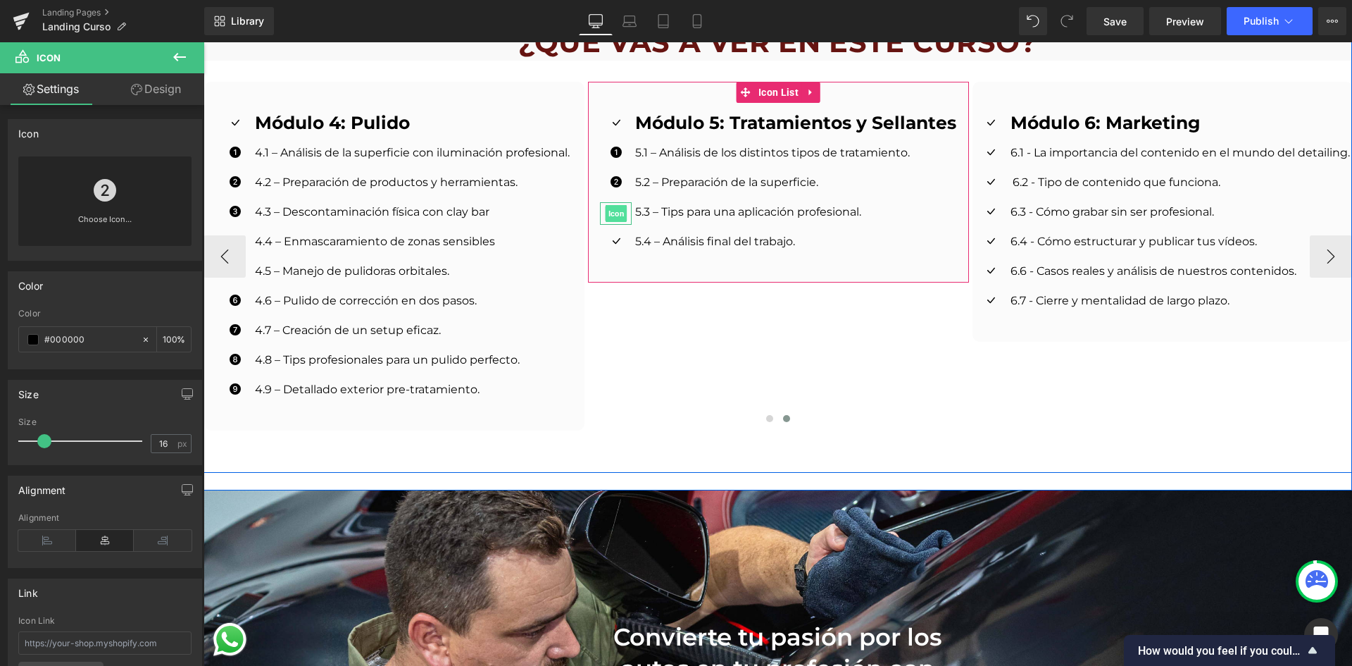
click at [607, 205] on span "Icon" at bounding box center [617, 213] width 22 height 17
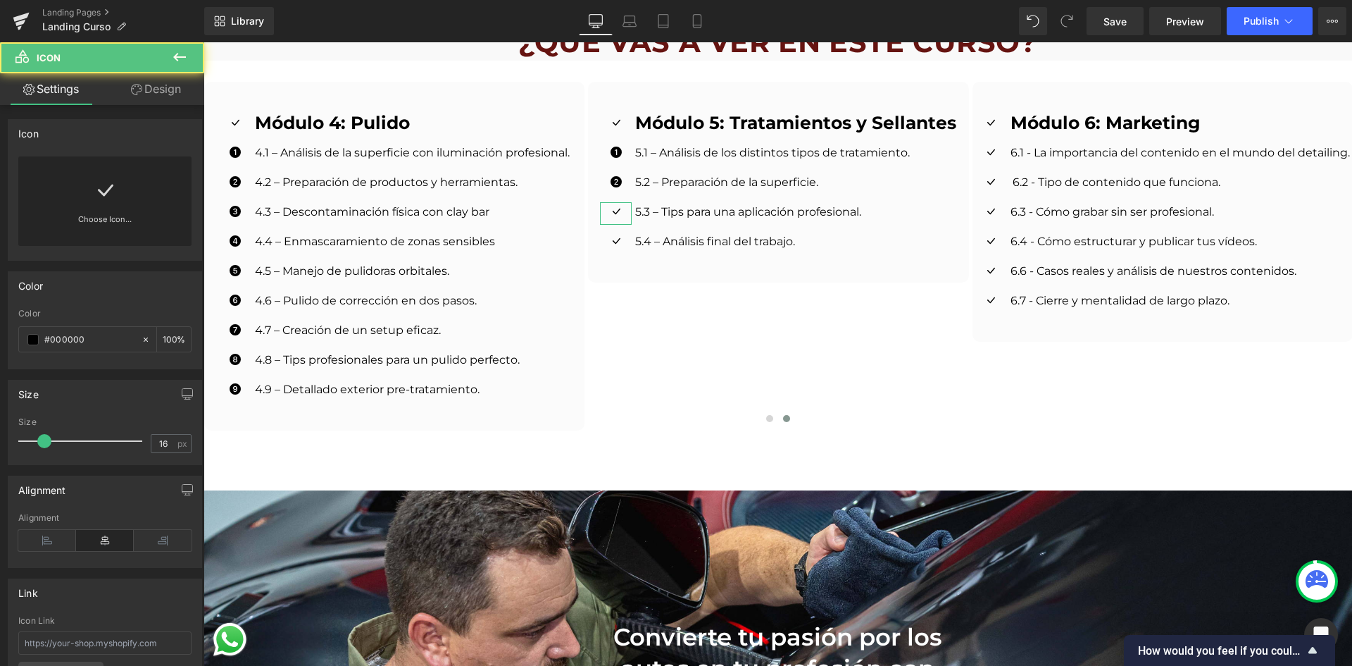
click at [153, 189] on div "Choose Icon..." at bounding box center [104, 200] width 173 height 89
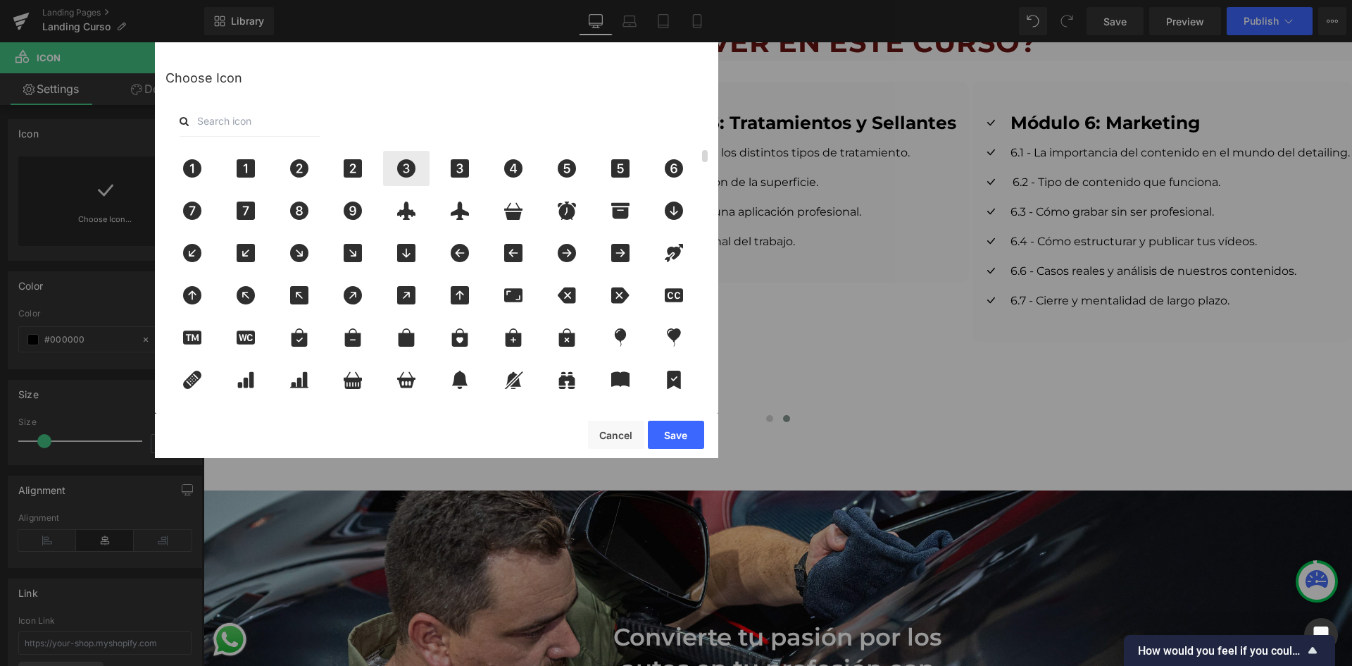
click at [411, 172] on icon at bounding box center [406, 168] width 18 height 18
click at [687, 435] on button "Save" at bounding box center [676, 434] width 56 height 28
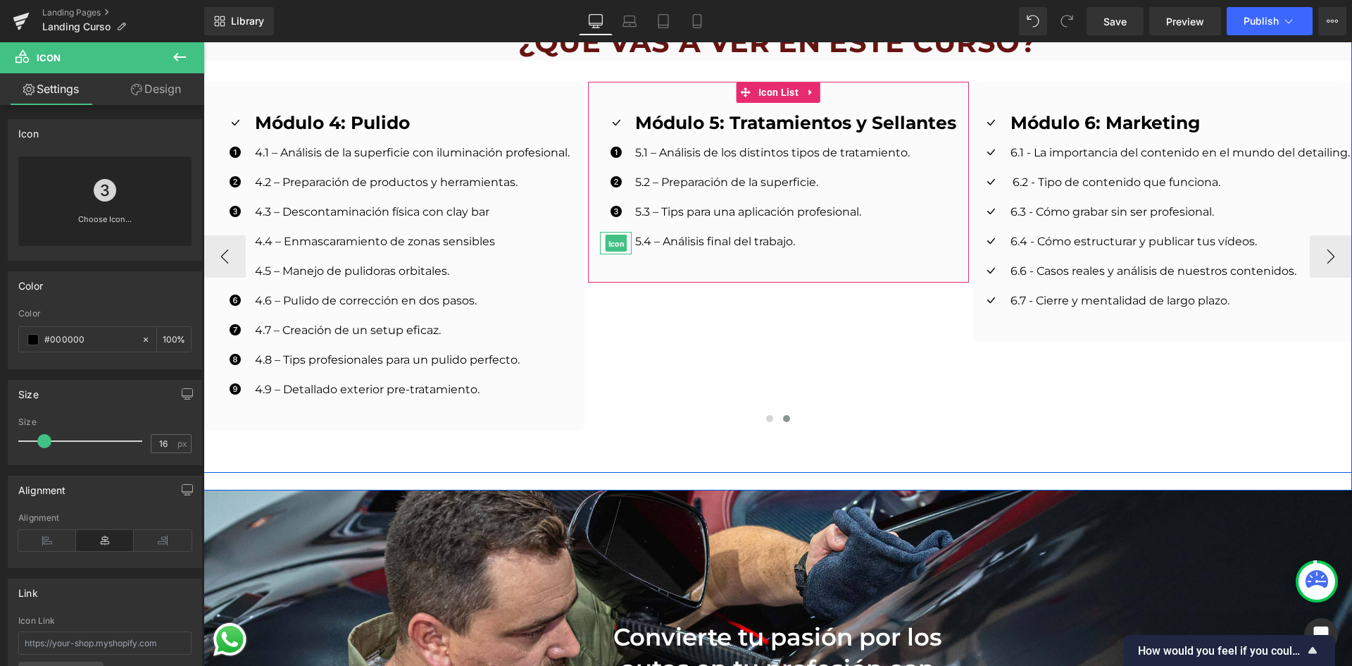
click at [610, 235] on span "Icon" at bounding box center [617, 243] width 22 height 17
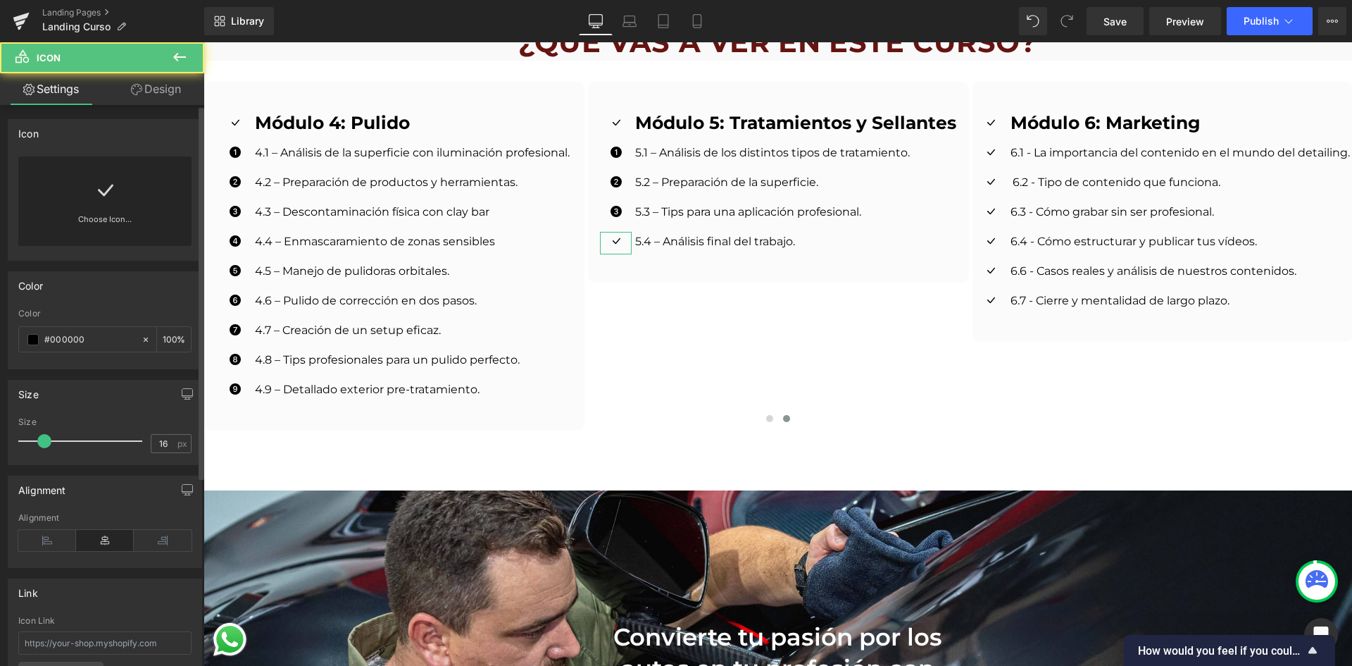
click at [54, 211] on div "Choose Icon..." at bounding box center [104, 200] width 173 height 89
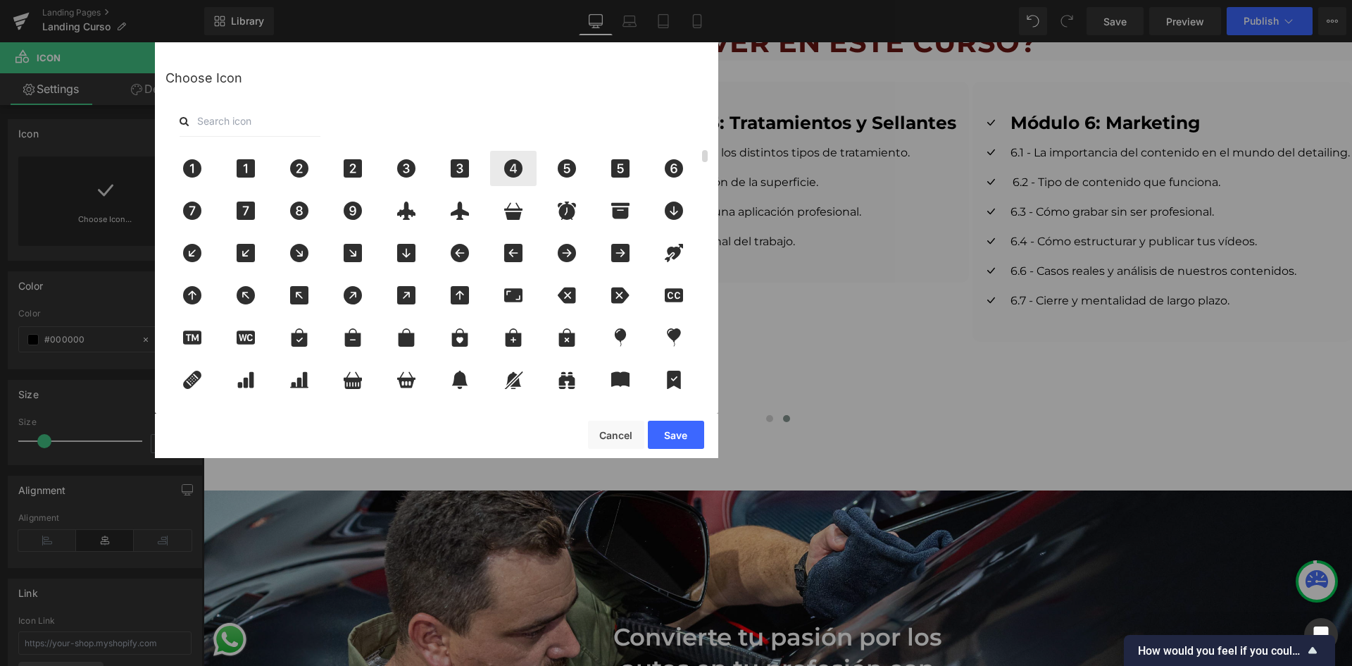
click at [500, 178] on div at bounding box center [513, 168] width 46 height 35
drag, startPoint x: 675, startPoint y: 442, endPoint x: 588, endPoint y: 338, distance: 135.0
click at [675, 442] on button "Save" at bounding box center [676, 434] width 56 height 28
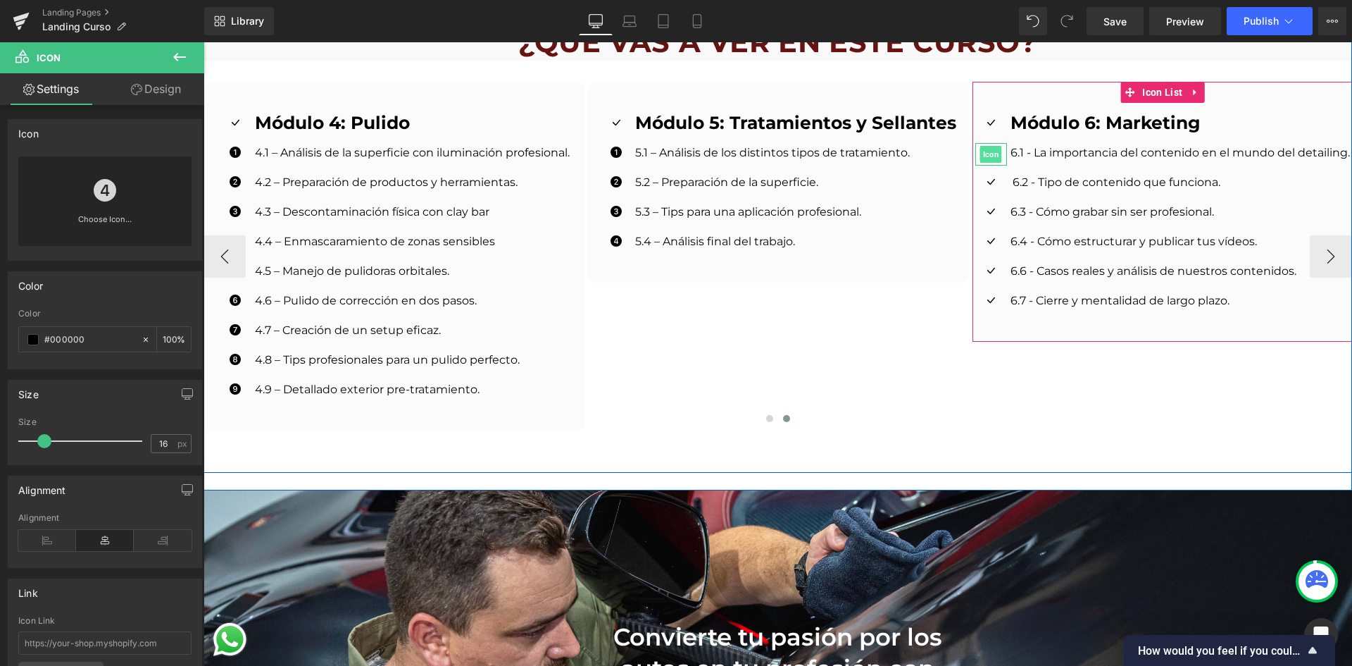
click at [987, 146] on span "Icon" at bounding box center [991, 154] width 22 height 17
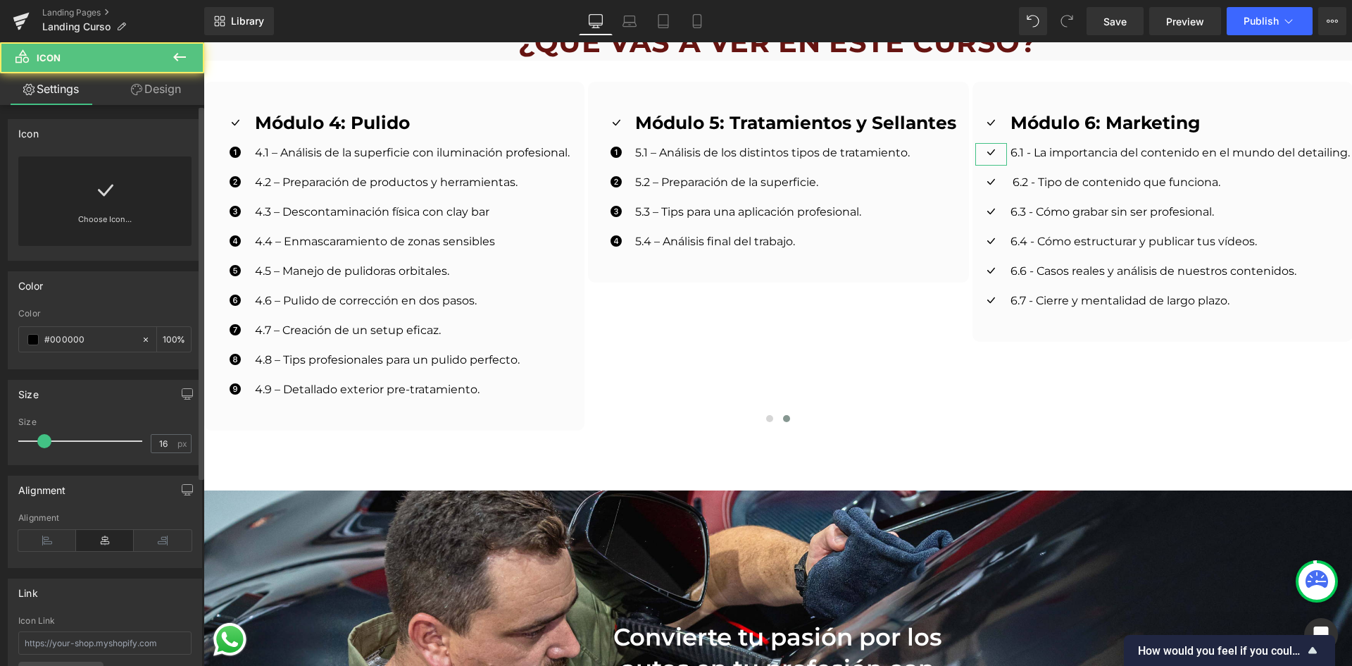
click at [63, 193] on div "Choose Icon..." at bounding box center [104, 200] width 173 height 89
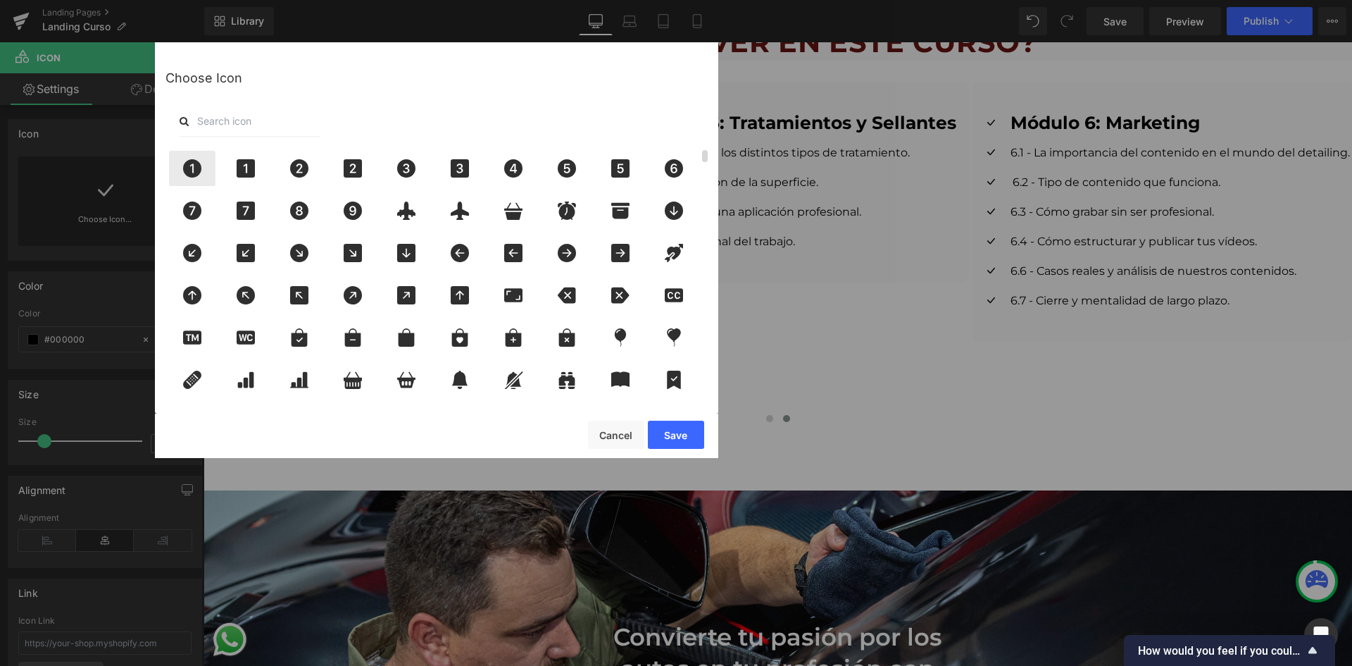
click at [185, 168] on icon at bounding box center [192, 168] width 18 height 18
click at [677, 434] on button "Save" at bounding box center [676, 434] width 56 height 28
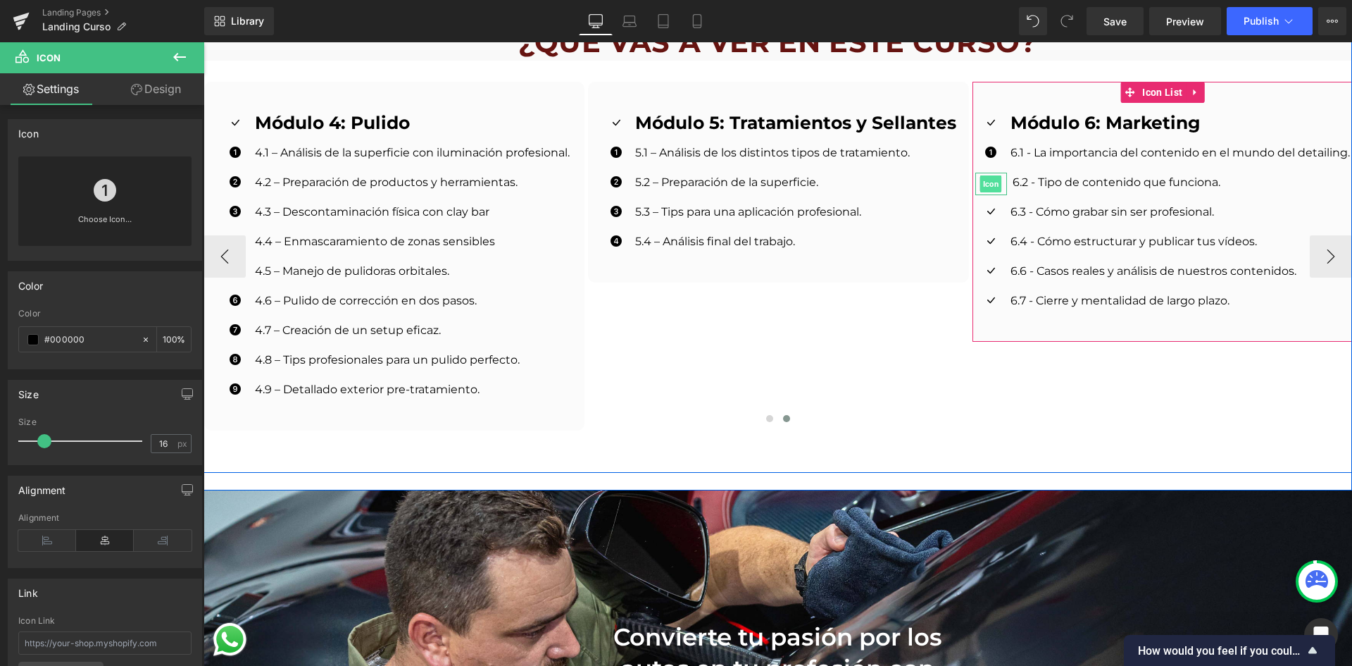
click at [990, 175] on span "Icon" at bounding box center [991, 183] width 22 height 17
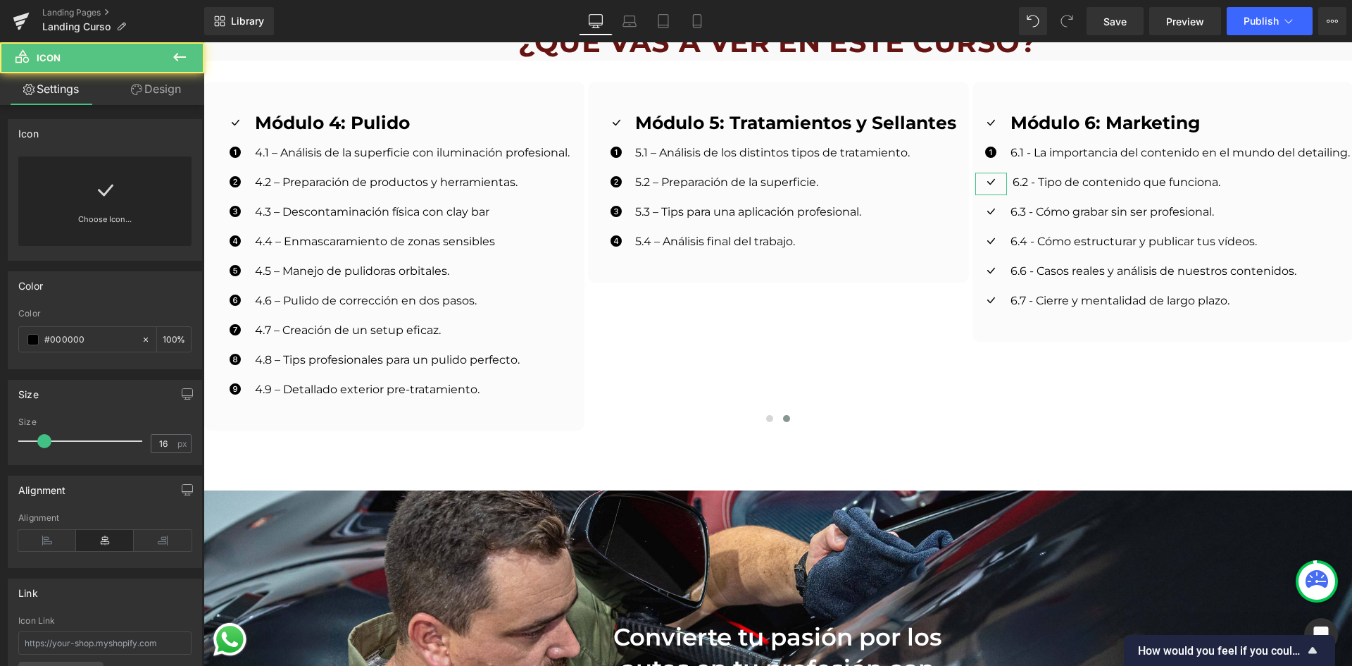
click at [148, 202] on div "Choose Icon..." at bounding box center [104, 200] width 173 height 89
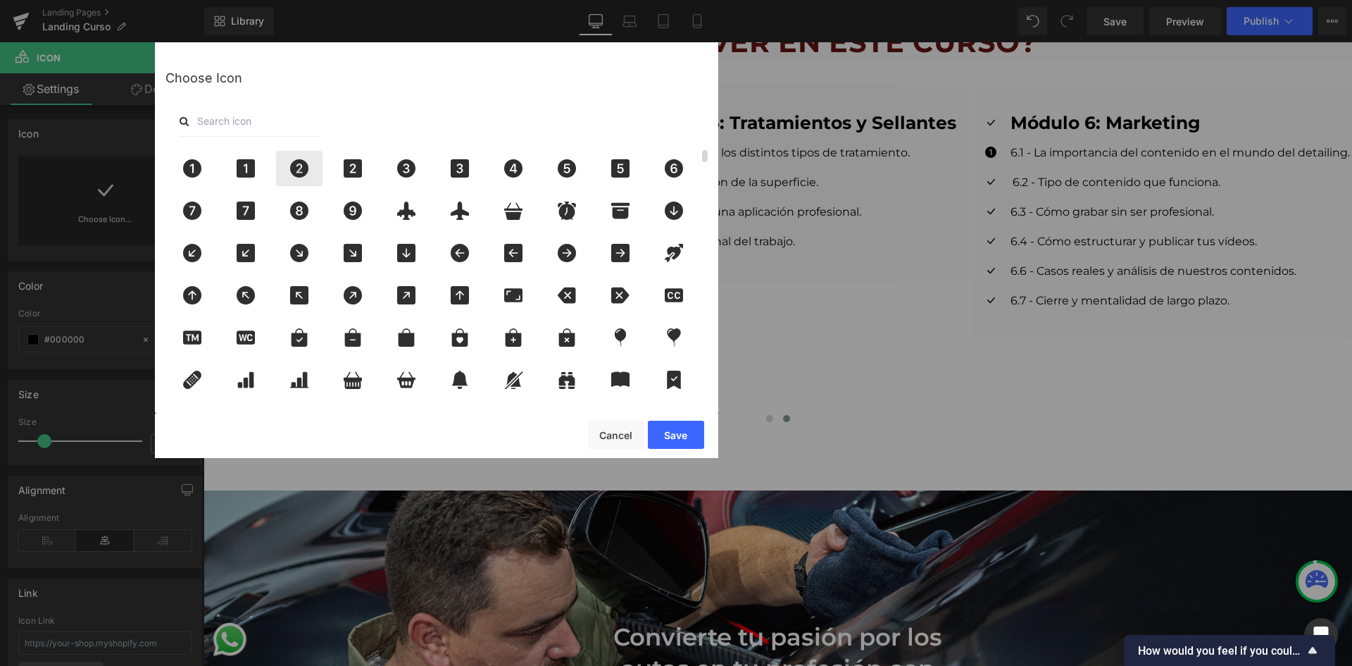
click at [309, 165] on icon at bounding box center [300, 168] width 30 height 18
click at [681, 430] on button "Save" at bounding box center [676, 434] width 56 height 28
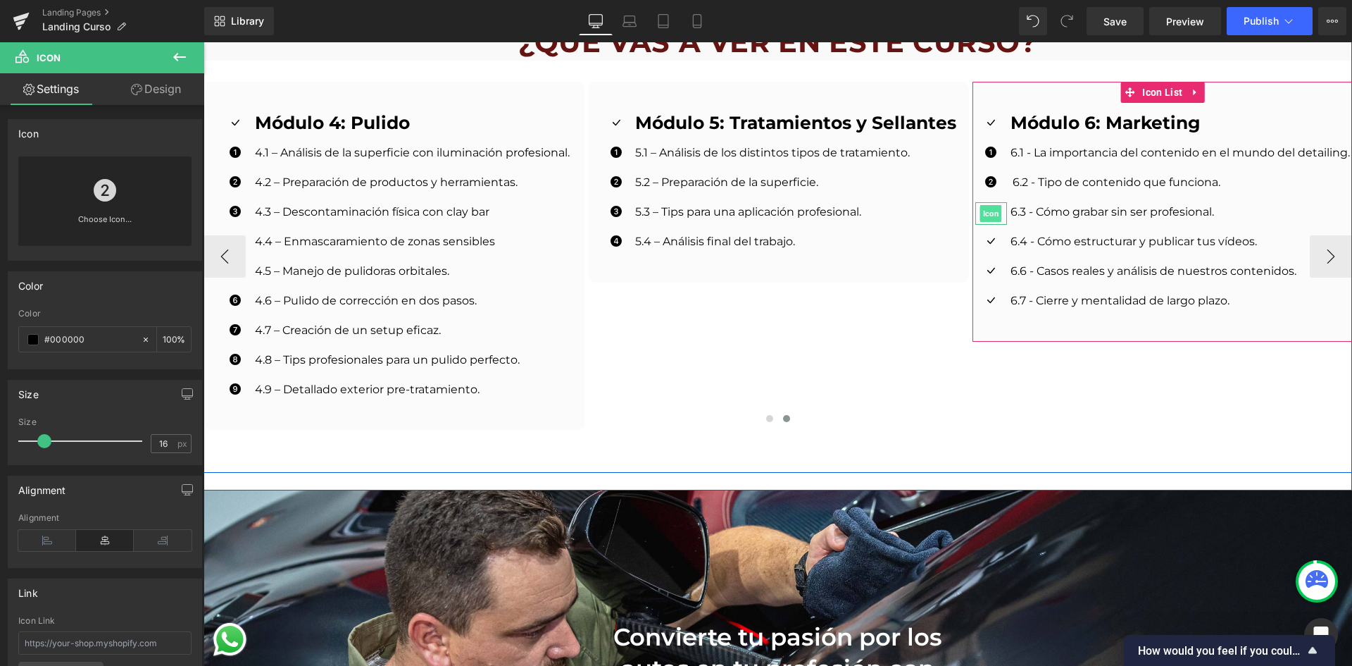
click at [983, 205] on span "Icon" at bounding box center [991, 213] width 22 height 17
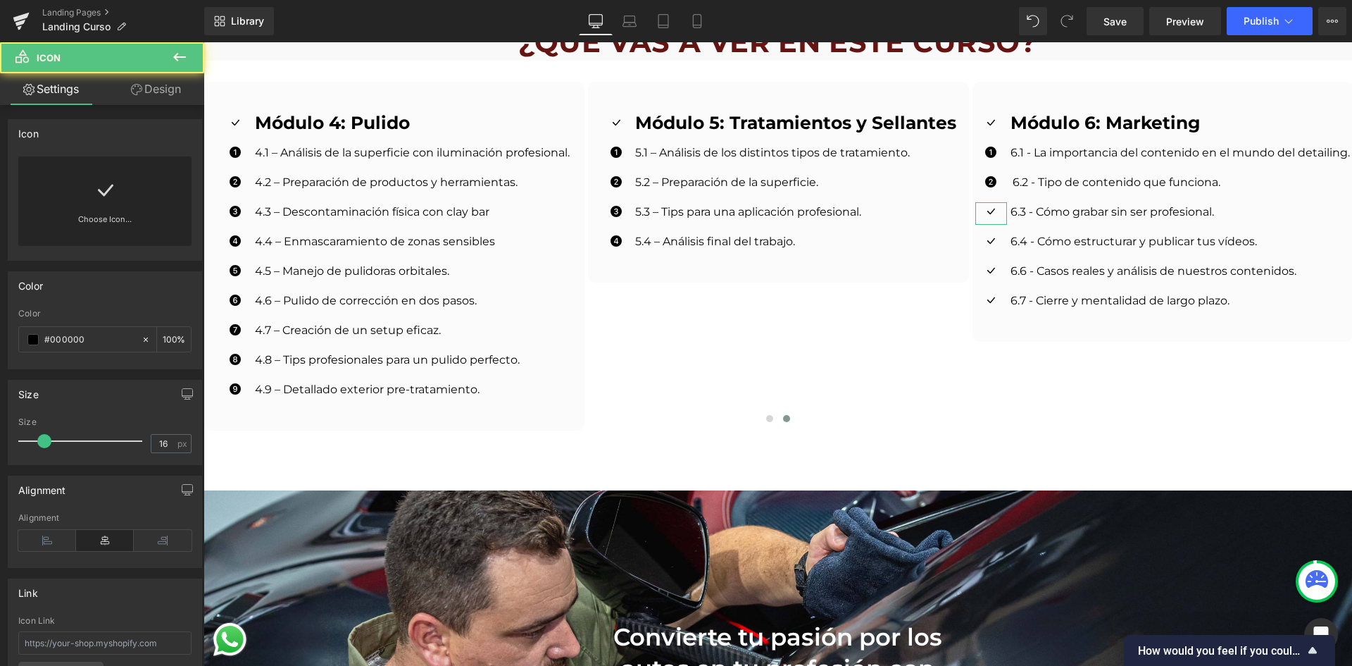
click at [94, 212] on link at bounding box center [105, 184] width 23 height 56
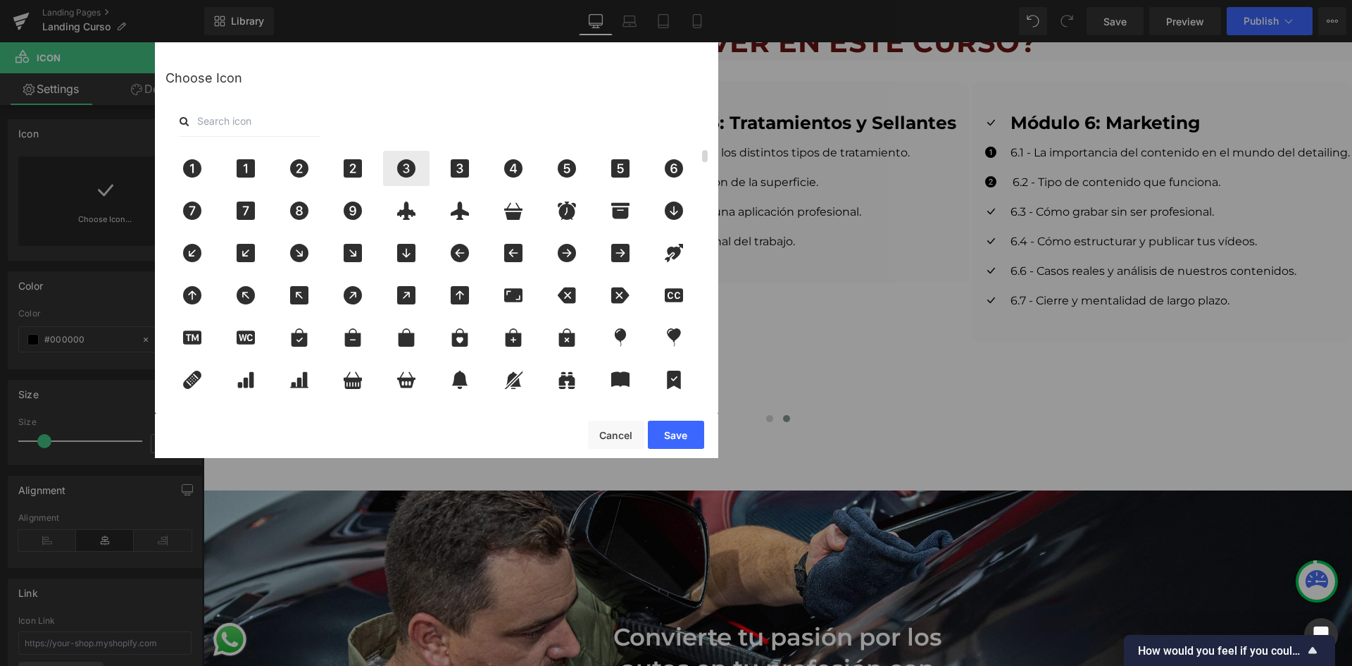
click at [401, 158] on div at bounding box center [406, 168] width 46 height 35
click at [673, 437] on button "Save" at bounding box center [676, 434] width 56 height 28
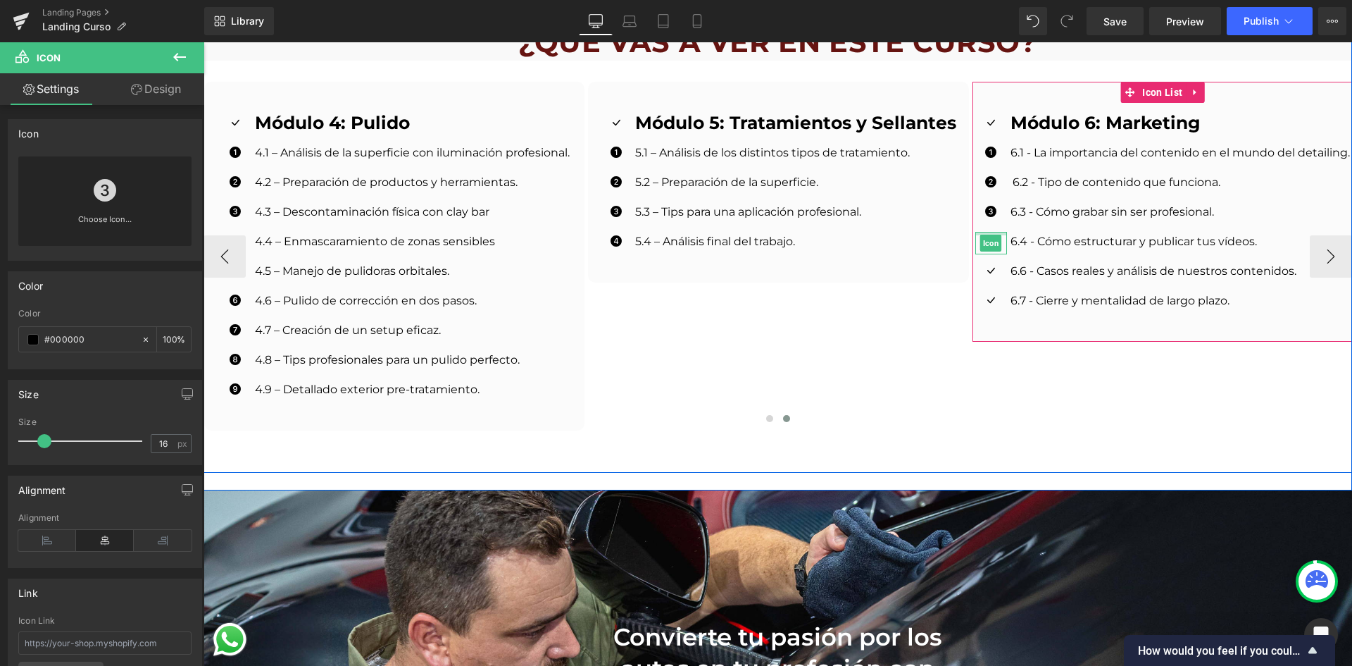
click at [990, 232] on div at bounding box center [991, 234] width 32 height 4
click at [987, 235] on span "Icon" at bounding box center [991, 243] width 22 height 17
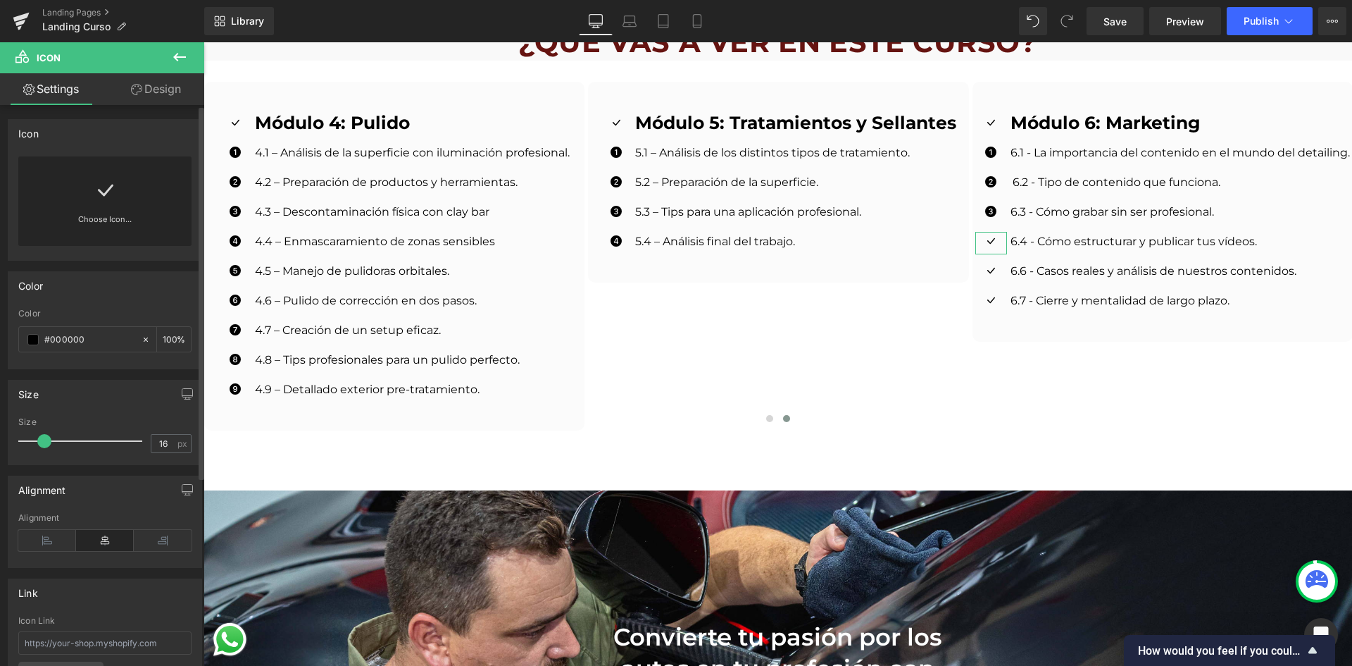
click at [56, 202] on div "Choose Icon..." at bounding box center [104, 200] width 173 height 89
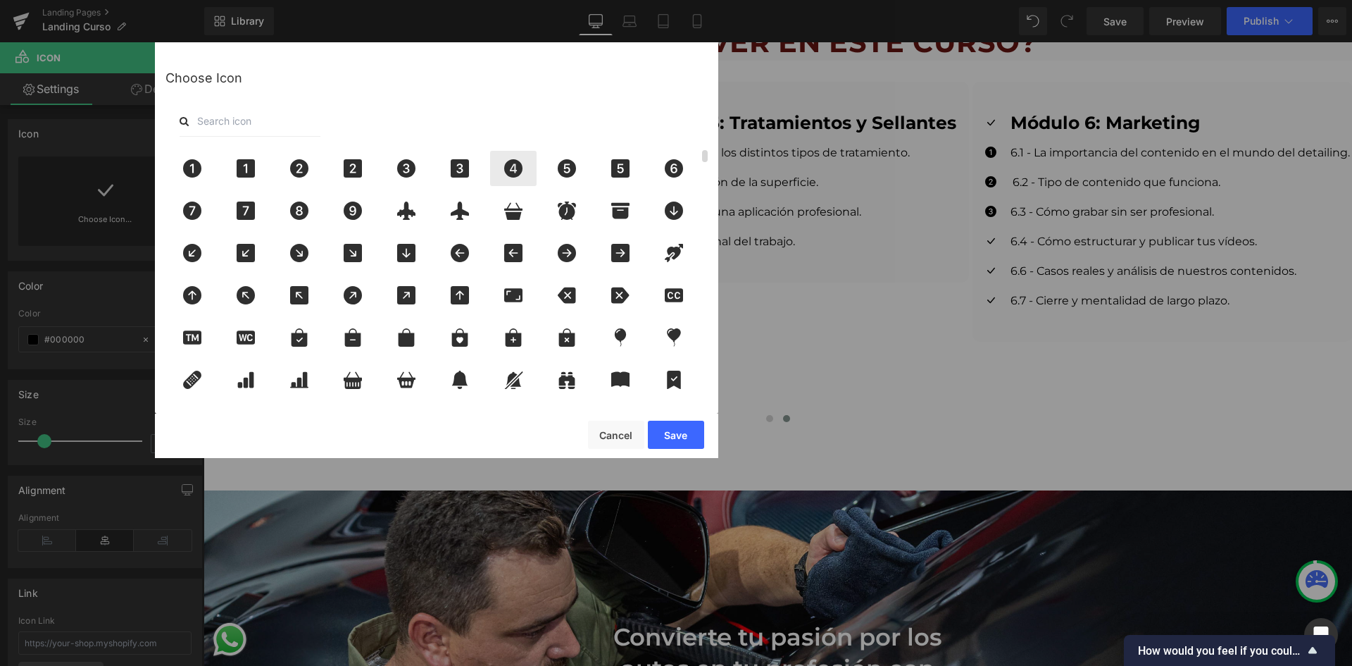
click at [504, 177] on div at bounding box center [513, 168] width 46 height 35
drag, startPoint x: 680, startPoint y: 437, endPoint x: 474, endPoint y: 391, distance: 210.8
click at [680, 437] on button "Save" at bounding box center [676, 434] width 56 height 28
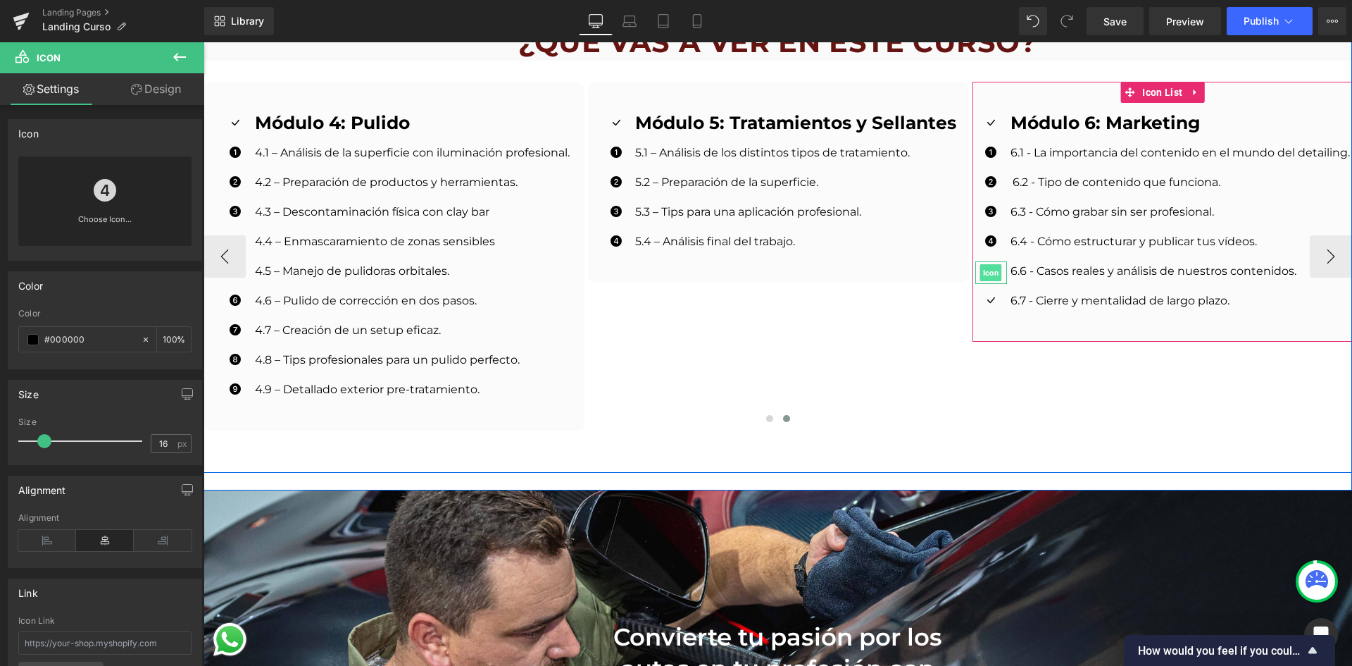
click at [981, 264] on span "Icon" at bounding box center [991, 272] width 22 height 17
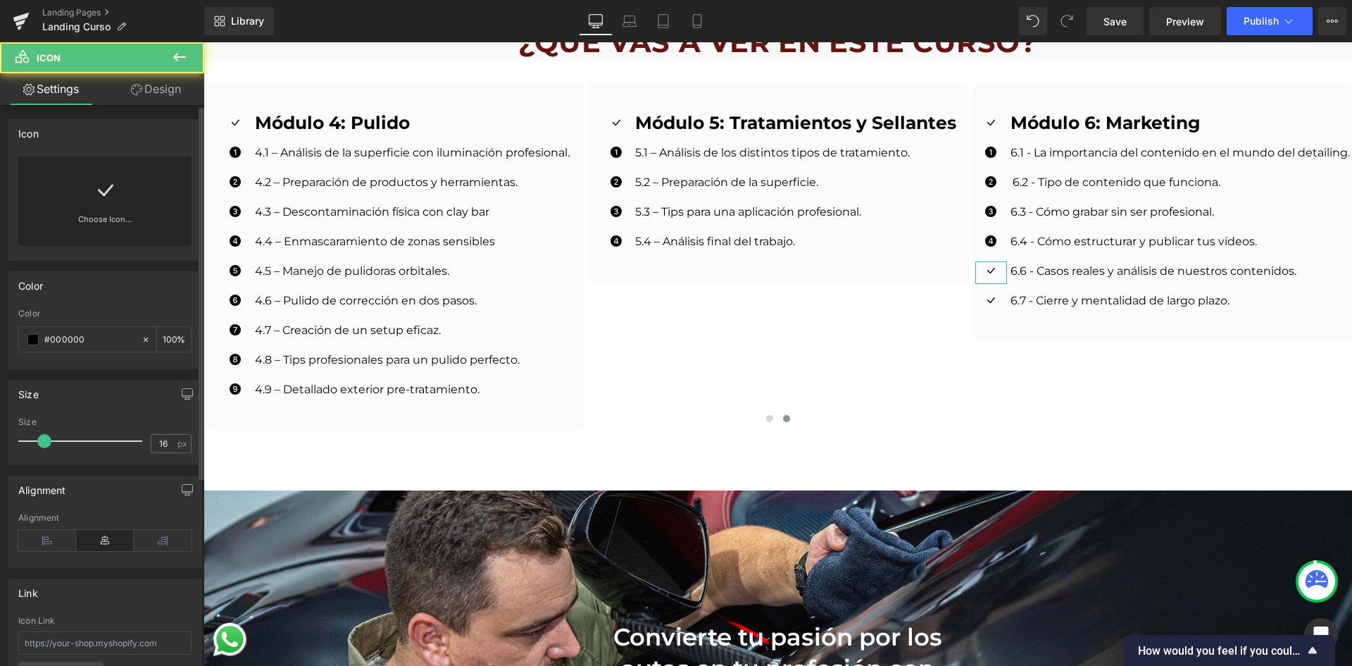
click at [44, 199] on div "Choose Icon..." at bounding box center [104, 200] width 173 height 89
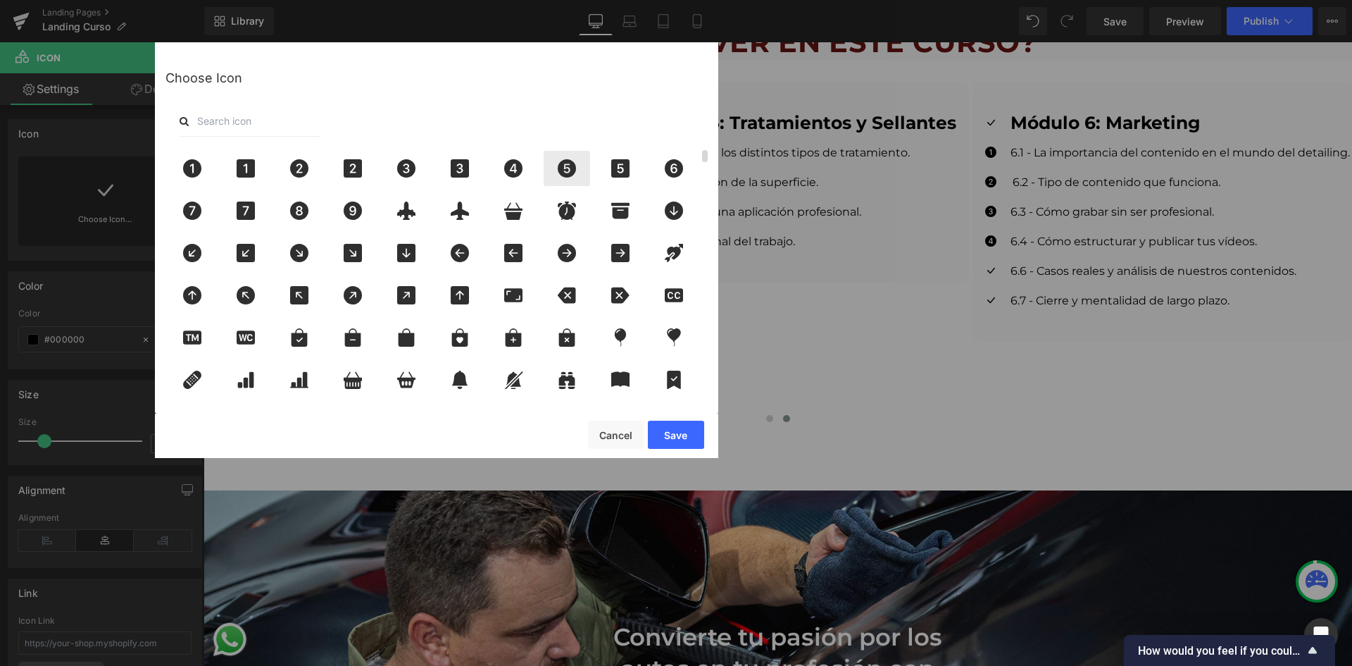
click at [570, 170] on icon at bounding box center [567, 168] width 30 height 18
click at [673, 435] on button "Save" at bounding box center [676, 434] width 56 height 28
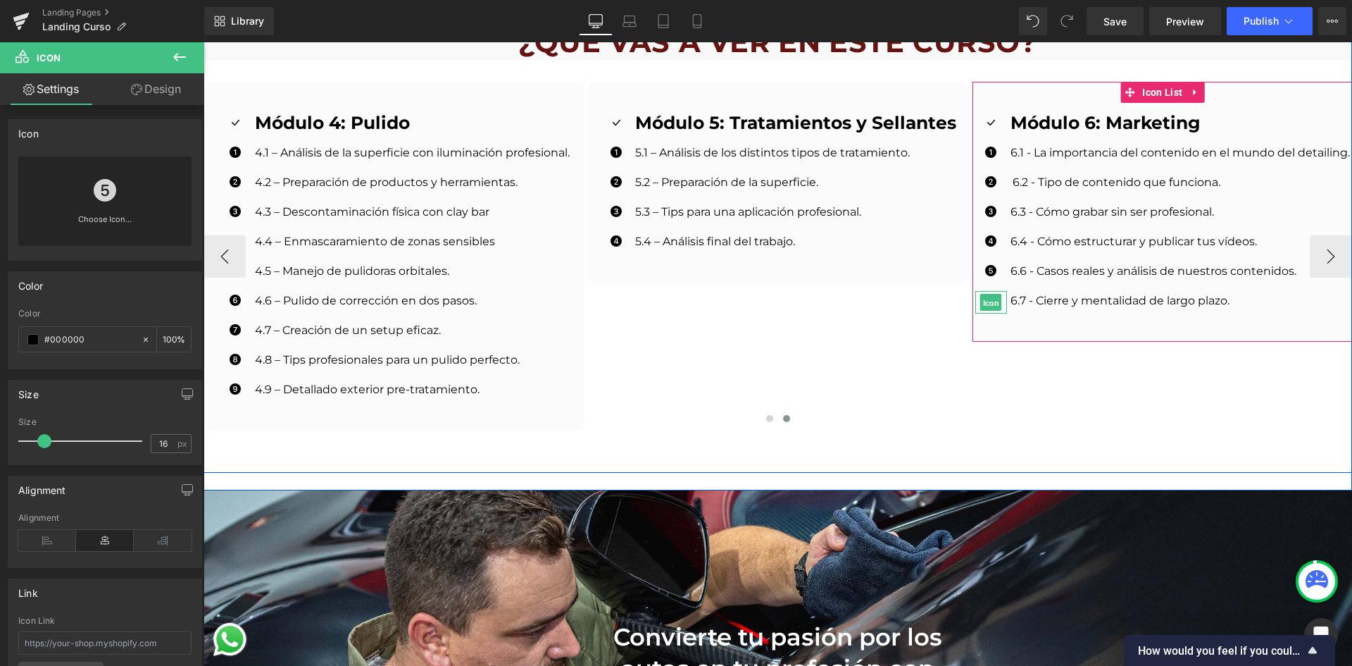
click at [985, 294] on span "Icon" at bounding box center [991, 302] width 22 height 17
click at [984, 294] on span "Icon" at bounding box center [991, 302] width 22 height 17
click at [988, 294] on span "Icon" at bounding box center [991, 302] width 22 height 17
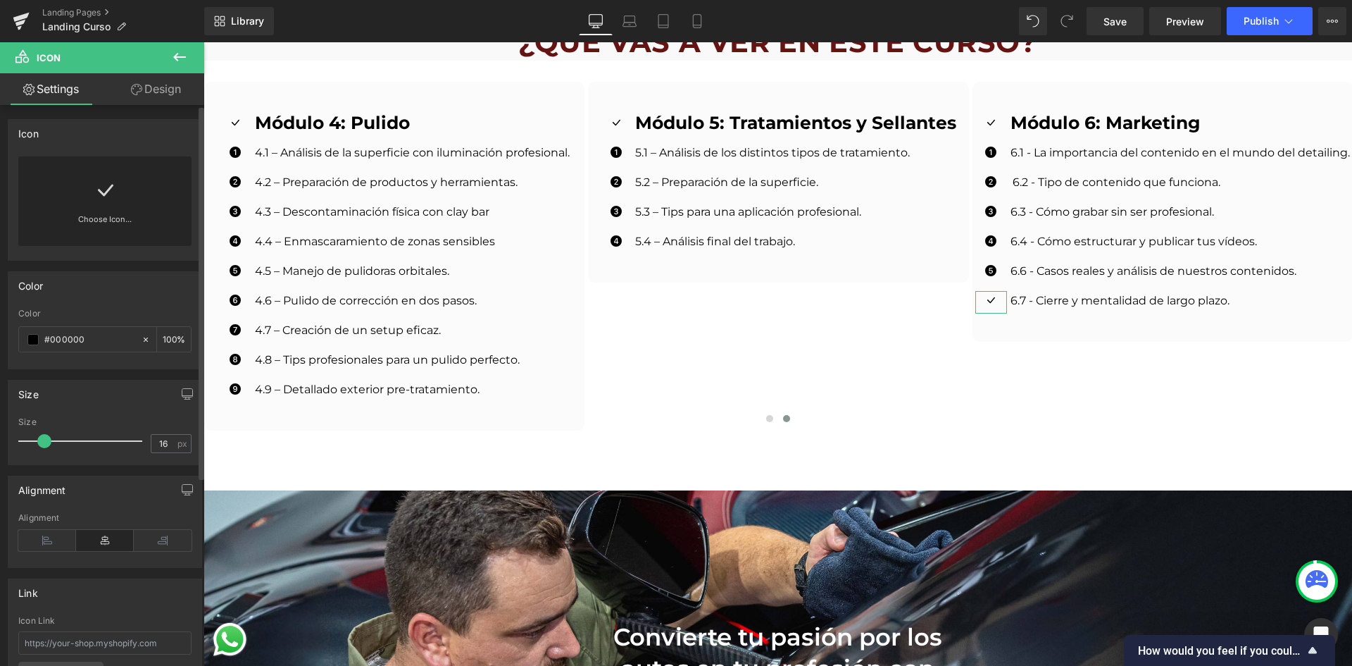
click at [94, 187] on icon at bounding box center [105, 190] width 23 height 23
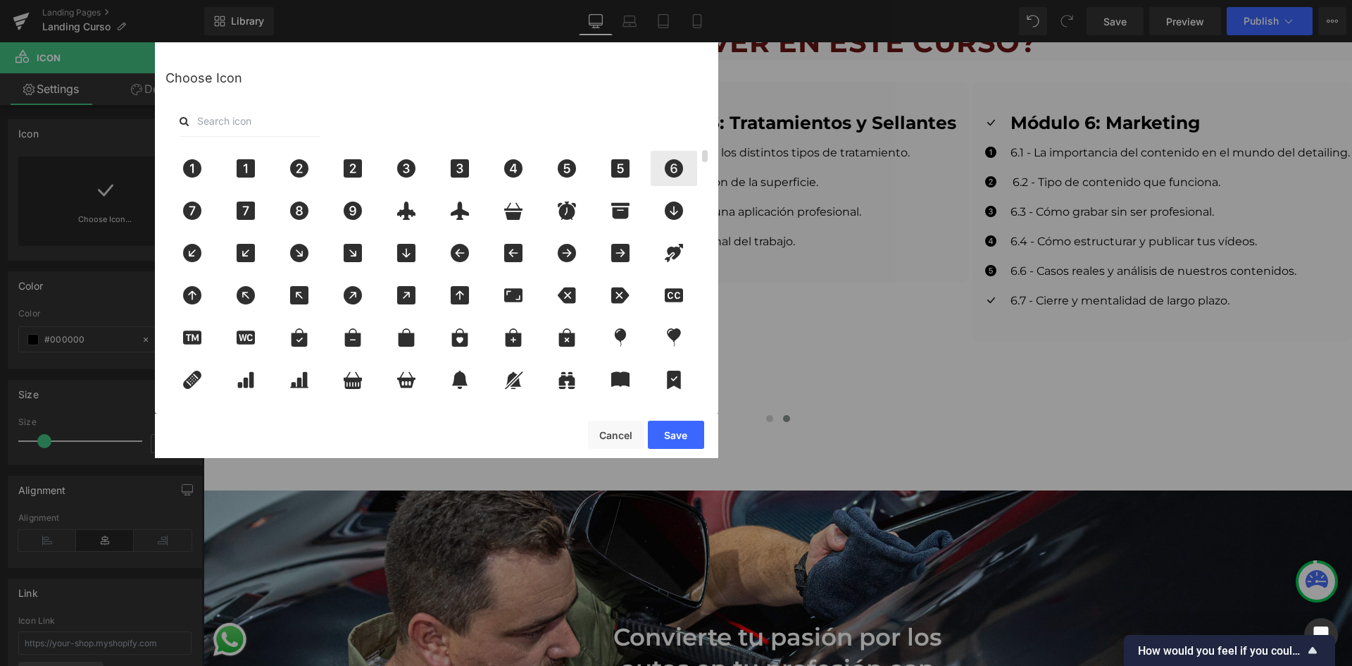
click at [665, 168] on icon at bounding box center [674, 168] width 18 height 18
drag, startPoint x: 688, startPoint y: 424, endPoint x: 485, endPoint y: 382, distance: 207.2
click at [688, 424] on button "Save" at bounding box center [676, 434] width 56 height 28
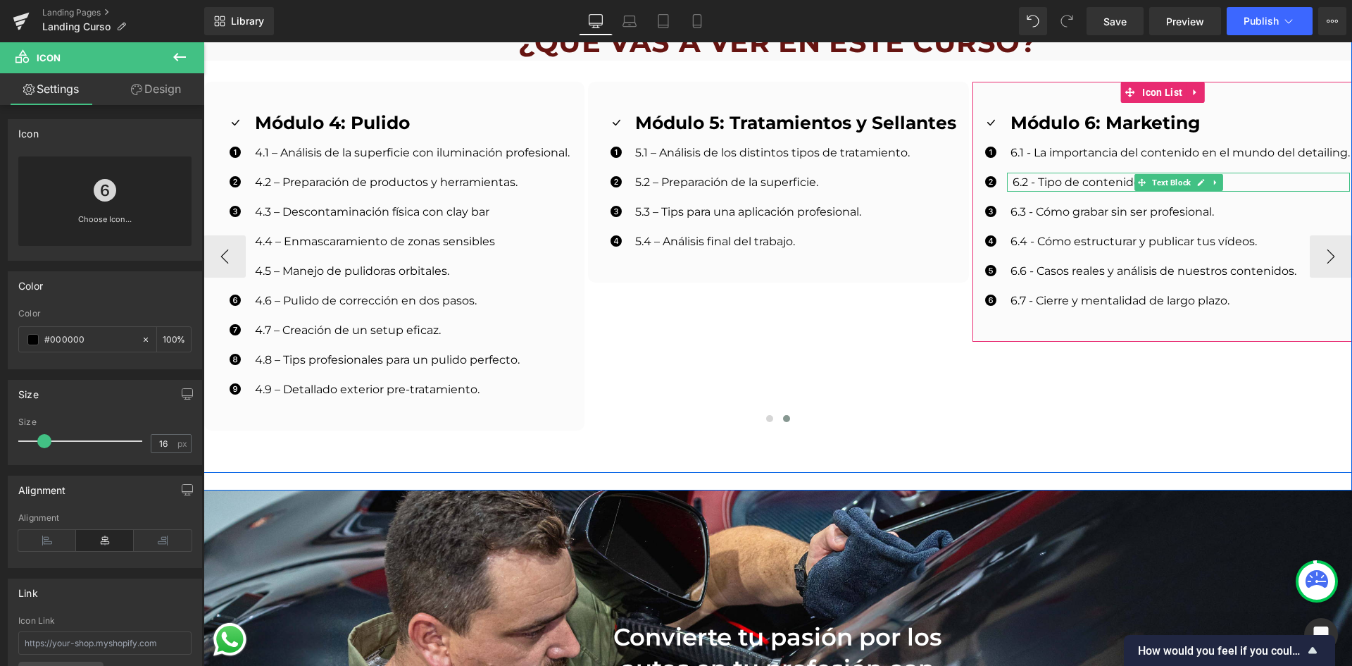
click at [1013, 173] on p "6.2 - Tipo de contenido que funciona." at bounding box center [1181, 182] width 337 height 19
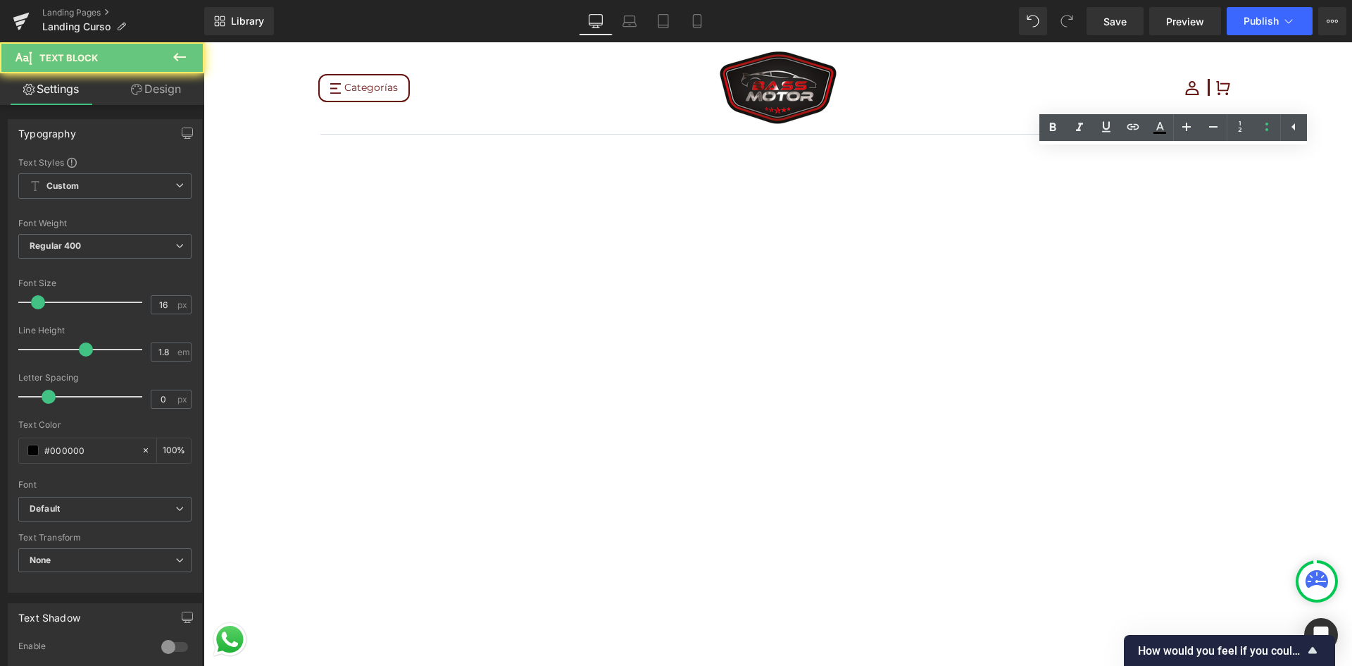
scroll to position [1972, 0]
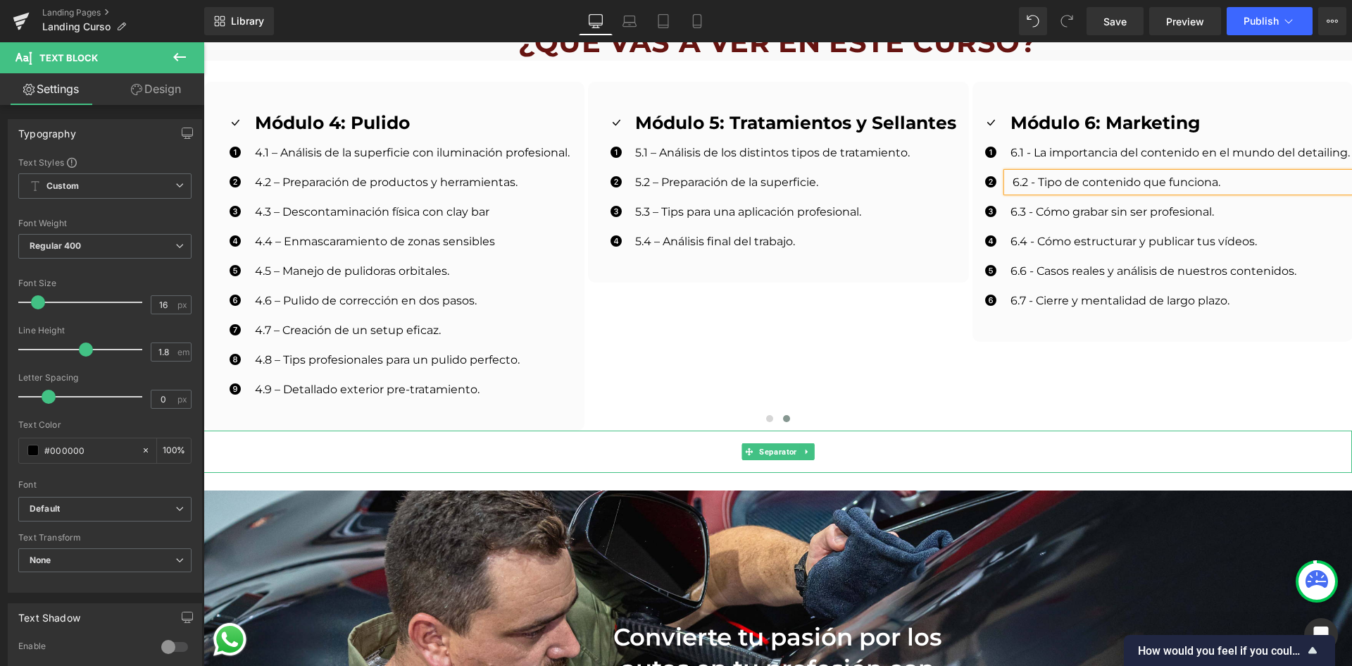
click at [1083, 430] on div at bounding box center [778, 451] width 1149 height 42
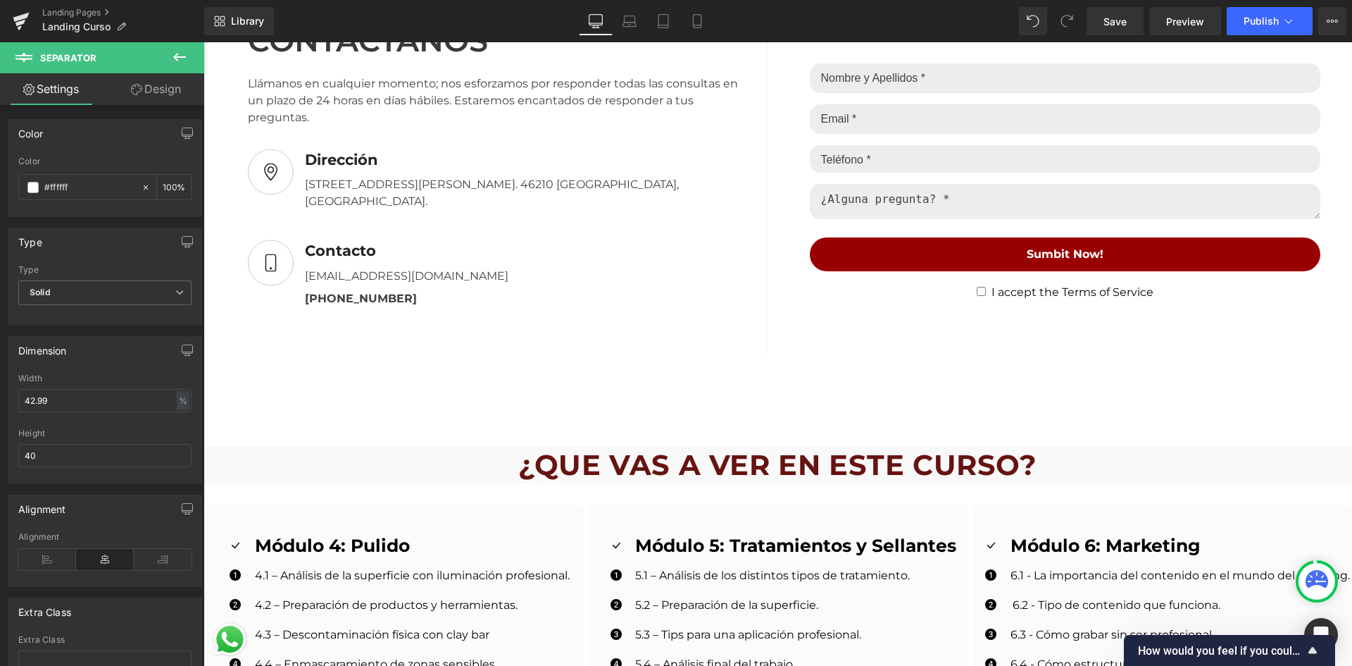
scroll to position [1338, 0]
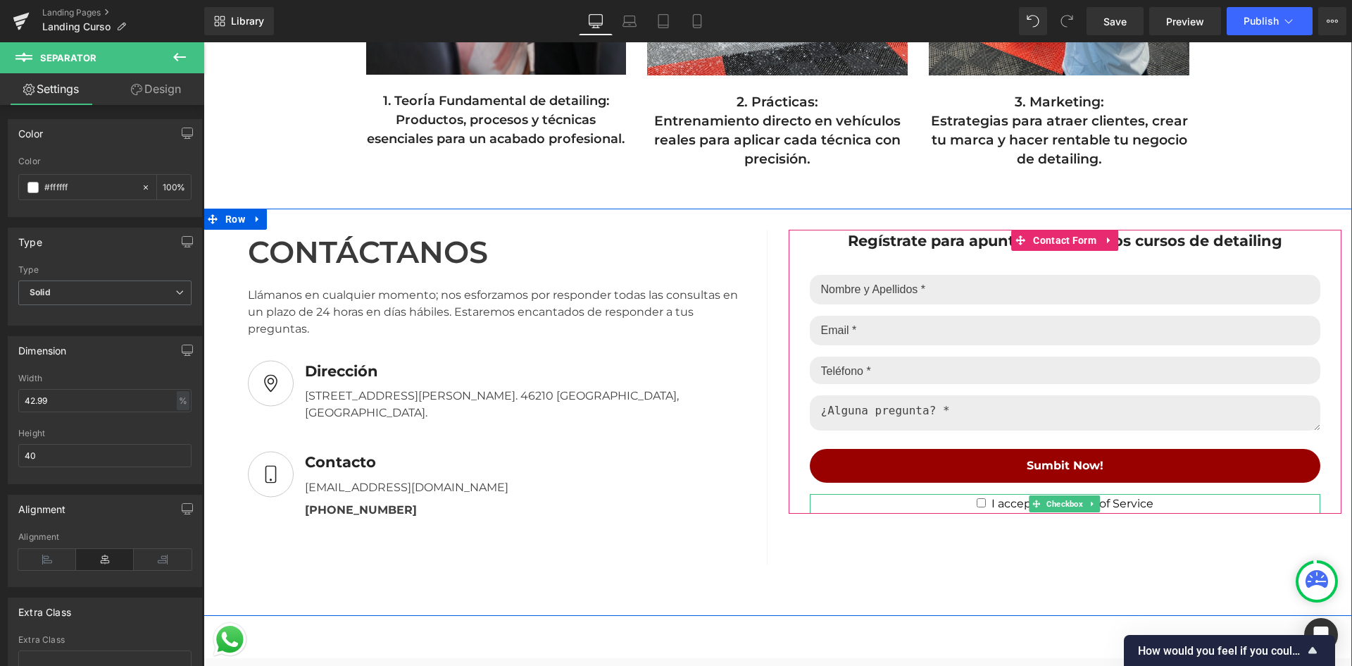
click at [1090, 499] on icon at bounding box center [1094, 503] width 8 height 8
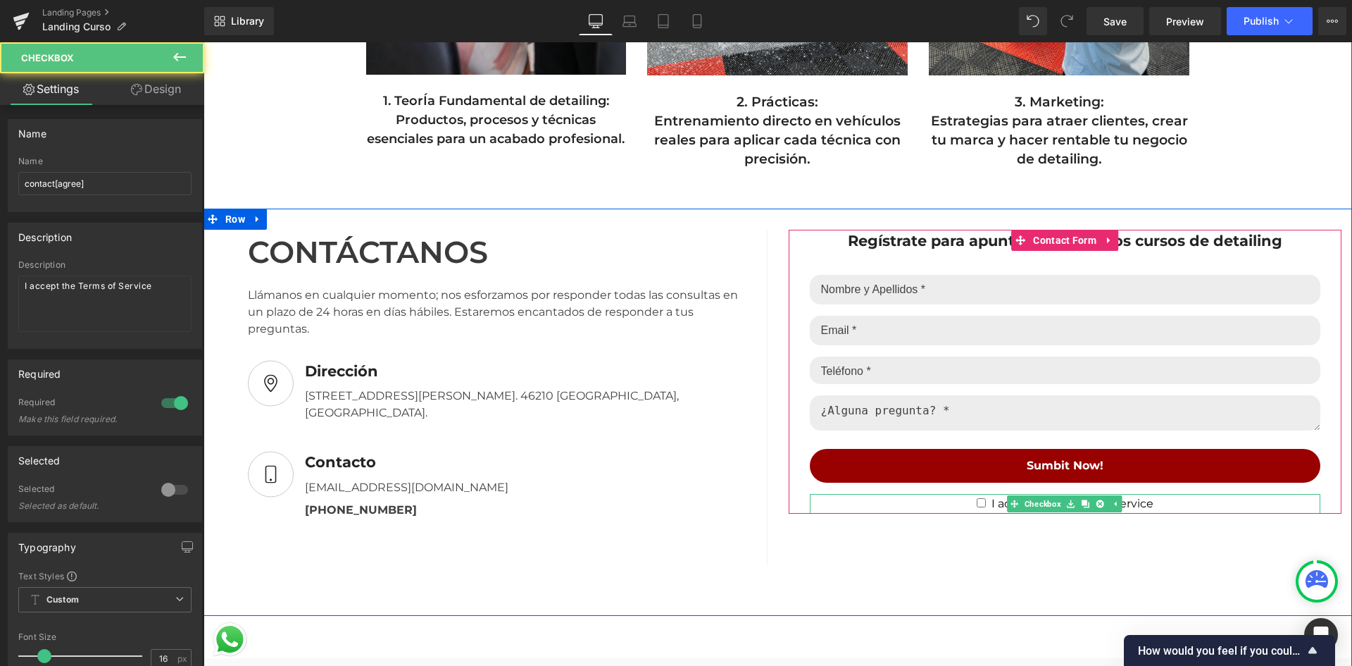
click at [1136, 497] on span "I accept the Terms of Service" at bounding box center [1070, 503] width 168 height 13
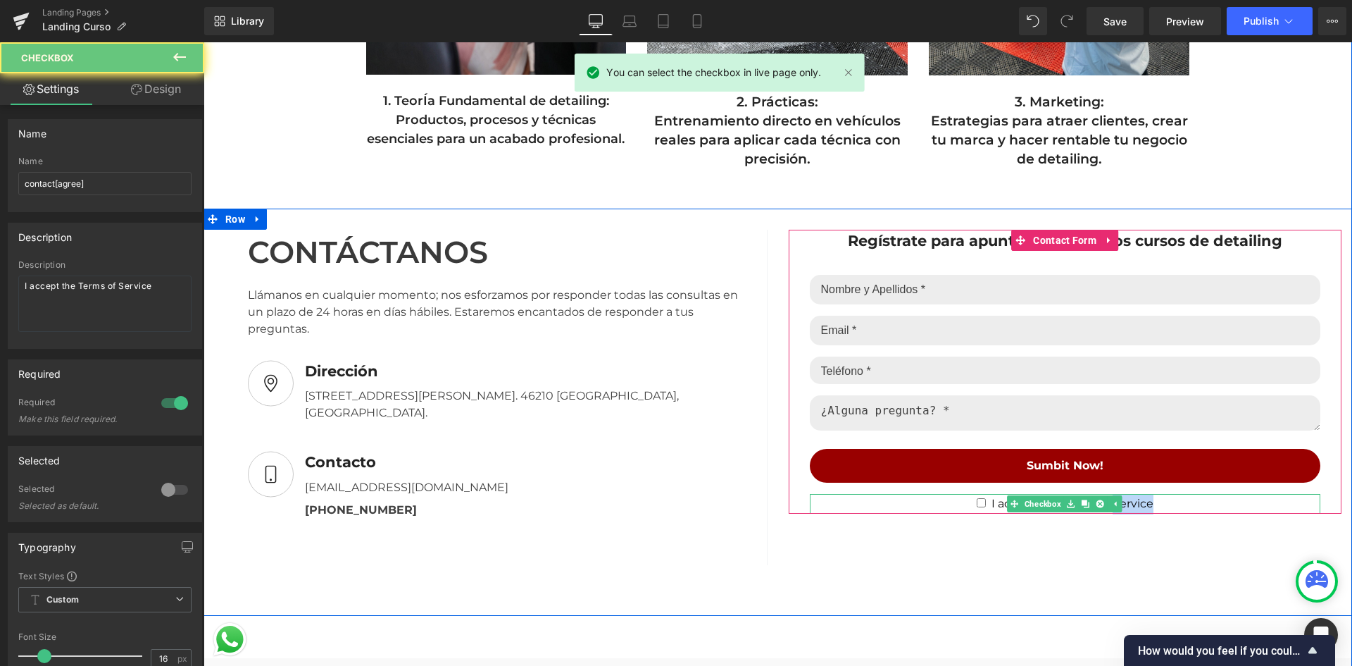
click at [1135, 497] on span "I accept the Terms of Service" at bounding box center [1070, 503] width 168 height 13
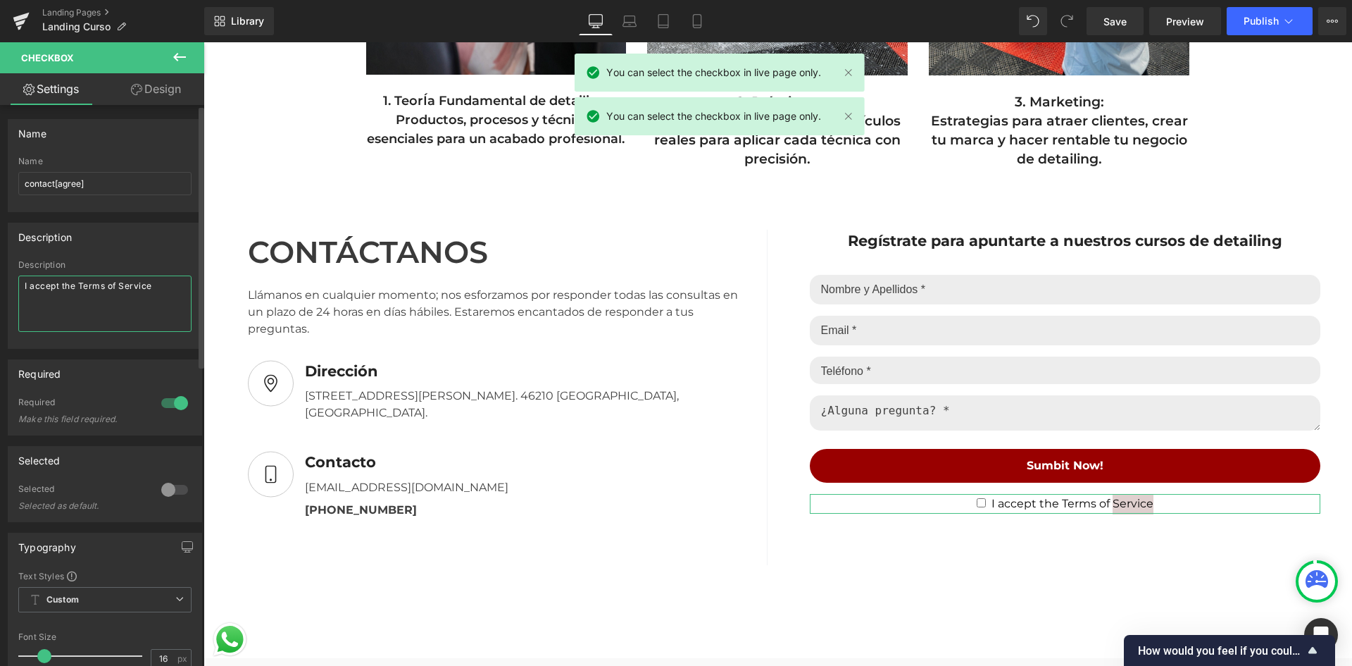
drag, startPoint x: 158, startPoint y: 293, endPoint x: 4, endPoint y: 278, distance: 154.3
click at [4, 278] on div "Description Description I accept the Terms of Service" at bounding box center [105, 280] width 211 height 137
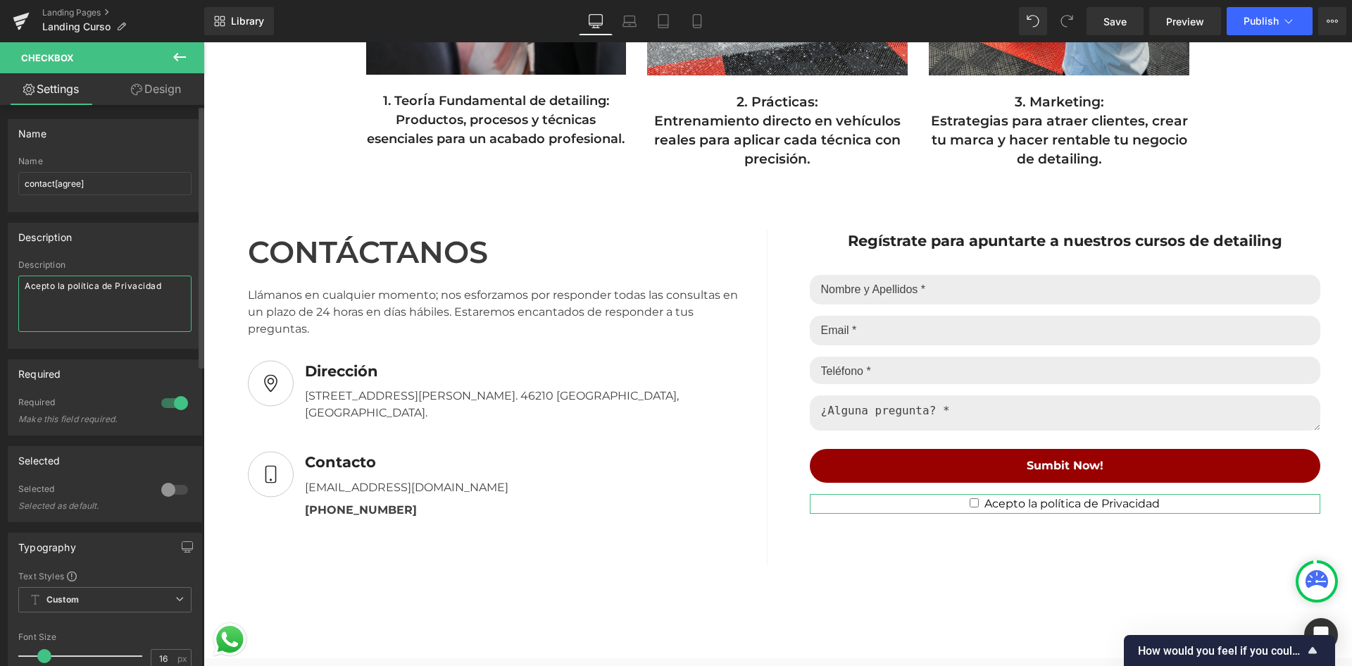
click at [70, 289] on textarea "Acepto la política de Privacidad" at bounding box center [104, 303] width 173 height 56
type textarea "Acepto la Política de Privacidad"
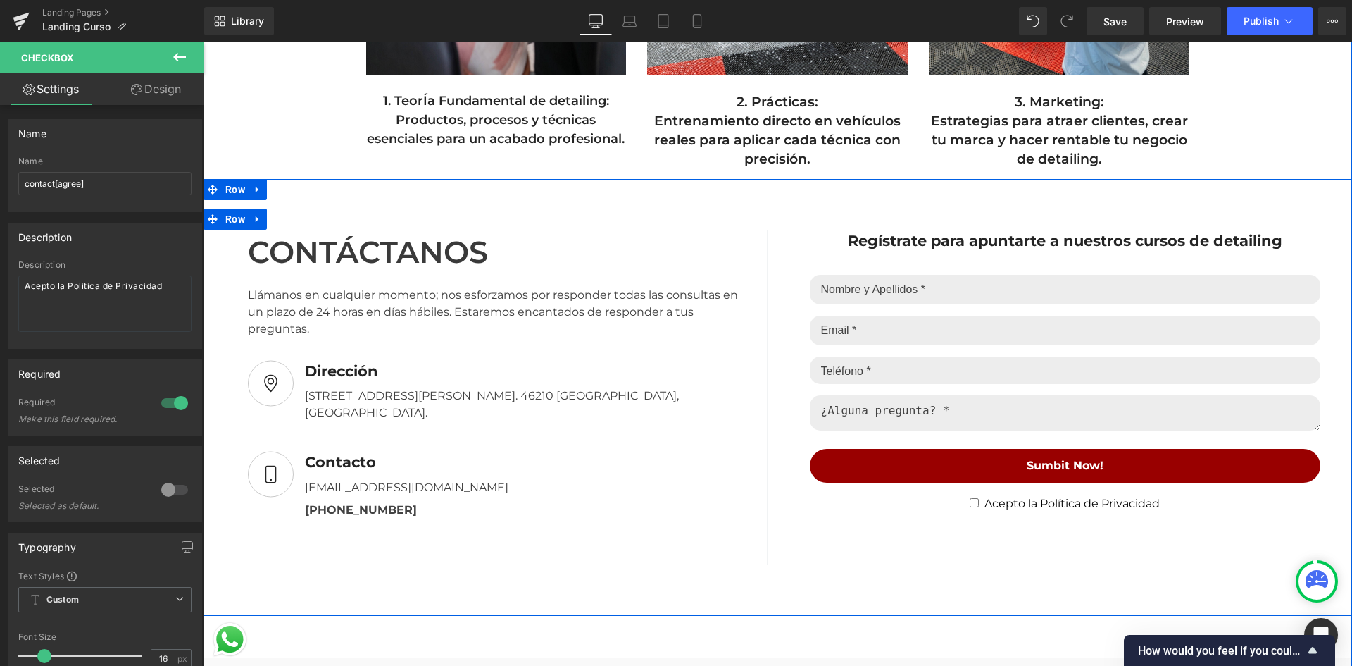
click at [935, 586] on div "CONTÁCTANOS Text Block Llámanos en cualquier momento; nos esforzamos por respon…" at bounding box center [778, 411] width 1149 height 407
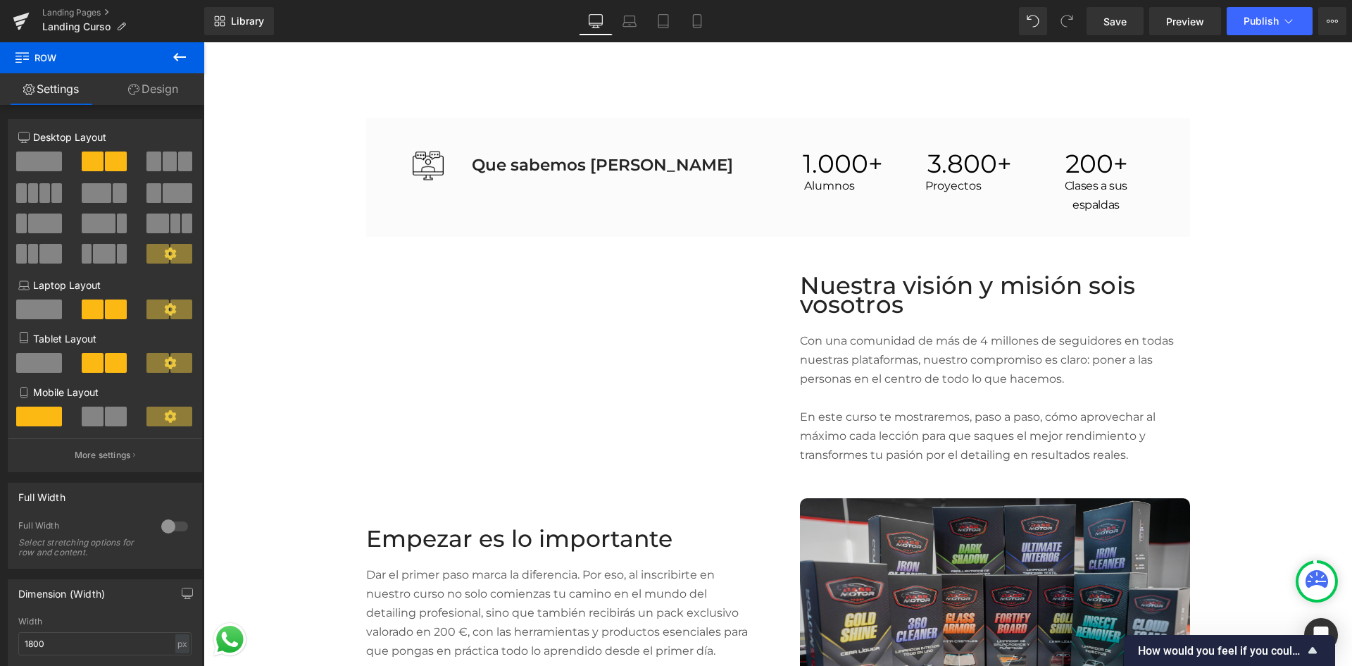
scroll to position [3803, 0]
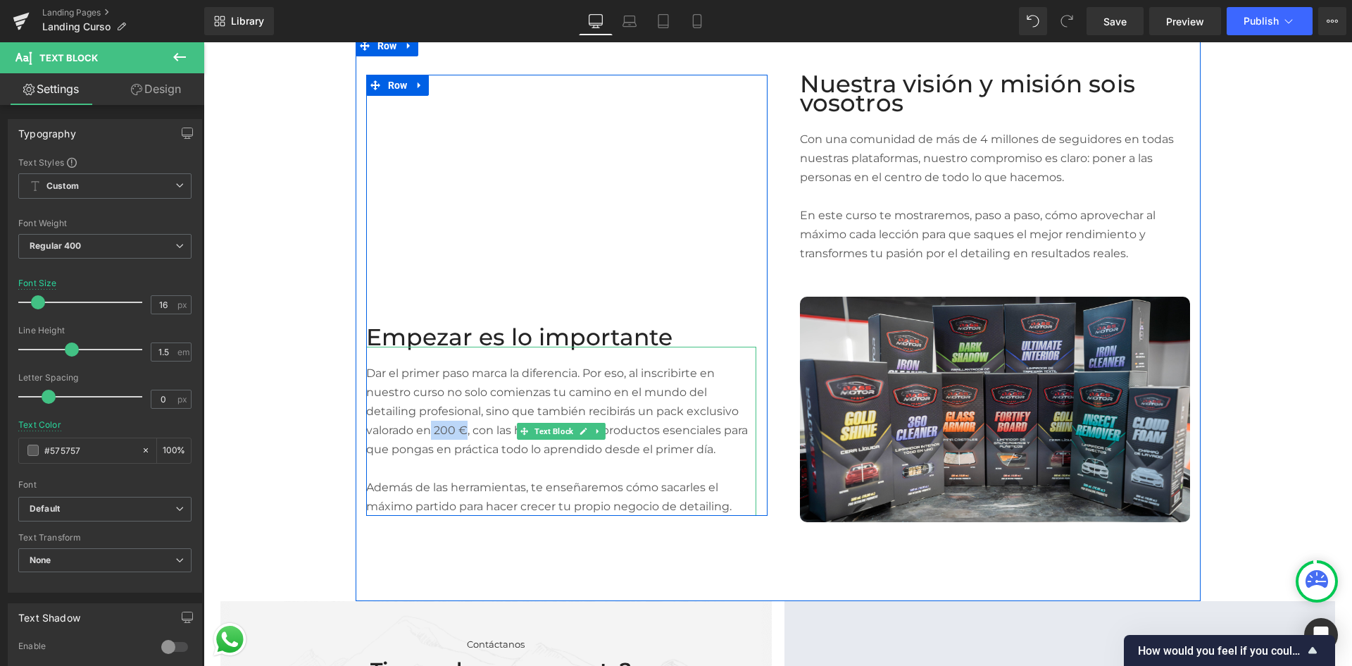
drag, startPoint x: 424, startPoint y: 407, endPoint x: 459, endPoint y: 411, distance: 35.4
click at [459, 411] on p "Dar el primer paso marca la diferencia. Por eso, al inscribirte en nuestro curs…" at bounding box center [561, 420] width 390 height 114
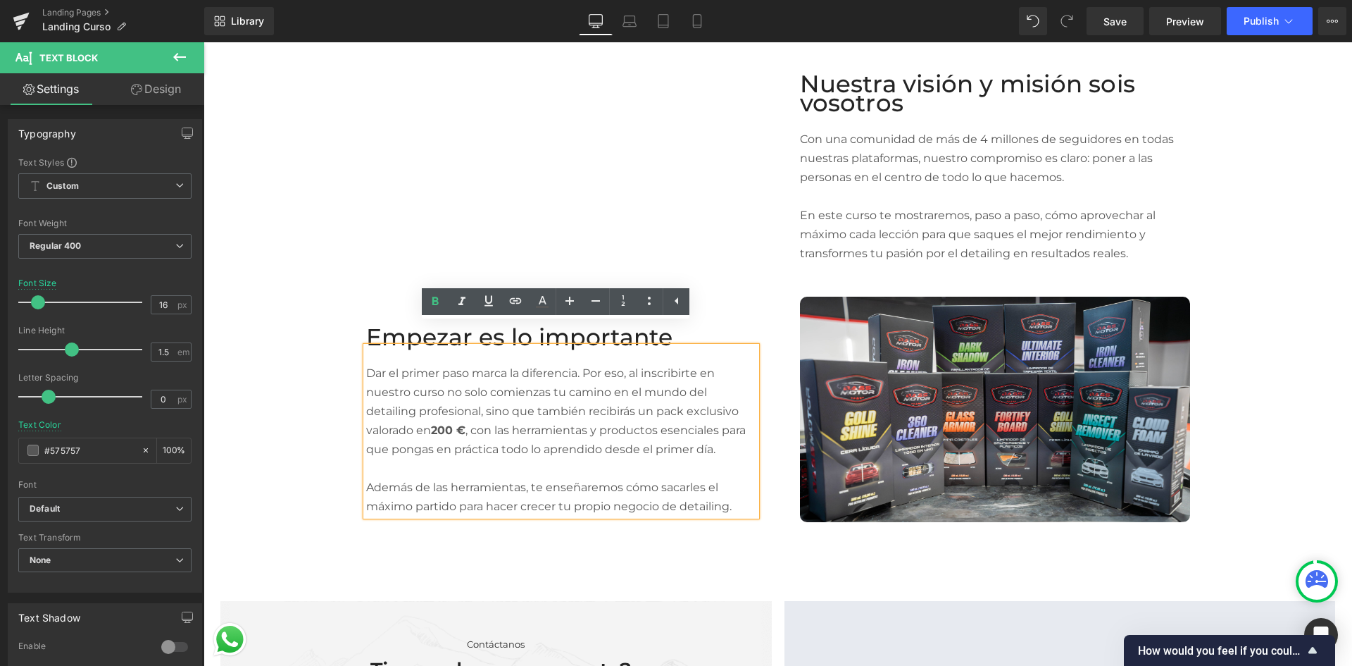
click at [491, 387] on p "Dar el primer paso marca la diferencia. Por eso, al inscribirte en nuestro curs…" at bounding box center [561, 420] width 390 height 114
click at [653, 394] on p "Dar el primer paso marca la diferencia. Por eso, al inscribirte en nuestro curs…" at bounding box center [561, 420] width 390 height 114
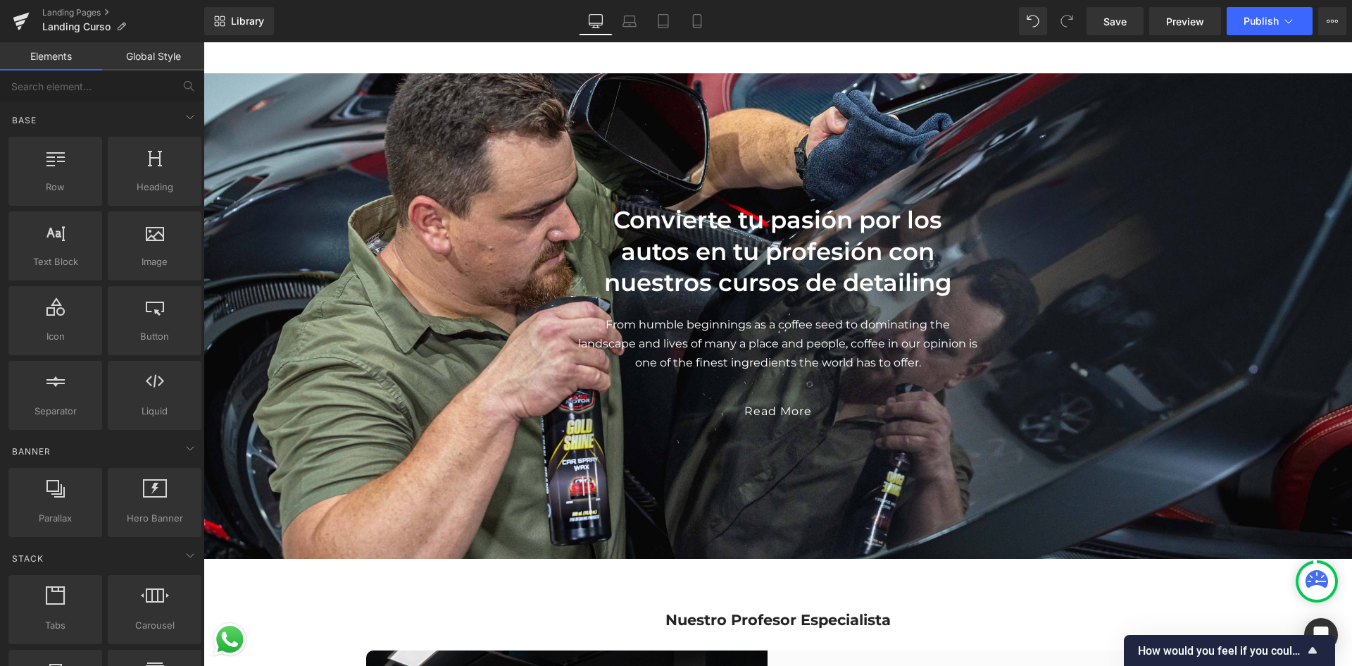
scroll to position [2395, 0]
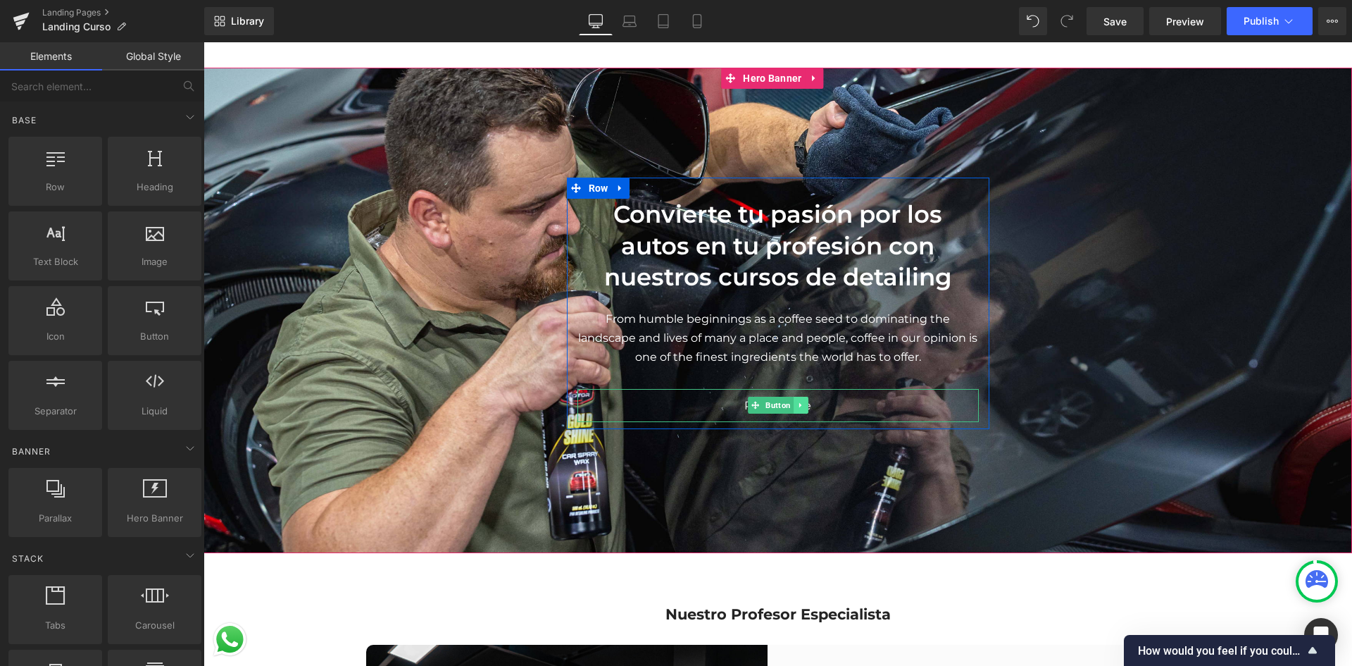
click at [797, 401] on icon at bounding box center [801, 405] width 8 height 8
click at [804, 401] on icon at bounding box center [808, 405] width 8 height 8
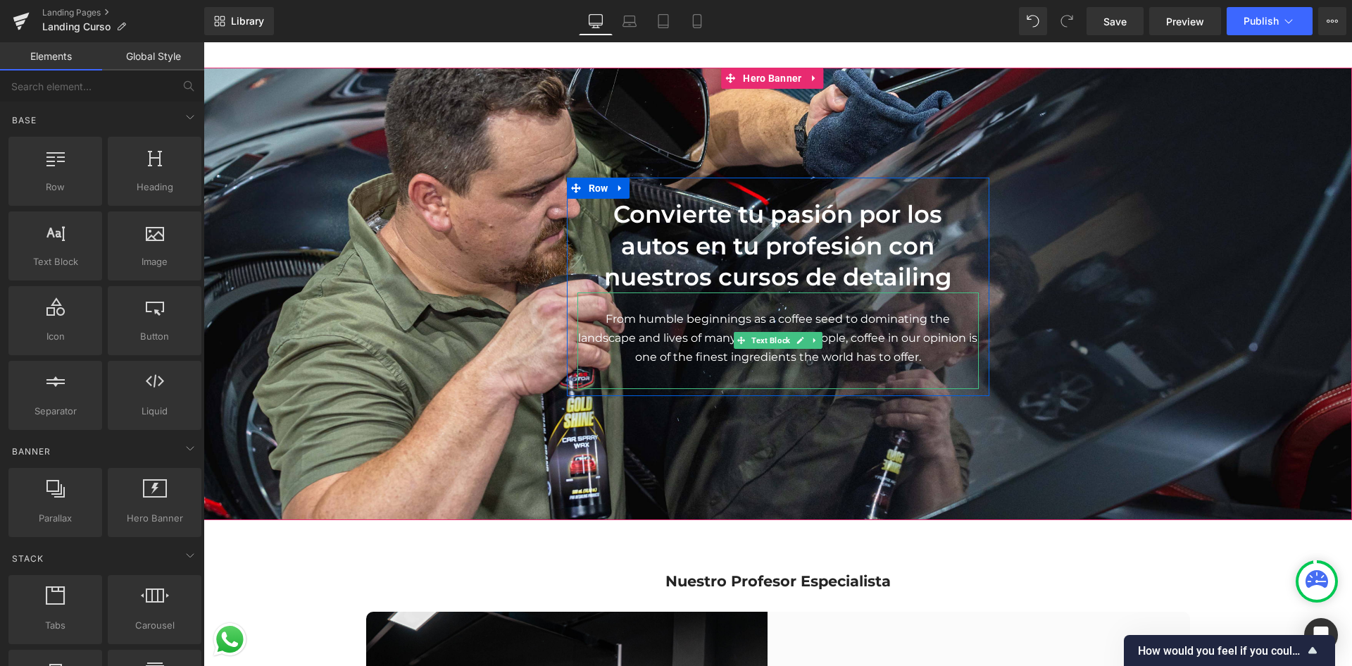
click at [797, 292] on div "From humble beginnings as a coffee seed to dominating the landscape and lives o…" at bounding box center [778, 340] width 401 height 96
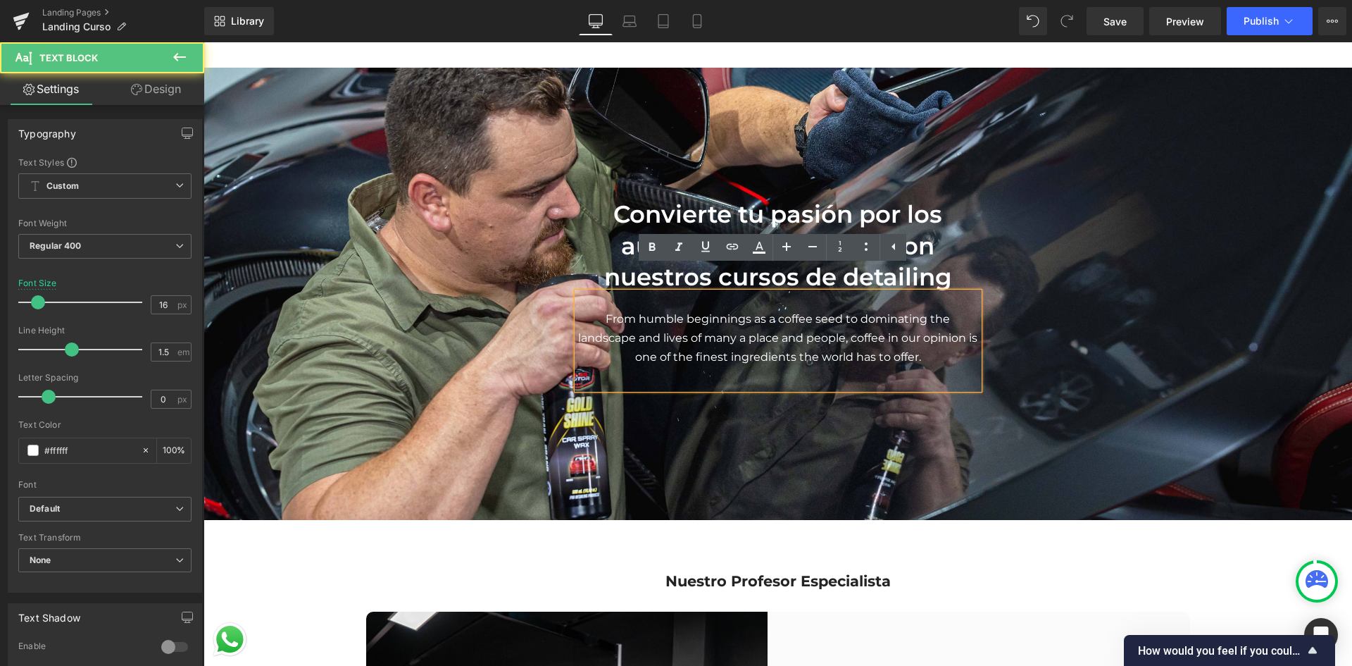
click at [839, 309] on p "From humble beginnings as a coffee seed to dominating the landscape and lives o…" at bounding box center [778, 337] width 401 height 57
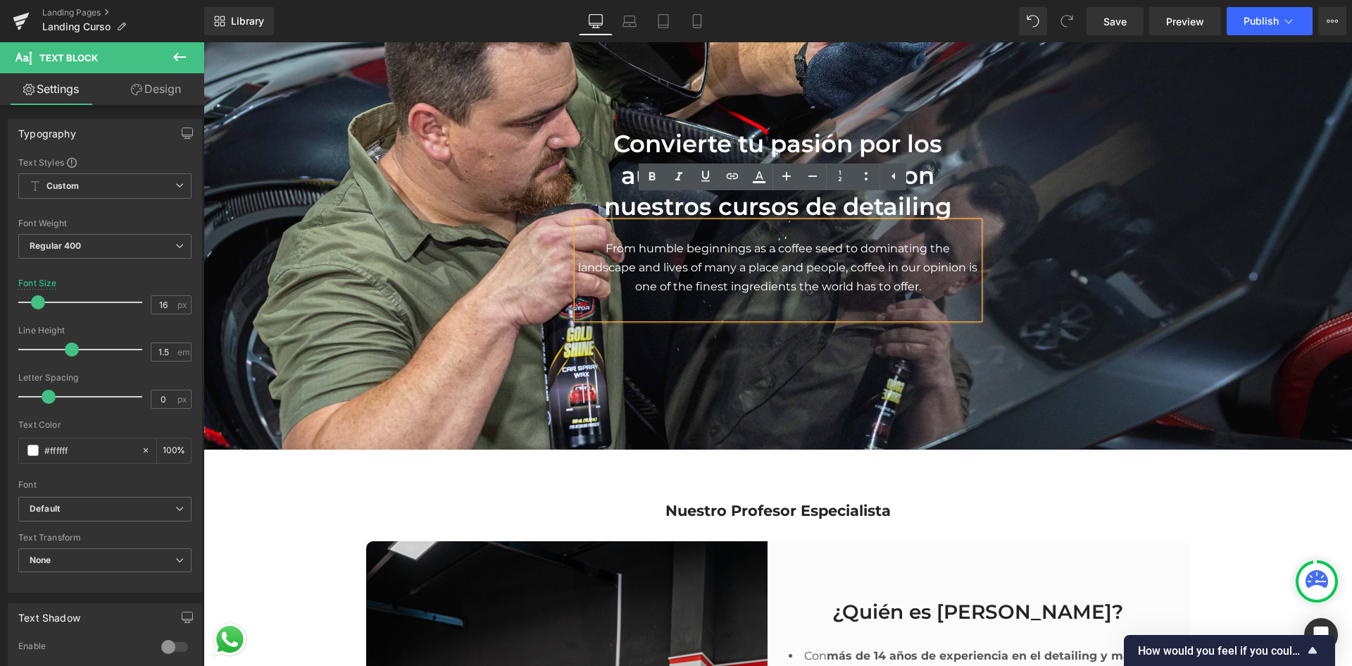
scroll to position [2183, 0]
